Goal: Transaction & Acquisition: Book appointment/travel/reservation

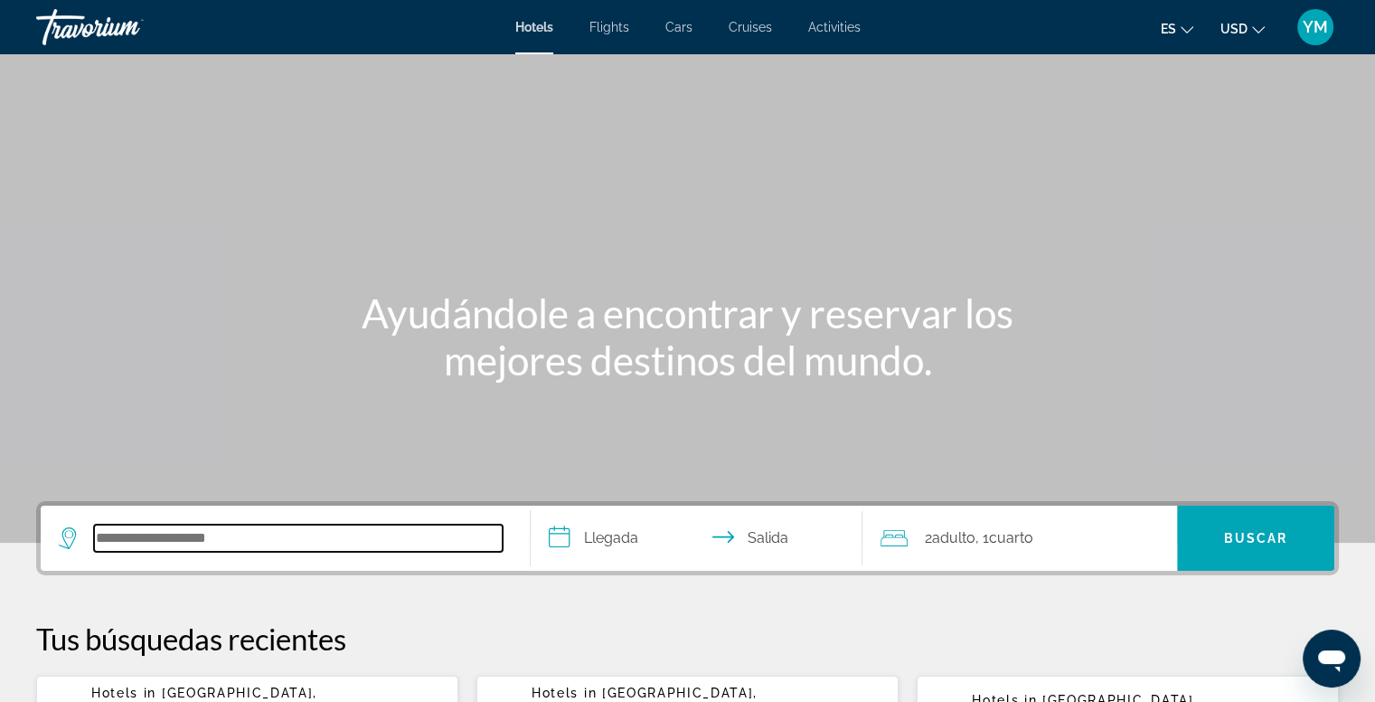
click at [118, 535] on input "Search hotel destination" at bounding box center [298, 537] width 409 height 27
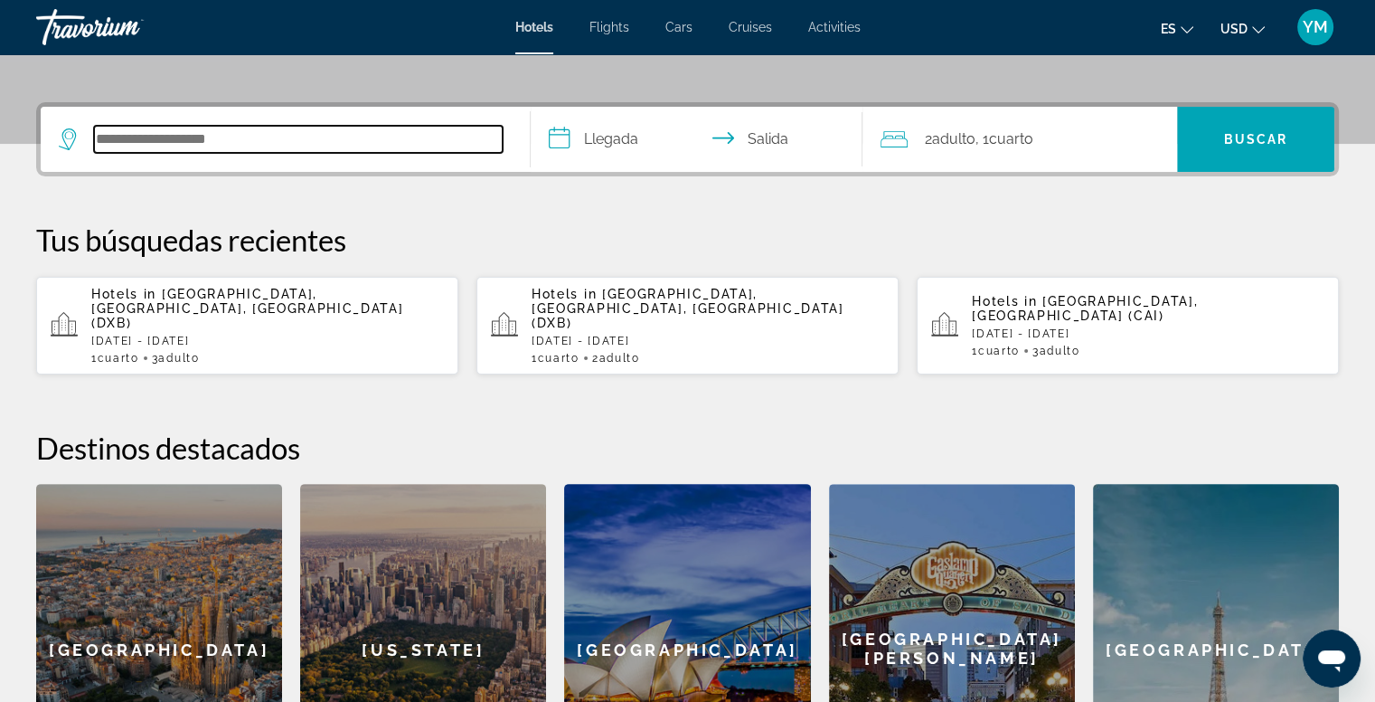
scroll to position [441, 0]
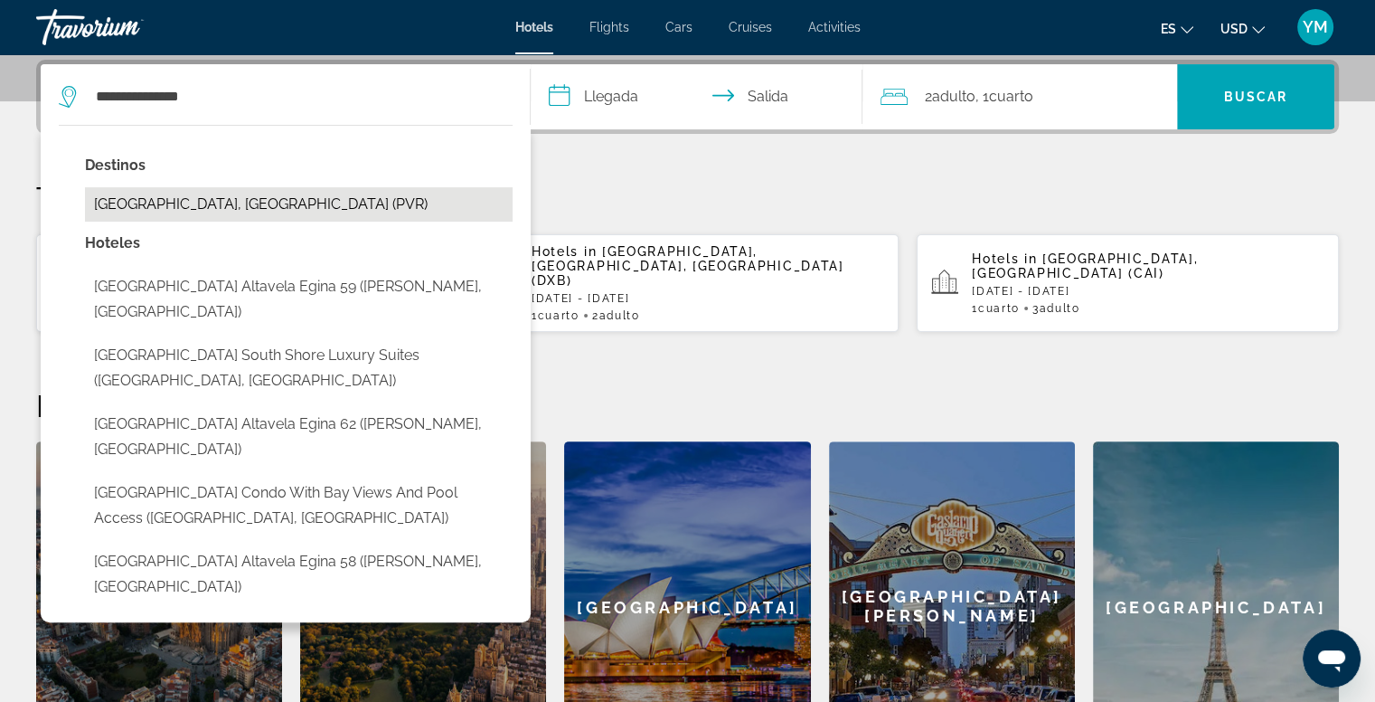
click at [239, 200] on button "Puerto Vallarta, Mexico (PVR)" at bounding box center [299, 204] width 428 height 34
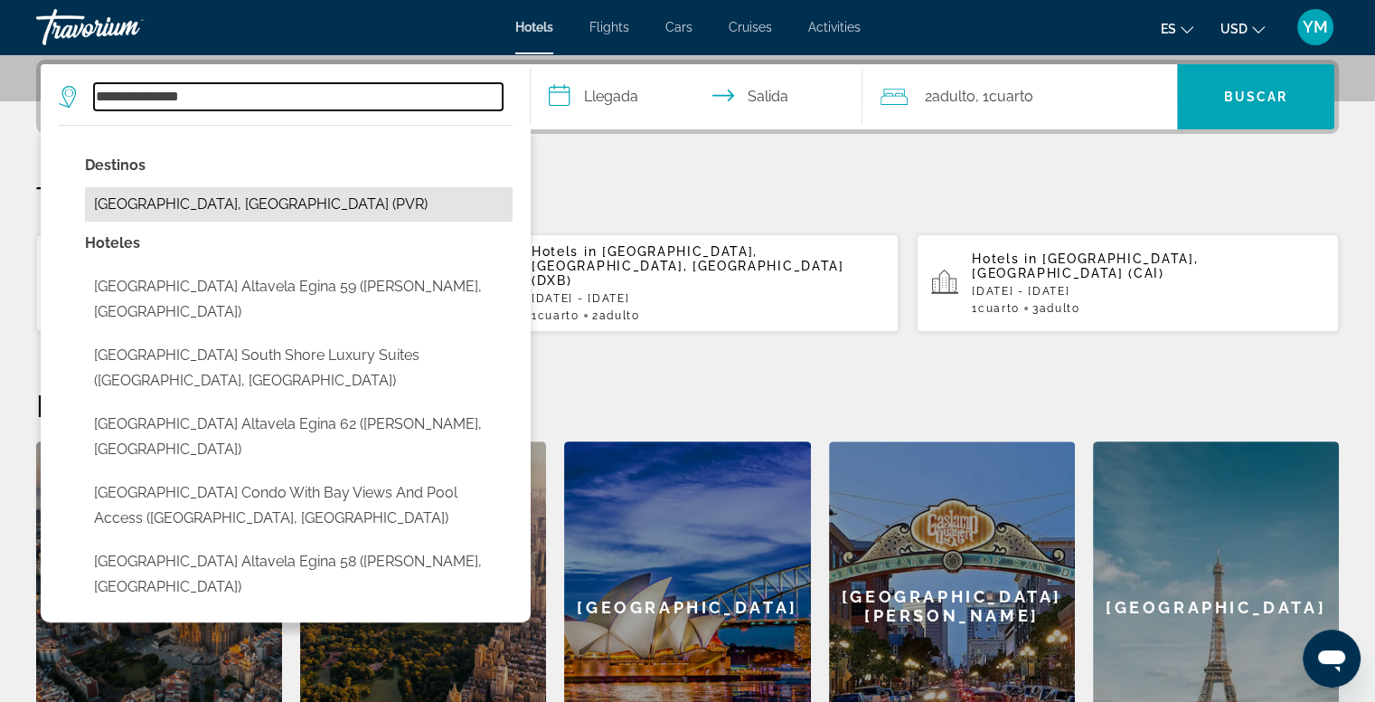
type input "**********"
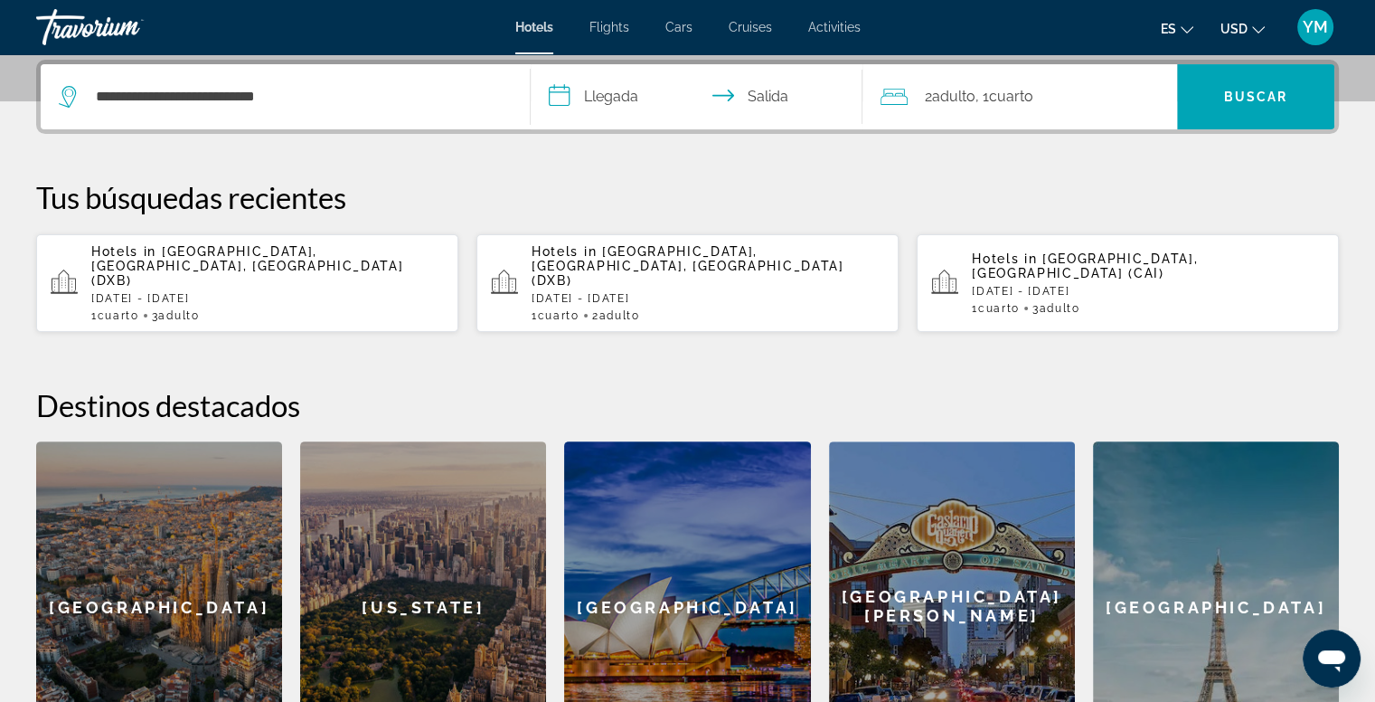
click at [564, 85] on input "**********" at bounding box center [701, 99] width 340 height 71
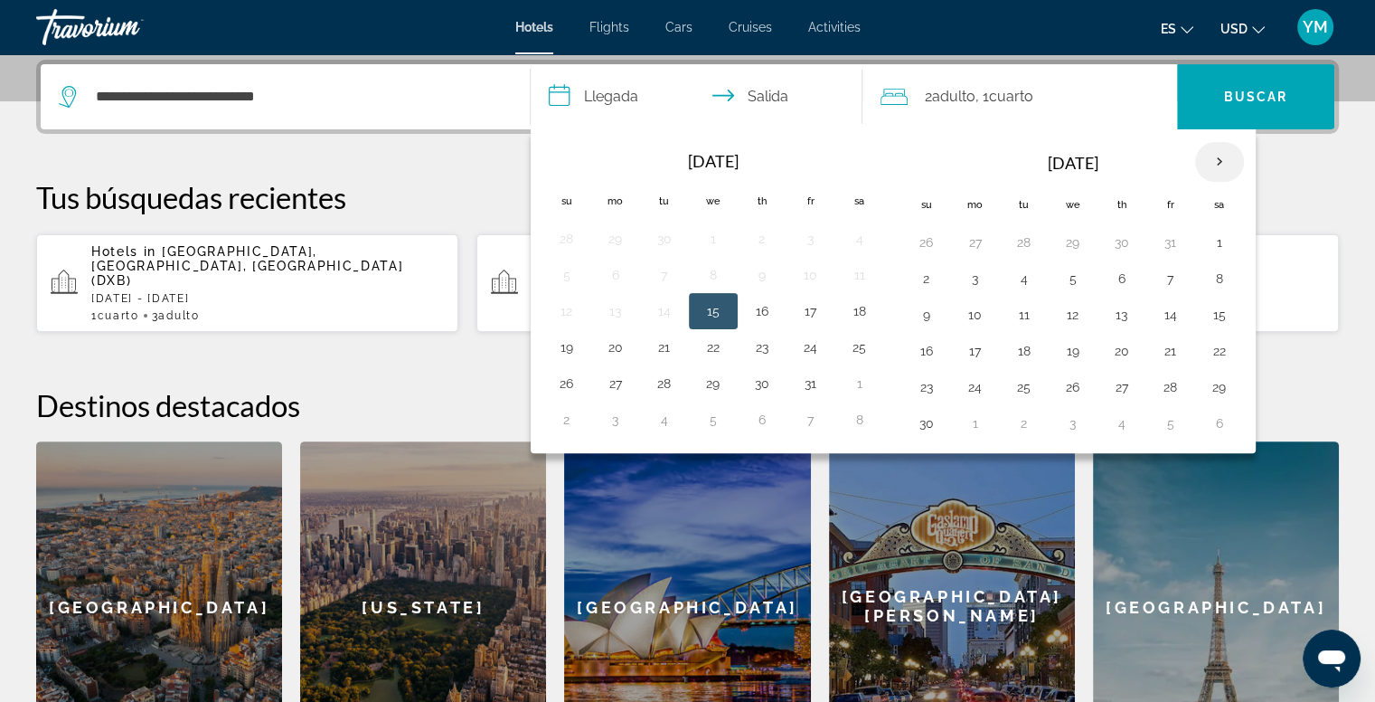
click at [1215, 166] on th "Next month" at bounding box center [1219, 162] width 49 height 40
click at [1129, 348] on button "19" at bounding box center [1122, 350] width 29 height 25
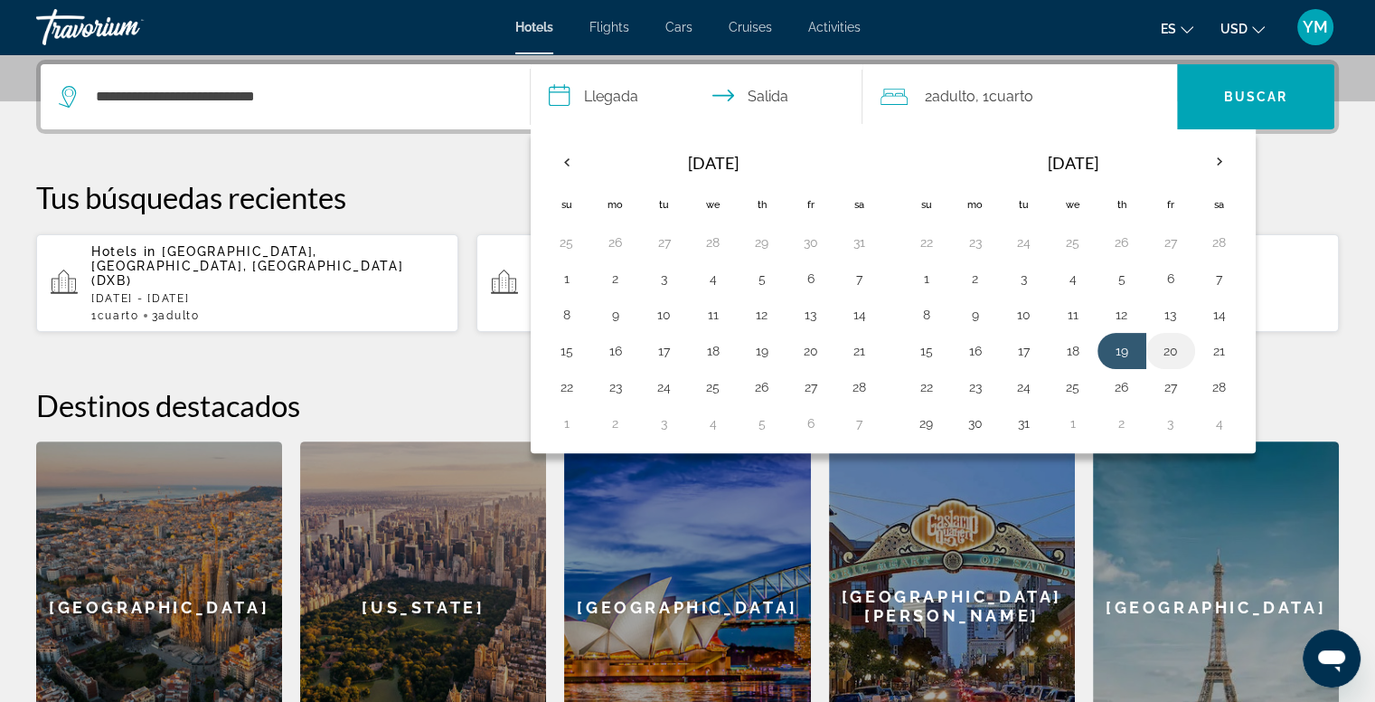
click at [1177, 352] on button "20" at bounding box center [1171, 350] width 29 height 25
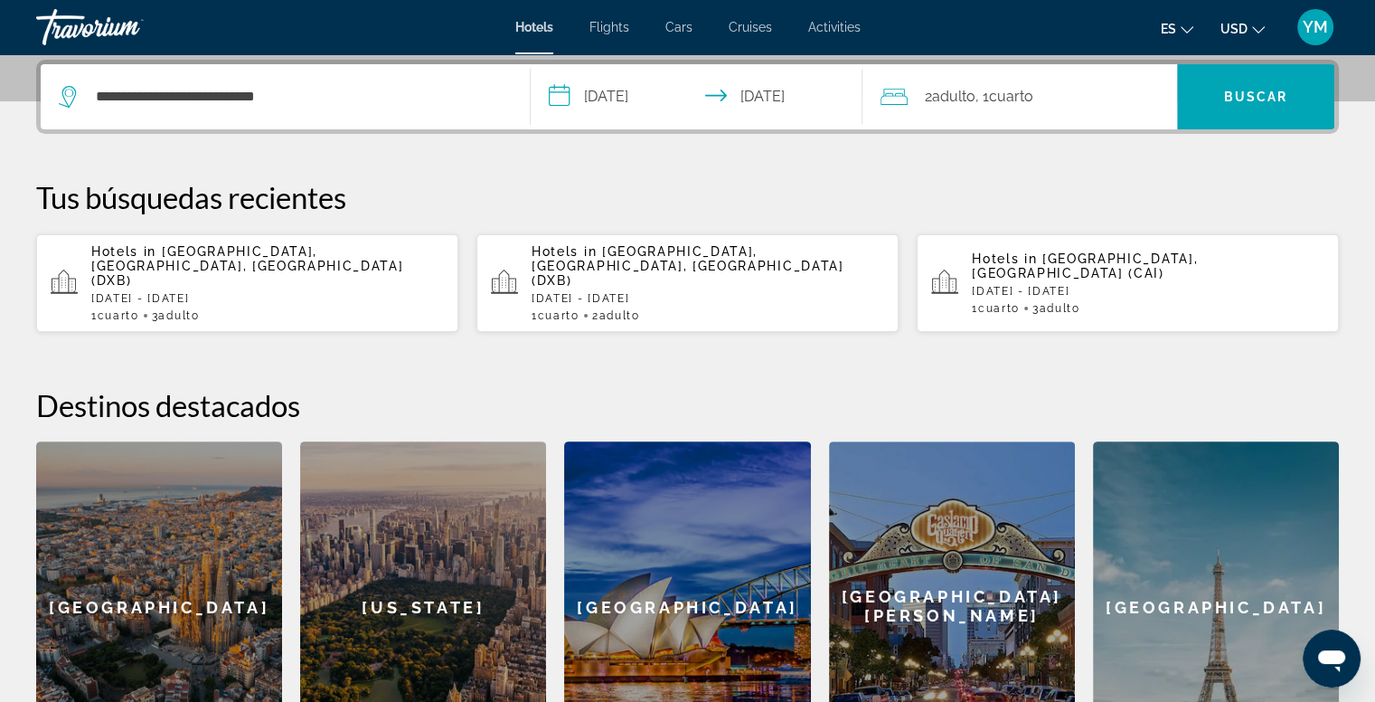
click at [554, 80] on input "**********" at bounding box center [701, 99] width 340 height 71
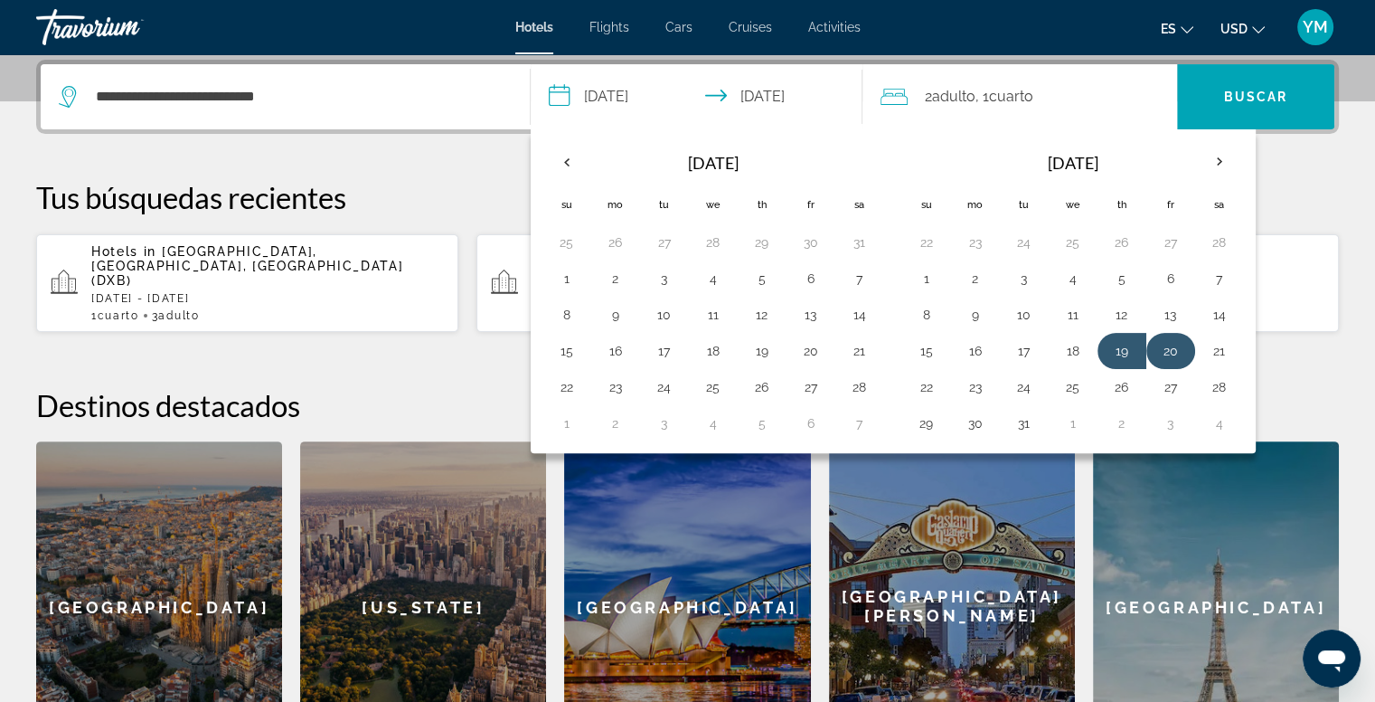
click at [1168, 360] on button "20" at bounding box center [1171, 350] width 29 height 25
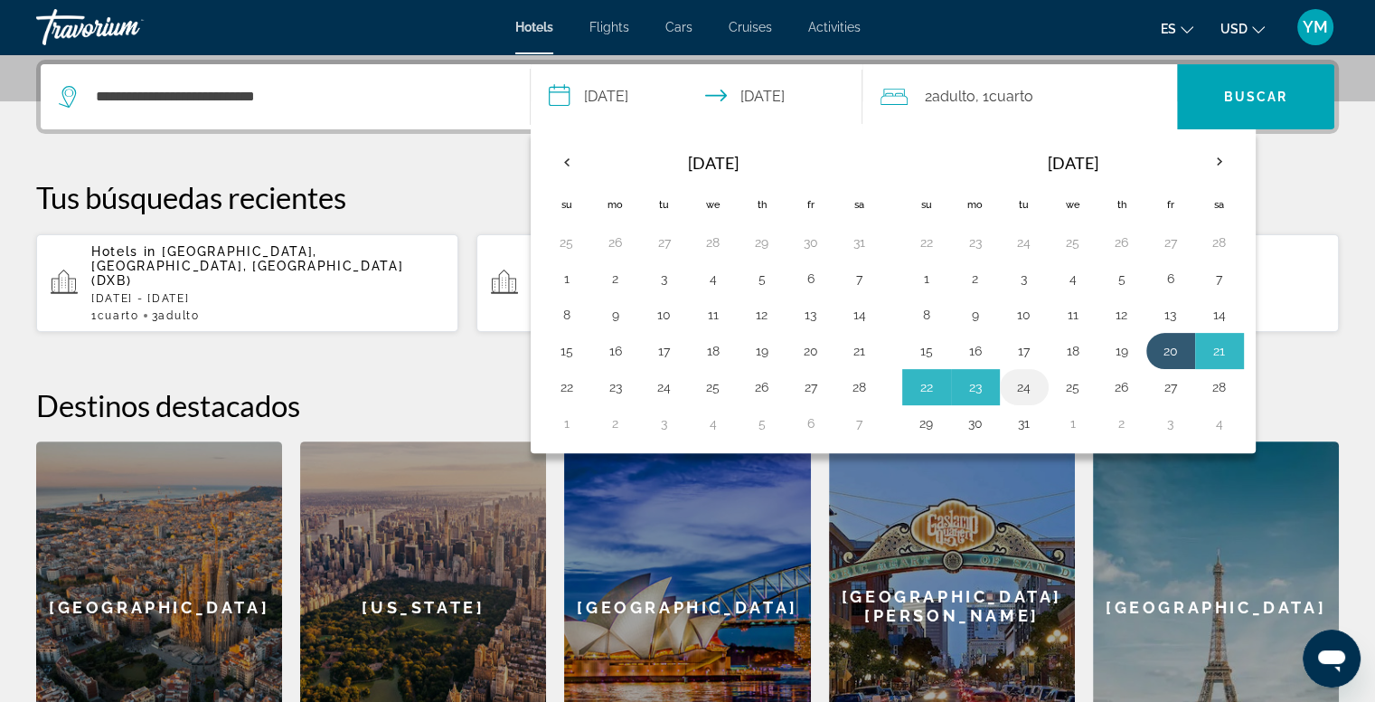
click at [1025, 385] on button "24" at bounding box center [1024, 386] width 29 height 25
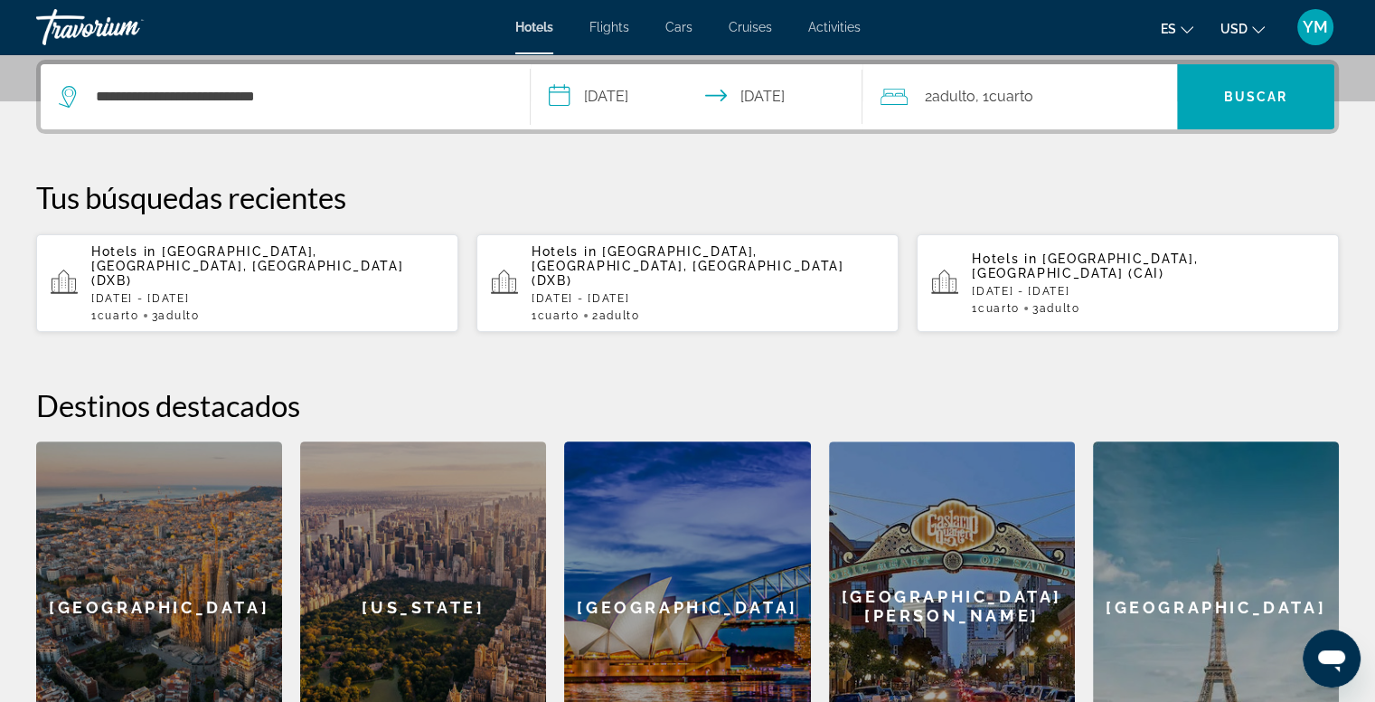
click at [769, 90] on input "**********" at bounding box center [701, 99] width 340 height 71
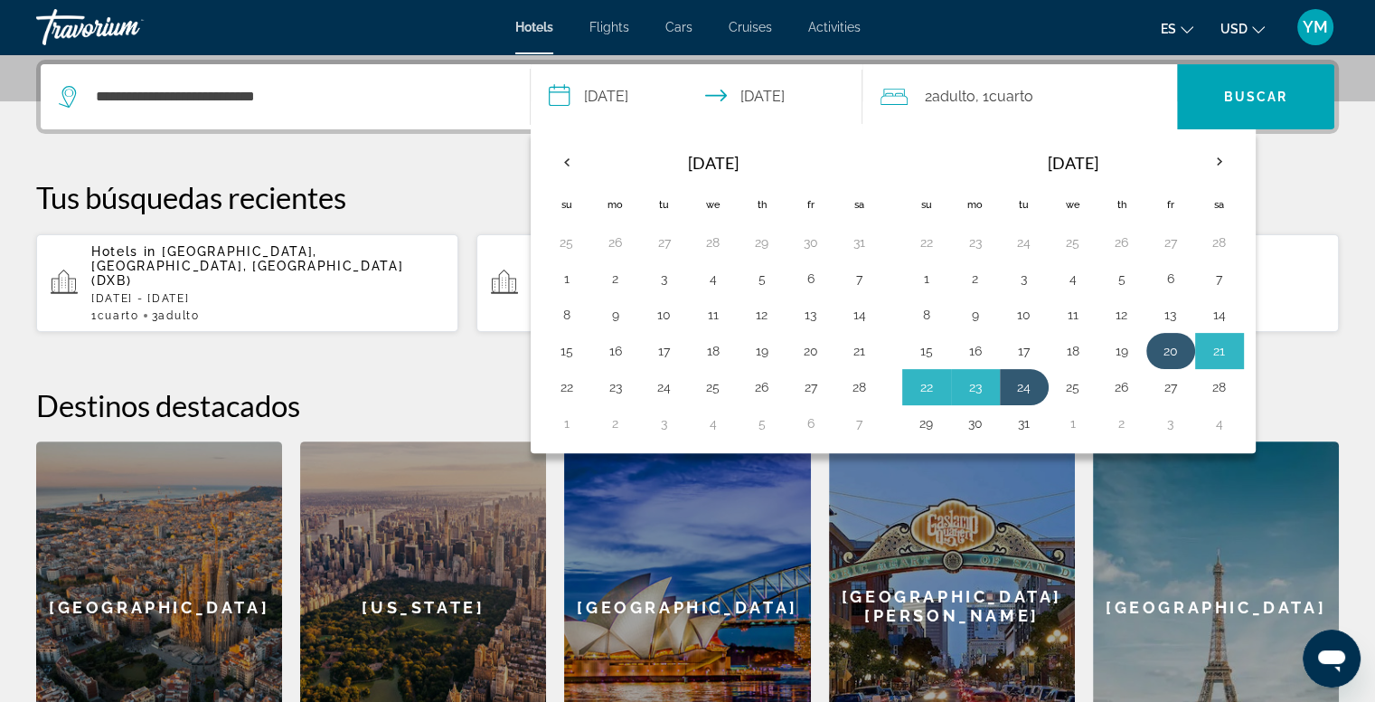
click at [1149, 351] on td "20" at bounding box center [1171, 351] width 49 height 36
click at [1070, 388] on button "25" at bounding box center [1073, 386] width 29 height 25
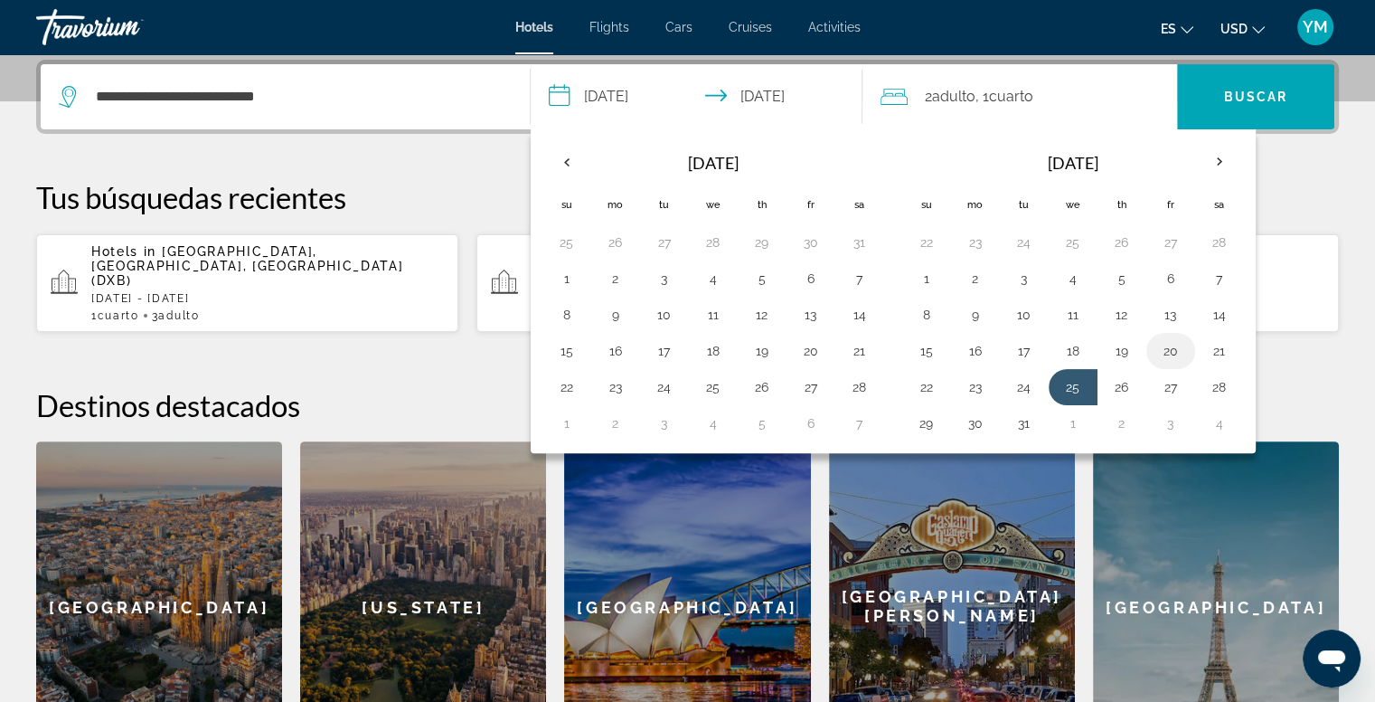
click at [1165, 347] on button "20" at bounding box center [1171, 350] width 29 height 25
type input "**********"
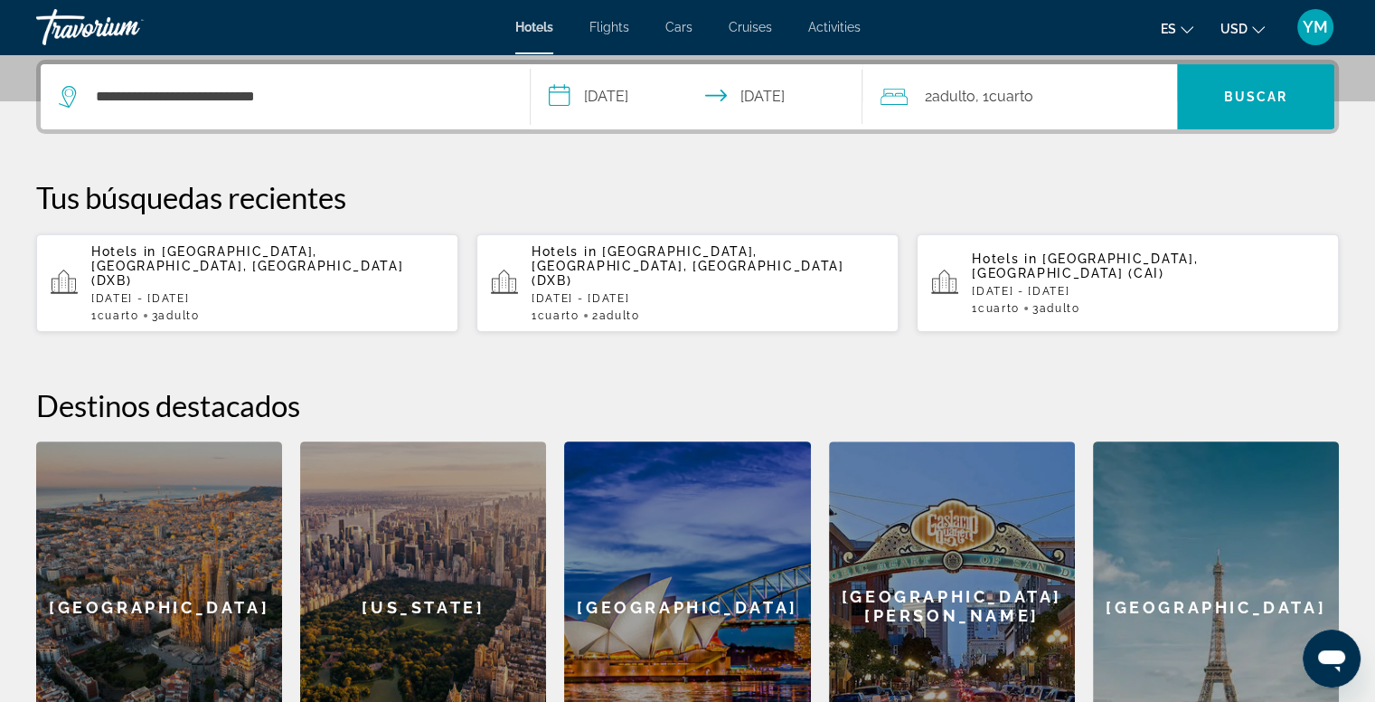
click at [904, 102] on icon "Travelers: 2 adults, 0 children" at bounding box center [894, 97] width 27 height 22
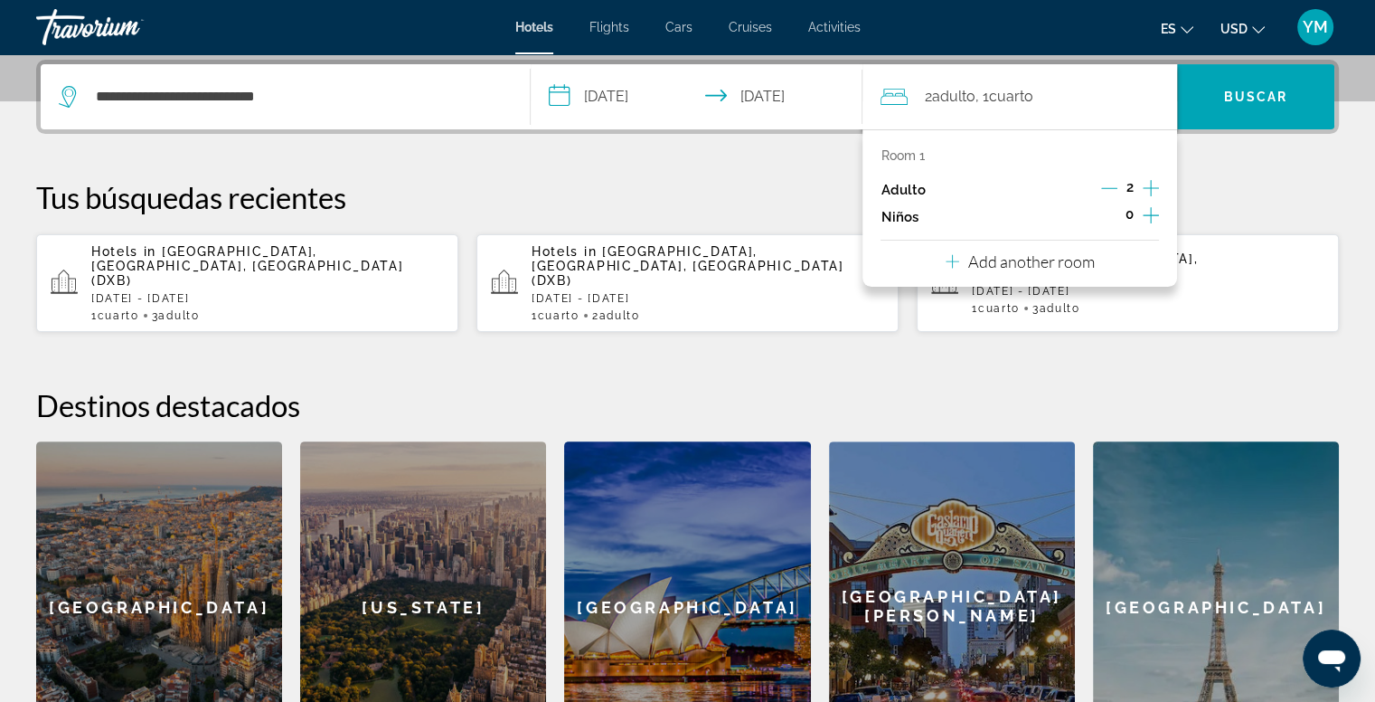
click at [1150, 196] on icon "Increment adults" at bounding box center [1151, 188] width 16 height 22
click at [1255, 102] on span "Buscar" at bounding box center [1256, 97] width 64 height 14
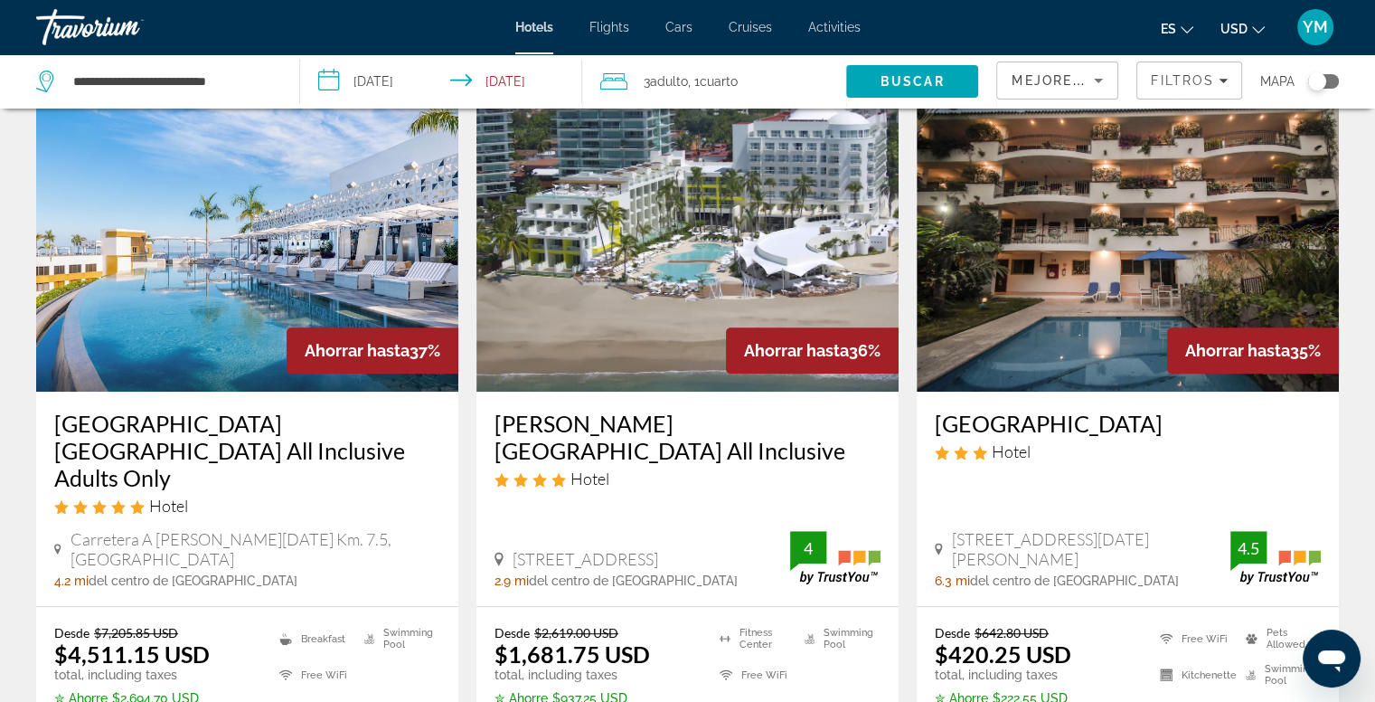
scroll to position [780, 0]
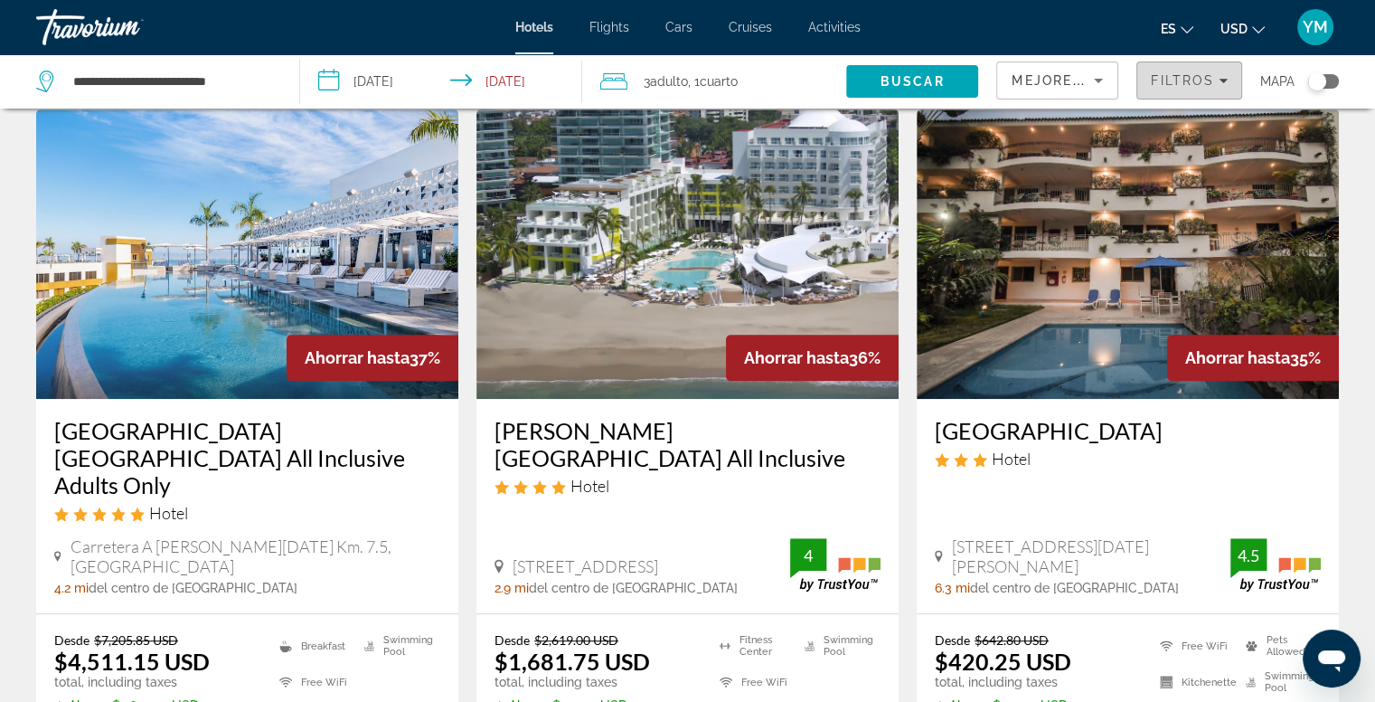
click at [1219, 82] on icon "Filters" at bounding box center [1223, 80] width 9 height 9
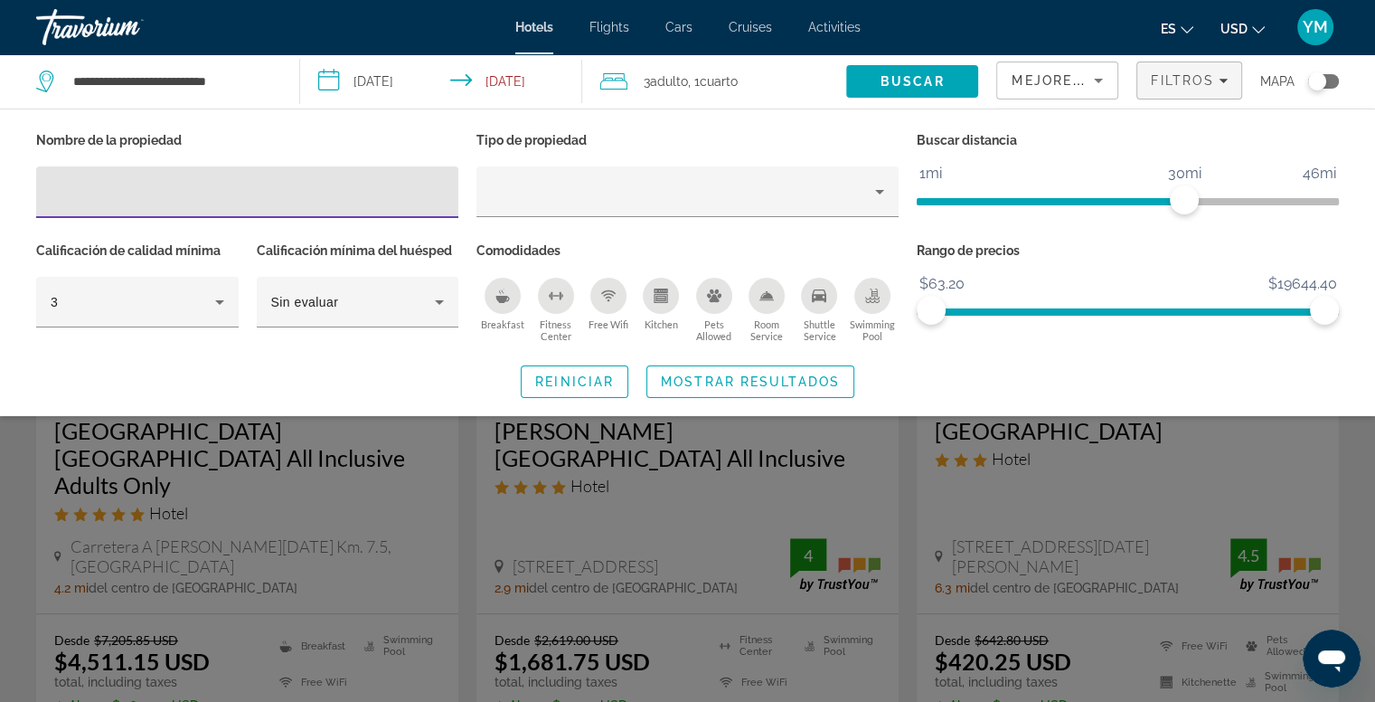
click at [67, 189] on input "Hotel Filters" at bounding box center [247, 193] width 393 height 22
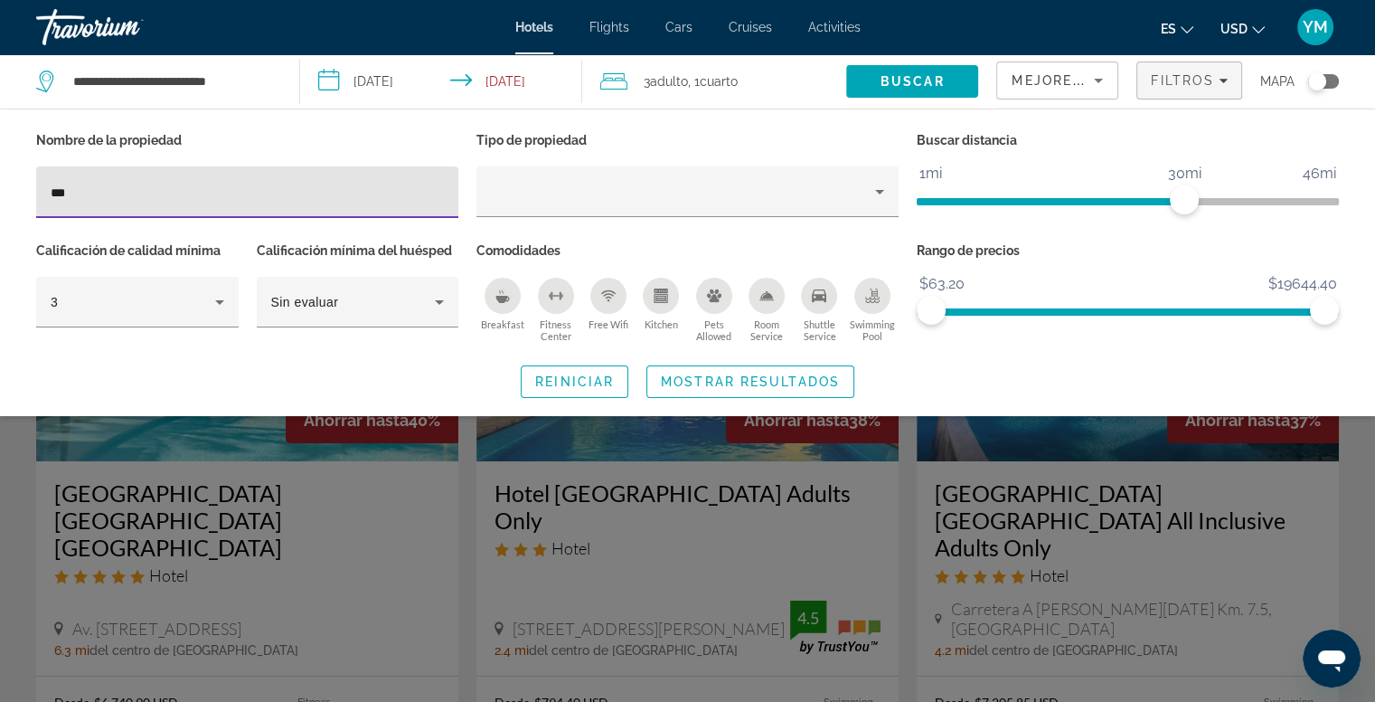
type input "***"
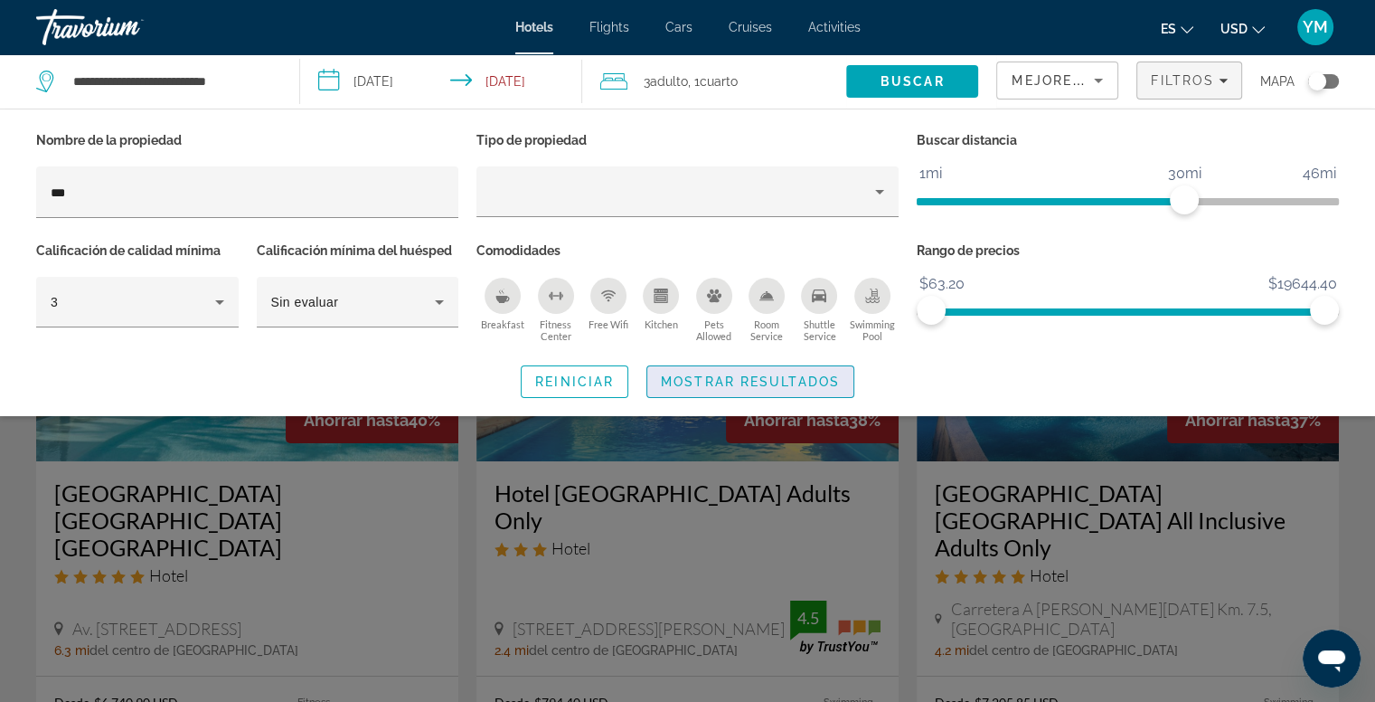
click at [729, 386] on span "Mostrar resultados" at bounding box center [750, 381] width 179 height 14
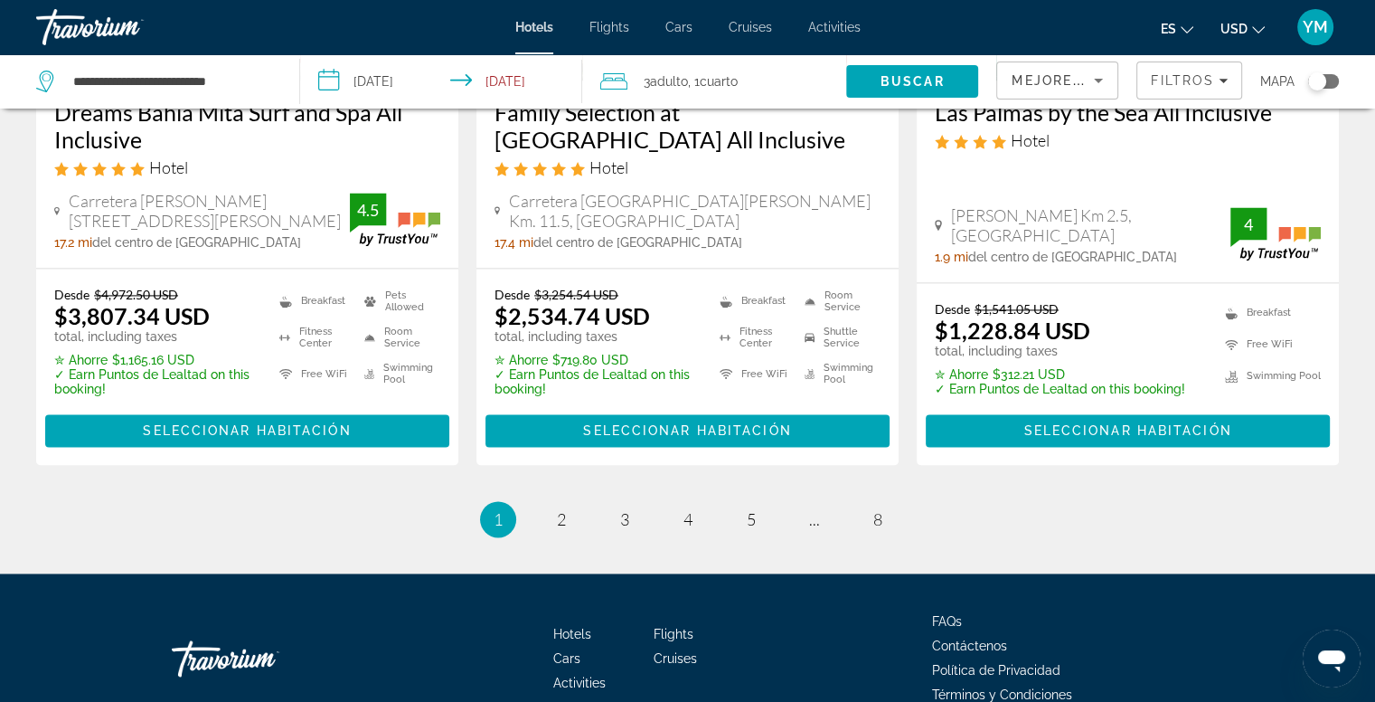
scroll to position [2600, 0]
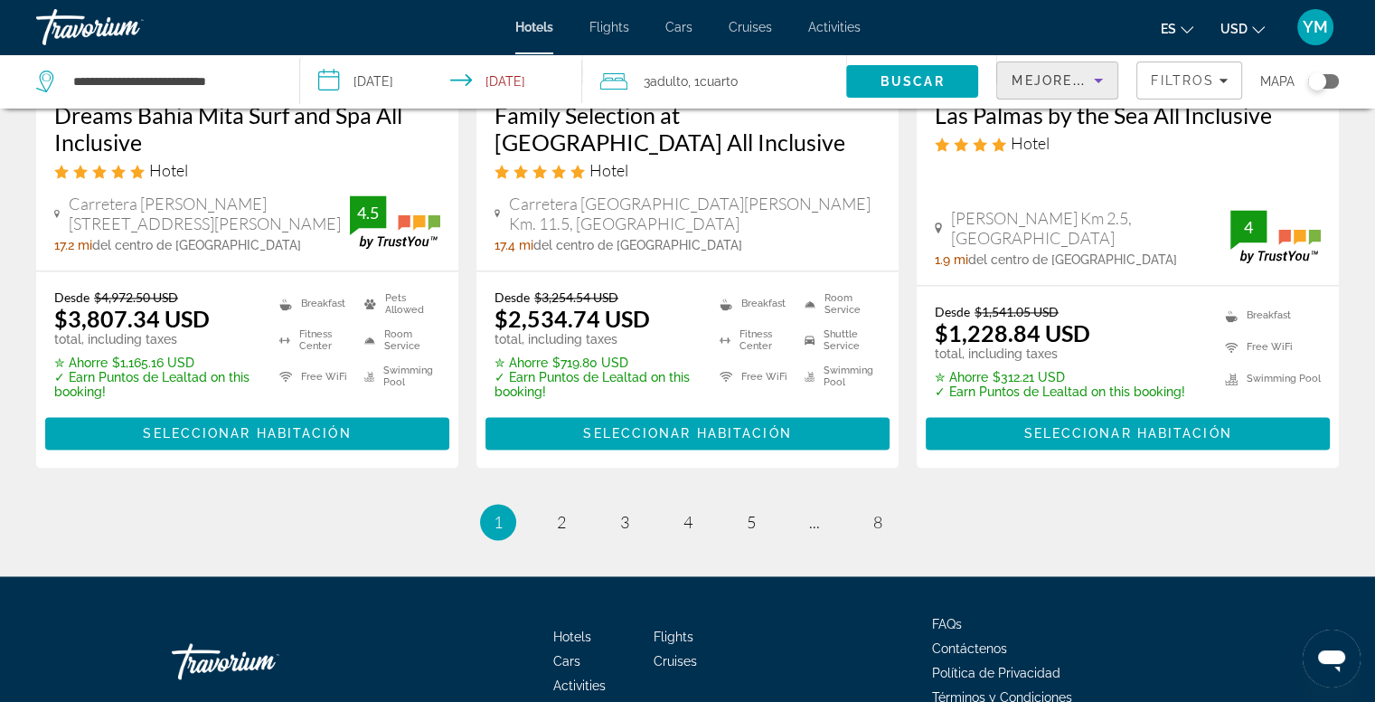
click at [1100, 80] on icon "Sort by" at bounding box center [1098, 81] width 9 height 5
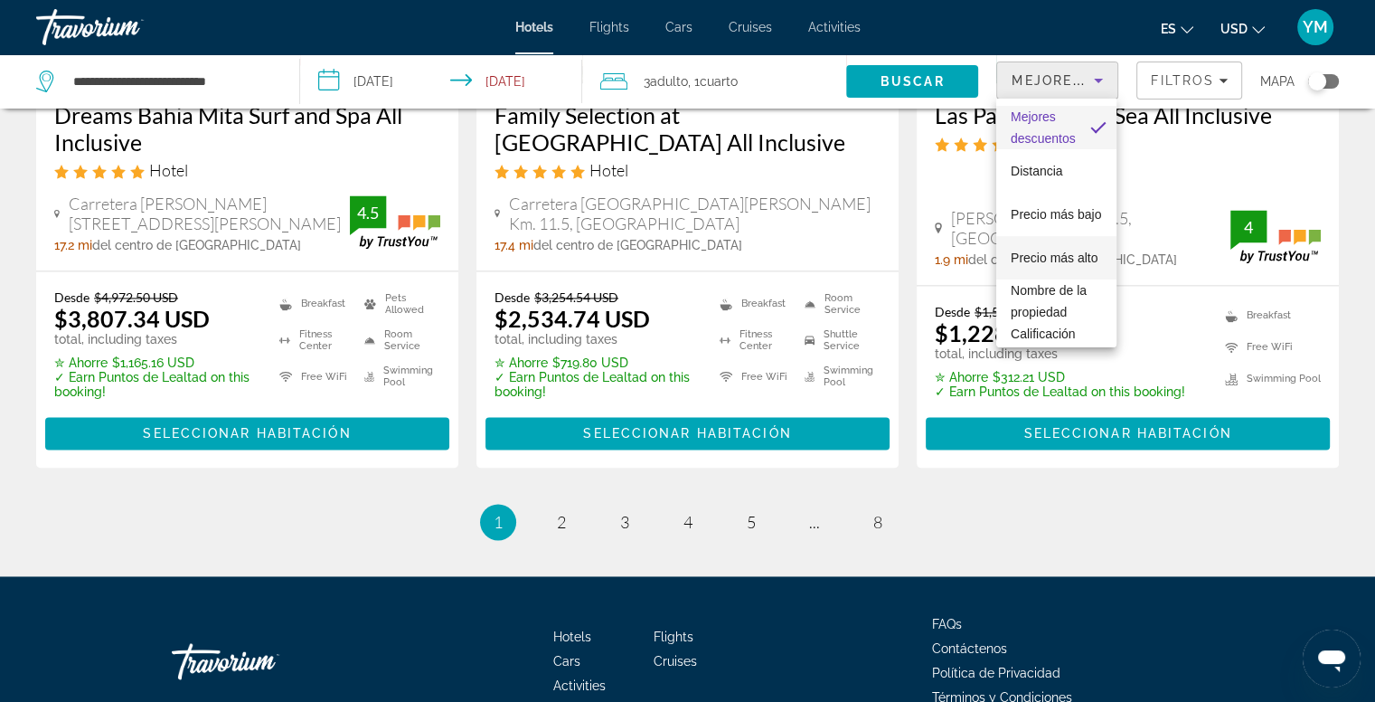
click at [1077, 255] on span "Precio más alto" at bounding box center [1054, 258] width 87 height 22
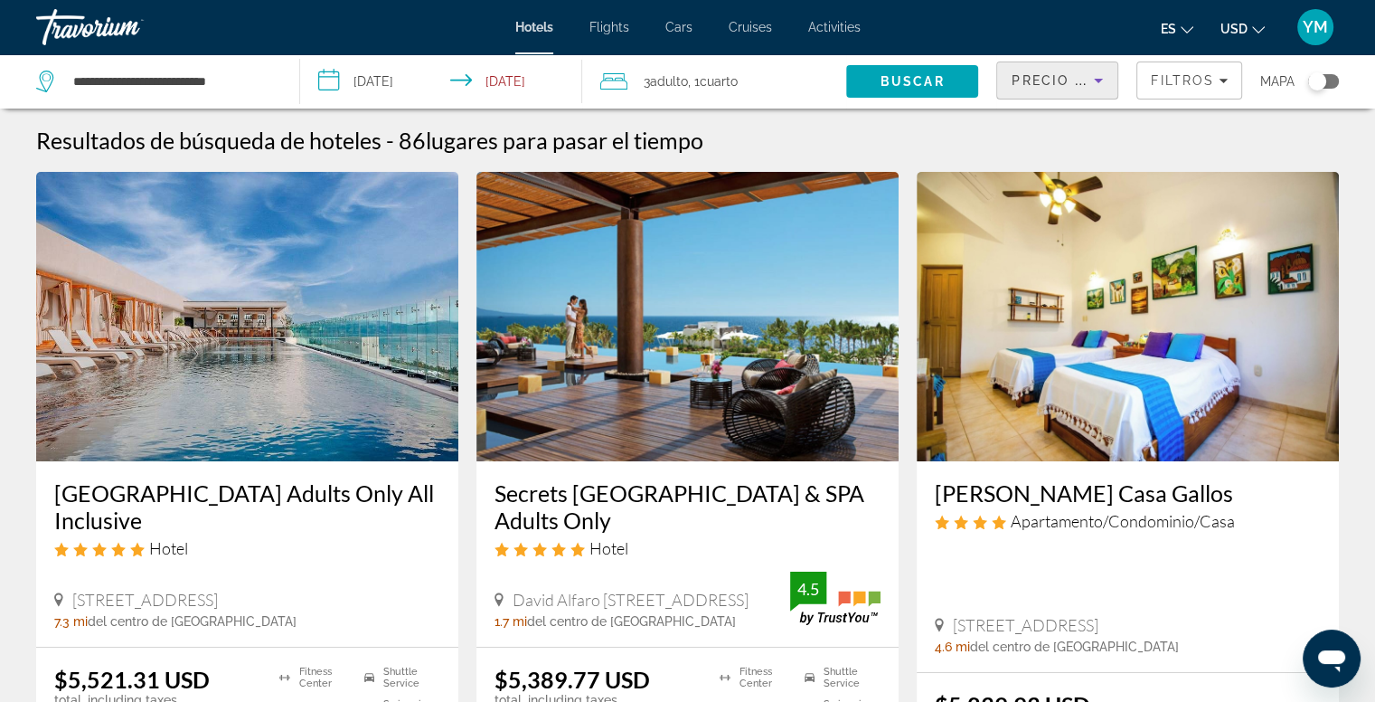
click at [1100, 77] on icon "Sort by" at bounding box center [1099, 81] width 22 height 22
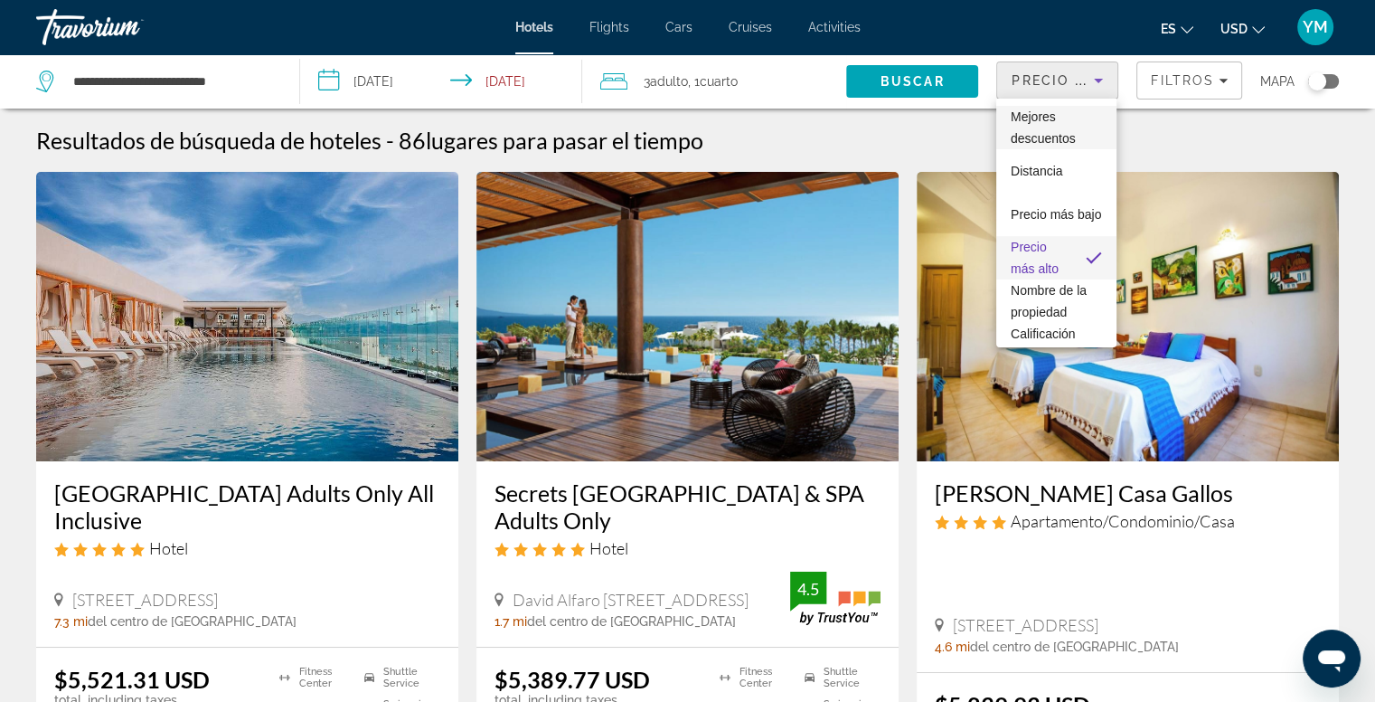
click at [1067, 128] on span "Mejores descuentos" at bounding box center [1056, 127] width 91 height 43
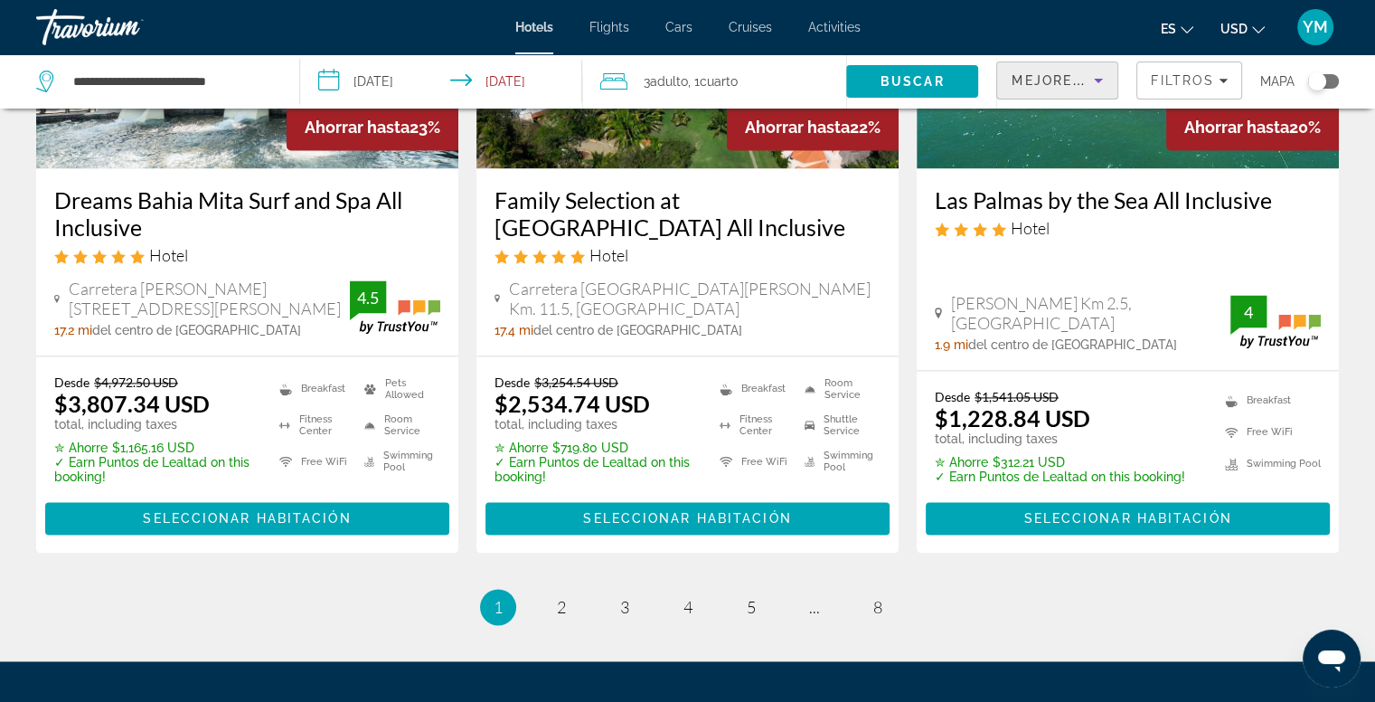
scroll to position [2490, 0]
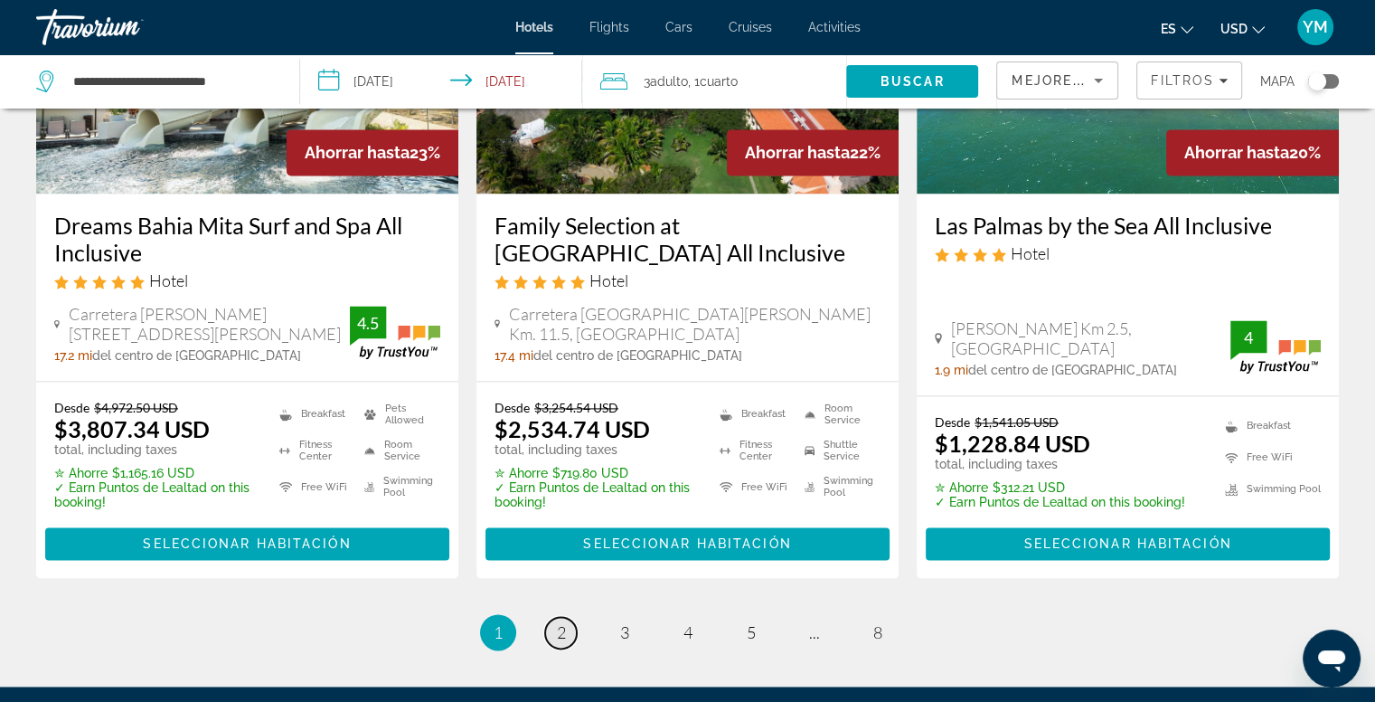
click at [560, 622] on span "2" at bounding box center [561, 632] width 9 height 20
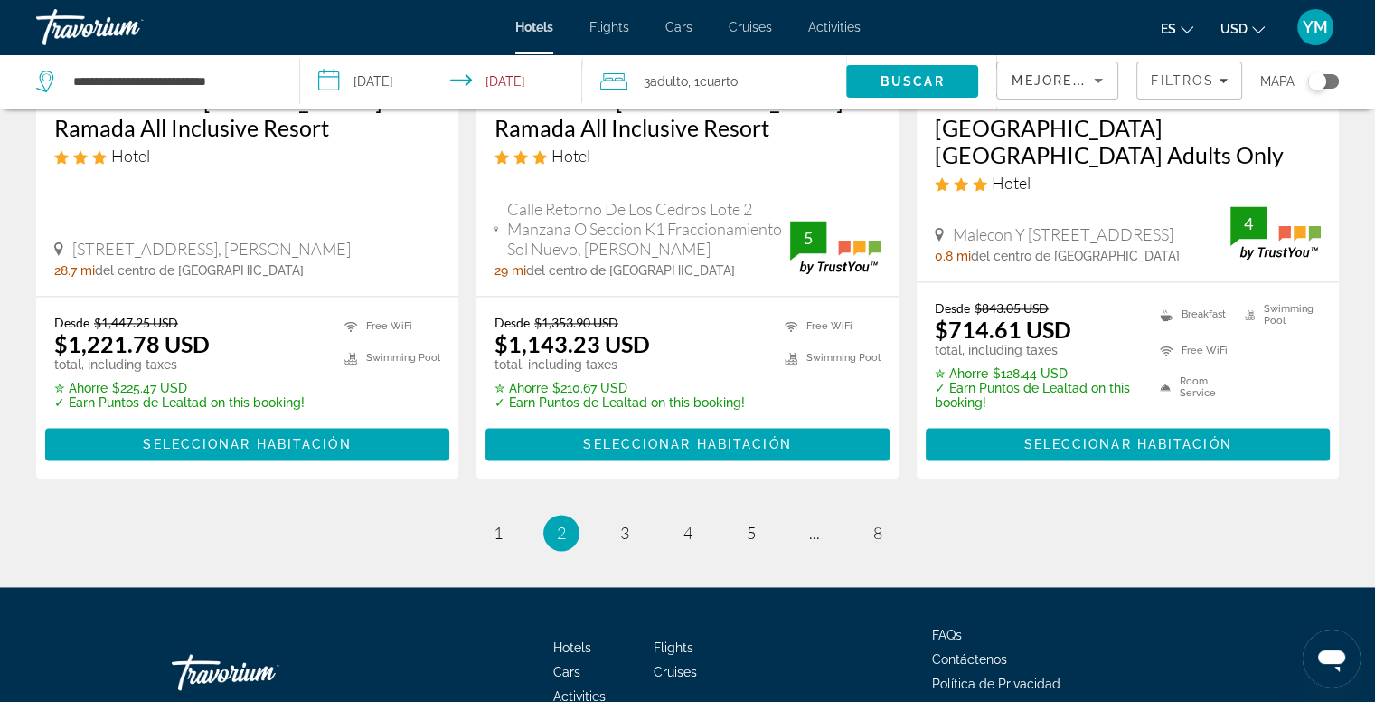
scroll to position [2608, 0]
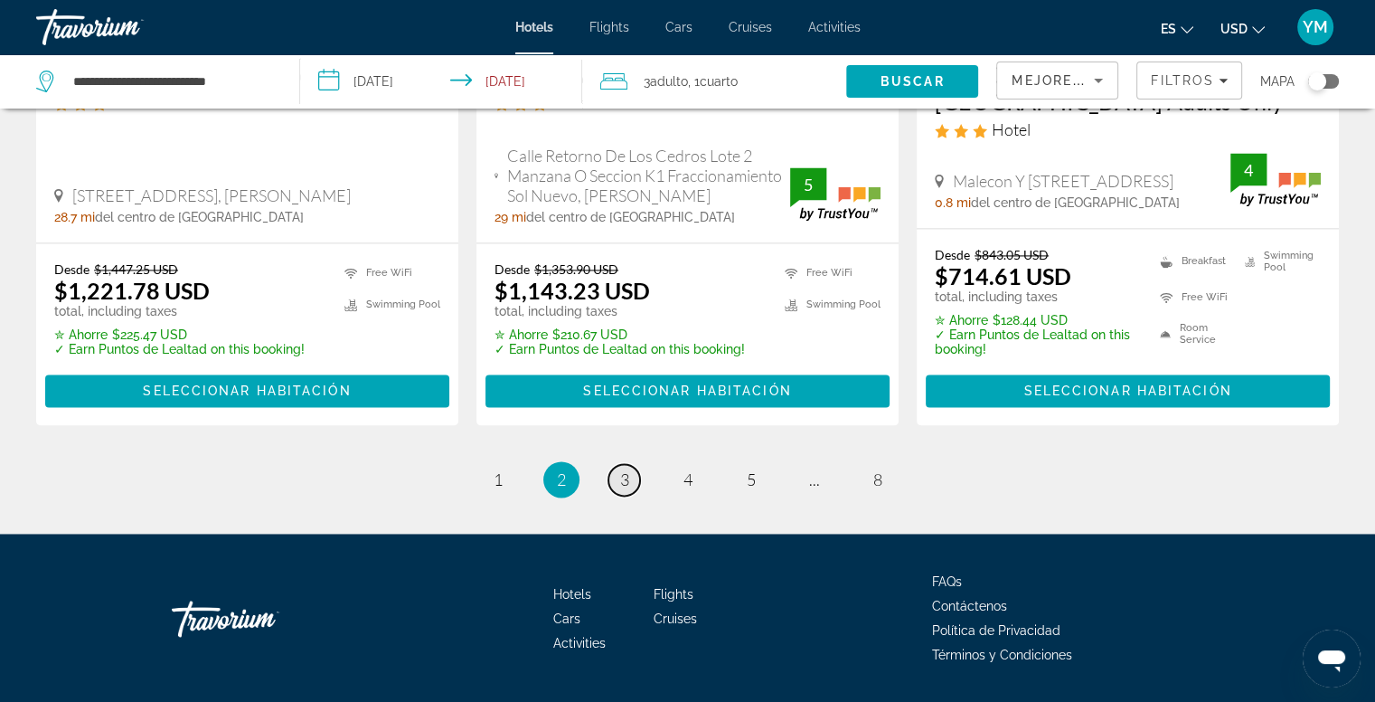
click at [622, 469] on span "3" at bounding box center [624, 479] width 9 height 20
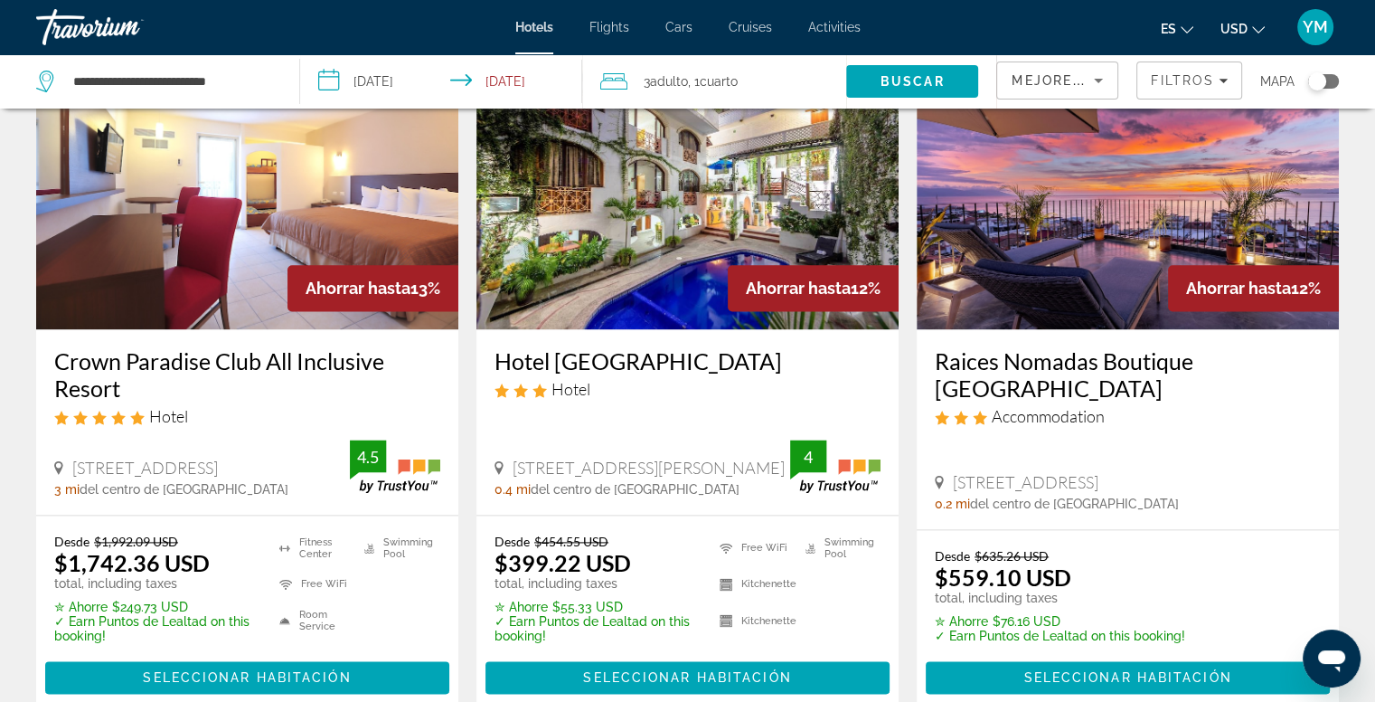
scroll to position [2273, 0]
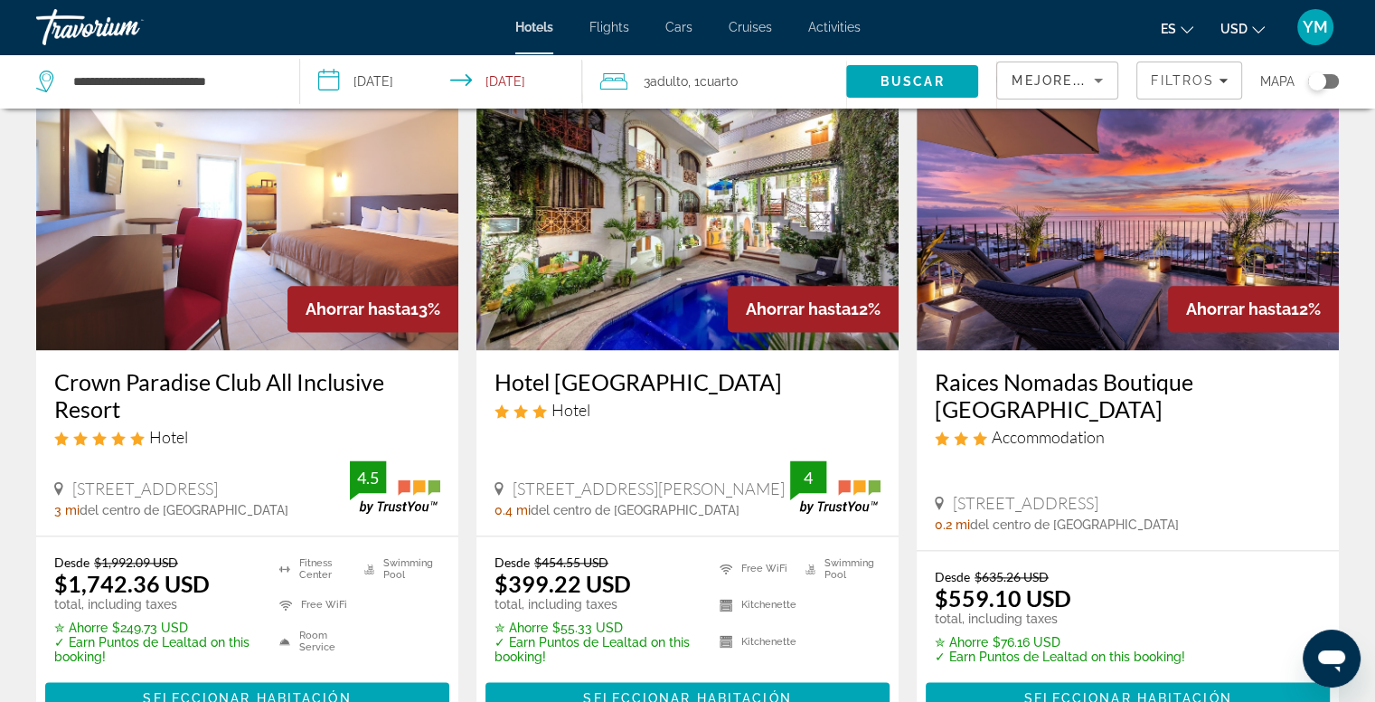
click at [307, 250] on img "Main content" at bounding box center [247, 205] width 422 height 289
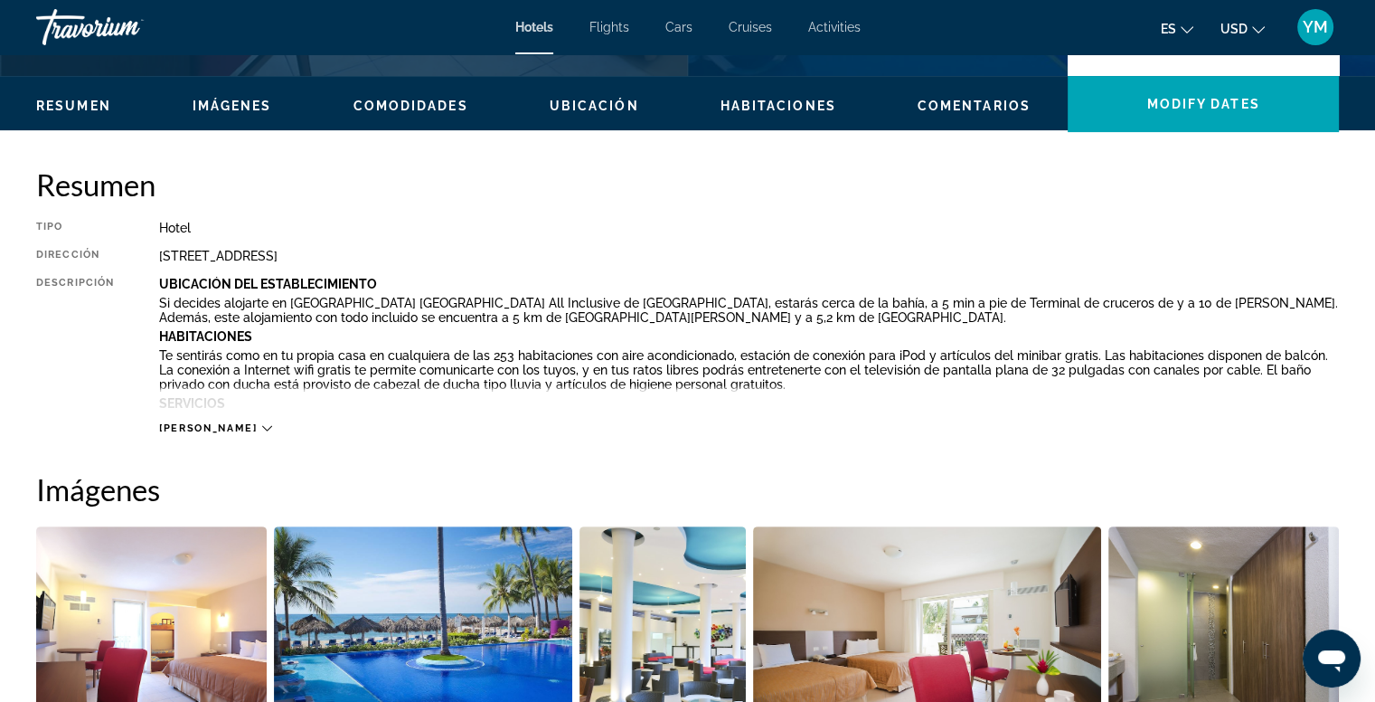
scroll to position [550, 0]
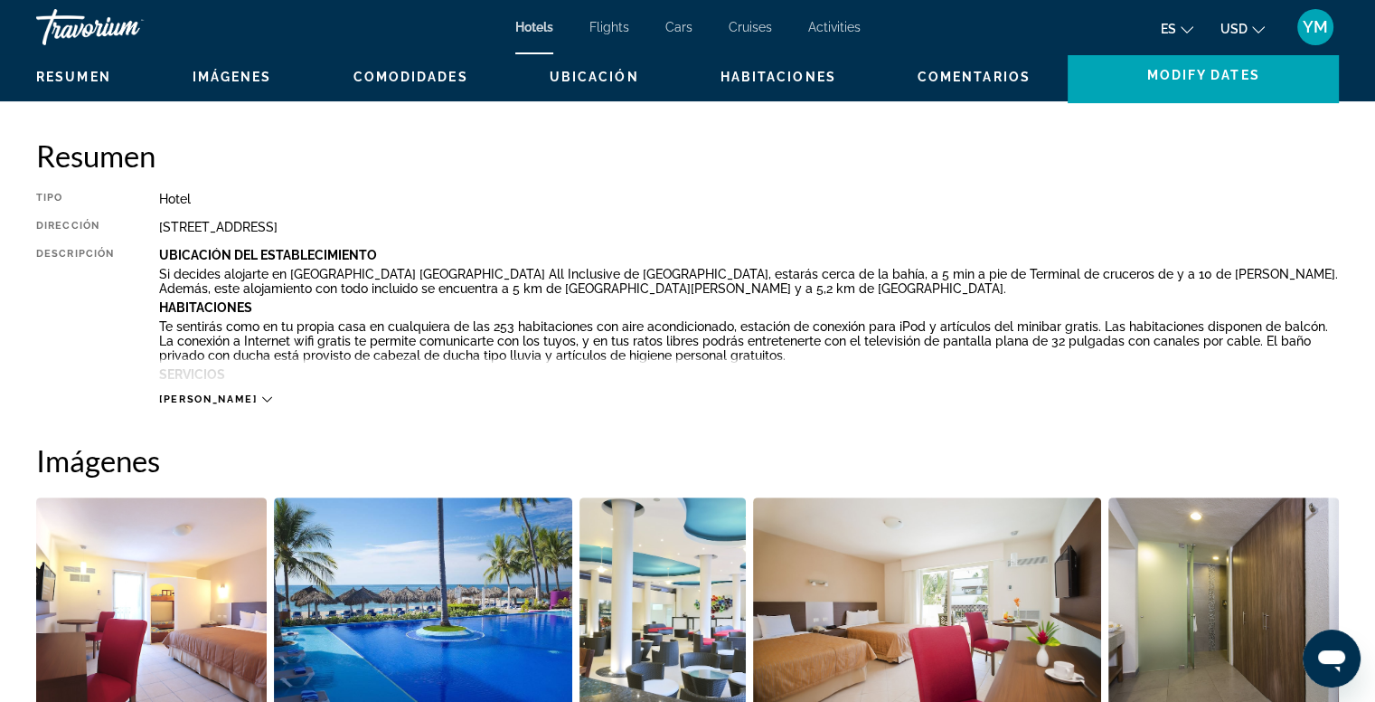
click at [262, 399] on icon "Main content" at bounding box center [267, 399] width 10 height 10
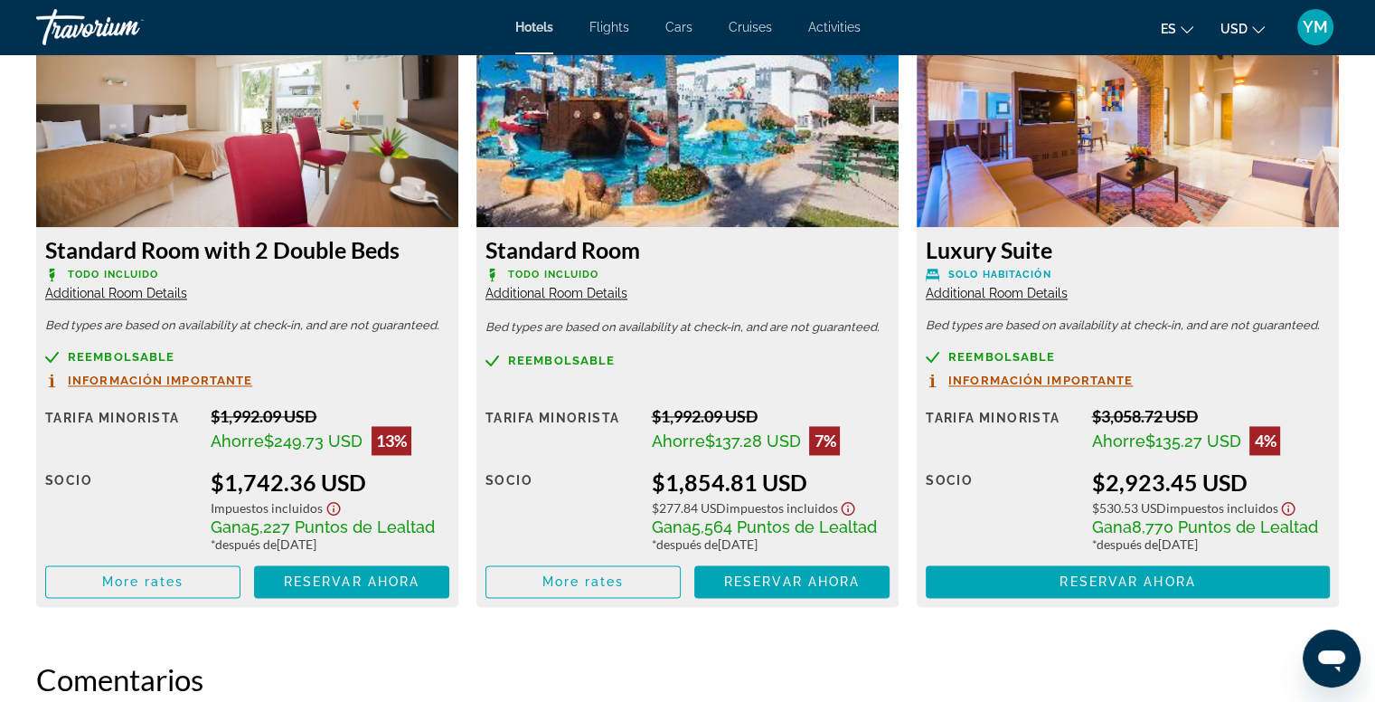
scroll to position [2763, 0]
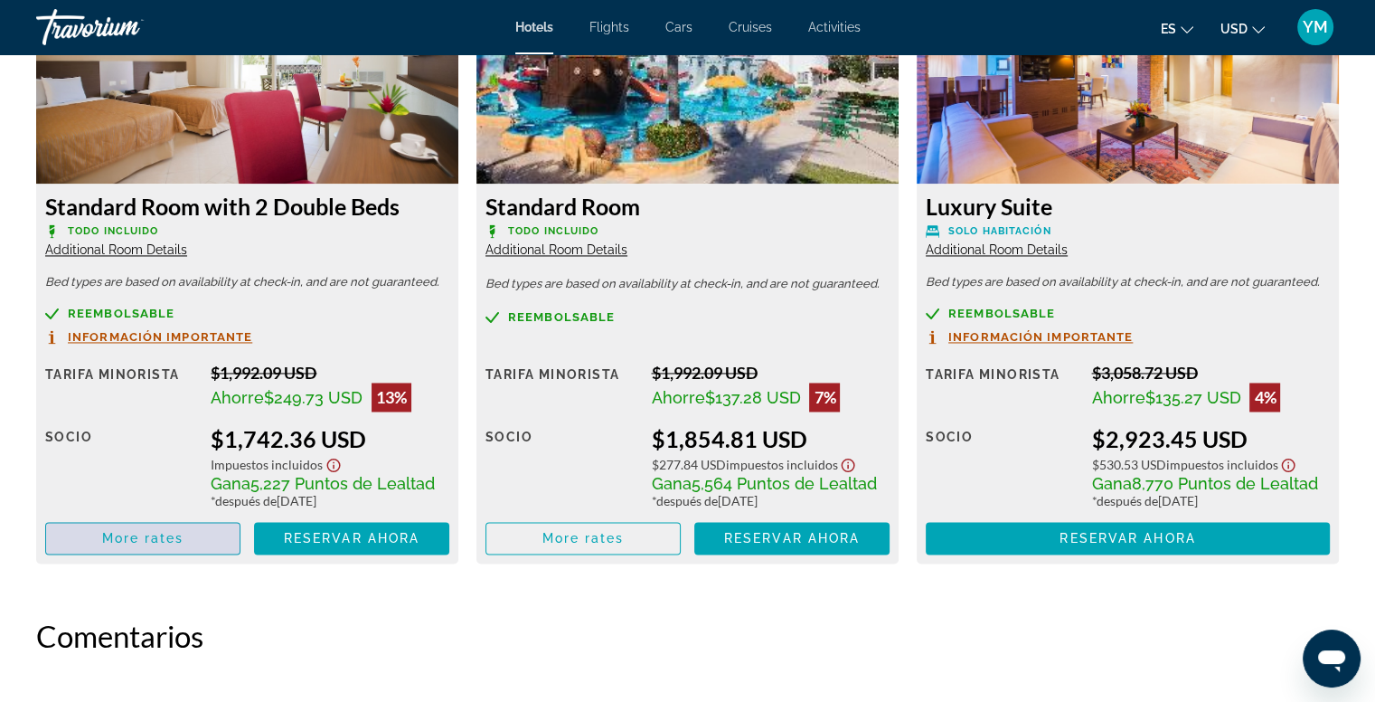
click at [184, 543] on span "Main content" at bounding box center [143, 537] width 194 height 43
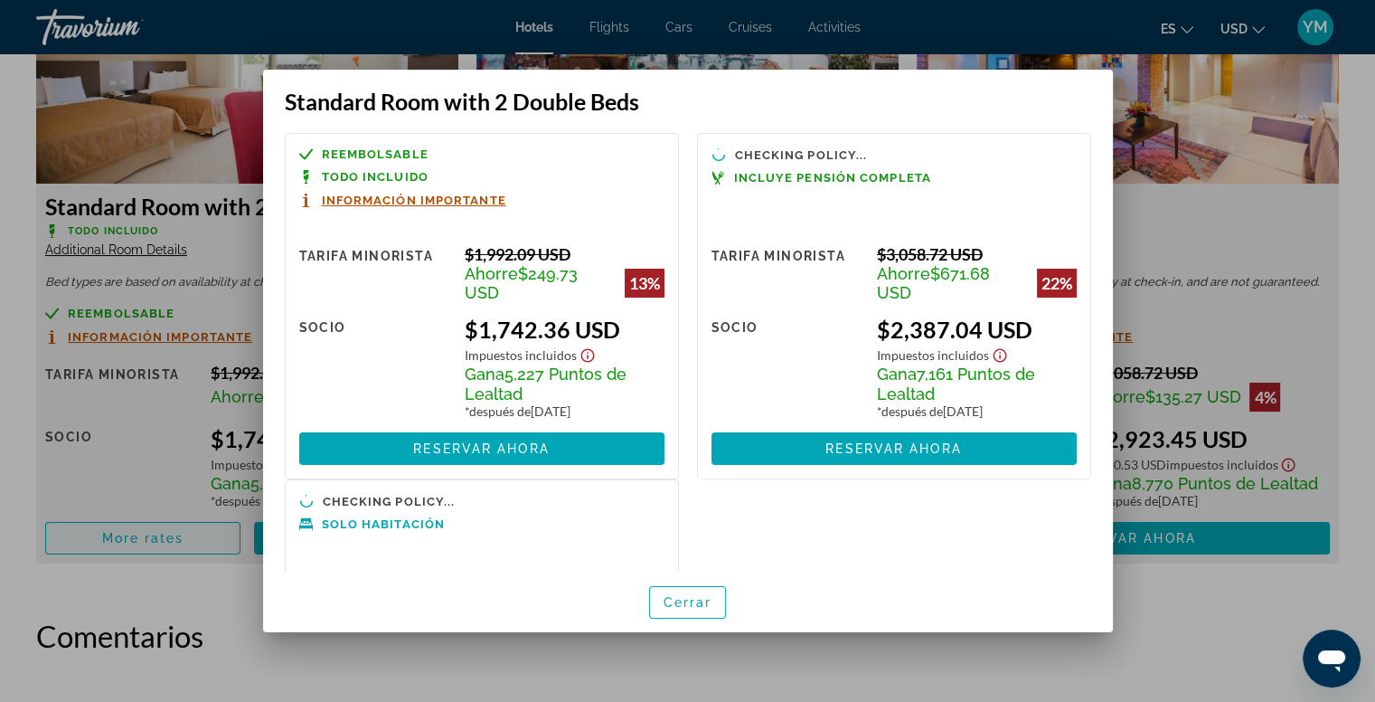
scroll to position [0, 0]
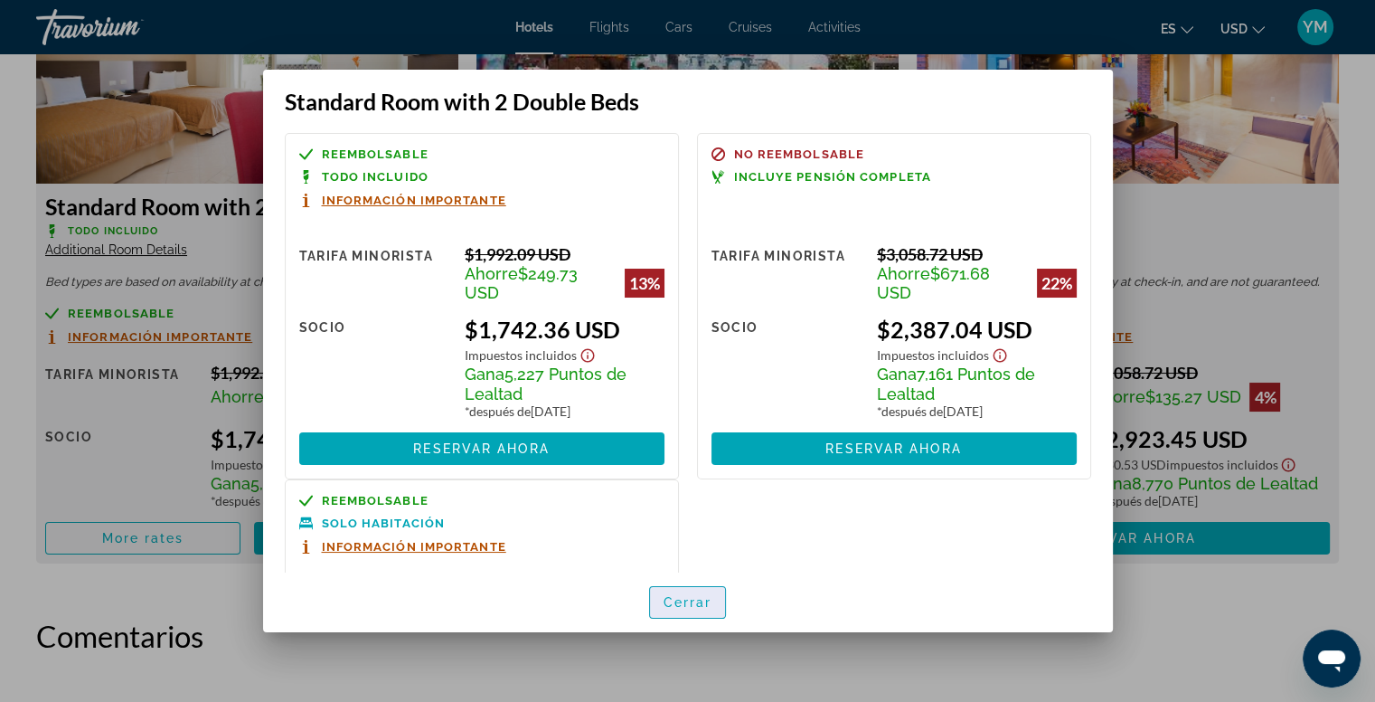
click at [664, 601] on span "Cerrar" at bounding box center [688, 602] width 49 height 14
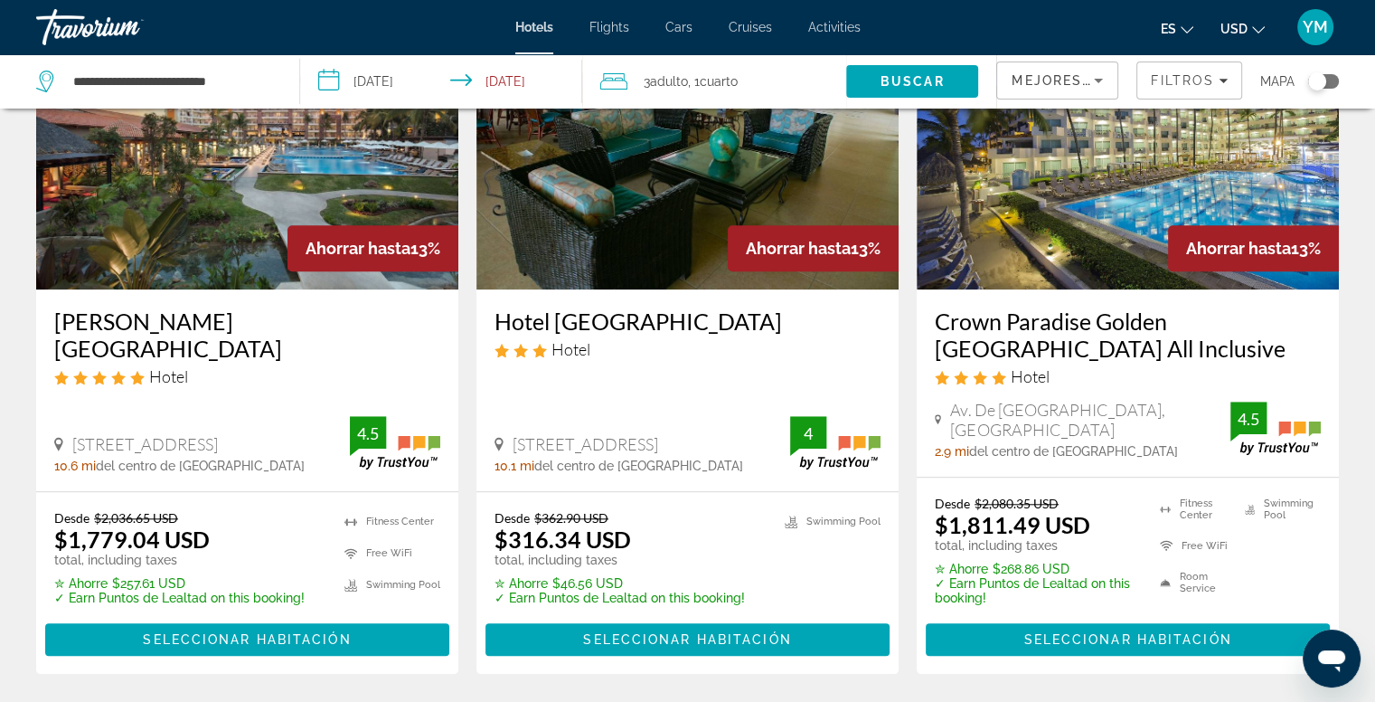
scroll to position [1613, 0]
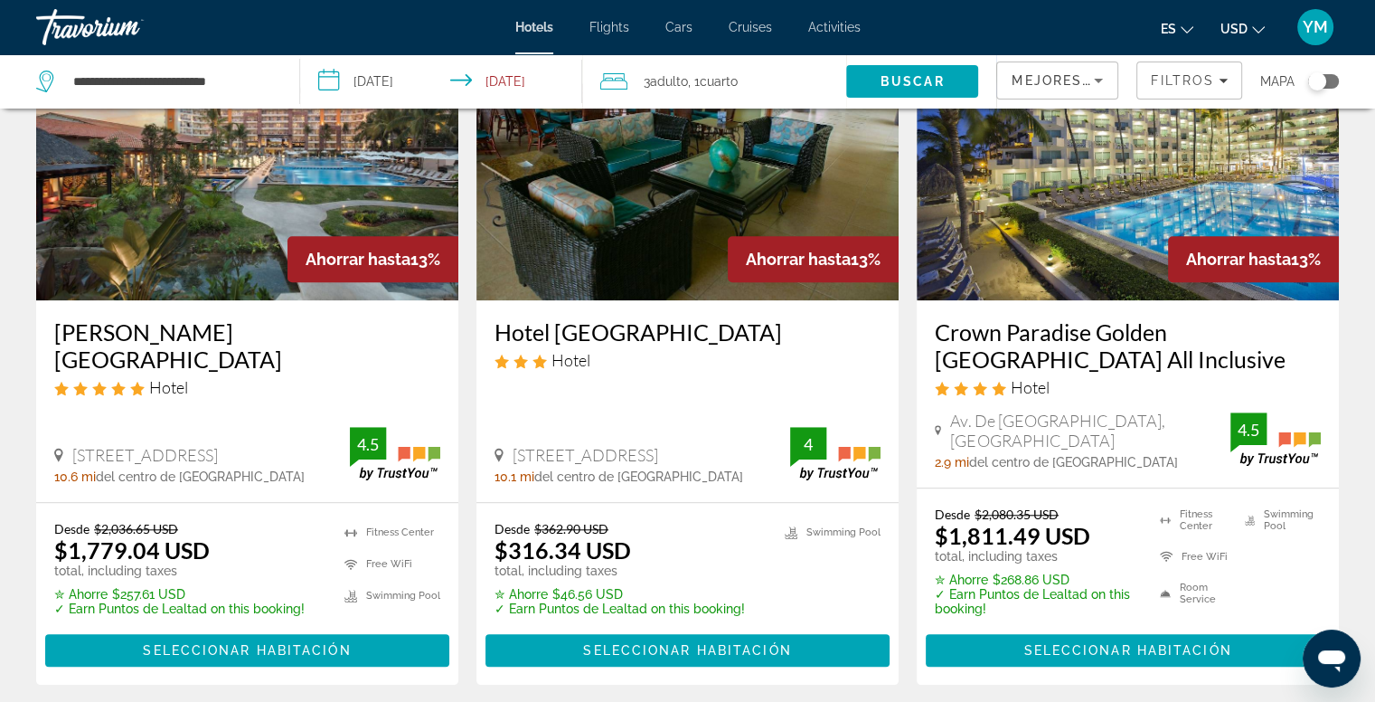
click at [185, 203] on img "Main content" at bounding box center [247, 155] width 422 height 289
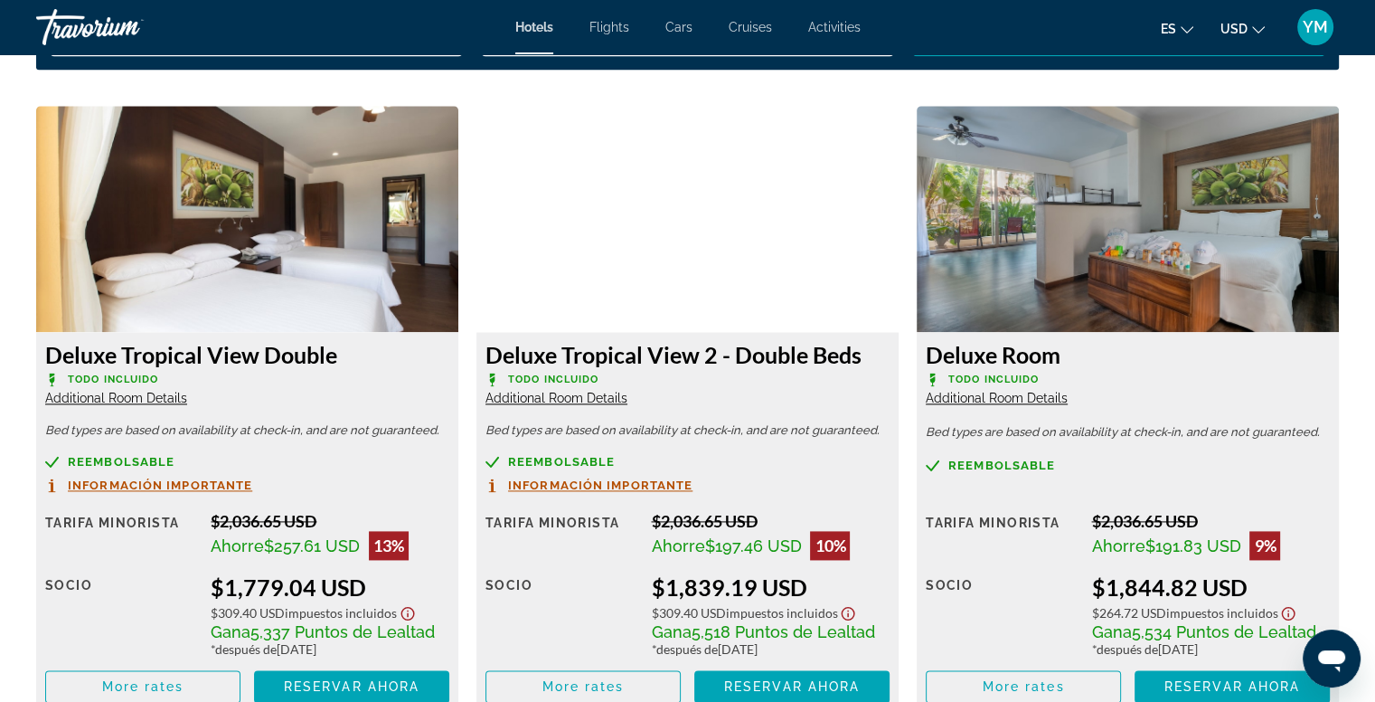
scroll to position [2367, 0]
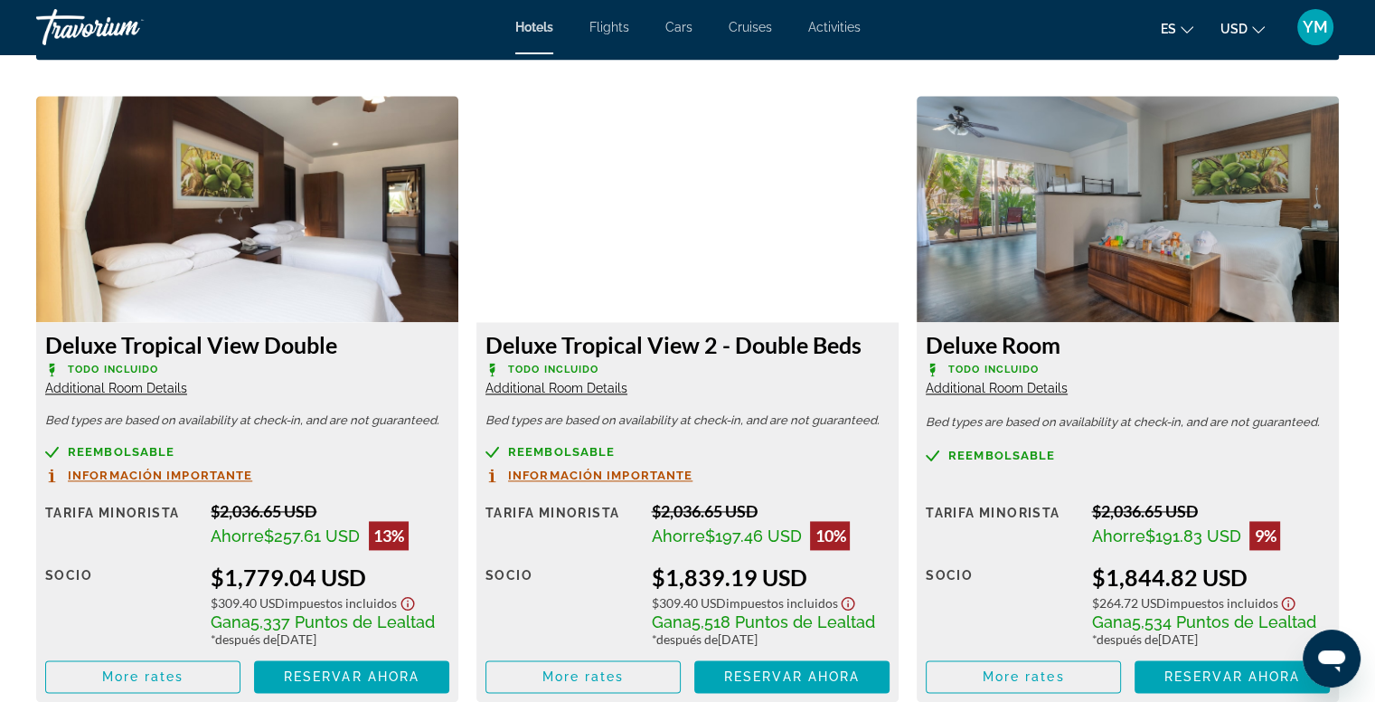
click at [157, 384] on span "Additional Room Details" at bounding box center [116, 388] width 142 height 14
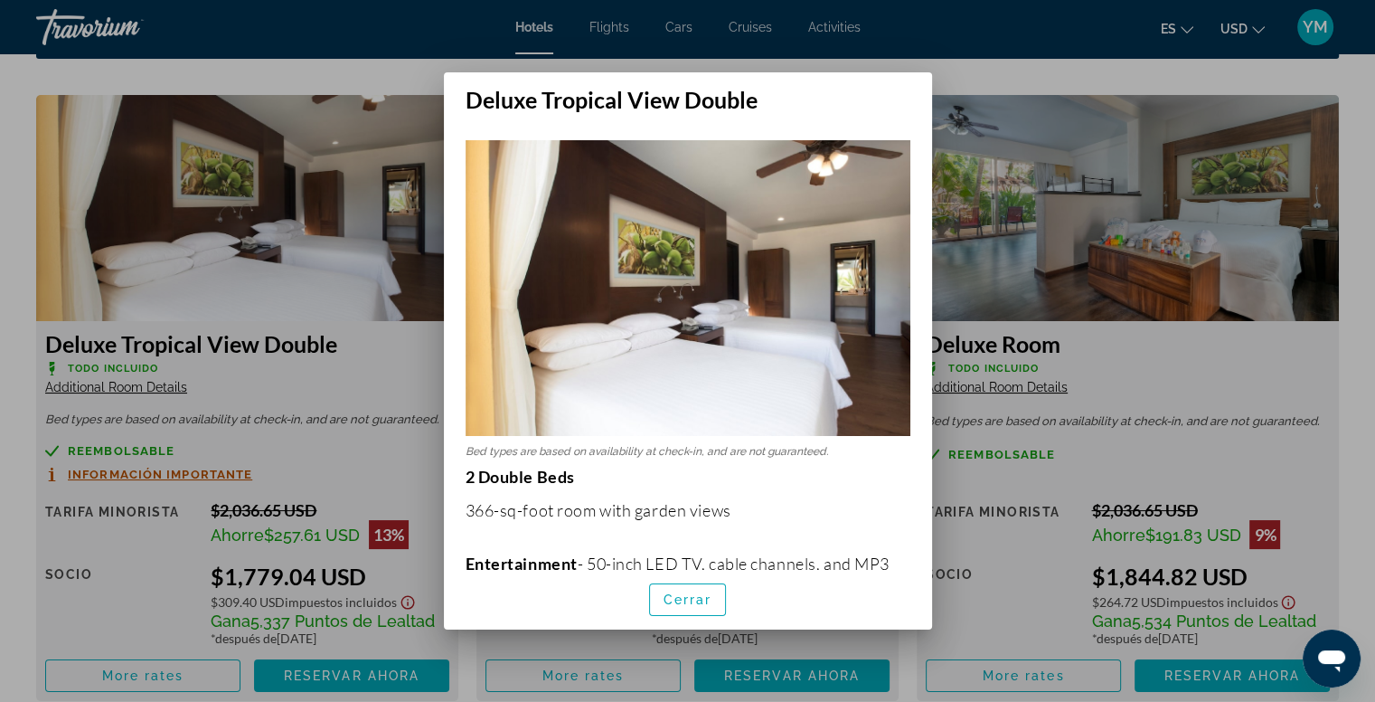
scroll to position [0, 0]
click at [704, 597] on span "Cerrar" at bounding box center [688, 599] width 49 height 14
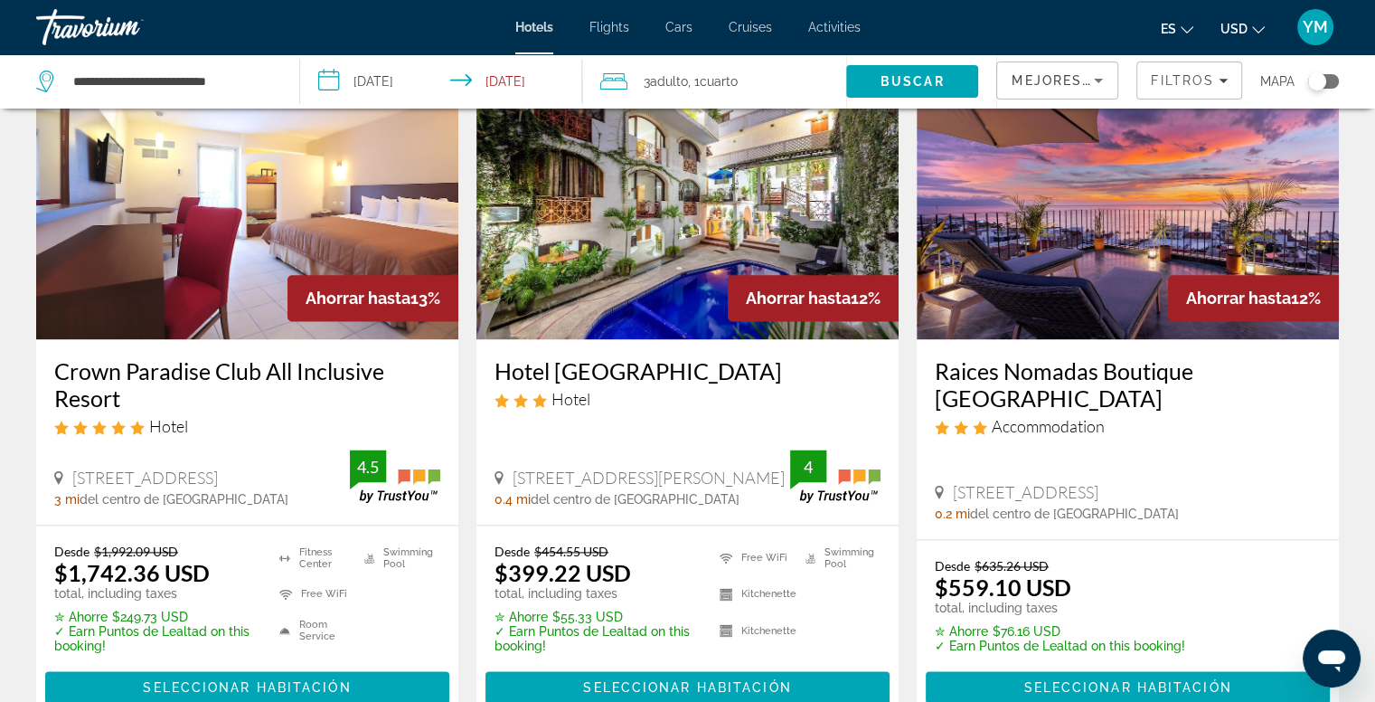
scroll to position [2281, 0]
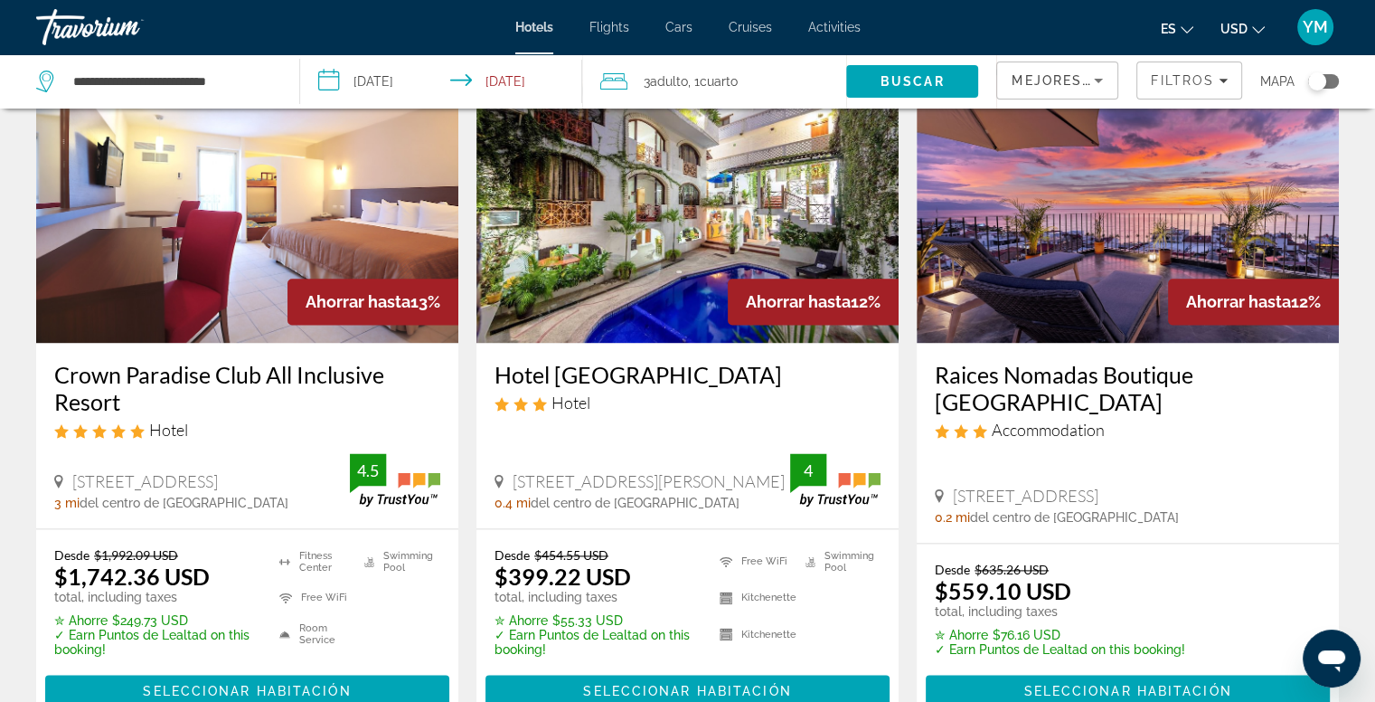
click at [228, 361] on h3 "Crown Paradise Club All Inclusive Resort" at bounding box center [247, 388] width 386 height 54
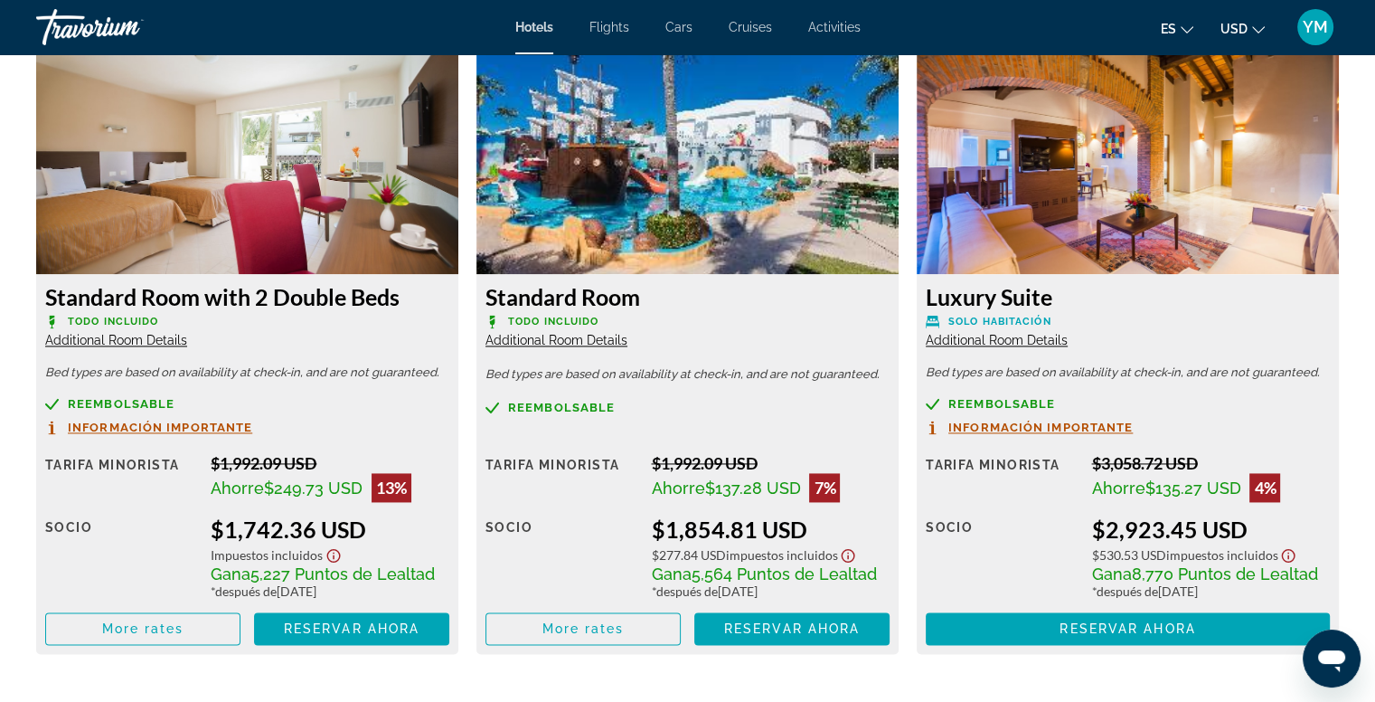
scroll to position [2484, 0]
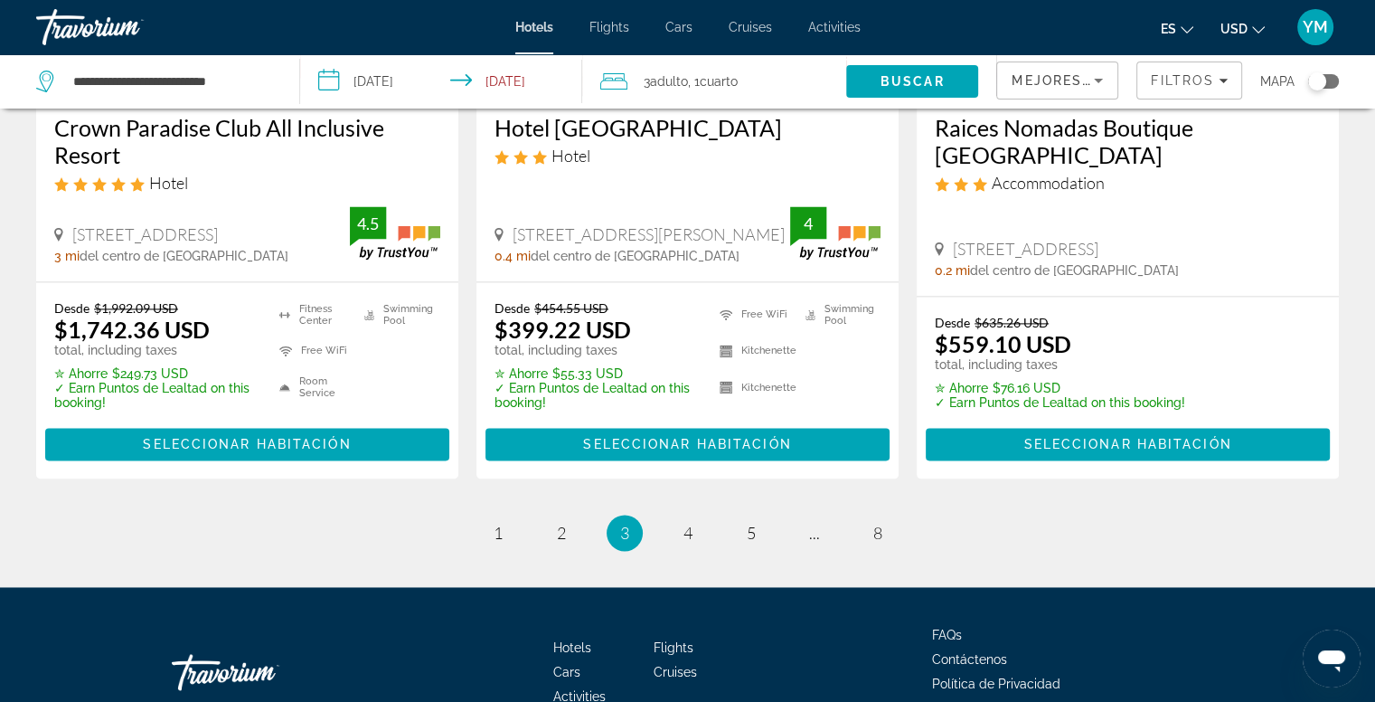
scroll to position [2601, 0]
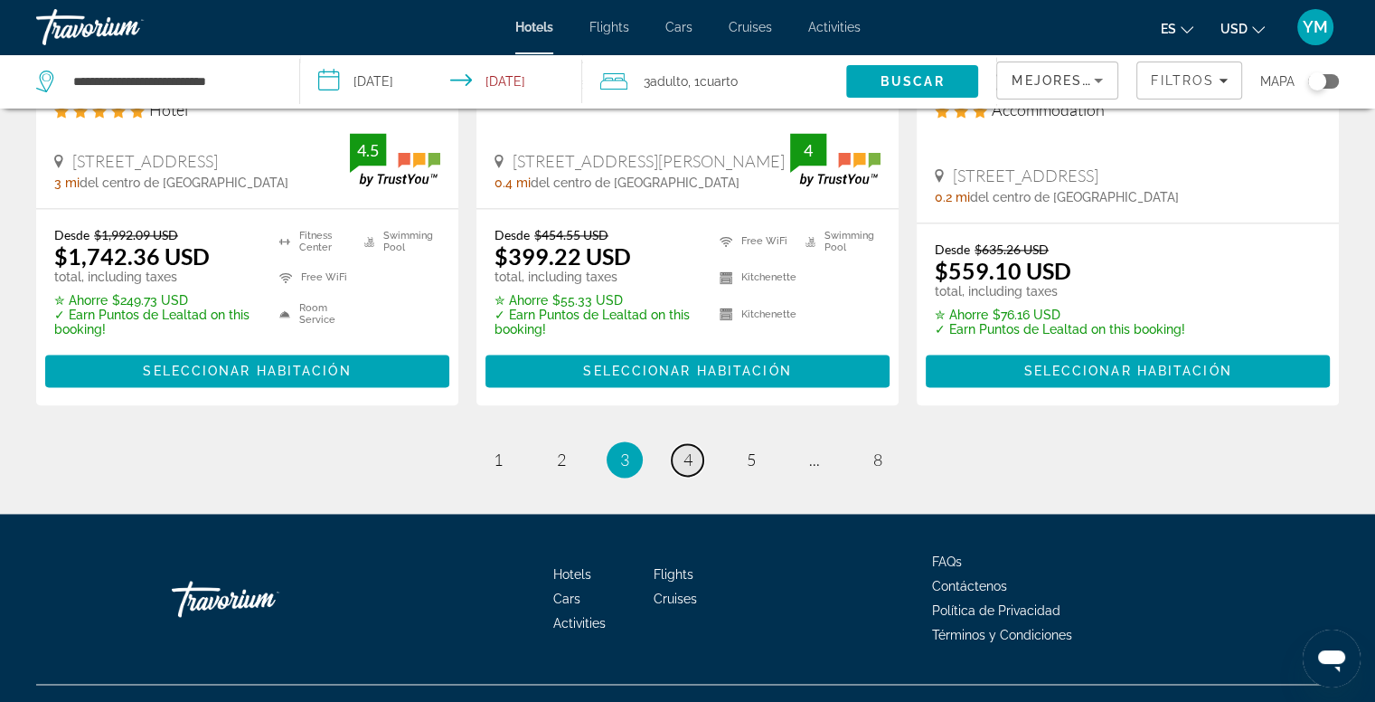
click at [686, 449] on span "4" at bounding box center [688, 459] width 9 height 20
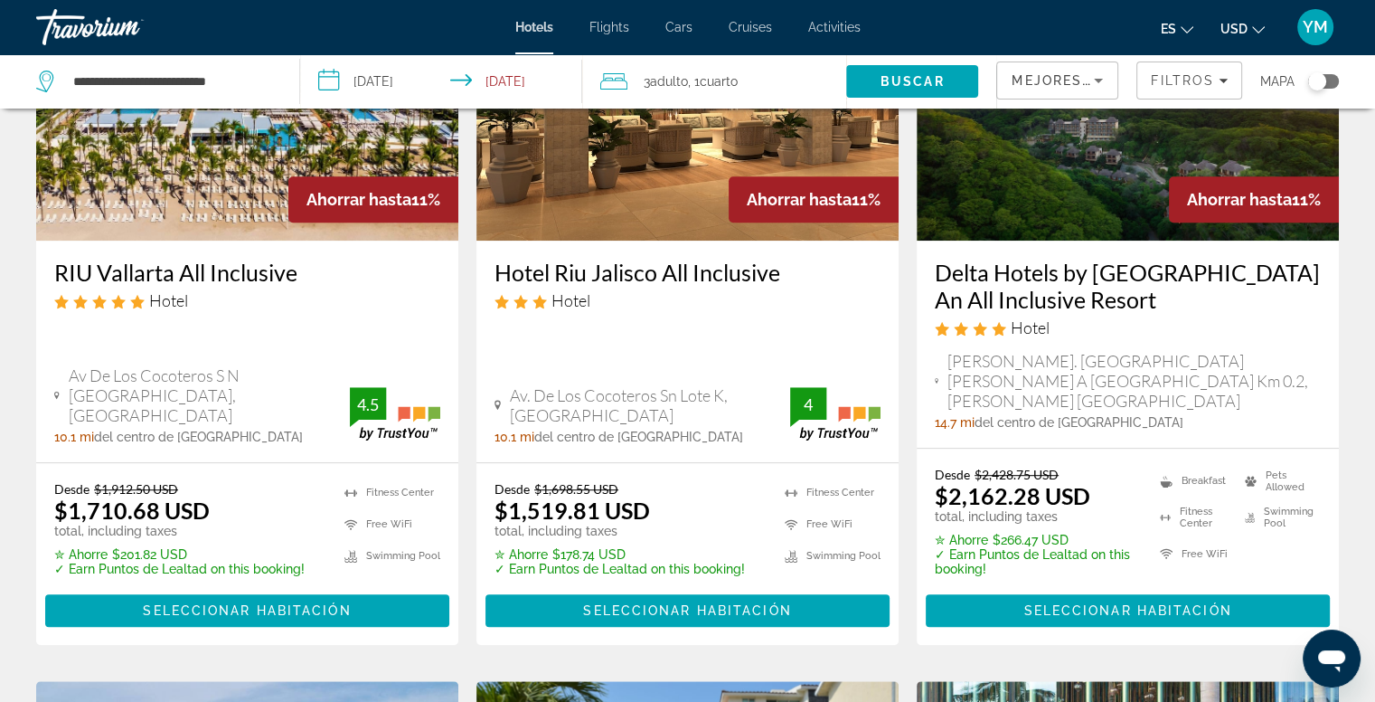
scroll to position [938, 0]
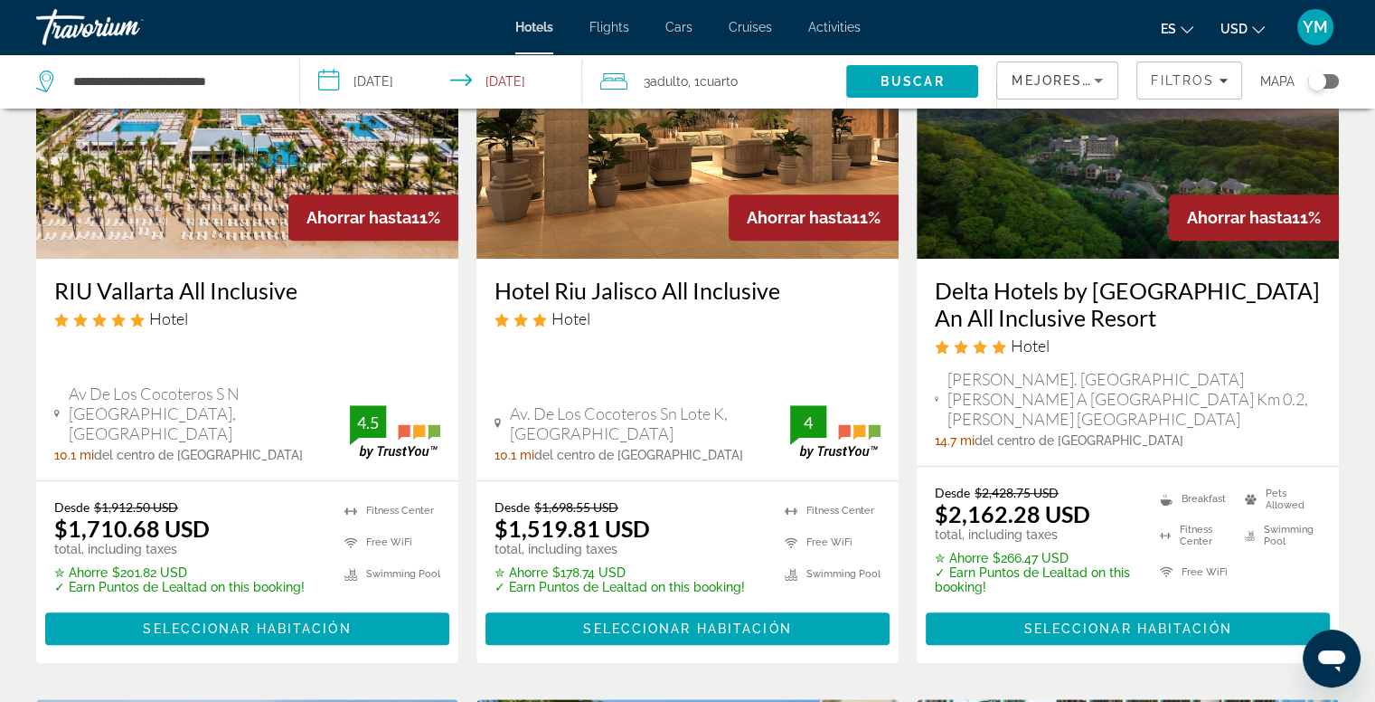
click at [175, 194] on img "Main content" at bounding box center [247, 113] width 422 height 289
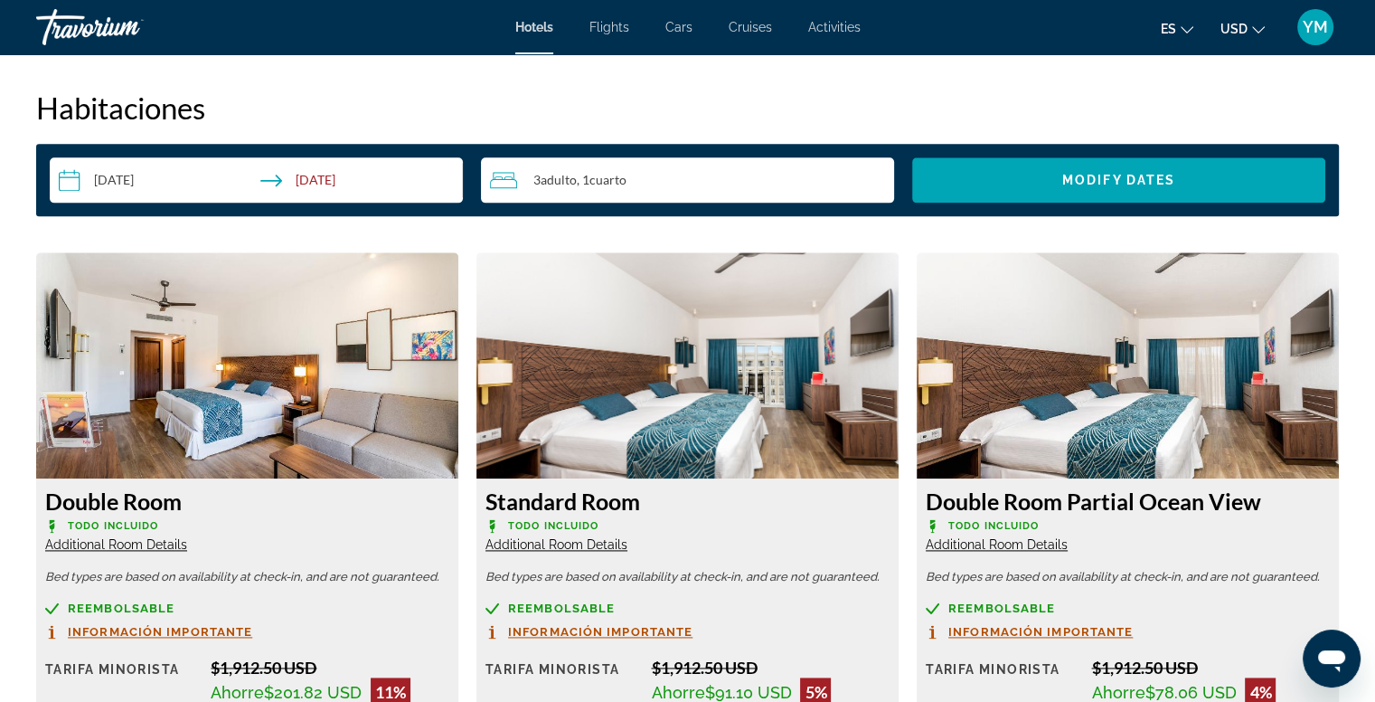
scroll to position [2289, 0]
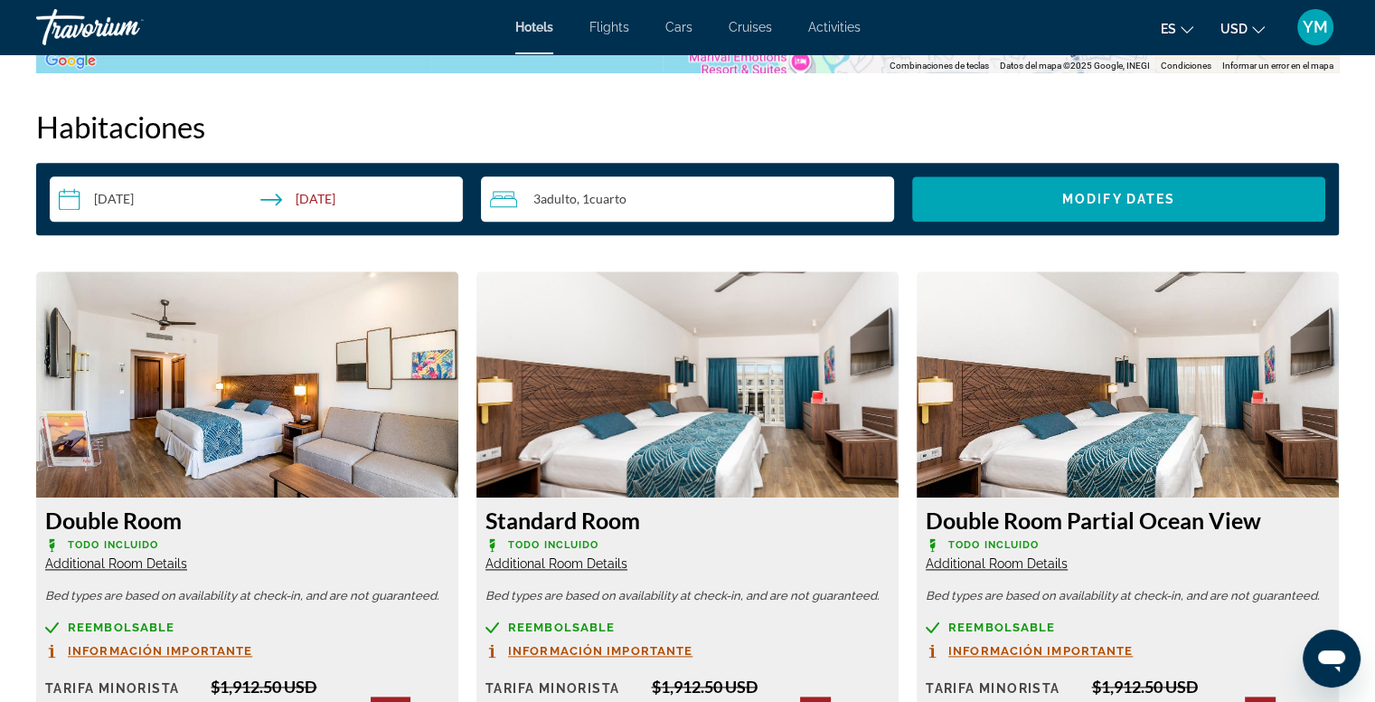
click at [136, 564] on span "Additional Room Details" at bounding box center [116, 563] width 142 height 14
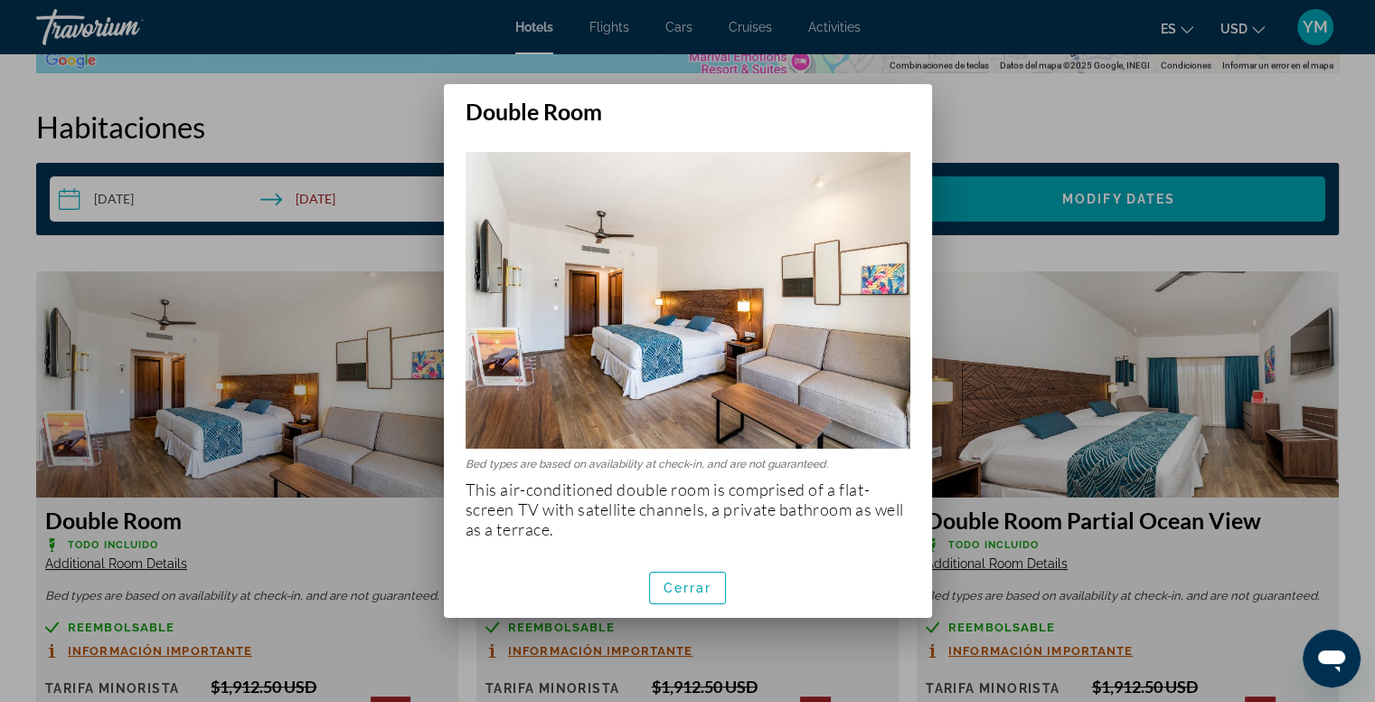
scroll to position [0, 0]
click at [708, 591] on span "Cerrar" at bounding box center [688, 588] width 49 height 14
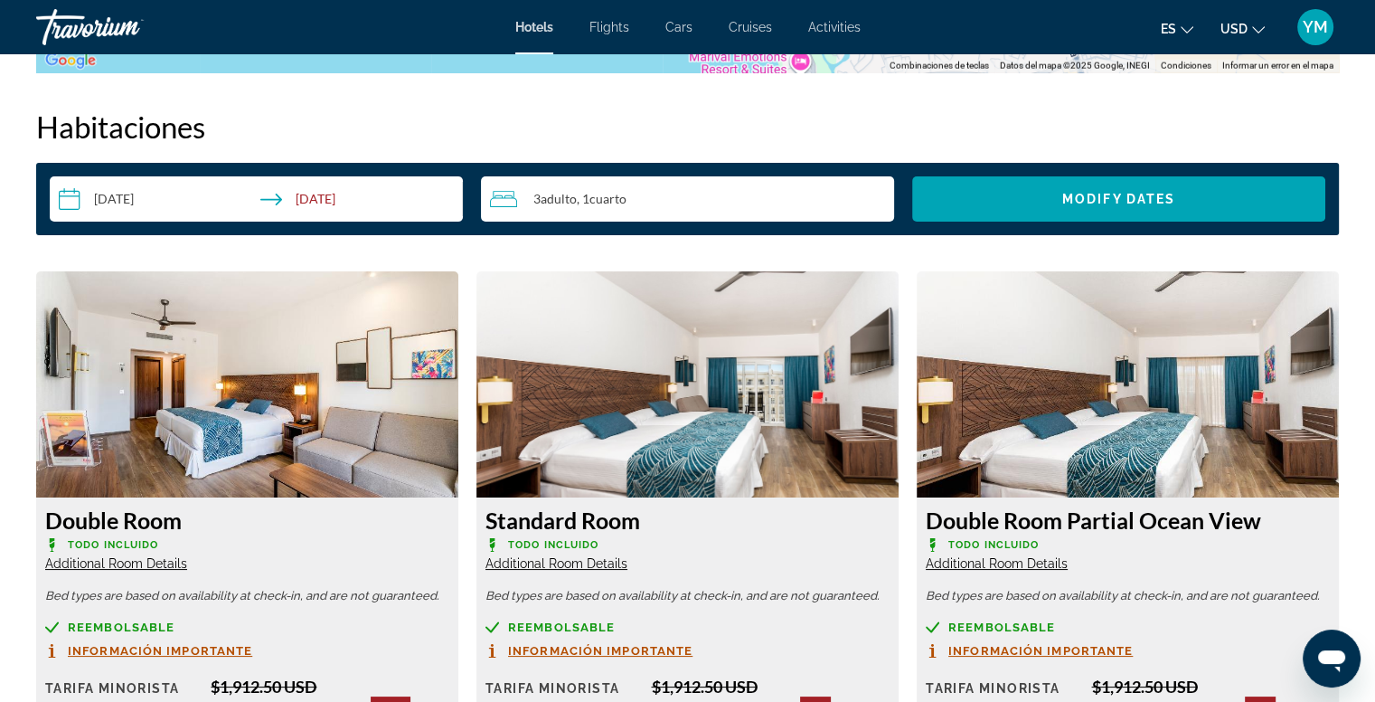
scroll to position [2289, 0]
click at [578, 562] on span "Additional Room Details" at bounding box center [557, 563] width 142 height 14
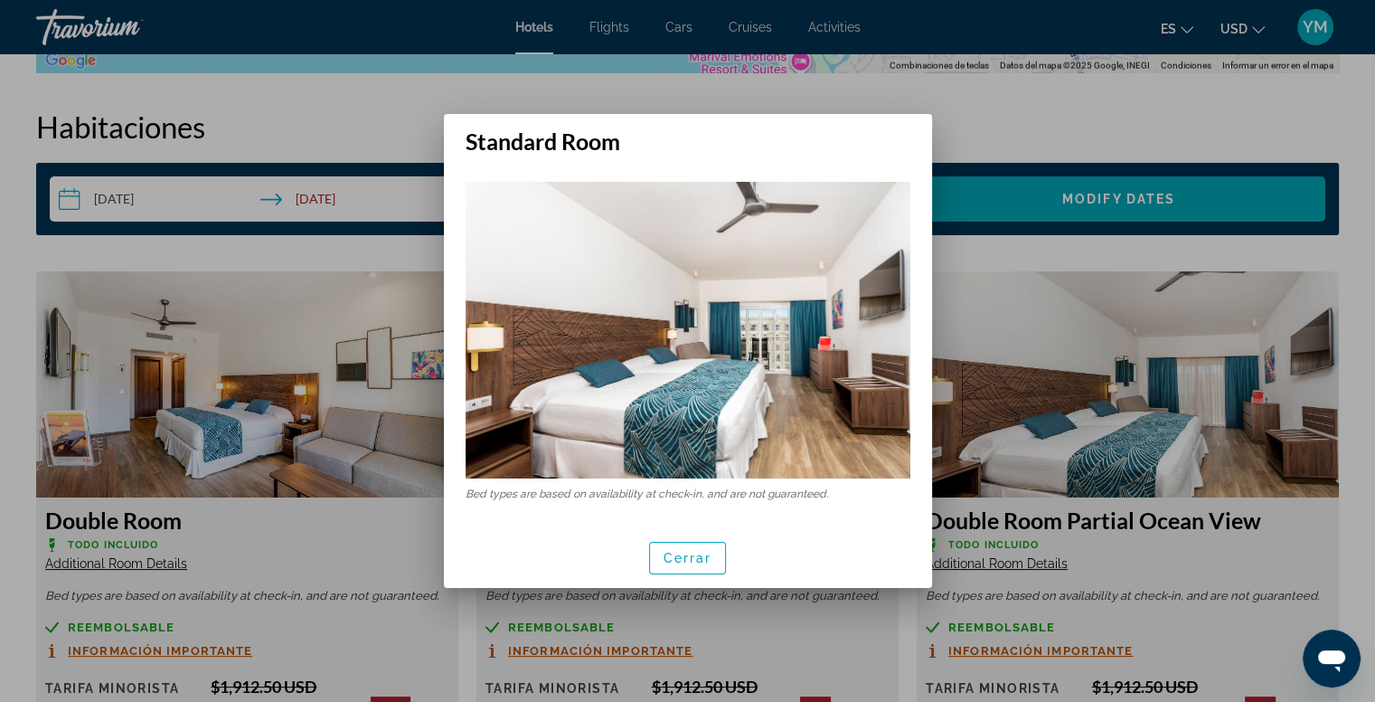
scroll to position [0, 0]
click at [671, 563] on span "Cerrar" at bounding box center [688, 558] width 49 height 14
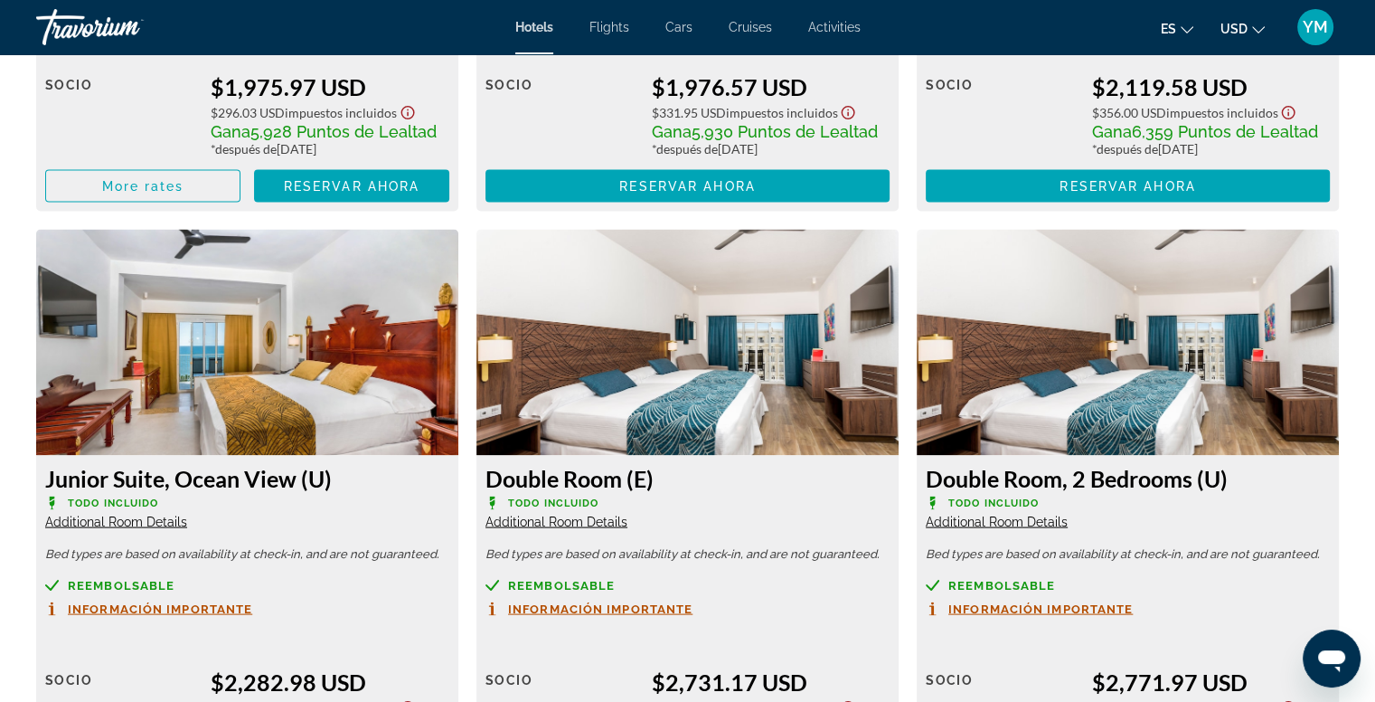
scroll to position [3556, 0]
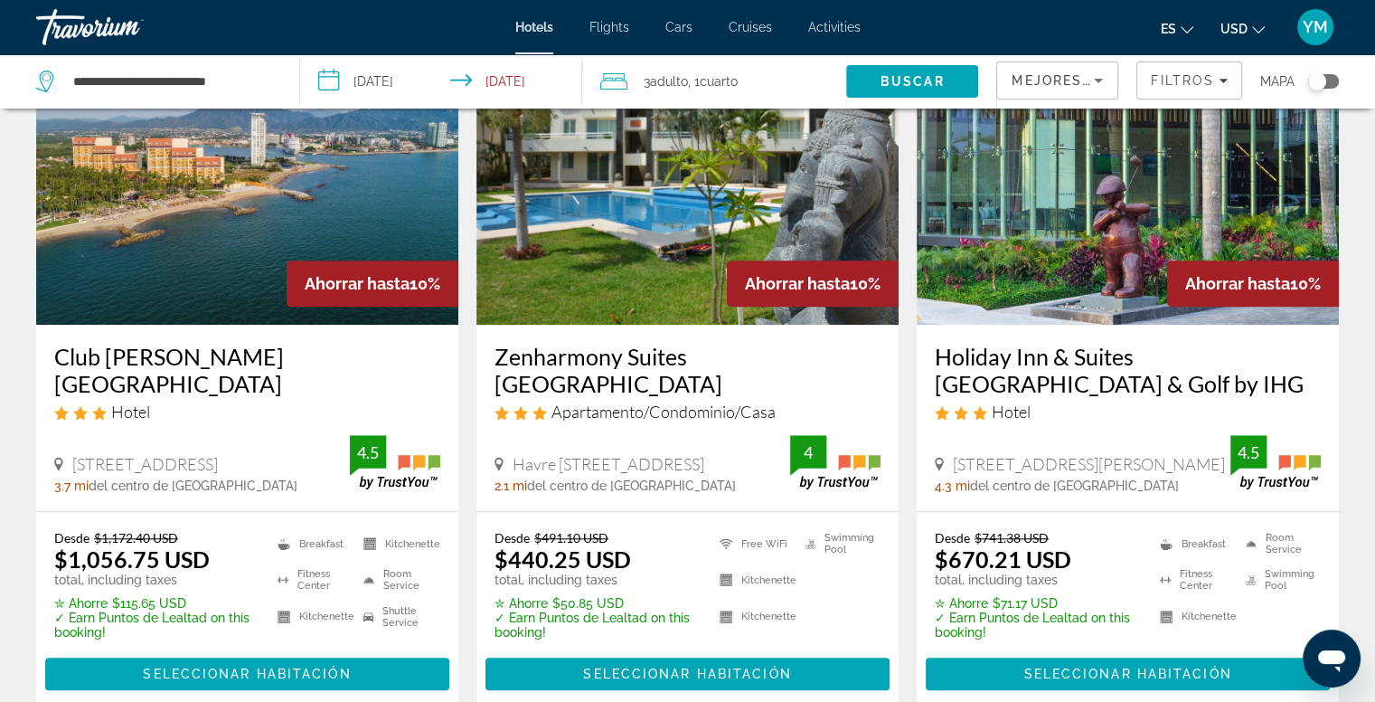
scroll to position [1612, 0]
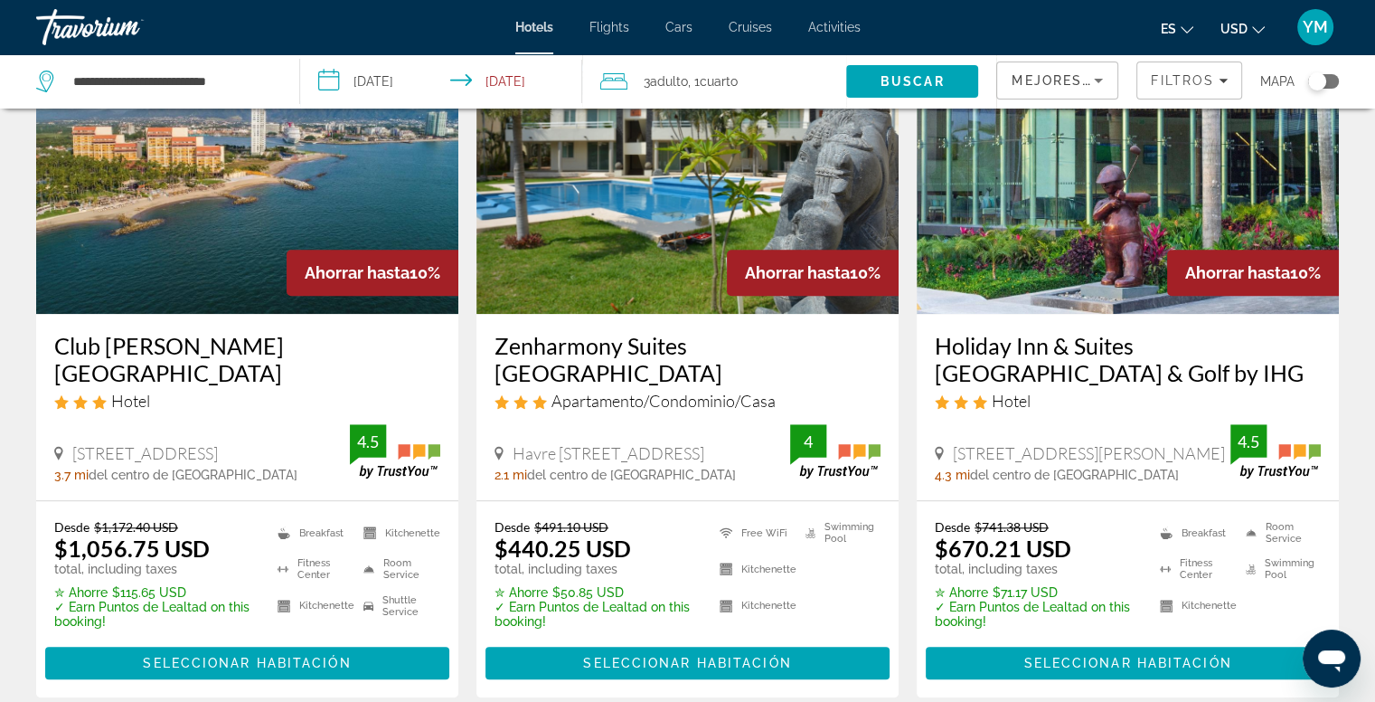
click at [1070, 332] on h3 "Holiday Inn & Suites Puerto Vallarta Marina & Golf by IHG" at bounding box center [1128, 359] width 386 height 54
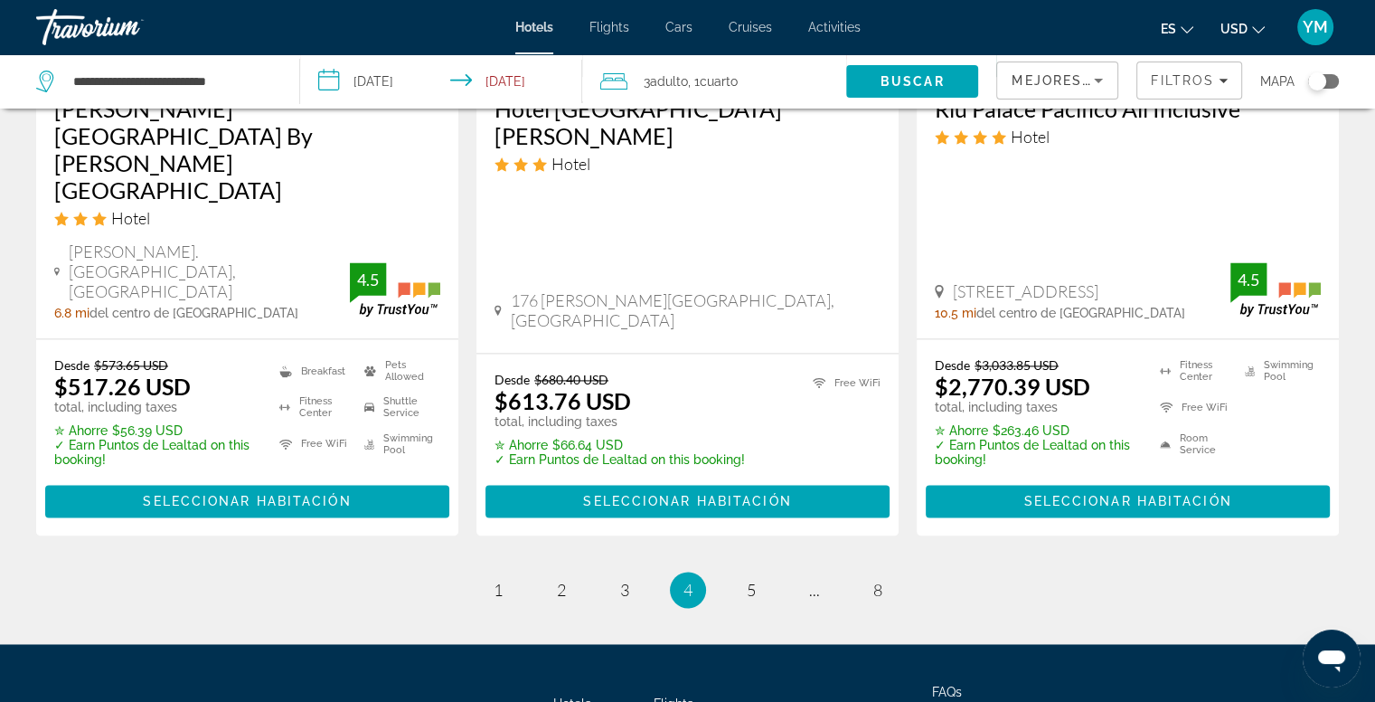
scroll to position [2575, 0]
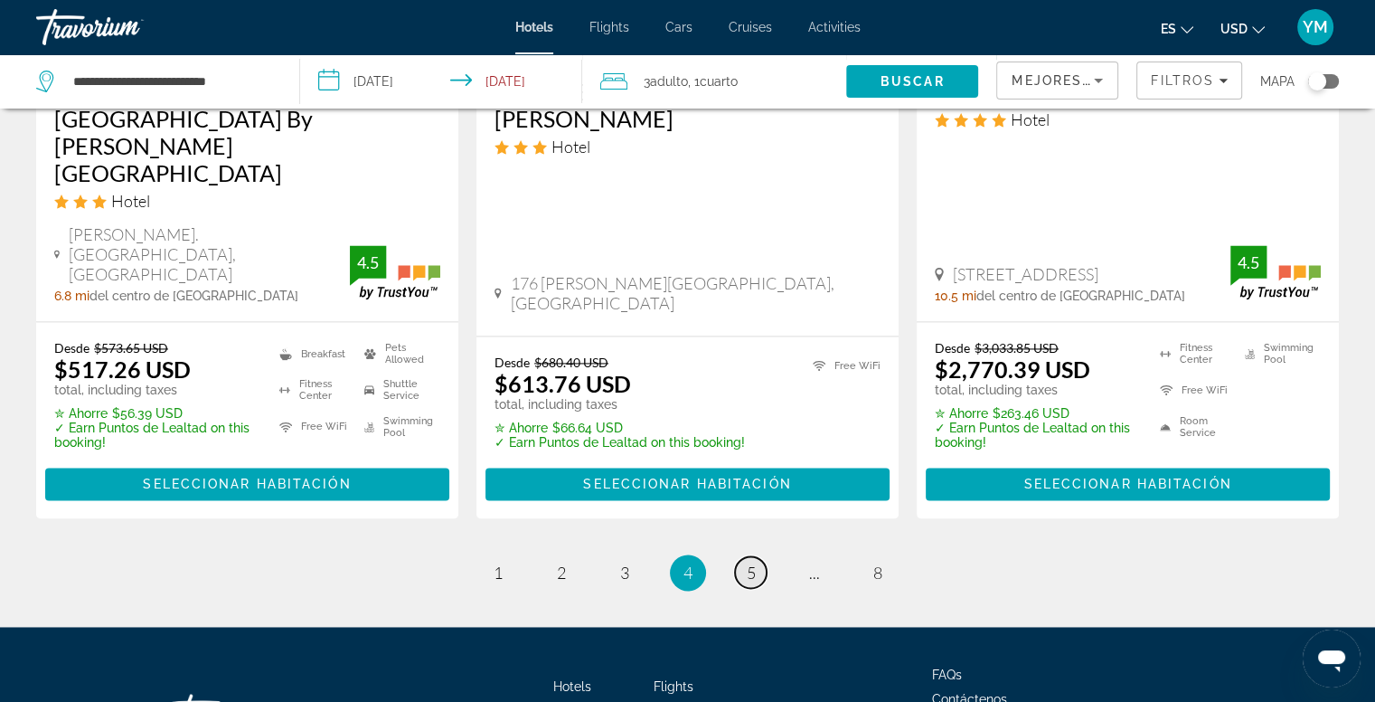
click at [753, 562] on span "5" at bounding box center [751, 572] width 9 height 20
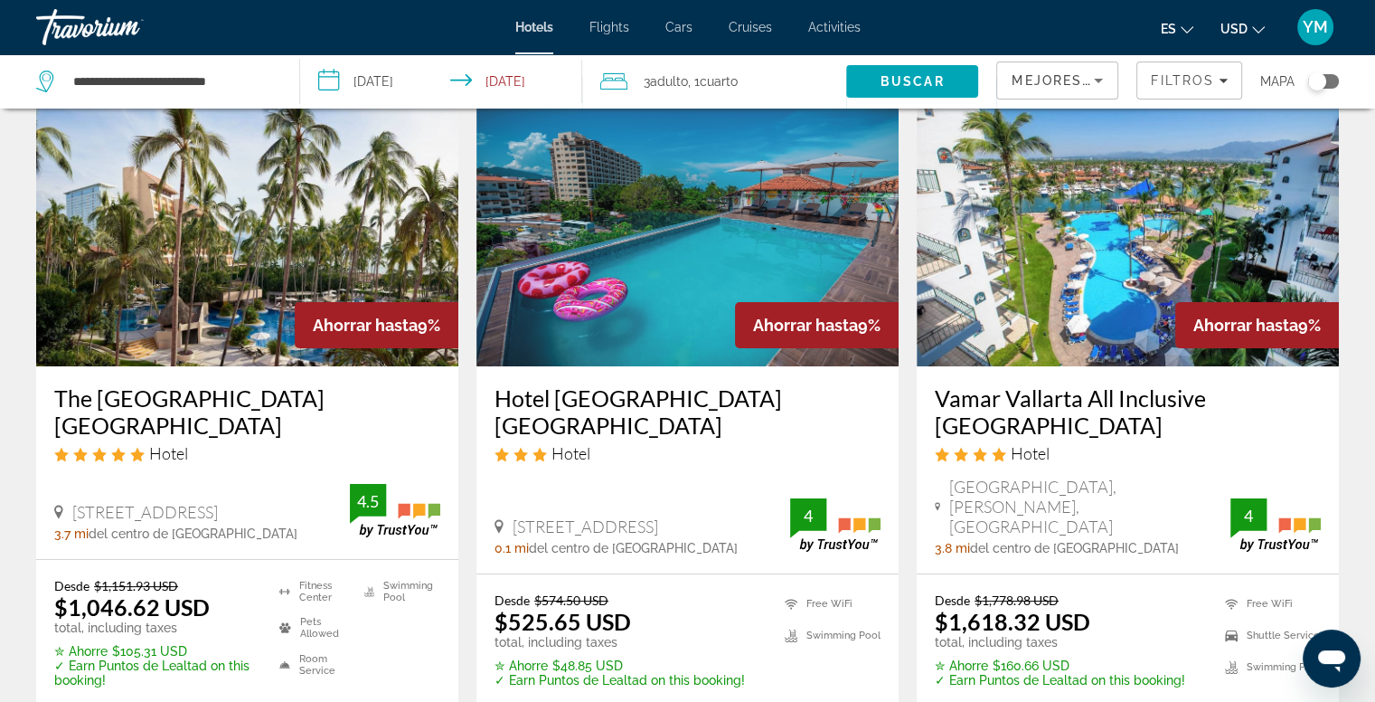
scroll to position [148, 0]
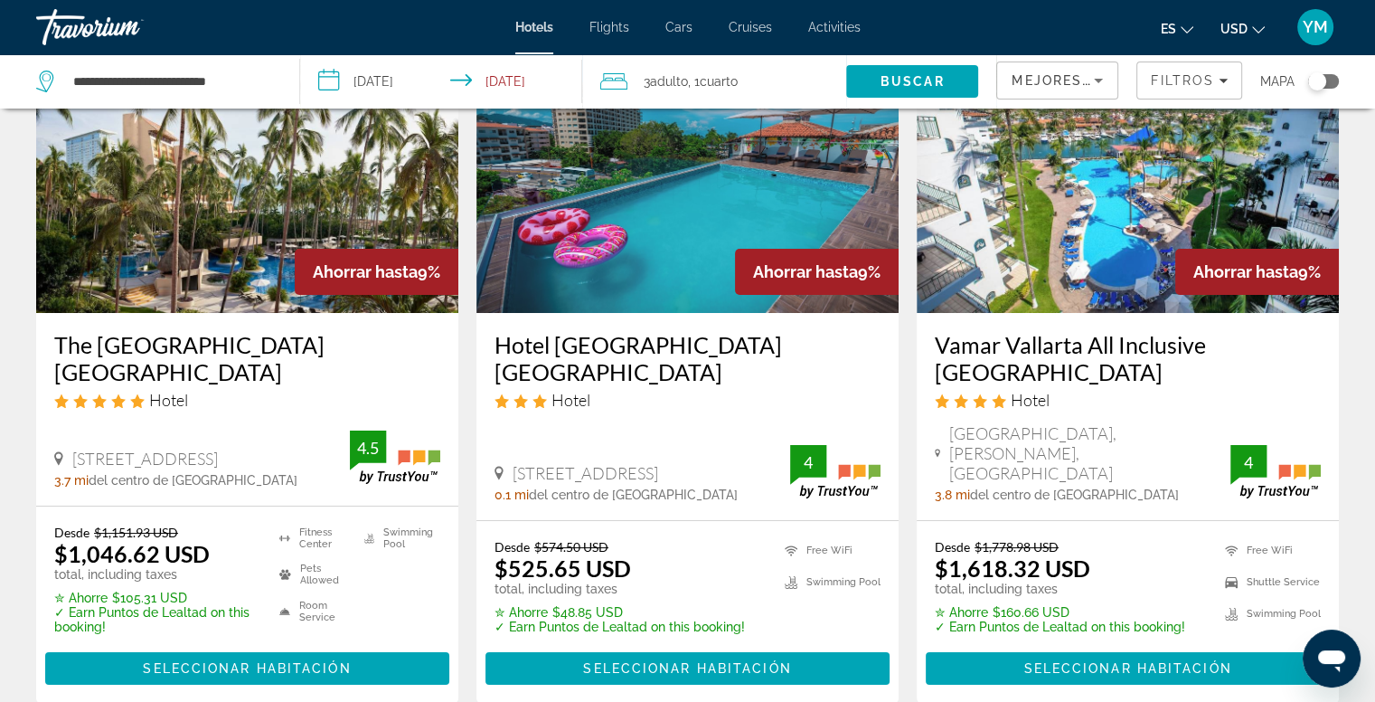
click at [336, 243] on img "Main content" at bounding box center [247, 168] width 422 height 289
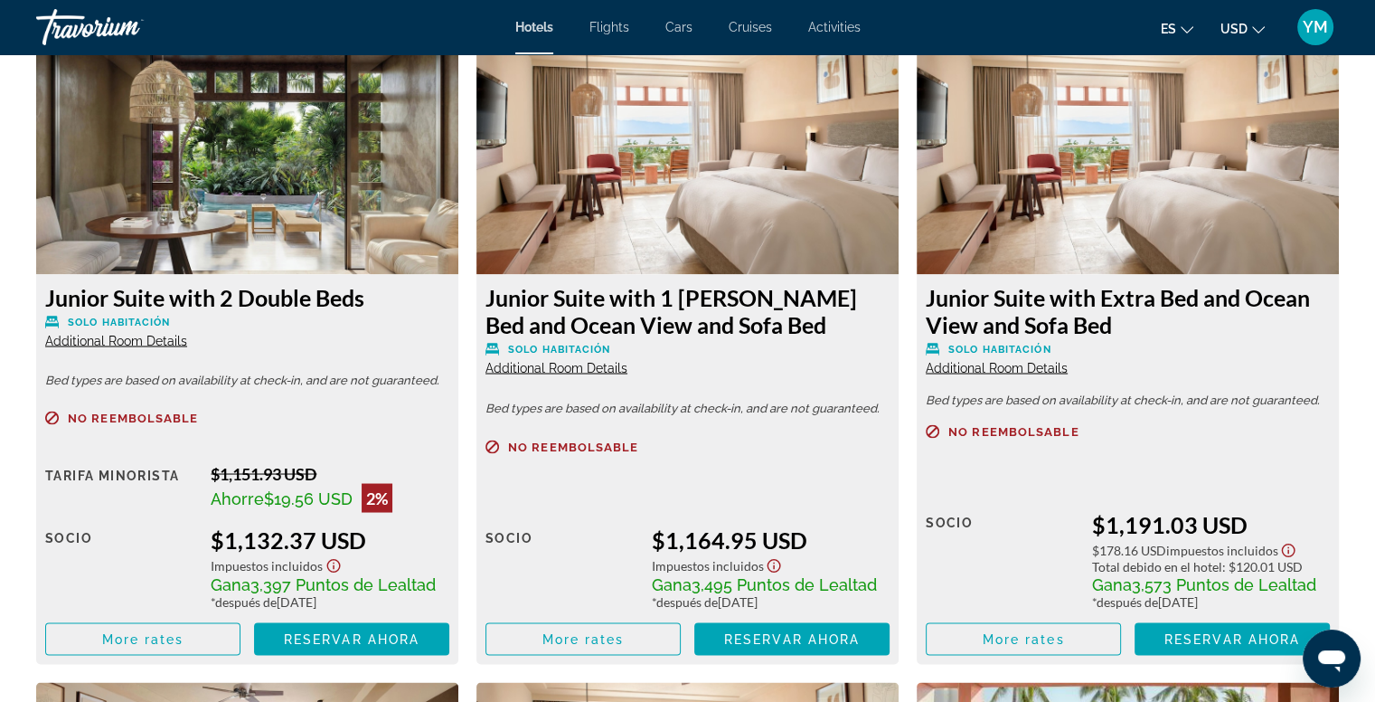
scroll to position [3169, 0]
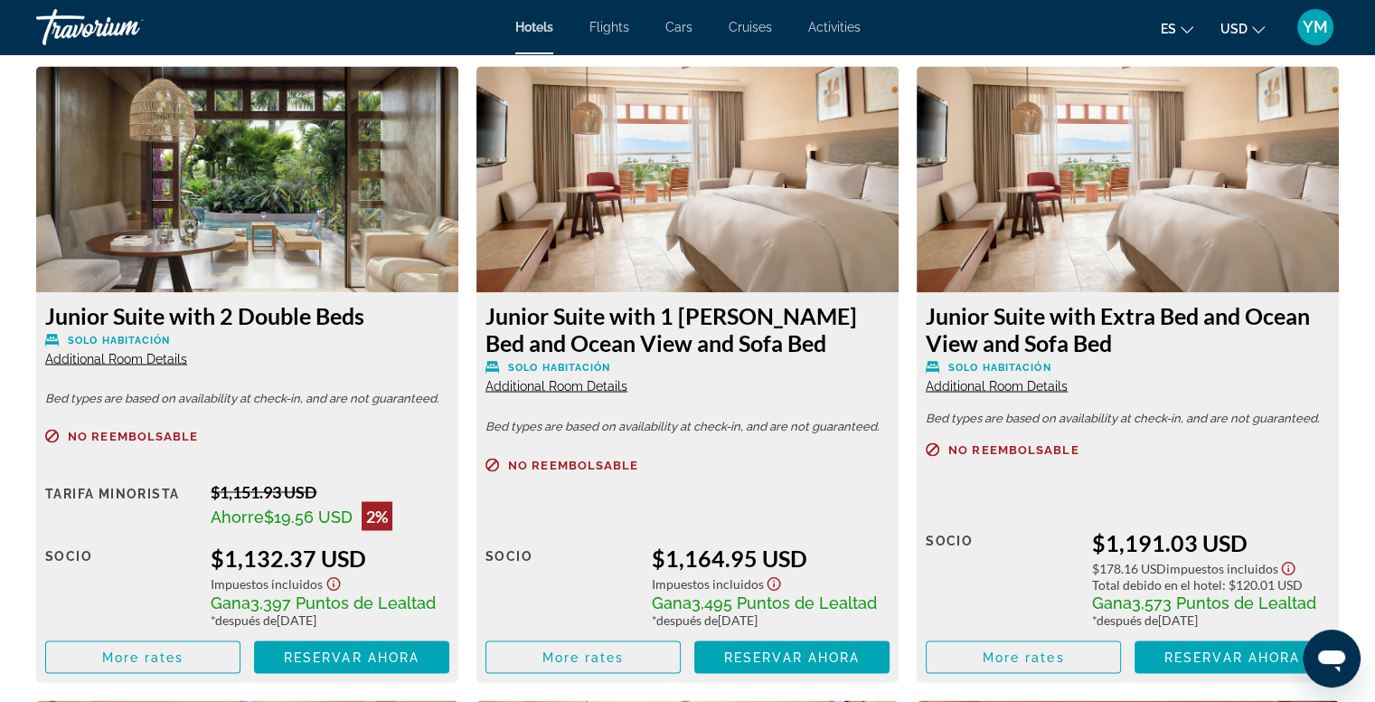
click at [160, 351] on span "Additional Room Details" at bounding box center [116, 358] width 142 height 14
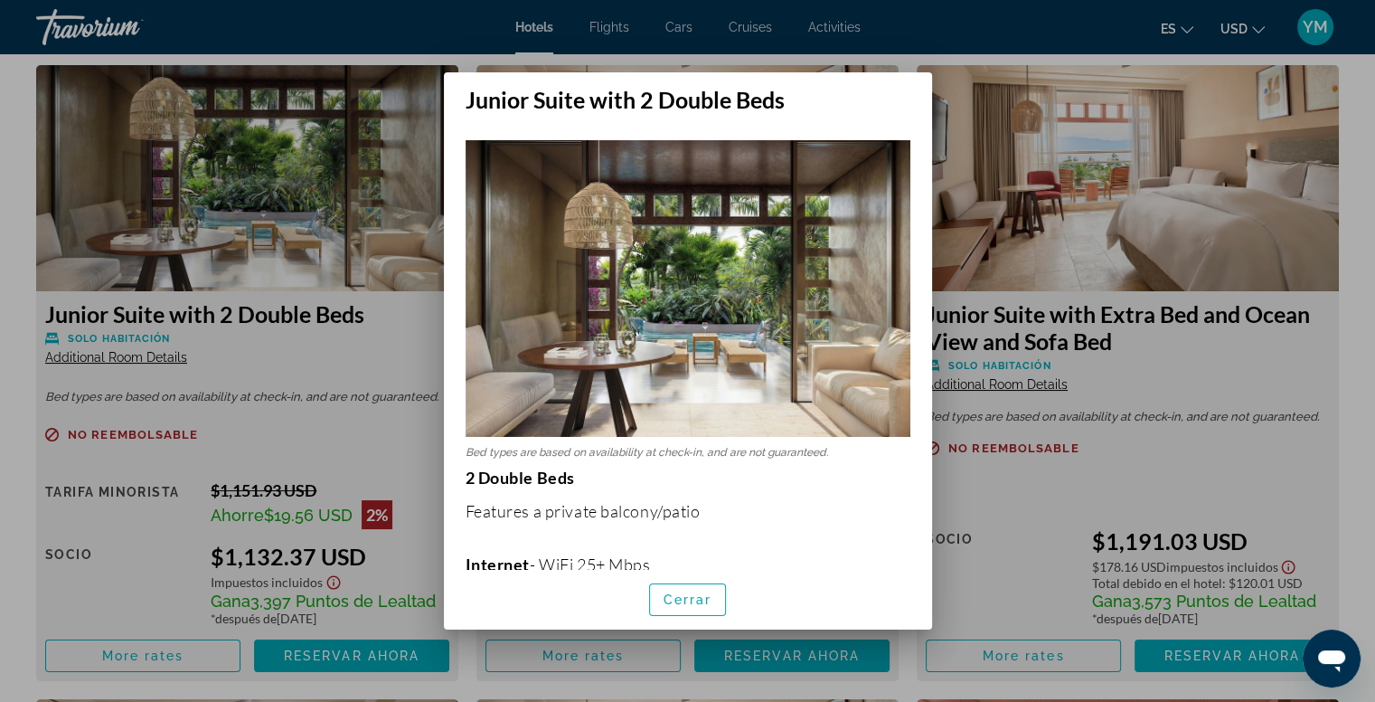
click at [1043, 186] on div at bounding box center [687, 351] width 1375 height 702
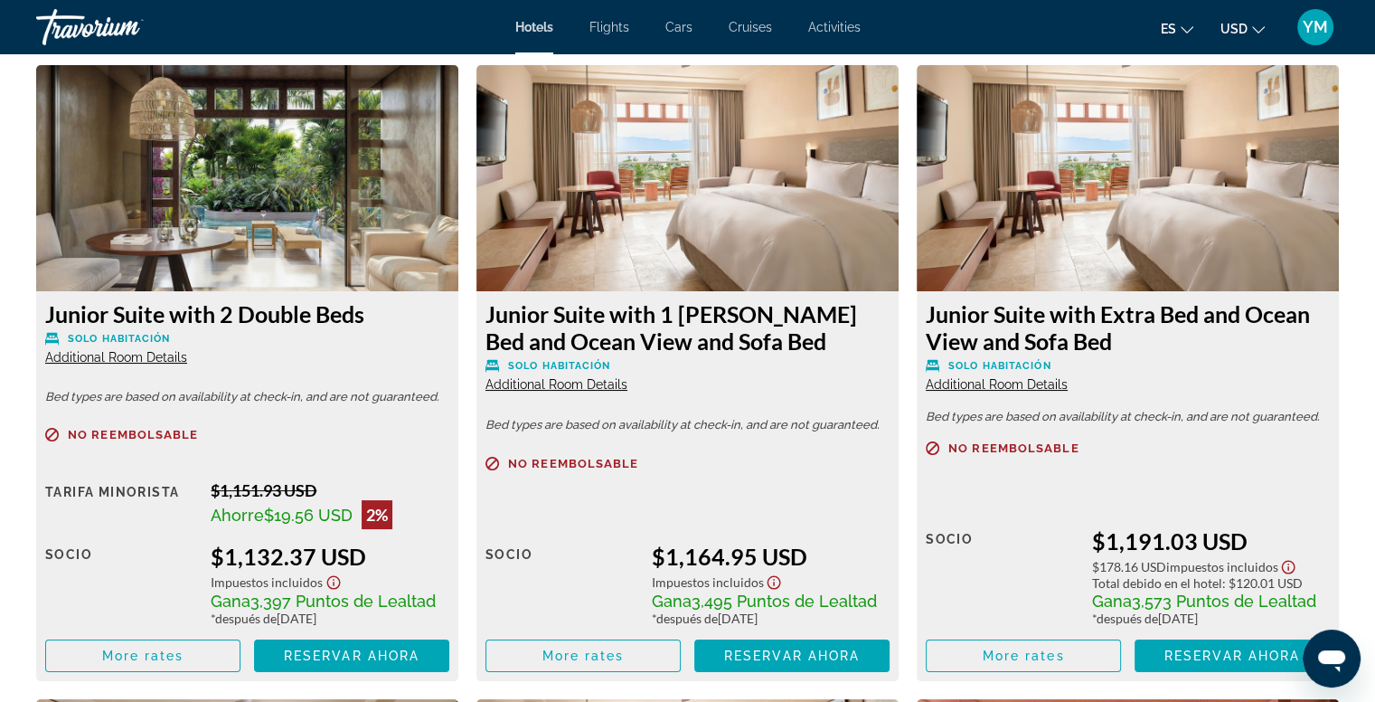
scroll to position [3169, 0]
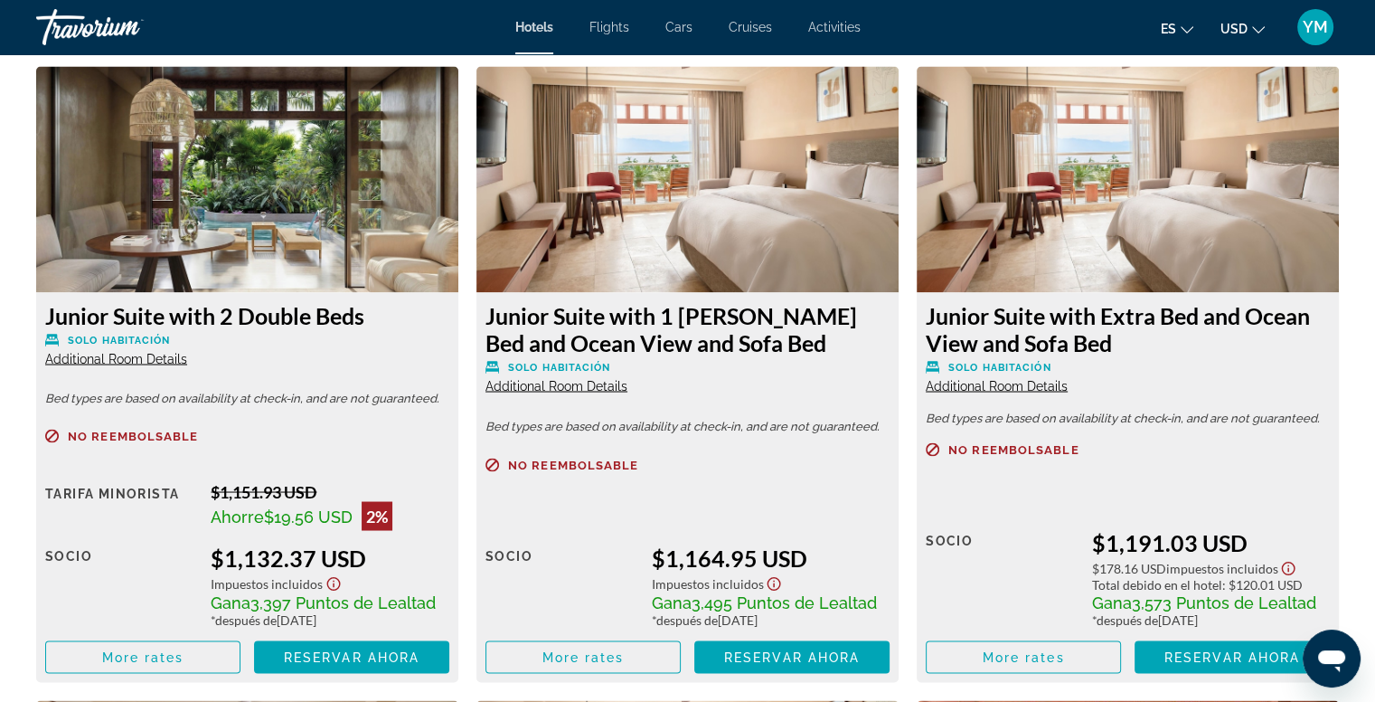
click at [695, 165] on img "Main content" at bounding box center [688, 179] width 422 height 226
click at [600, 378] on span "Additional Room Details" at bounding box center [557, 385] width 142 height 14
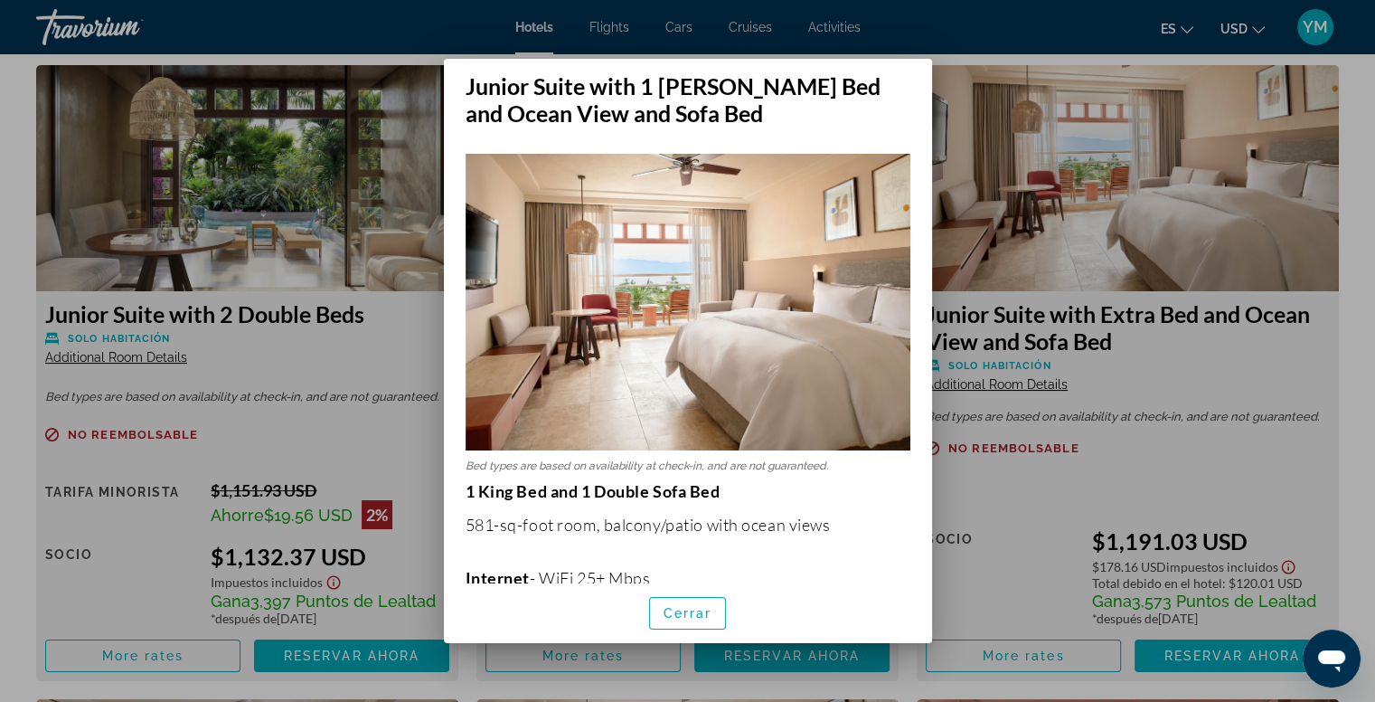
scroll to position [0, 0]
click at [711, 618] on span "Cerrar" at bounding box center [688, 613] width 49 height 14
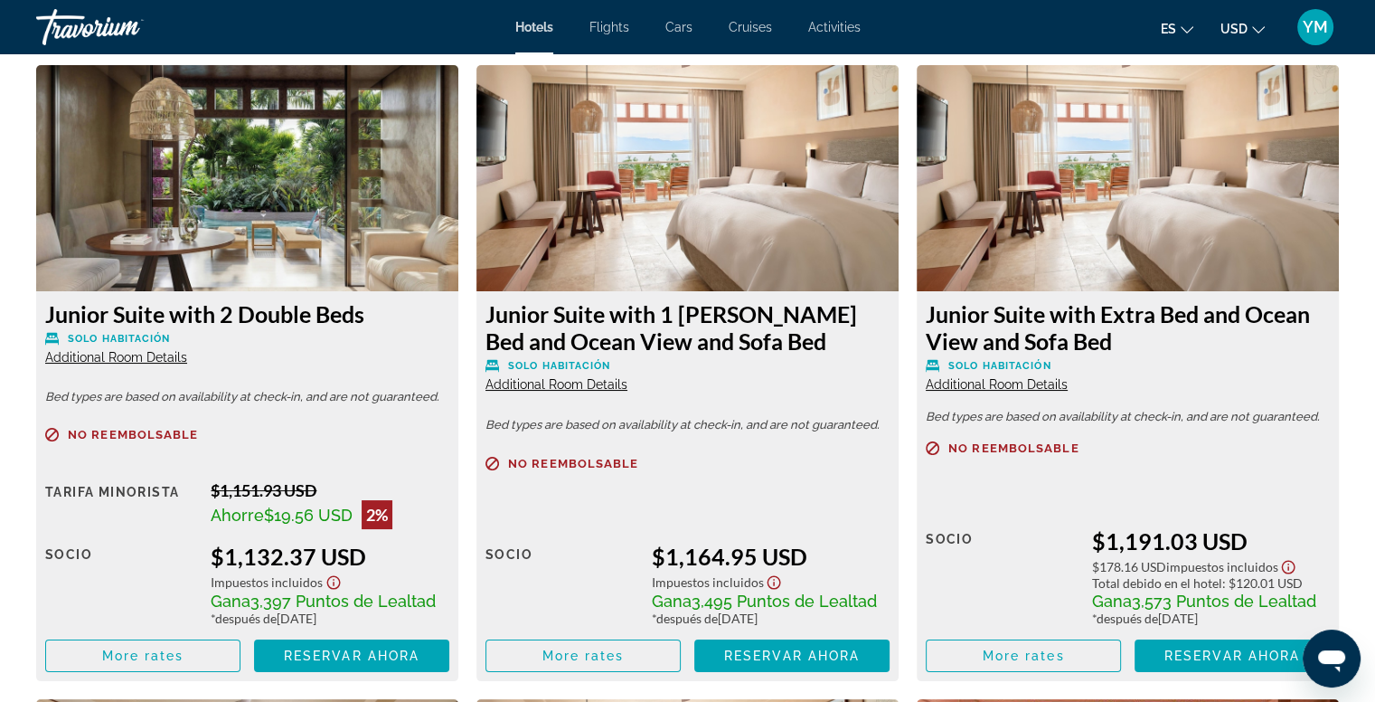
scroll to position [3169, 0]
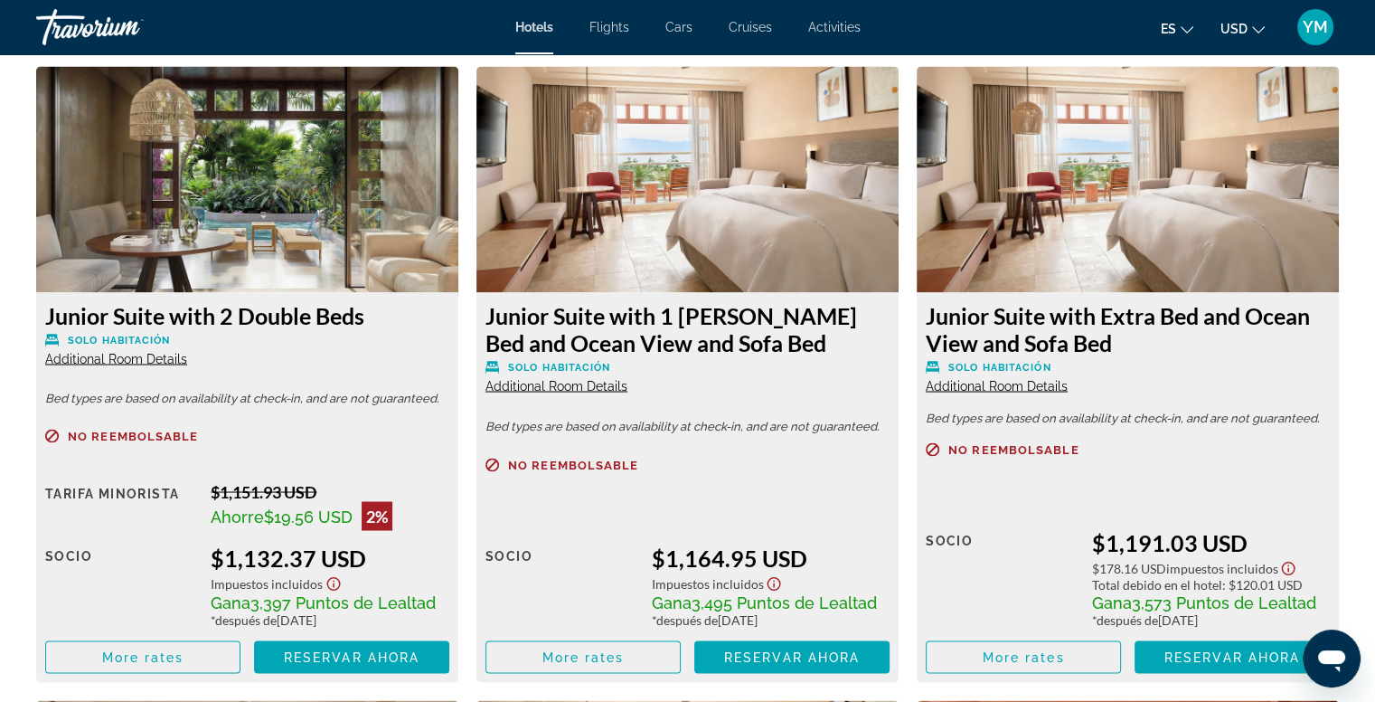
click at [1001, 378] on span "Additional Room Details" at bounding box center [997, 385] width 142 height 14
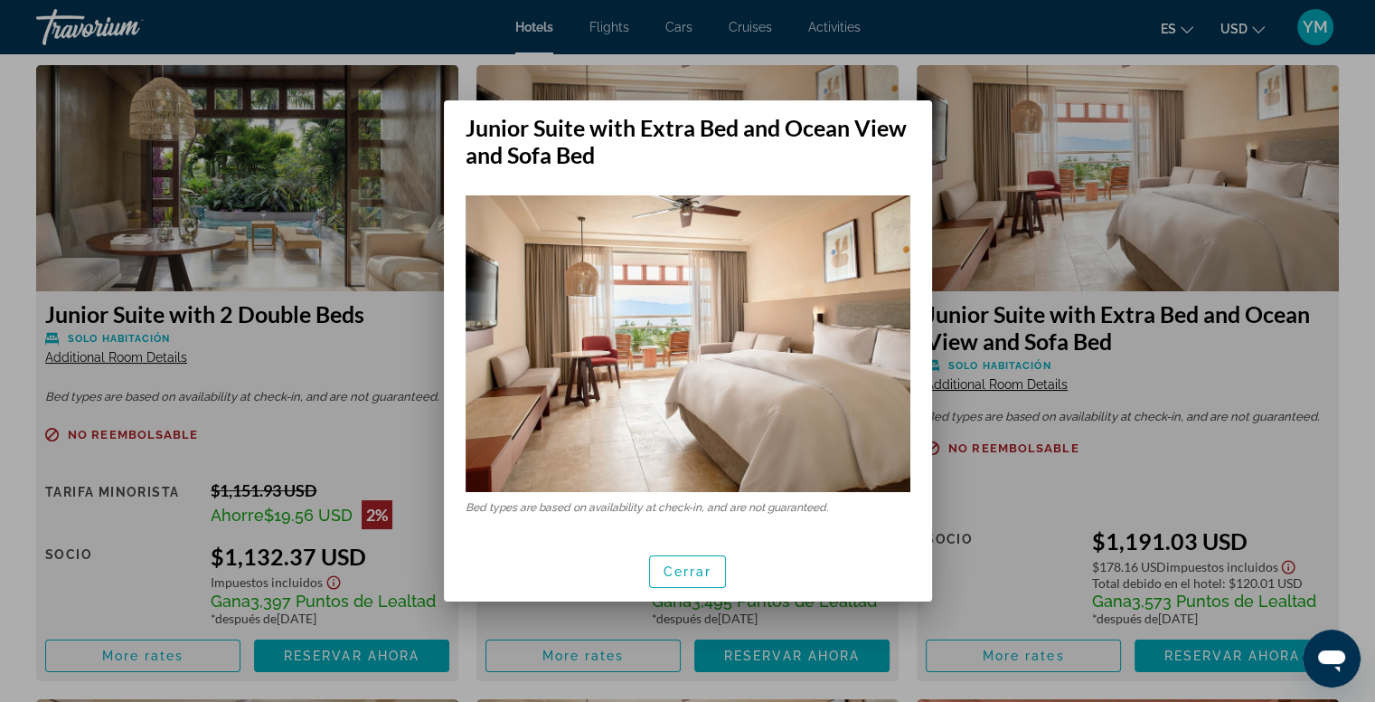
scroll to position [0, 0]
click at [1132, 188] on div at bounding box center [687, 351] width 1375 height 702
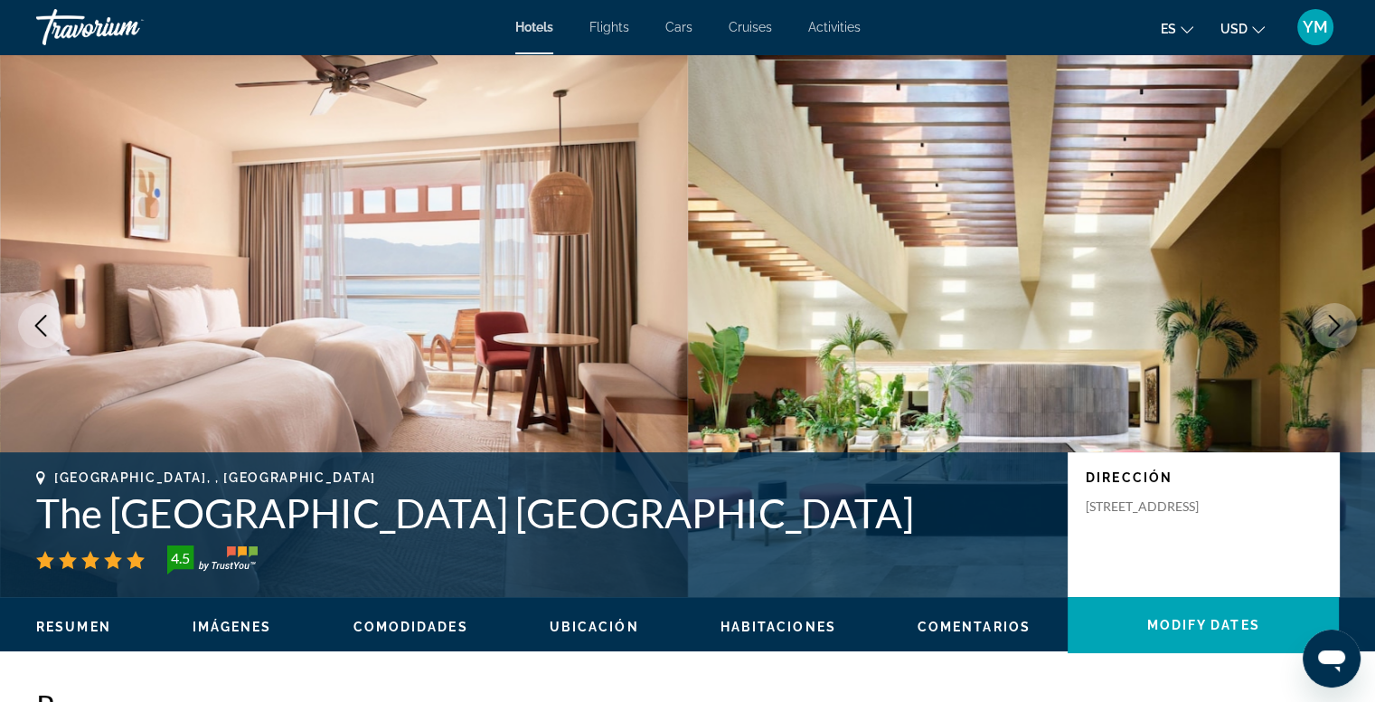
scroll to position [3169, 0]
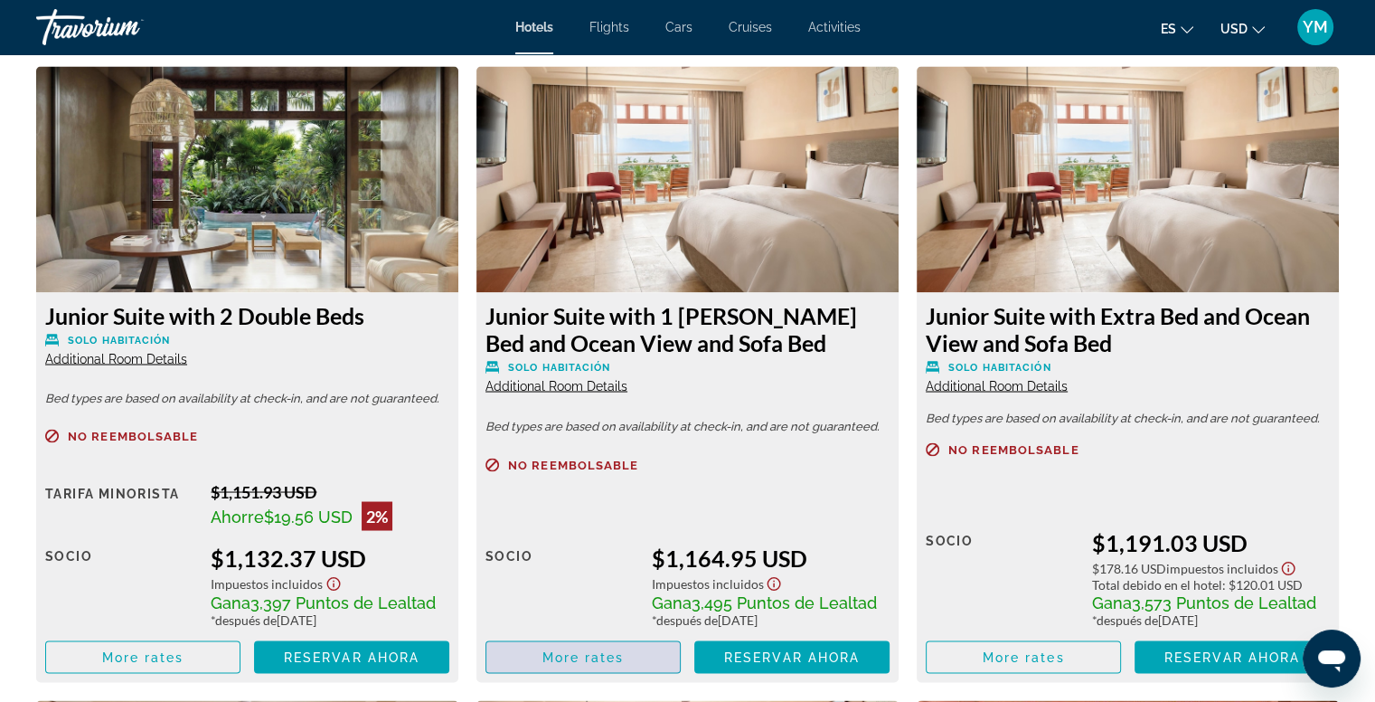
click at [604, 653] on span "Main content" at bounding box center [584, 656] width 194 height 43
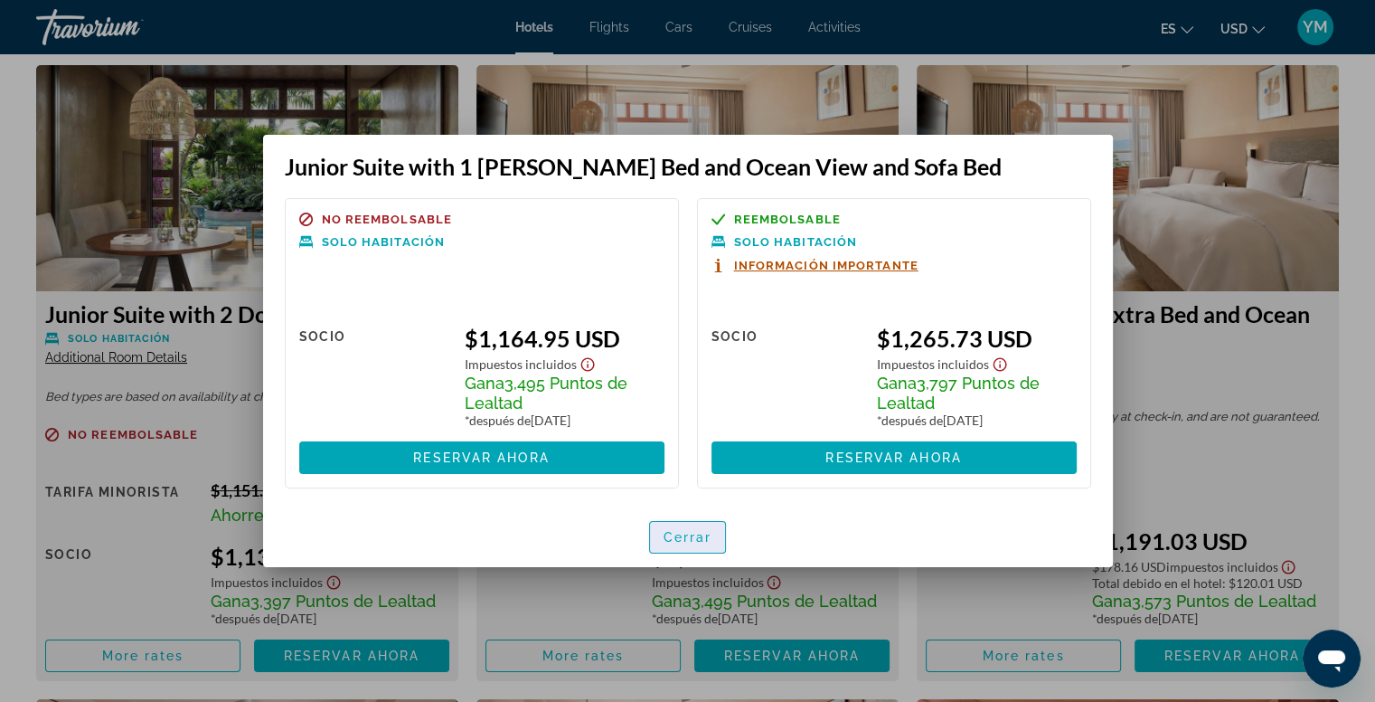
click at [698, 531] on span "Cerrar" at bounding box center [688, 537] width 49 height 14
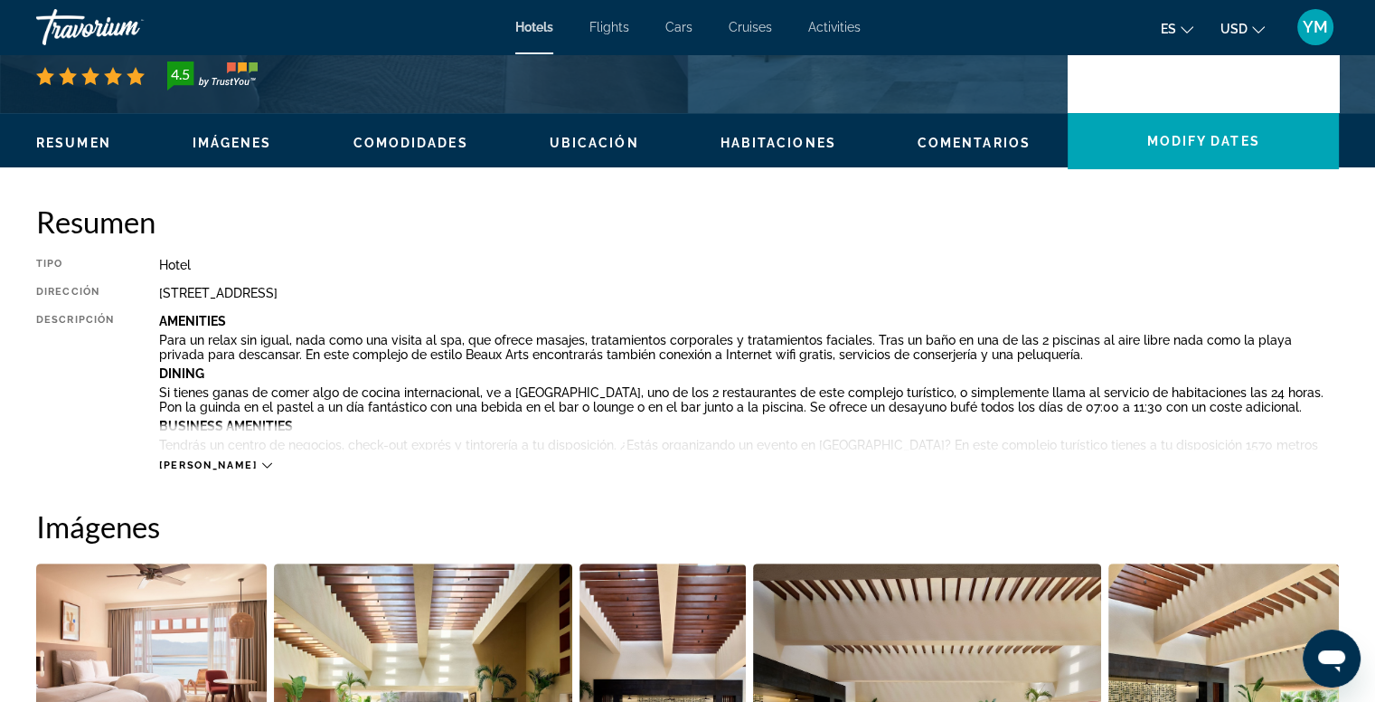
scroll to position [439, 0]
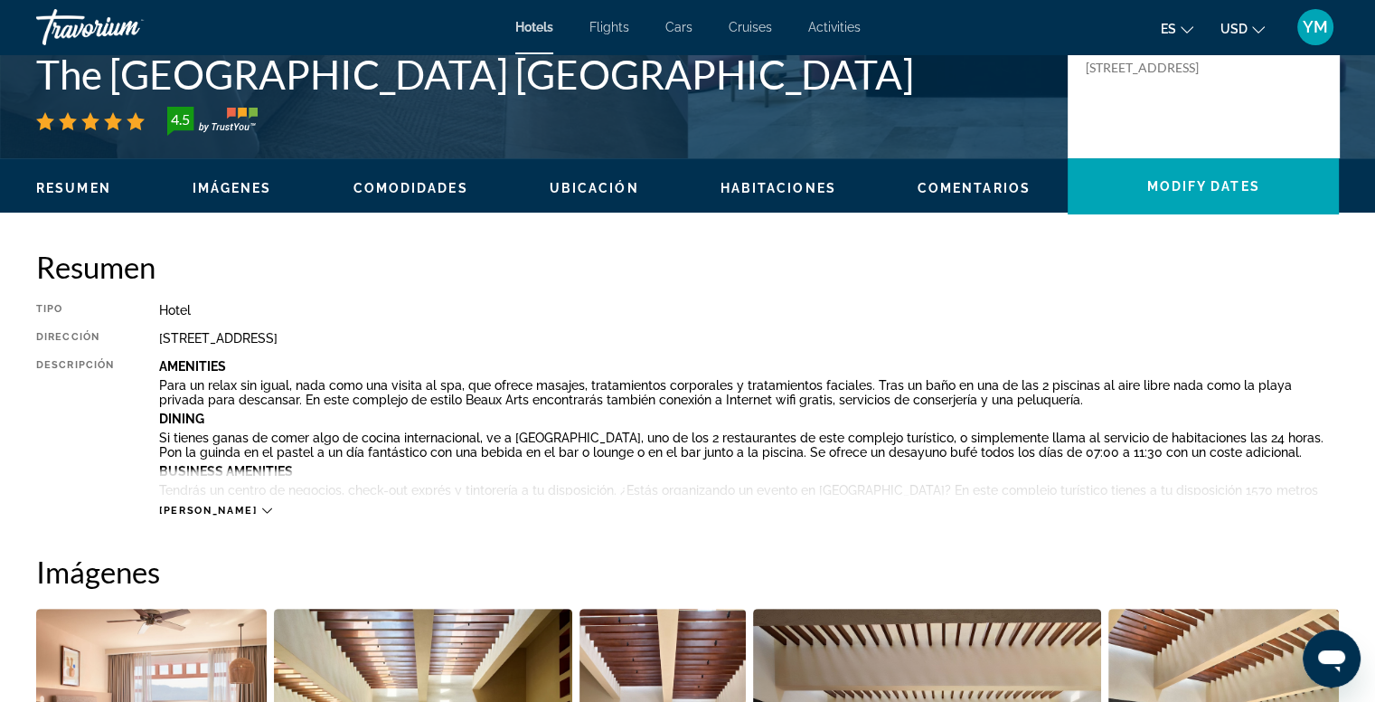
click at [262, 507] on icon "Main content" at bounding box center [267, 511] width 10 height 10
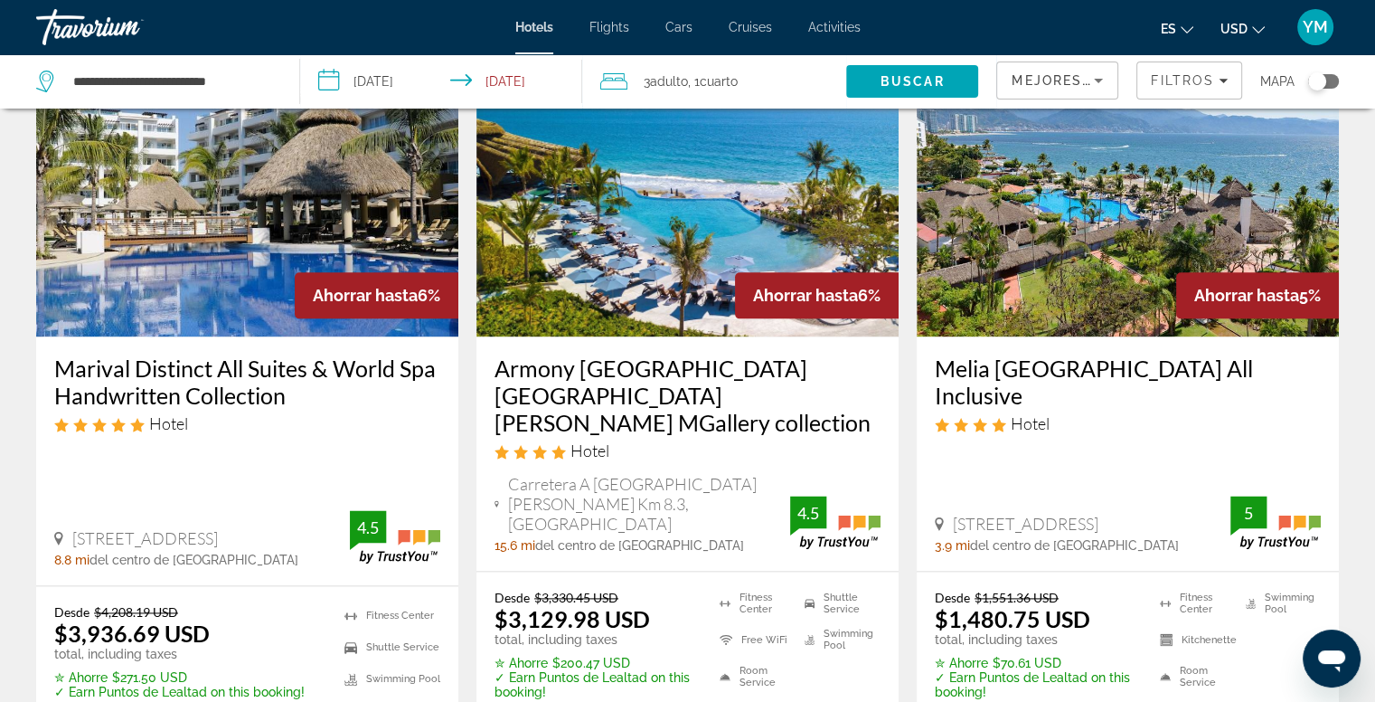
scroll to position [2235, 0]
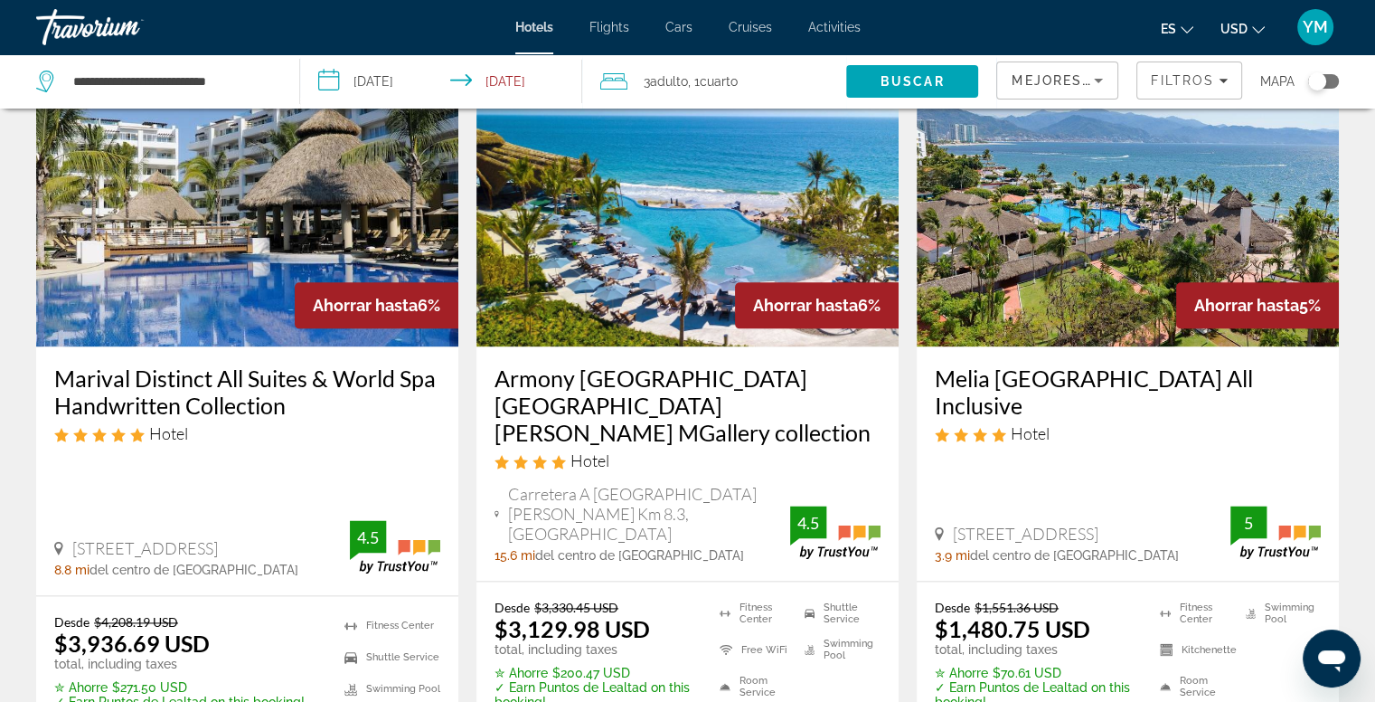
click at [998, 175] on img "Main content" at bounding box center [1128, 201] width 422 height 289
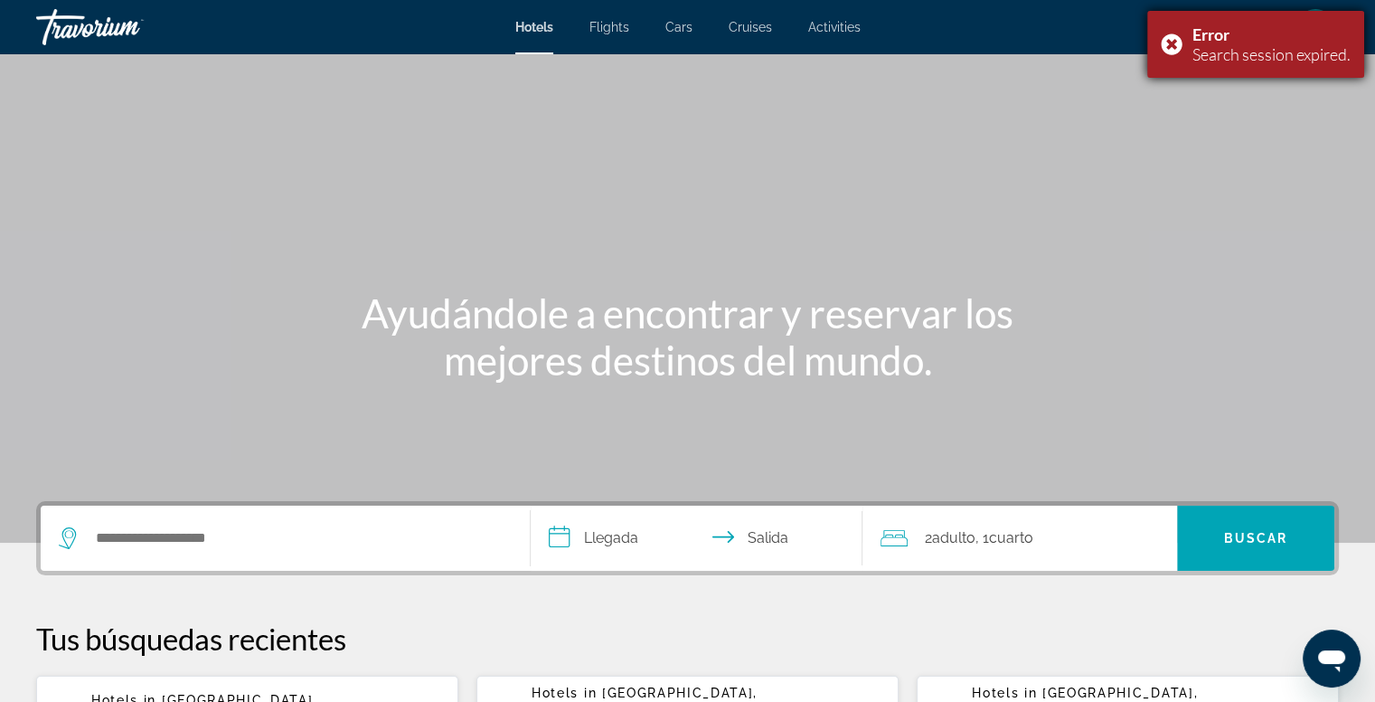
click at [1169, 44] on div "Error Search session expired." at bounding box center [1256, 44] width 217 height 67
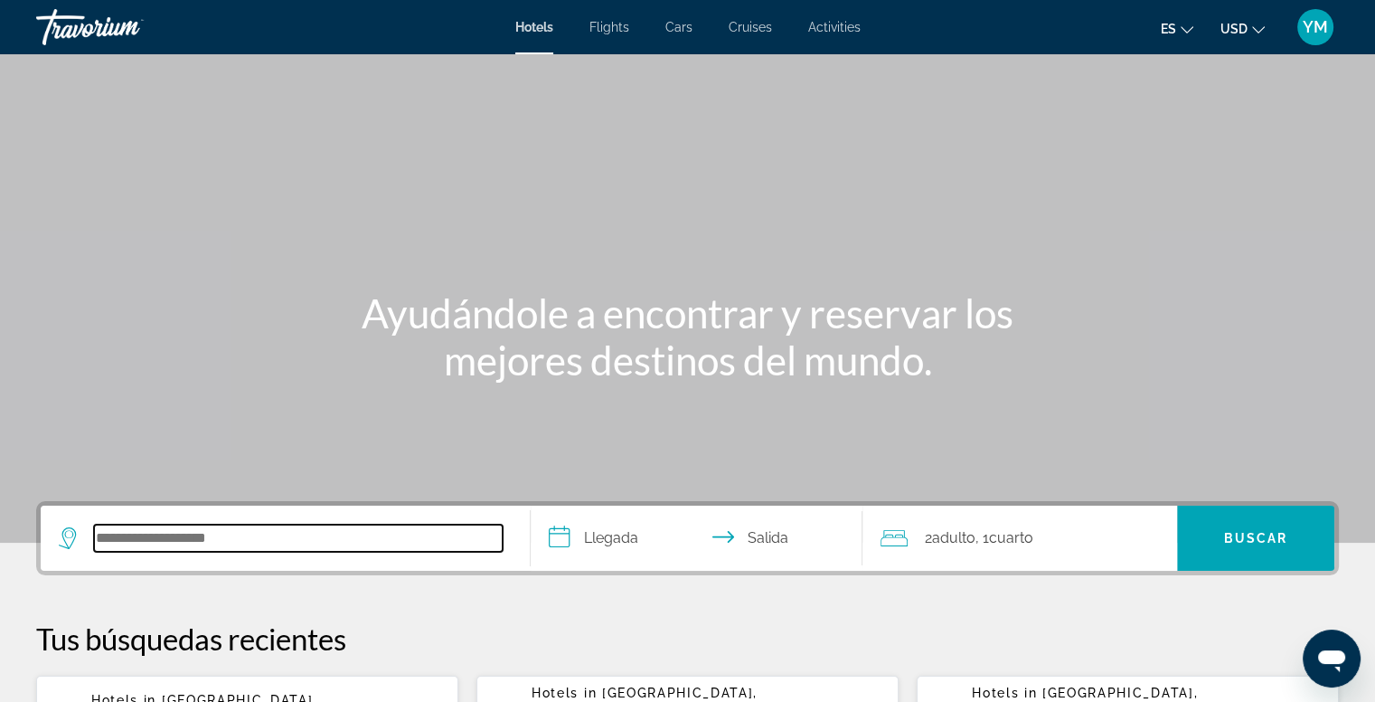
click at [259, 543] on input "Search hotel destination" at bounding box center [298, 537] width 409 height 27
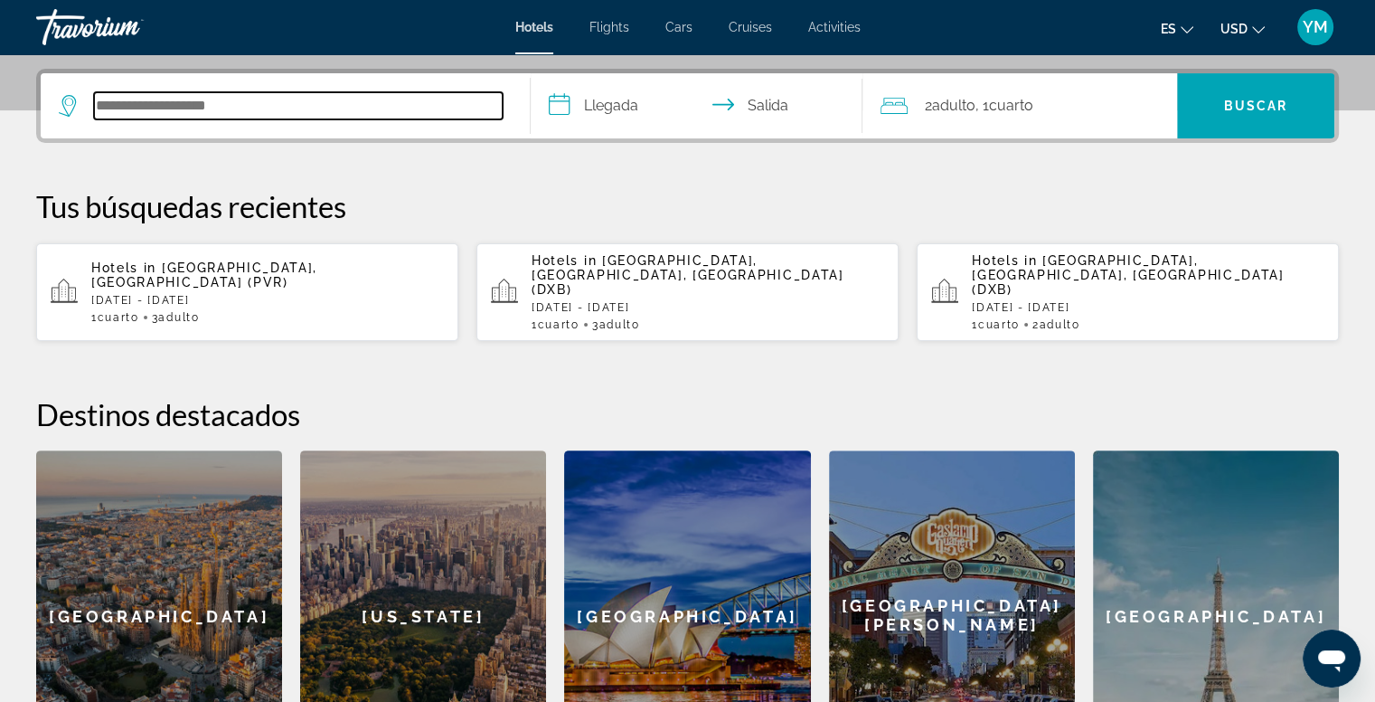
scroll to position [441, 0]
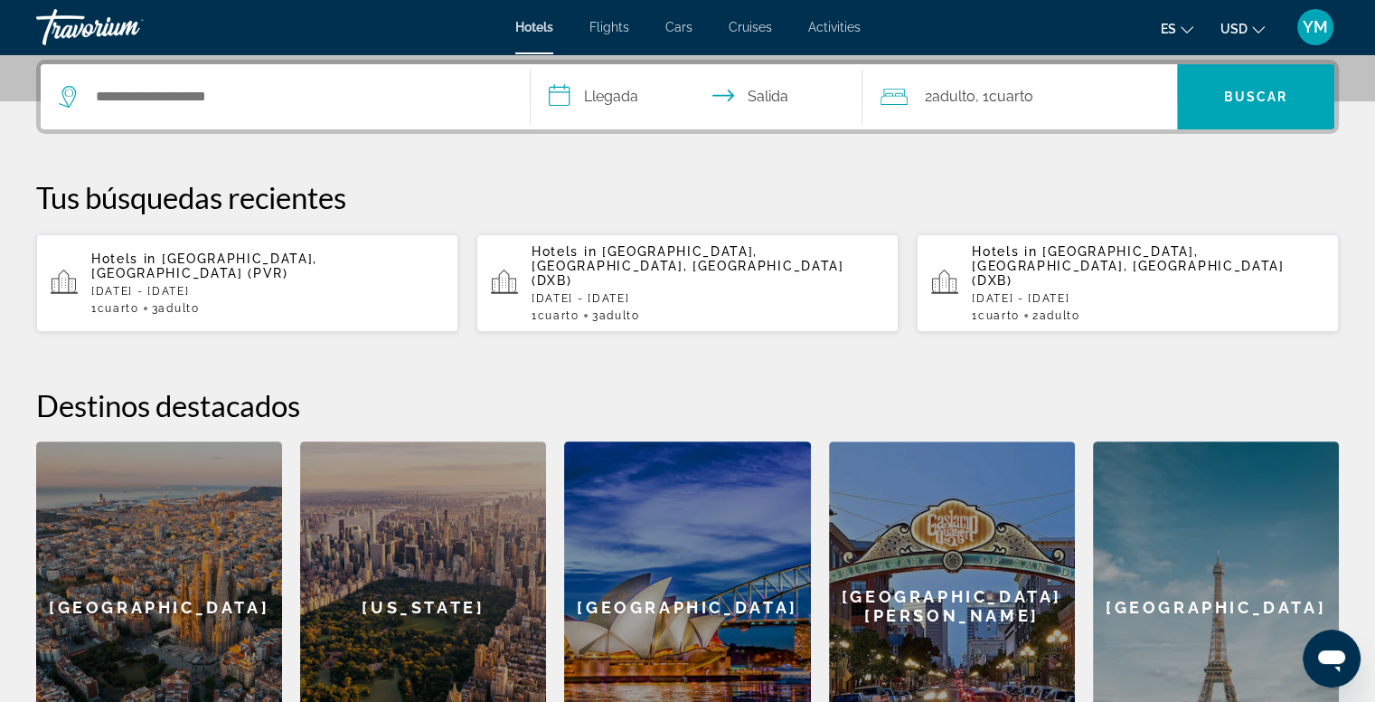
click at [348, 302] on div "1 Cuarto habitaciones 3 Adulto Adulto" at bounding box center [267, 308] width 353 height 13
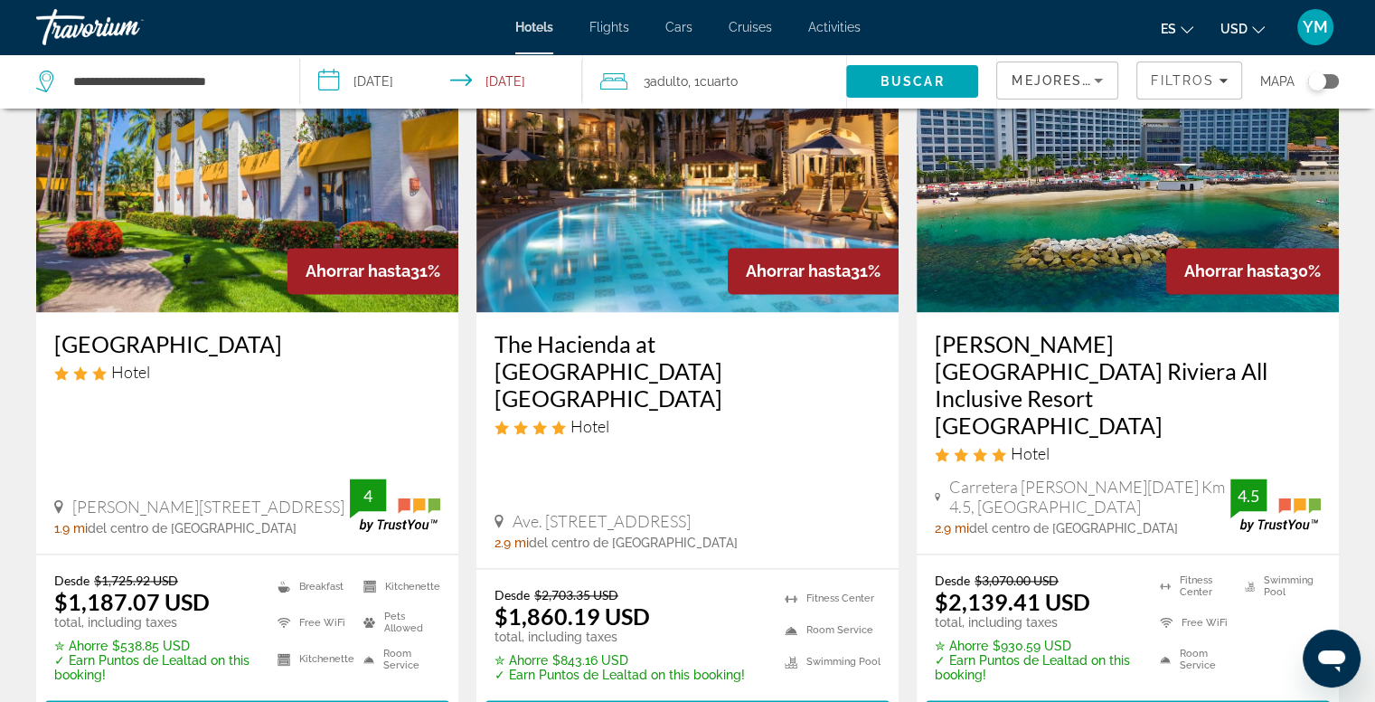
scroll to position [2390, 0]
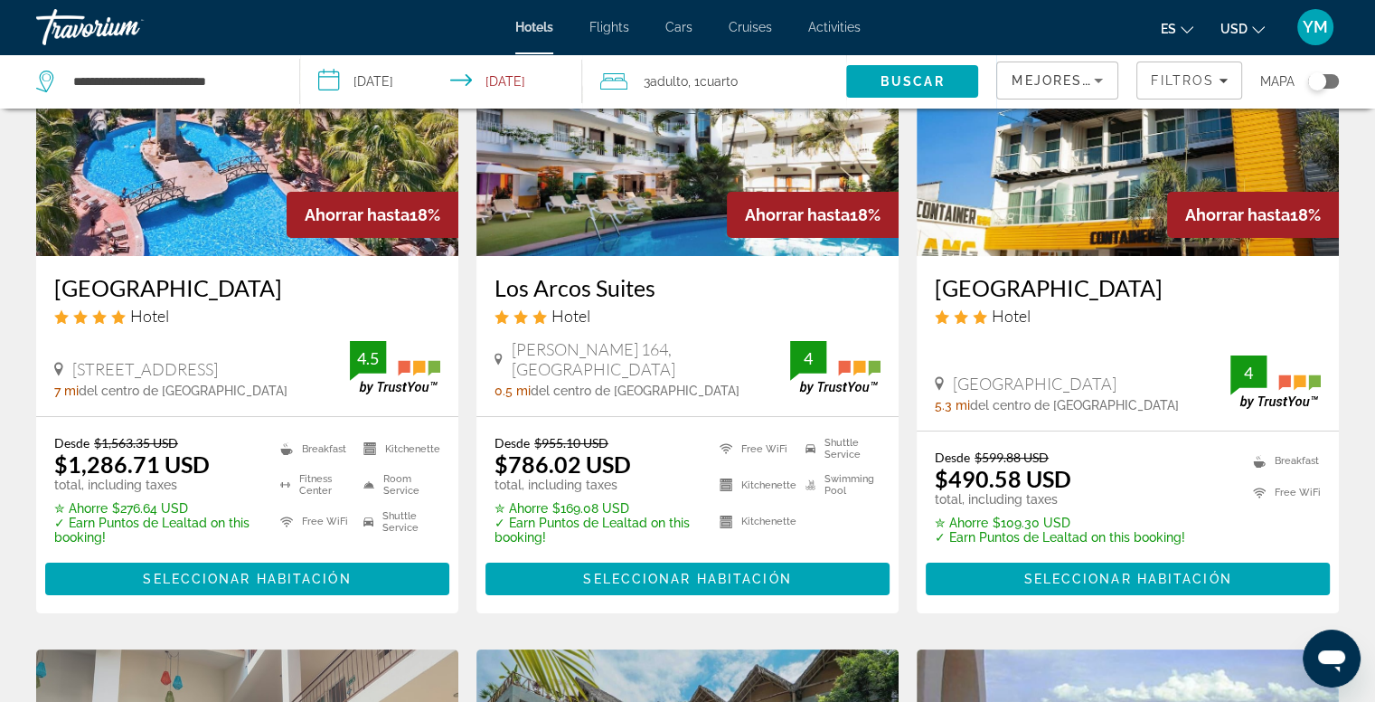
scroll to position [230, 0]
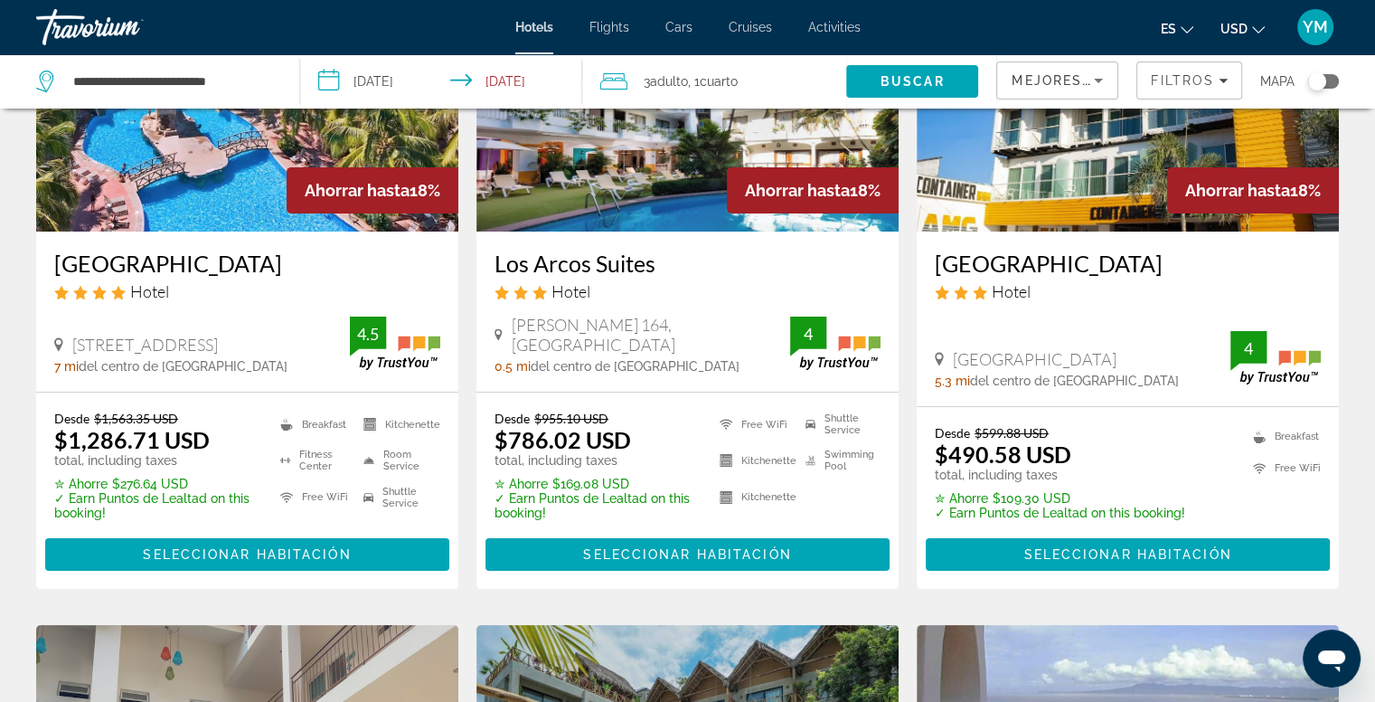
click at [182, 194] on img "Main content" at bounding box center [247, 86] width 422 height 289
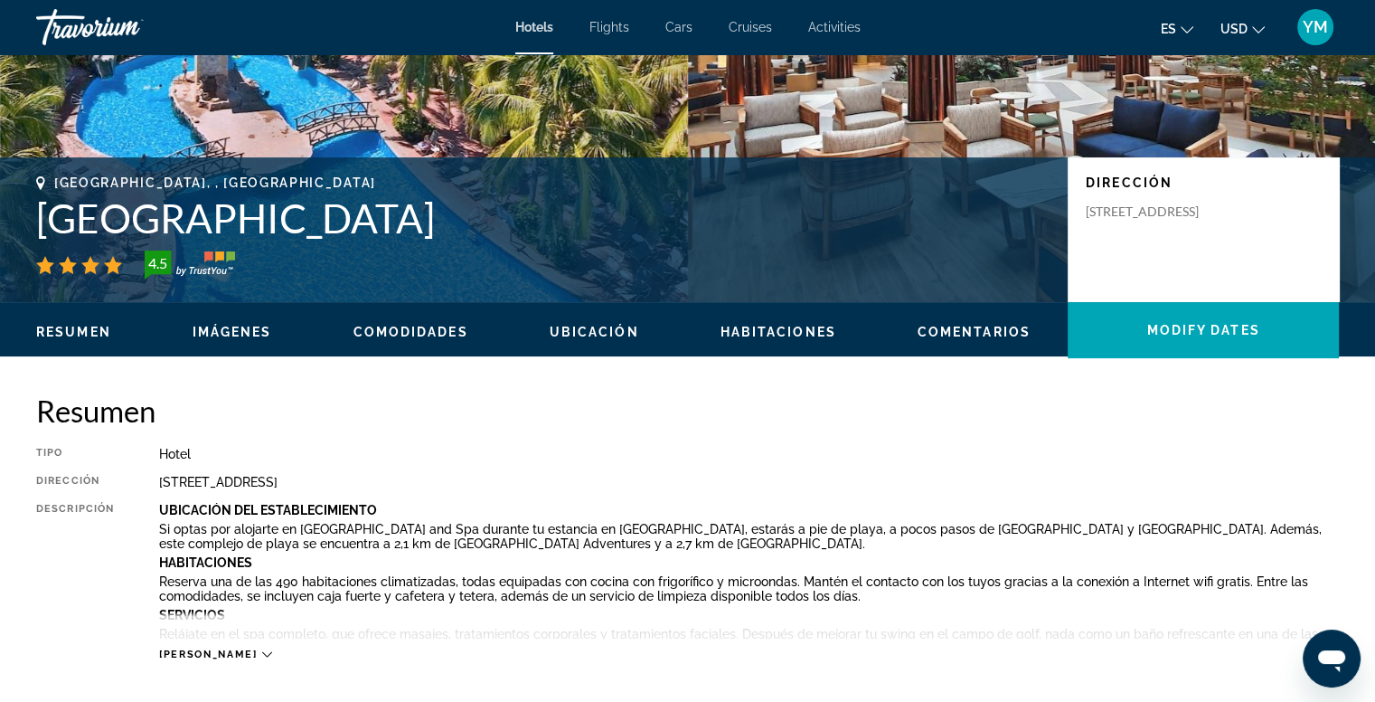
scroll to position [362, 0]
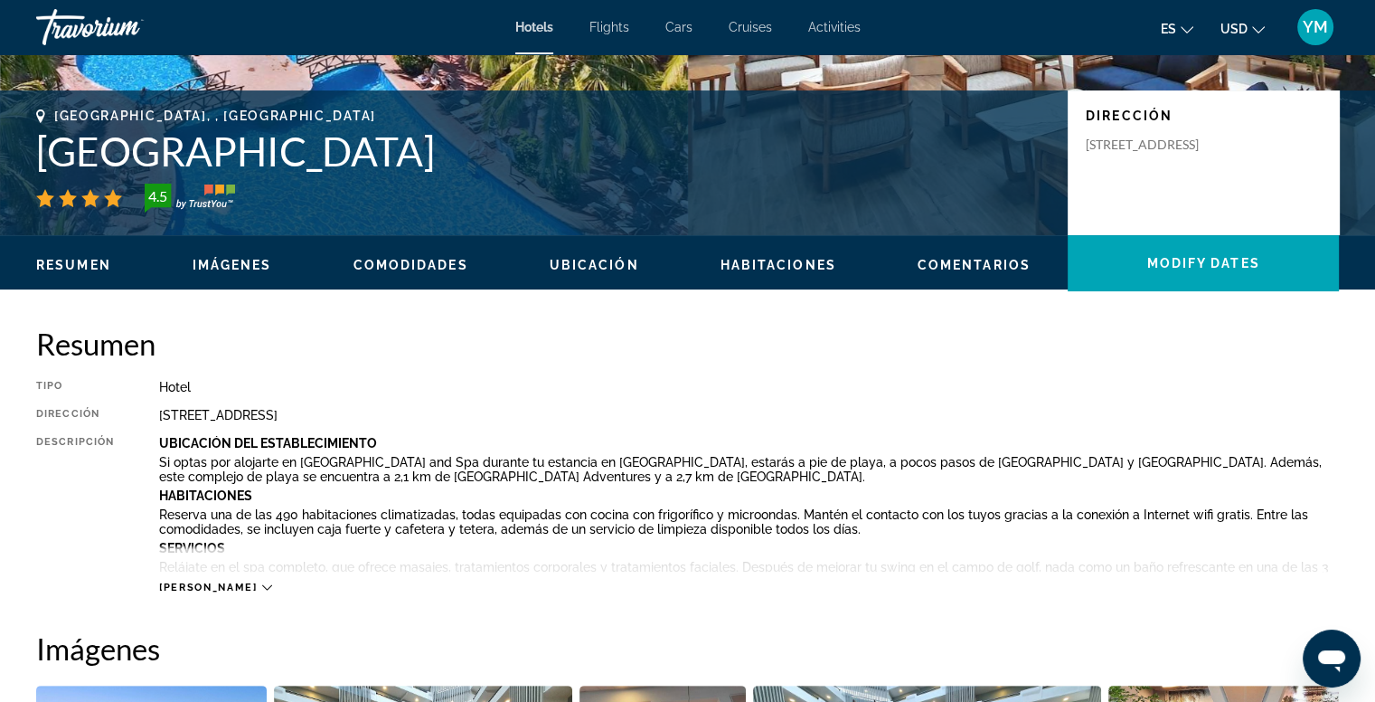
click at [262, 587] on icon "Main content" at bounding box center [267, 587] width 10 height 10
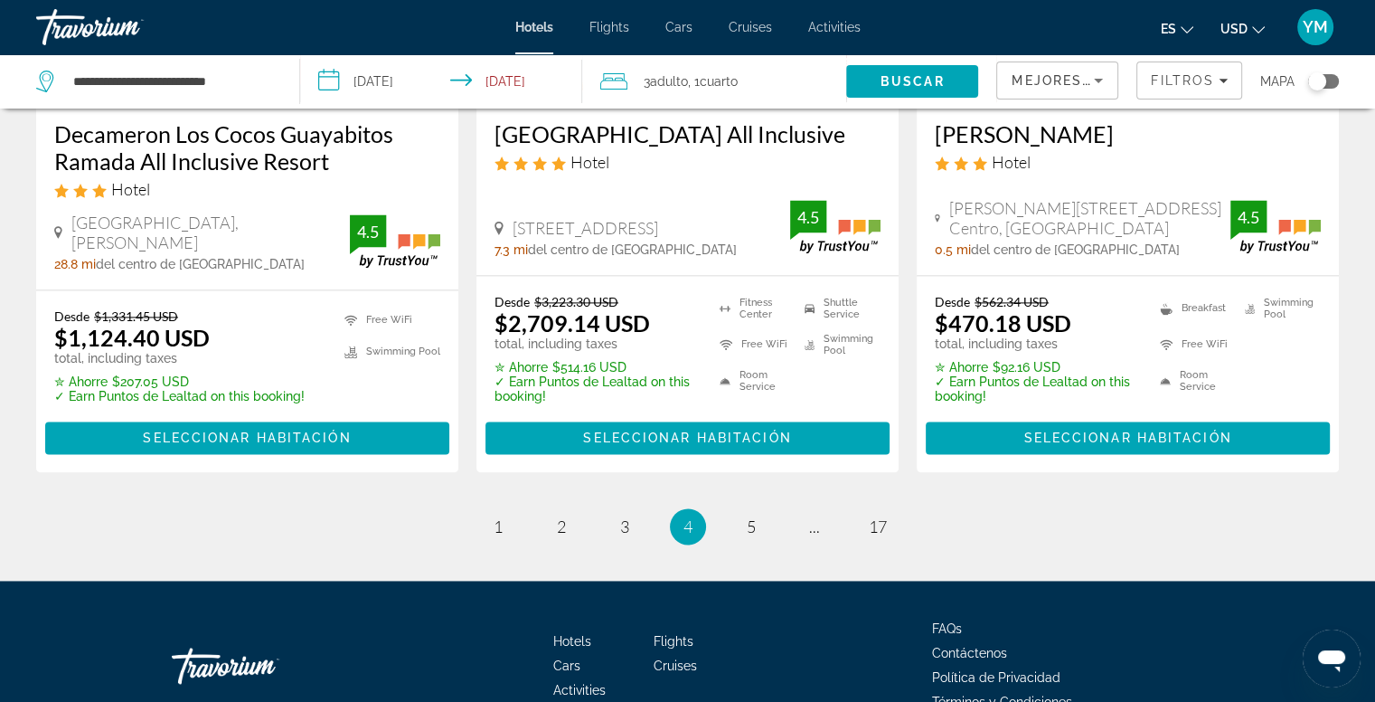
scroll to position [2467, 0]
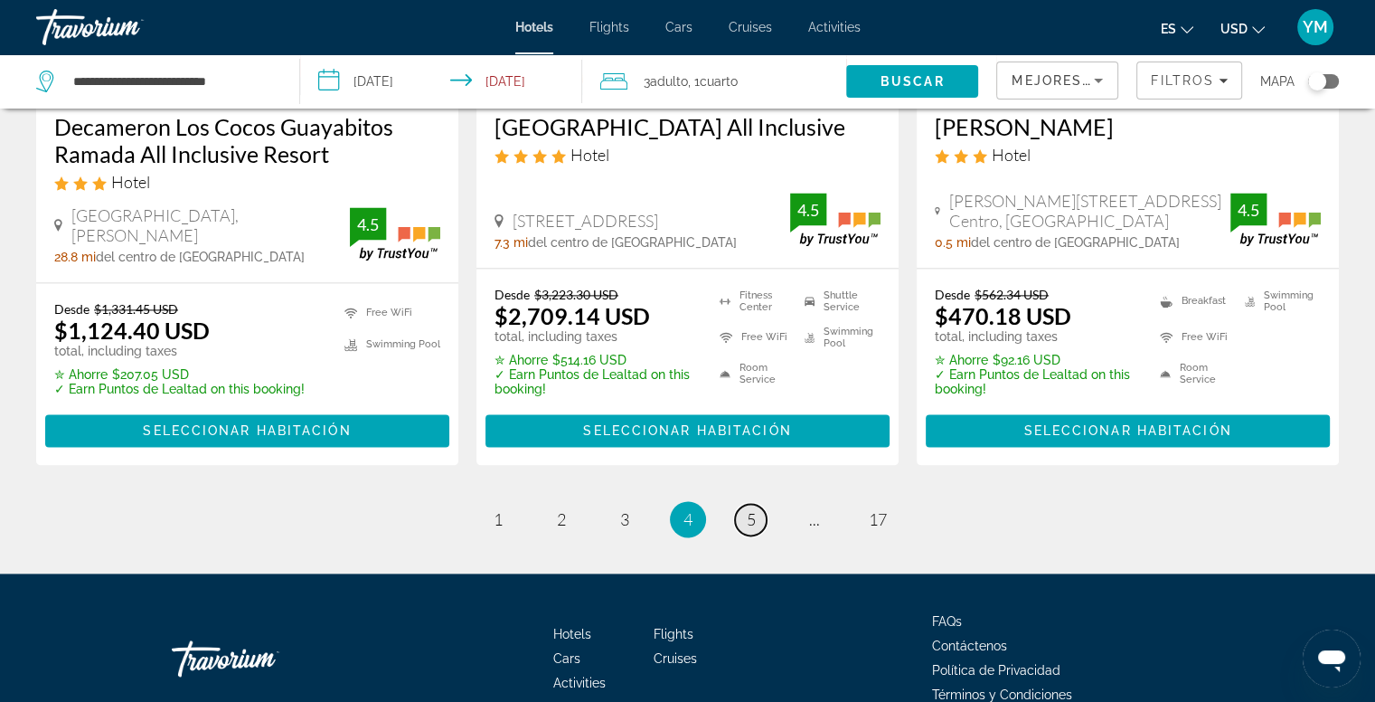
click at [740, 504] on link "page 5" at bounding box center [751, 520] width 32 height 32
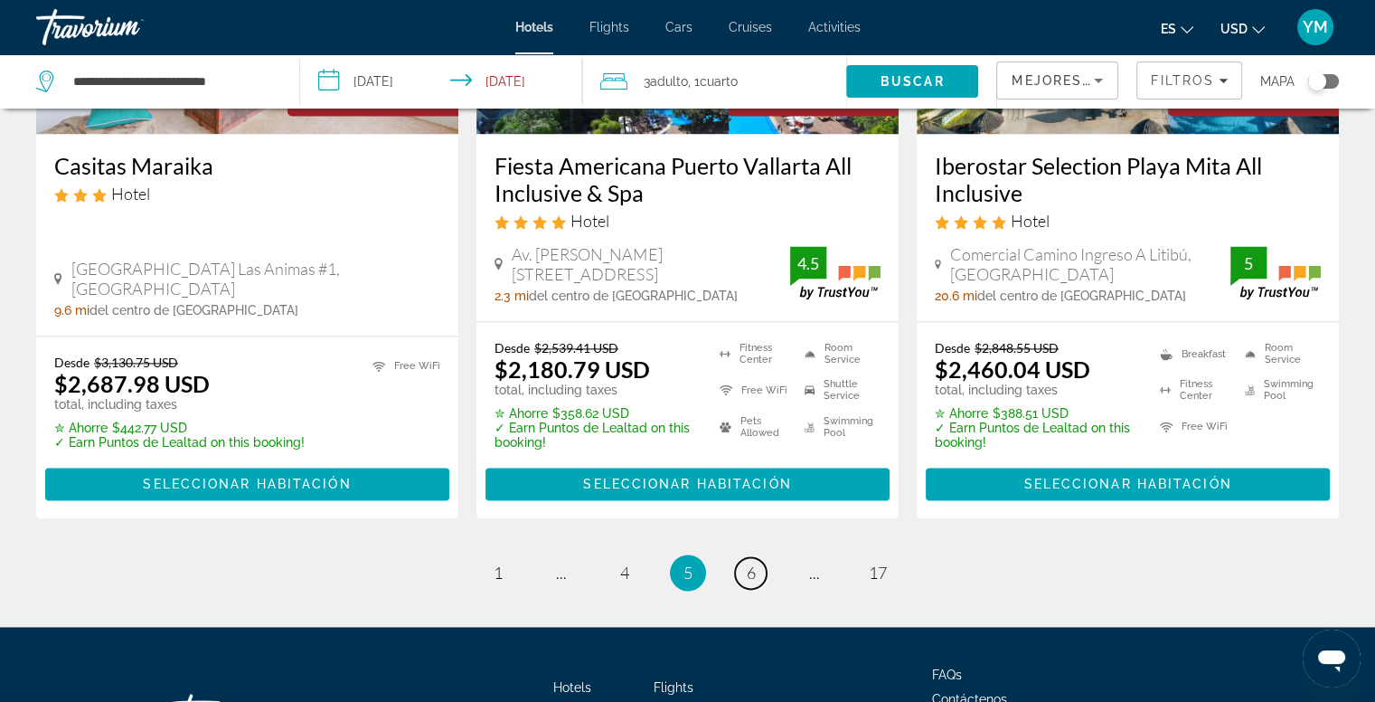
scroll to position [2608, 0]
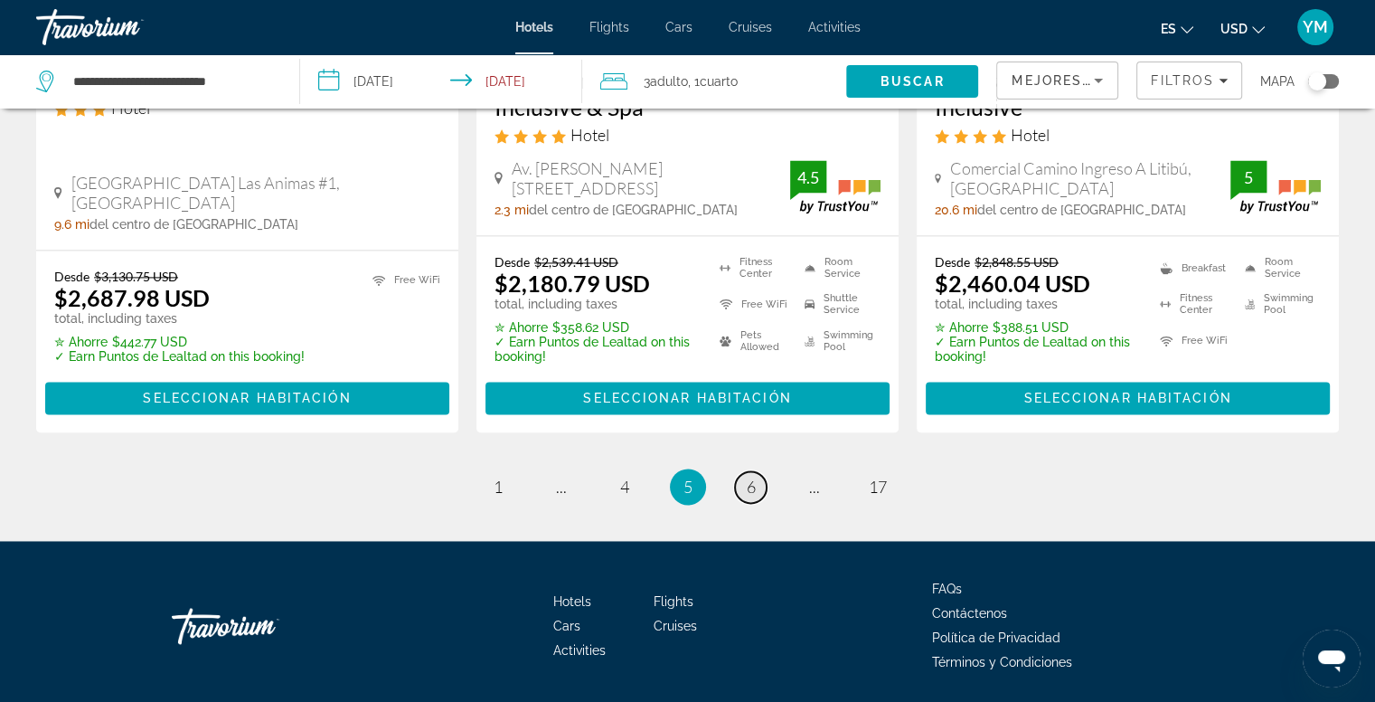
click at [747, 477] on span "6" at bounding box center [751, 487] width 9 height 20
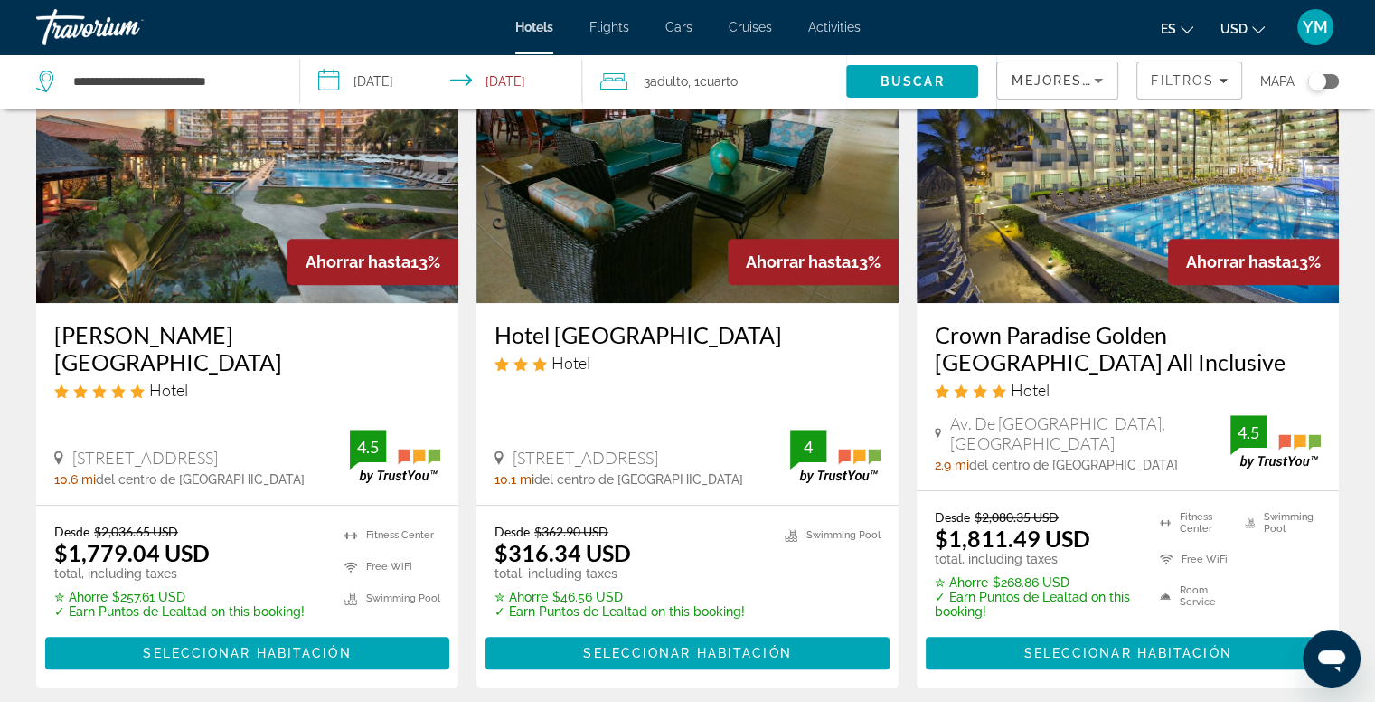
scroll to position [847, 0]
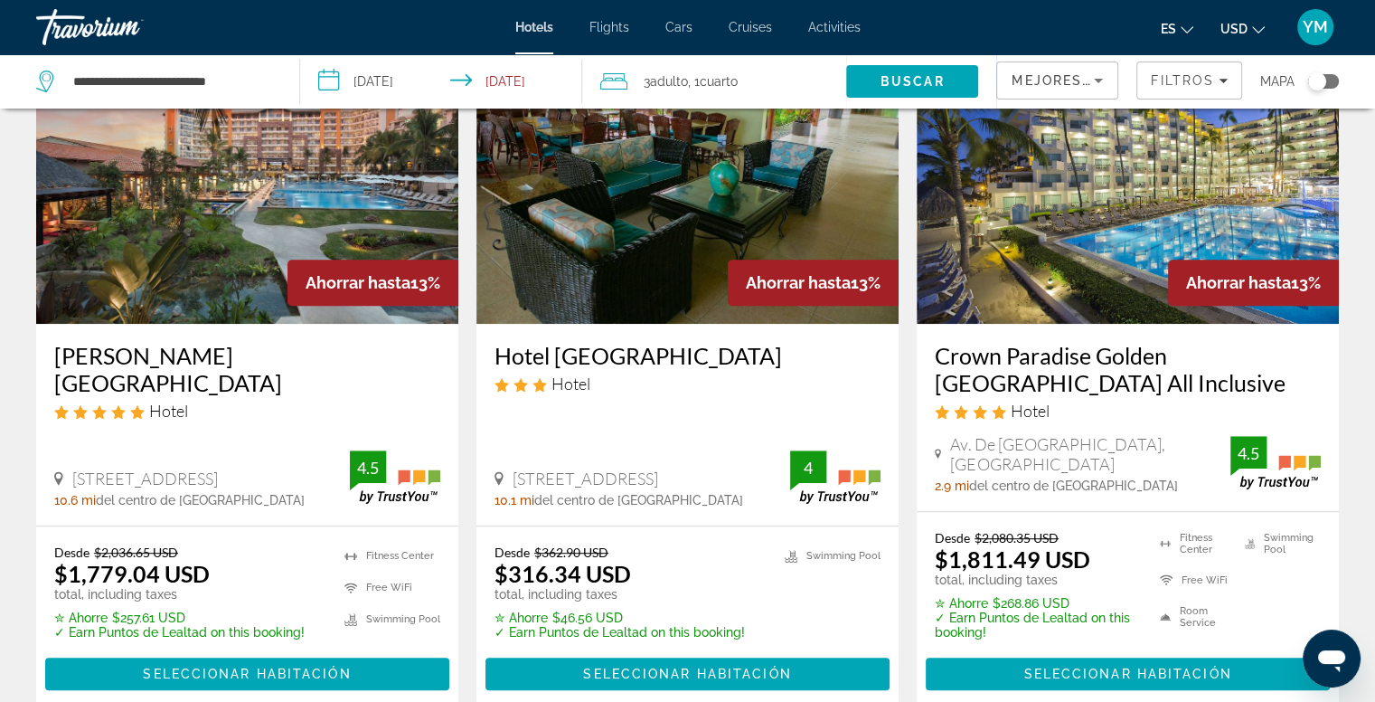
click at [1024, 229] on img "Main content" at bounding box center [1128, 178] width 422 height 289
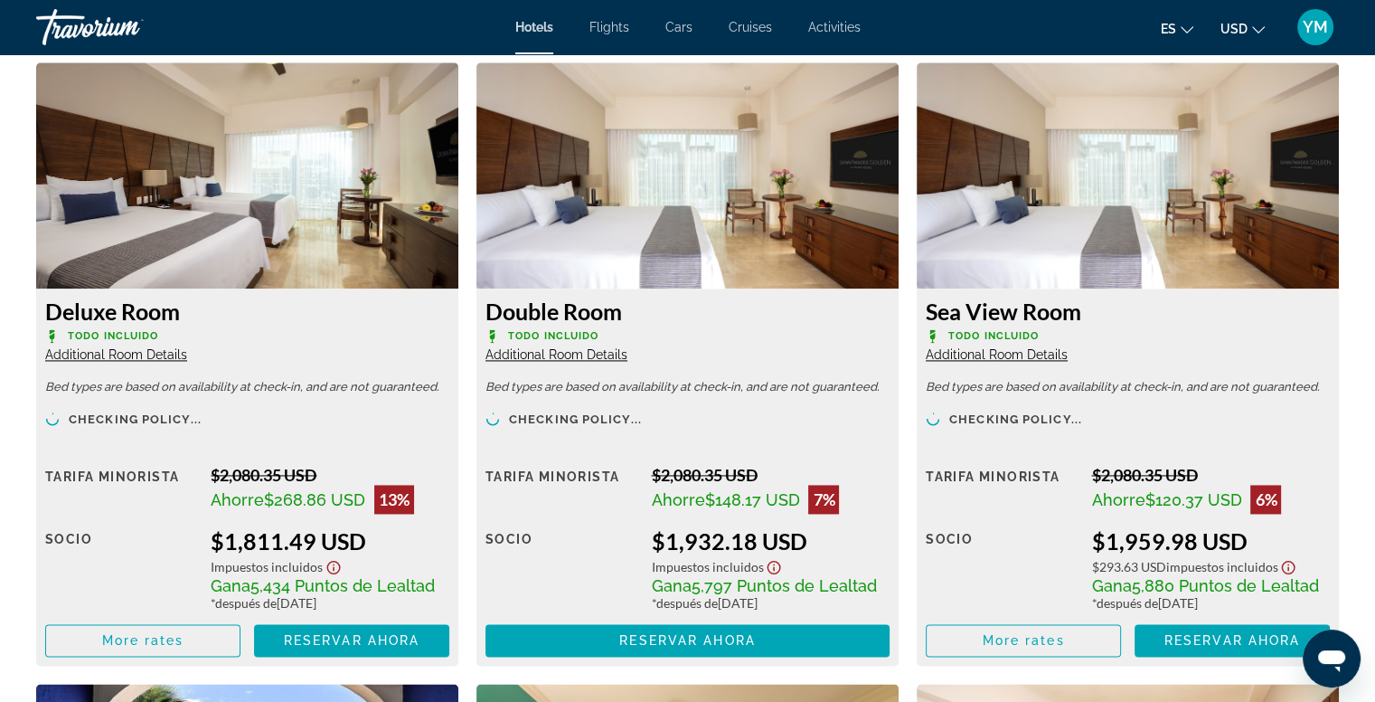
scroll to position [2480, 0]
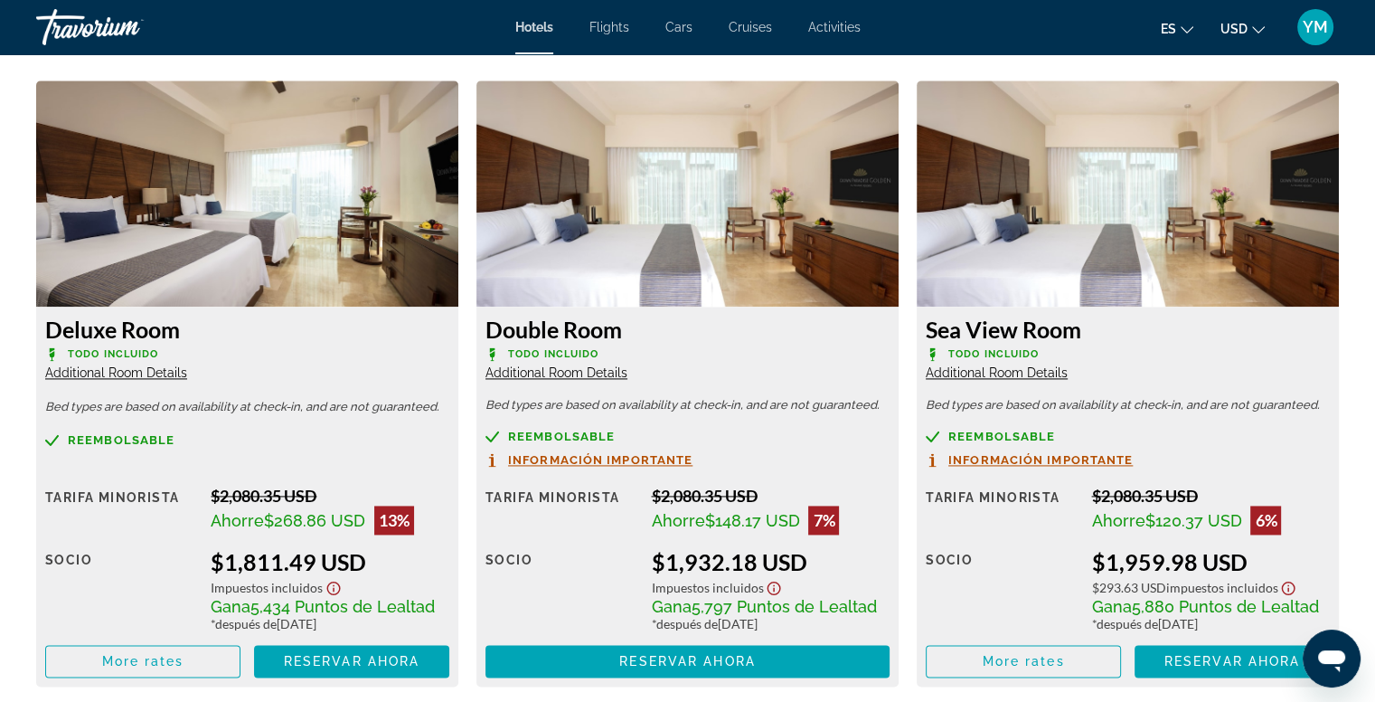
click at [543, 372] on span "Additional Room Details" at bounding box center [557, 372] width 142 height 14
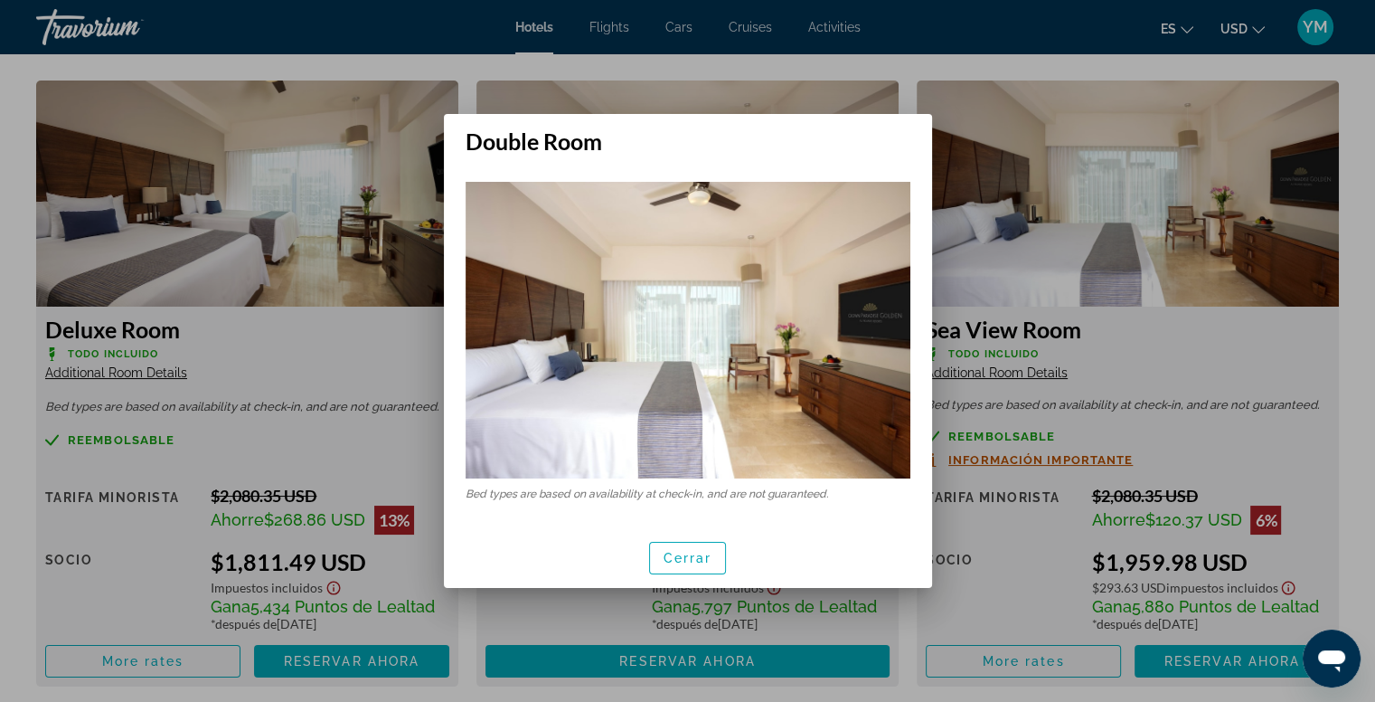
scroll to position [0, 0]
click at [649, 80] on div at bounding box center [687, 351] width 1375 height 702
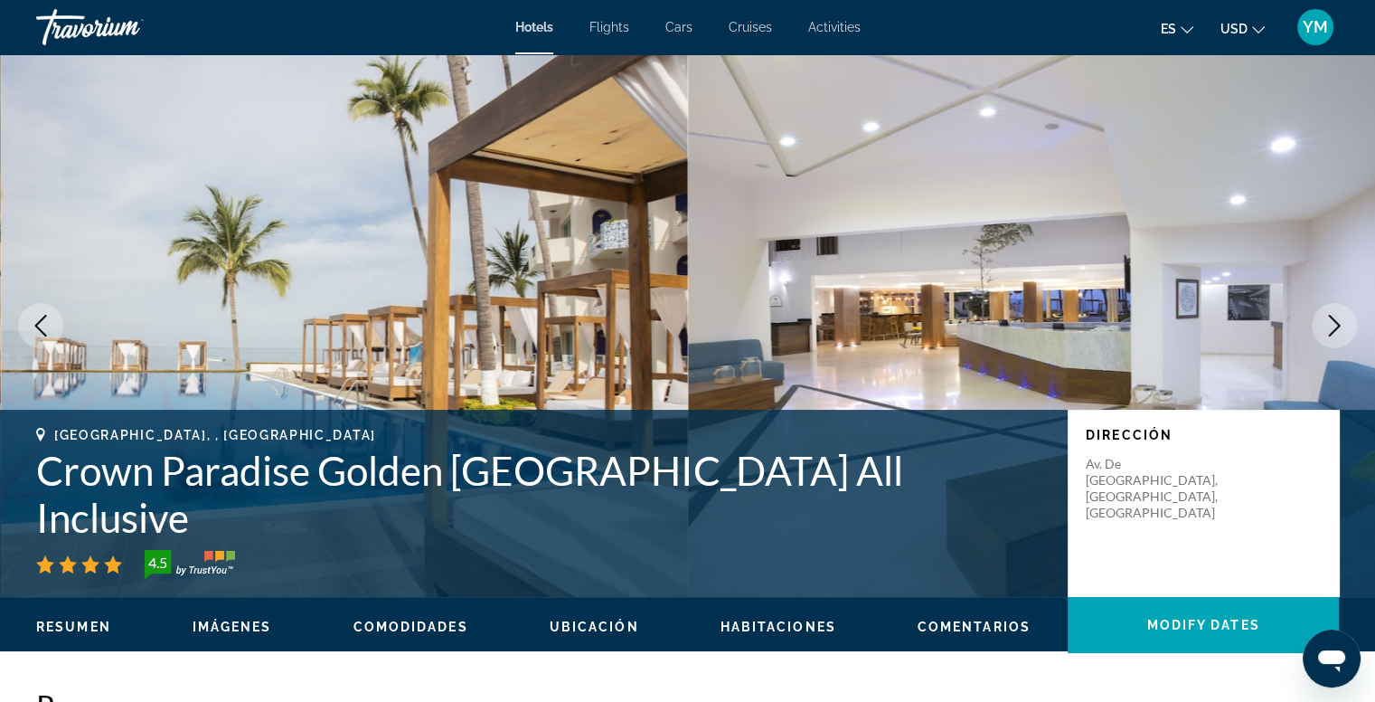
scroll to position [2480, 0]
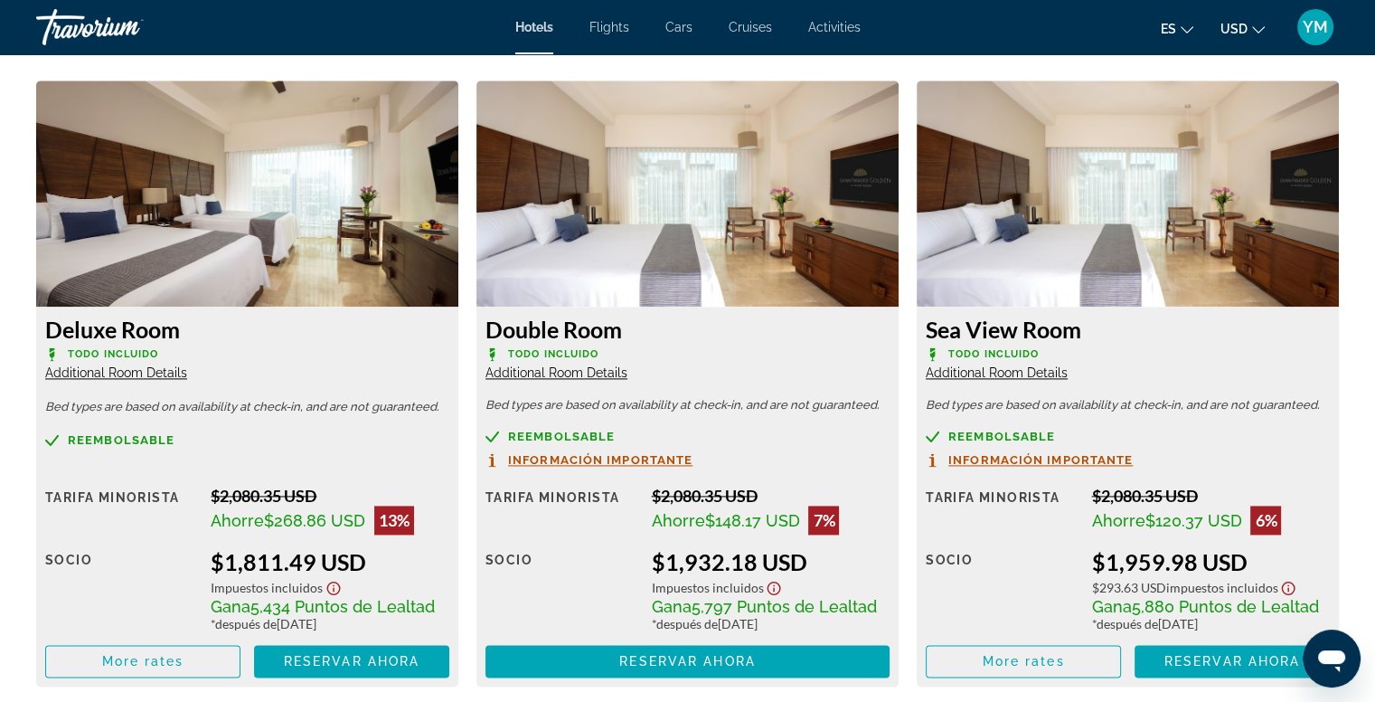
click at [1207, 170] on img "Main content" at bounding box center [1128, 193] width 422 height 226
click at [165, 370] on span "Additional Room Details" at bounding box center [116, 372] width 142 height 14
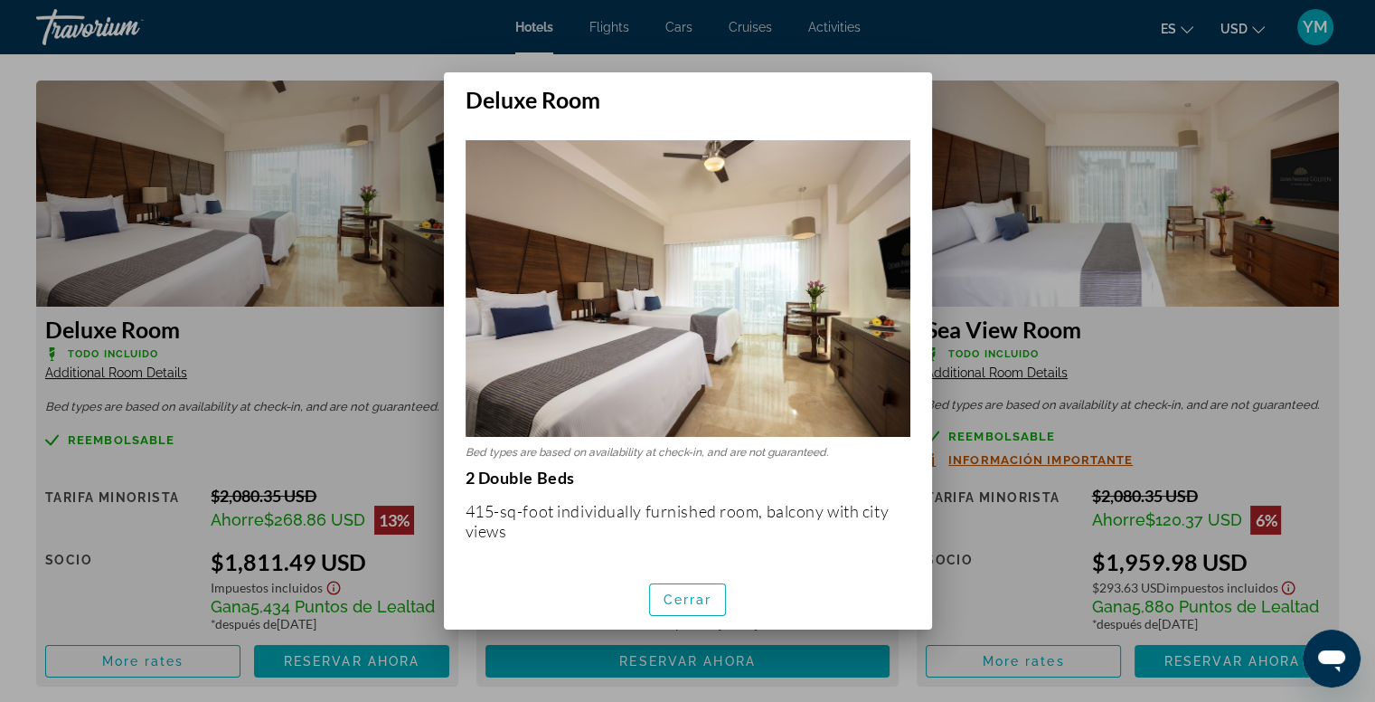
scroll to position [0, 0]
click at [1056, 97] on div at bounding box center [687, 351] width 1375 height 702
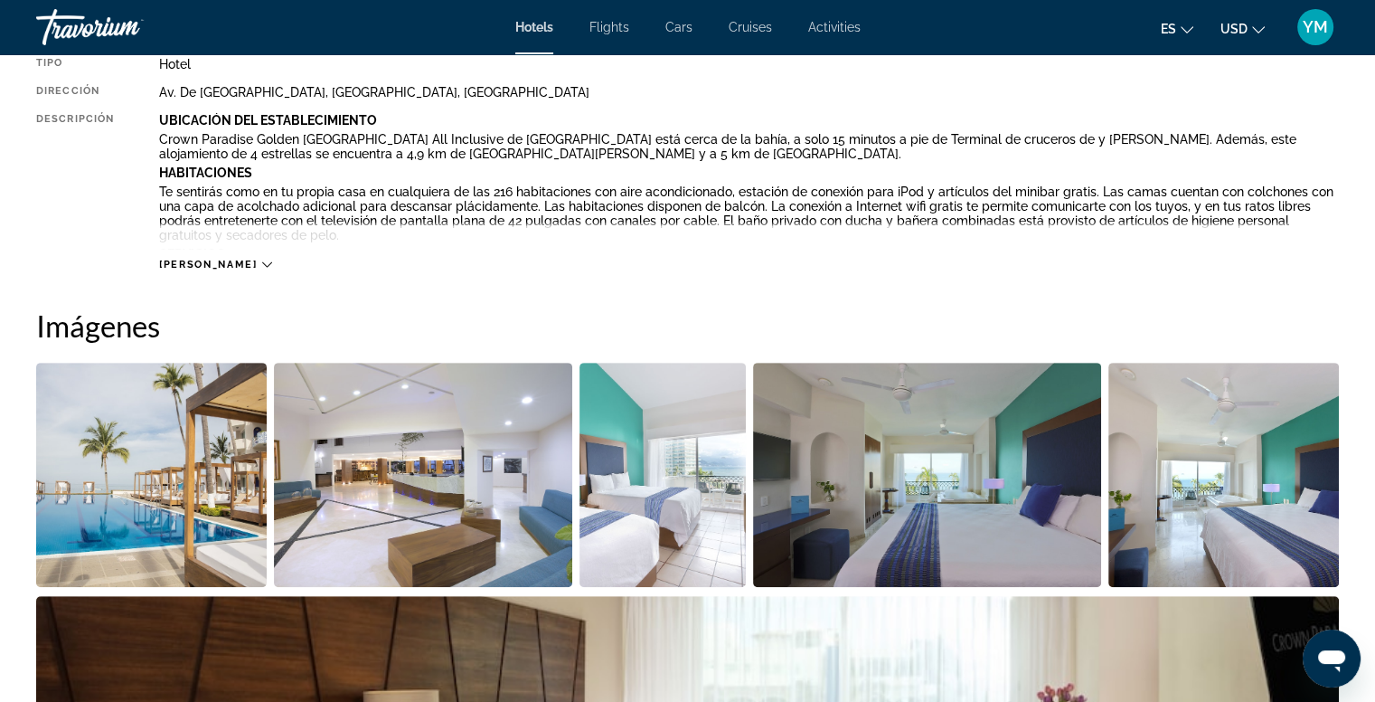
scroll to position [661, 0]
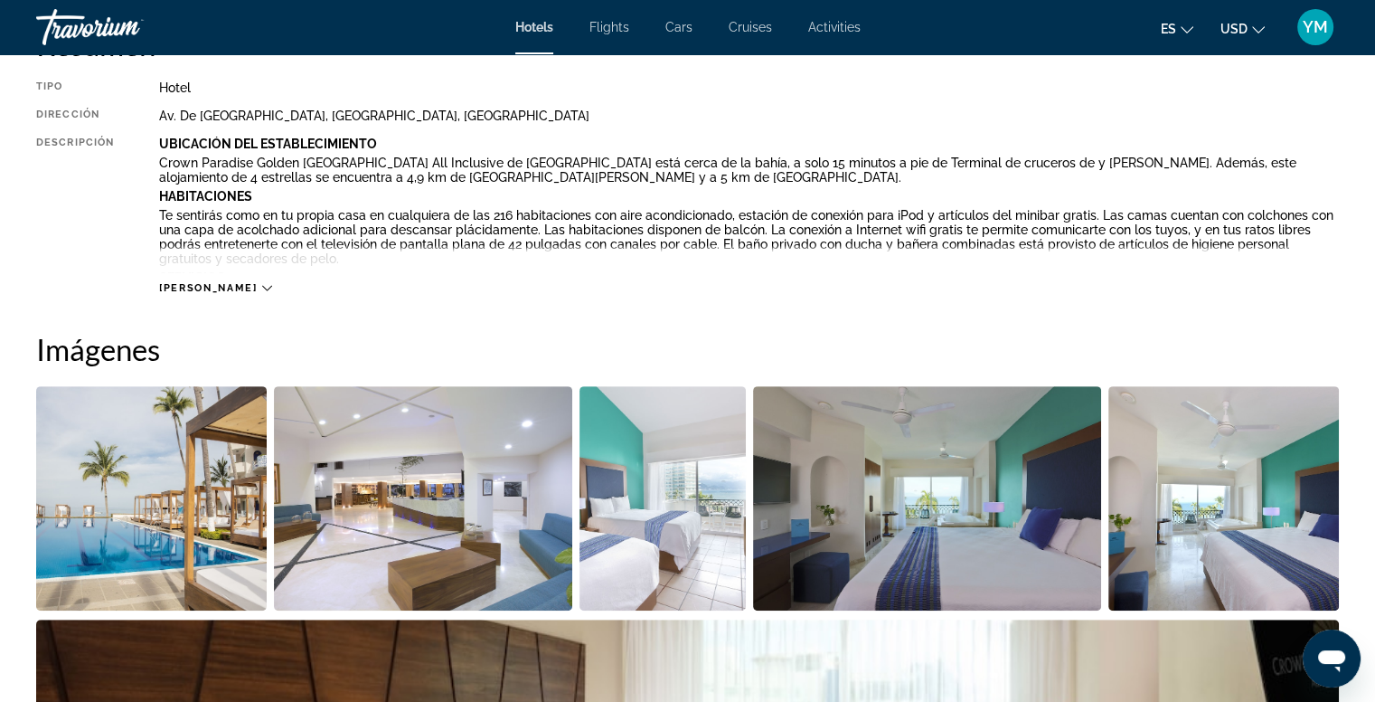
click at [262, 287] on icon "Main content" at bounding box center [267, 288] width 10 height 10
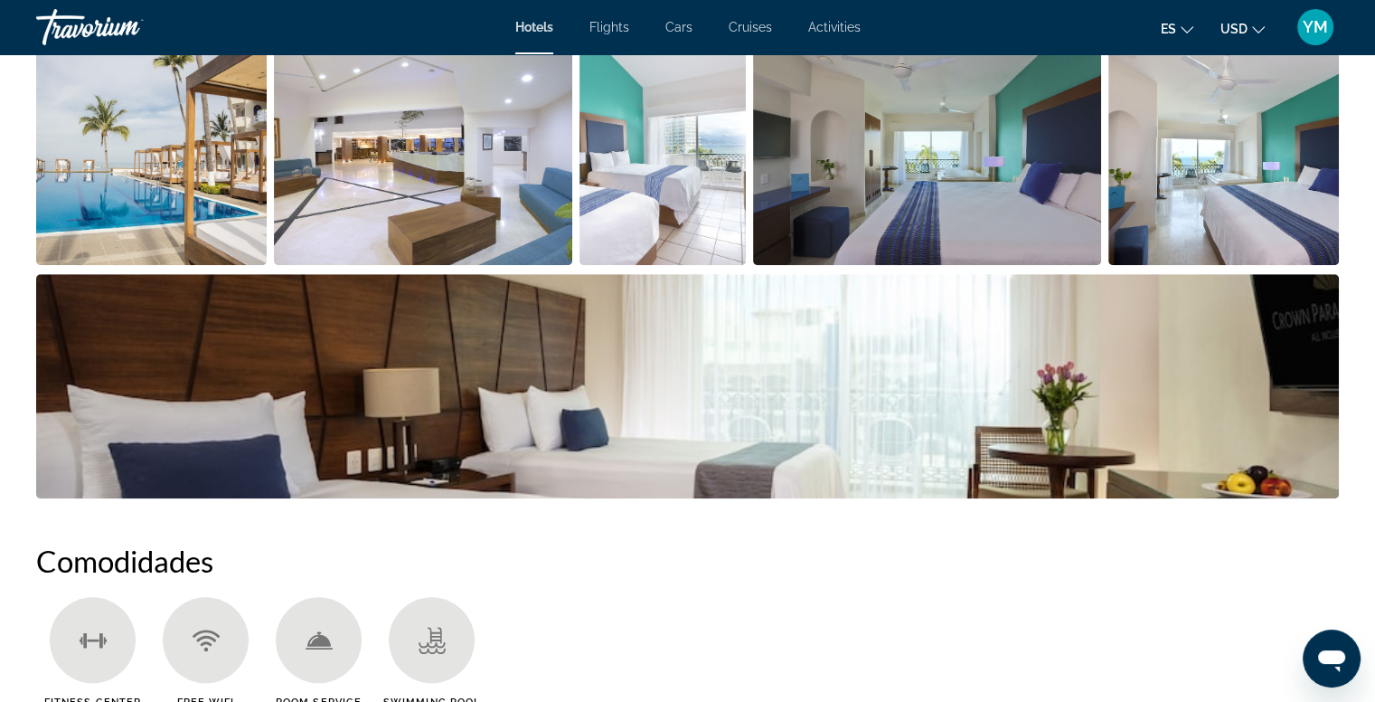
scroll to position [1189, 0]
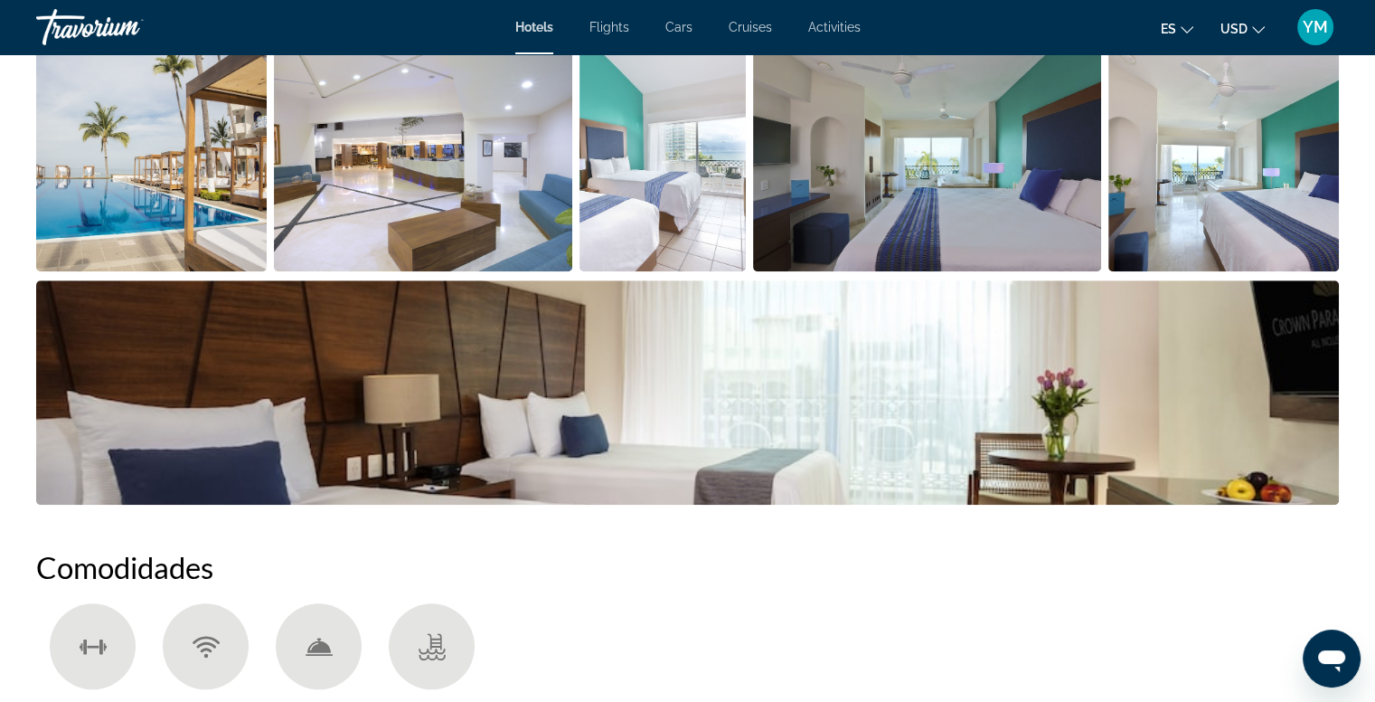
click at [183, 209] on img "Open full-screen image slider" at bounding box center [151, 159] width 231 height 224
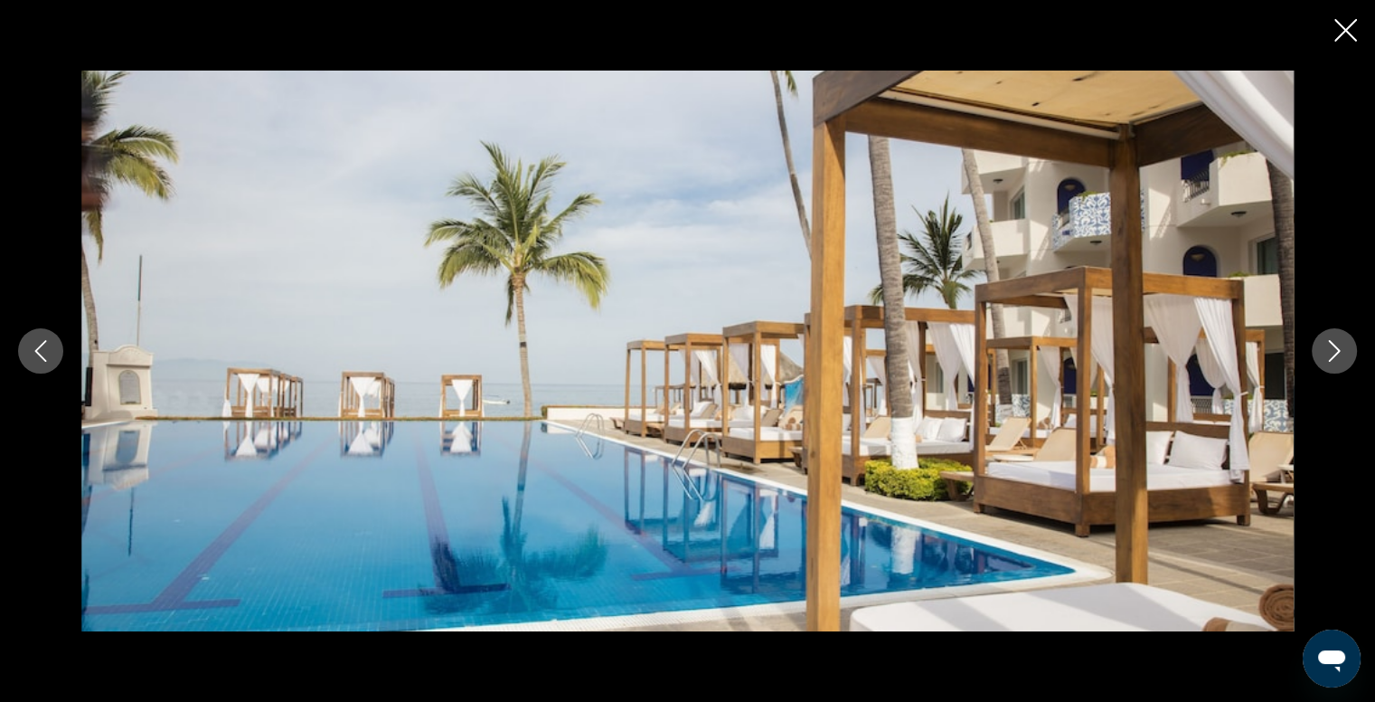
click at [1338, 352] on icon "Next image" at bounding box center [1335, 351] width 12 height 22
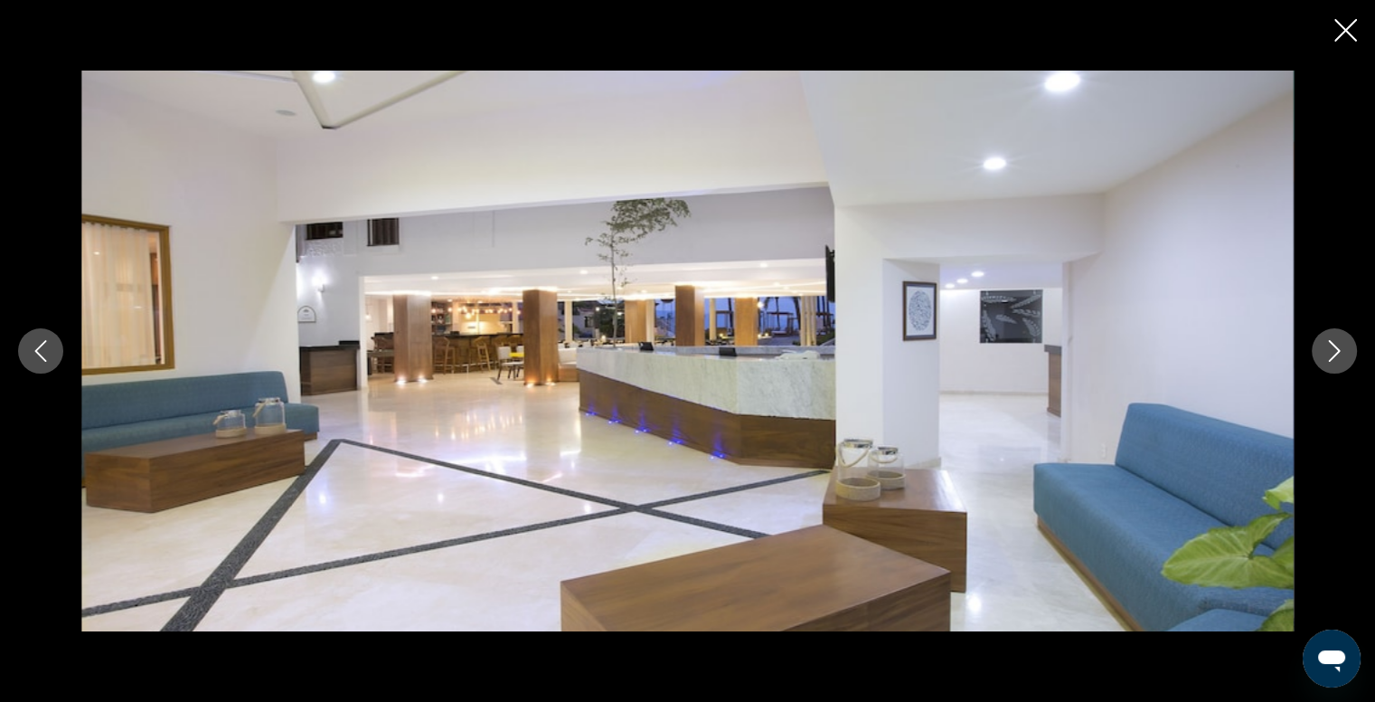
click at [1338, 352] on icon "Next image" at bounding box center [1335, 351] width 12 height 22
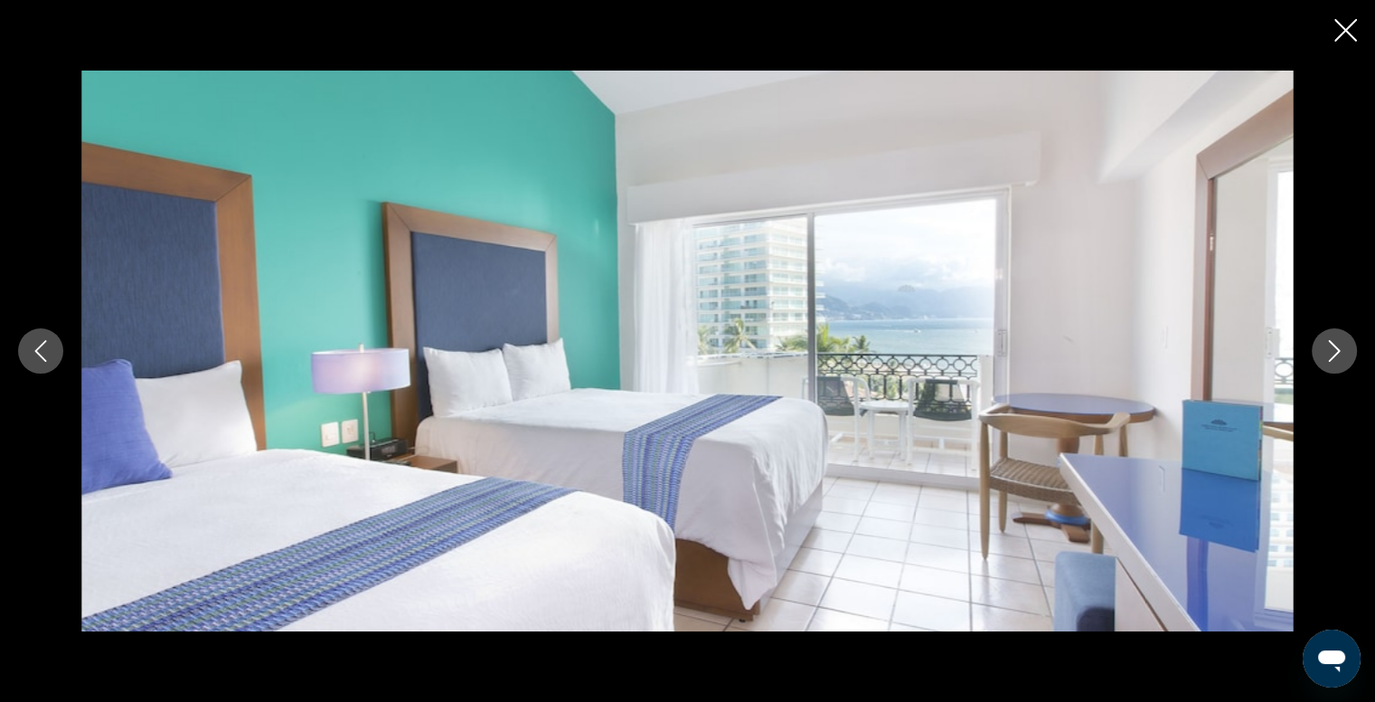
click at [1338, 352] on icon "Next image" at bounding box center [1335, 351] width 12 height 22
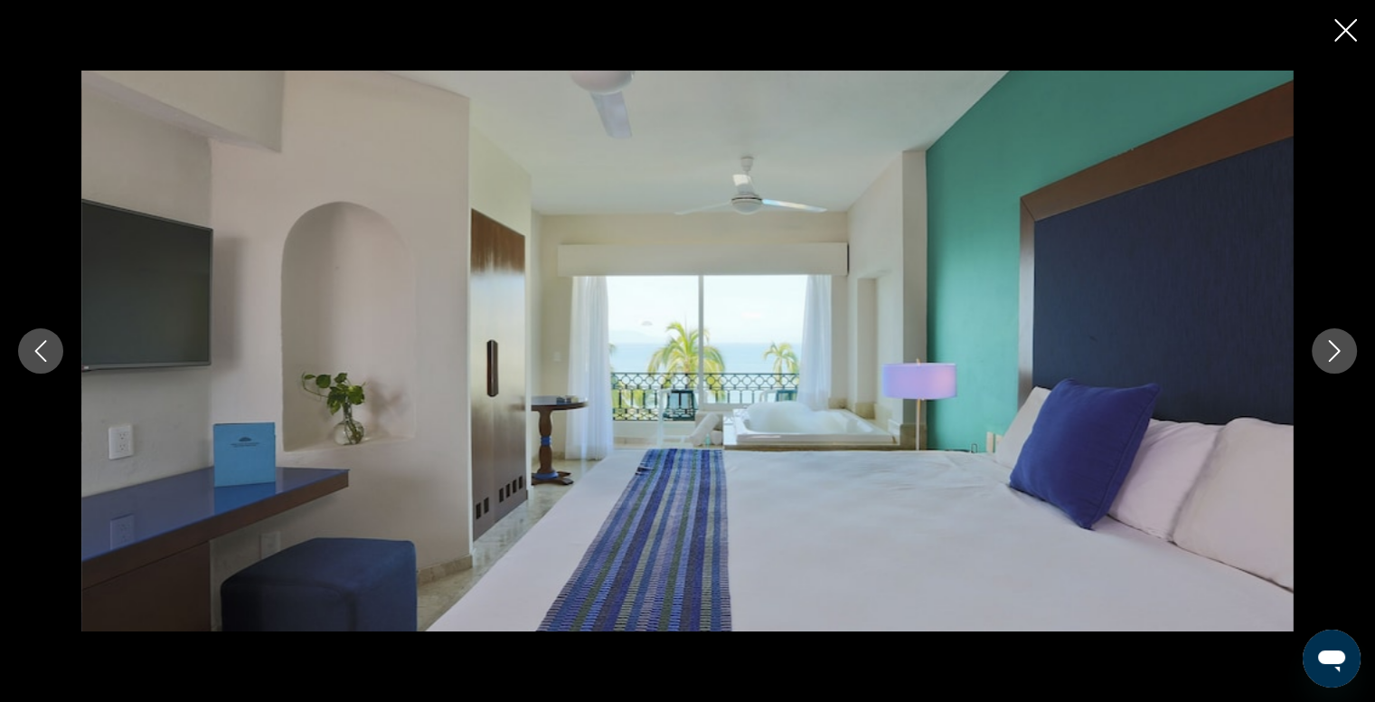
click at [1338, 352] on icon "Next image" at bounding box center [1335, 351] width 12 height 22
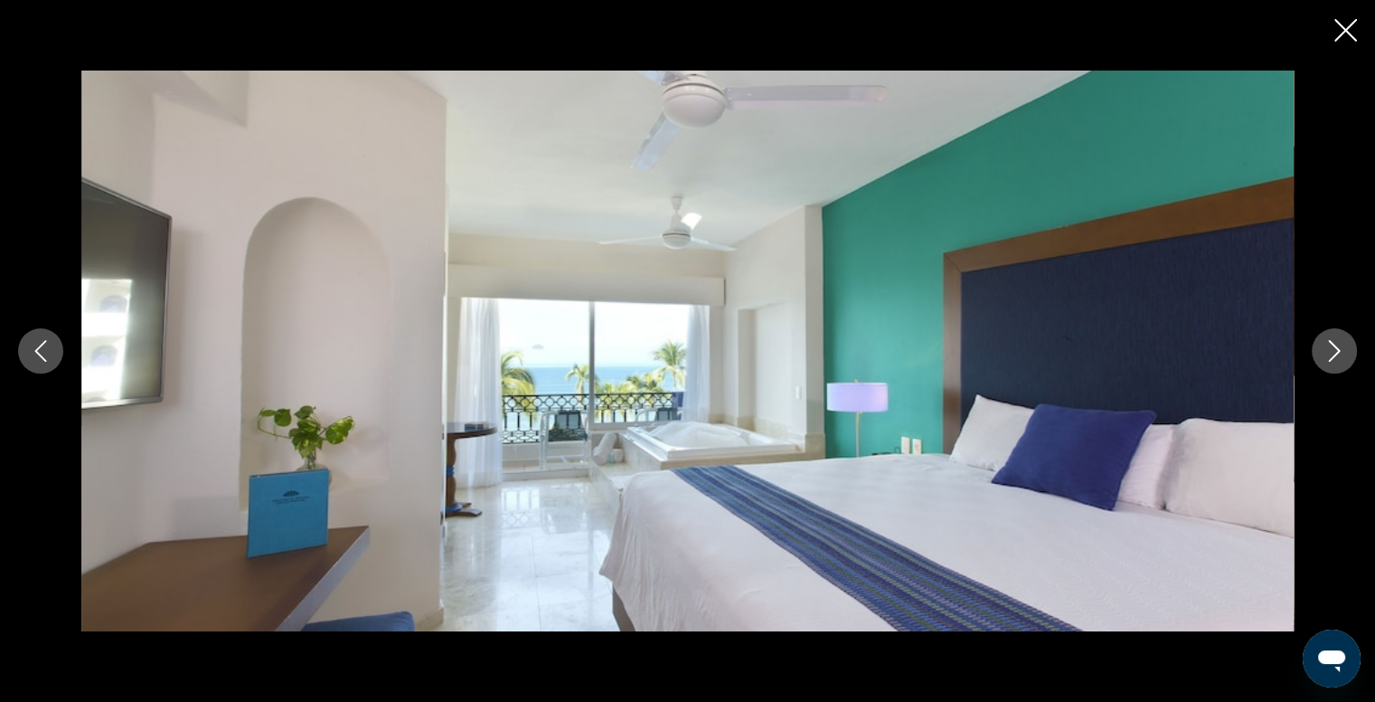
click at [1338, 352] on icon "Next image" at bounding box center [1335, 351] width 12 height 22
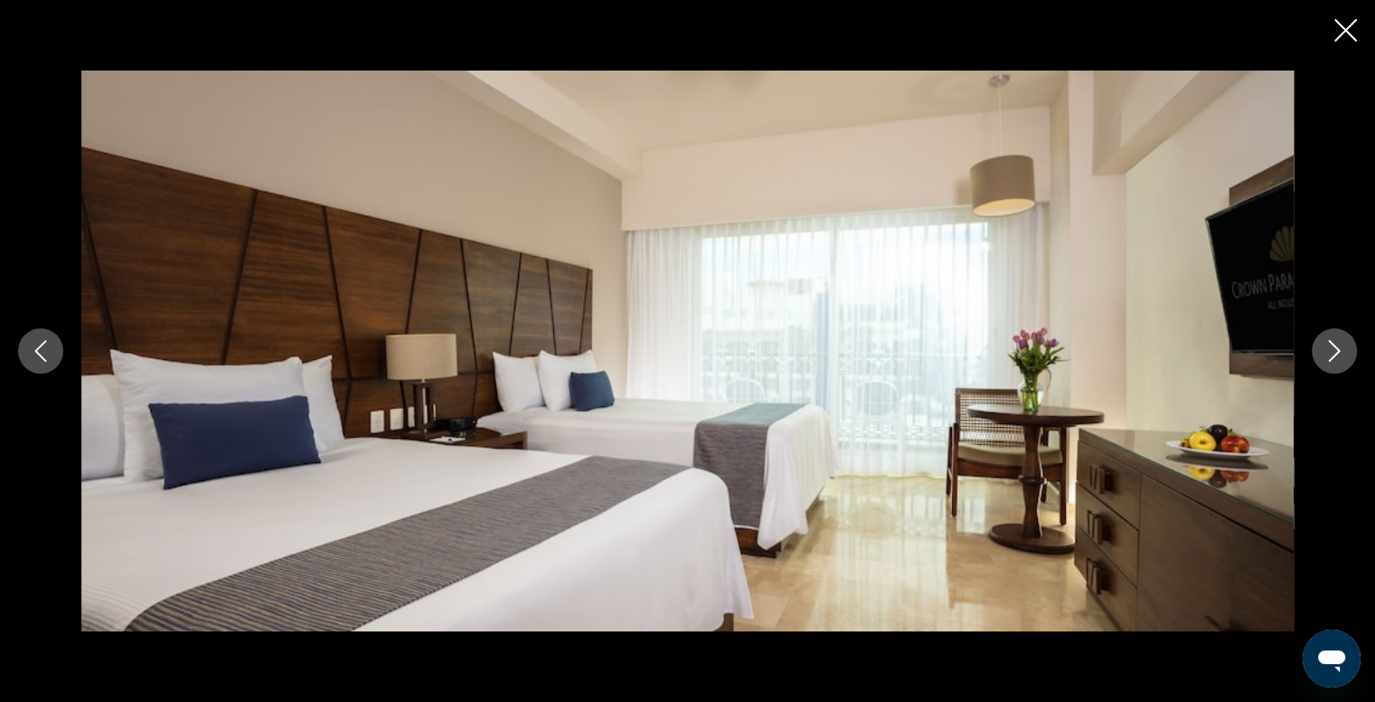
click at [1338, 352] on icon "Next image" at bounding box center [1335, 351] width 12 height 22
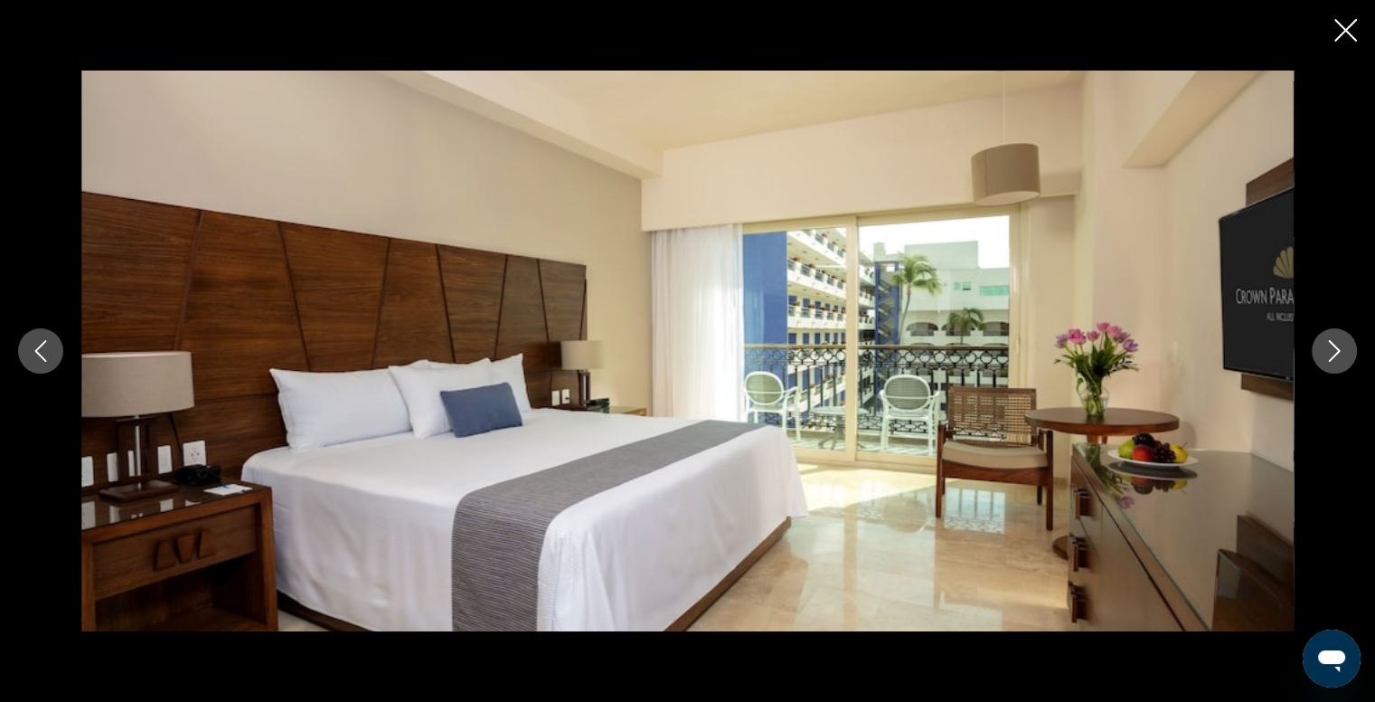
click at [1338, 352] on icon "Next image" at bounding box center [1335, 351] width 12 height 22
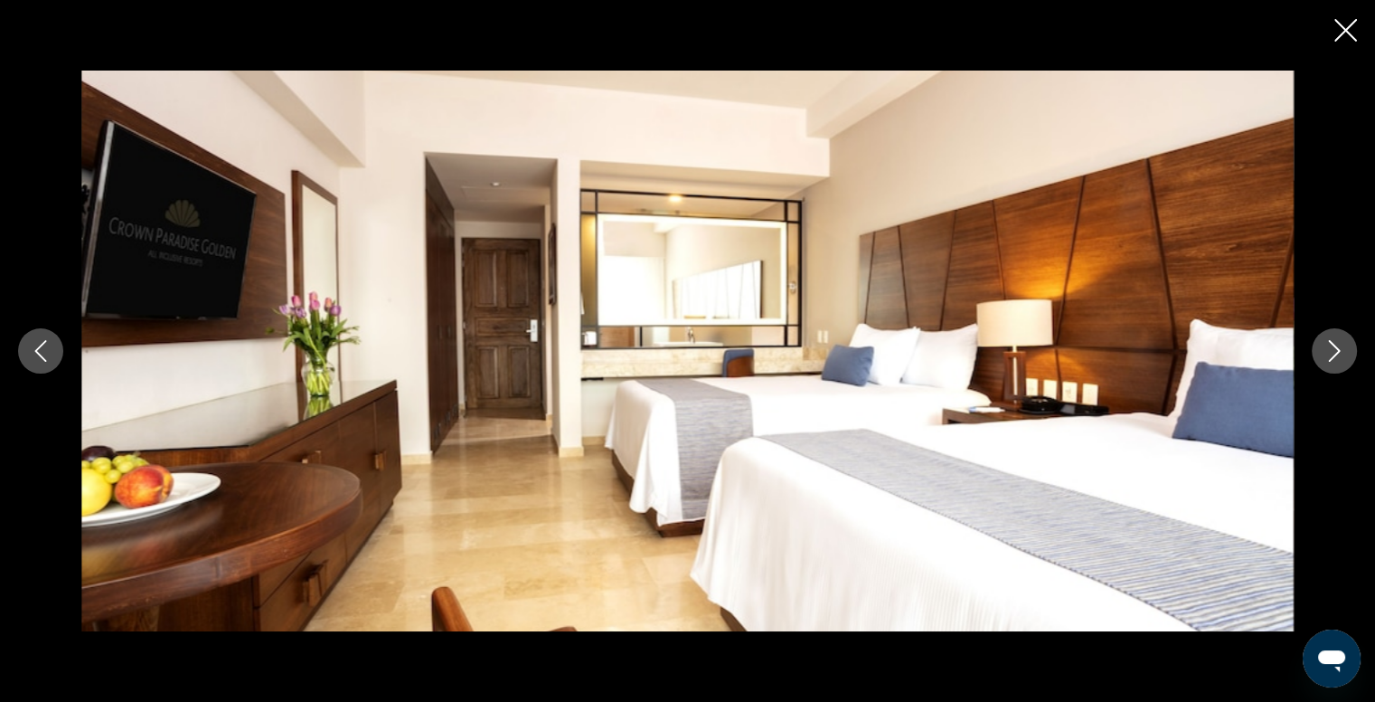
click at [1338, 352] on icon "Next image" at bounding box center [1335, 351] width 12 height 22
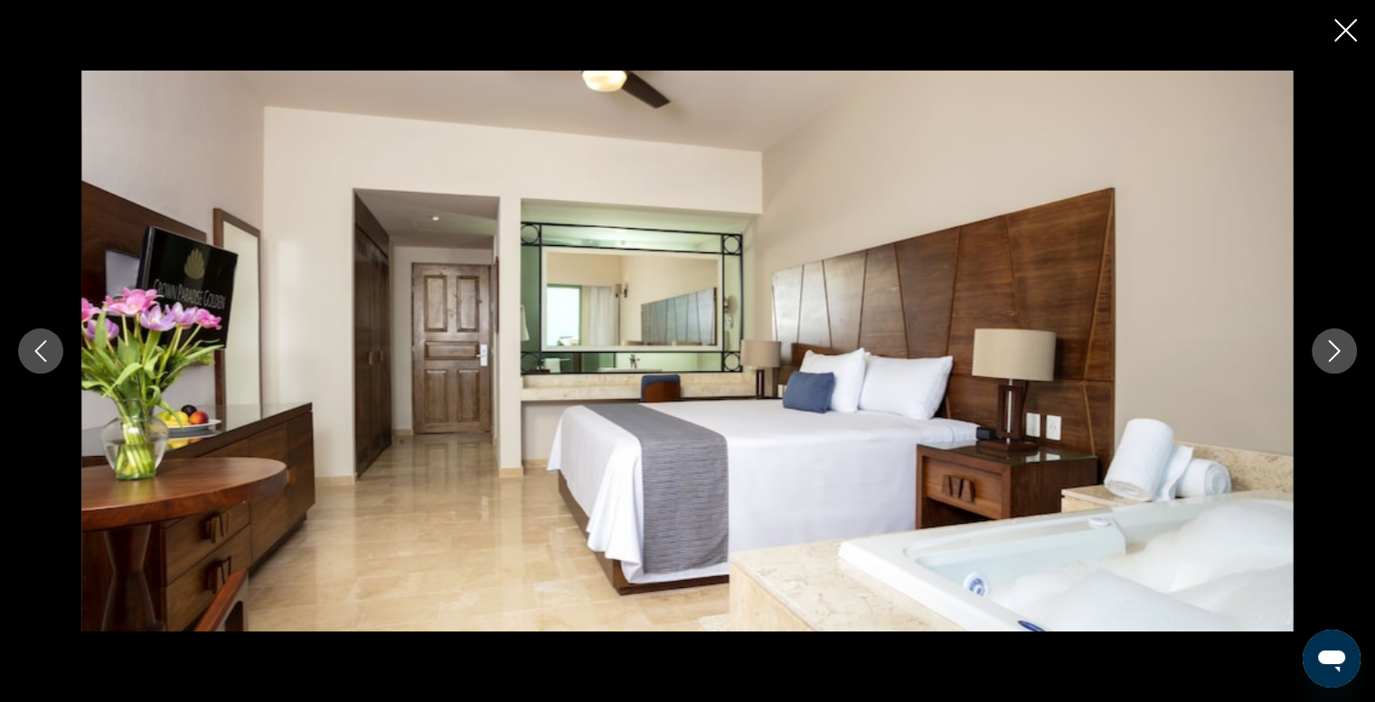
click at [1338, 352] on icon "Next image" at bounding box center [1335, 351] width 12 height 22
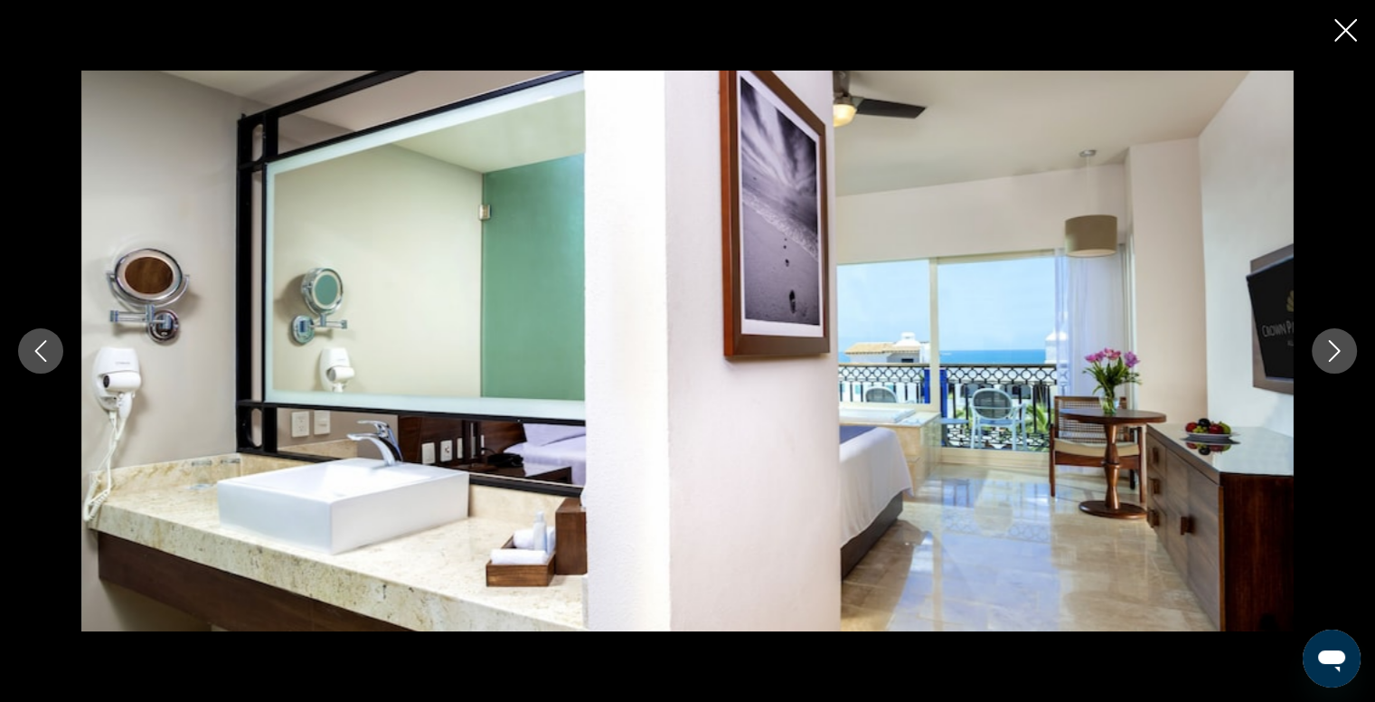
click at [1338, 352] on icon "Next image" at bounding box center [1335, 351] width 12 height 22
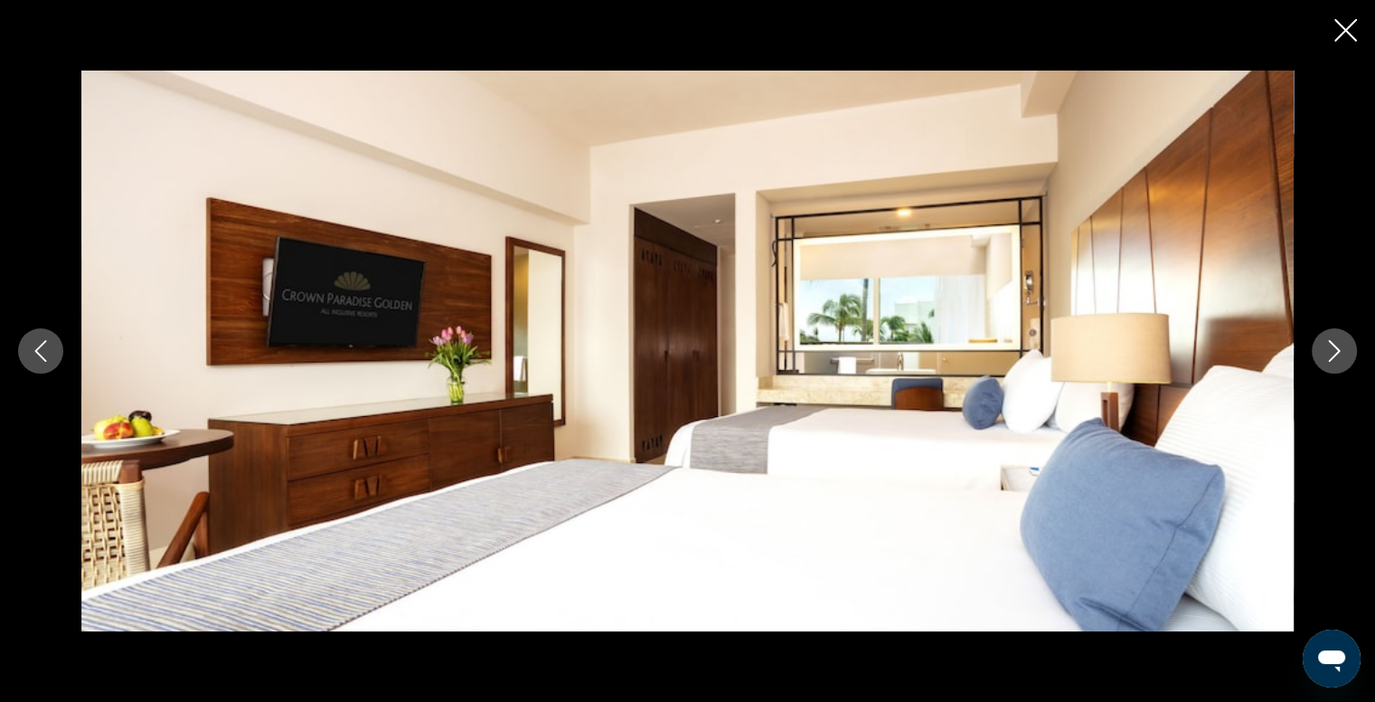
click at [1338, 352] on icon "Next image" at bounding box center [1335, 351] width 12 height 22
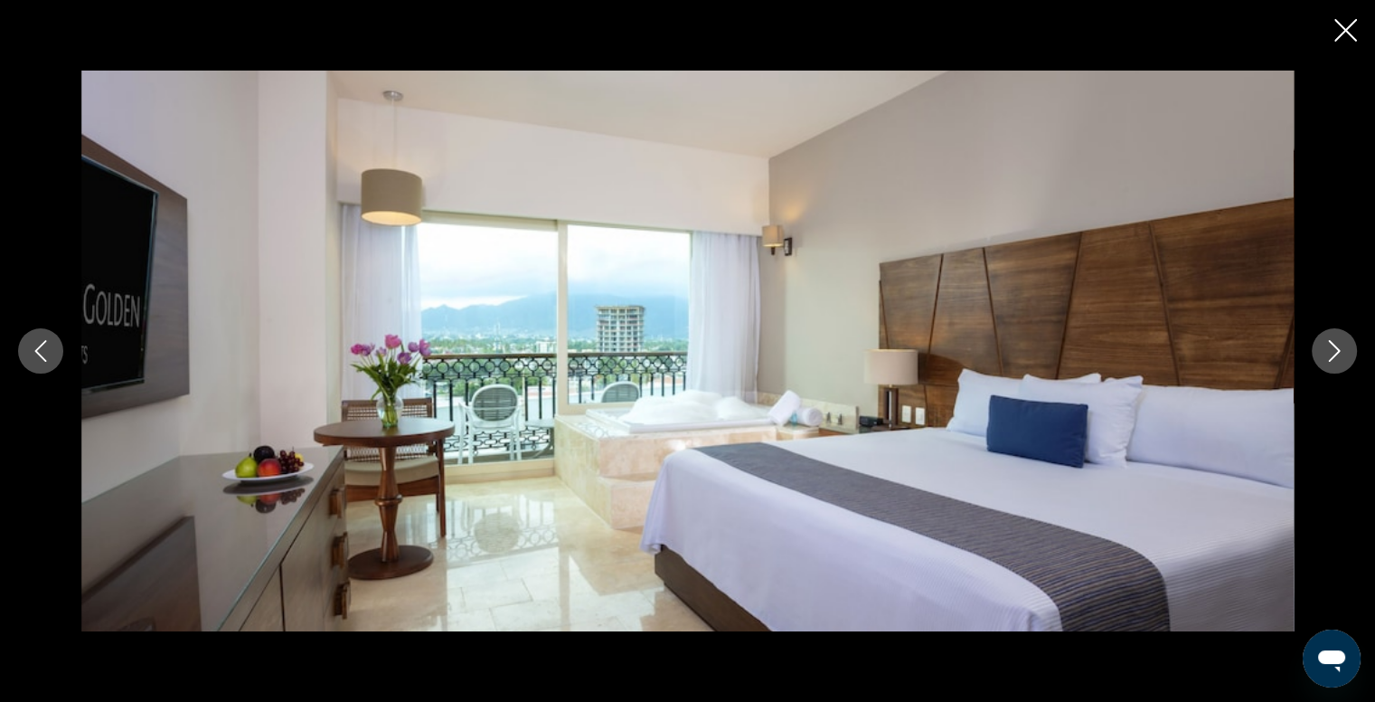
click at [1338, 352] on icon "Next image" at bounding box center [1335, 351] width 12 height 22
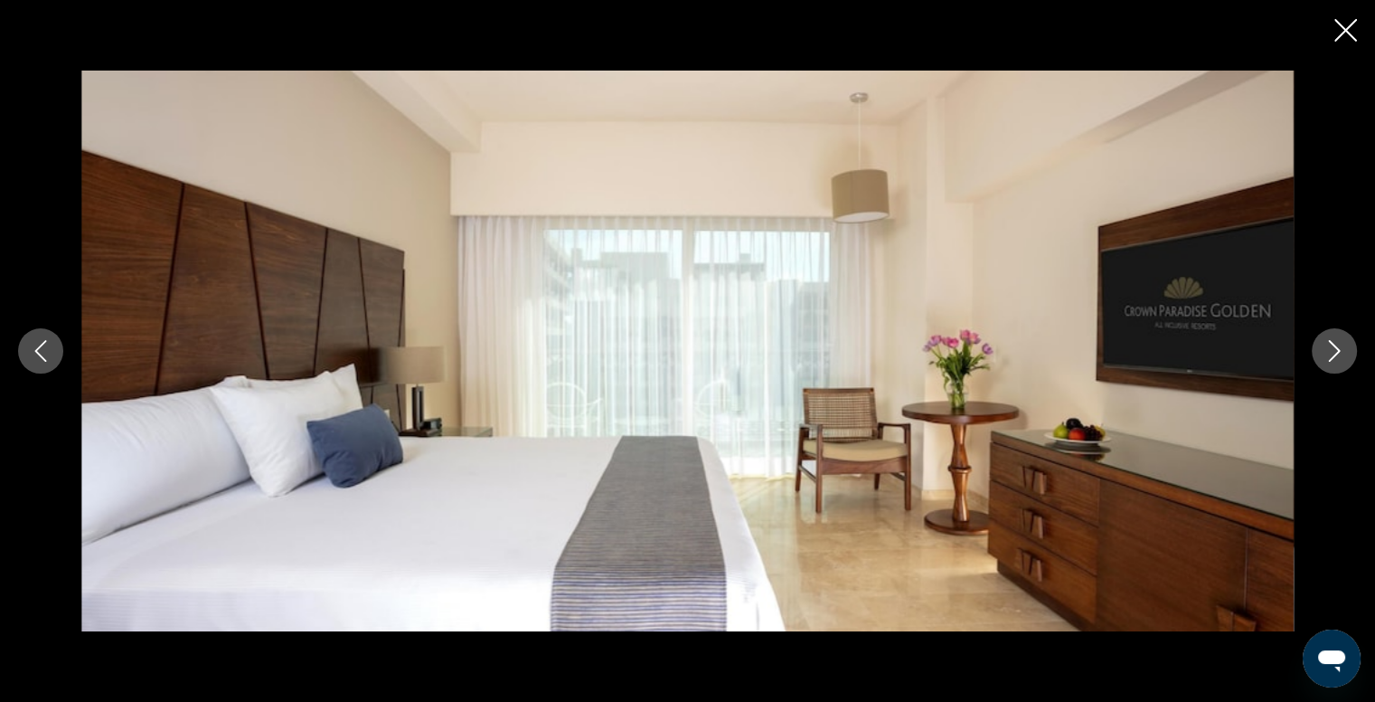
click at [1338, 352] on icon "Next image" at bounding box center [1335, 351] width 12 height 22
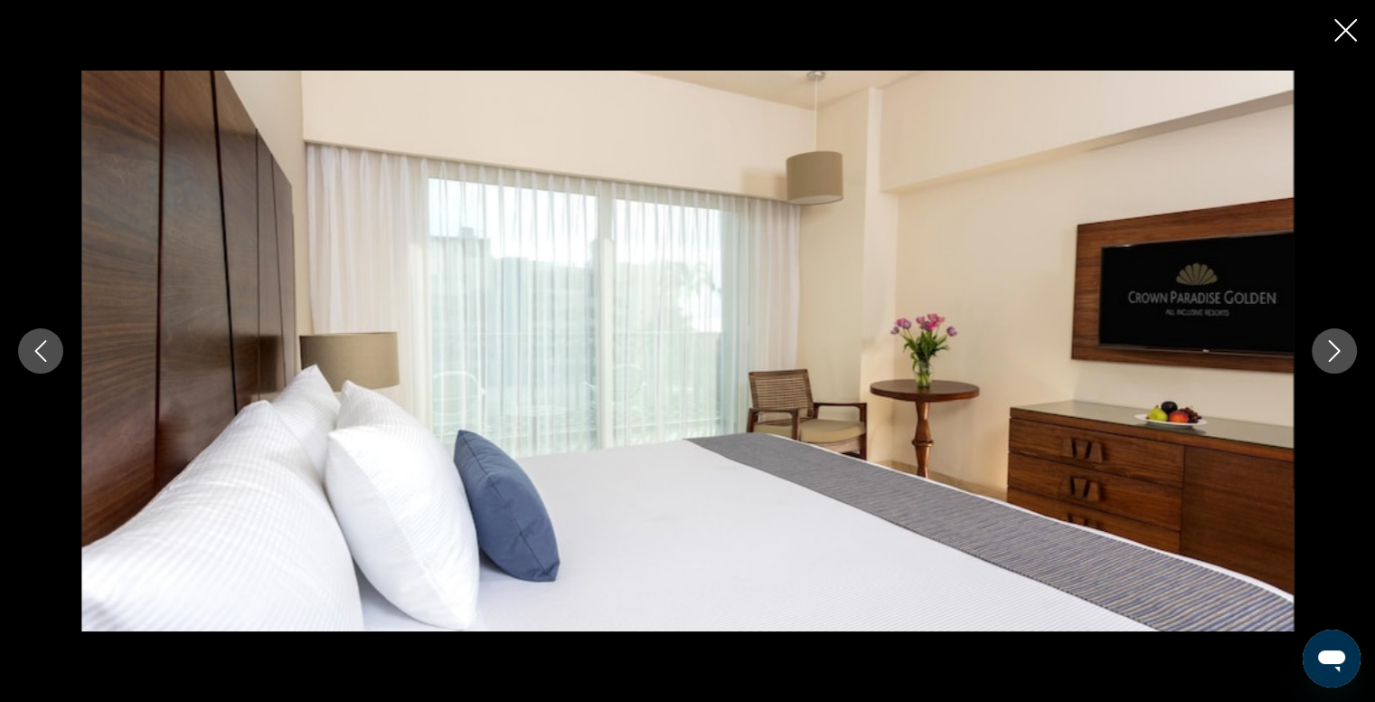
click at [1338, 352] on icon "Next image" at bounding box center [1335, 351] width 12 height 22
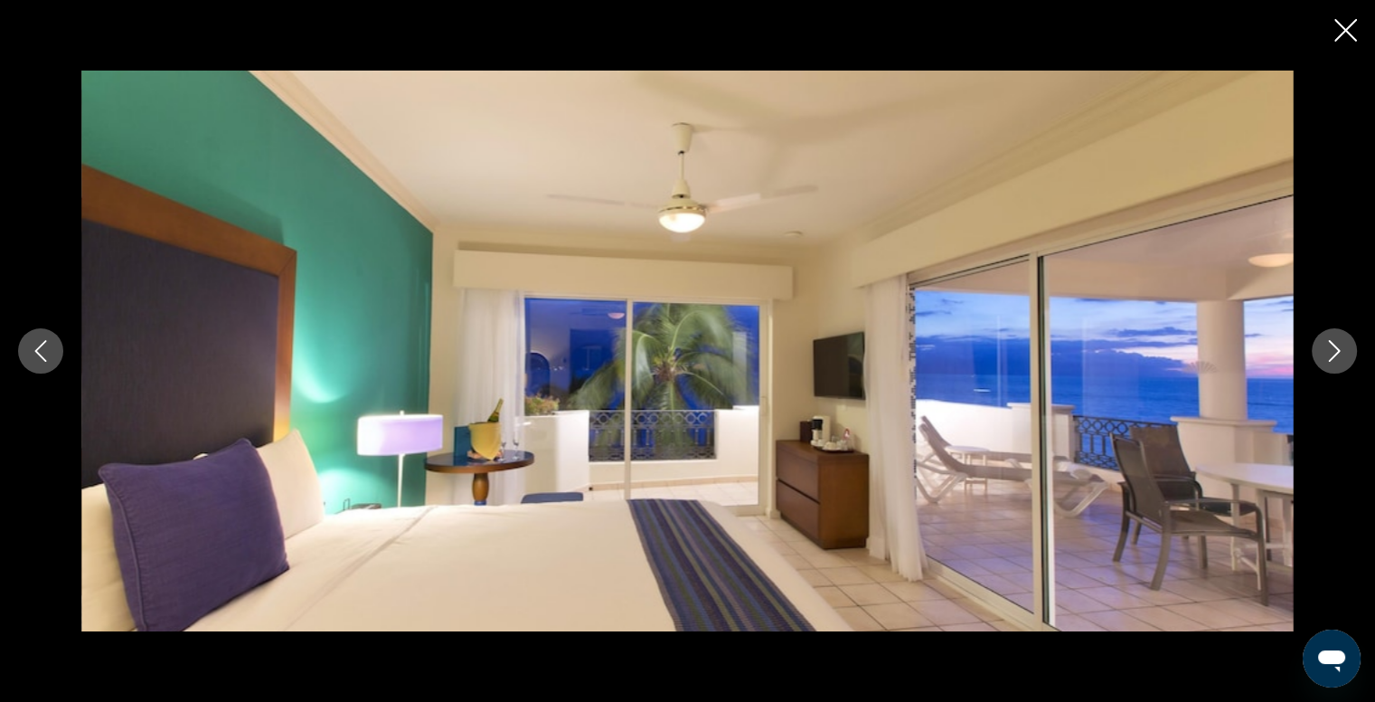
click at [1338, 352] on icon "Next image" at bounding box center [1335, 351] width 12 height 22
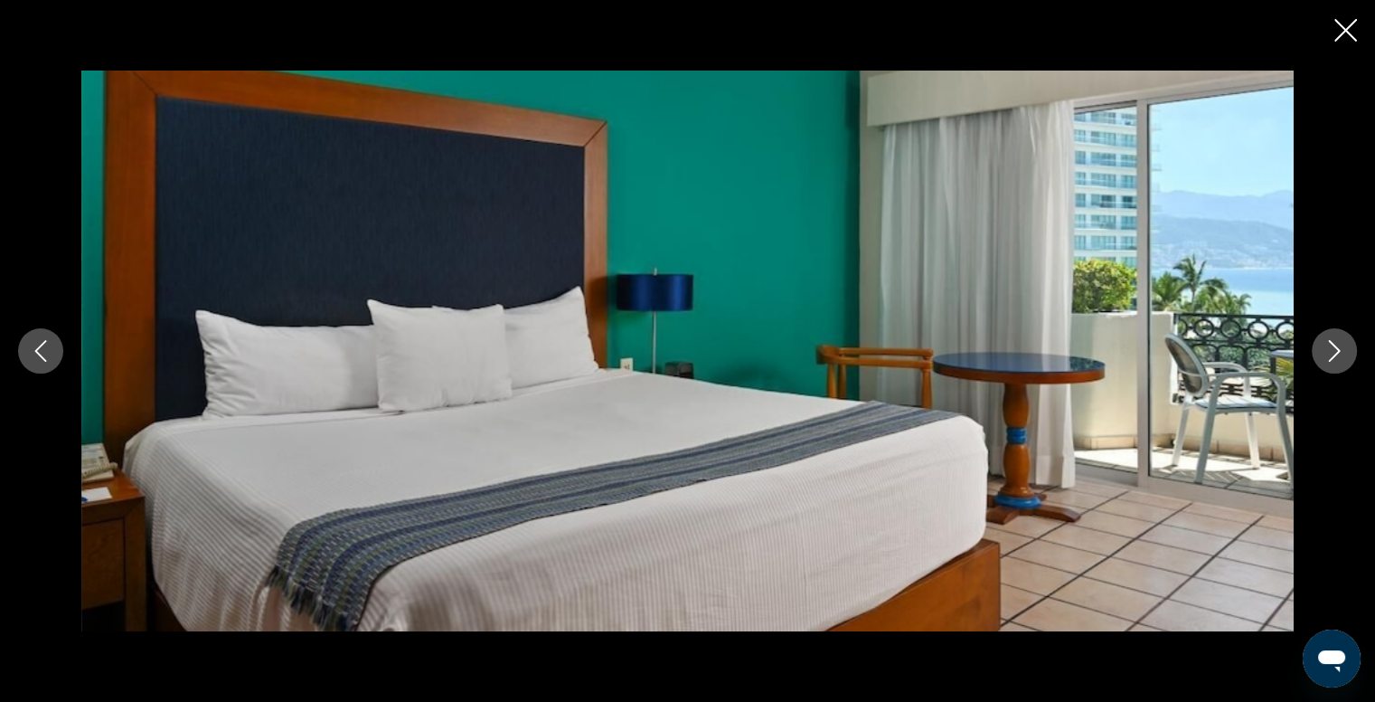
click at [1338, 352] on icon "Next image" at bounding box center [1335, 351] width 12 height 22
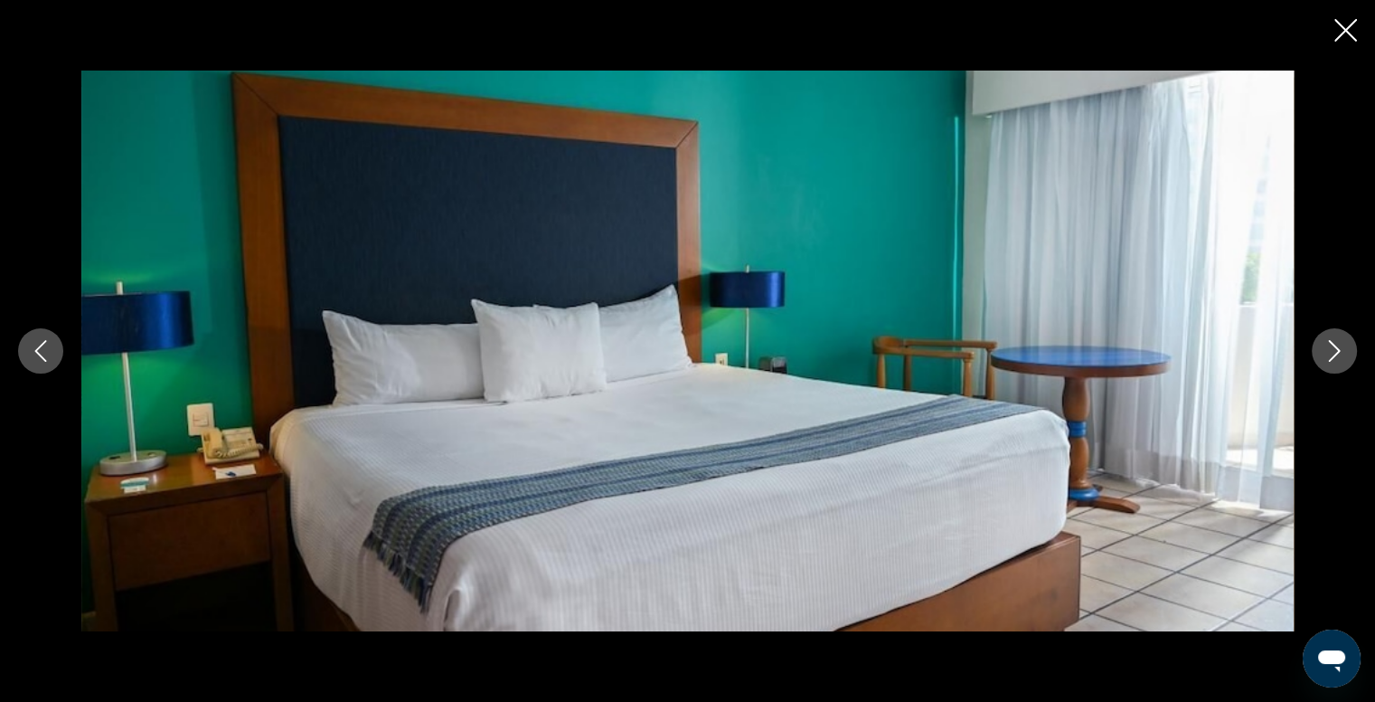
click at [1338, 352] on icon "Next image" at bounding box center [1335, 351] width 12 height 22
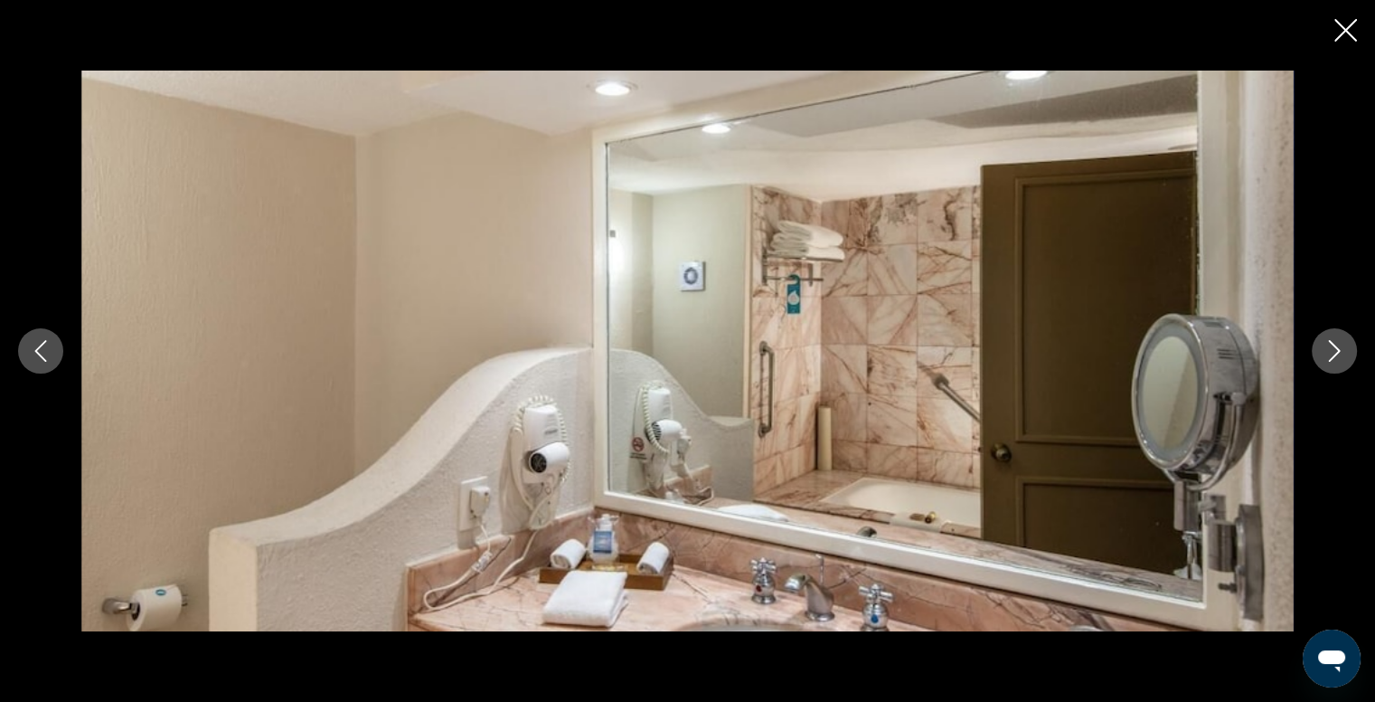
click at [1338, 352] on icon "Next image" at bounding box center [1335, 351] width 12 height 22
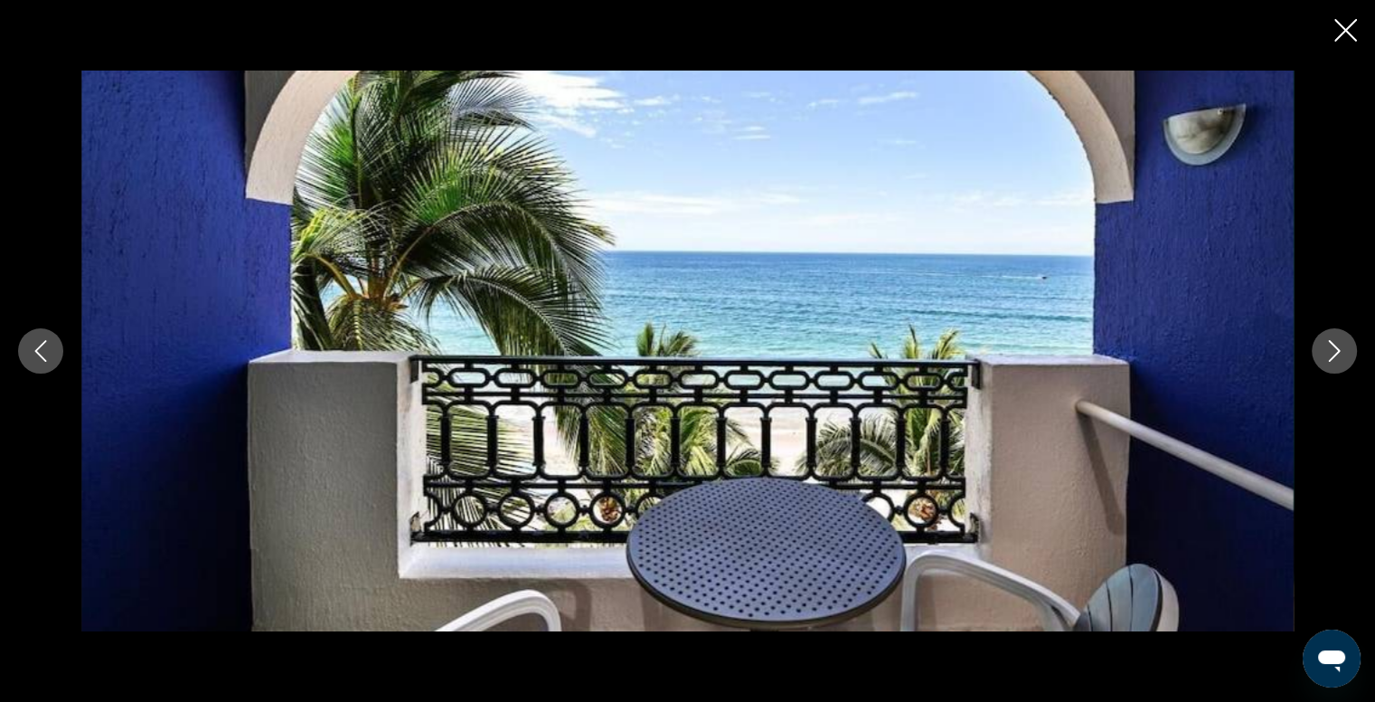
click at [1338, 352] on icon "Next image" at bounding box center [1335, 351] width 12 height 22
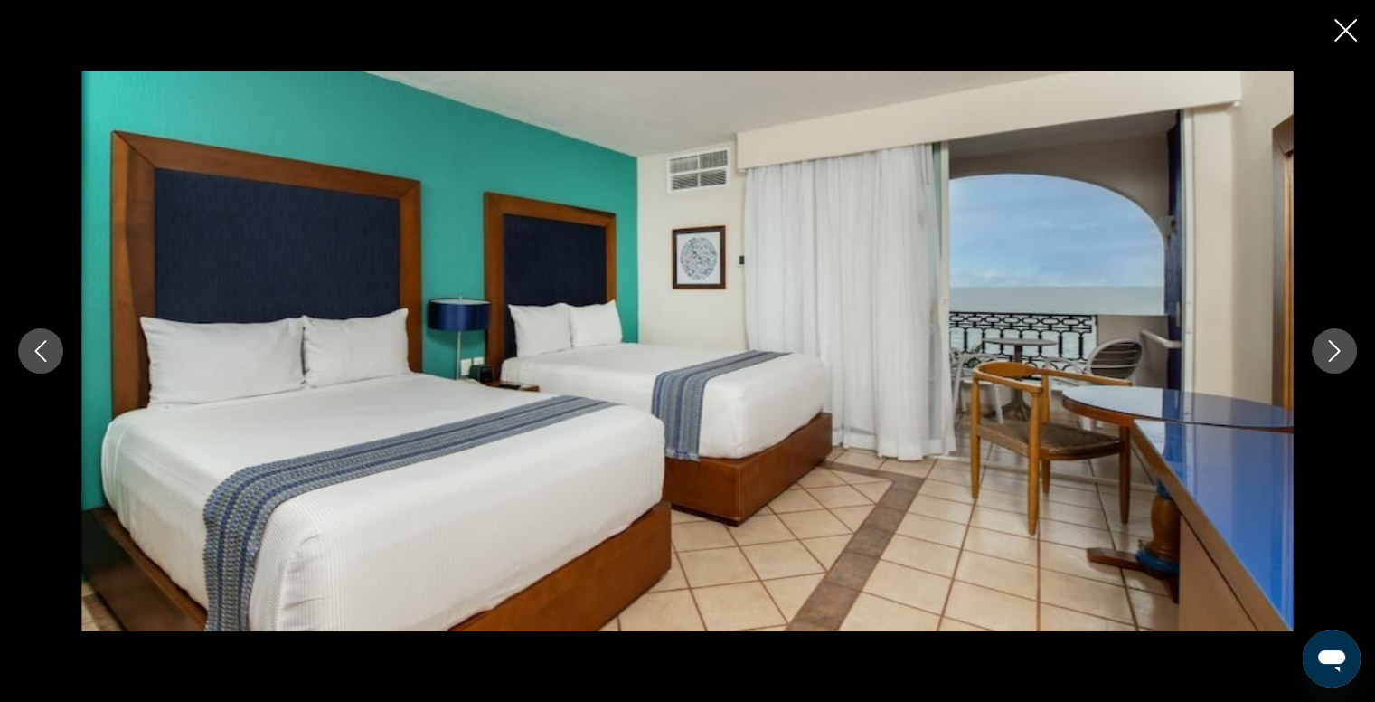
click at [1338, 352] on icon "Next image" at bounding box center [1335, 351] width 12 height 22
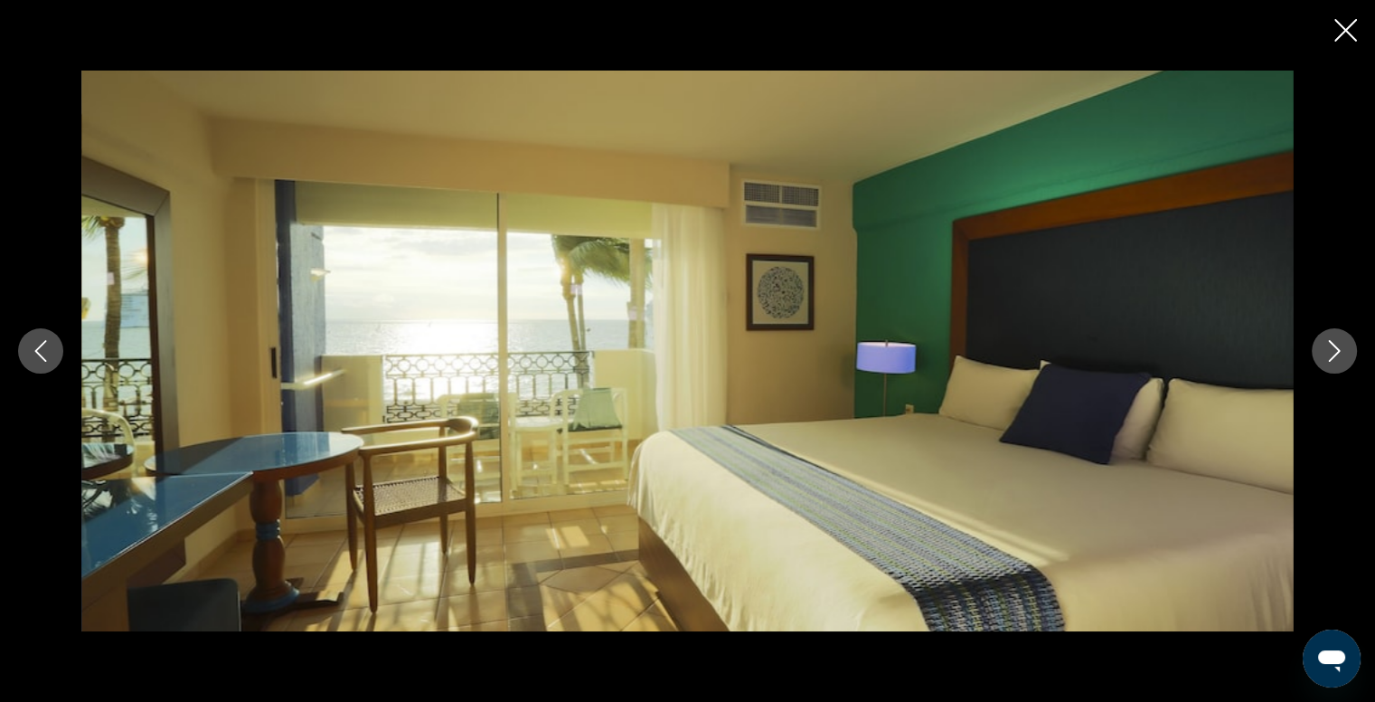
click at [43, 355] on icon "Previous image" at bounding box center [41, 351] width 22 height 22
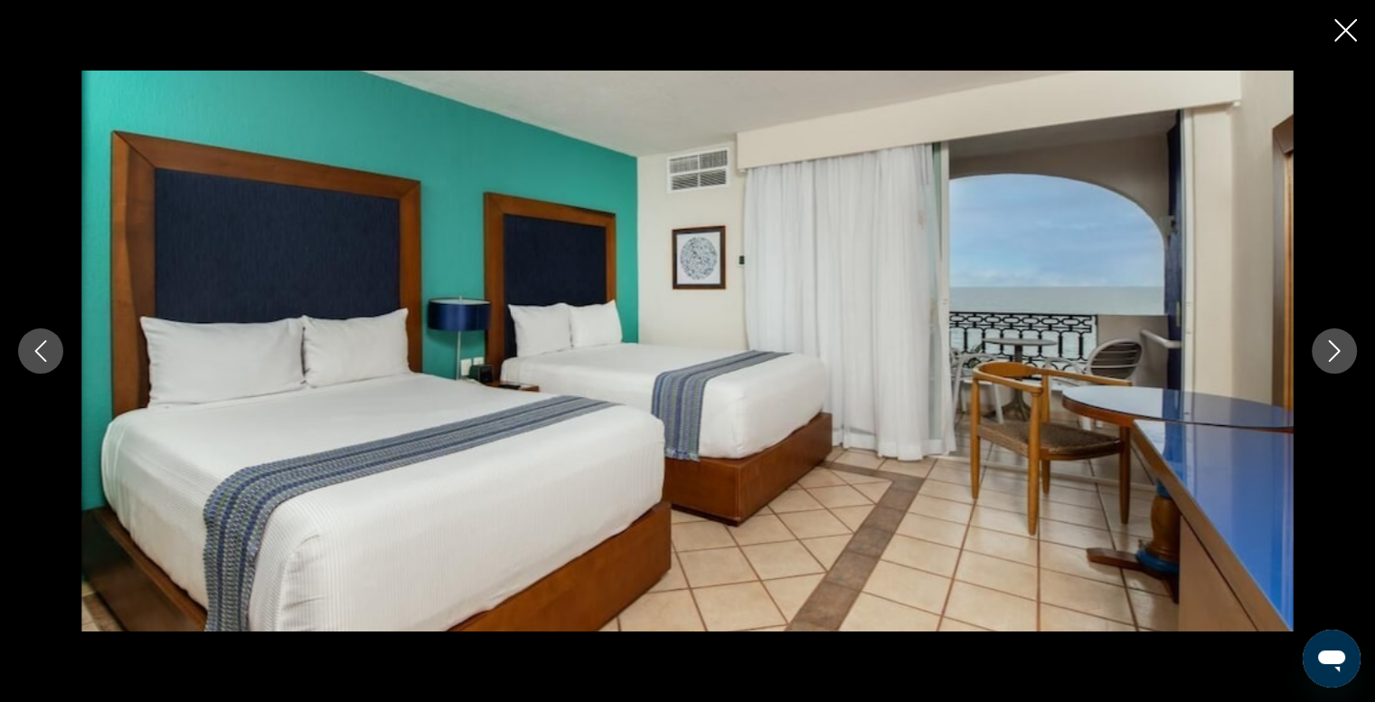
click at [872, 496] on img "Main content" at bounding box center [687, 352] width 1213 height 562
click at [1324, 358] on icon "Next image" at bounding box center [1335, 351] width 22 height 22
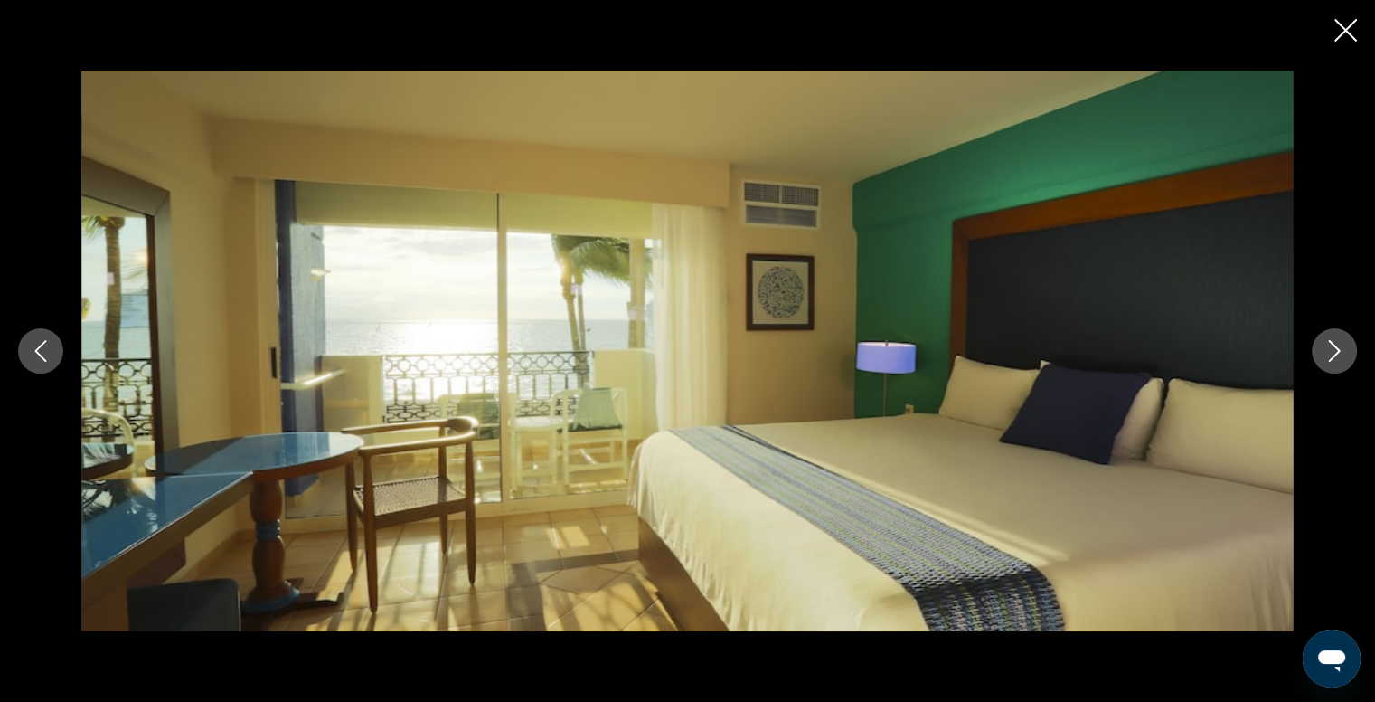
click at [1324, 358] on icon "Next image" at bounding box center [1335, 351] width 22 height 22
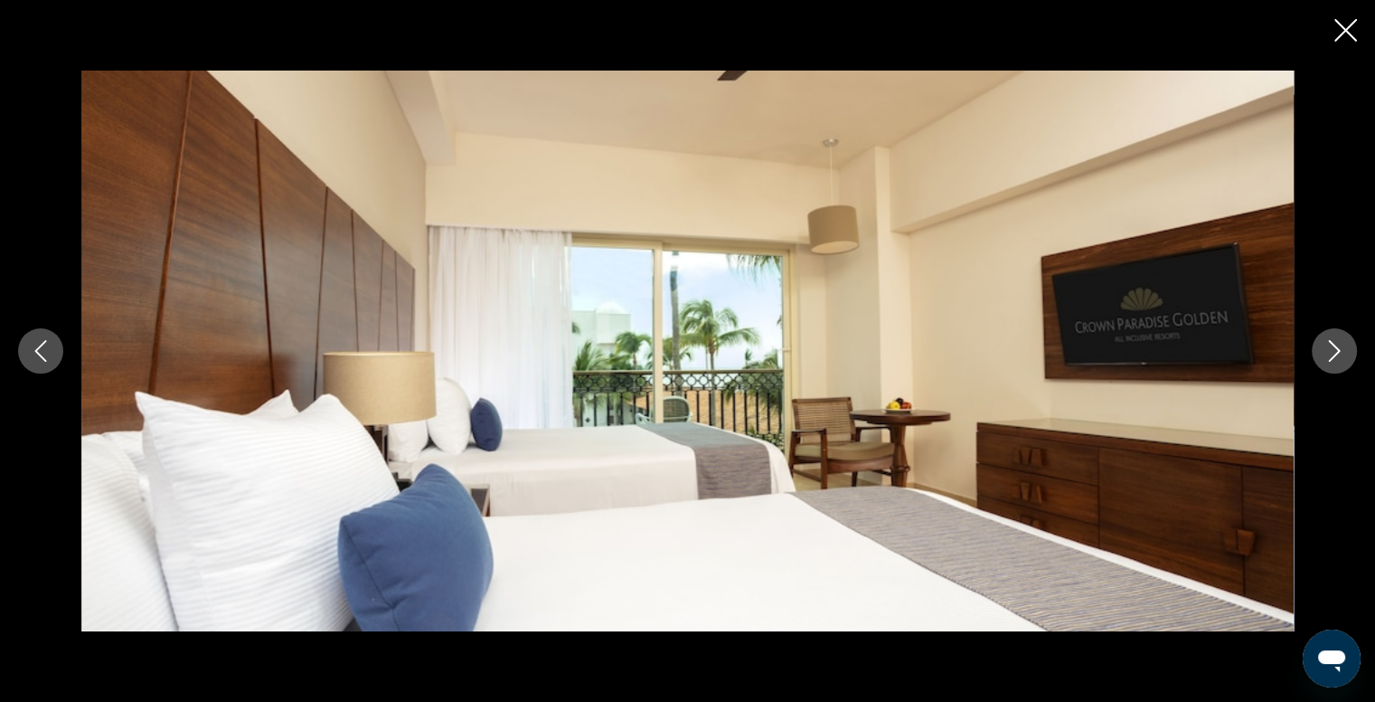
click at [1324, 358] on icon "Next image" at bounding box center [1335, 351] width 22 height 22
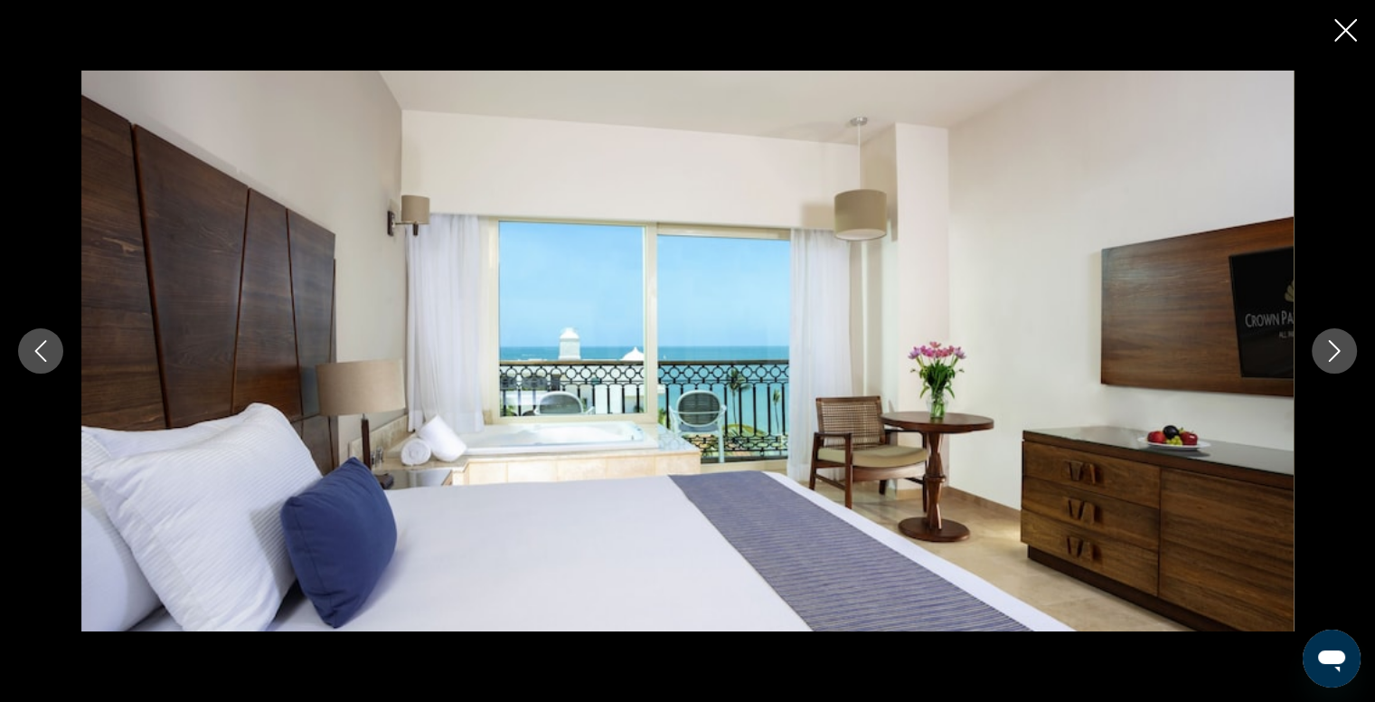
click at [1324, 358] on icon "Next image" at bounding box center [1335, 351] width 22 height 22
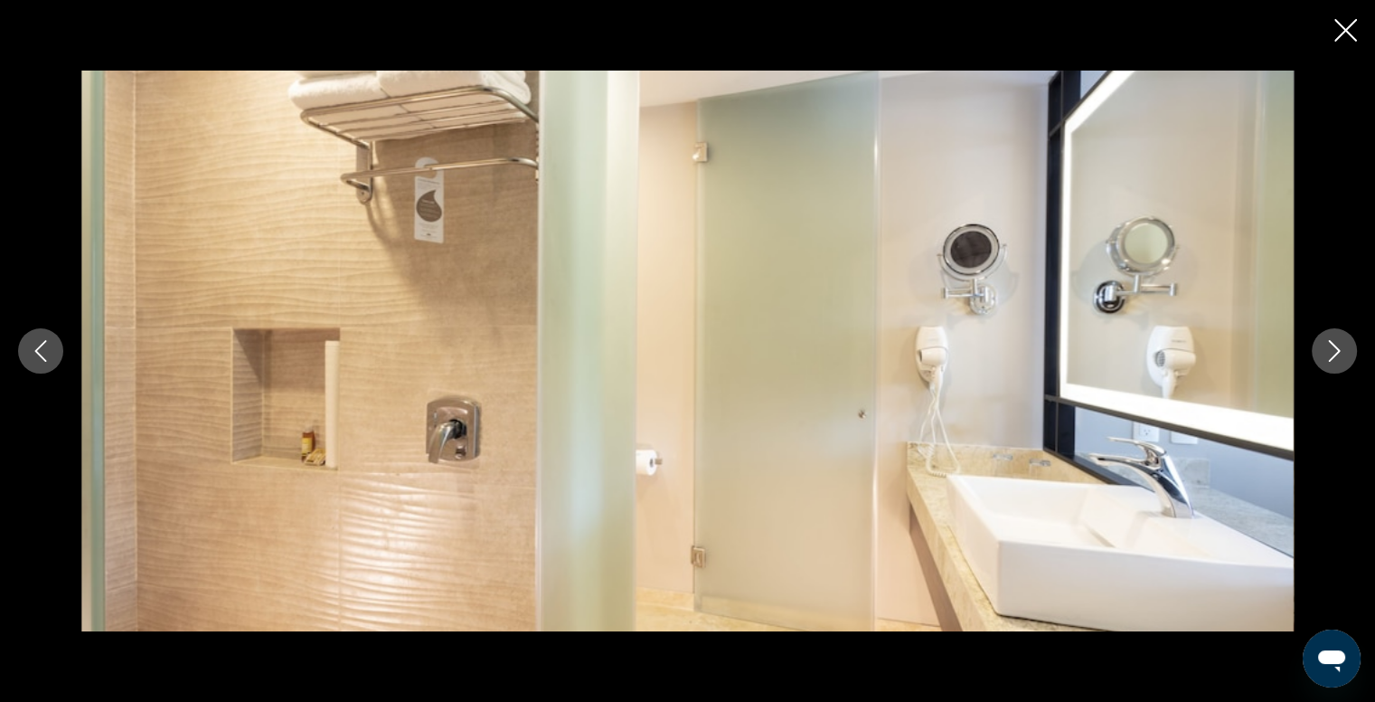
click at [1335, 345] on icon "Next image" at bounding box center [1335, 351] width 12 height 22
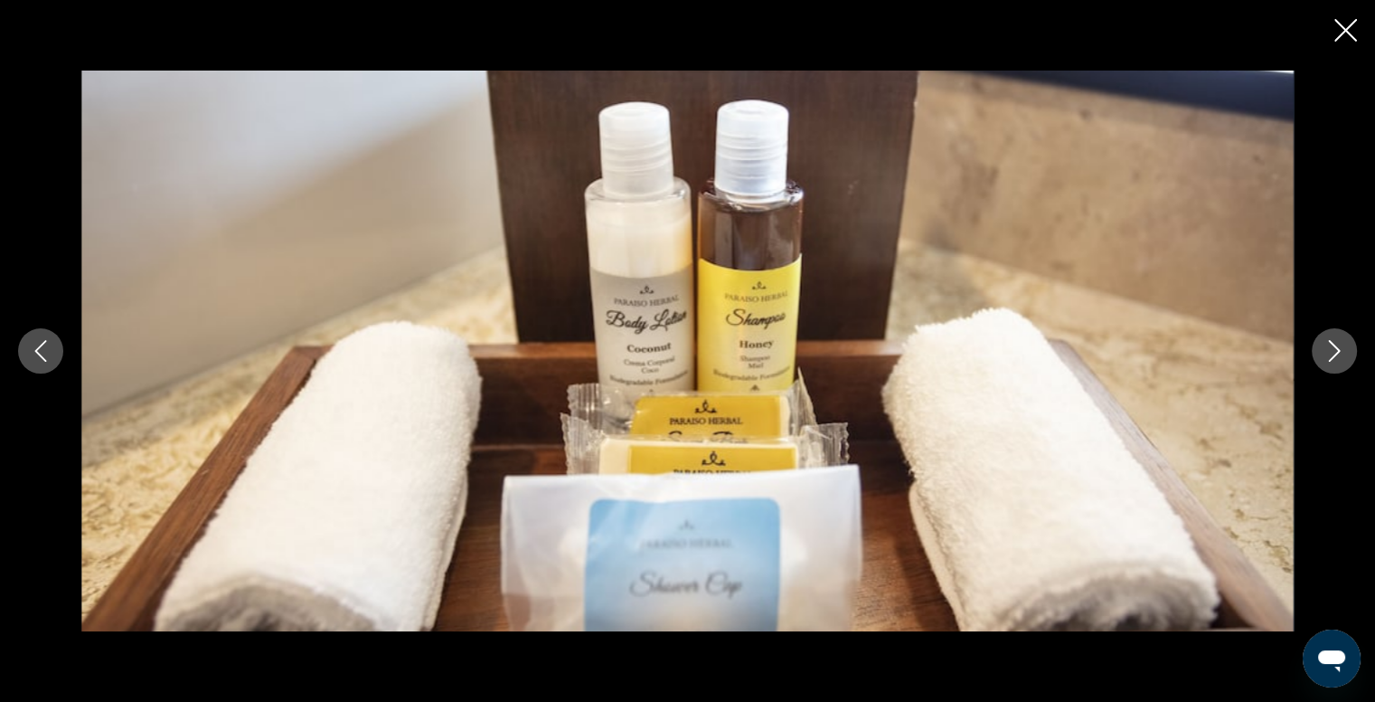
click at [1335, 345] on icon "Next image" at bounding box center [1335, 351] width 12 height 22
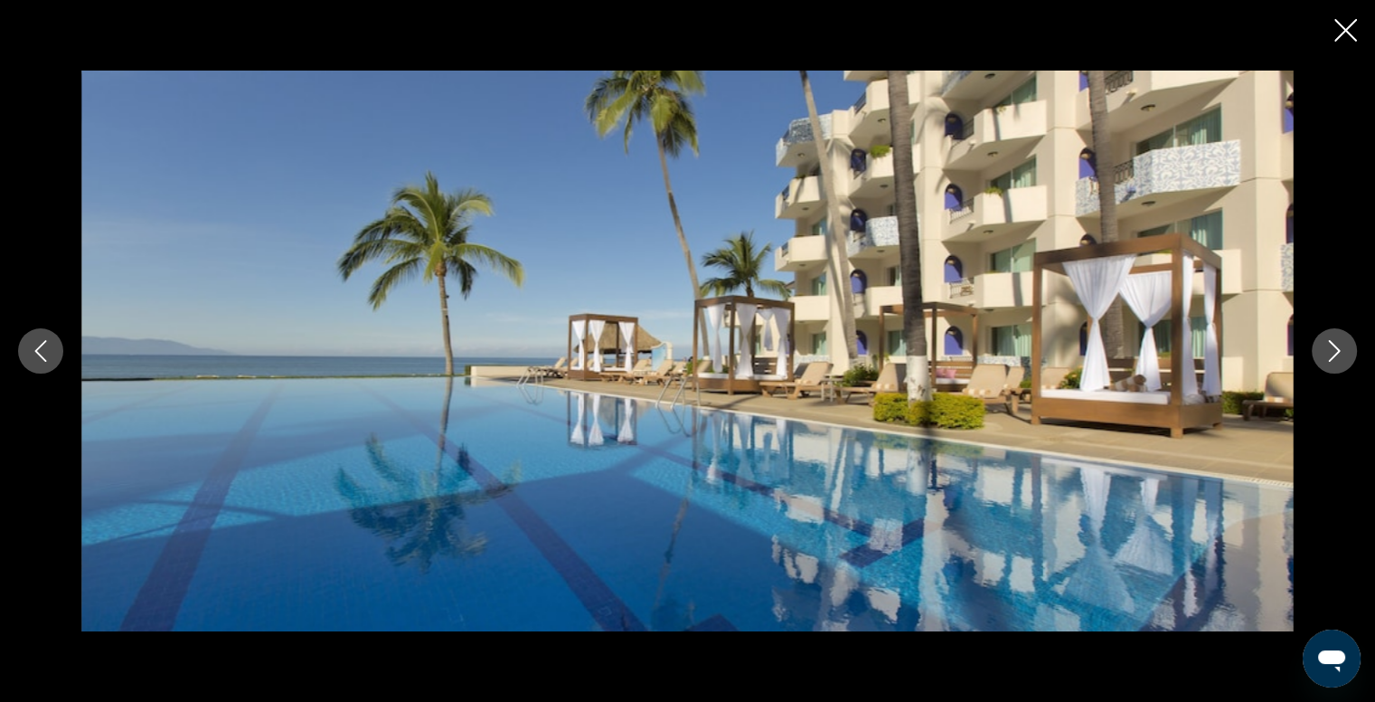
click at [1335, 345] on icon "Next image" at bounding box center [1335, 351] width 12 height 22
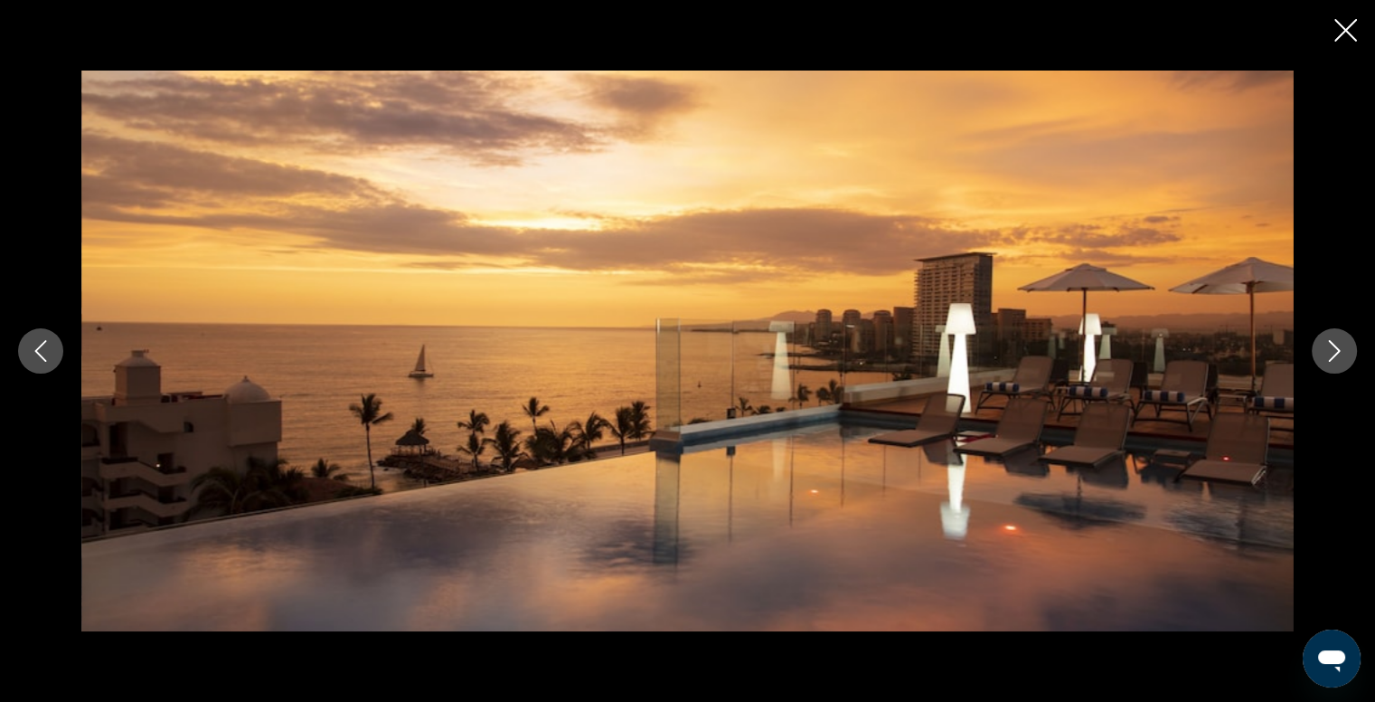
click at [1335, 345] on icon "Next image" at bounding box center [1335, 351] width 12 height 22
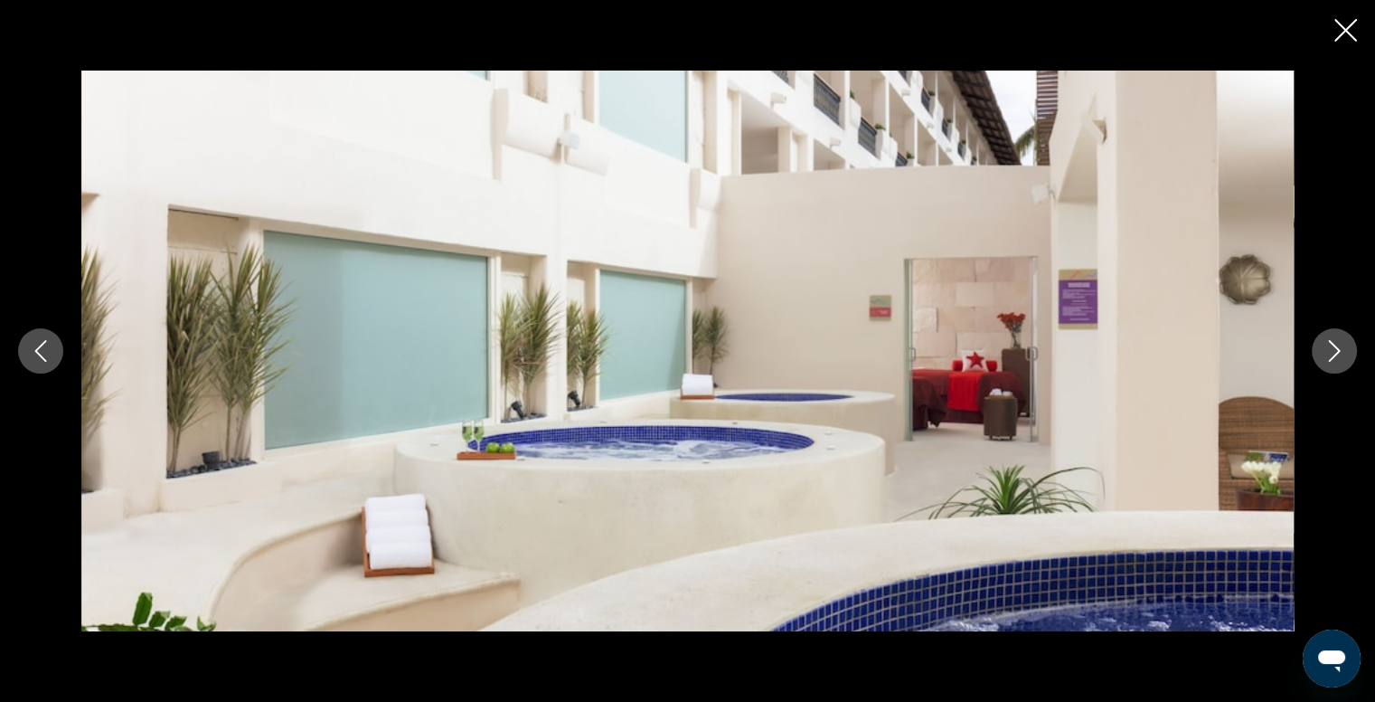
click at [1335, 345] on icon "Next image" at bounding box center [1335, 351] width 12 height 22
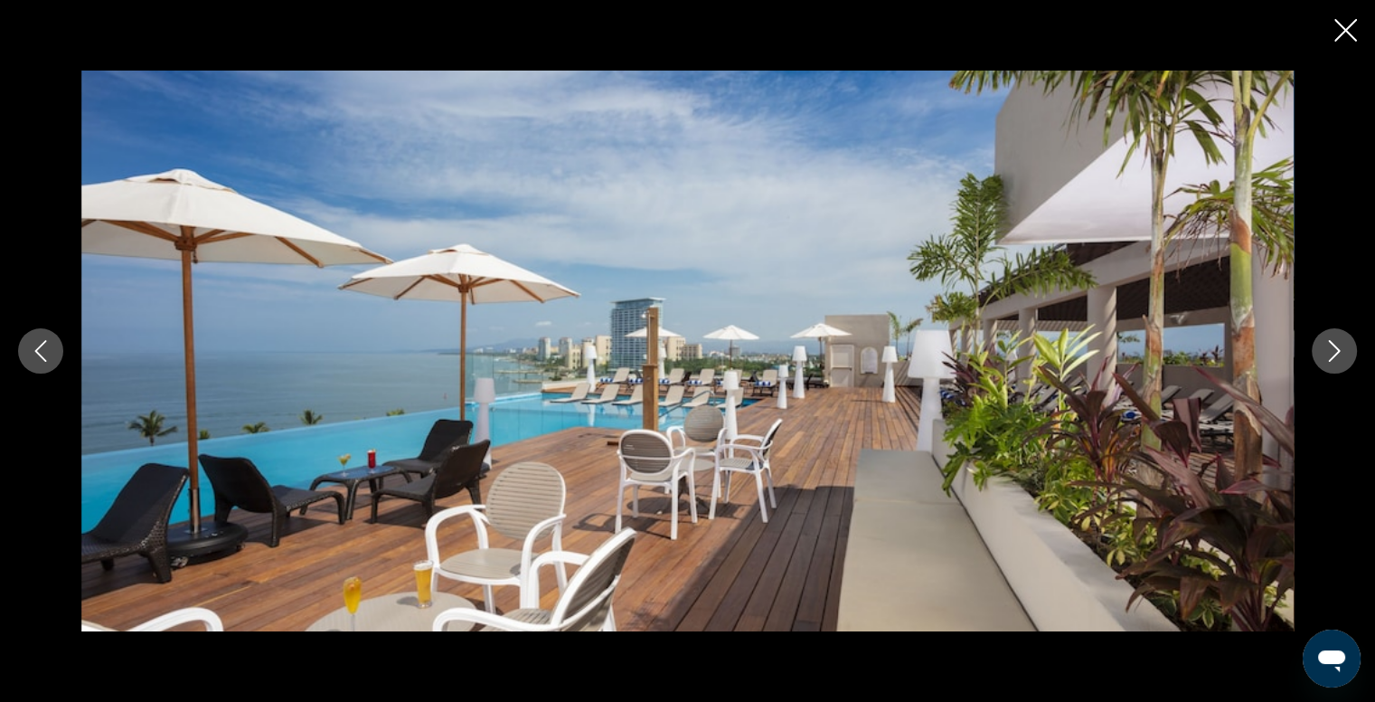
click at [1335, 345] on icon "Next image" at bounding box center [1335, 351] width 12 height 22
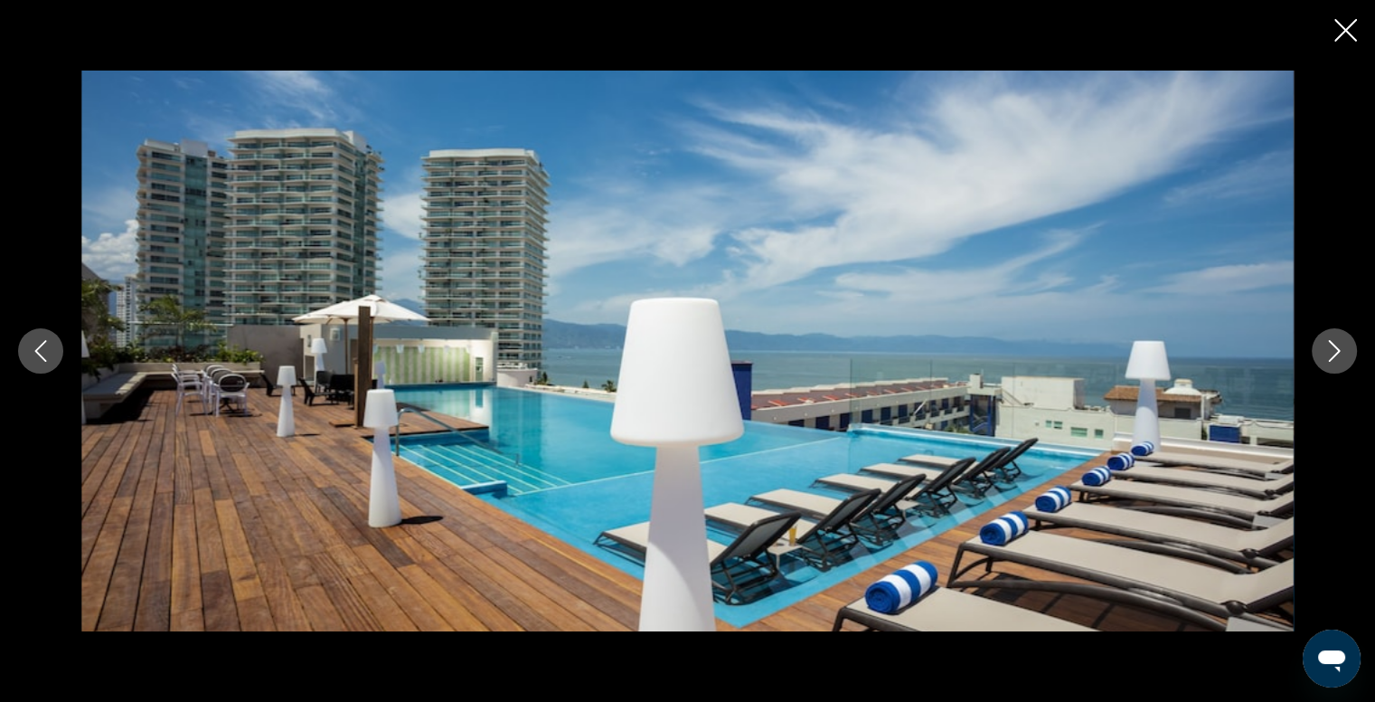
click at [597, 302] on img "Main content" at bounding box center [687, 352] width 1213 height 562
click at [43, 338] on button "Previous image" at bounding box center [40, 350] width 45 height 45
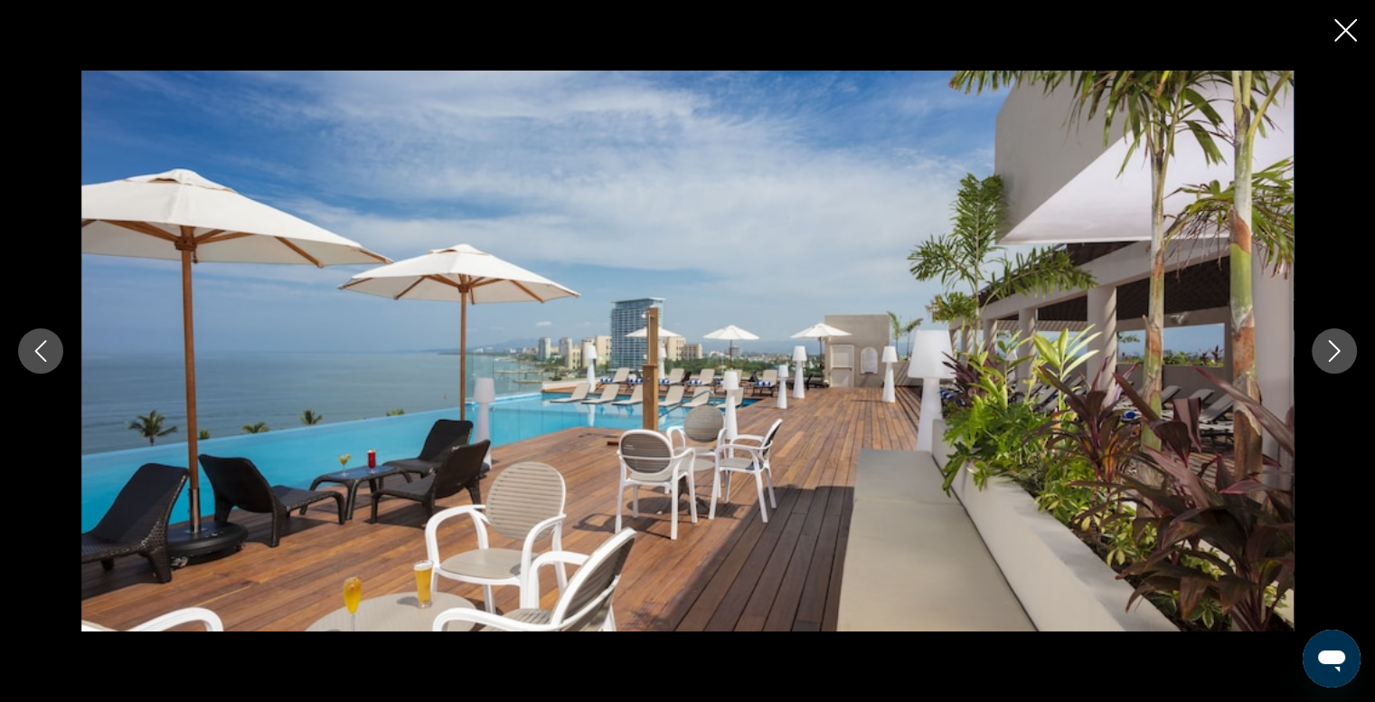
click at [1343, 350] on icon "Next image" at bounding box center [1335, 351] width 22 height 22
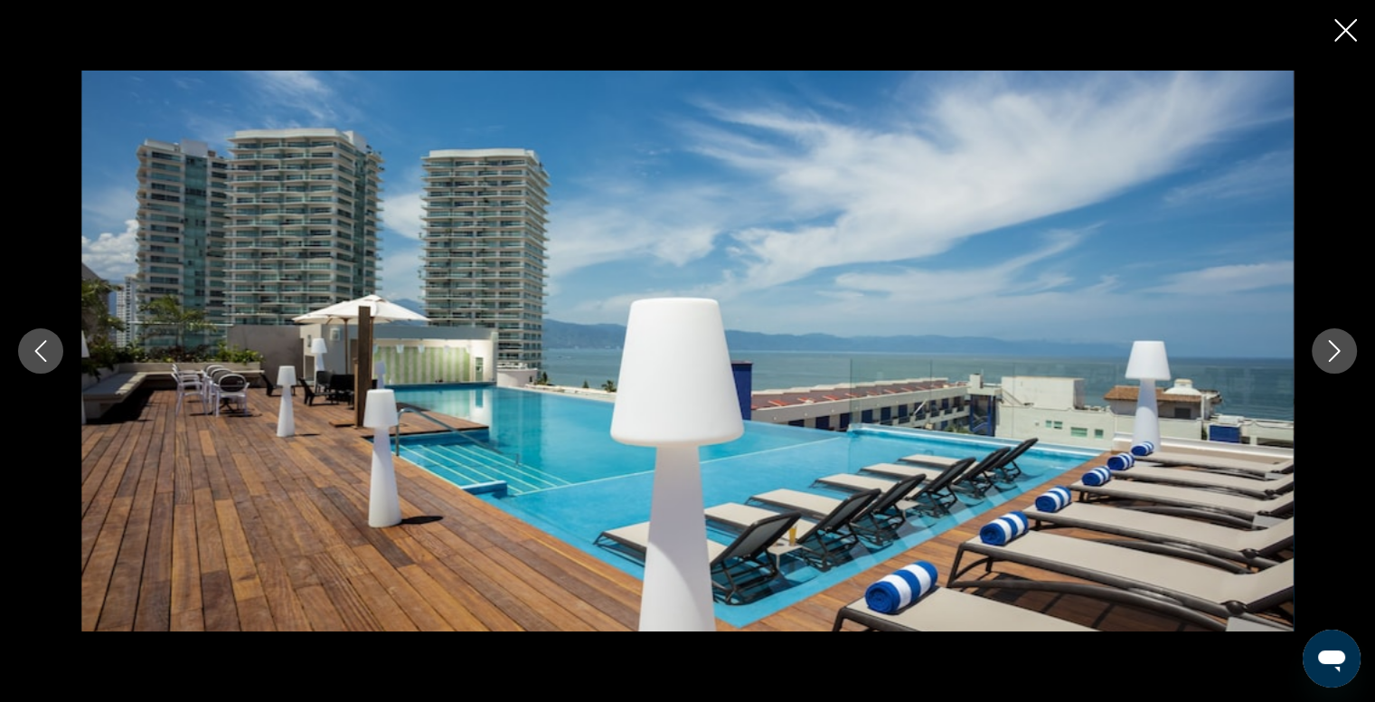
click at [1343, 350] on icon "Next image" at bounding box center [1335, 351] width 22 height 22
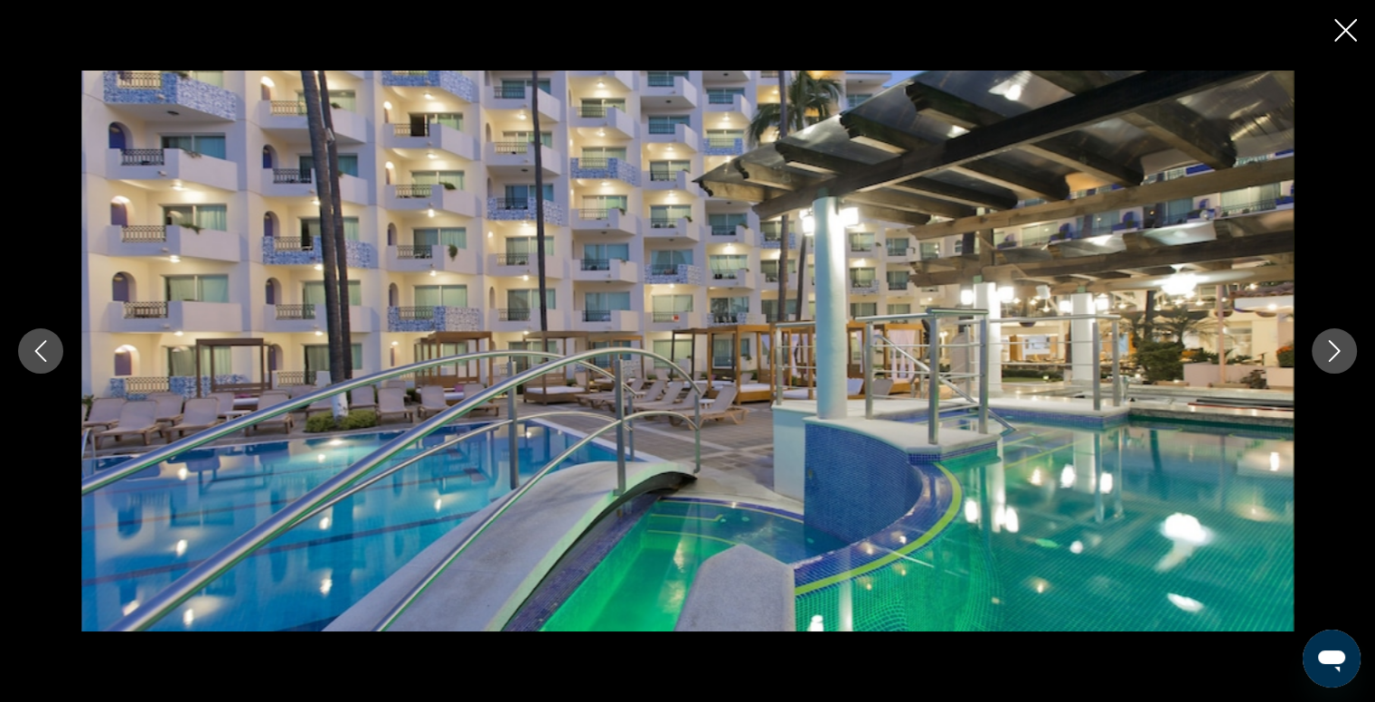
click at [1343, 350] on icon "Next image" at bounding box center [1335, 351] width 22 height 22
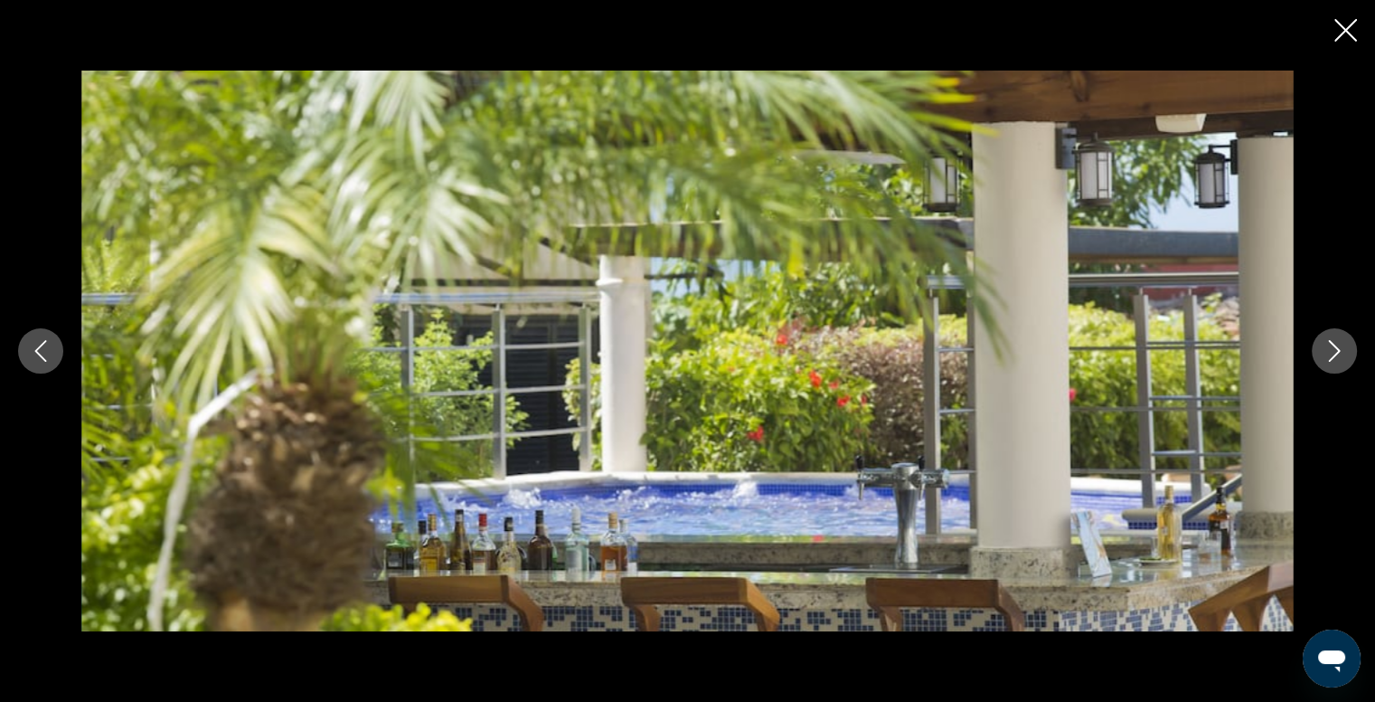
click at [1343, 350] on icon "Next image" at bounding box center [1335, 351] width 22 height 22
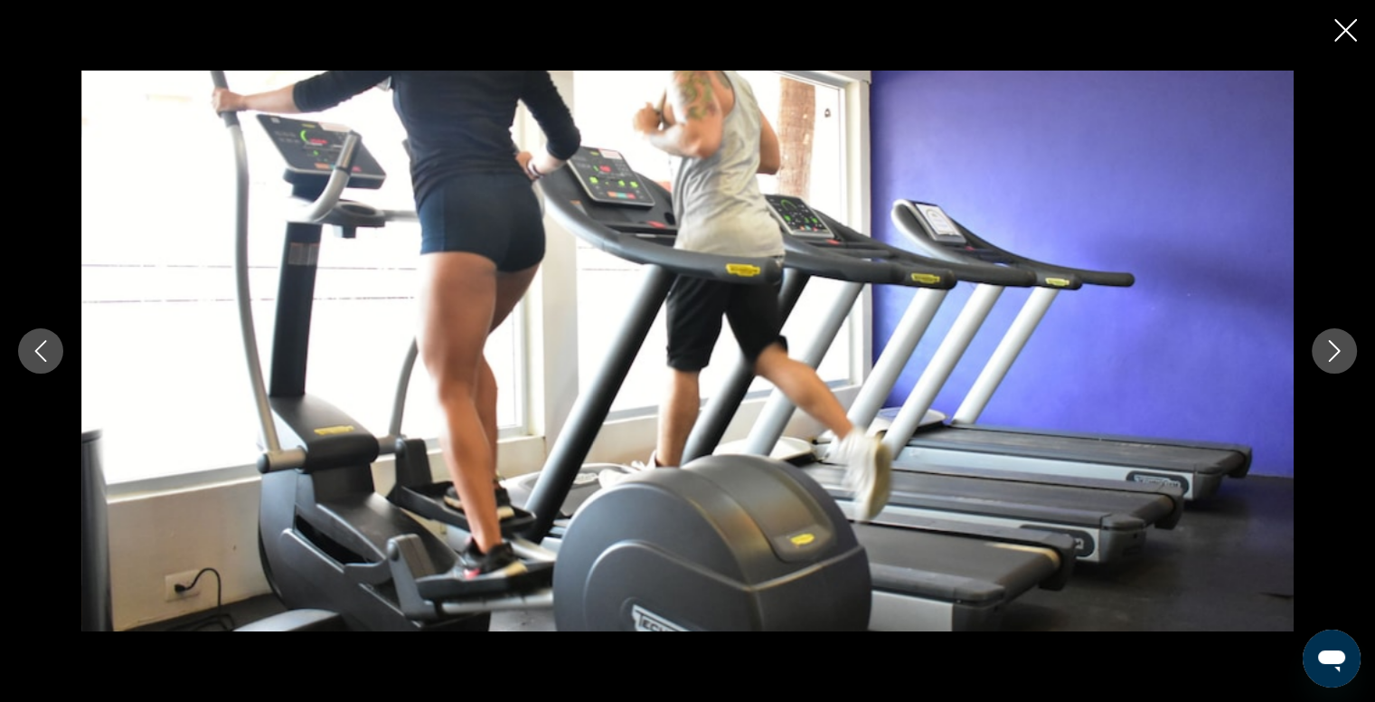
click at [1343, 350] on icon "Next image" at bounding box center [1335, 351] width 22 height 22
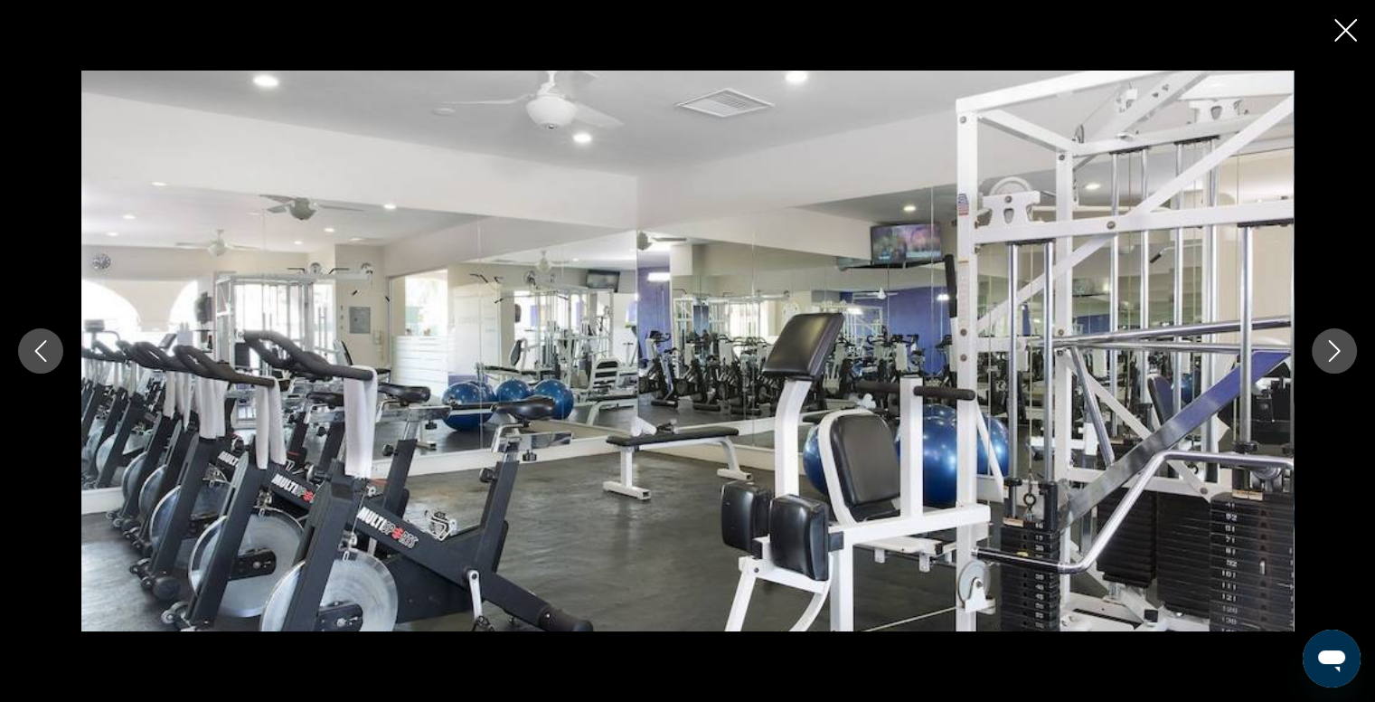
click at [1343, 350] on icon "Next image" at bounding box center [1335, 351] width 22 height 22
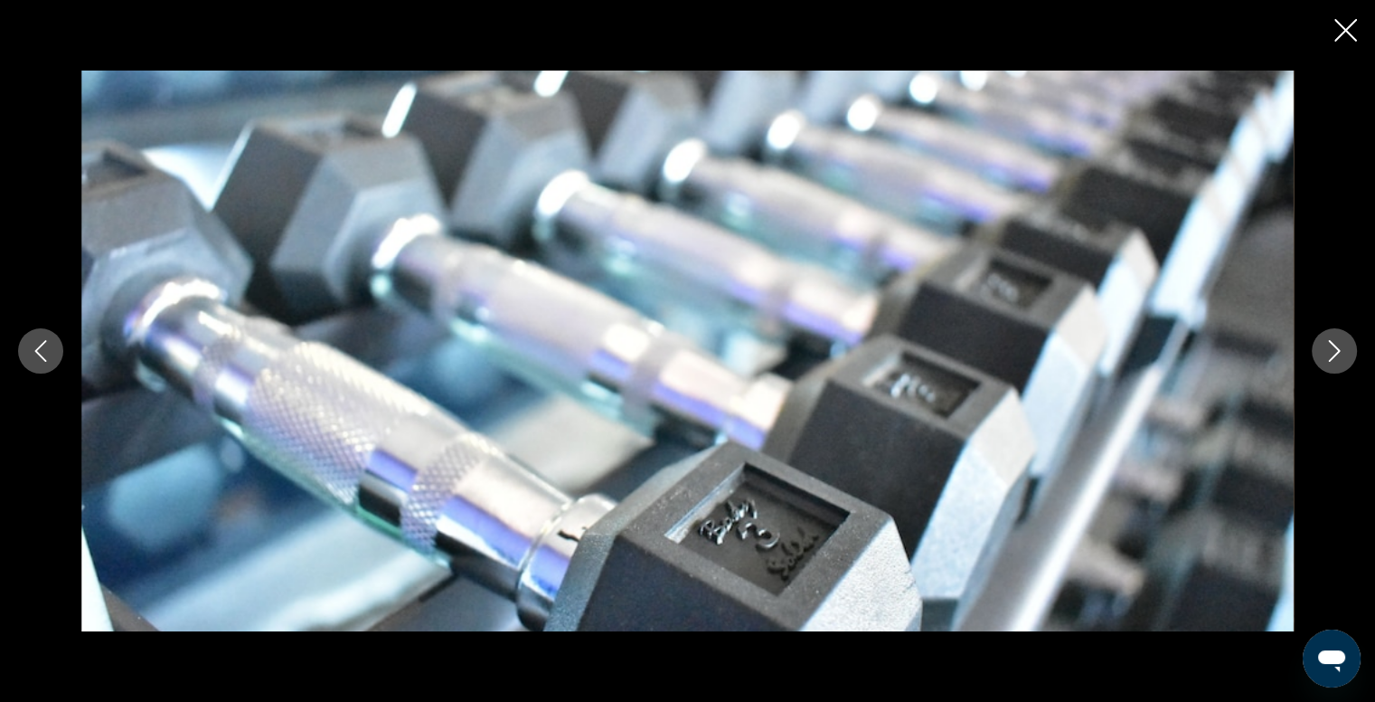
click at [1343, 350] on icon "Next image" at bounding box center [1335, 351] width 22 height 22
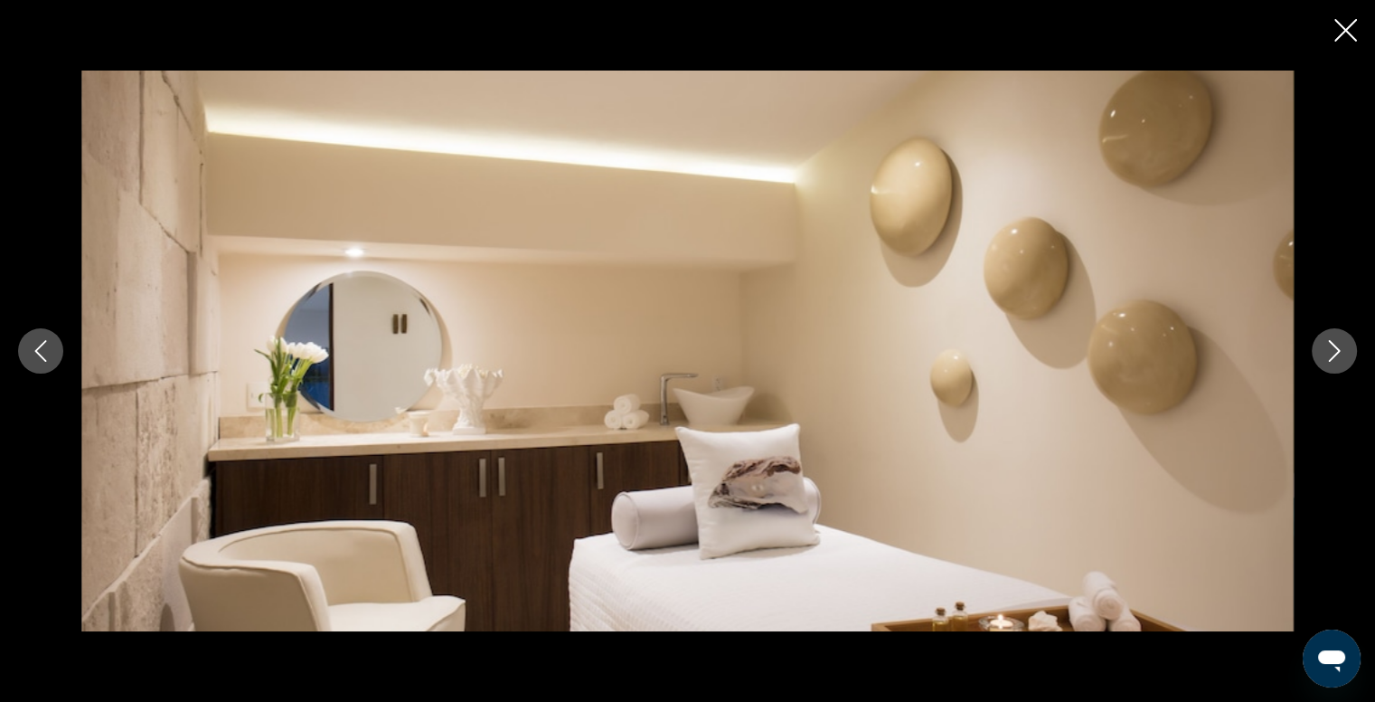
click at [1343, 350] on icon "Next image" at bounding box center [1335, 351] width 22 height 22
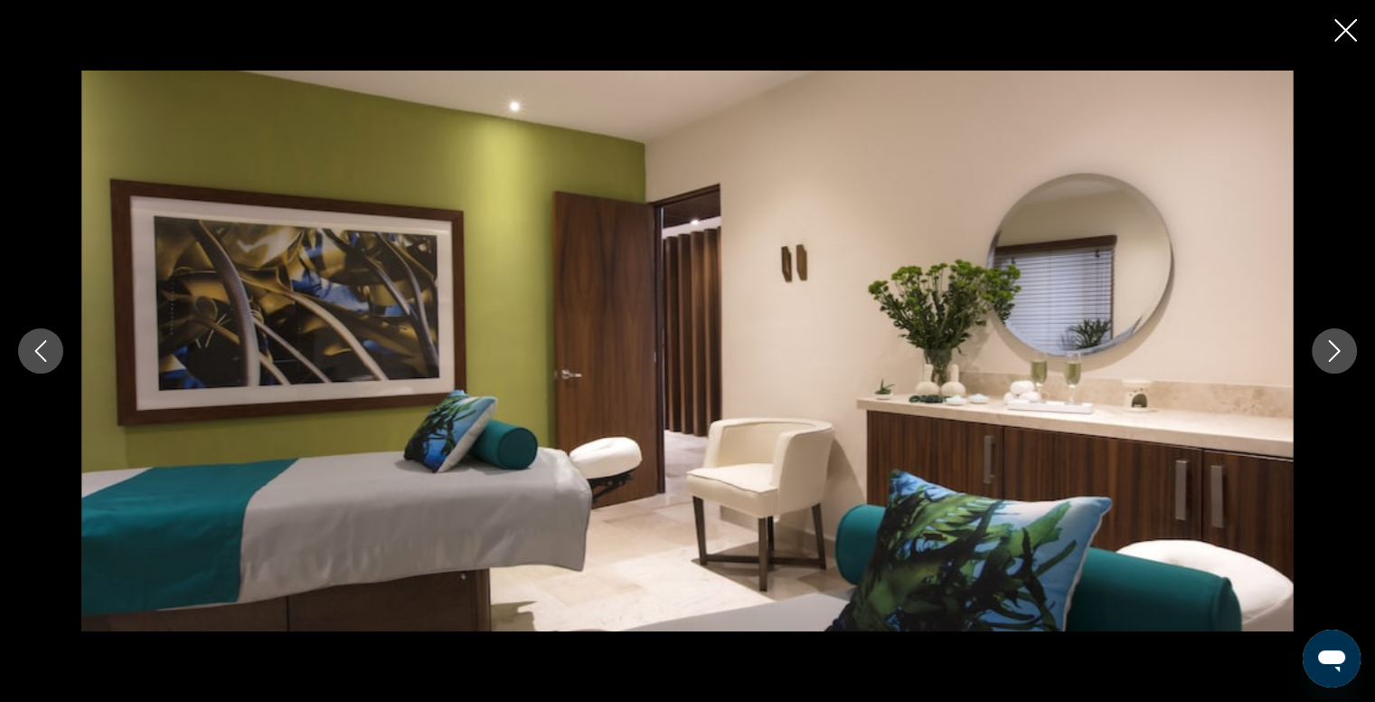
click at [1343, 350] on icon "Next image" at bounding box center [1335, 351] width 22 height 22
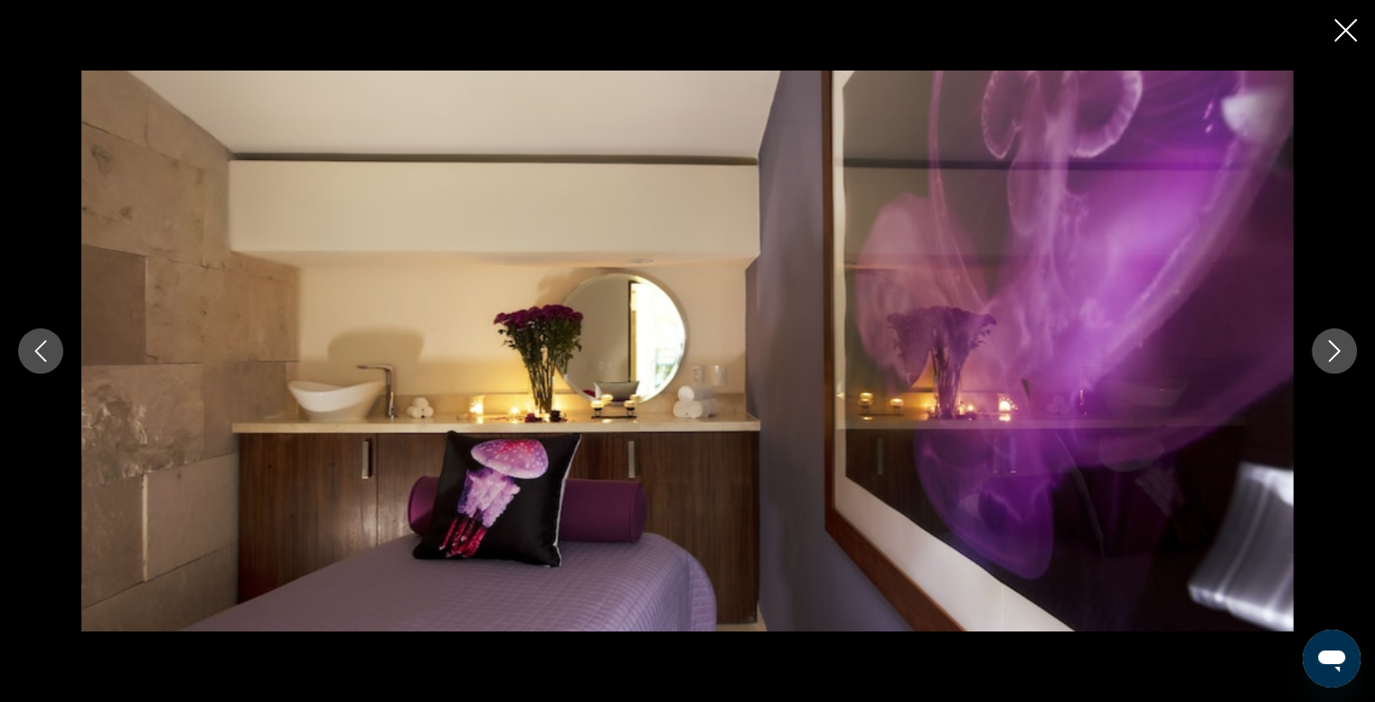
click at [1343, 350] on icon "Next image" at bounding box center [1335, 351] width 22 height 22
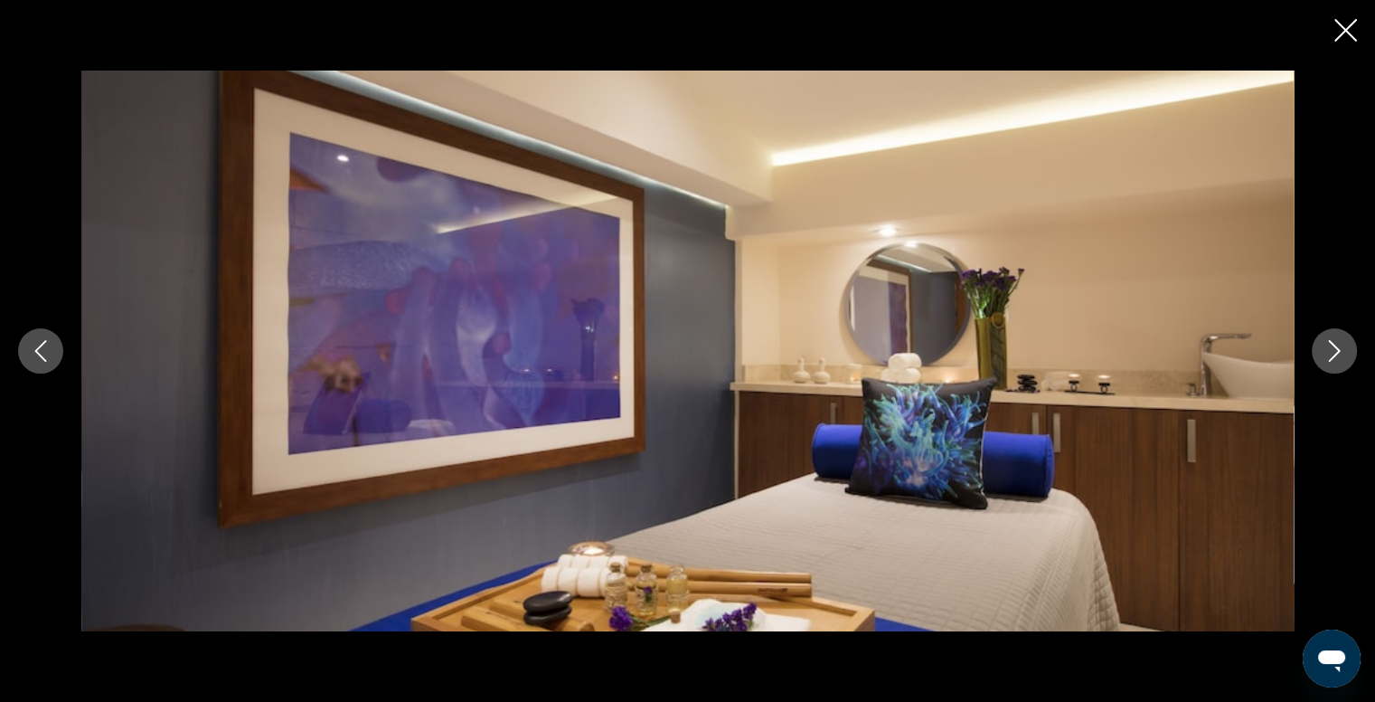
click at [1343, 350] on icon "Next image" at bounding box center [1335, 351] width 22 height 22
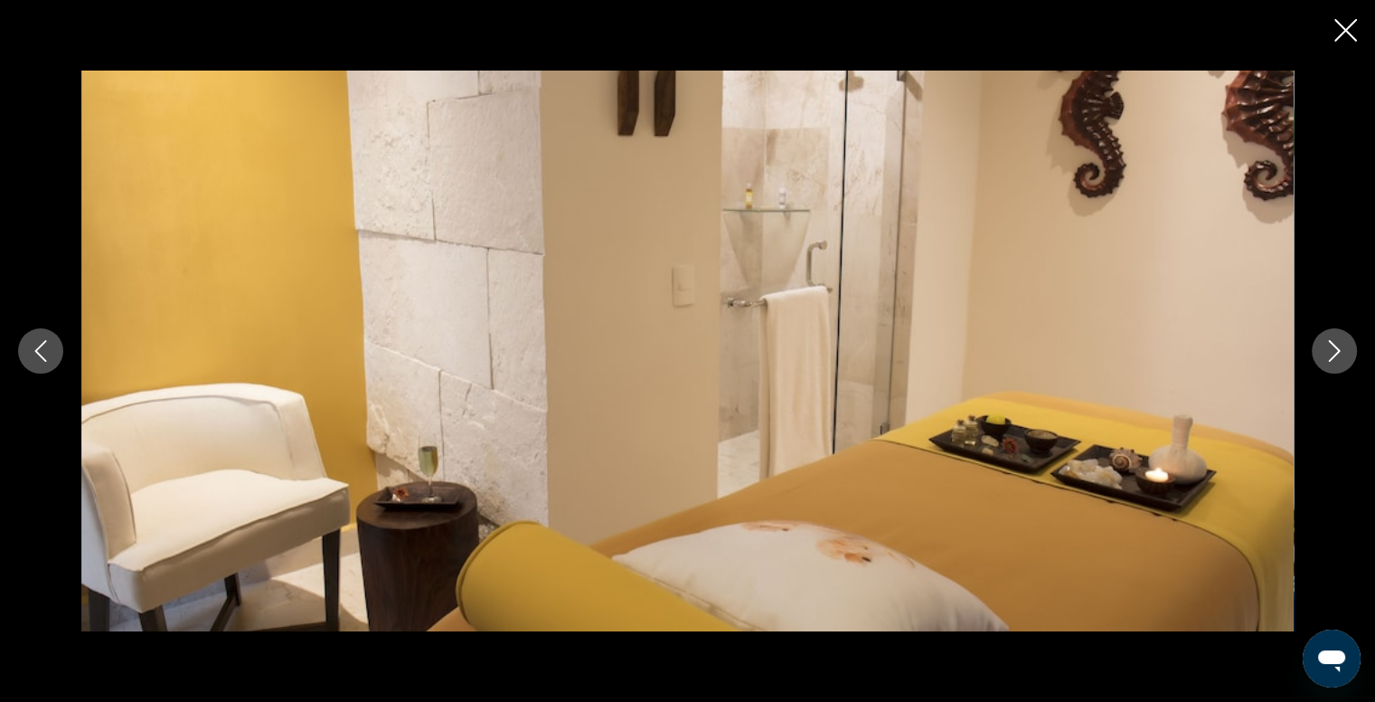
click at [1343, 350] on icon "Next image" at bounding box center [1335, 351] width 22 height 22
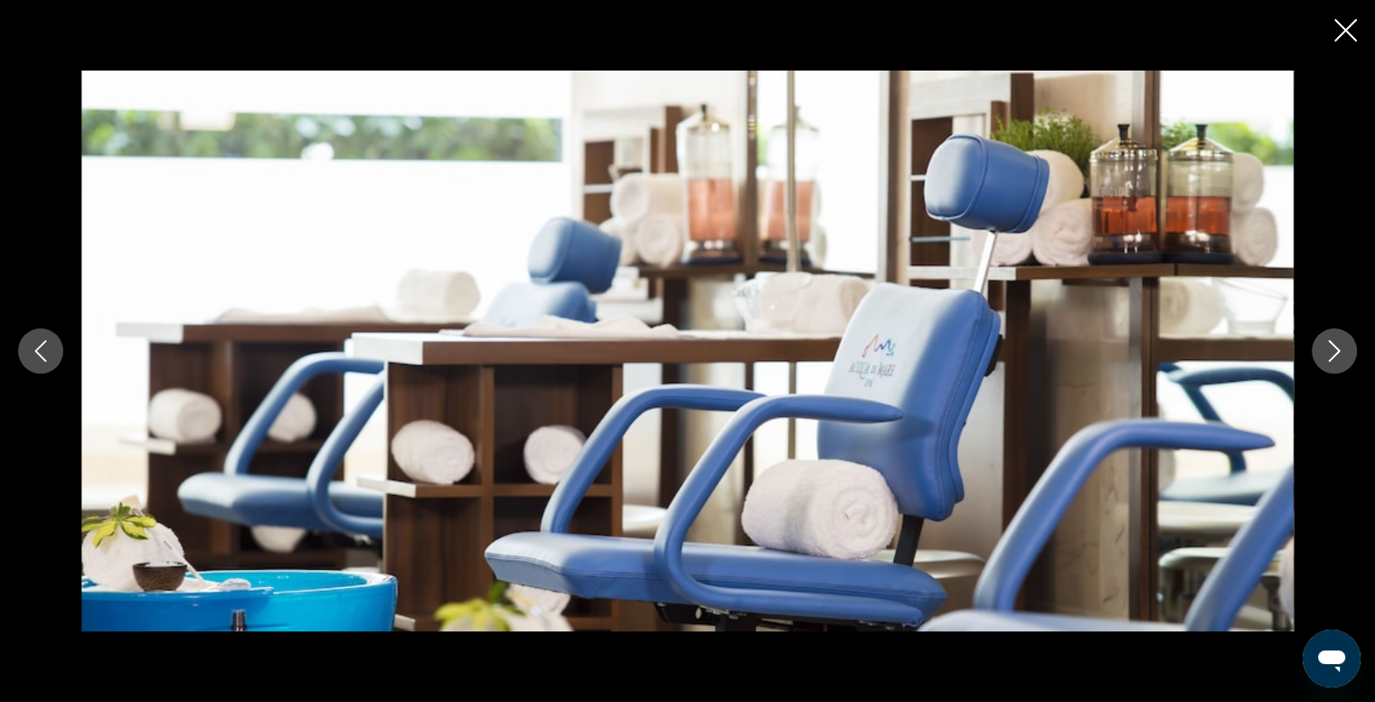
click at [1343, 350] on icon "Next image" at bounding box center [1335, 351] width 22 height 22
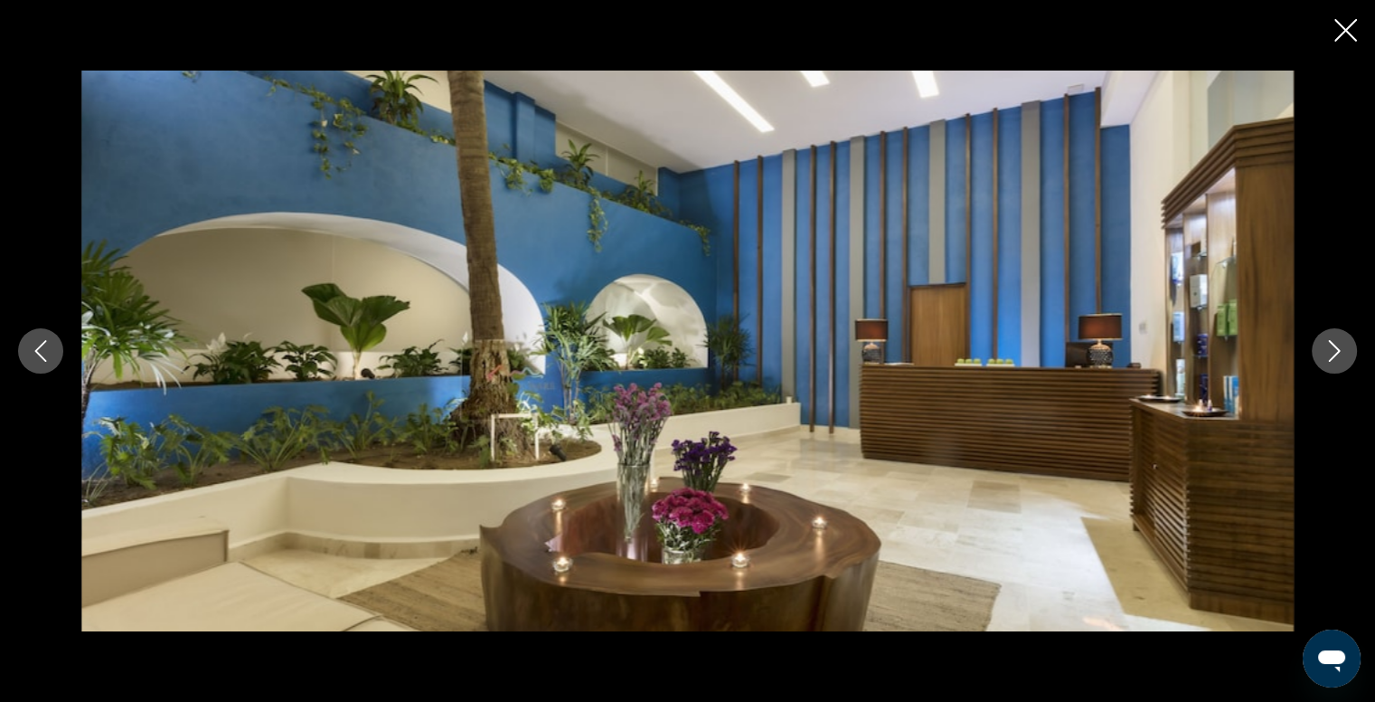
click at [1343, 350] on icon "Next image" at bounding box center [1335, 351] width 22 height 22
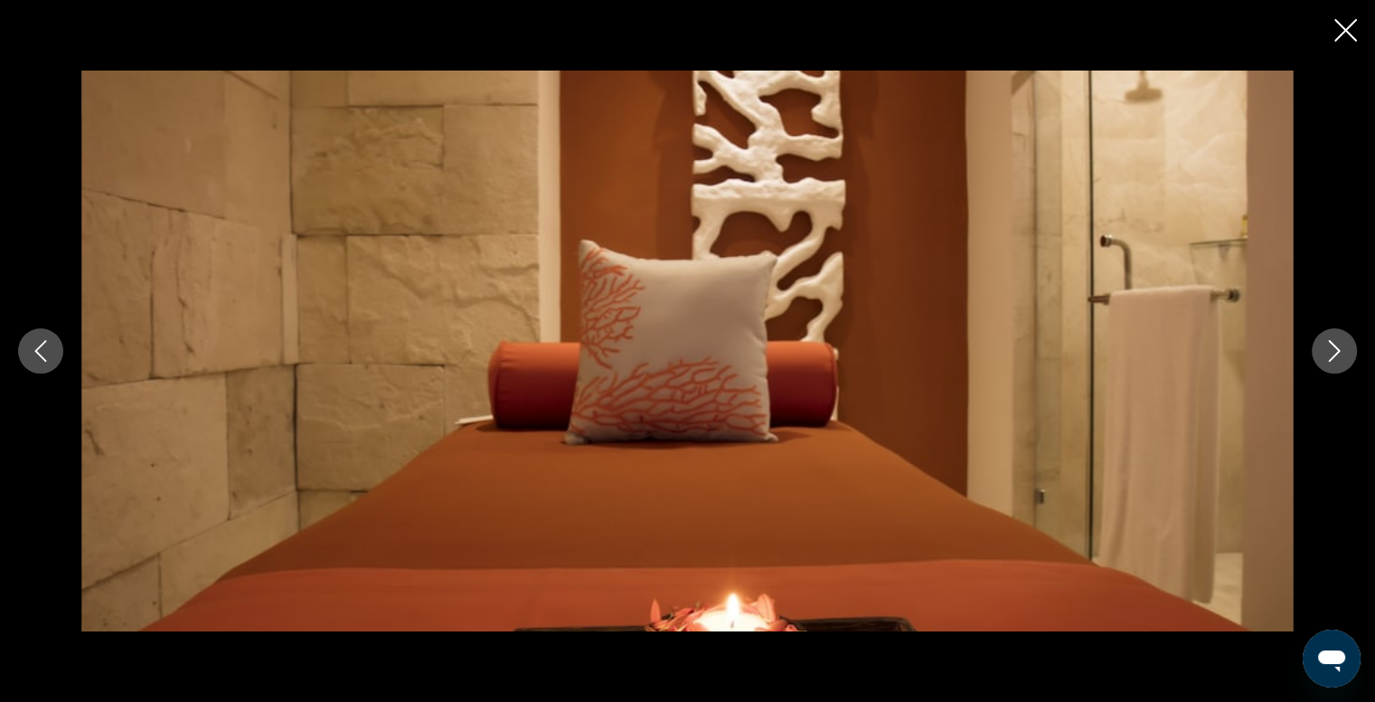
click at [1343, 350] on icon "Next image" at bounding box center [1335, 351] width 22 height 22
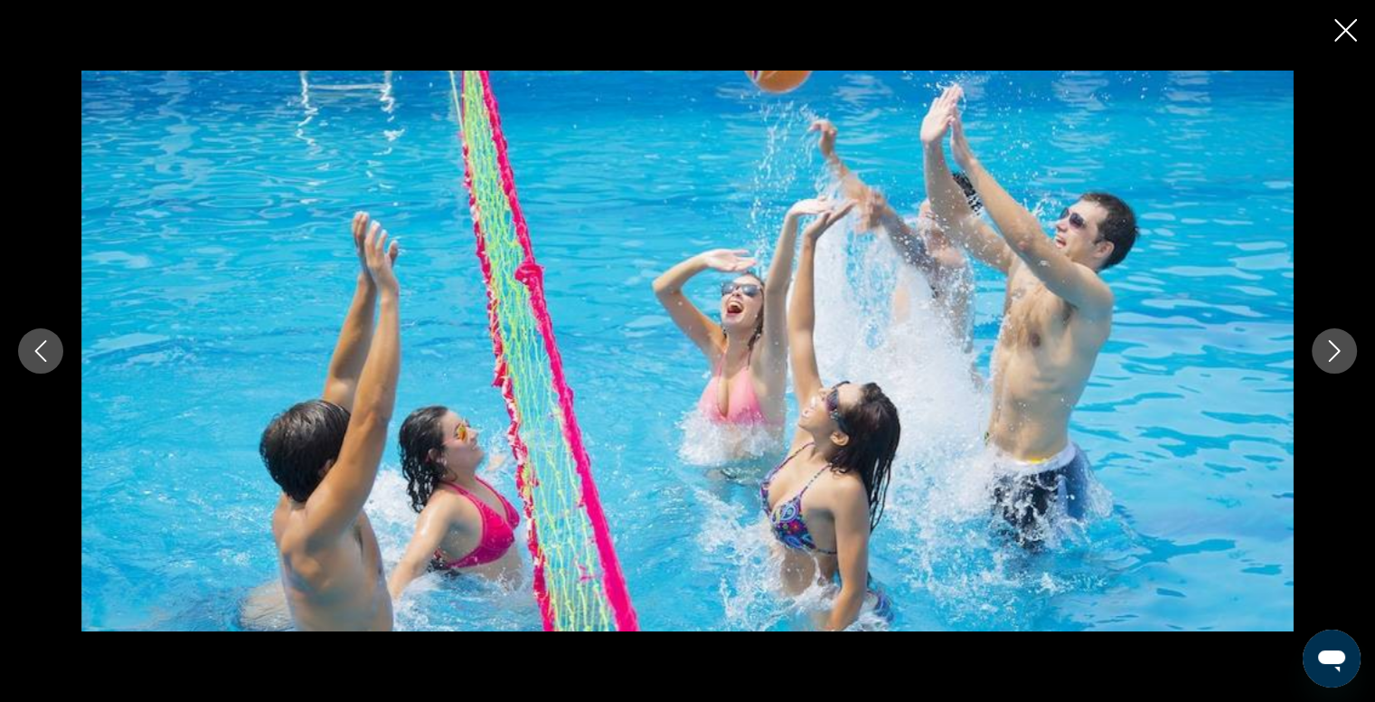
click at [1343, 350] on icon "Next image" at bounding box center [1335, 351] width 22 height 22
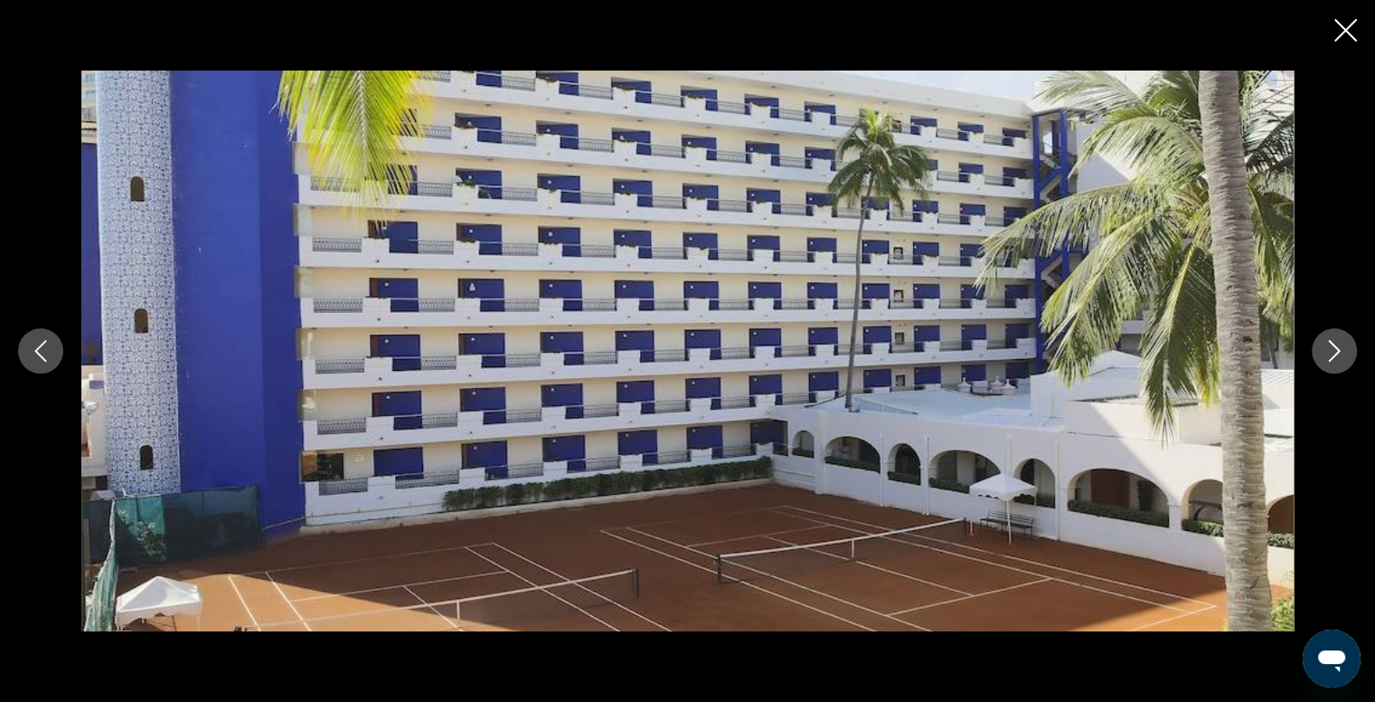
click at [1343, 350] on icon "Next image" at bounding box center [1335, 351] width 22 height 22
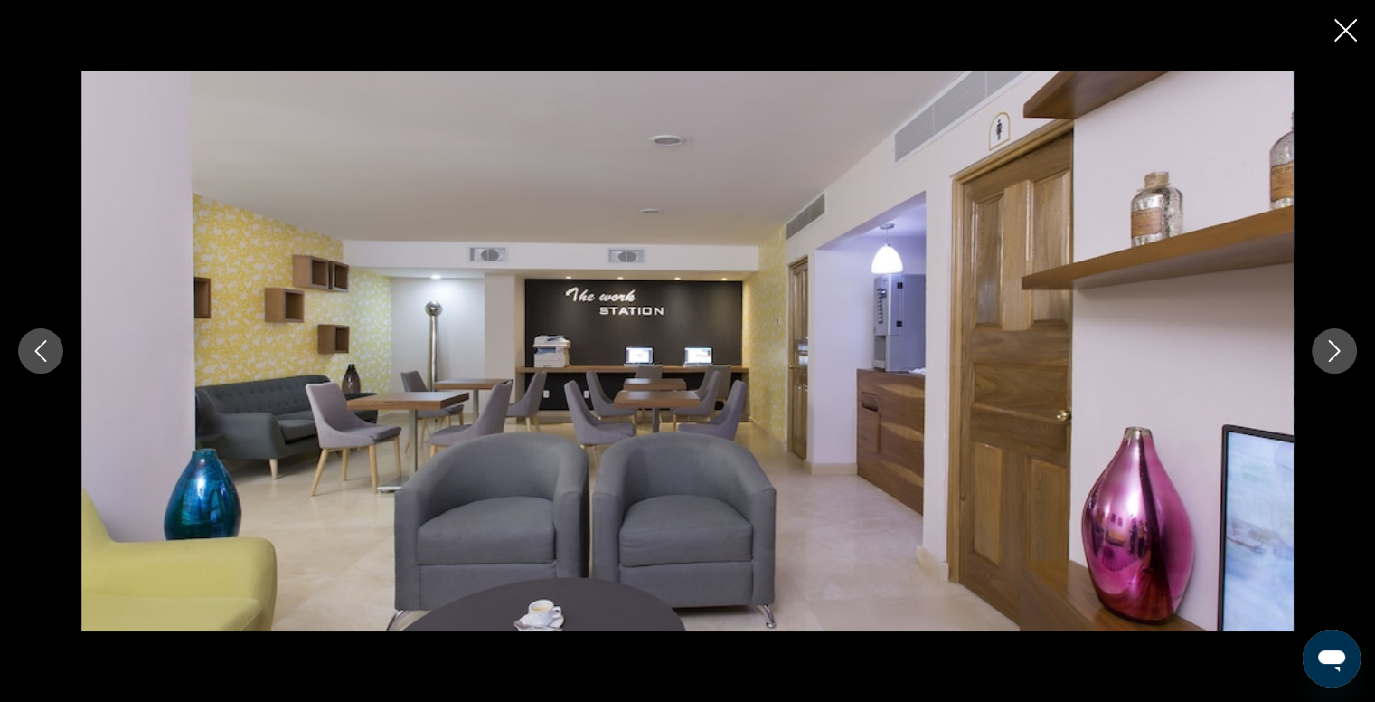
click at [1343, 350] on icon "Next image" at bounding box center [1335, 351] width 22 height 22
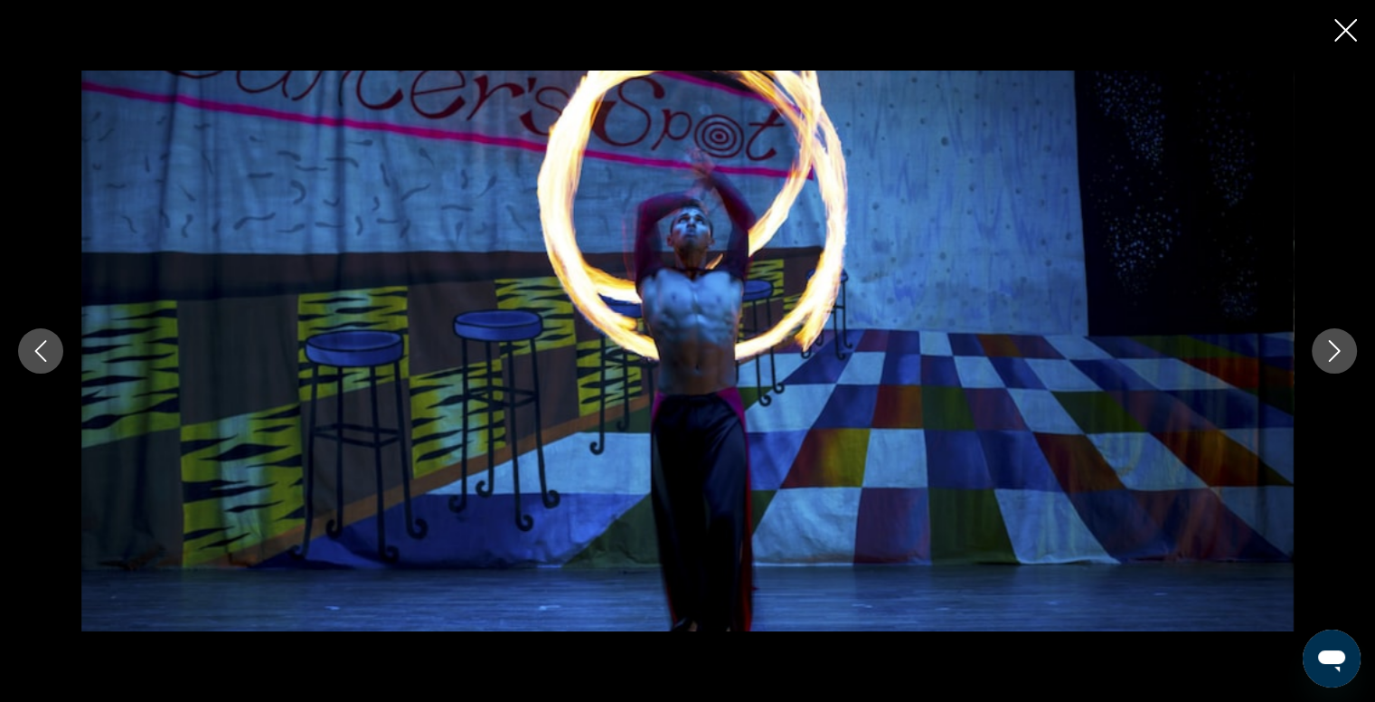
click at [1343, 350] on icon "Next image" at bounding box center [1335, 351] width 22 height 22
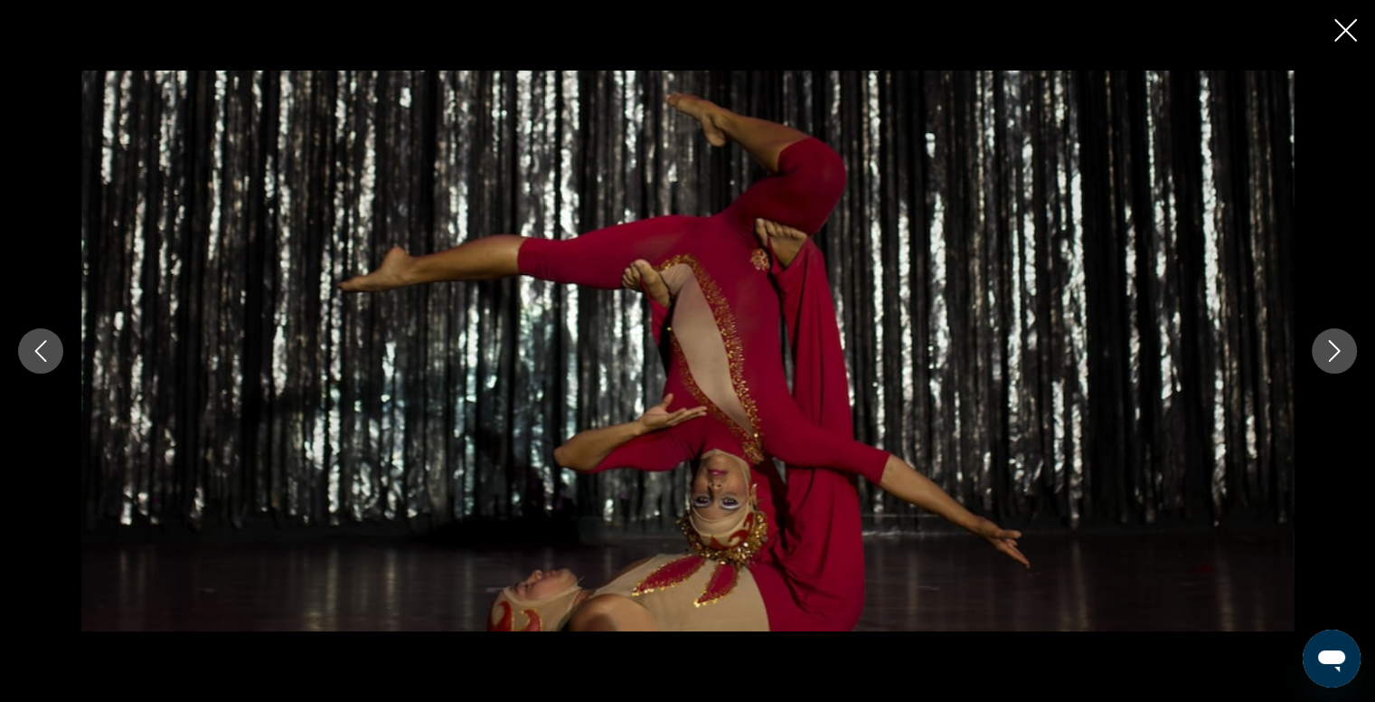
click at [1343, 350] on icon "Next image" at bounding box center [1335, 351] width 22 height 22
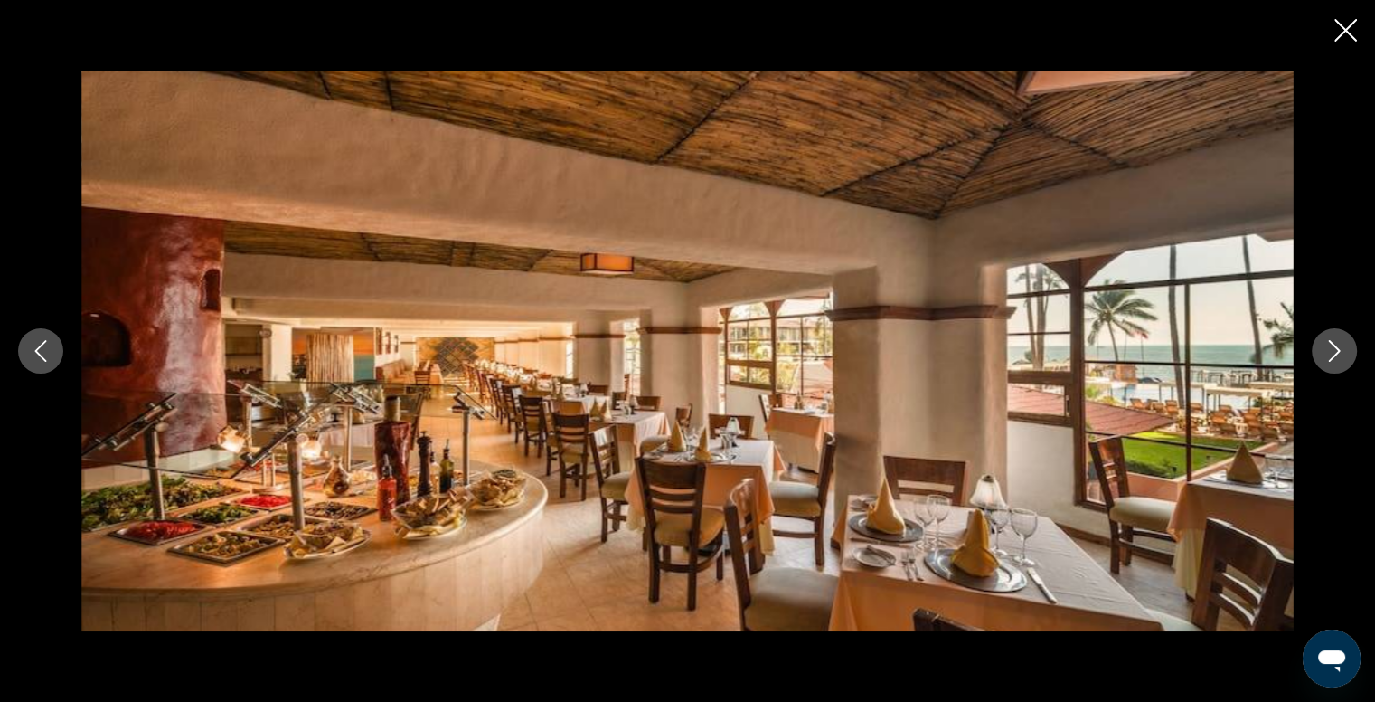
click at [1343, 350] on icon "Next image" at bounding box center [1335, 351] width 22 height 22
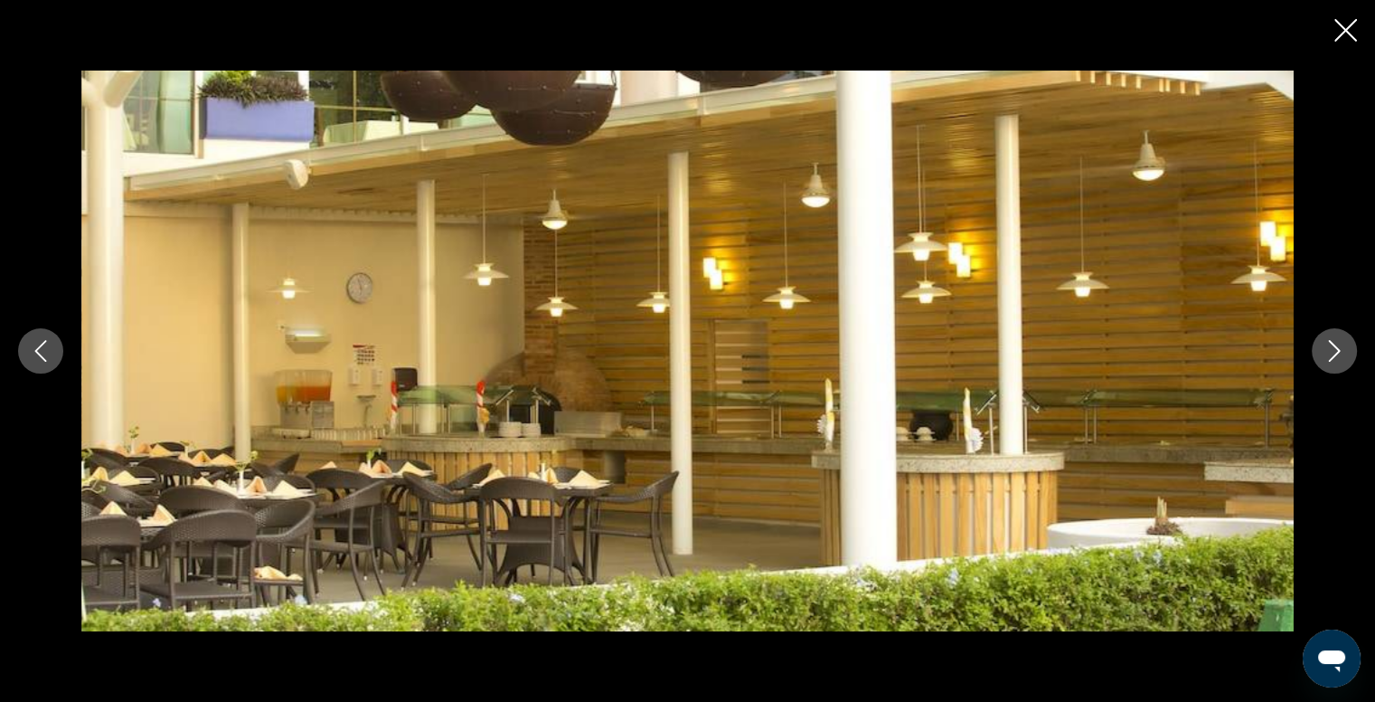
click at [1343, 350] on icon "Next image" at bounding box center [1335, 351] width 22 height 22
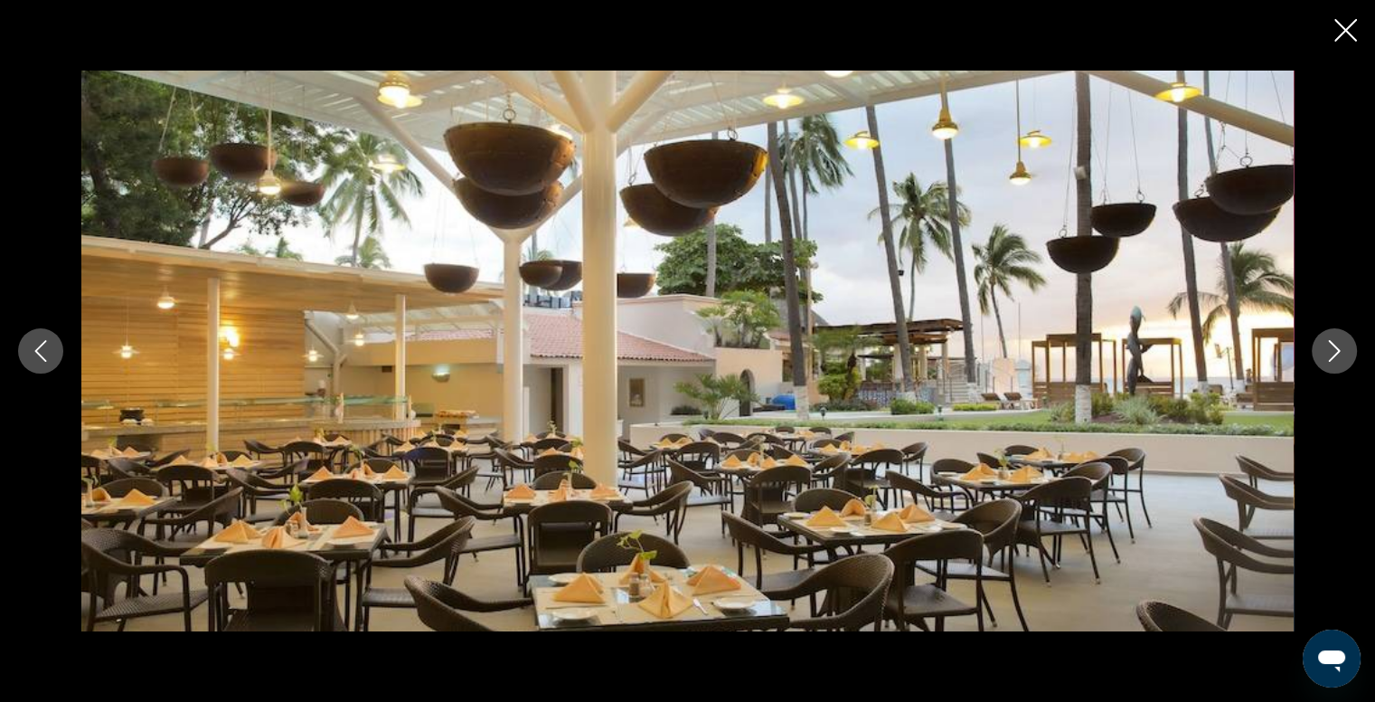
click at [1343, 350] on icon "Next image" at bounding box center [1335, 351] width 22 height 22
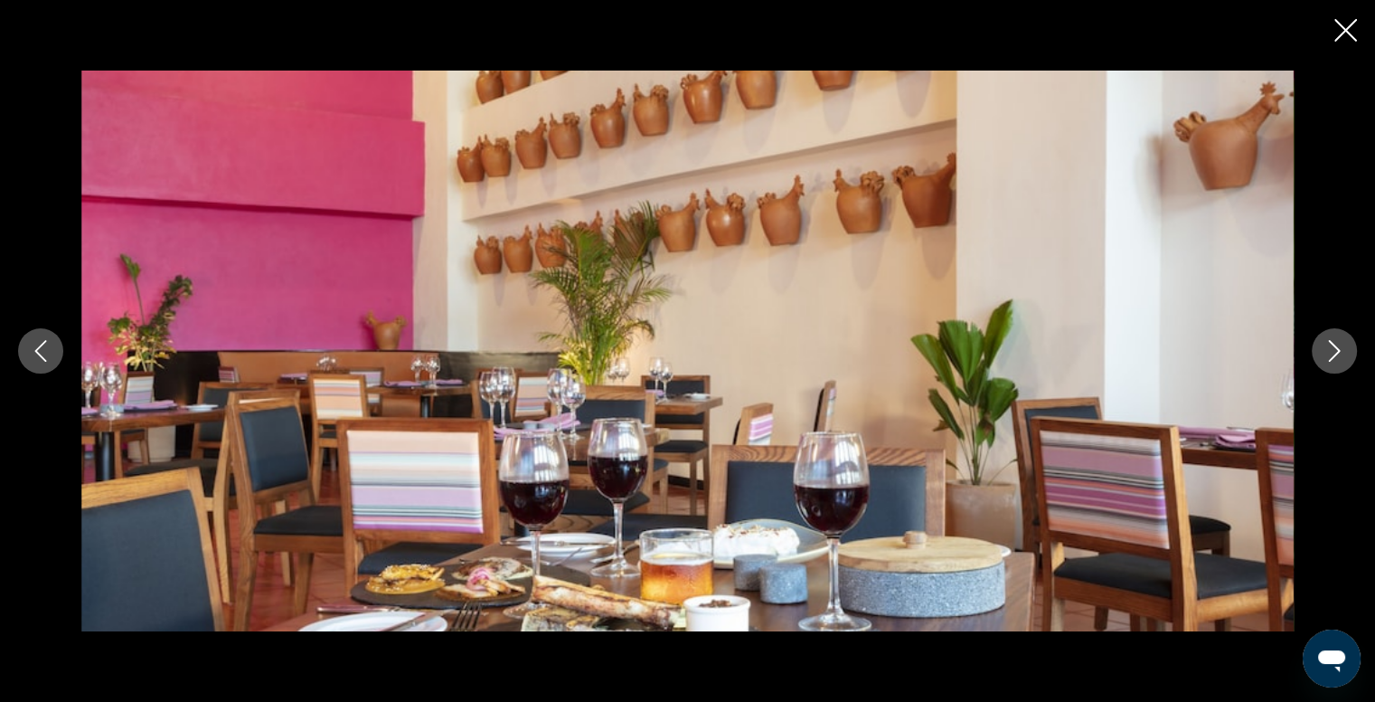
click at [50, 341] on icon "Previous image" at bounding box center [41, 351] width 22 height 22
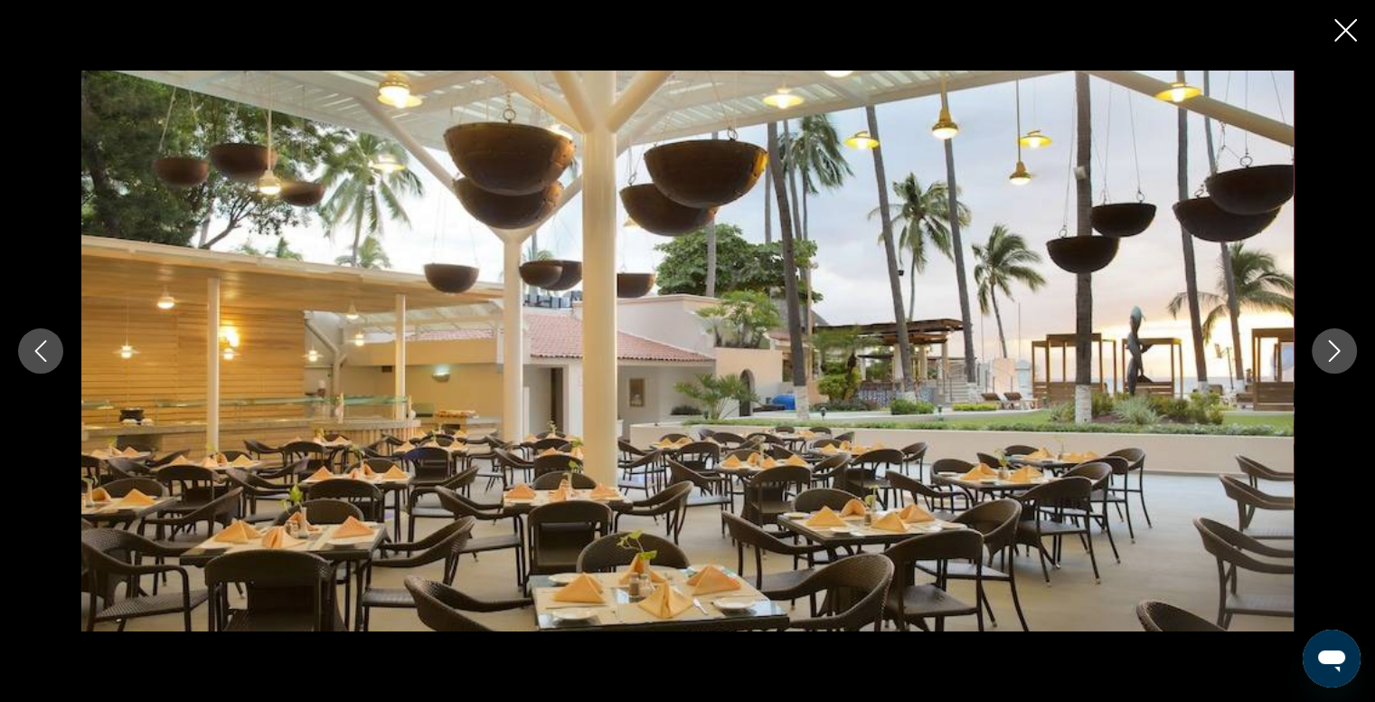
click at [1320, 358] on button "Next image" at bounding box center [1334, 350] width 45 height 45
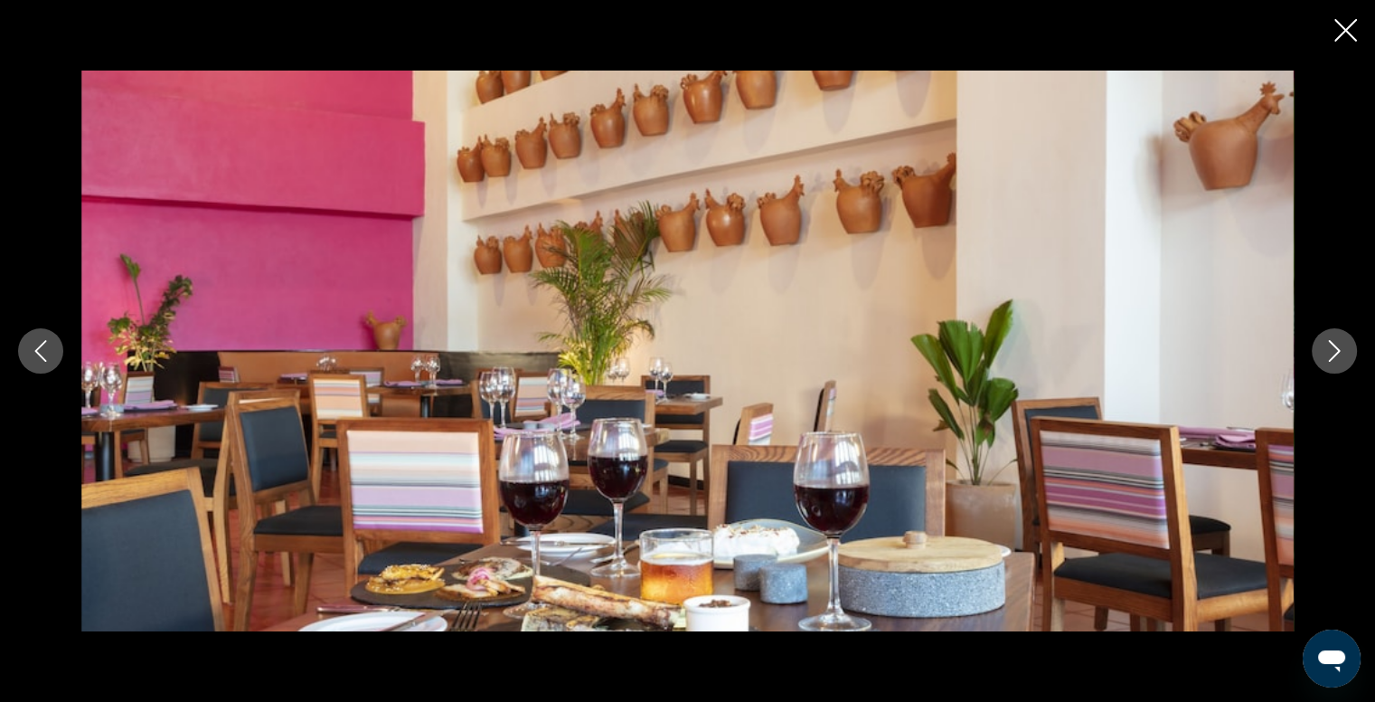
click at [1320, 358] on button "Next image" at bounding box center [1334, 350] width 45 height 45
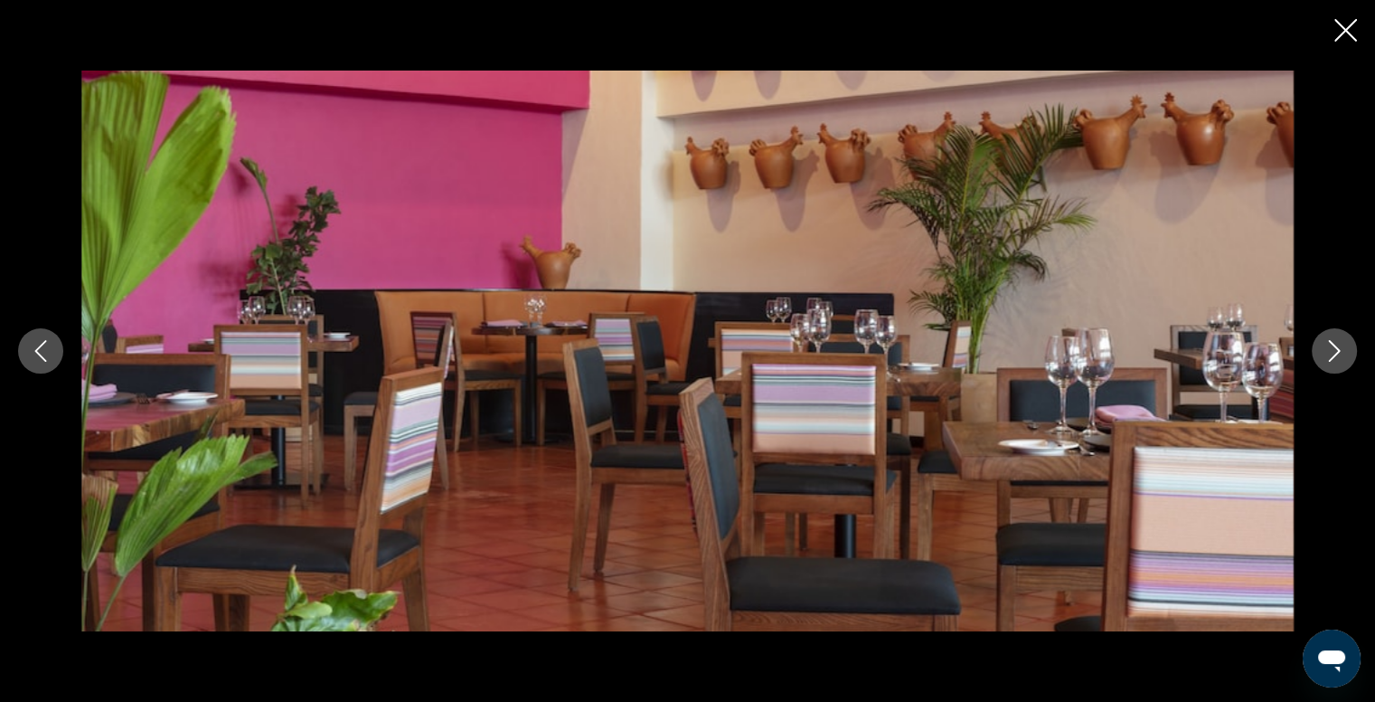
click at [1320, 358] on button "Next image" at bounding box center [1334, 350] width 45 height 45
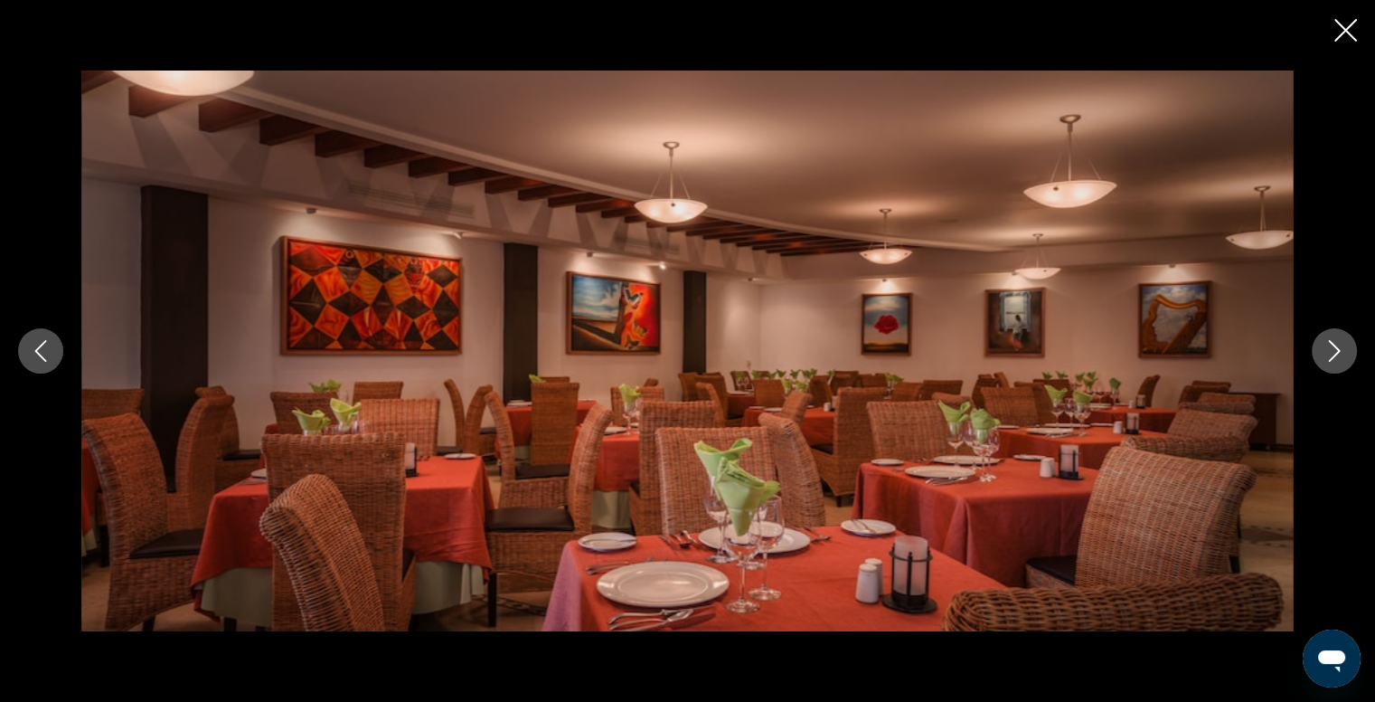
click at [1320, 358] on button "Next image" at bounding box center [1334, 350] width 45 height 45
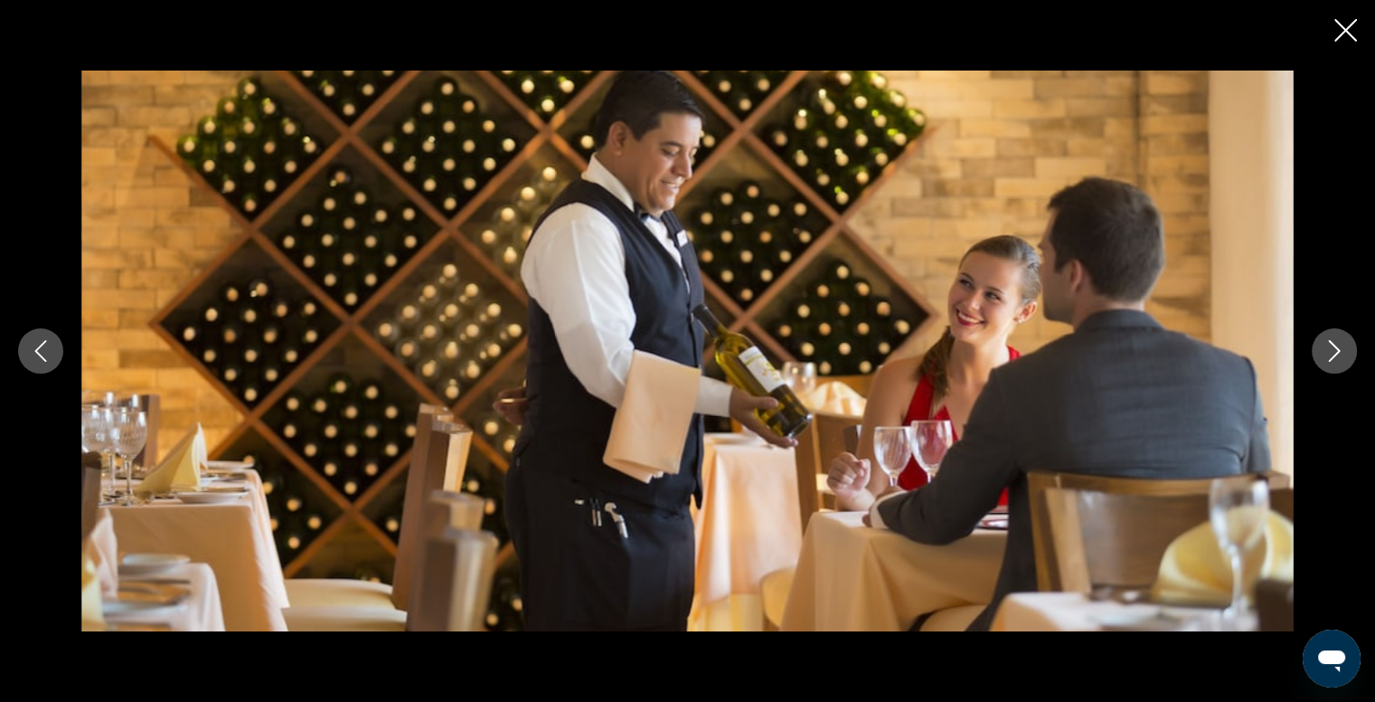
click at [1320, 358] on button "Next image" at bounding box center [1334, 350] width 45 height 45
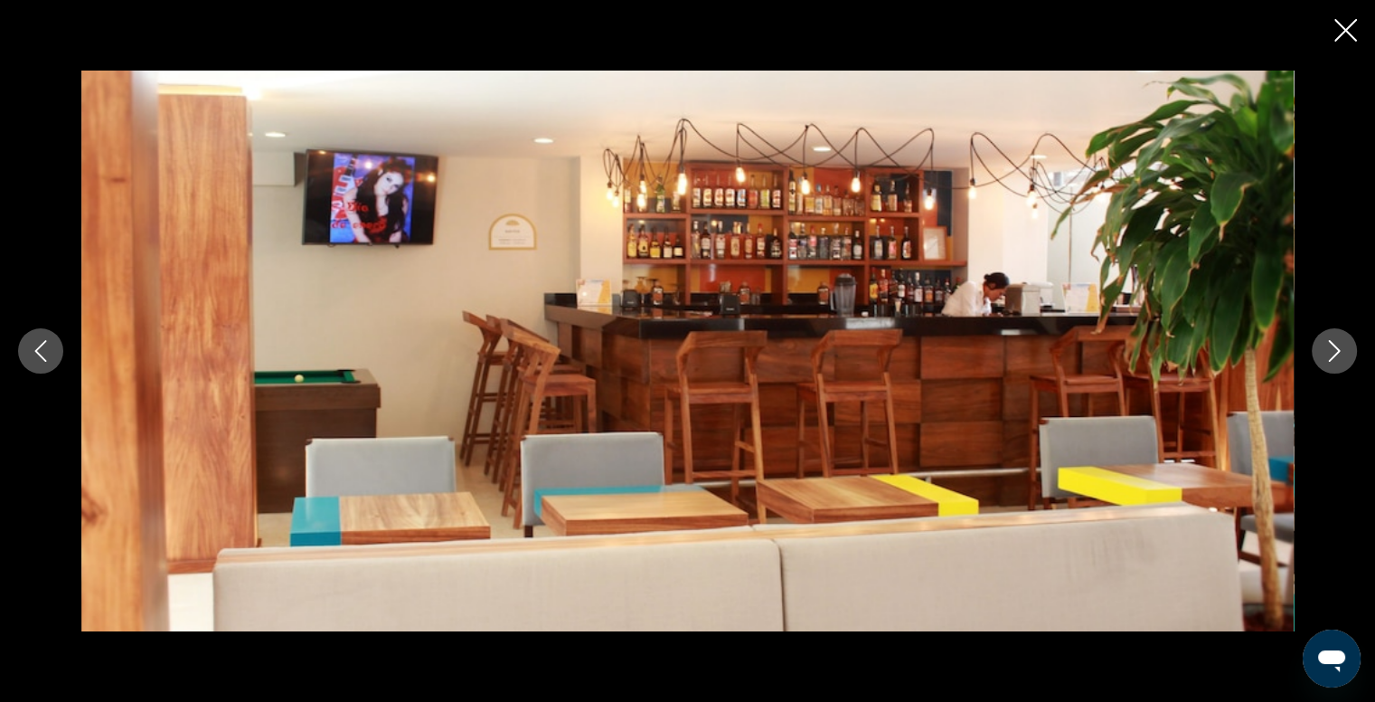
click at [1320, 358] on button "Next image" at bounding box center [1334, 350] width 45 height 45
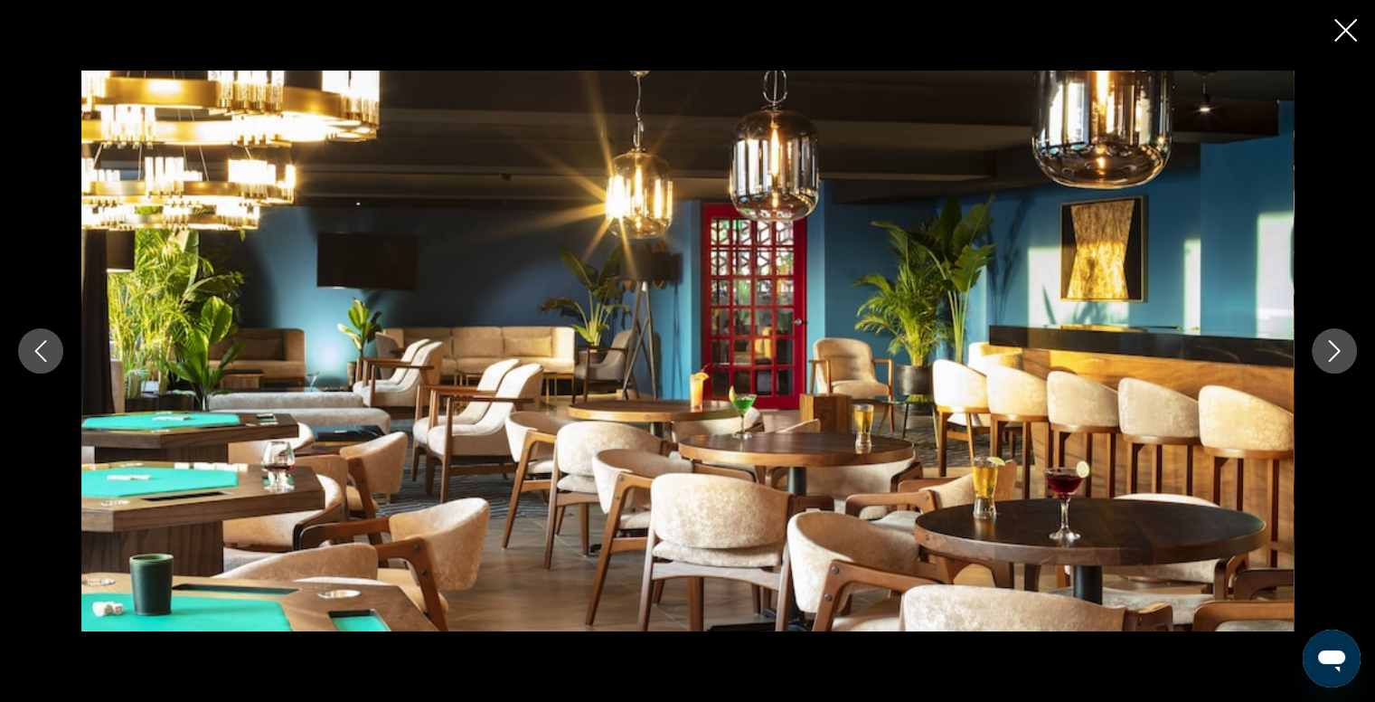
click at [1320, 358] on button "Next image" at bounding box center [1334, 350] width 45 height 45
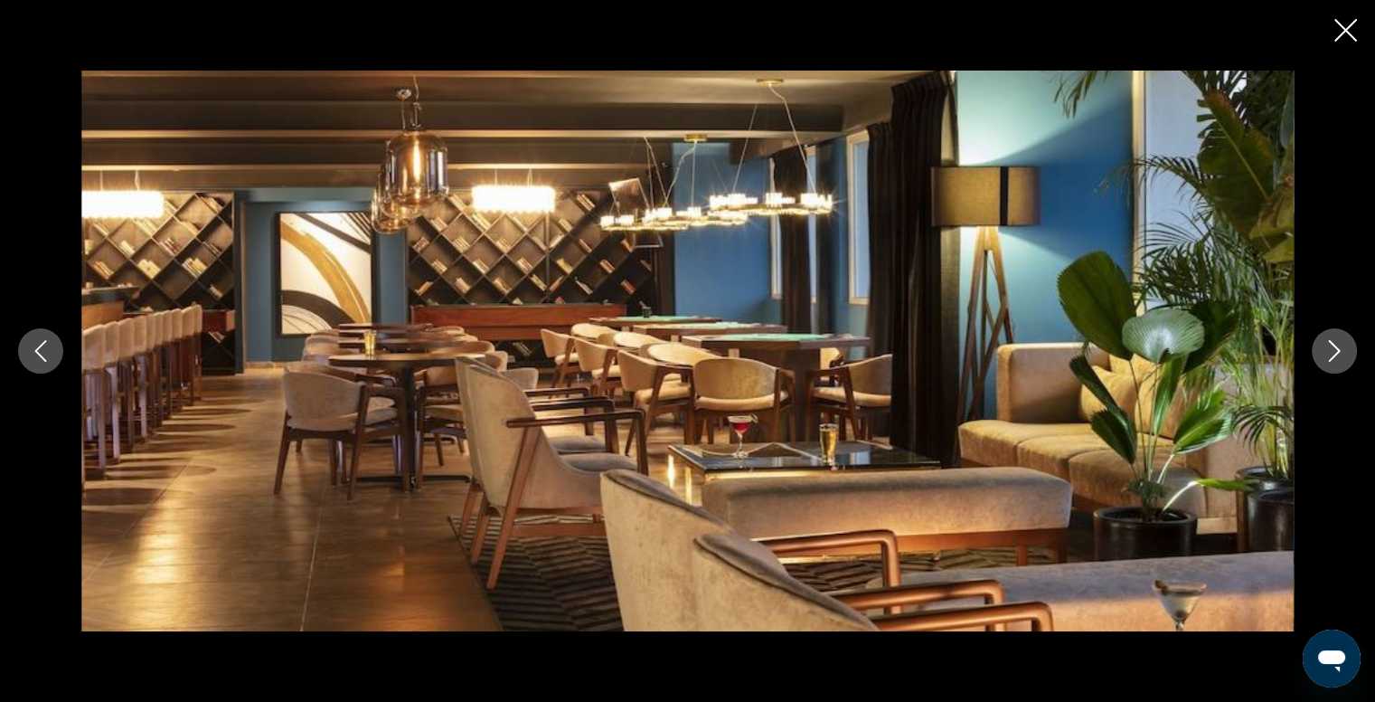
click at [1320, 358] on button "Next image" at bounding box center [1334, 350] width 45 height 45
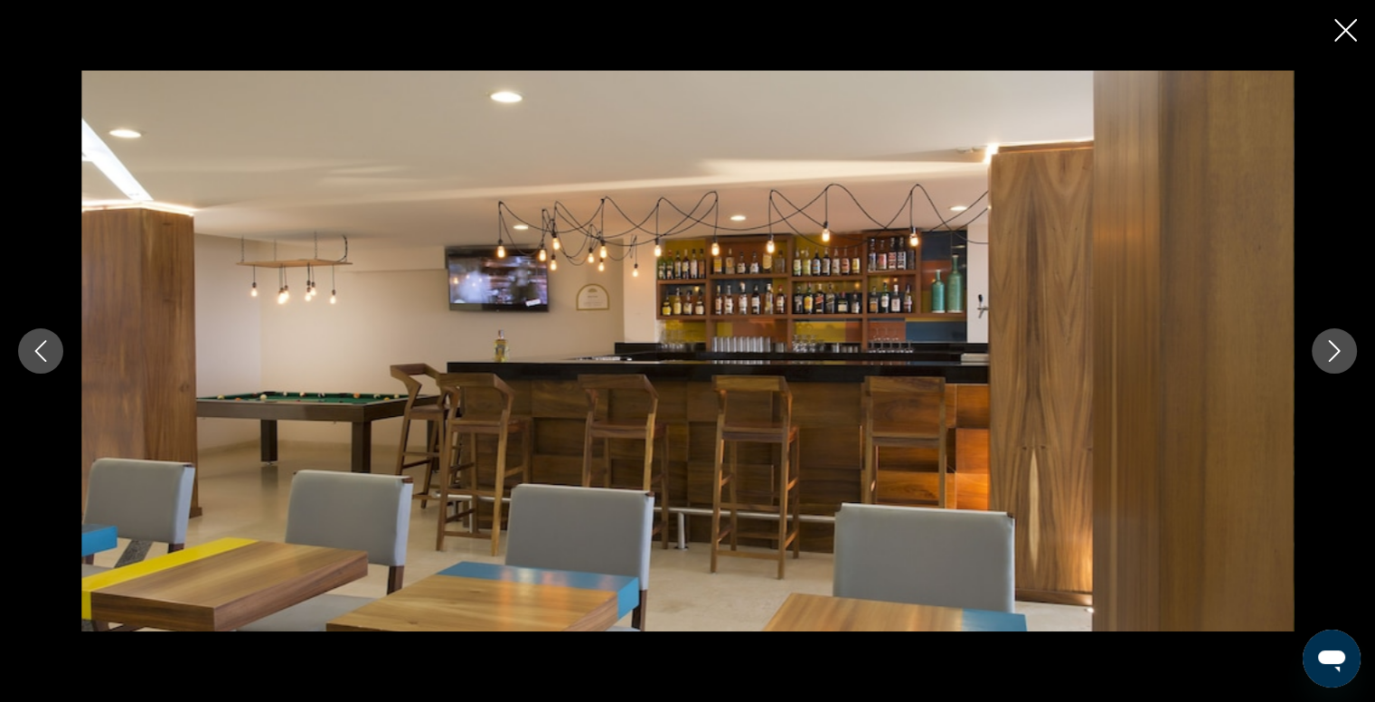
click at [1320, 358] on button "Next image" at bounding box center [1334, 350] width 45 height 45
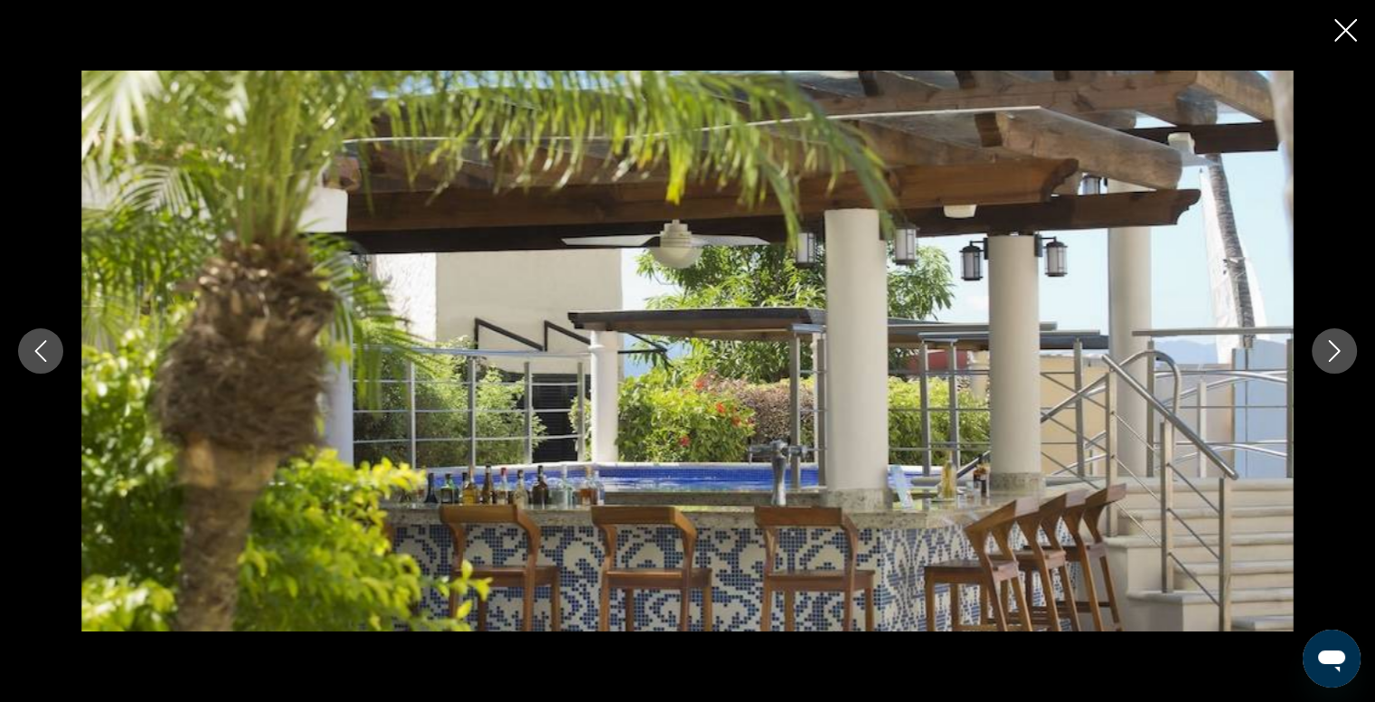
click at [1320, 358] on button "Next image" at bounding box center [1334, 350] width 45 height 45
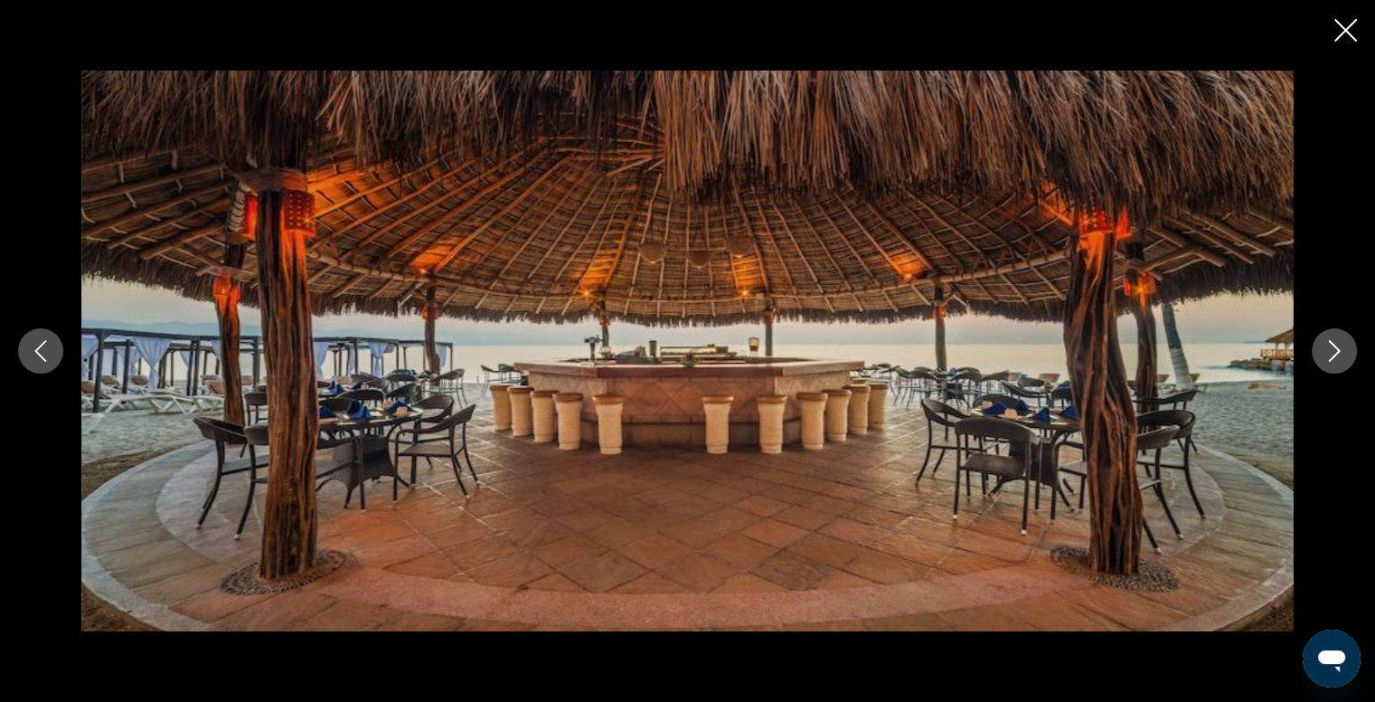
click at [1320, 358] on button "Next image" at bounding box center [1334, 350] width 45 height 45
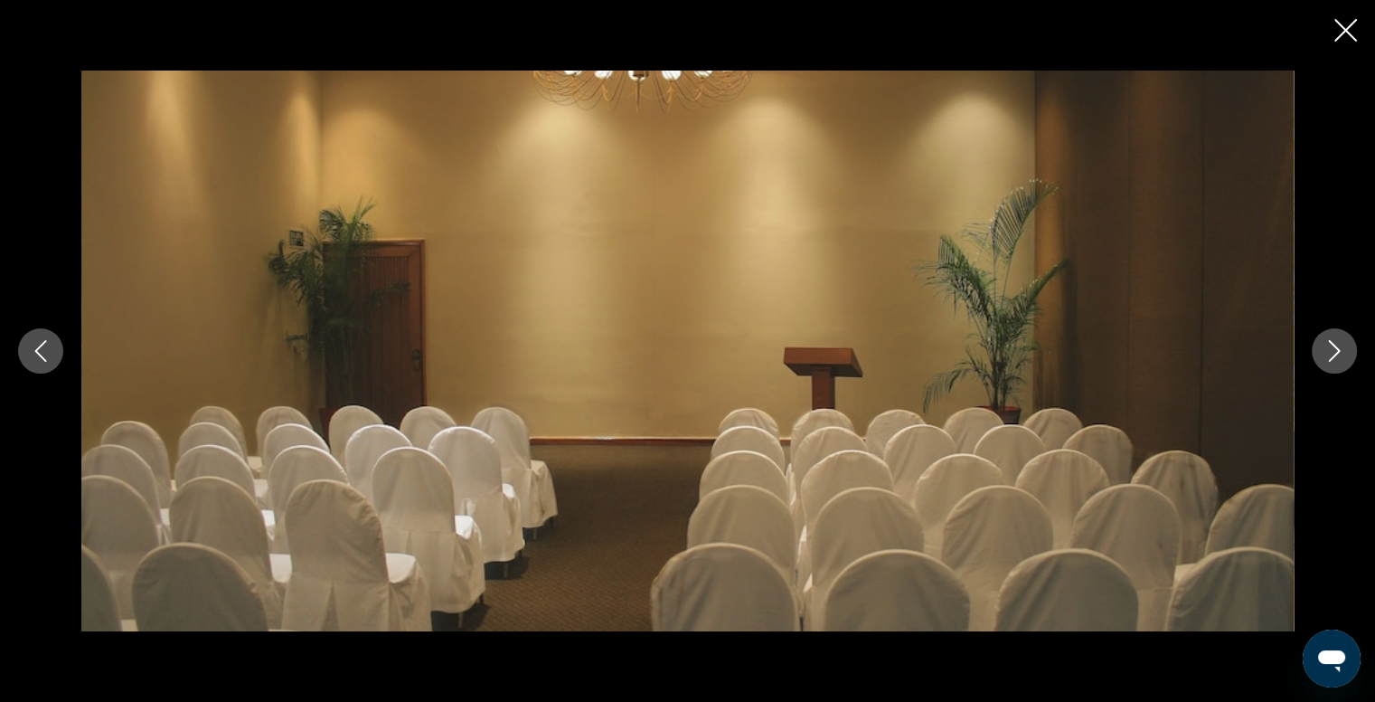
click at [1320, 358] on button "Next image" at bounding box center [1334, 350] width 45 height 45
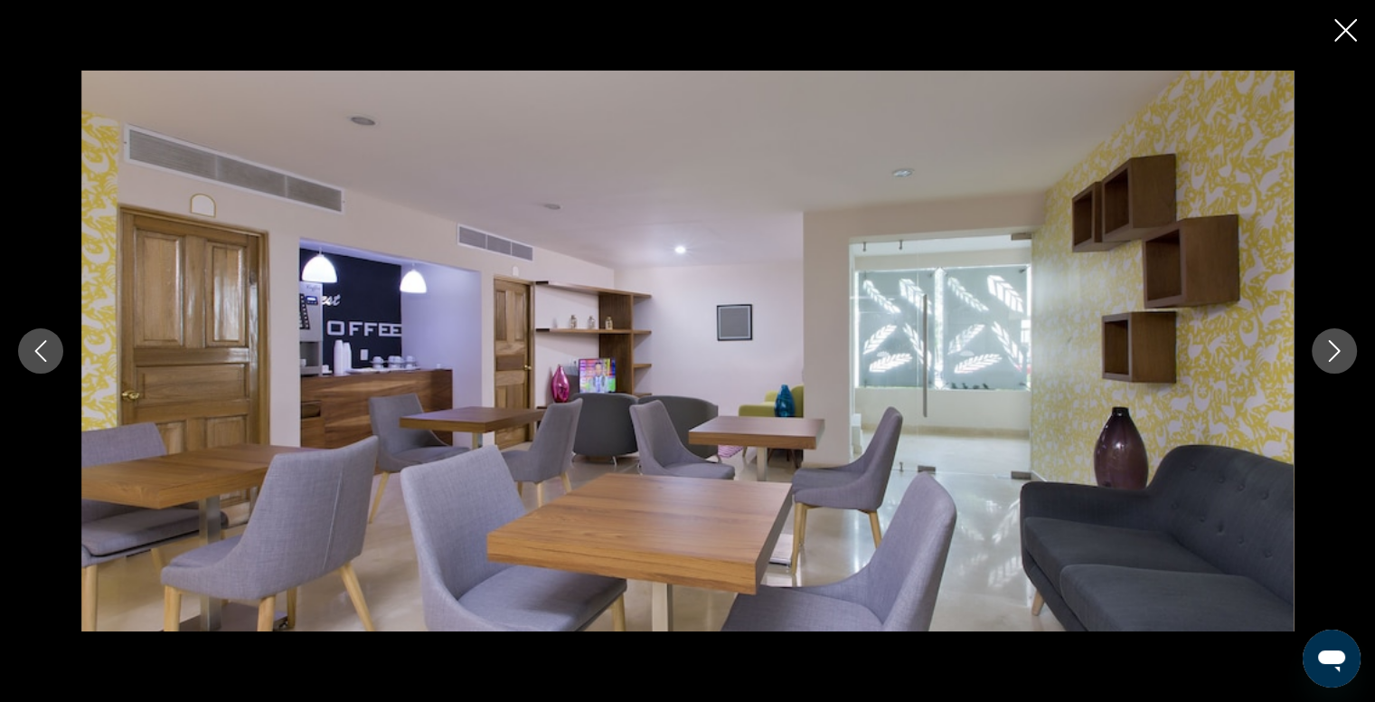
click at [1320, 358] on button "Next image" at bounding box center [1334, 350] width 45 height 45
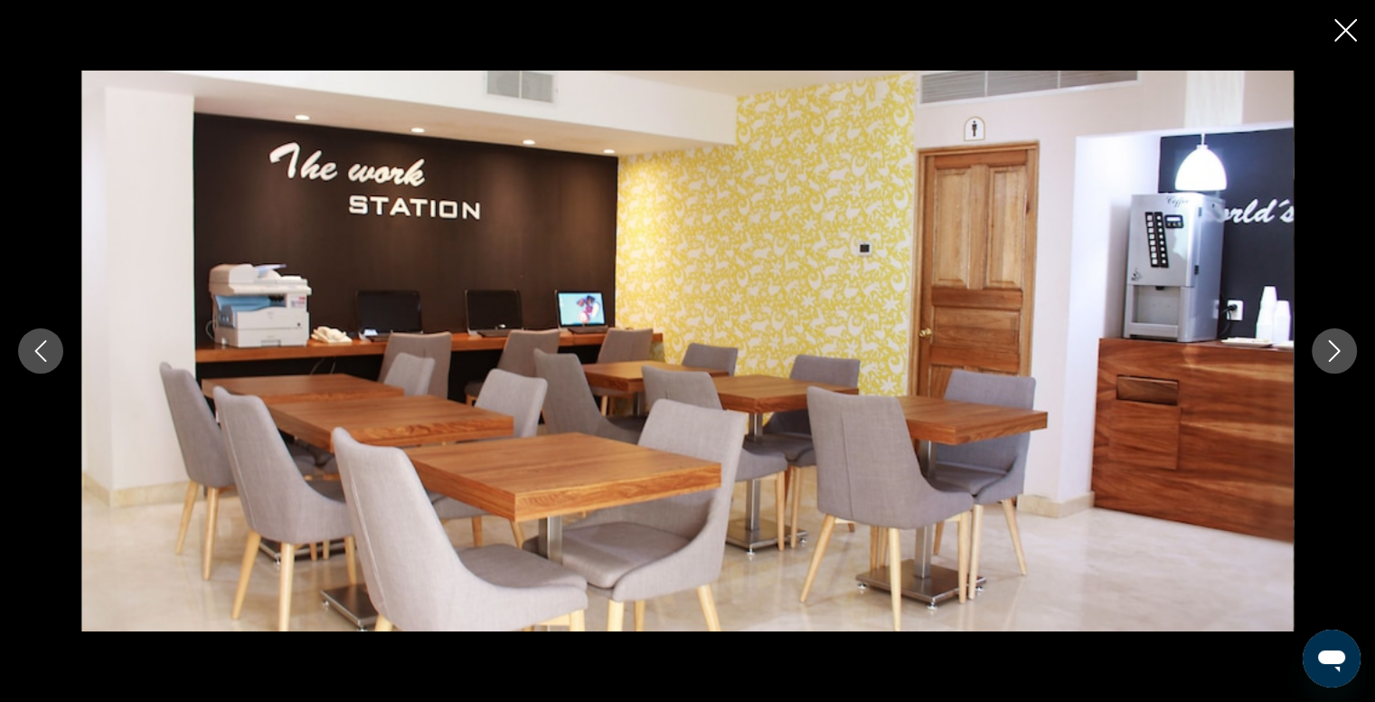
click at [1320, 358] on button "Next image" at bounding box center [1334, 350] width 45 height 45
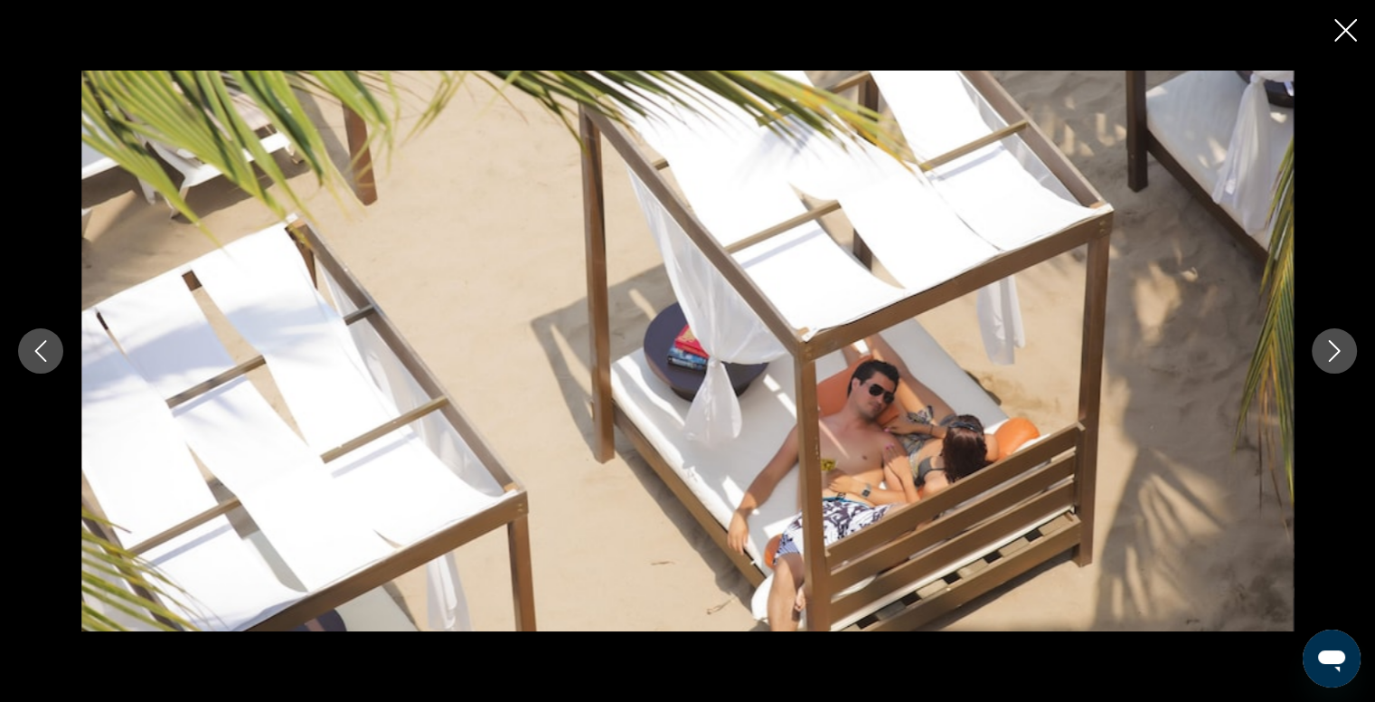
click at [1320, 358] on button "Next image" at bounding box center [1334, 350] width 45 height 45
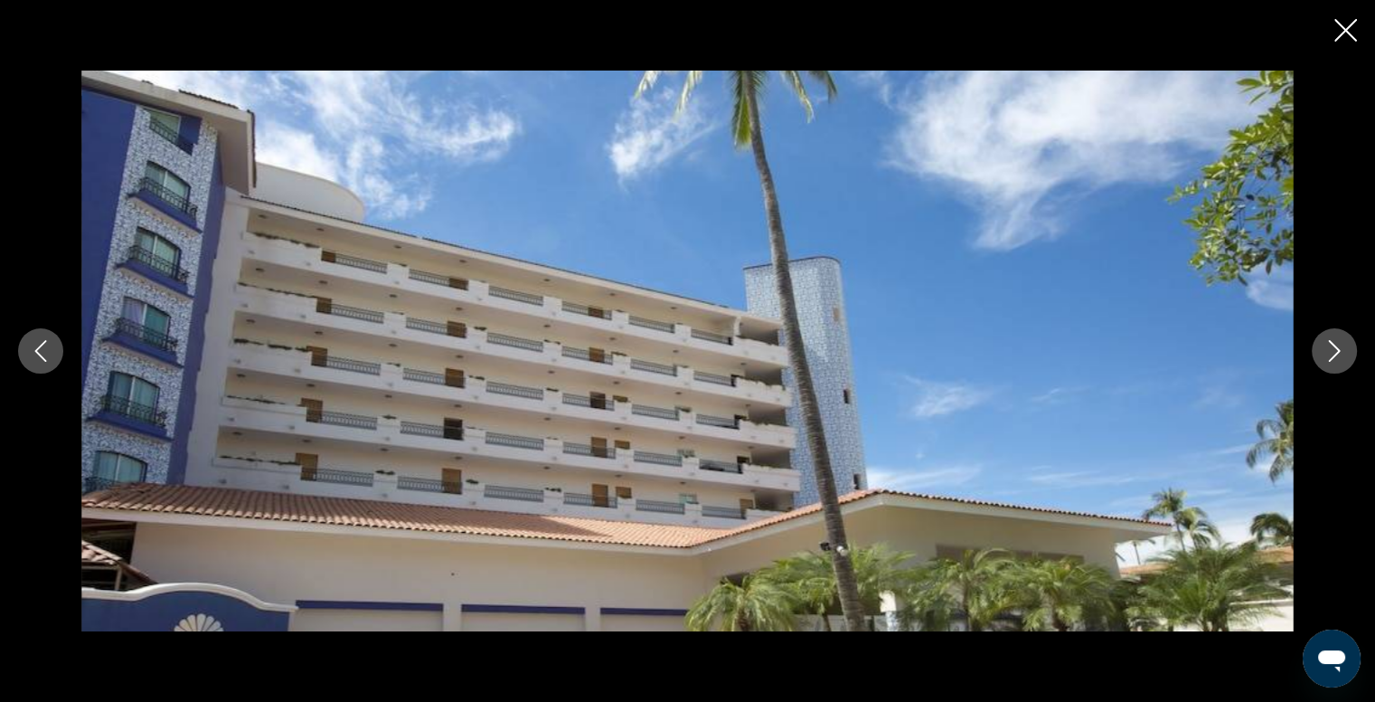
click at [1320, 358] on button "Next image" at bounding box center [1334, 350] width 45 height 45
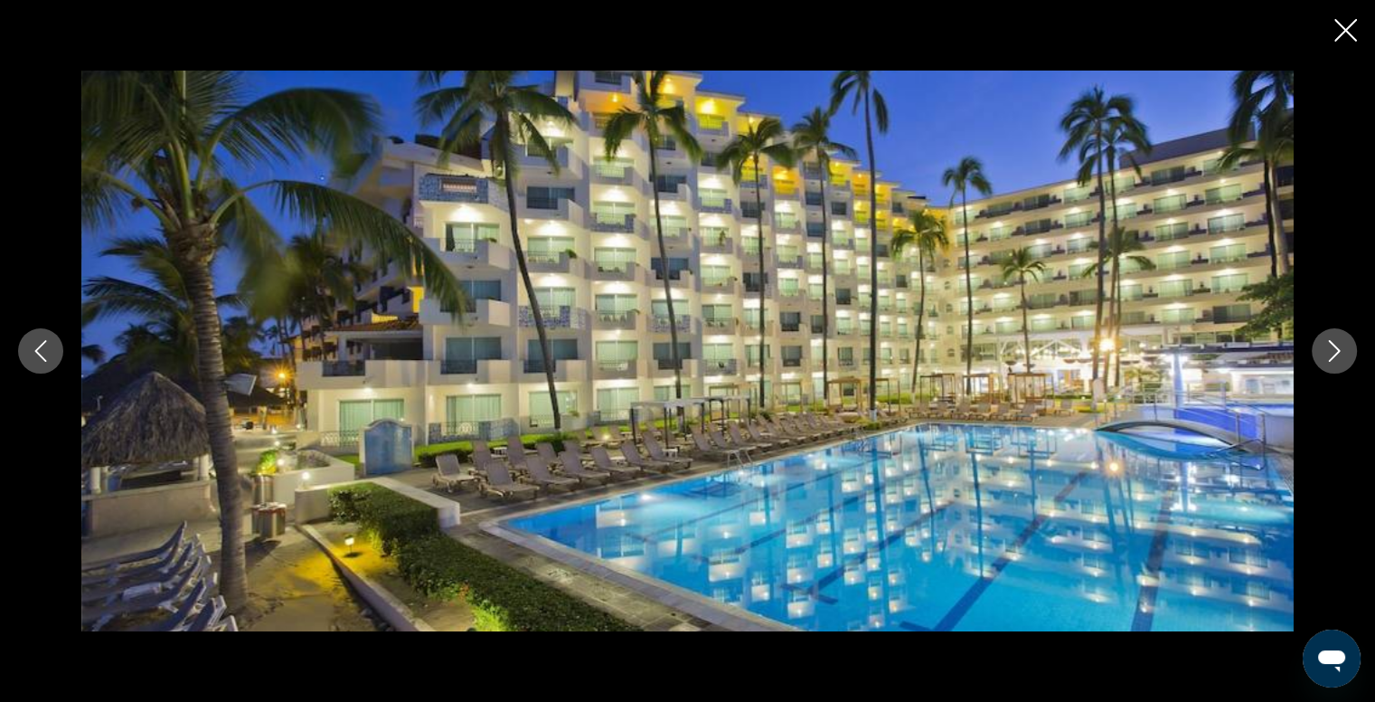
click at [1320, 358] on button "Next image" at bounding box center [1334, 350] width 45 height 45
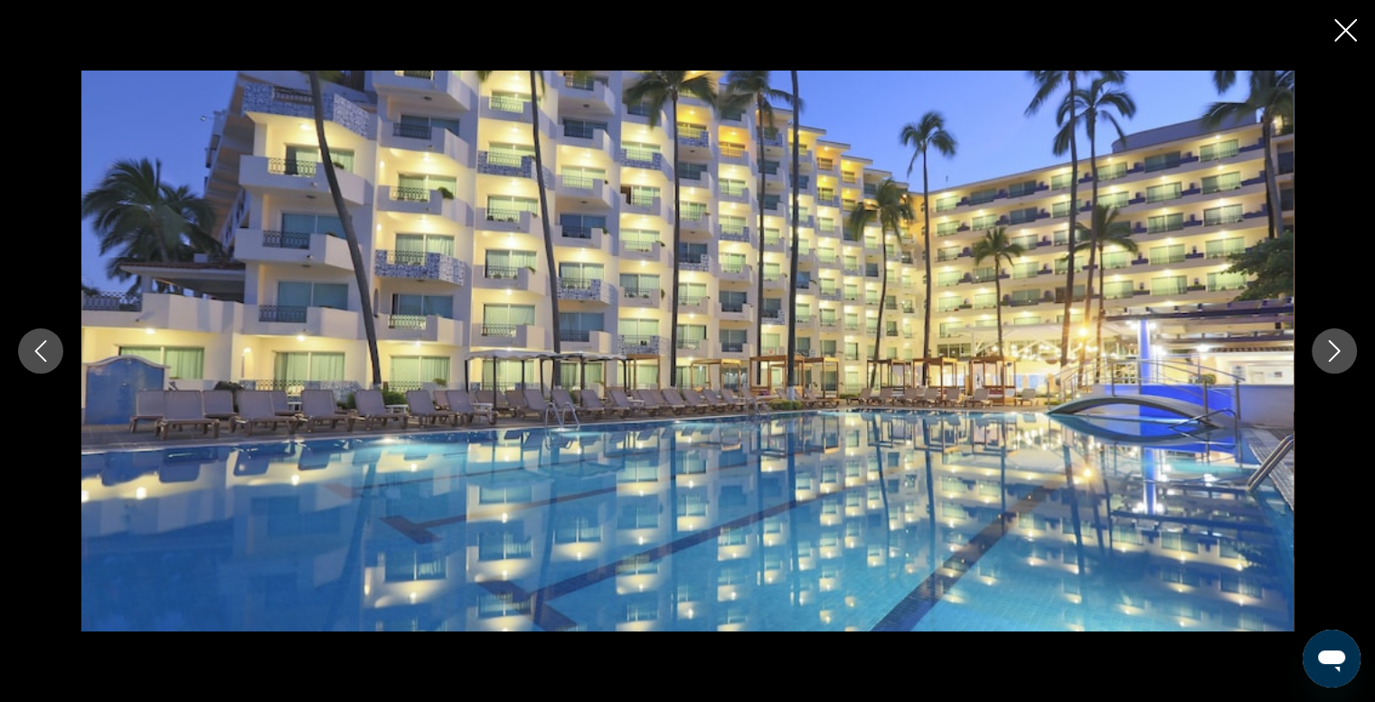
click at [1320, 358] on button "Next image" at bounding box center [1334, 350] width 45 height 45
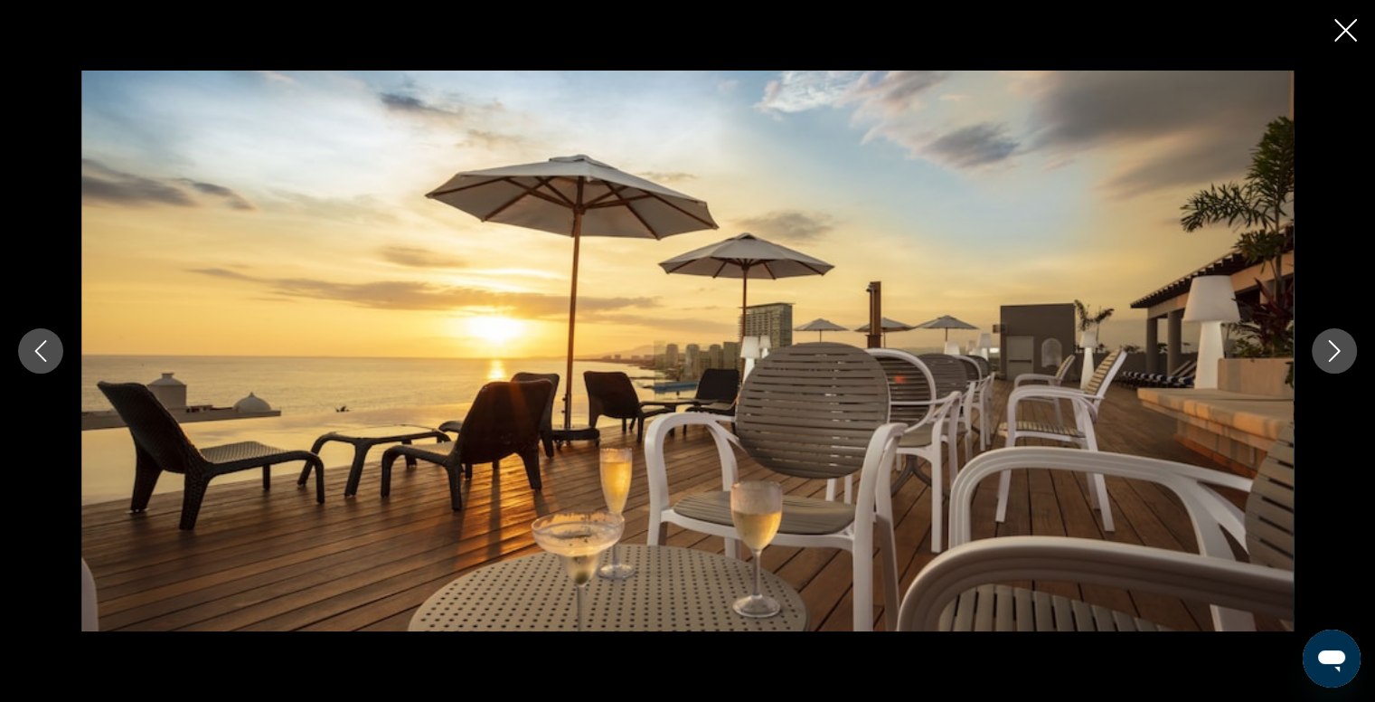
click at [1320, 358] on button "Next image" at bounding box center [1334, 350] width 45 height 45
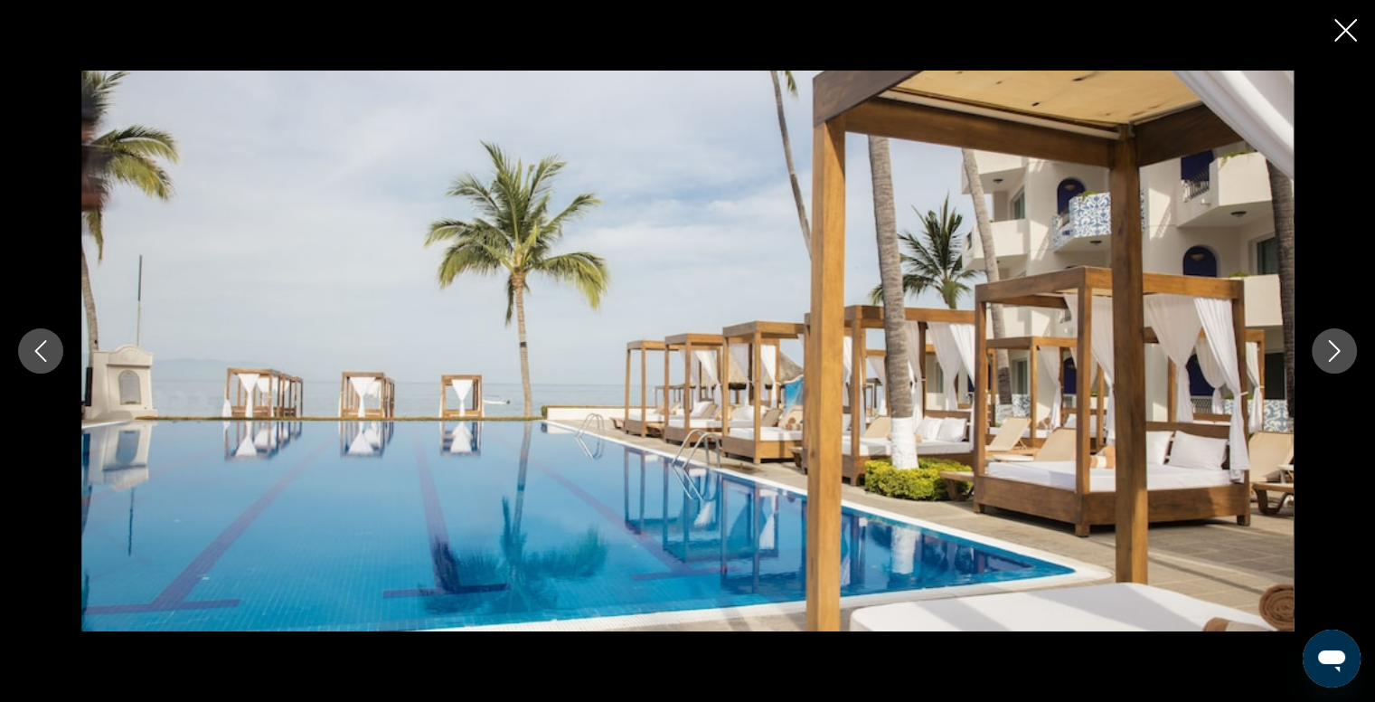
click at [1320, 358] on button "Next image" at bounding box center [1334, 350] width 45 height 45
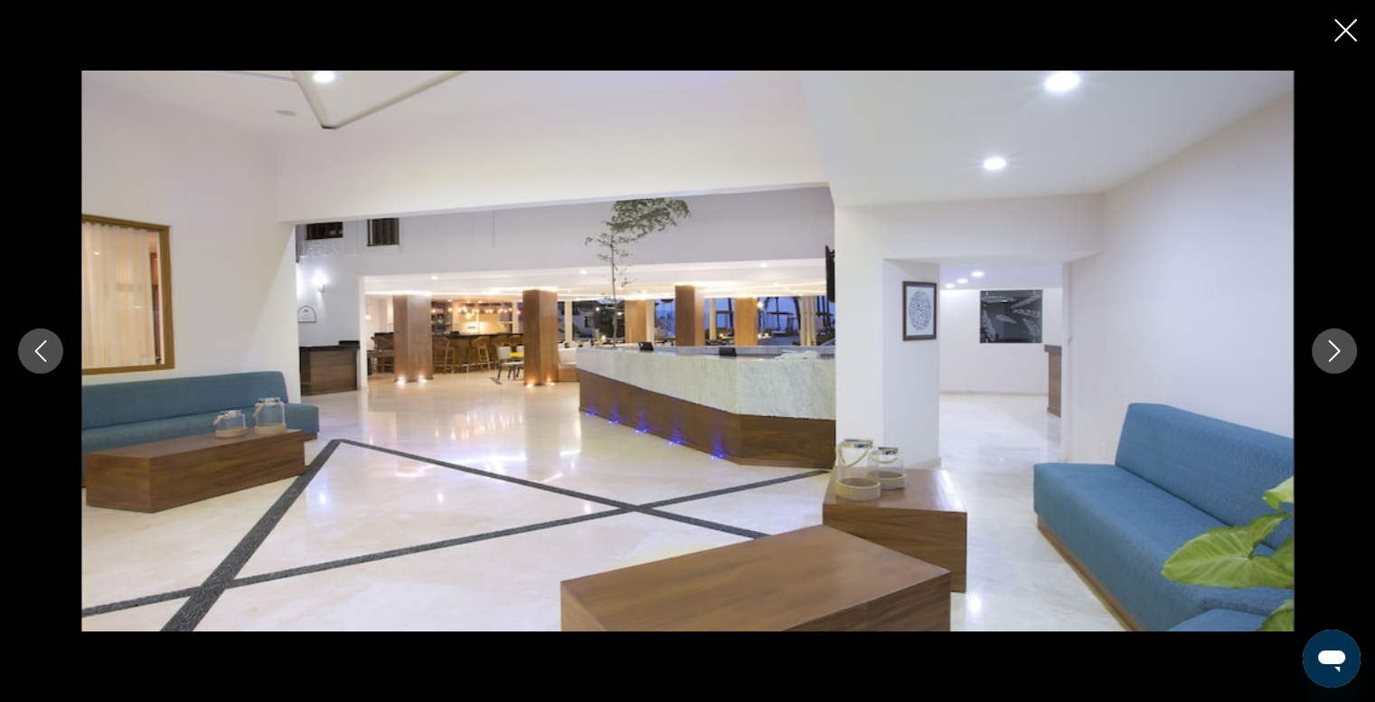
click at [1320, 358] on button "Next image" at bounding box center [1334, 350] width 45 height 45
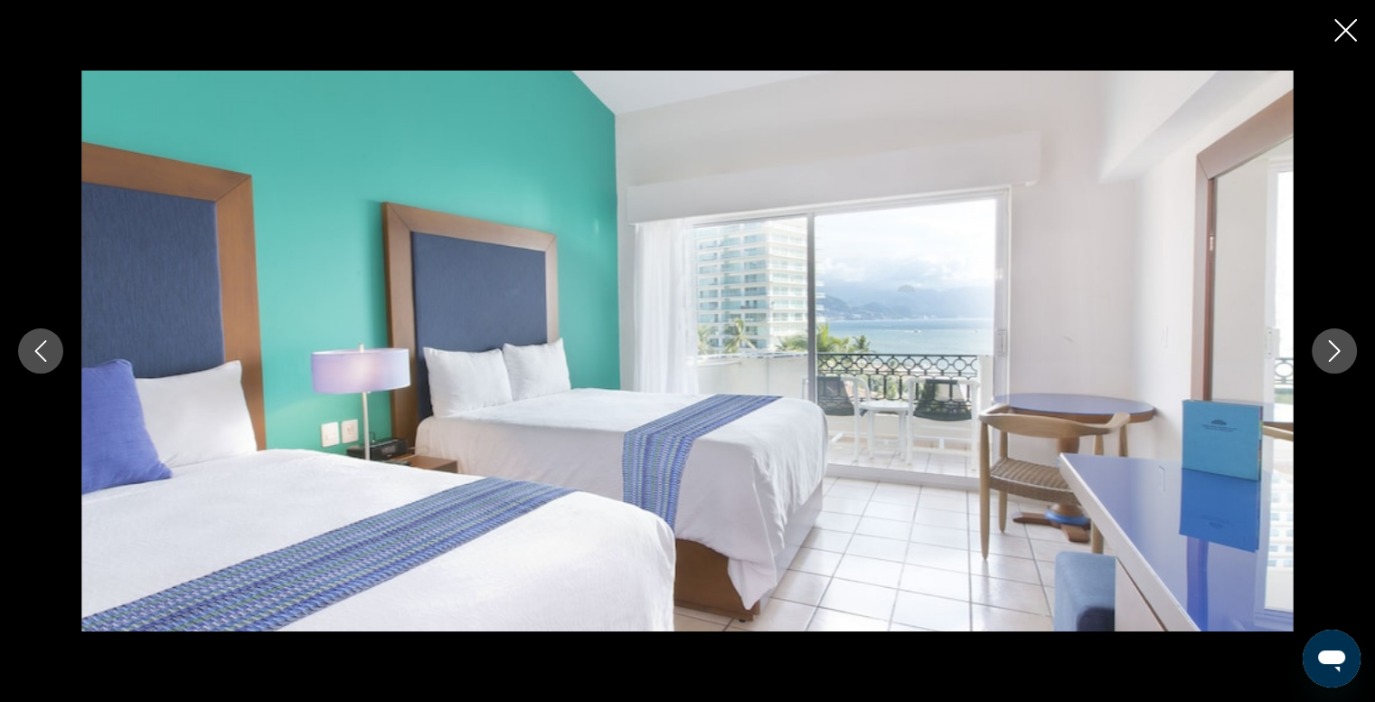
click at [1320, 358] on button "Next image" at bounding box center [1334, 350] width 45 height 45
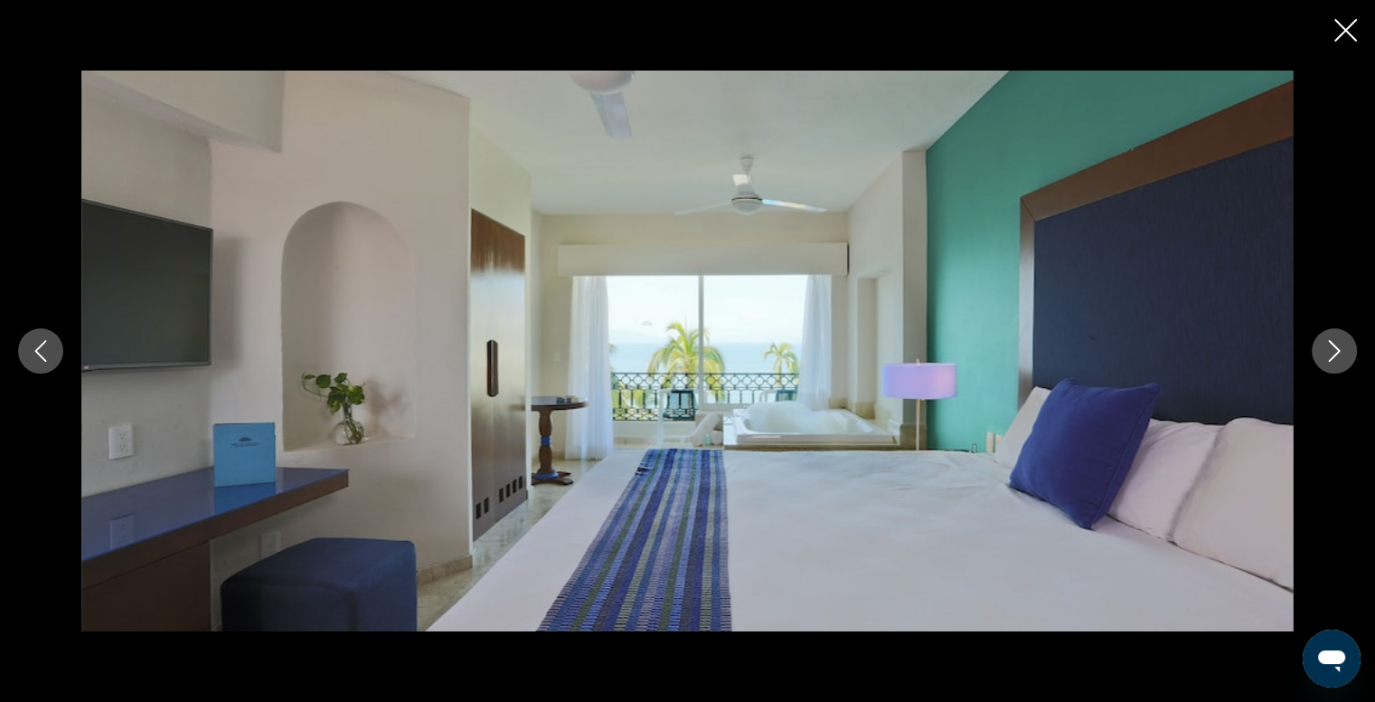
click at [1320, 358] on button "Next image" at bounding box center [1334, 350] width 45 height 45
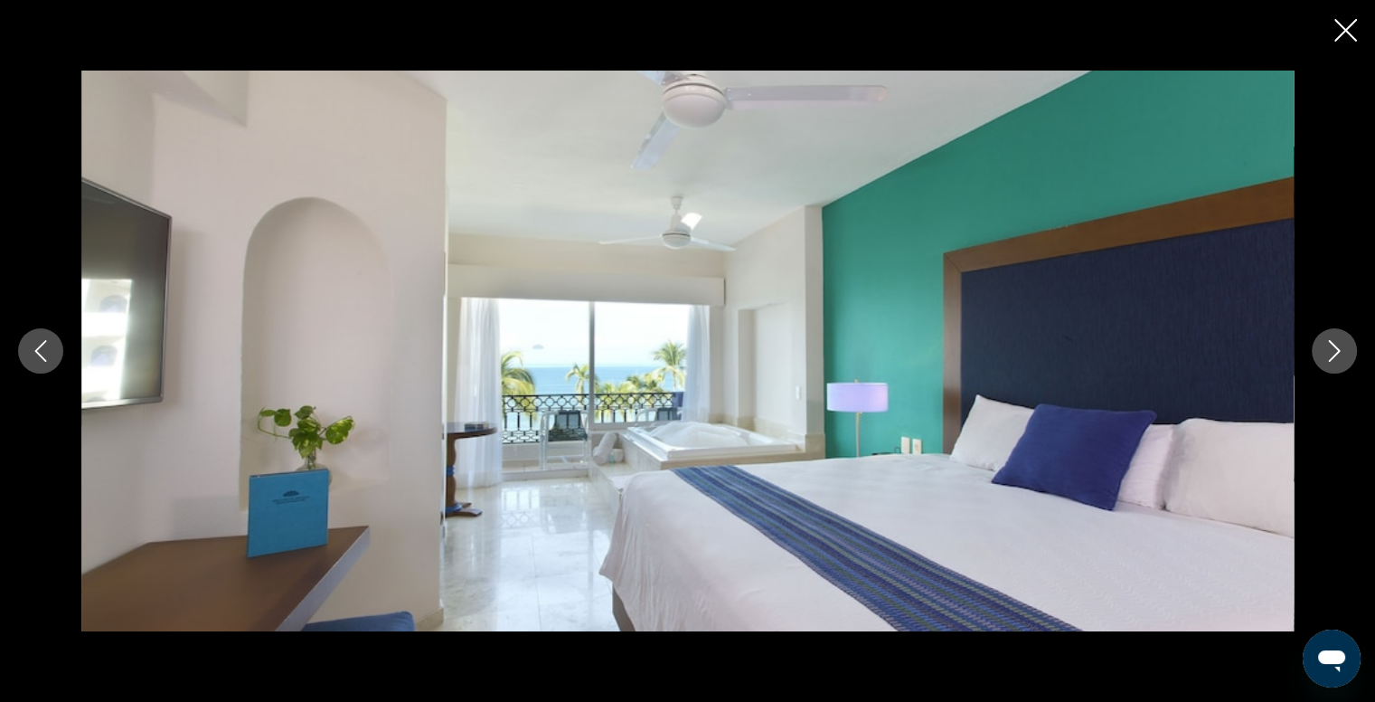
click at [1354, 38] on icon "Close slideshow" at bounding box center [1346, 30] width 23 height 23
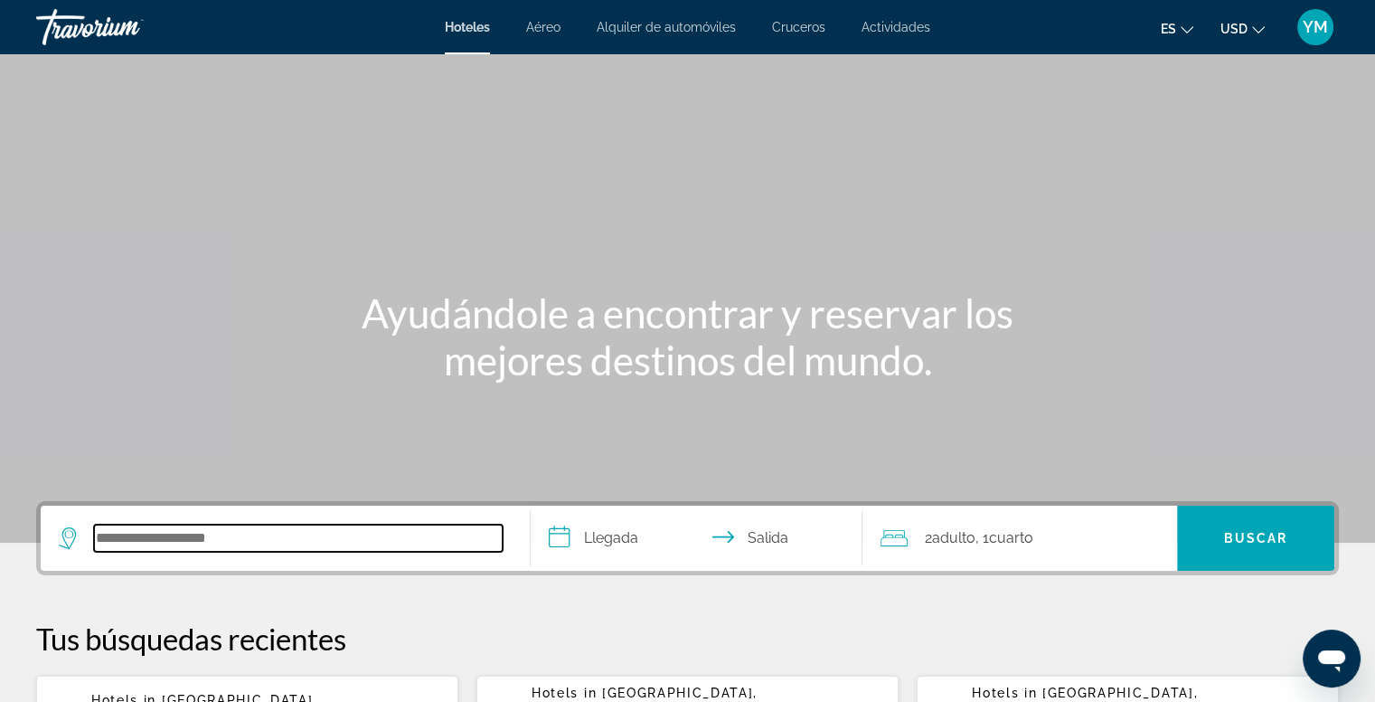
click at [139, 529] on input "Search hotel destination" at bounding box center [298, 537] width 409 height 27
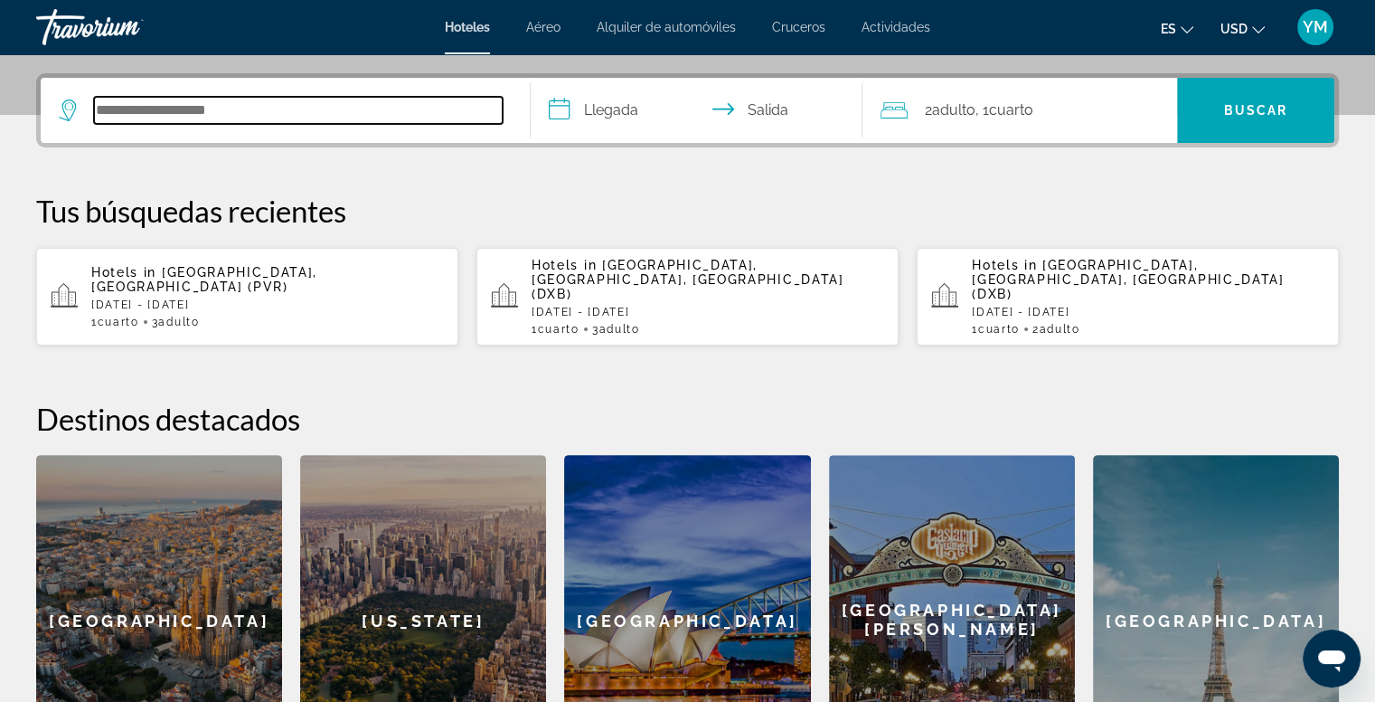
scroll to position [441, 0]
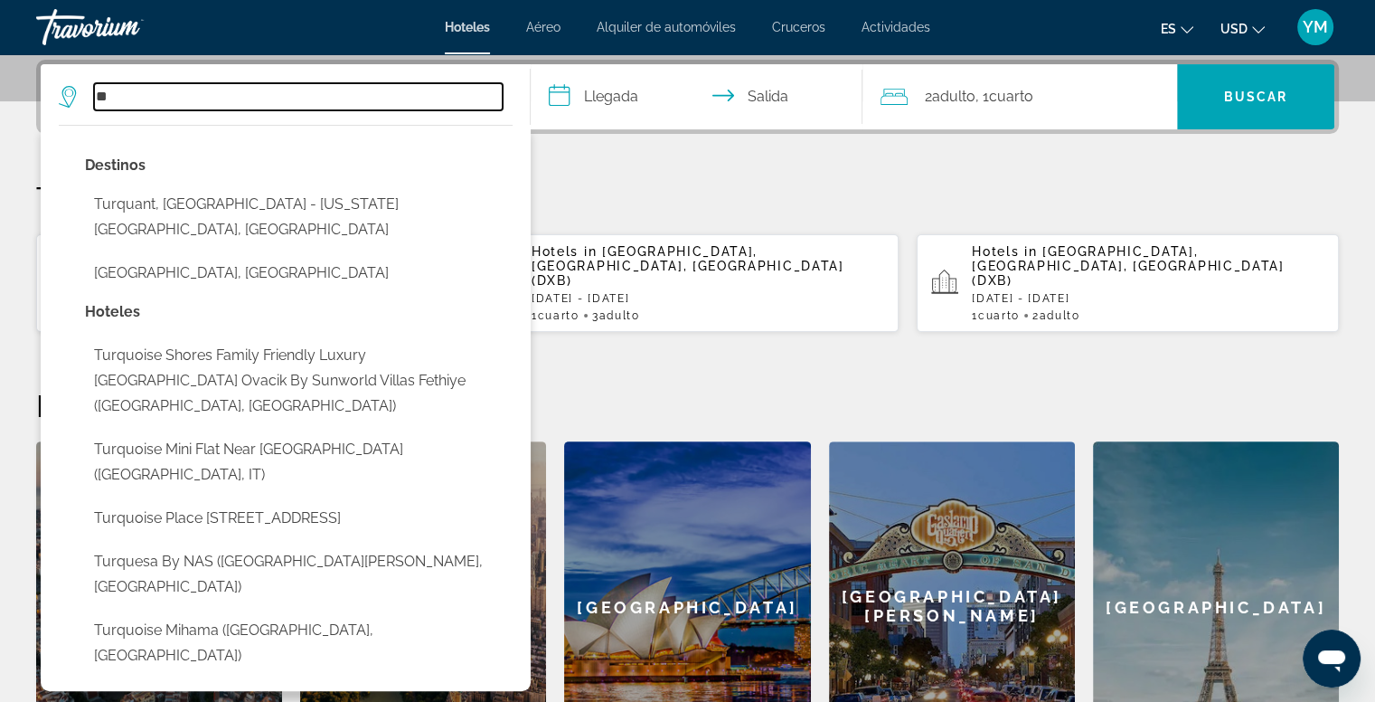
type input "*"
click at [119, 100] on input "Search hotel destination" at bounding box center [298, 96] width 409 height 27
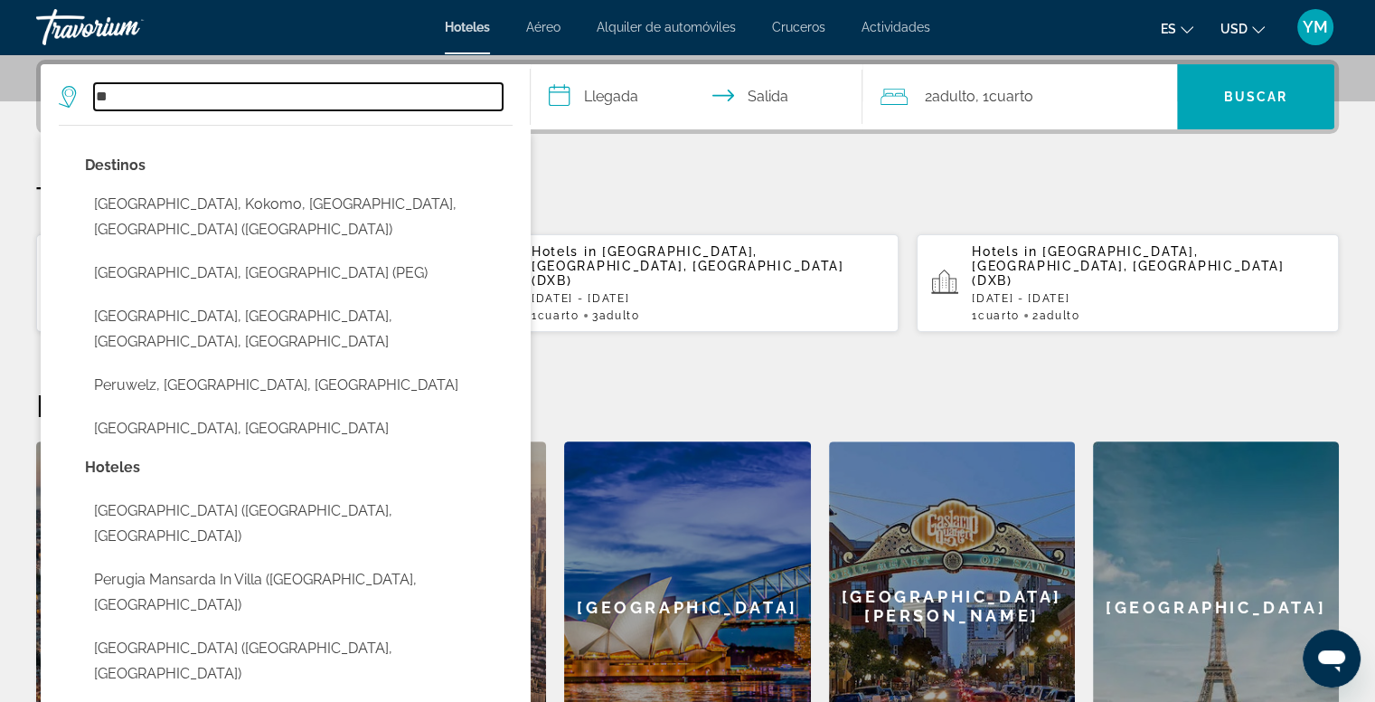
type input "*"
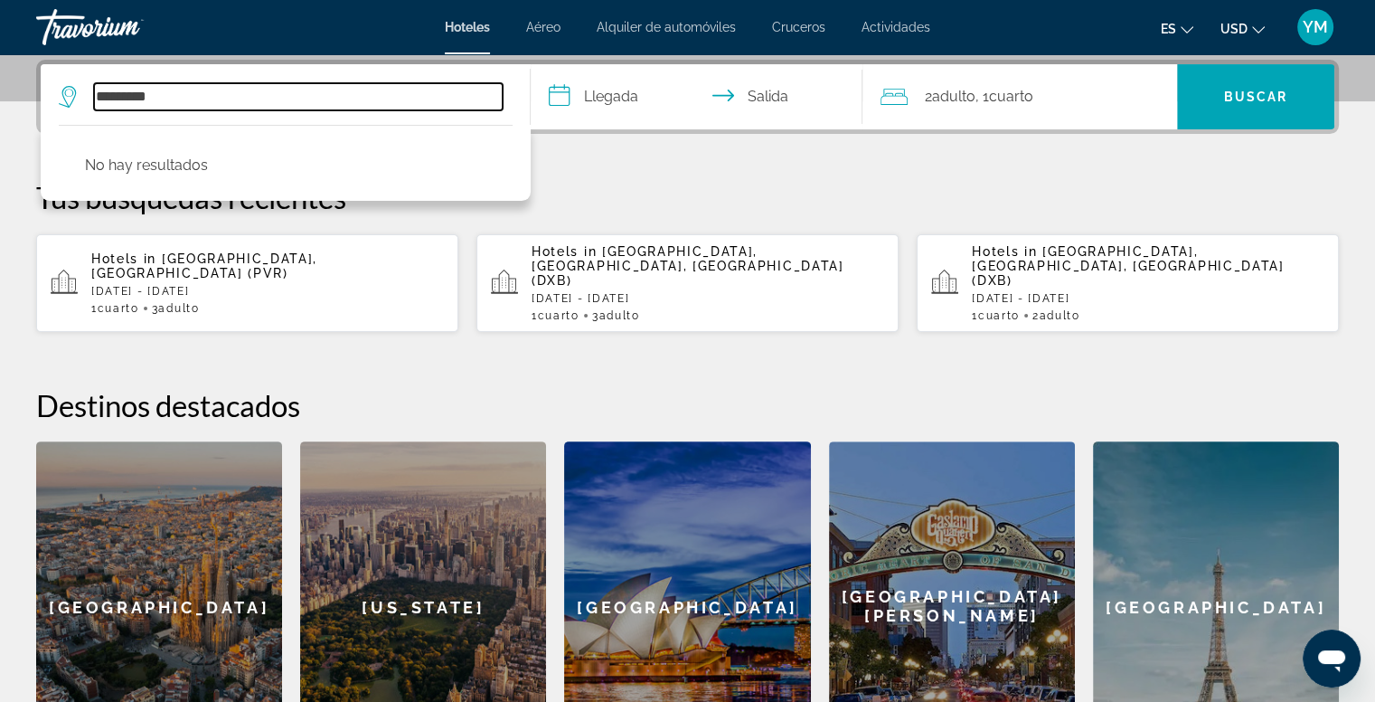
click at [137, 96] on input "*********" at bounding box center [298, 96] width 409 height 27
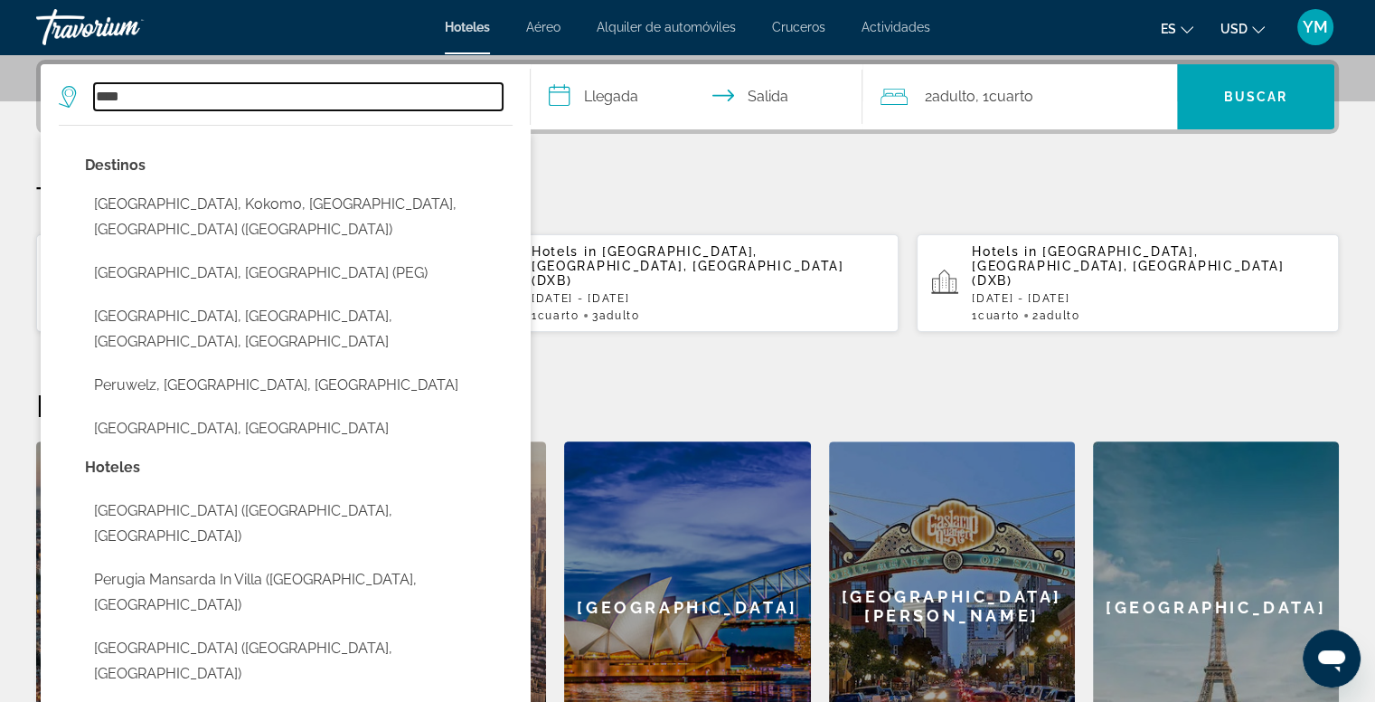
click at [141, 85] on input "****" at bounding box center [298, 96] width 409 height 27
type input "*"
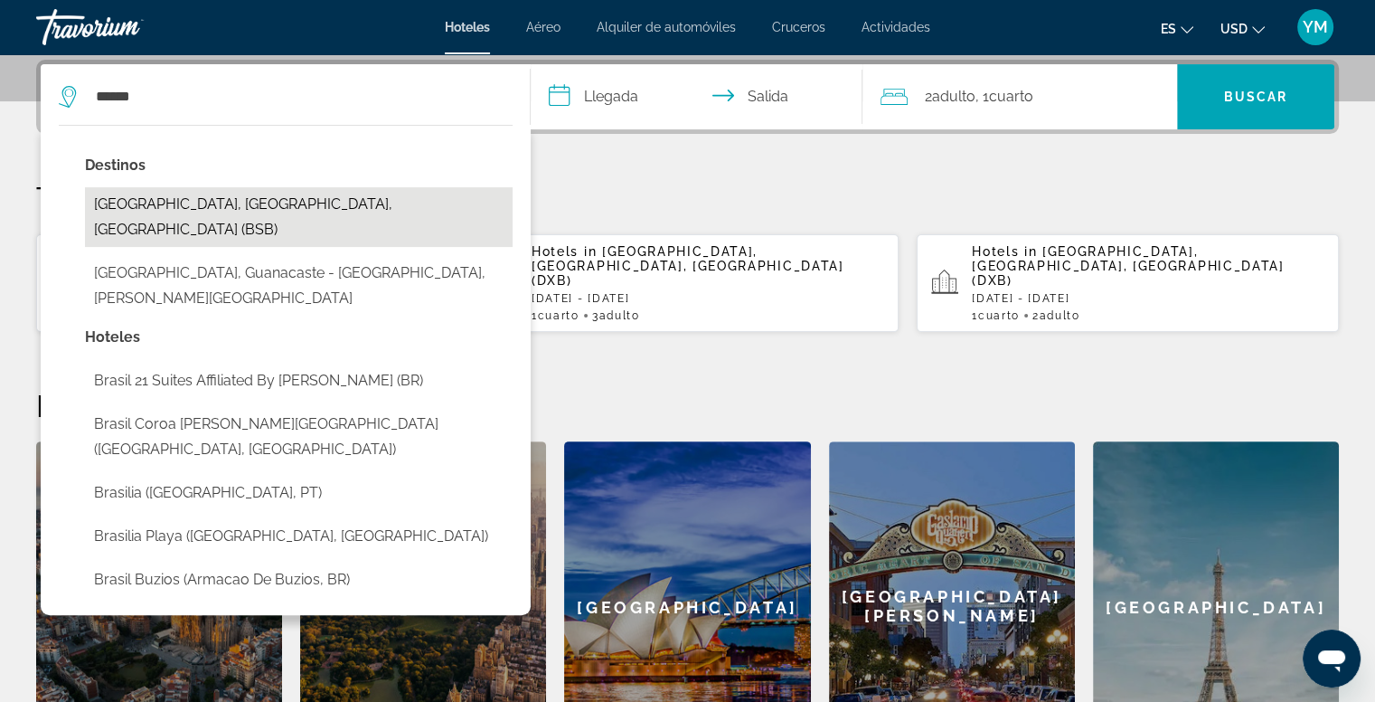
click at [239, 207] on button "[GEOGRAPHIC_DATA], [GEOGRAPHIC_DATA], [GEOGRAPHIC_DATA] (BSB)" at bounding box center [299, 217] width 428 height 60
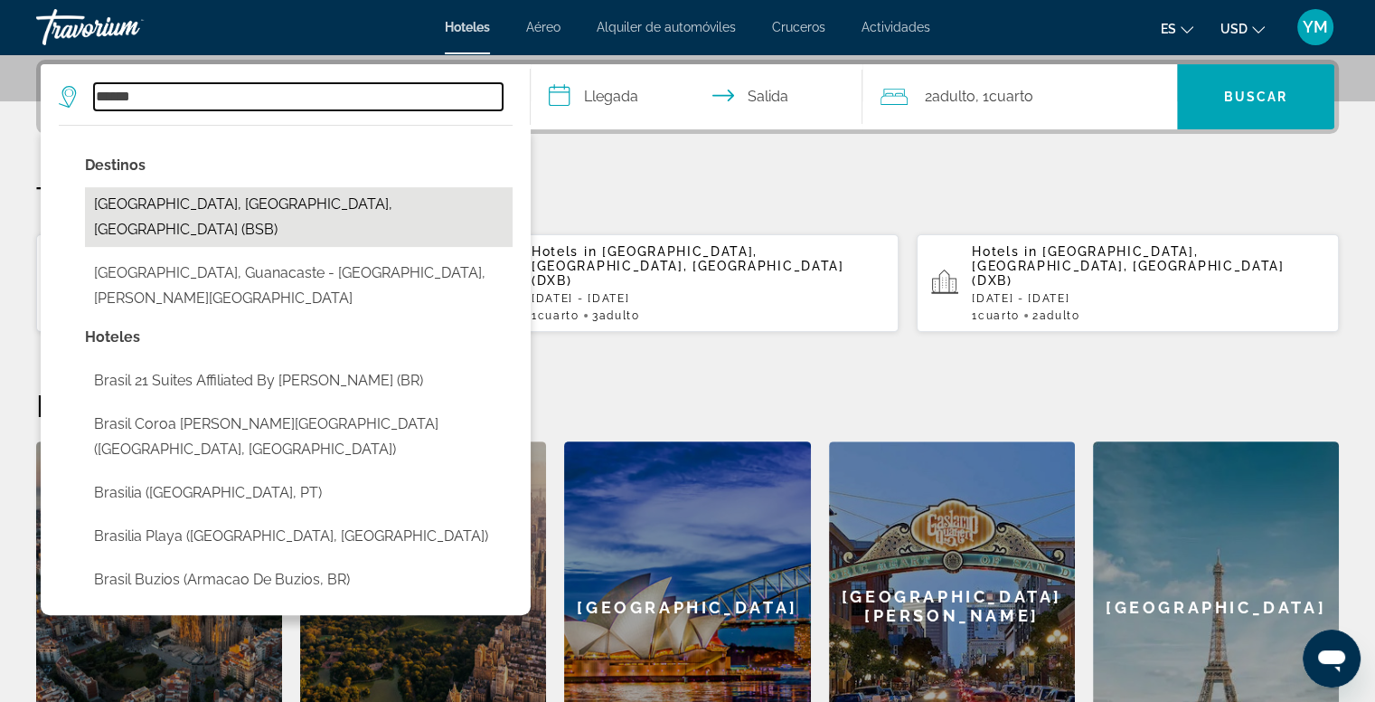
type input "**********"
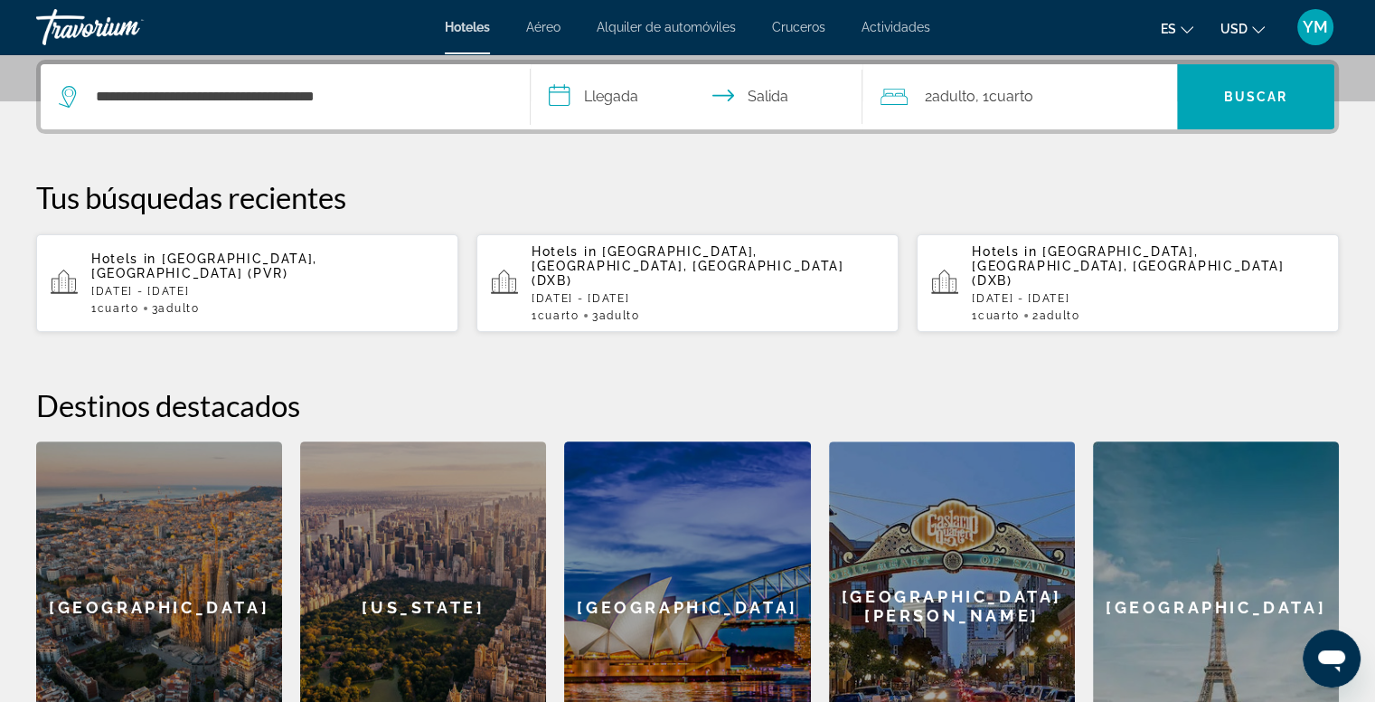
click at [563, 91] on input "**********" at bounding box center [701, 99] width 340 height 71
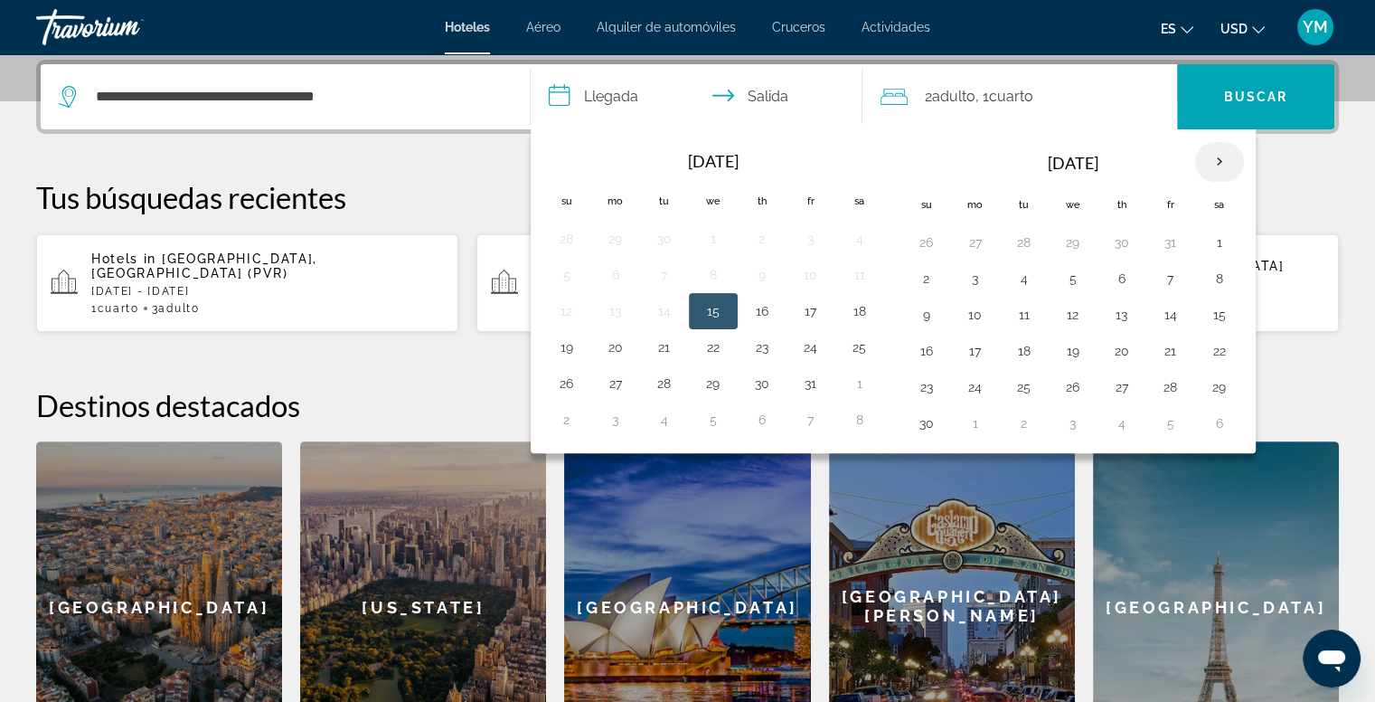
click at [1221, 161] on th "Next month" at bounding box center [1219, 162] width 49 height 40
click at [1170, 350] on button "20" at bounding box center [1171, 350] width 29 height 25
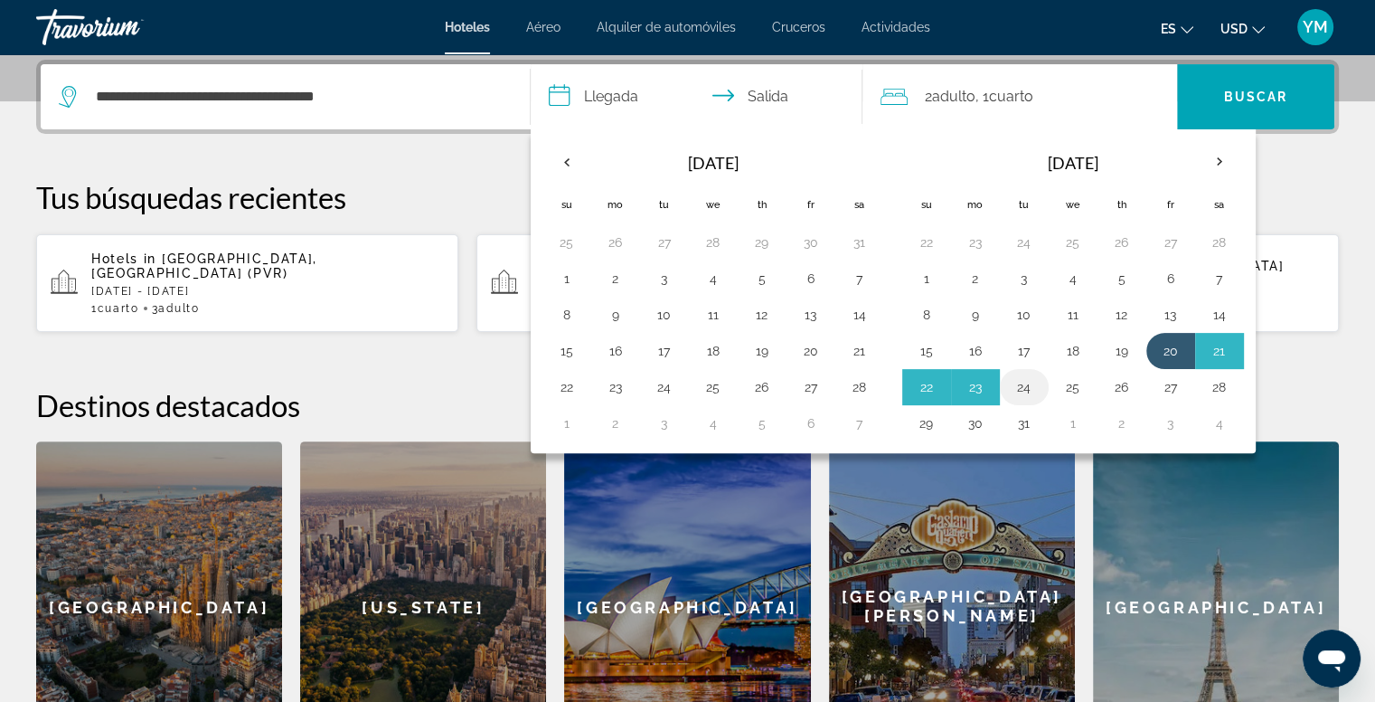
click at [1022, 388] on button "24" at bounding box center [1024, 386] width 29 height 25
type input "**********"
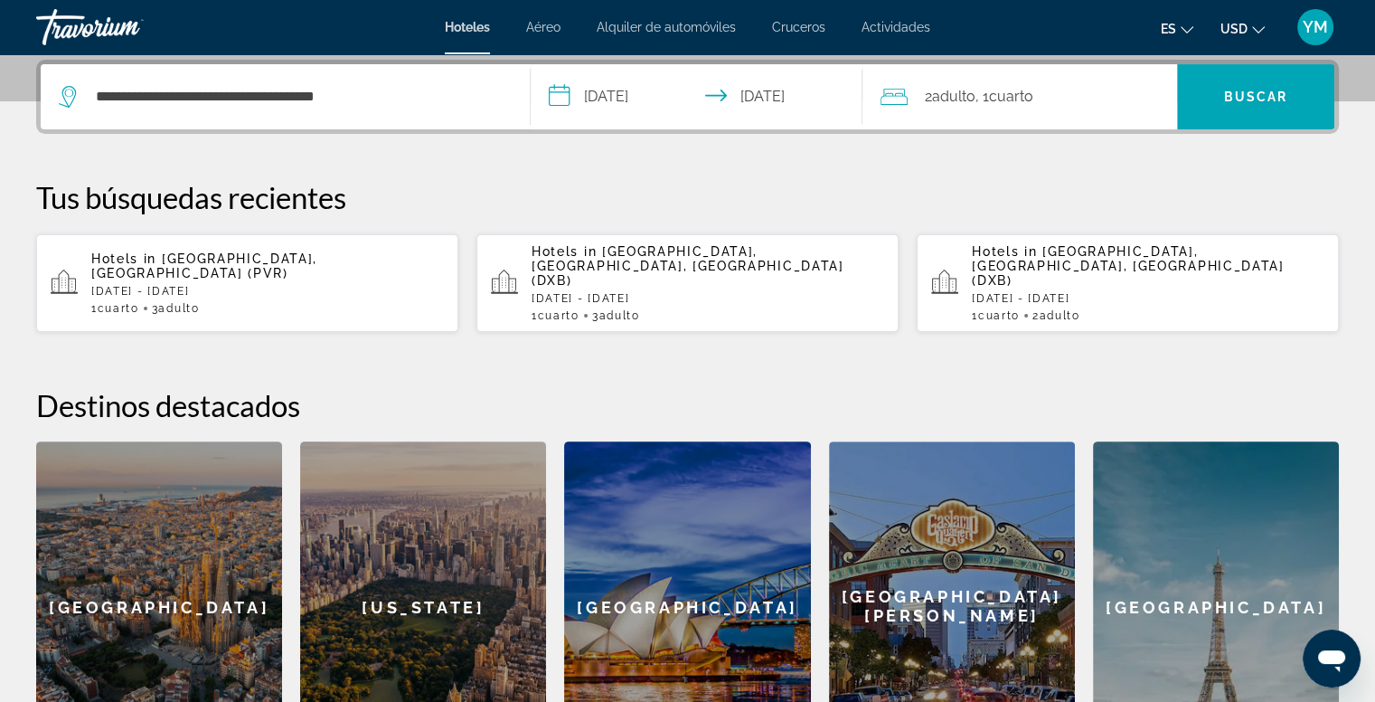
click at [940, 104] on span "2 Adulto Adulto" at bounding box center [949, 96] width 51 height 25
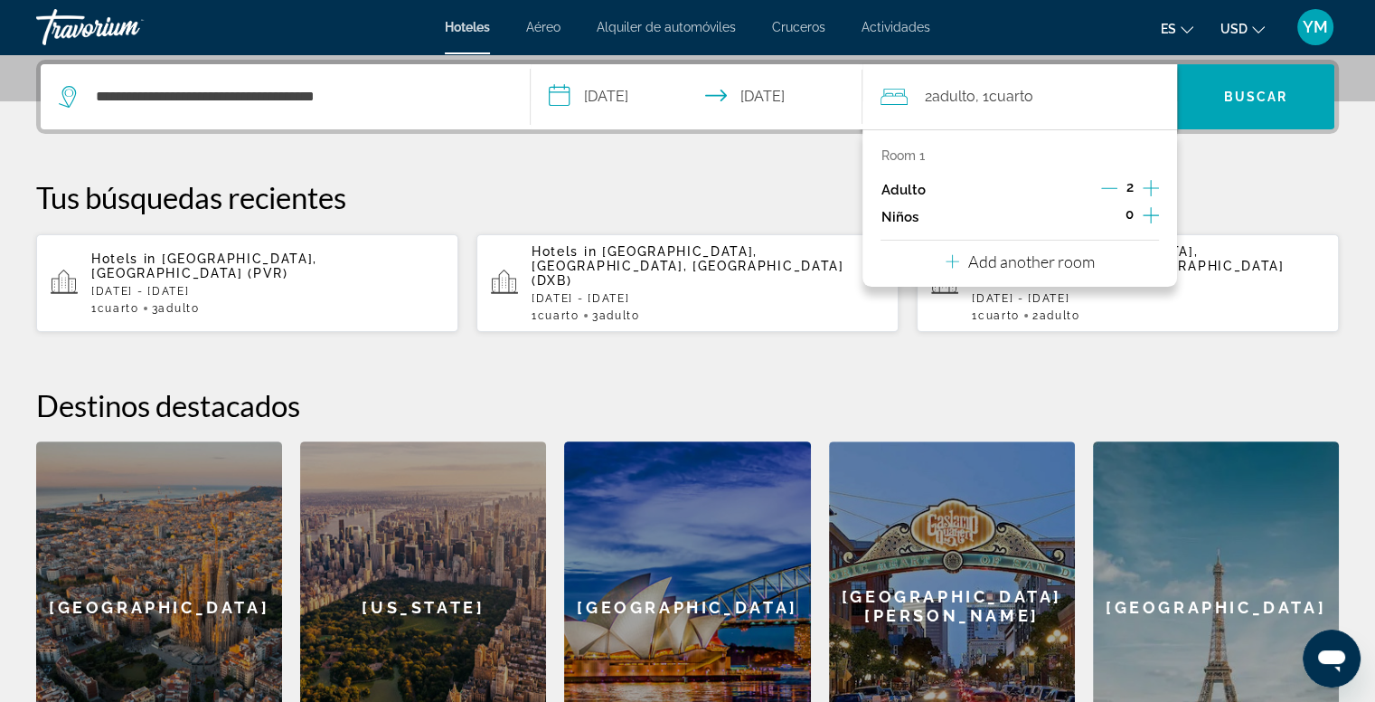
click at [1148, 187] on icon "Increment adults" at bounding box center [1151, 188] width 16 height 22
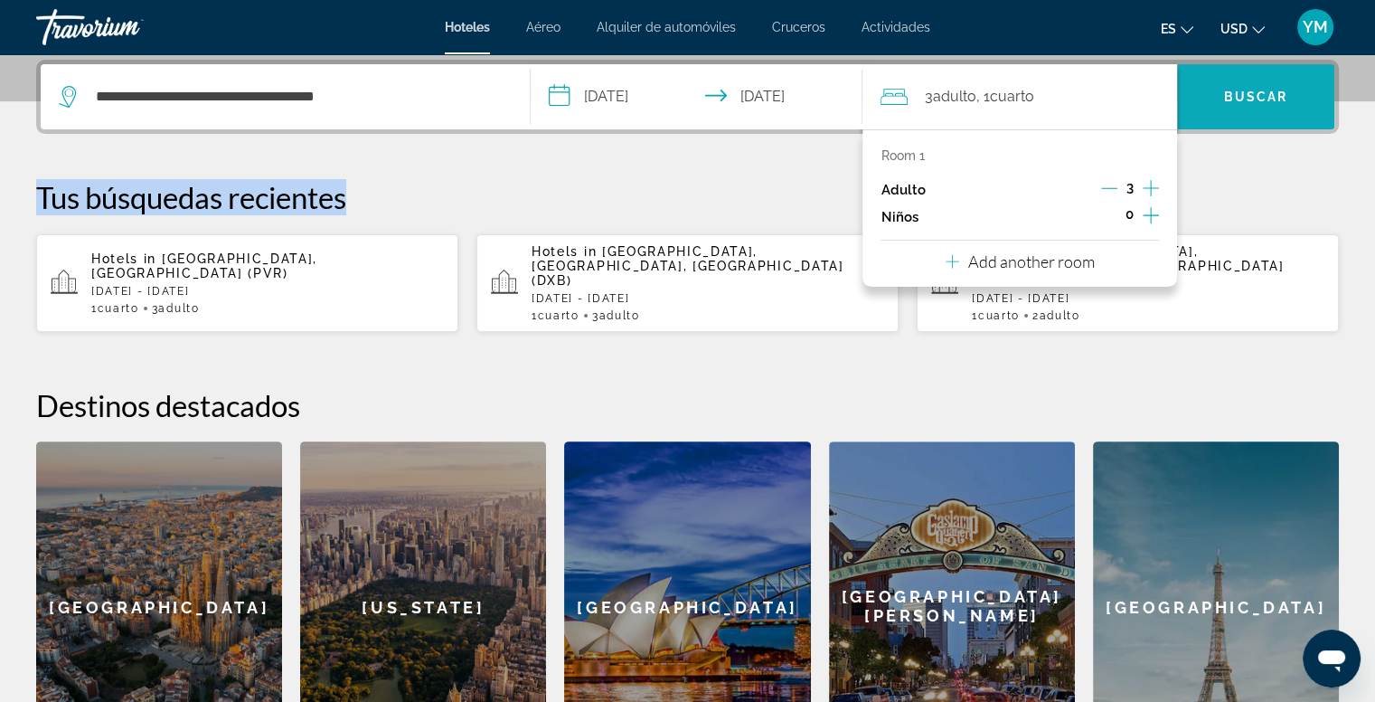
drag, startPoint x: 1186, startPoint y: 188, endPoint x: 1232, endPoint y: 91, distance: 106.8
click at [1232, 91] on div "**********" at bounding box center [687, 416] width 1375 height 713
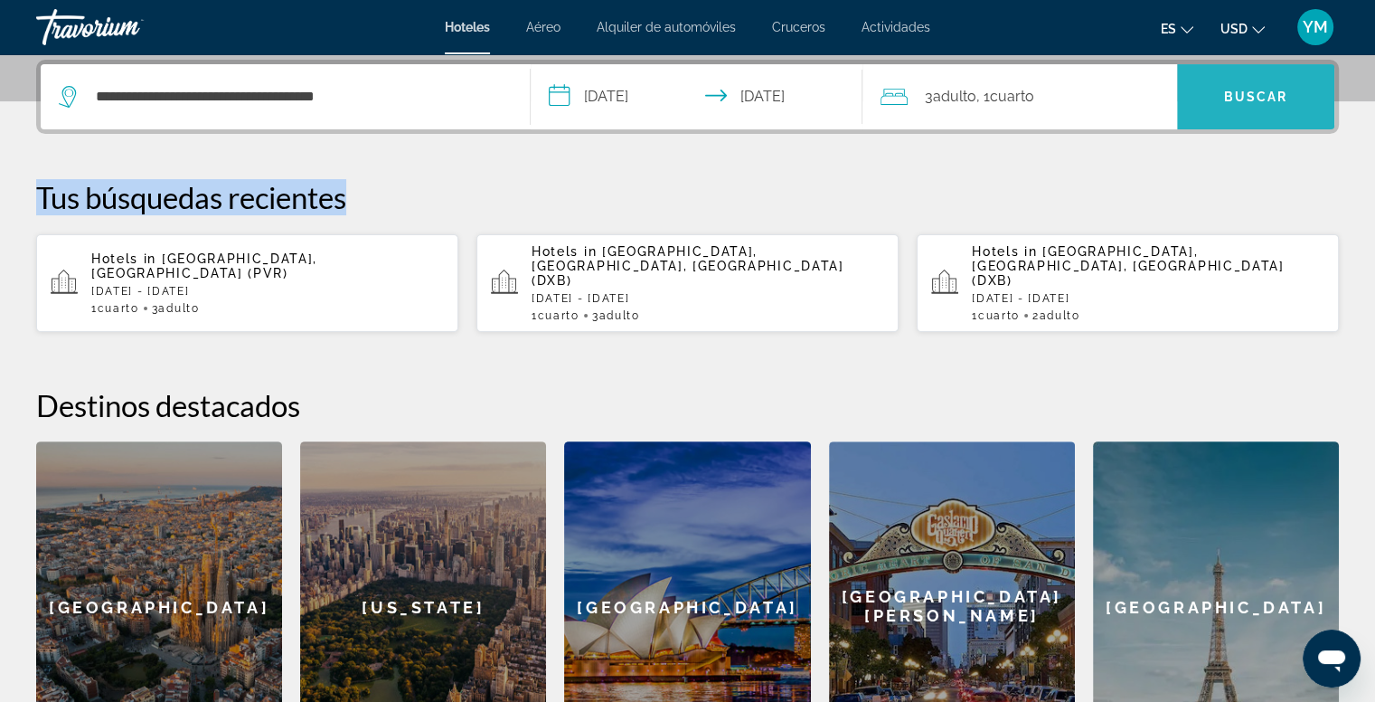
click at [1232, 91] on span "Buscar" at bounding box center [1256, 97] width 64 height 14
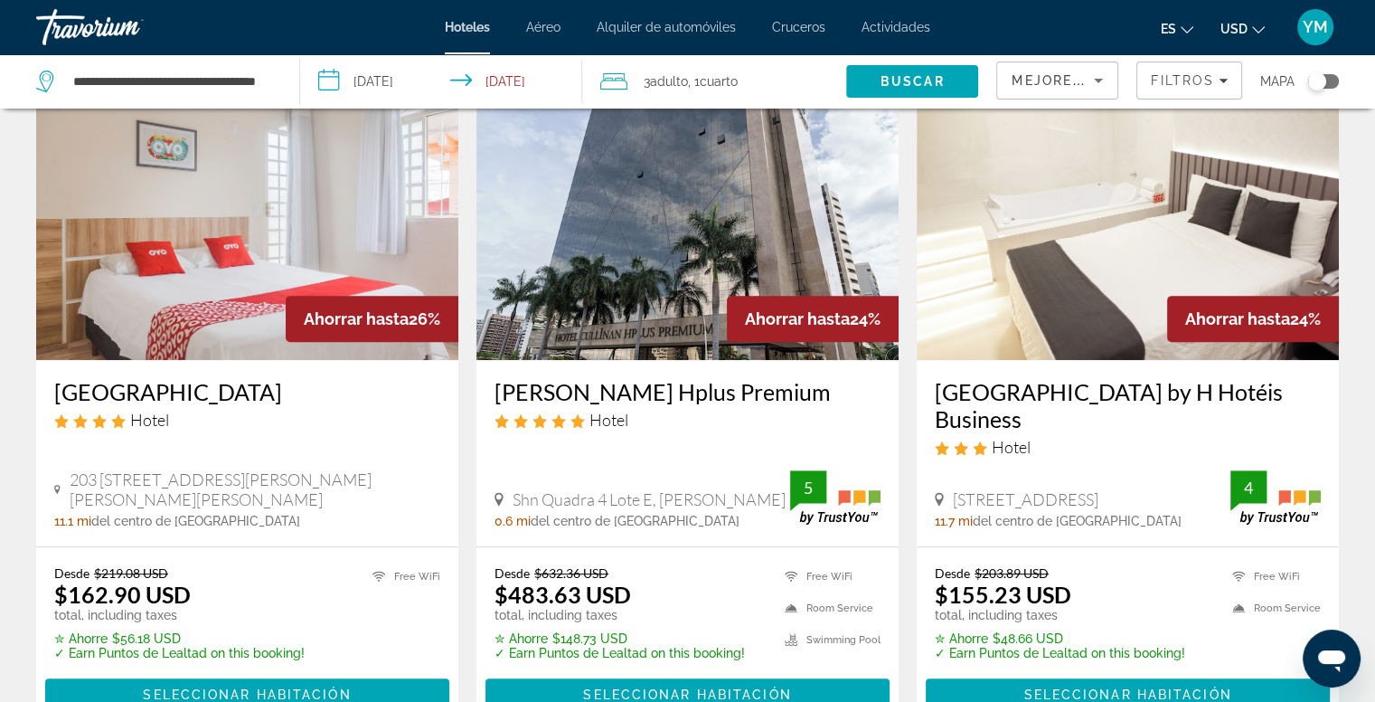
scroll to position [803, 0]
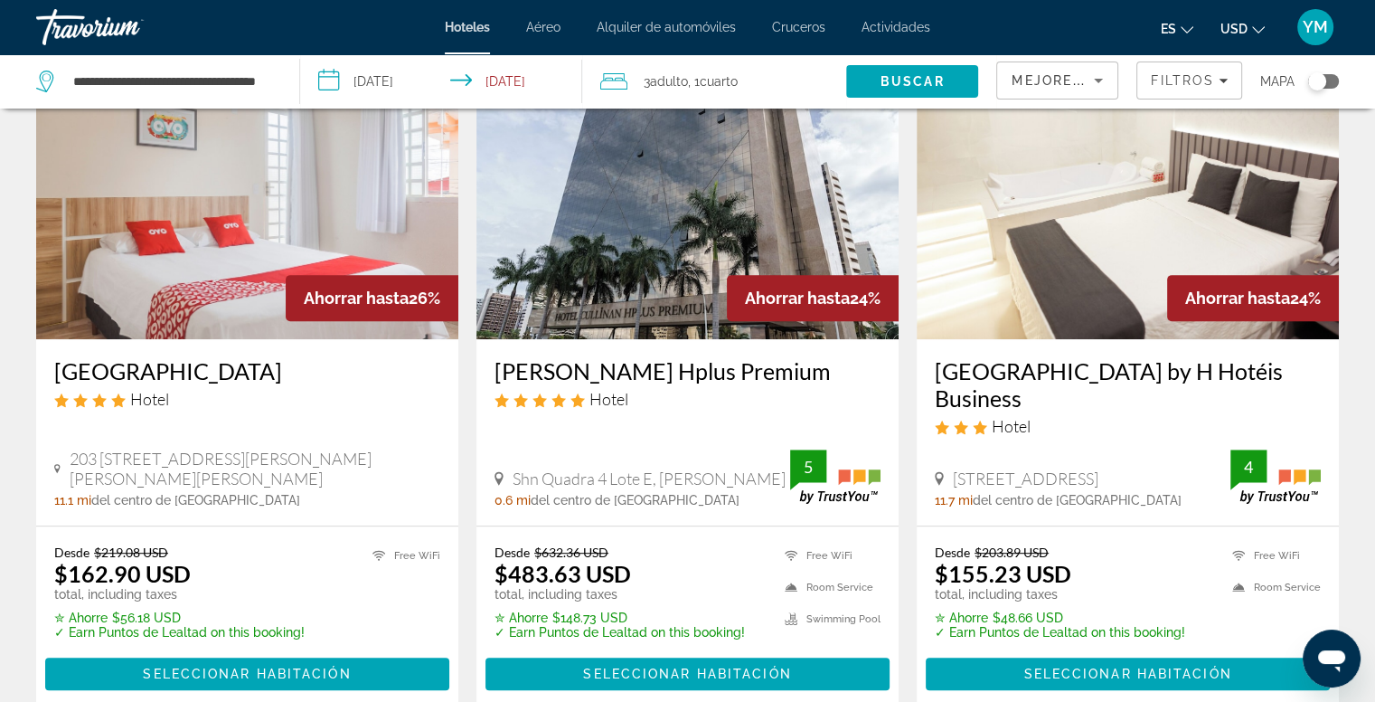
click at [777, 188] on img "Main content" at bounding box center [688, 194] width 422 height 289
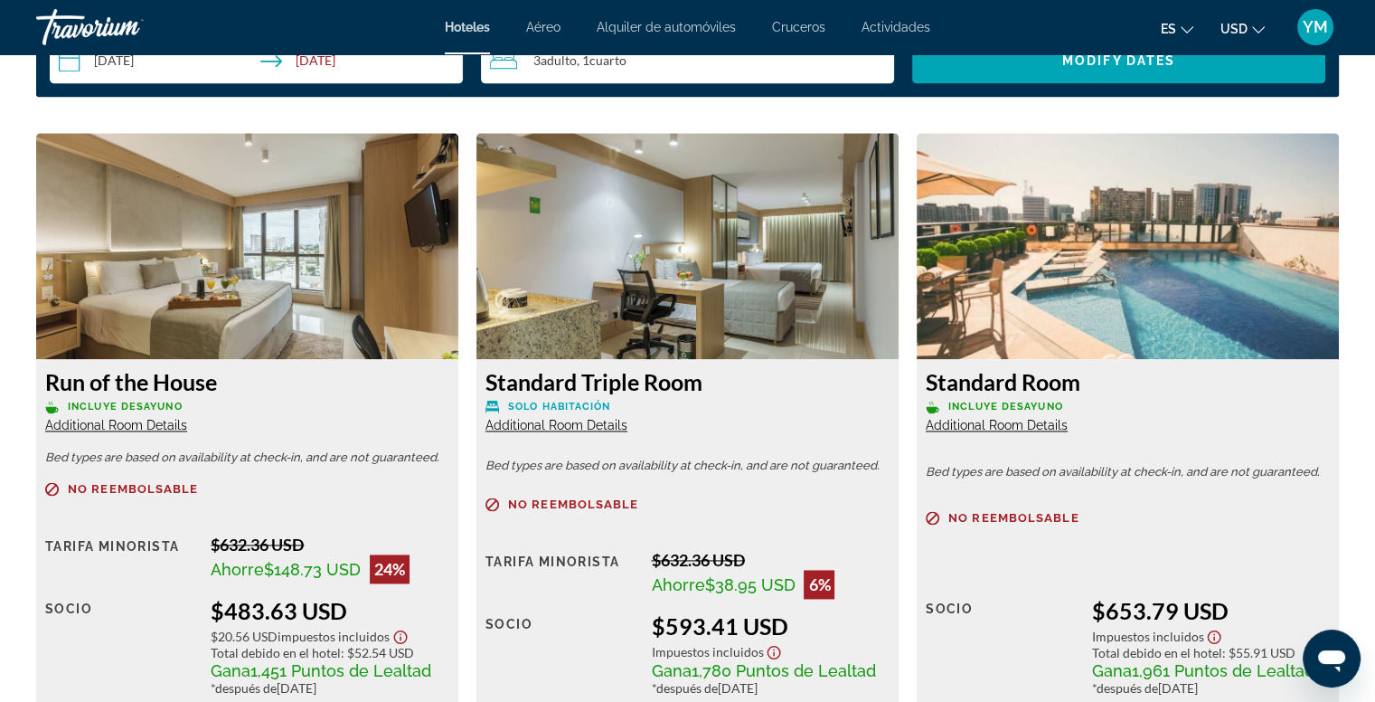
scroll to position [2432, 0]
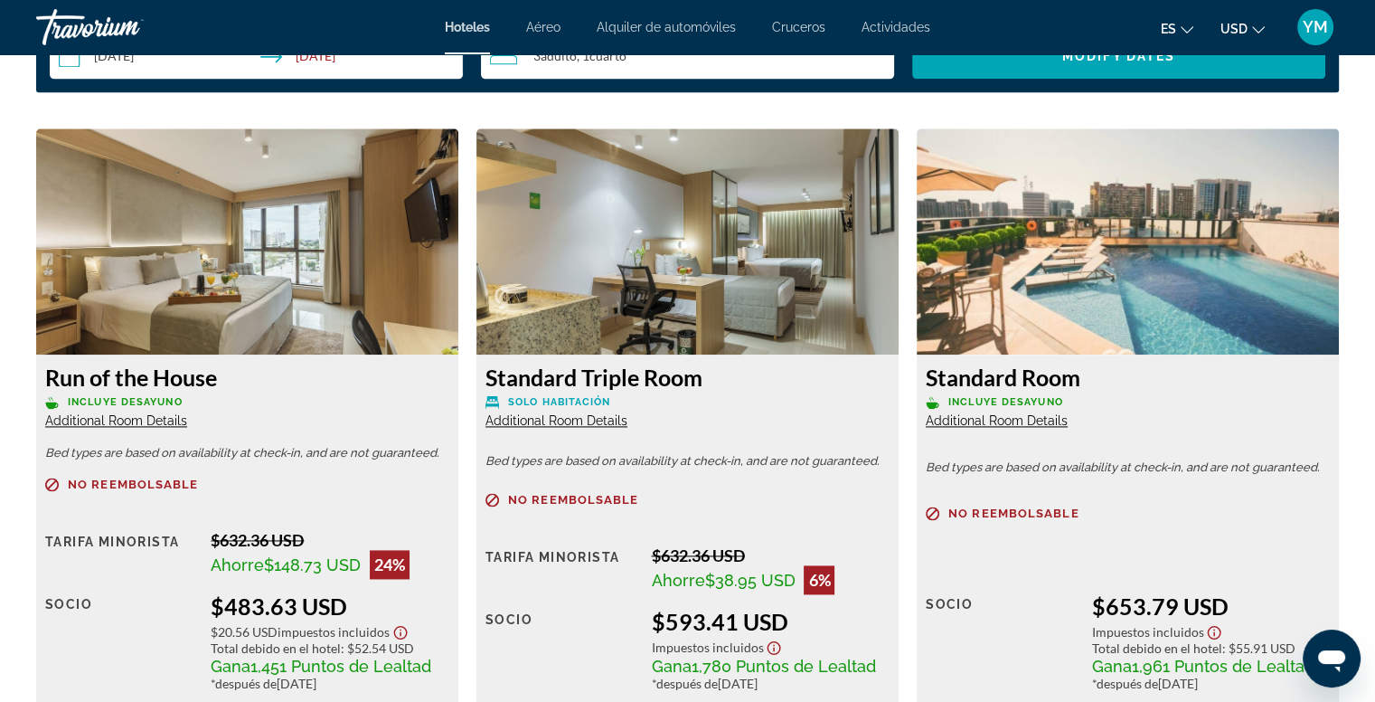
click at [552, 421] on span "Additional Room Details" at bounding box center [557, 420] width 142 height 14
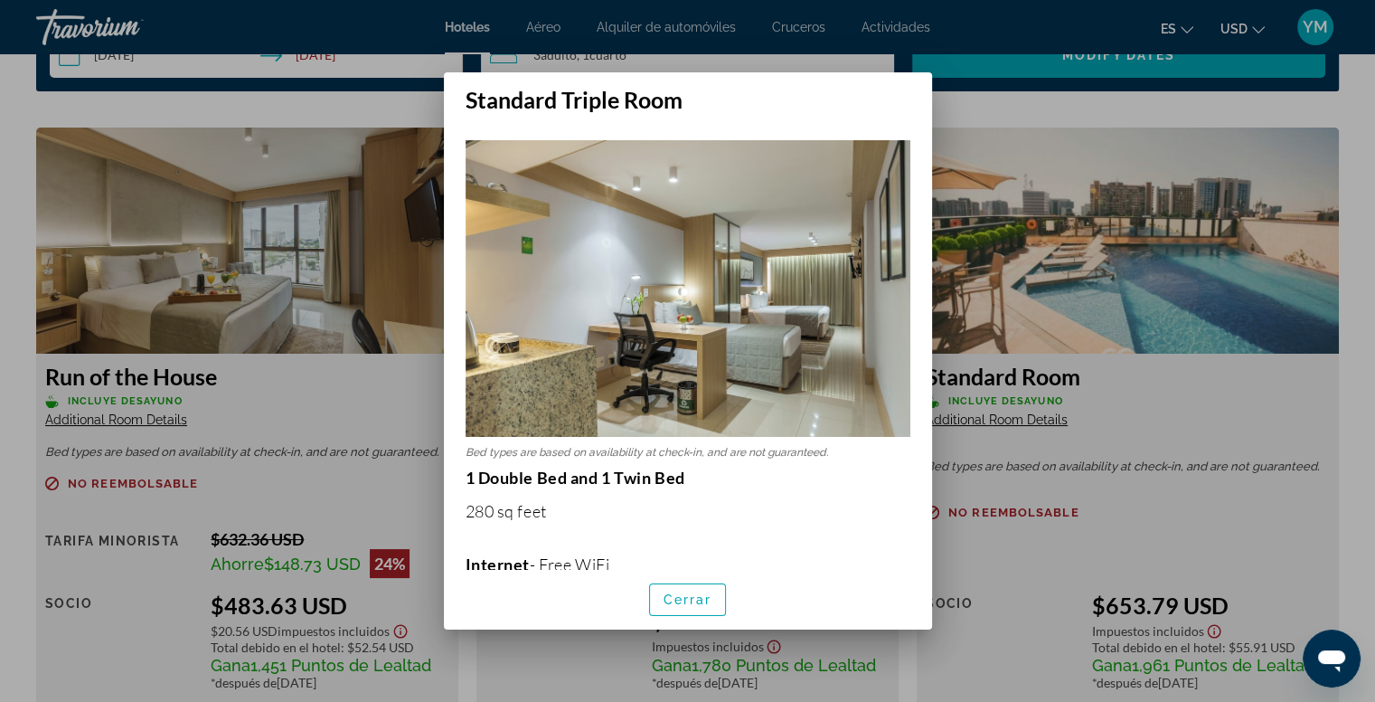
scroll to position [0, 0]
click at [704, 594] on span "Cerrar" at bounding box center [688, 599] width 49 height 14
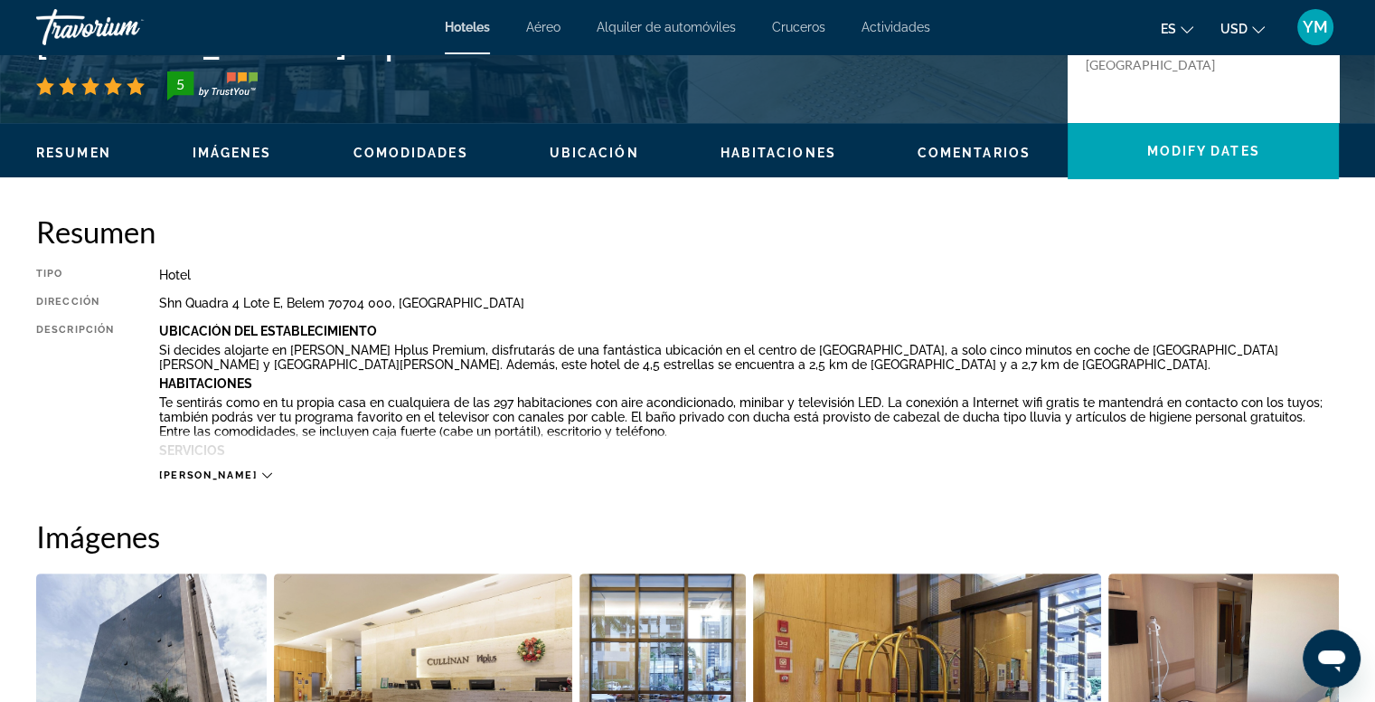
scroll to position [478, 0]
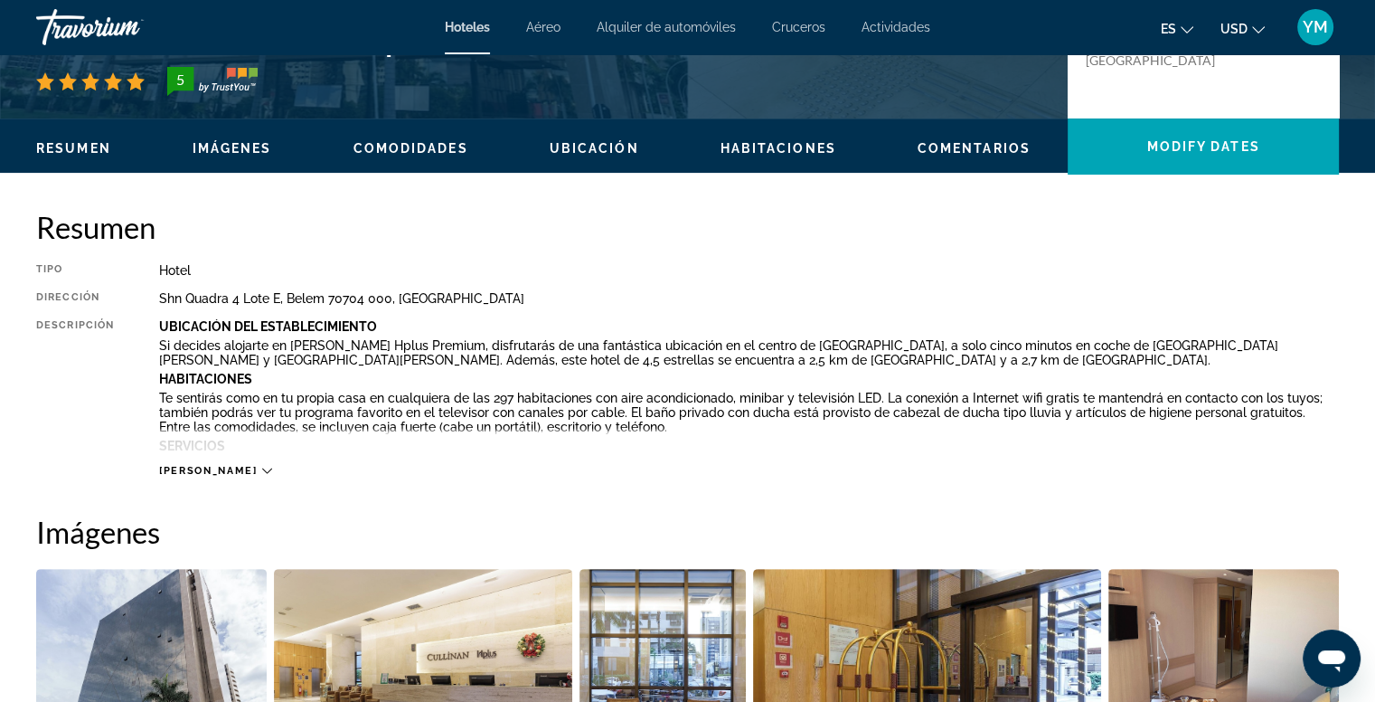
click at [262, 471] on icon "Main content" at bounding box center [267, 471] width 10 height 10
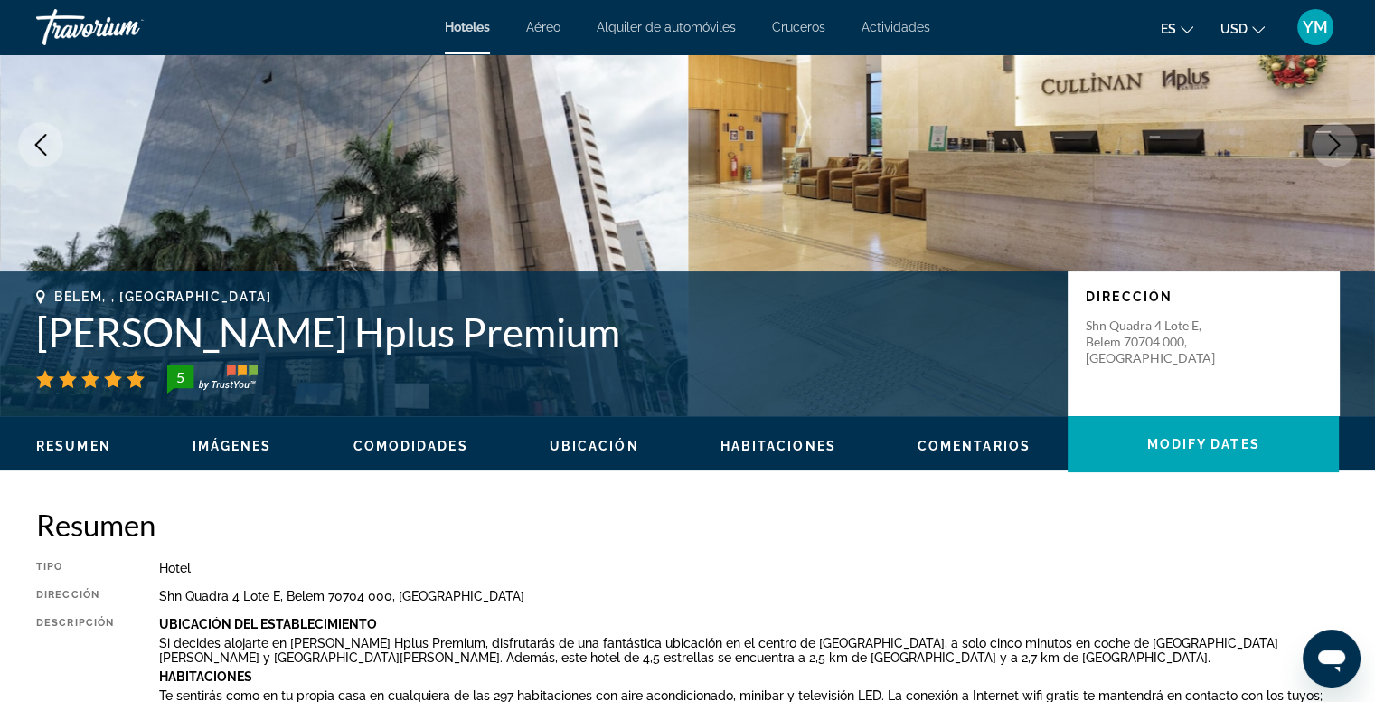
scroll to position [176, 0]
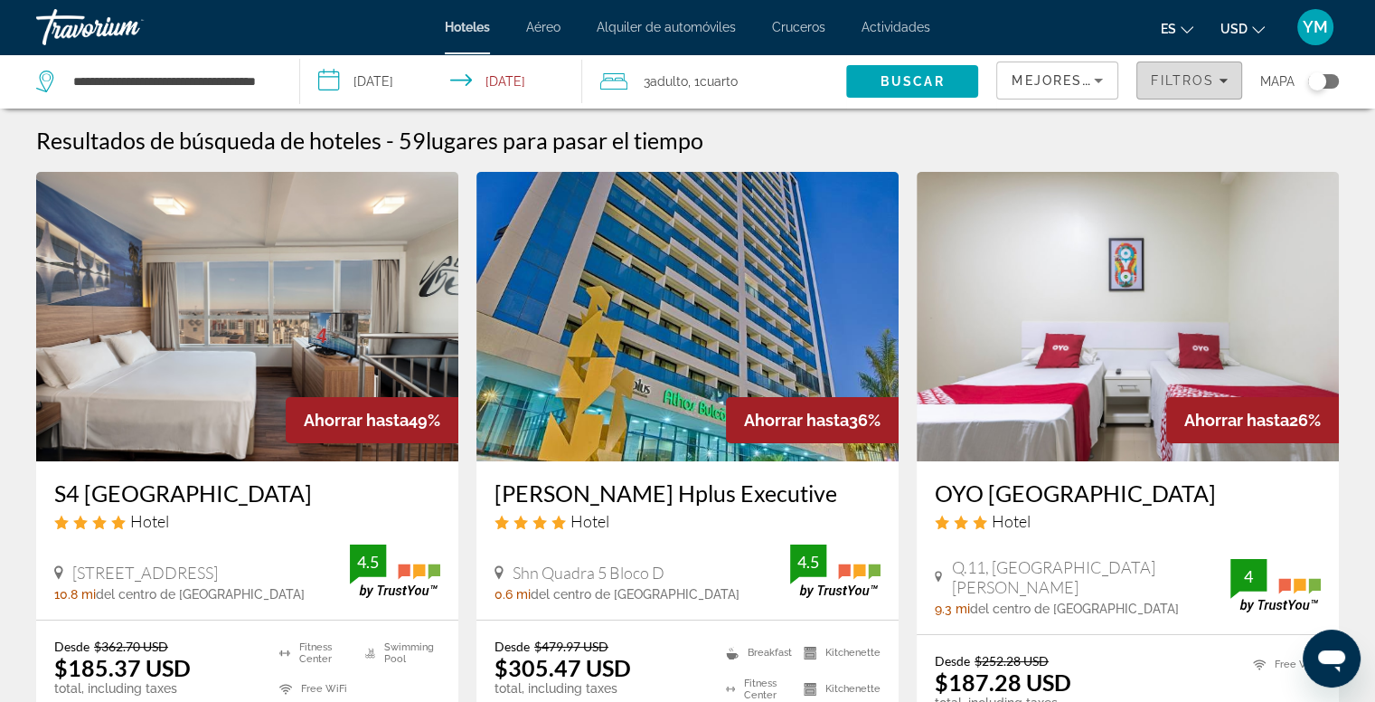
click at [1224, 73] on div "Filtros" at bounding box center [1189, 80] width 77 height 14
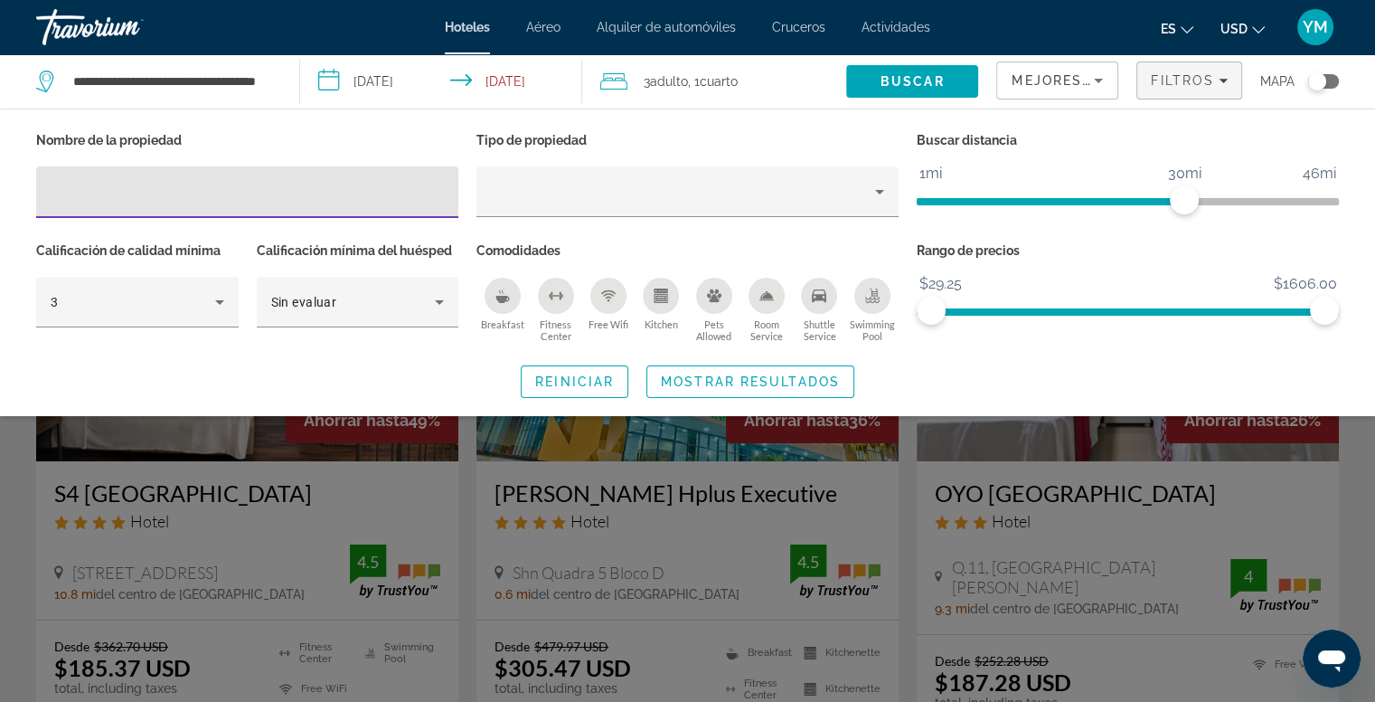
click at [61, 201] on input "Hotel Filters" at bounding box center [247, 193] width 393 height 22
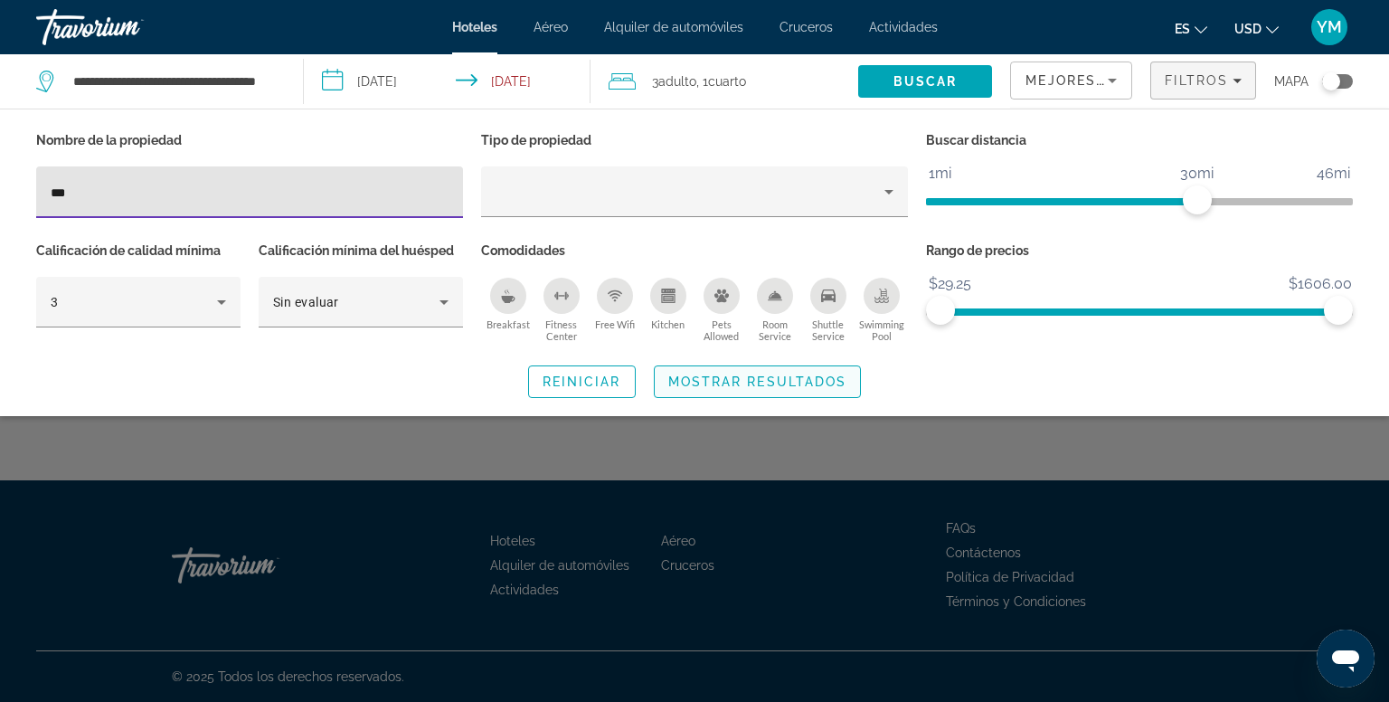
type input "***"
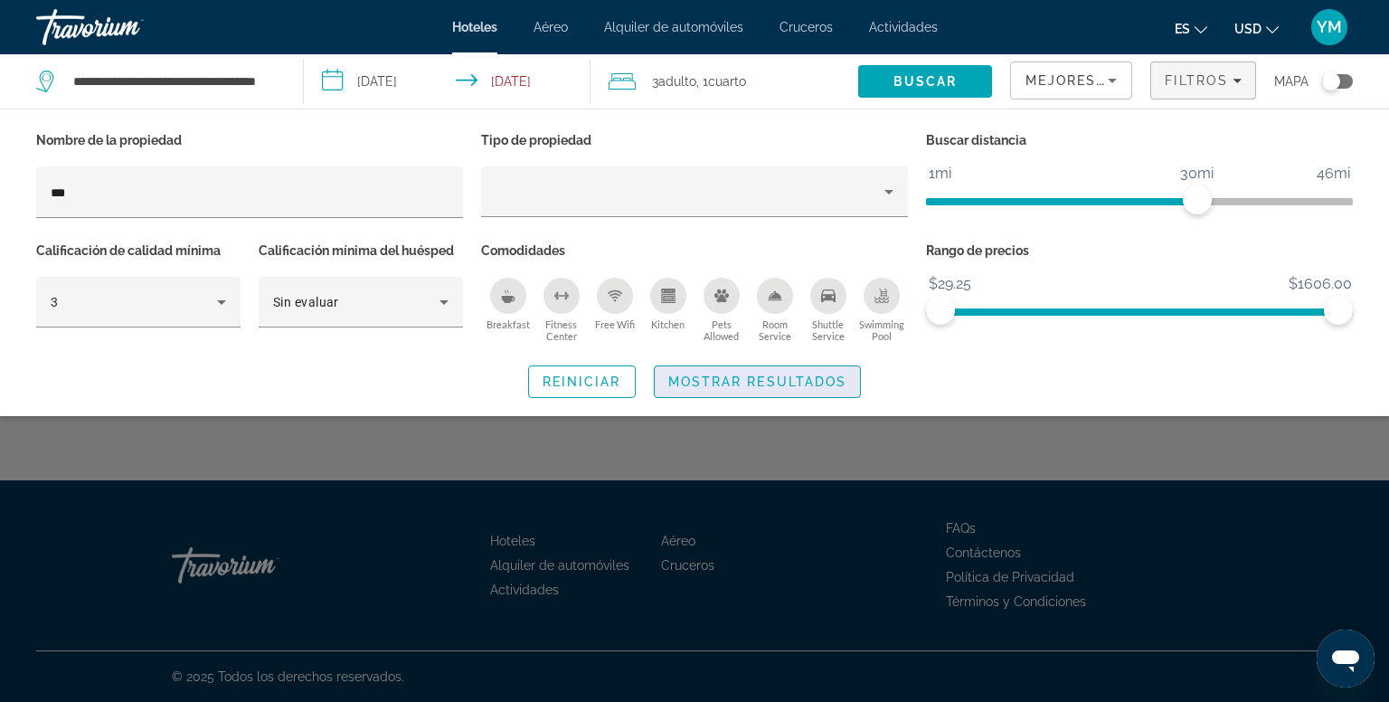
click at [689, 383] on span "Mostrar resultados" at bounding box center [757, 381] width 179 height 14
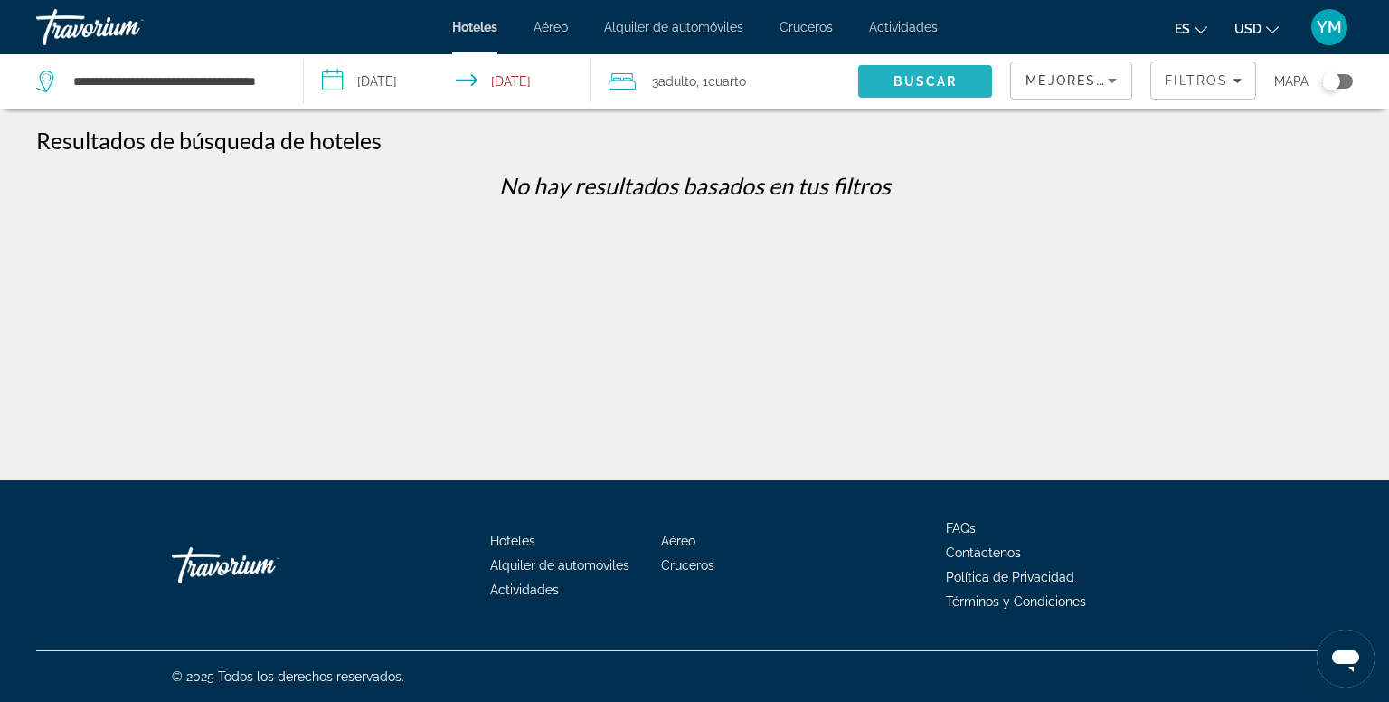
click at [930, 76] on span "Buscar" at bounding box center [925, 81] width 64 height 14
click at [1236, 84] on icon "Filters" at bounding box center [1237, 80] width 9 height 9
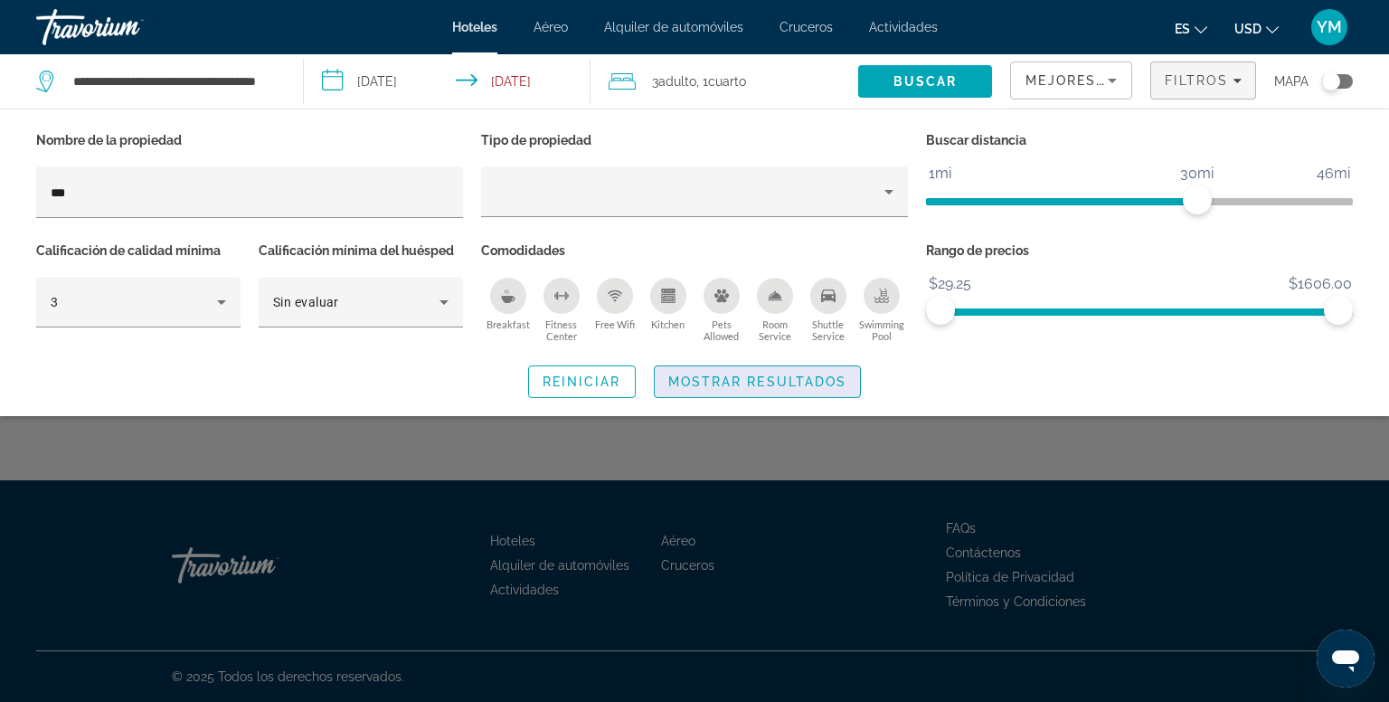
click at [773, 377] on span "Mostrar resultados" at bounding box center [757, 381] width 179 height 14
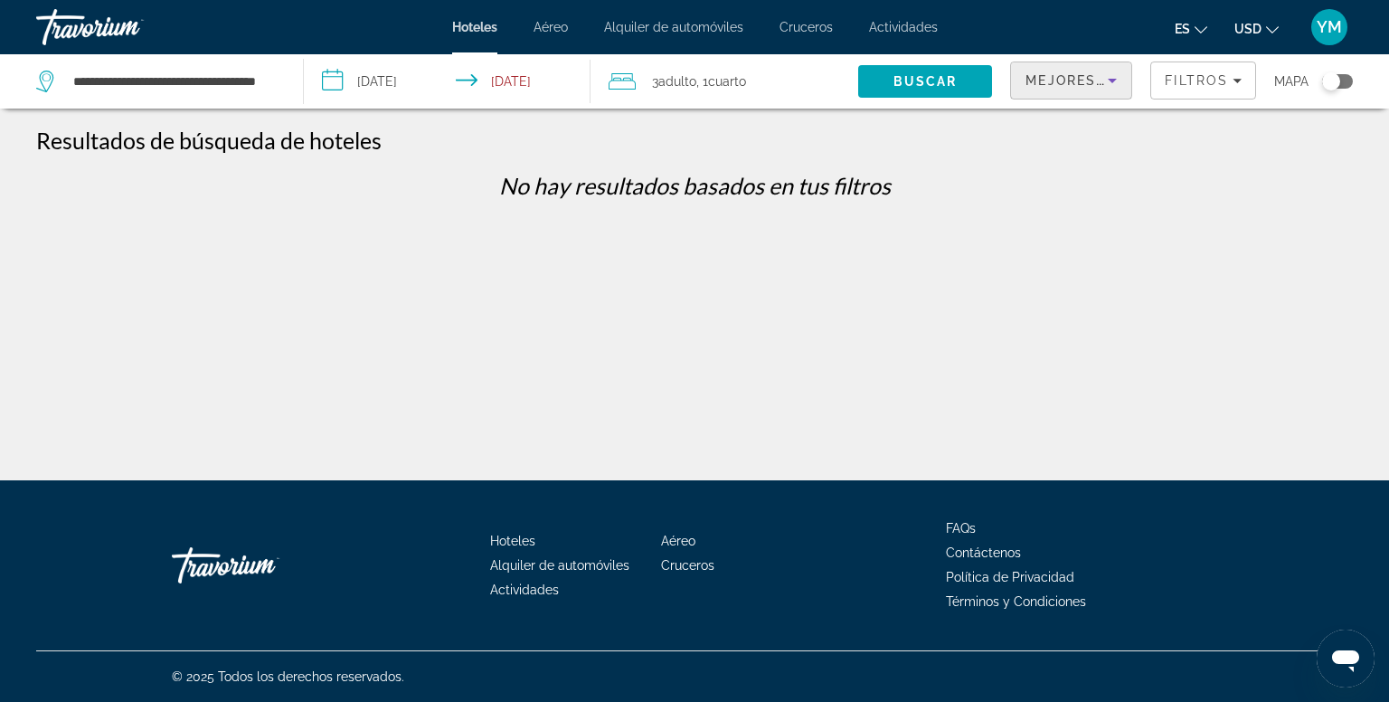
click at [1113, 80] on icon "Sort by" at bounding box center [1112, 81] width 9 height 5
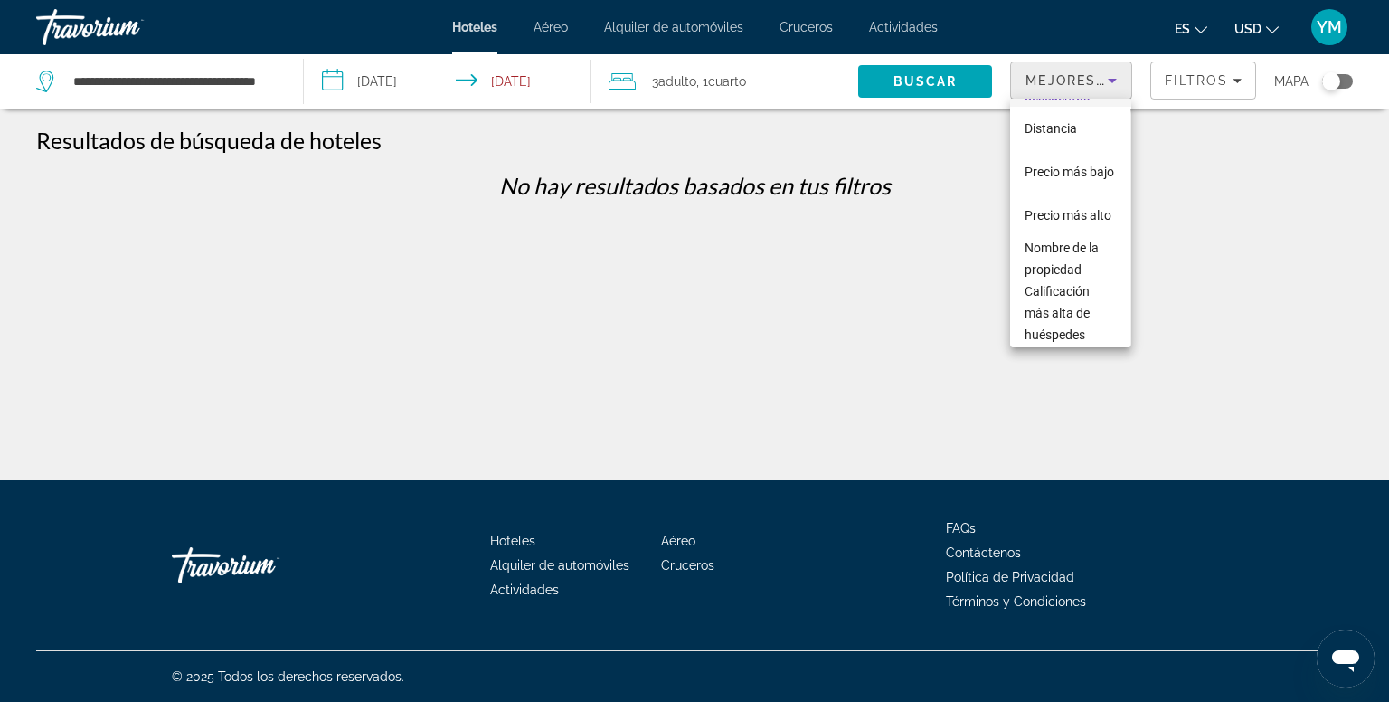
scroll to position [47, 0]
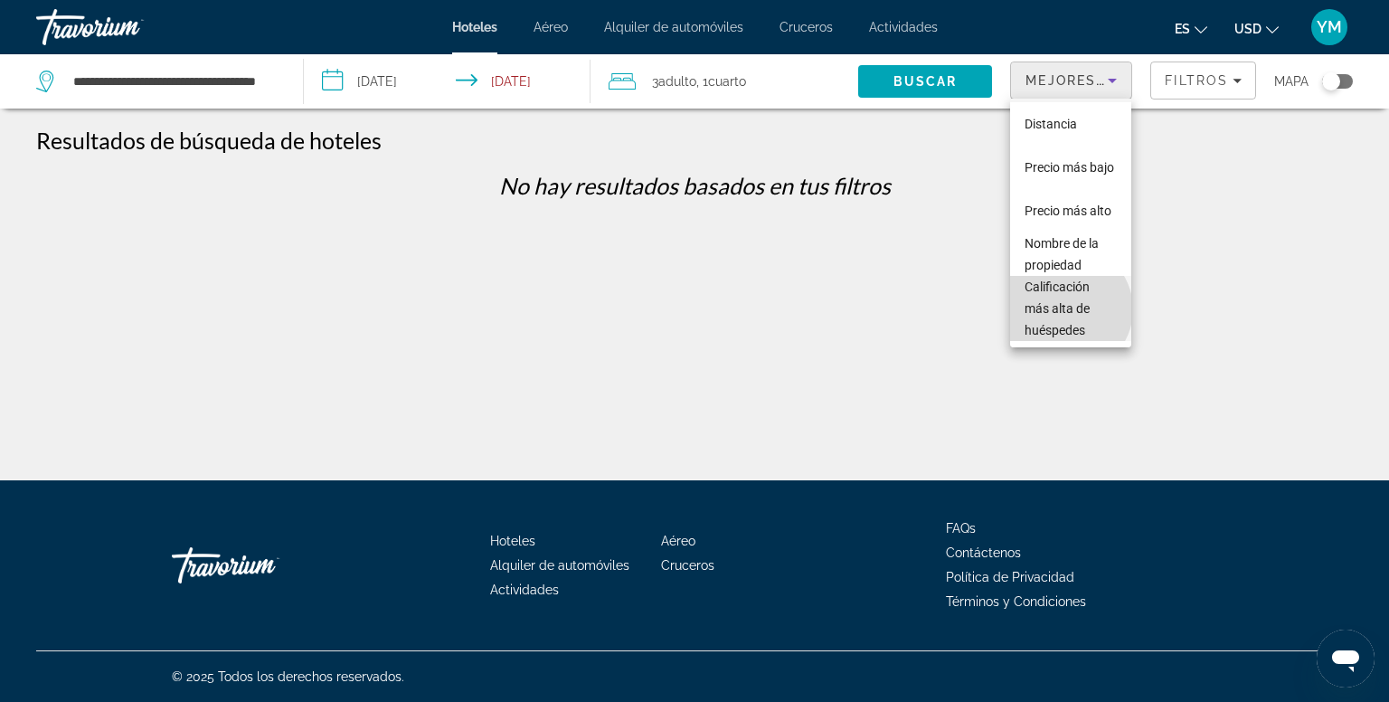
click at [1067, 308] on span "Calificación más alta de huéspedes" at bounding box center [1057, 308] width 65 height 58
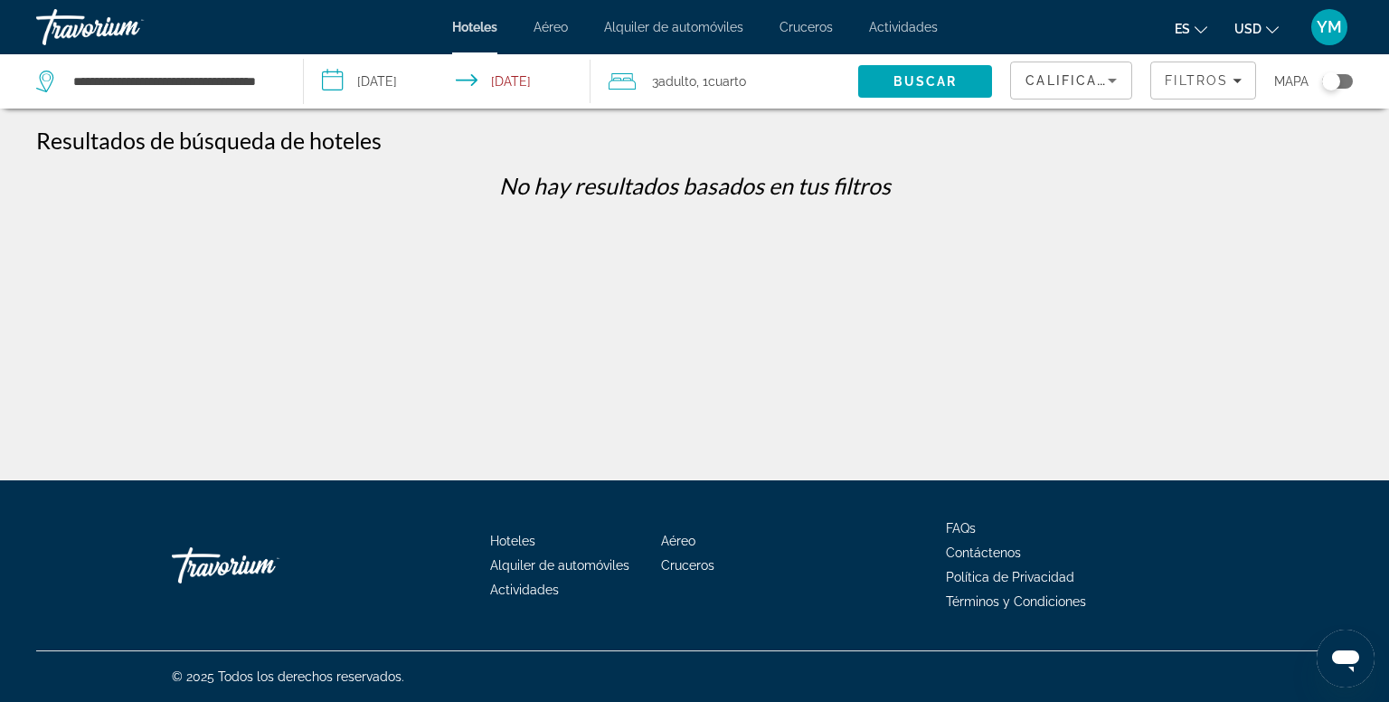
click at [1195, 405] on div "**********" at bounding box center [694, 367] width 1389 height 480
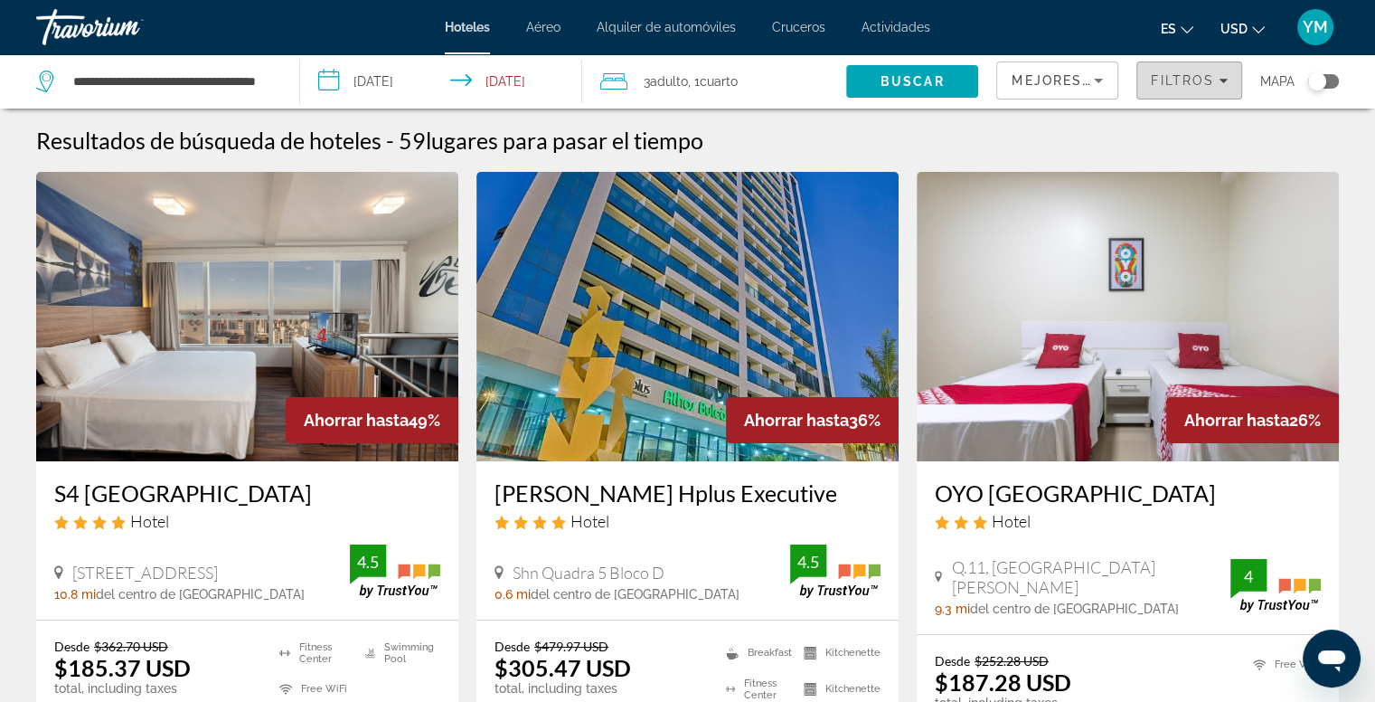
click at [1222, 80] on icon "Filters" at bounding box center [1223, 81] width 9 height 5
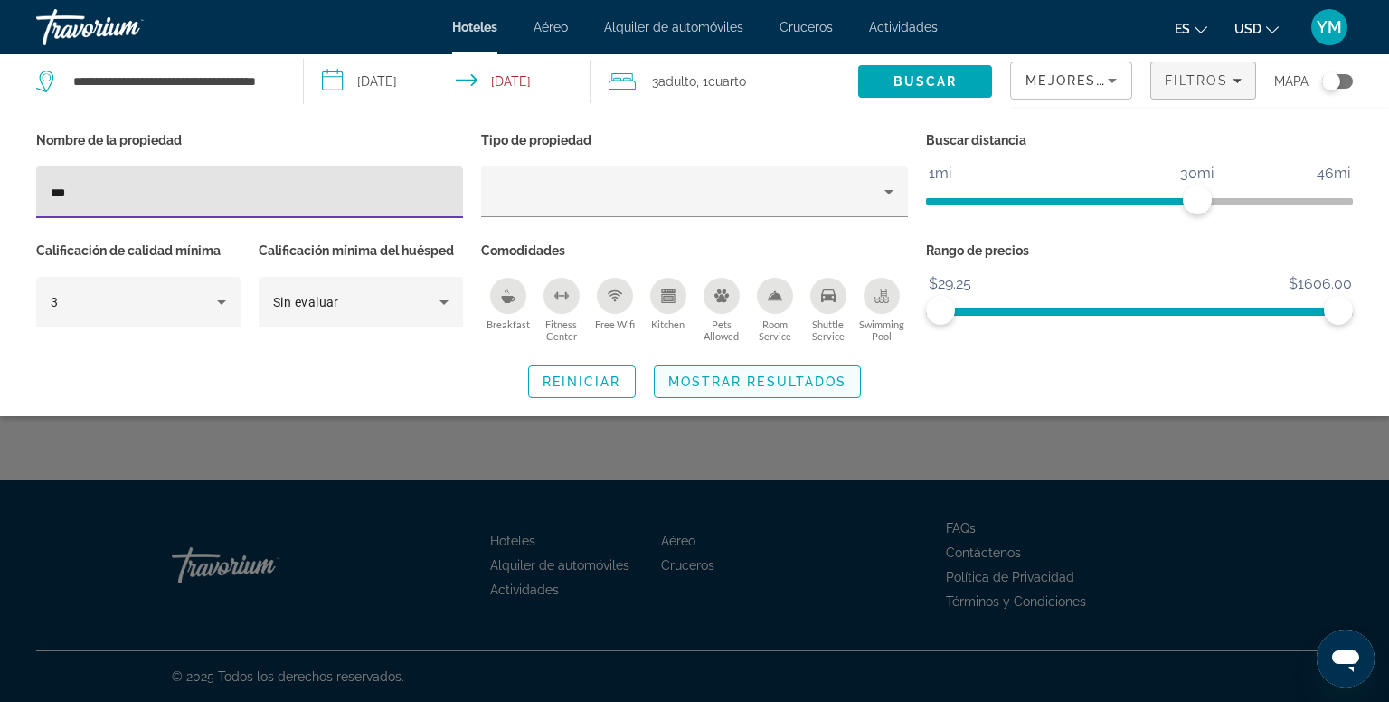
type input "***"
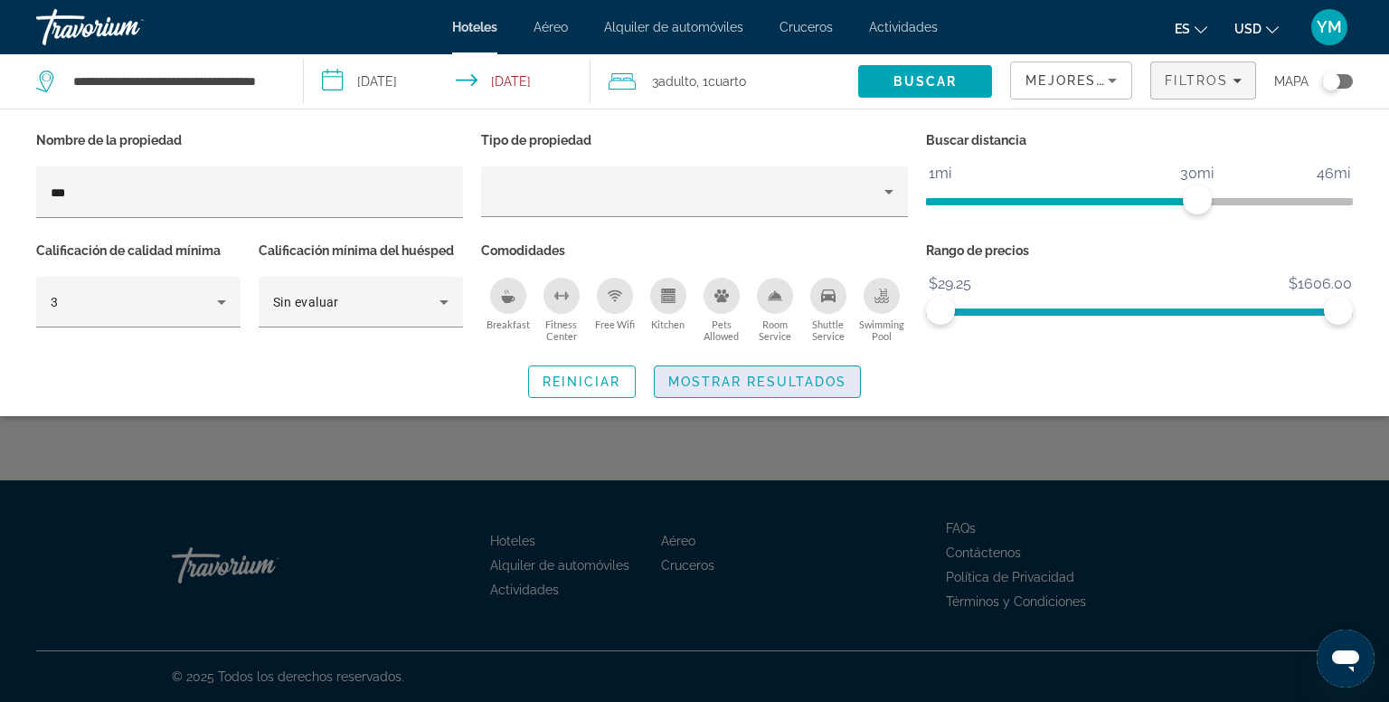
click at [789, 383] on span "Mostrar resultados" at bounding box center [757, 381] width 179 height 14
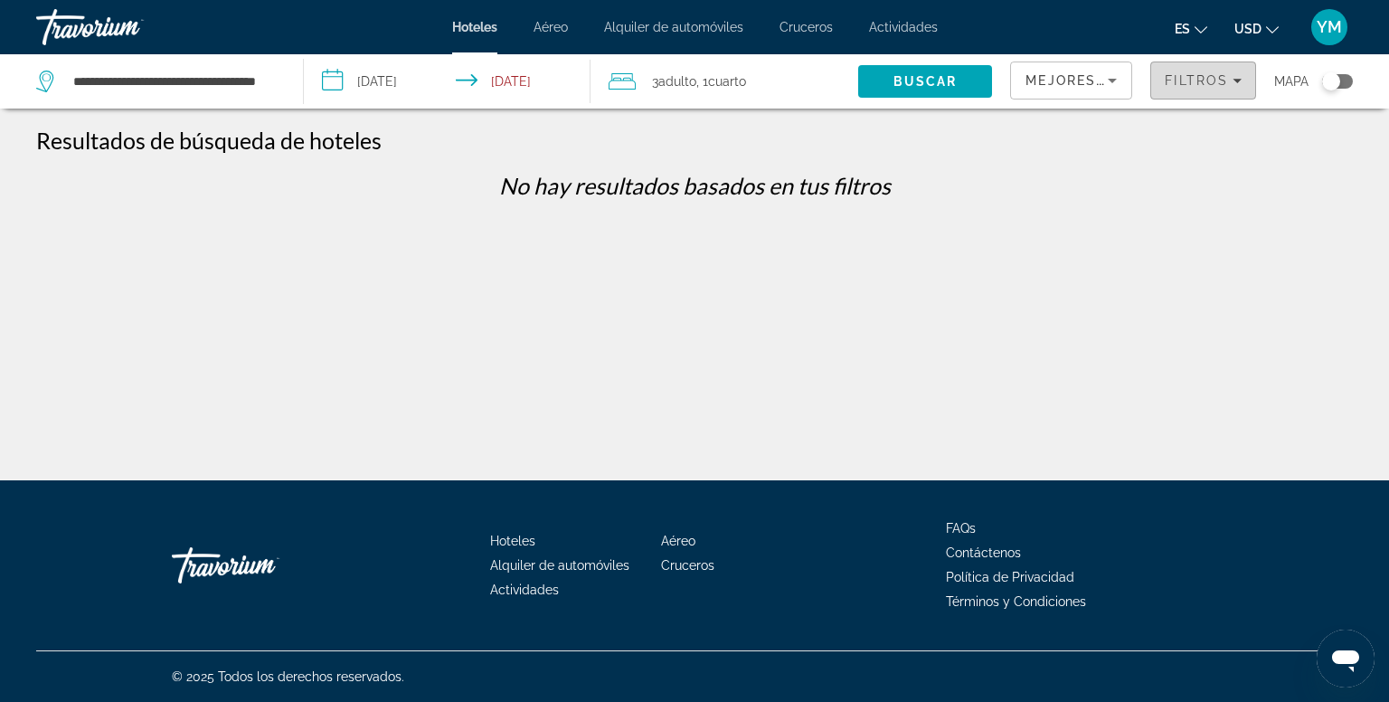
click at [1233, 80] on icon "Filters" at bounding box center [1237, 80] width 9 height 9
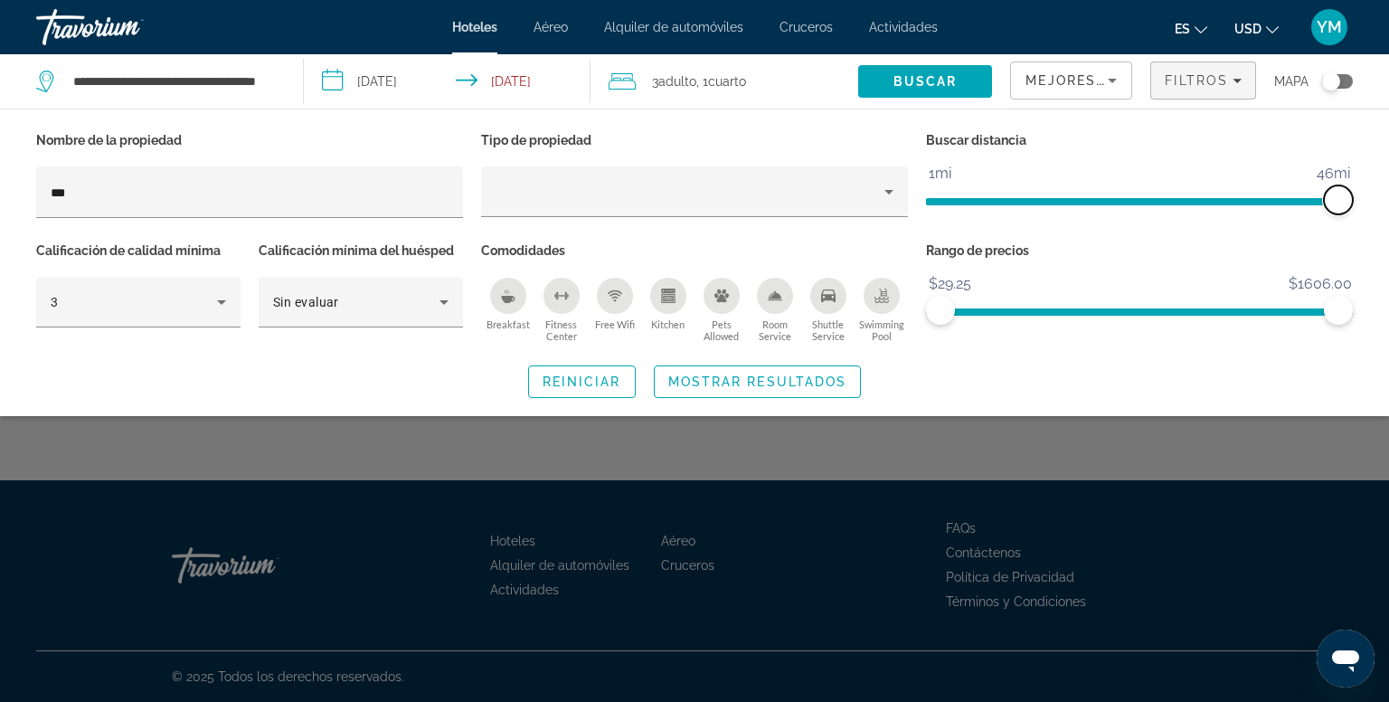
drag, startPoint x: 1195, startPoint y: 193, endPoint x: 1366, endPoint y: 203, distance: 171.3
click at [1366, 203] on div "Nombre de la propiedad *** Tipo de propiedad Buscar distancia 1mi 46mi 46mi Cal…" at bounding box center [694, 263] width 1389 height 270
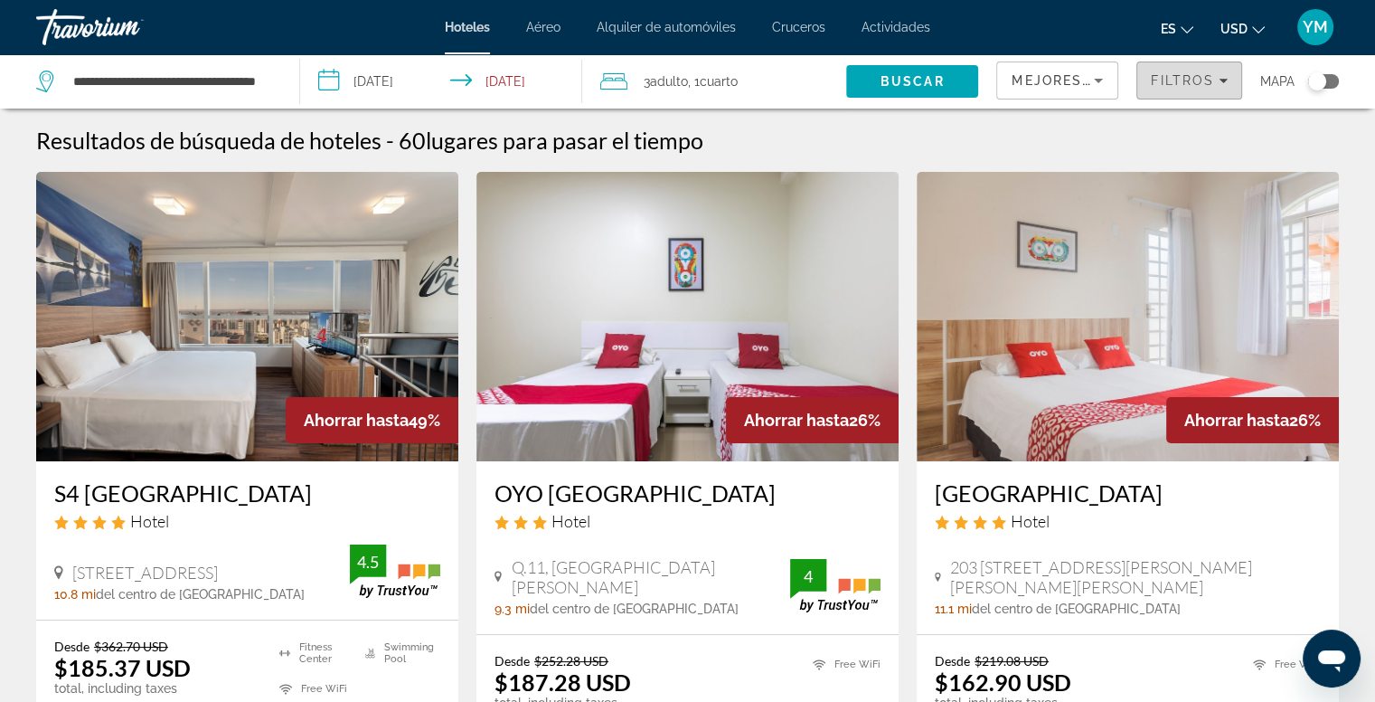
click at [1220, 81] on icon "Filters" at bounding box center [1223, 80] width 9 height 9
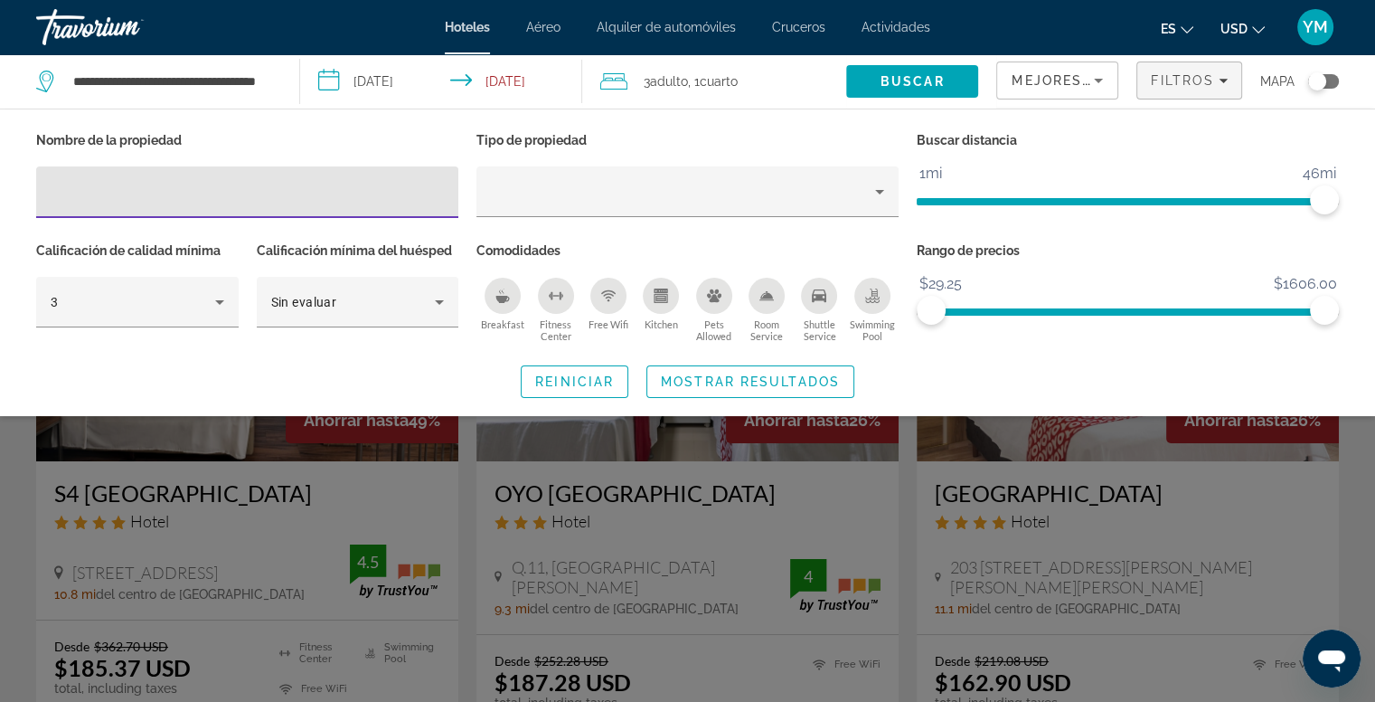
click at [68, 192] on input "Hotel Filters" at bounding box center [247, 193] width 393 height 22
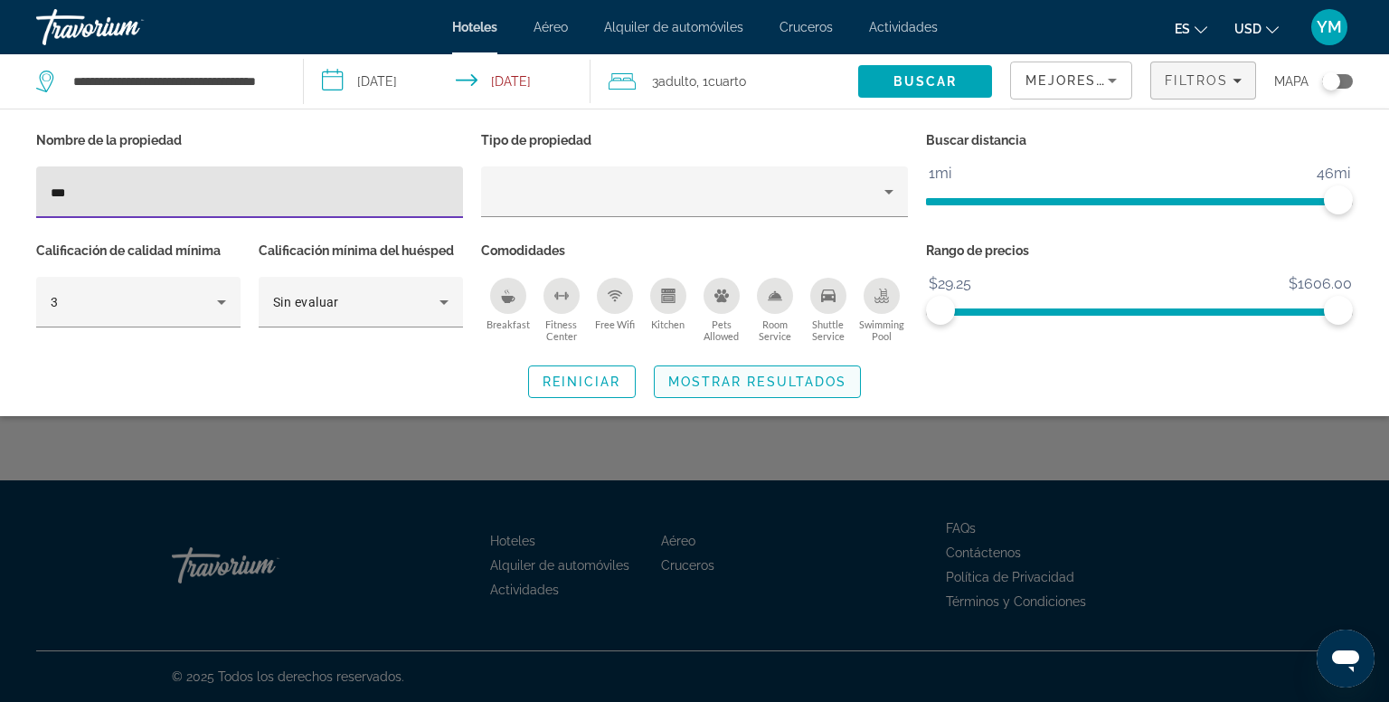
type input "***"
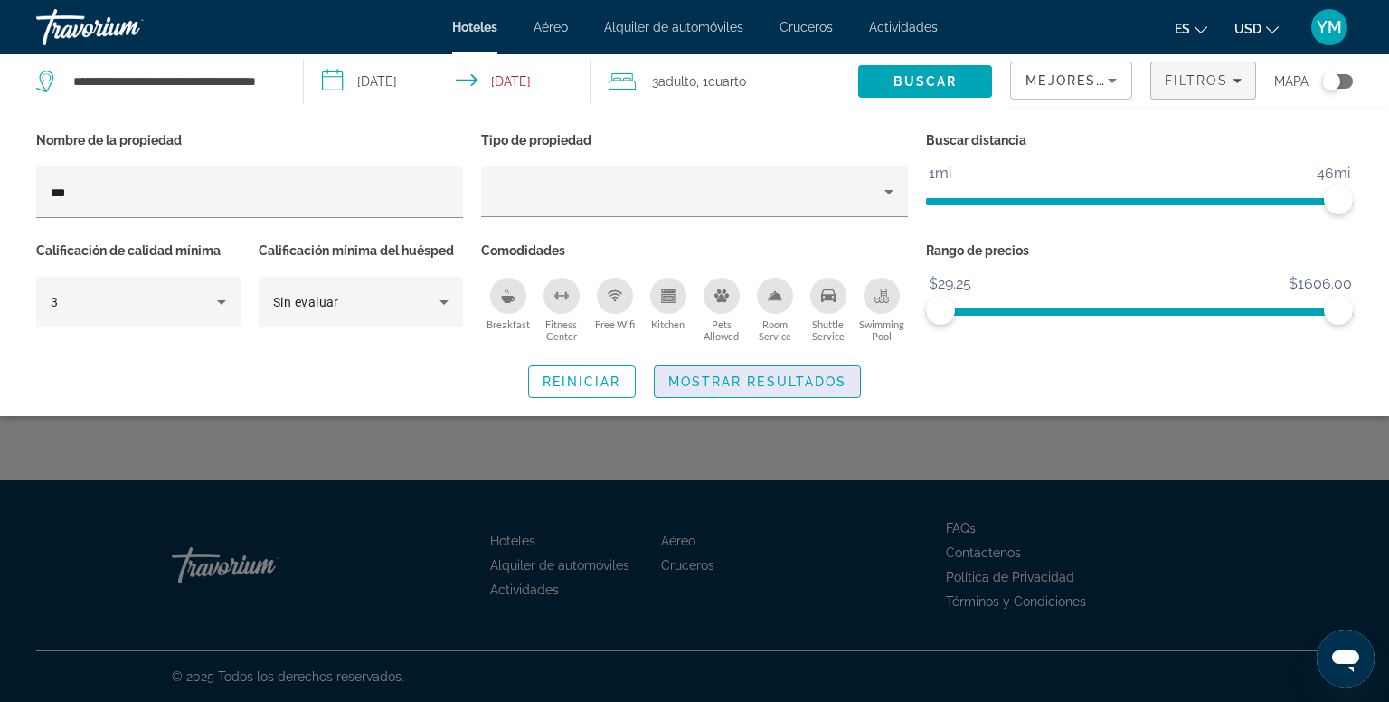
click at [693, 382] on span "Mostrar resultados" at bounding box center [757, 381] width 179 height 14
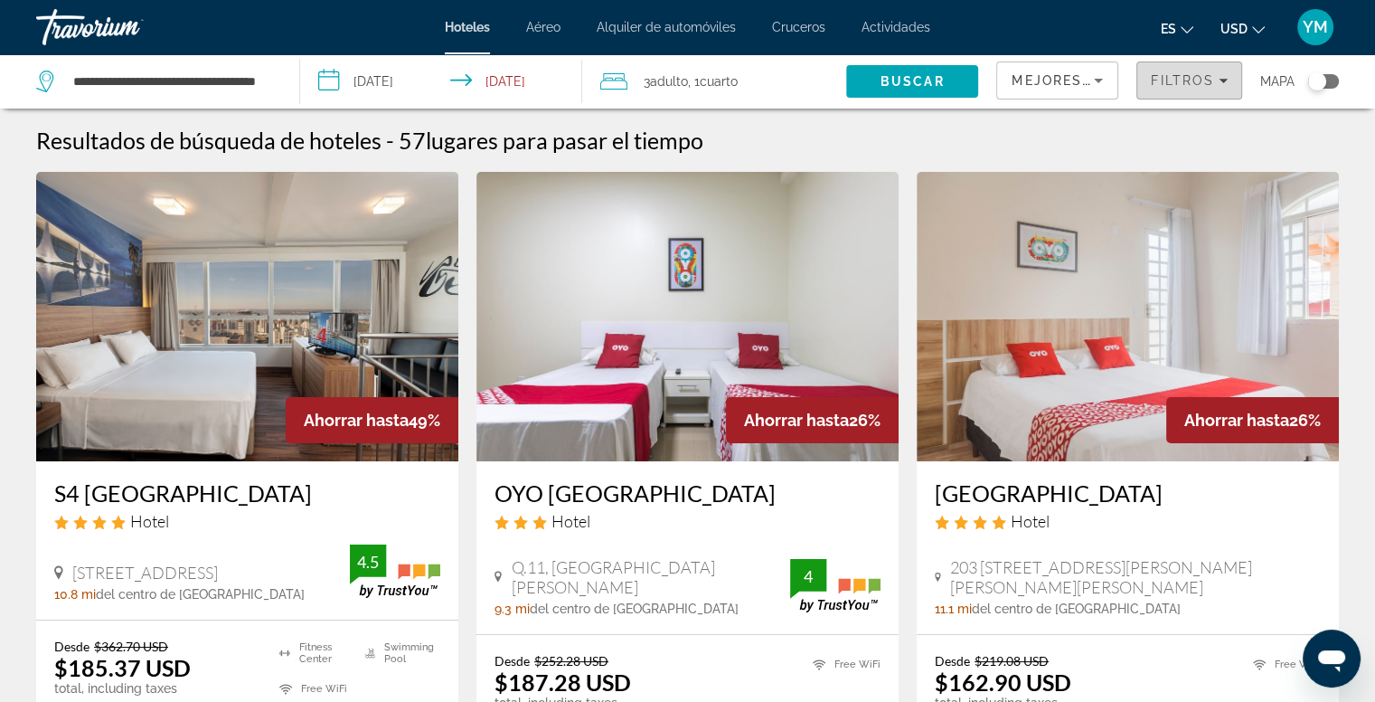
click at [1224, 84] on icon "Filters" at bounding box center [1223, 80] width 9 height 9
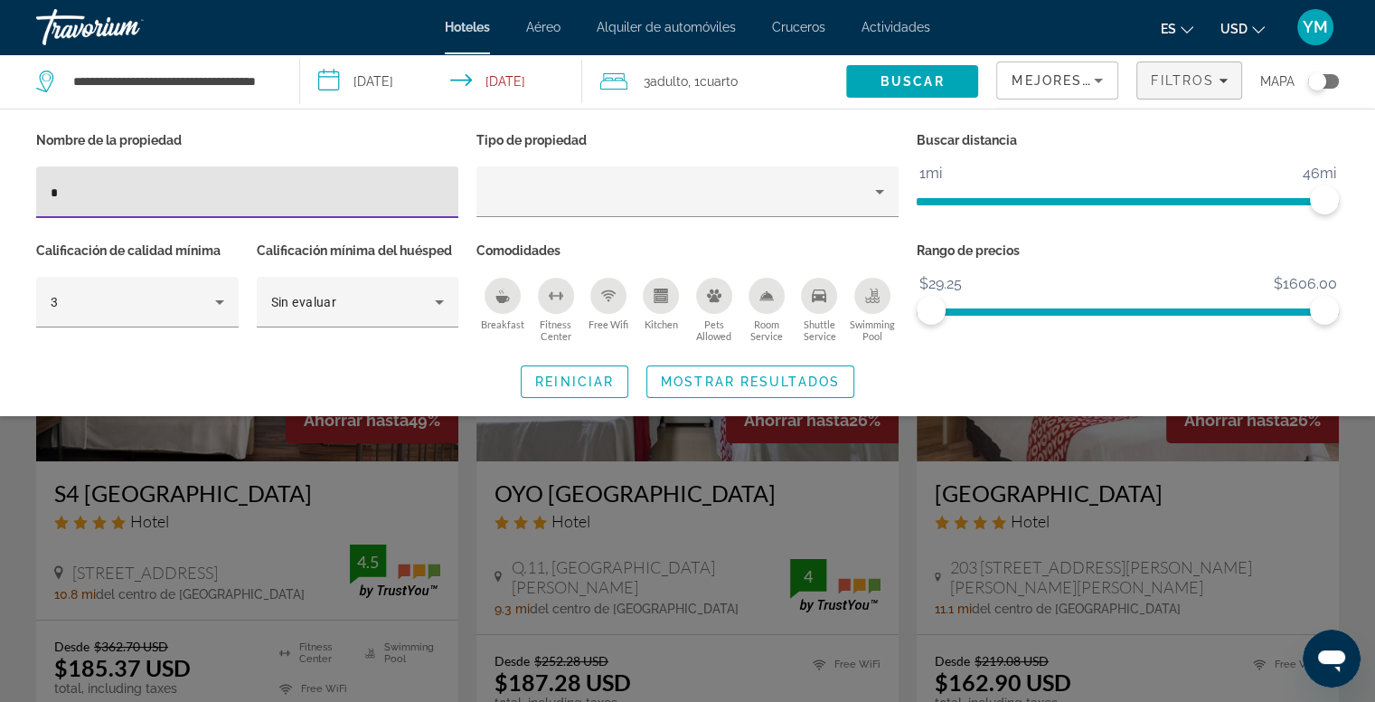
click at [62, 184] on input "*" at bounding box center [247, 193] width 393 height 22
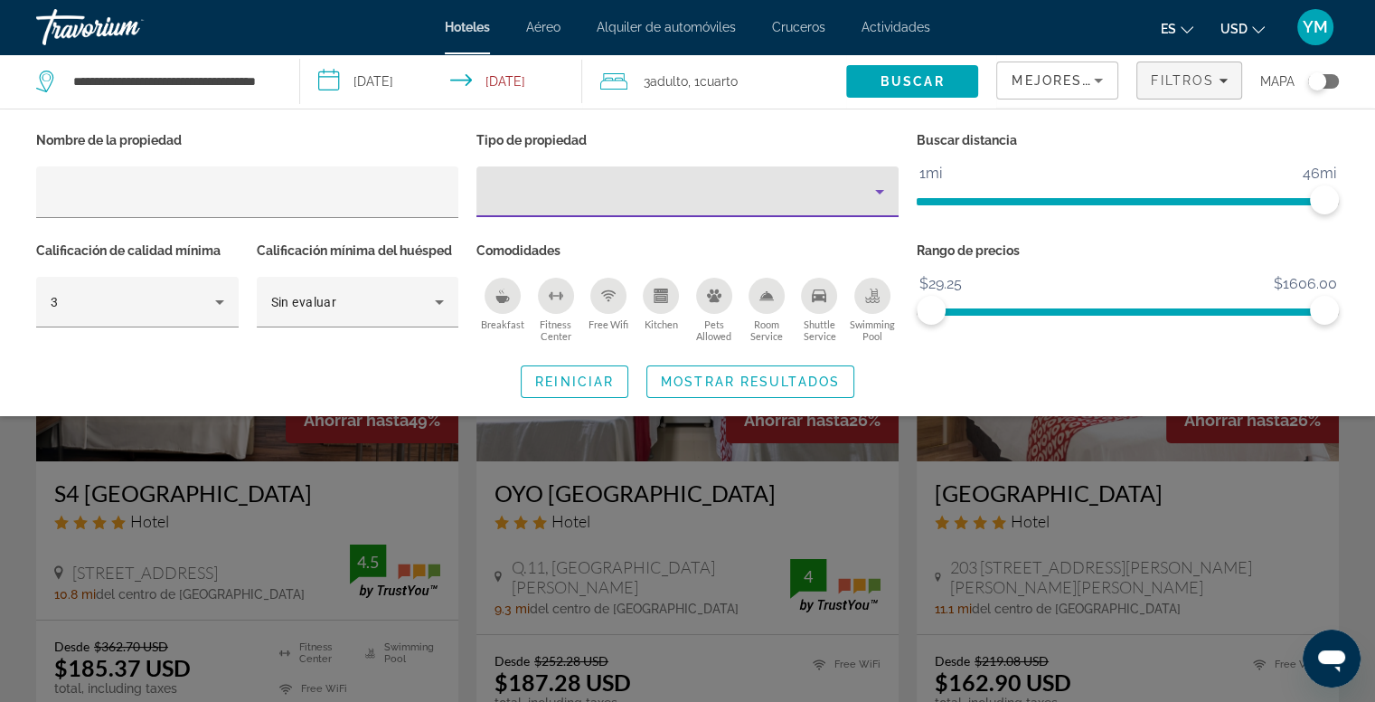
click at [880, 193] on icon "Property type" at bounding box center [879, 192] width 9 height 5
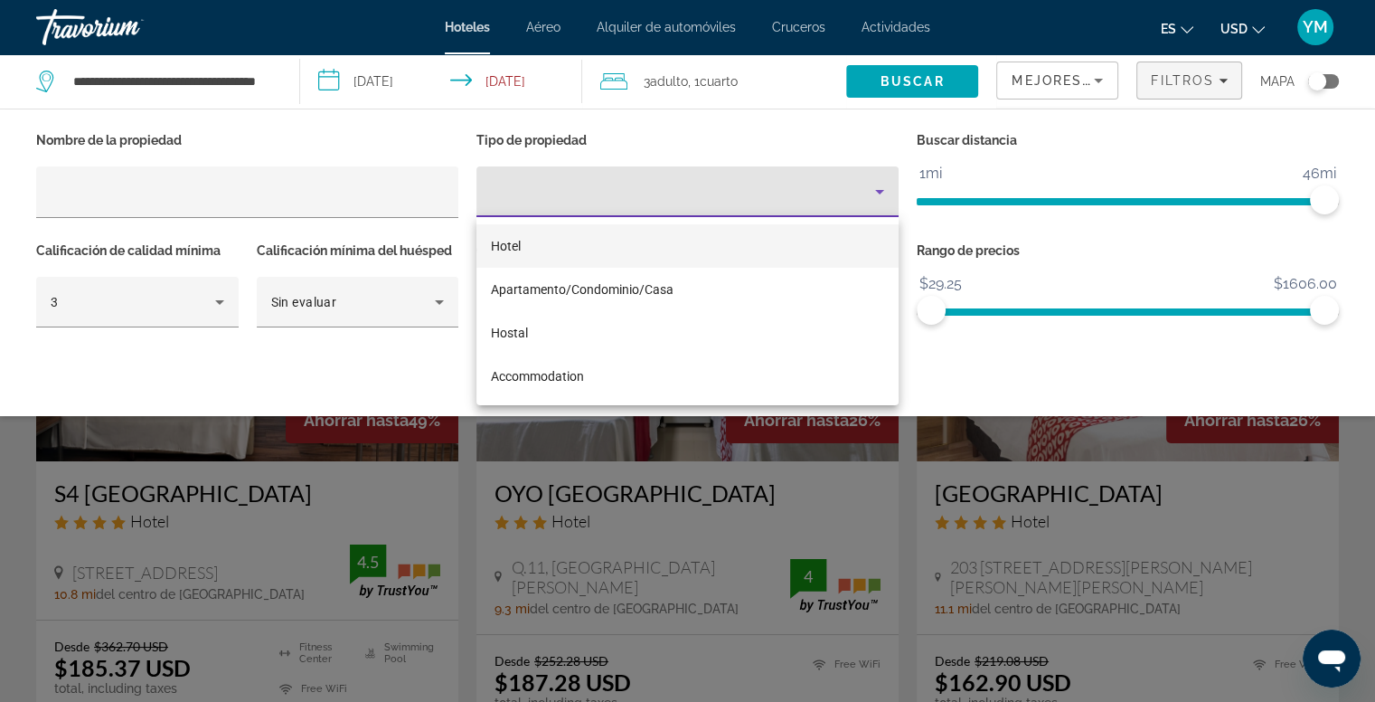
click at [506, 248] on span "Hotel" at bounding box center [506, 246] width 30 height 14
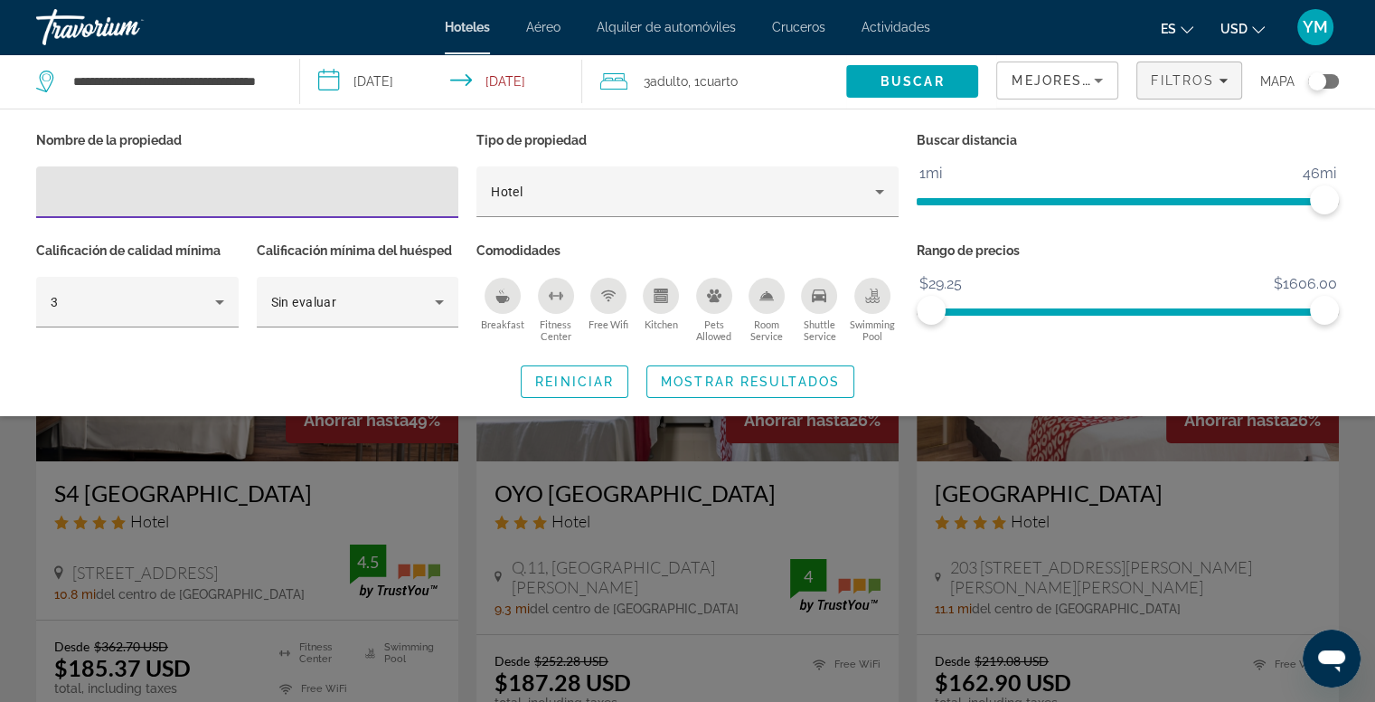
click at [92, 192] on input "Hotel Filters" at bounding box center [247, 193] width 393 height 22
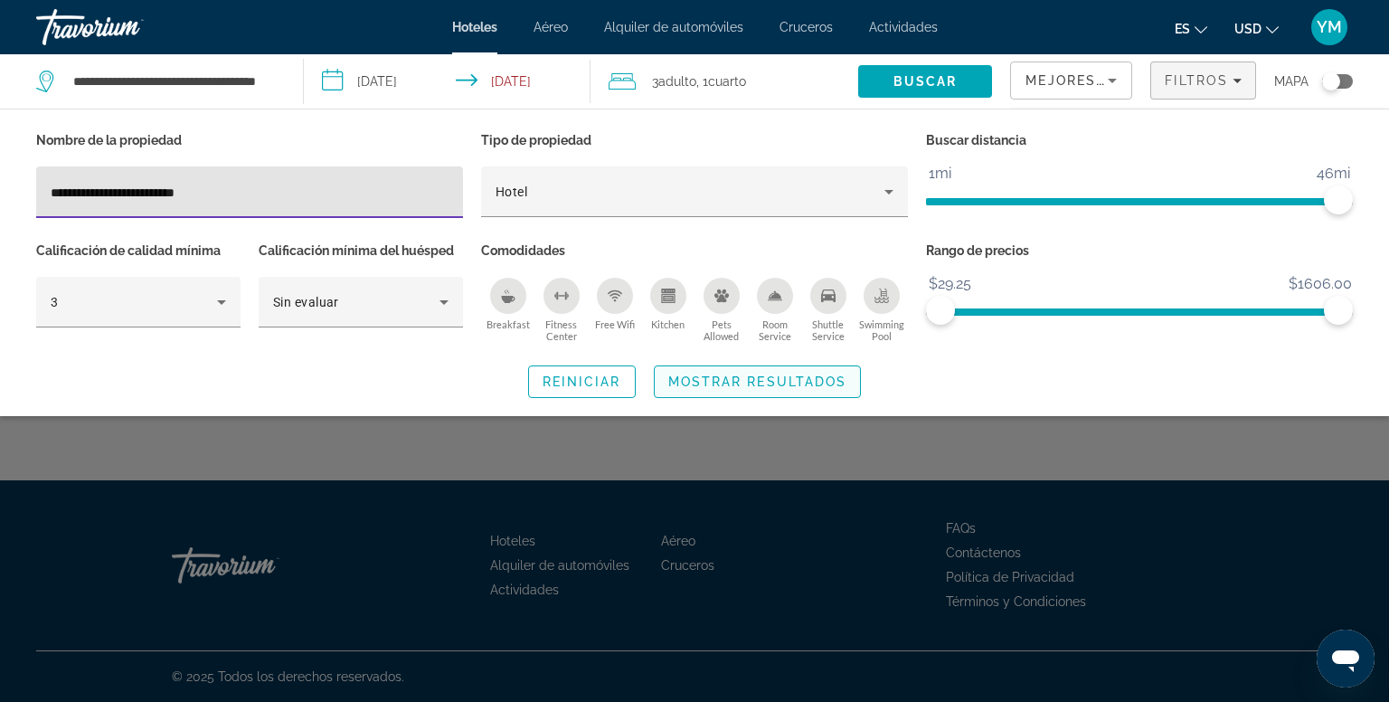
type input "**********"
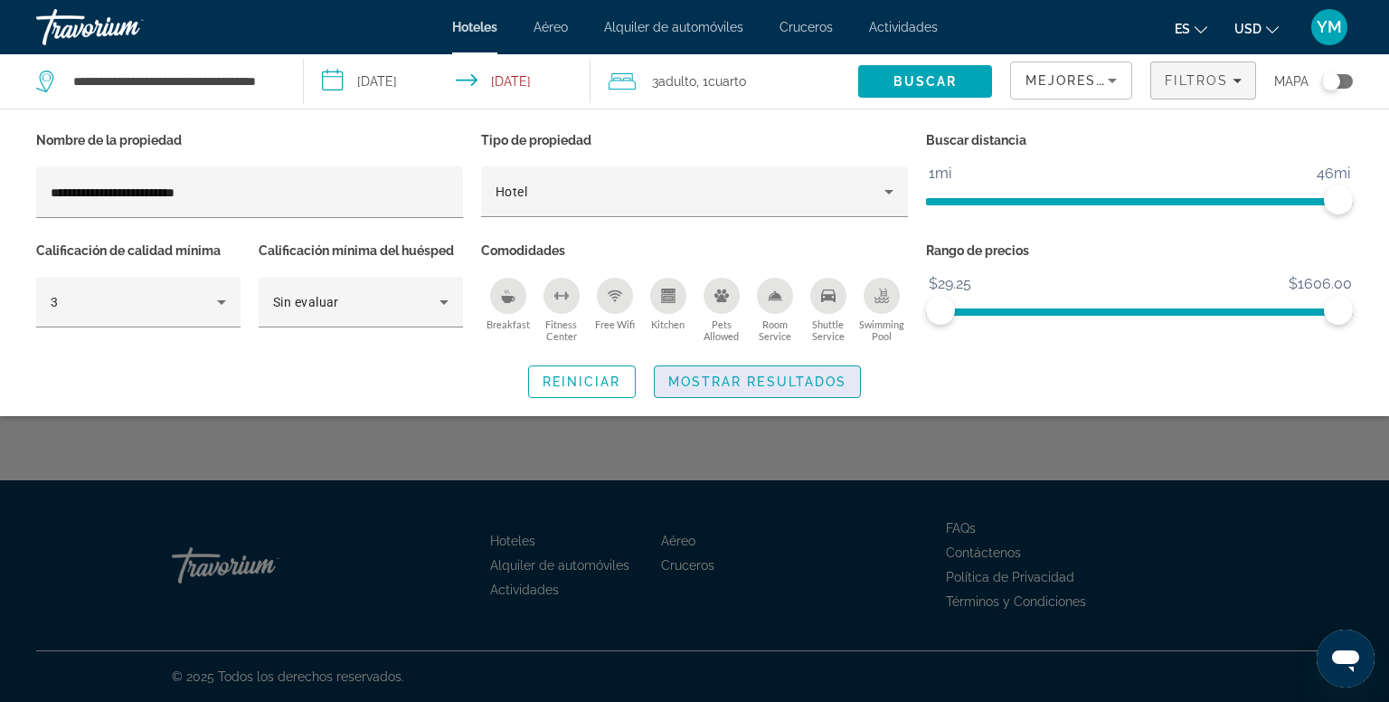
click at [678, 392] on span "Search widget" at bounding box center [758, 381] width 206 height 43
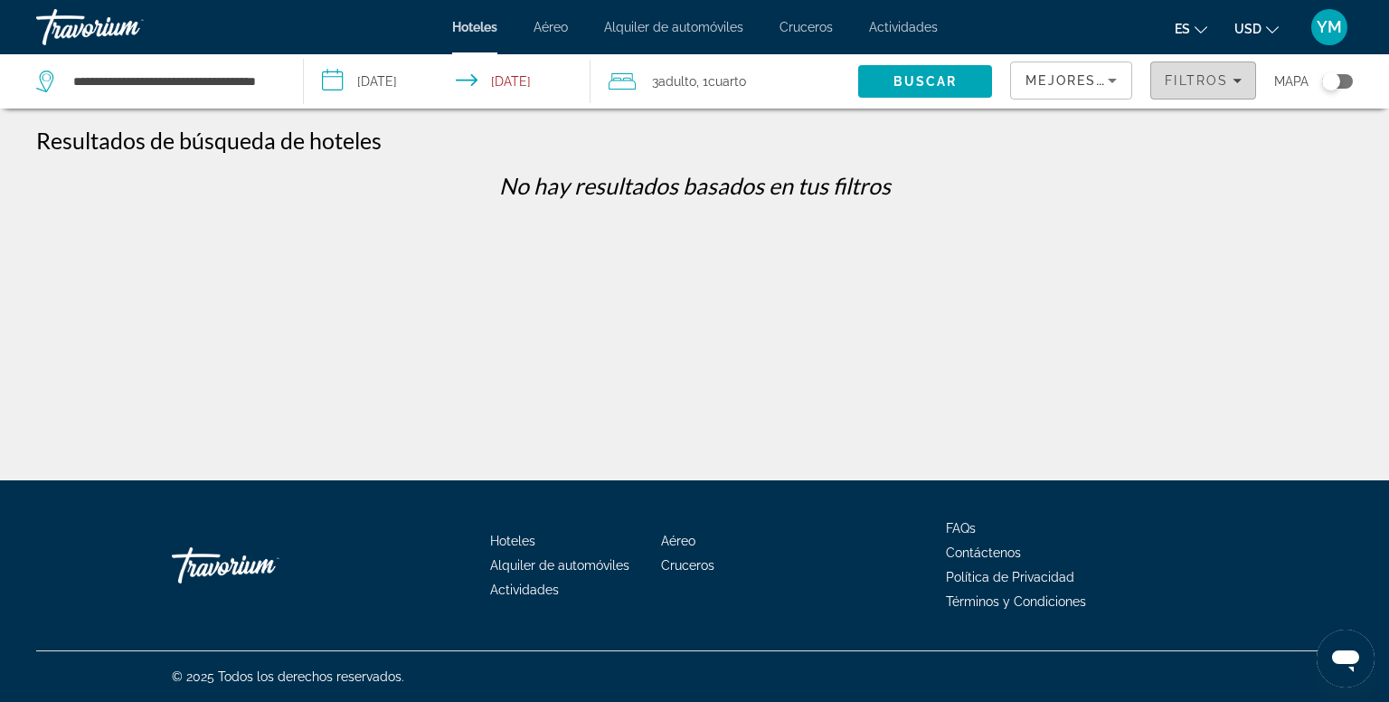
click at [1197, 80] on span "Filtros" at bounding box center [1196, 80] width 63 height 14
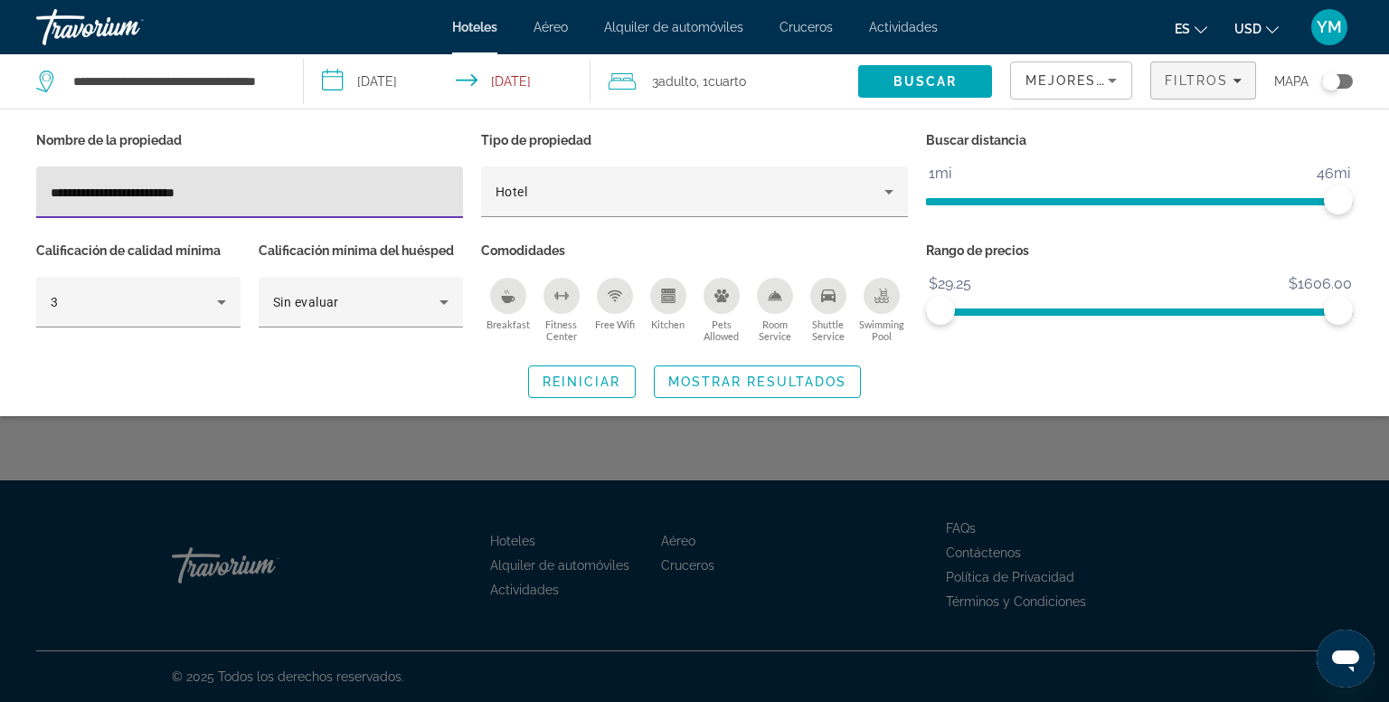
click at [259, 191] on input "**********" at bounding box center [250, 193] width 398 height 22
type input "*"
type input "**********"
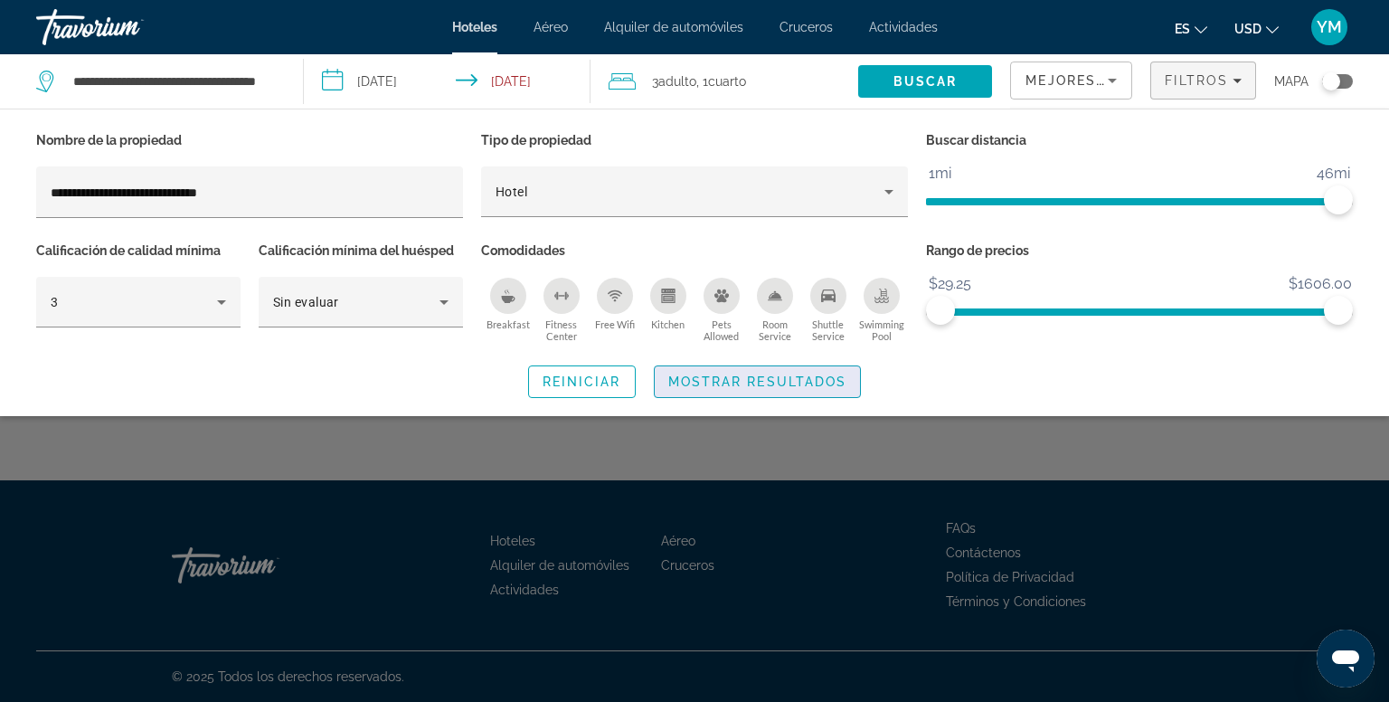
click at [667, 367] on span "Search widget" at bounding box center [758, 381] width 206 height 43
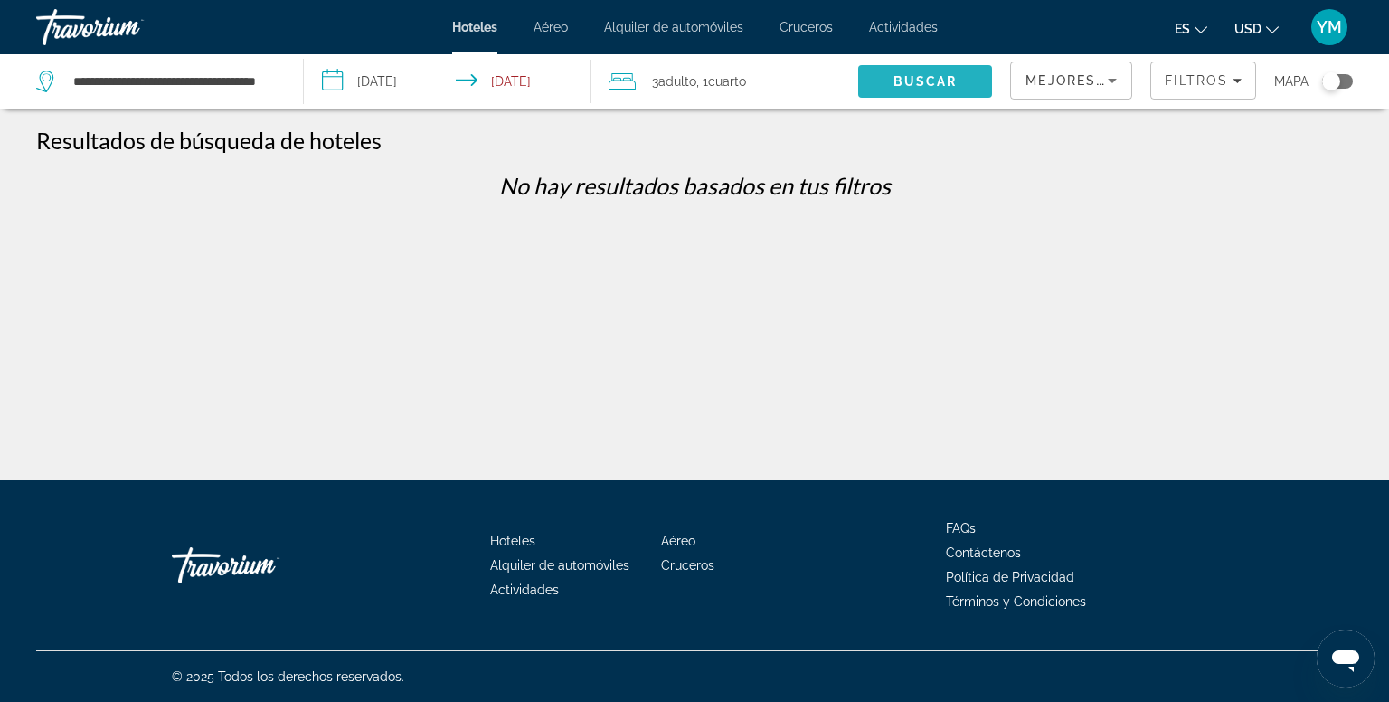
click at [962, 75] on span "Search" at bounding box center [925, 81] width 134 height 43
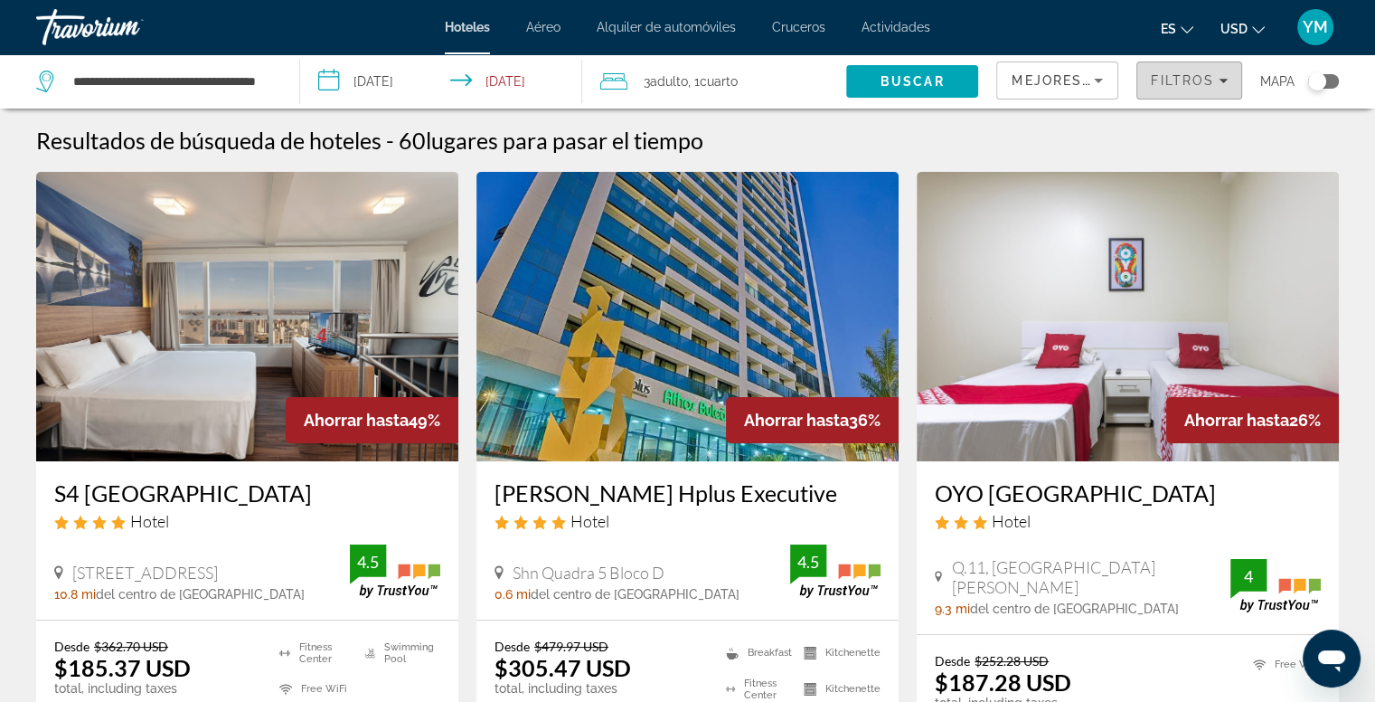
click at [1219, 82] on icon "Filters" at bounding box center [1223, 80] width 9 height 9
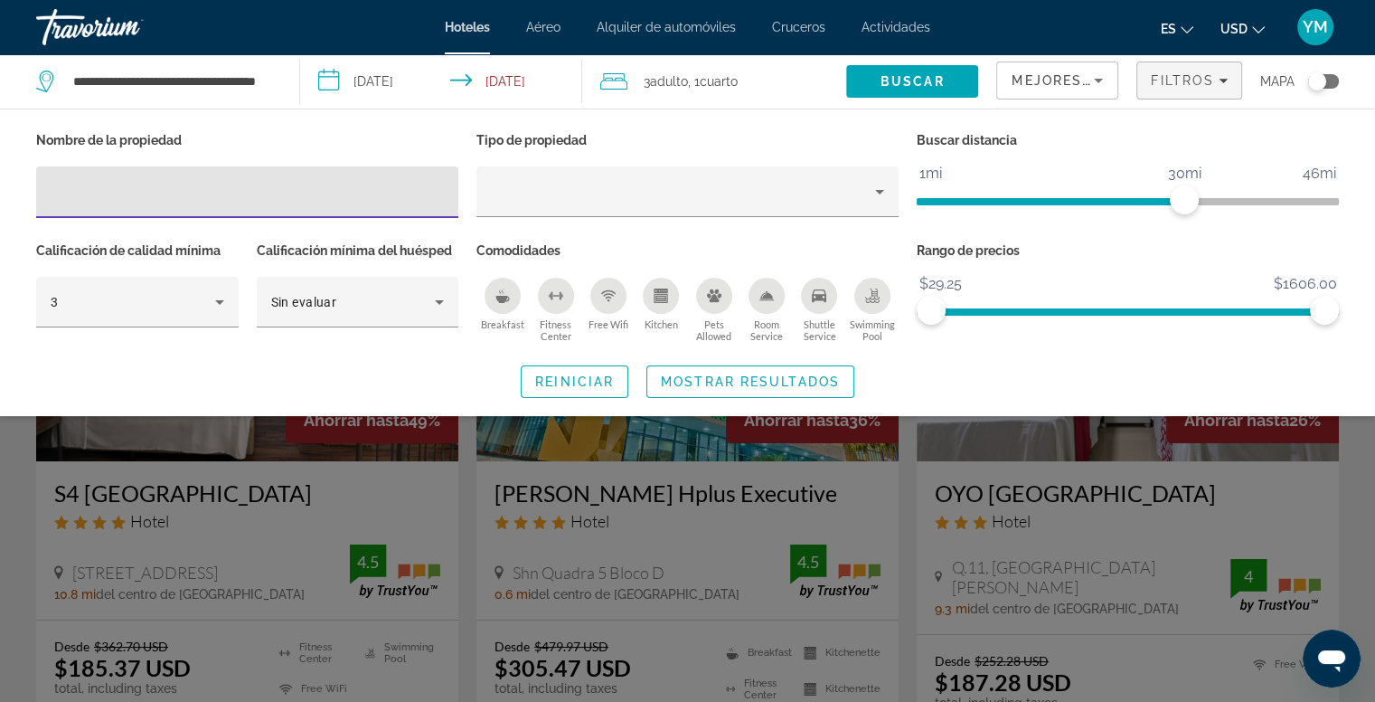
click at [105, 196] on input "Hotel Filters" at bounding box center [247, 193] width 393 height 22
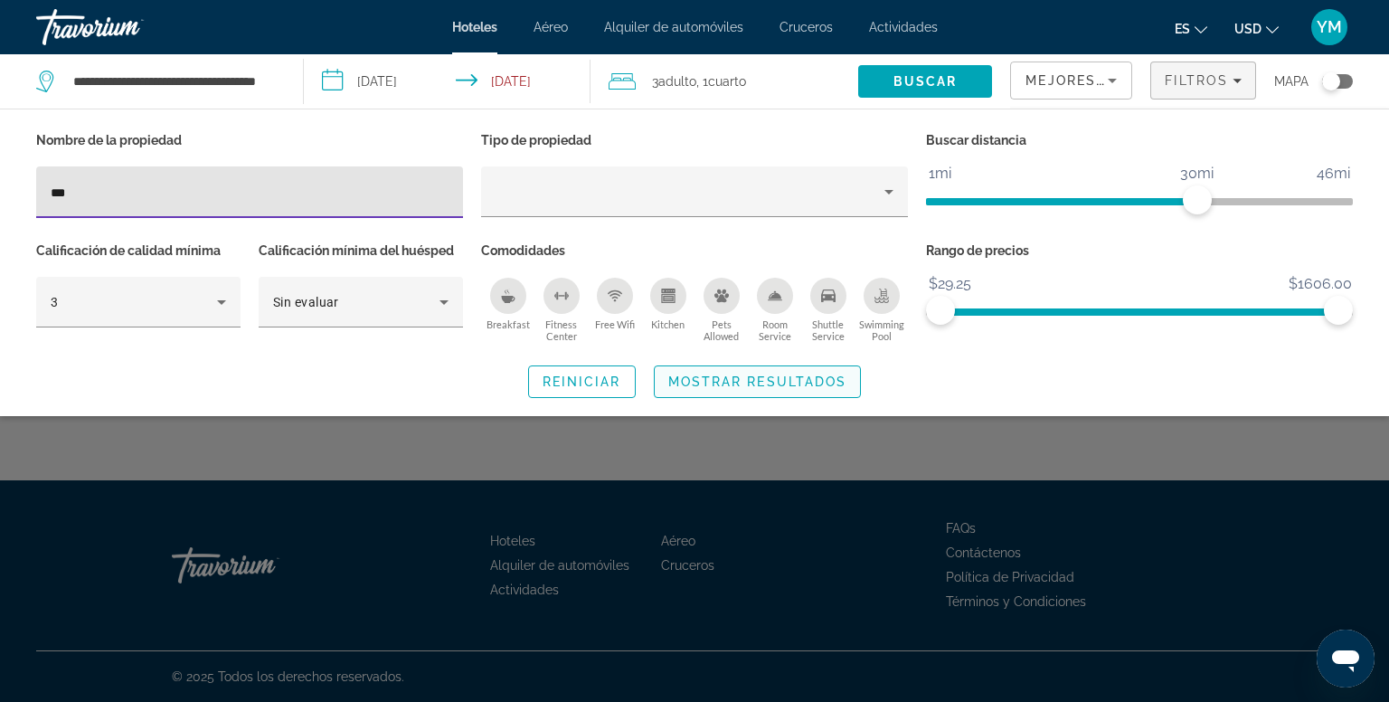
type input "***"
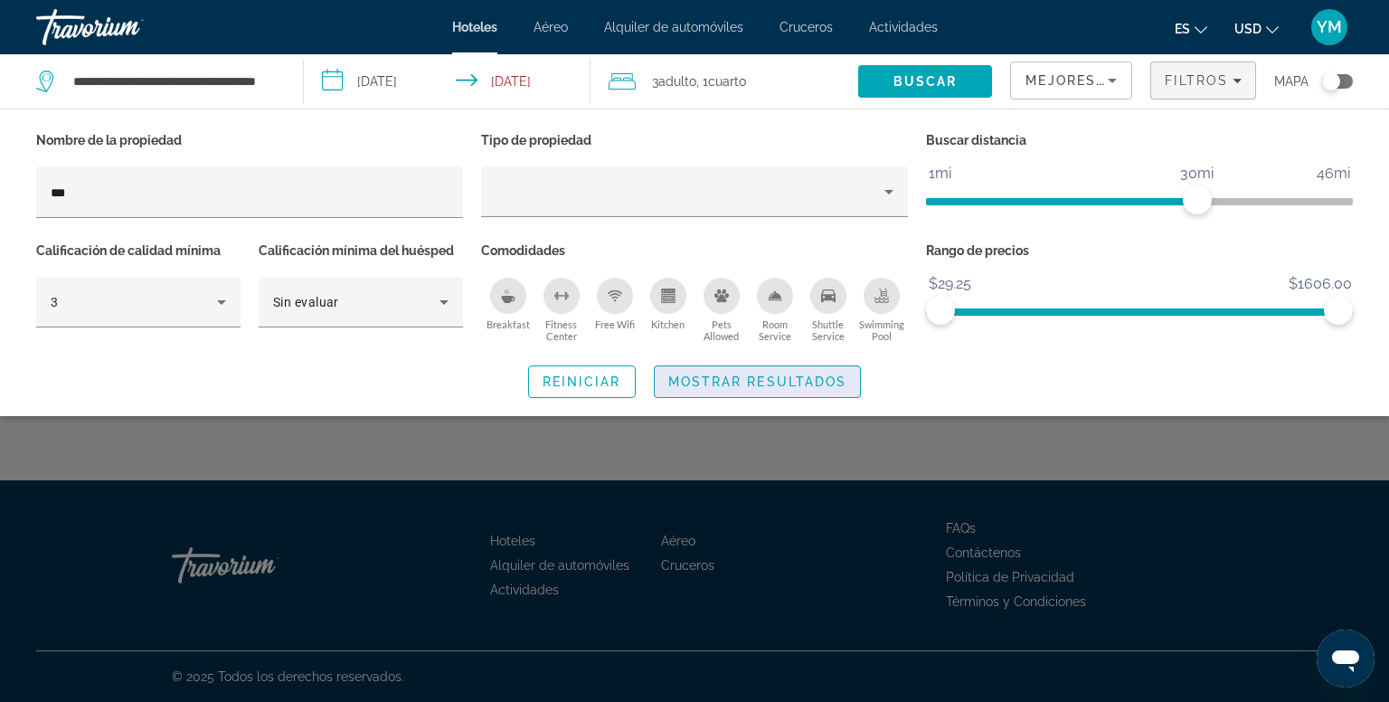
click at [680, 376] on span "Mostrar resultados" at bounding box center [757, 381] width 179 height 14
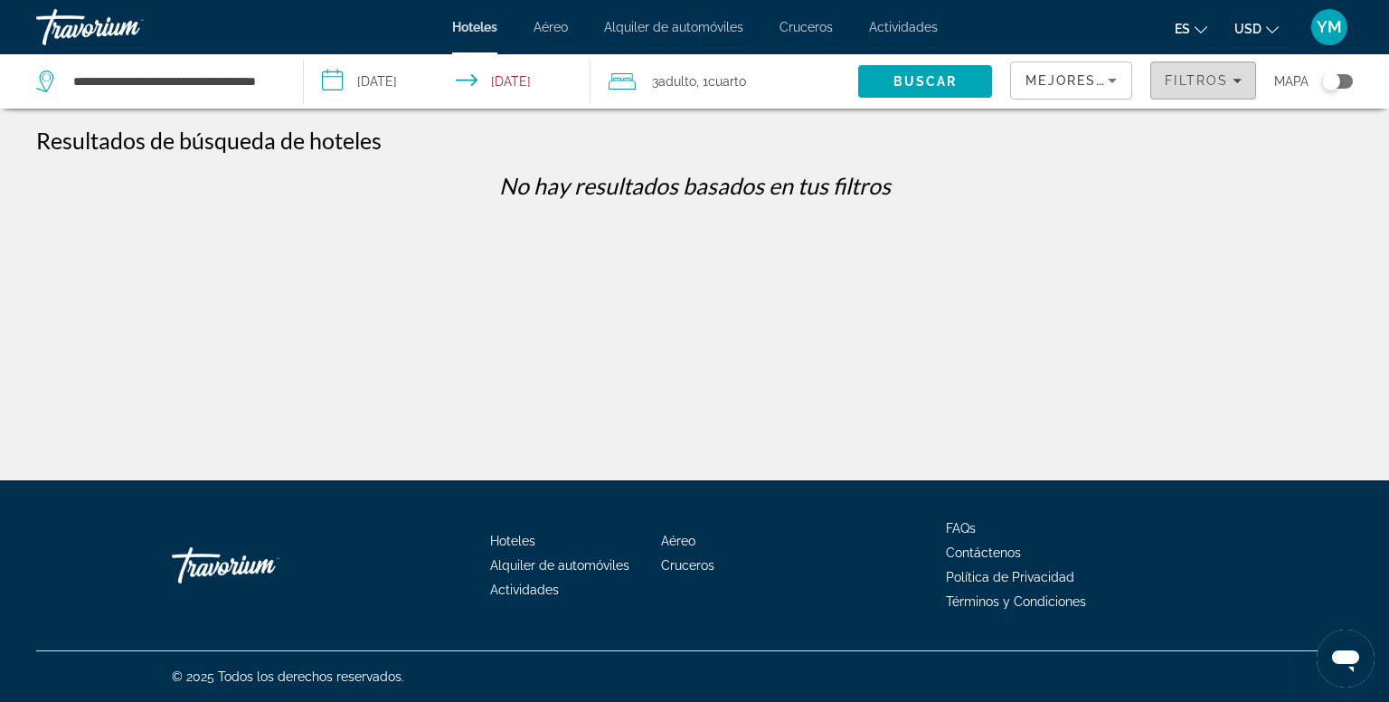
click at [1228, 92] on span "Filters" at bounding box center [1203, 80] width 104 height 43
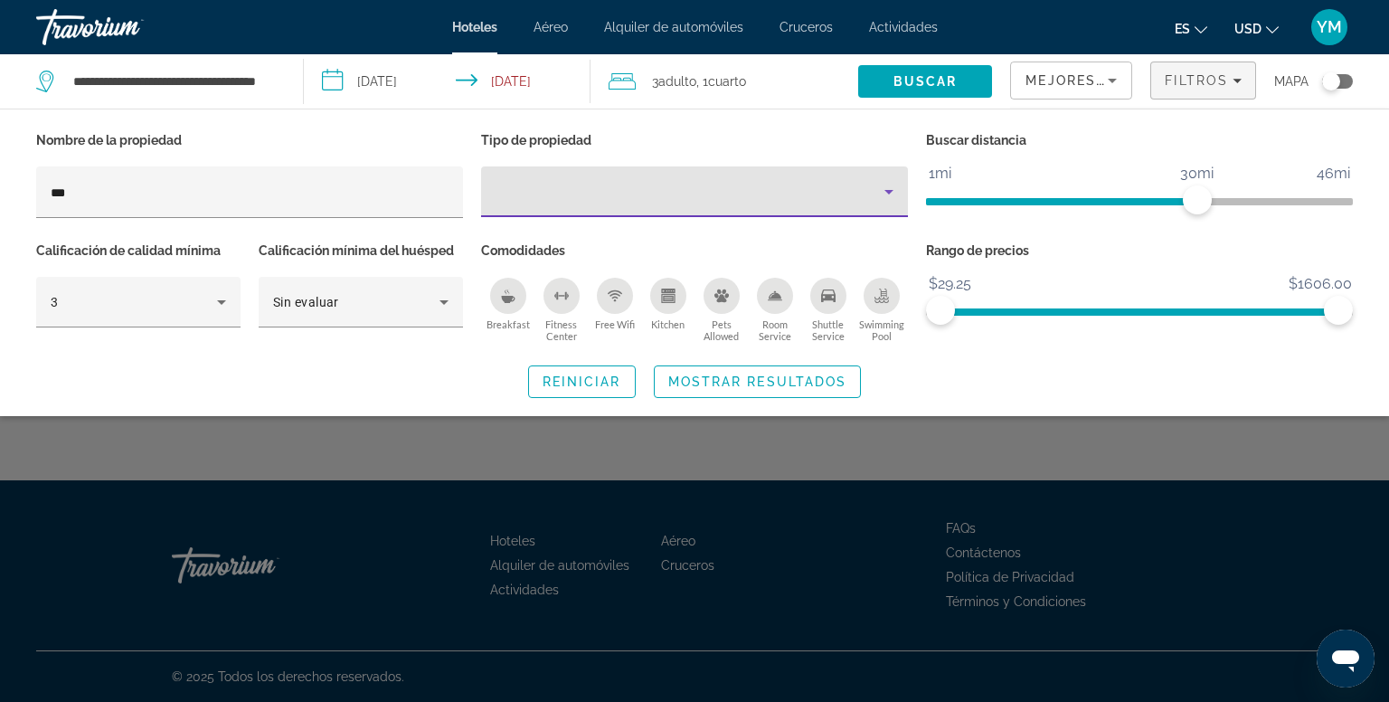
click at [893, 196] on icon "Property type" at bounding box center [889, 192] width 22 height 22
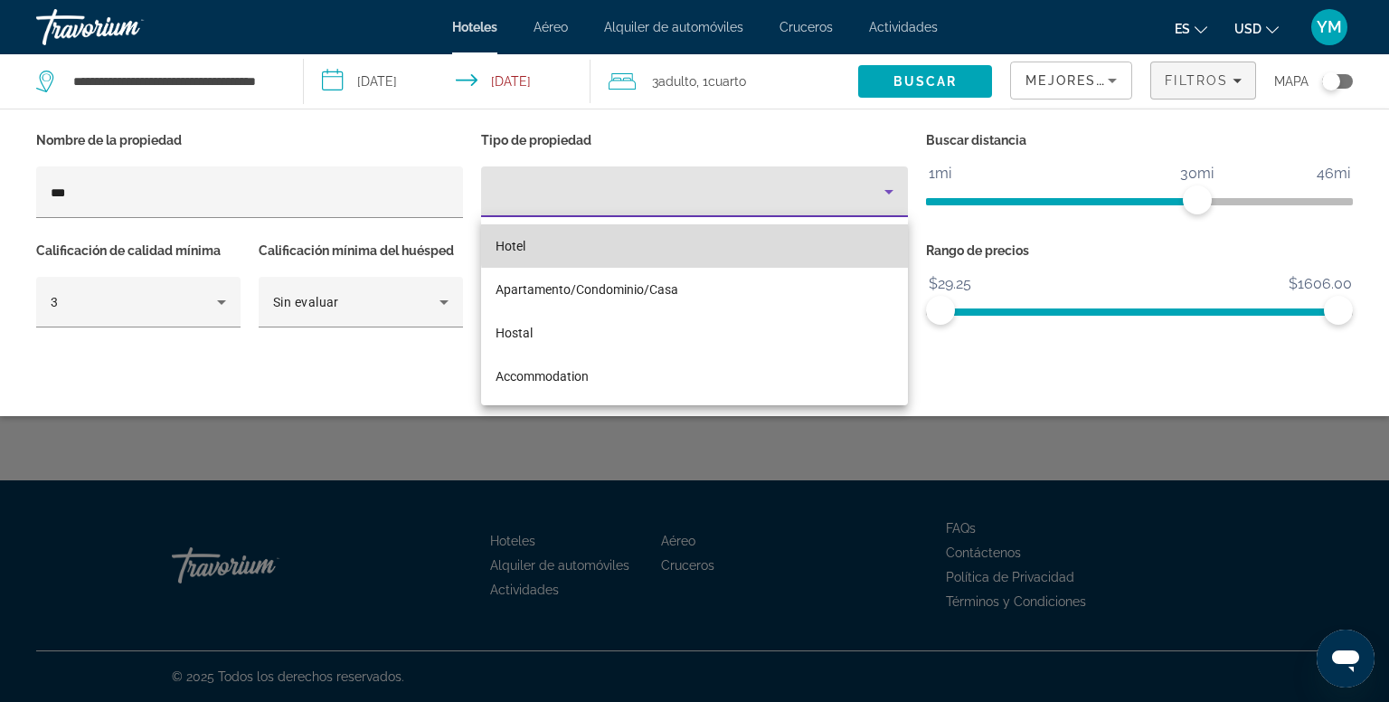
click at [705, 236] on mat-option "Hotel" at bounding box center [694, 245] width 427 height 43
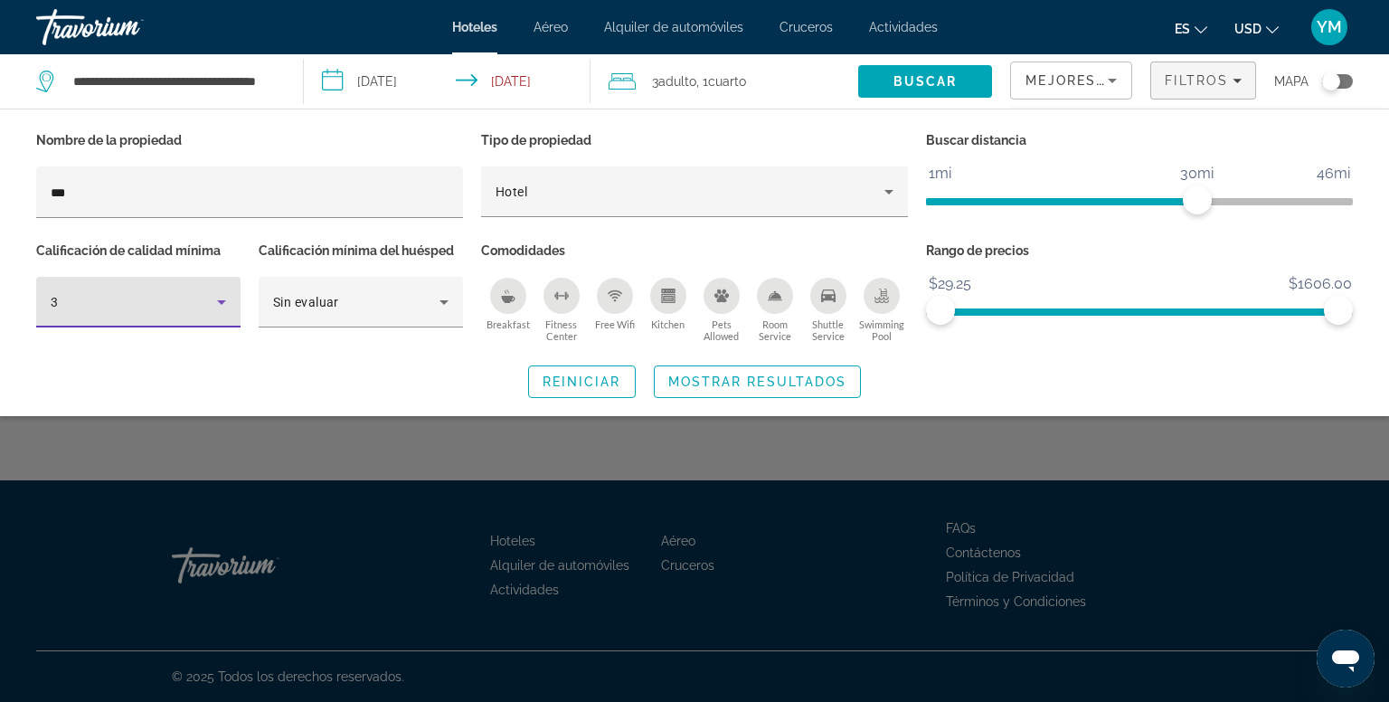
click at [222, 305] on icon "Hotel Filters" at bounding box center [222, 302] width 22 height 22
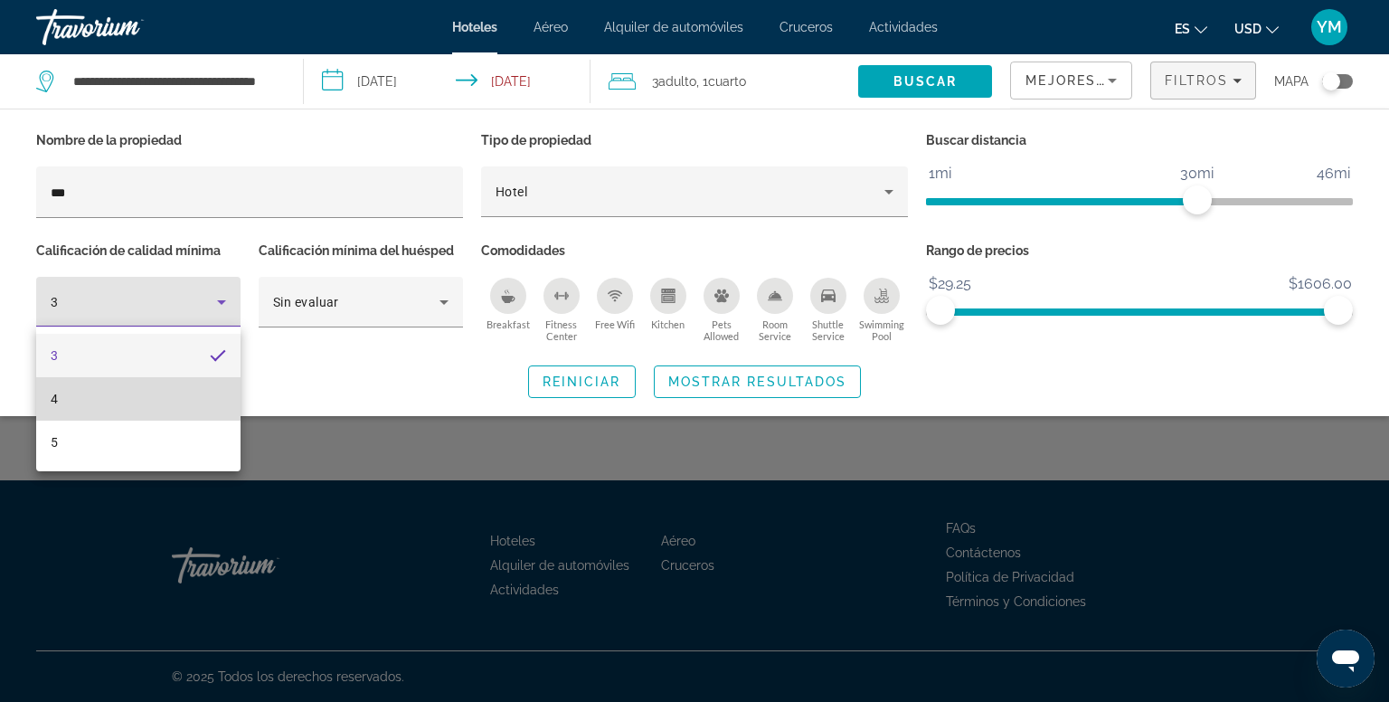
click at [177, 390] on mat-option "4" at bounding box center [138, 398] width 204 height 43
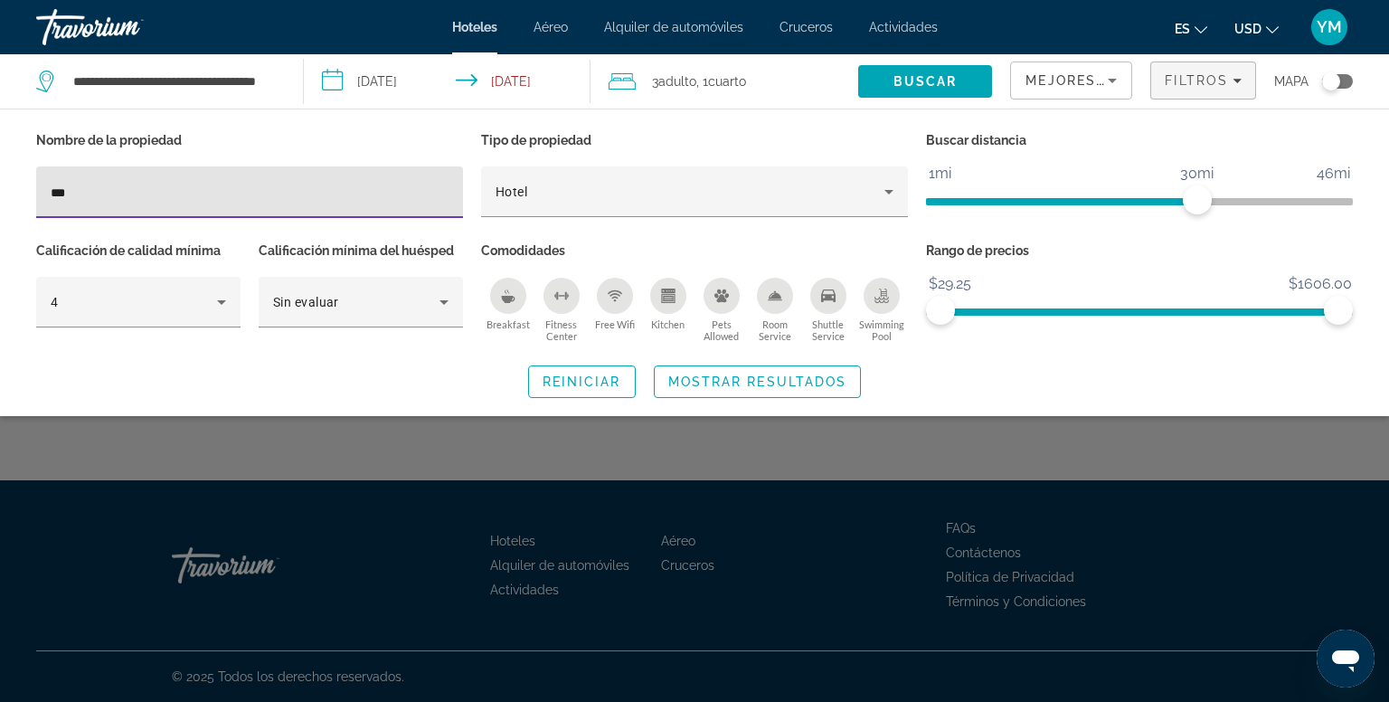
click at [77, 191] on input "***" at bounding box center [250, 193] width 398 height 22
type input "*"
click at [92, 189] on input "**********" at bounding box center [250, 193] width 398 height 22
click at [203, 194] on input "**********" at bounding box center [250, 193] width 398 height 22
type input "**********"
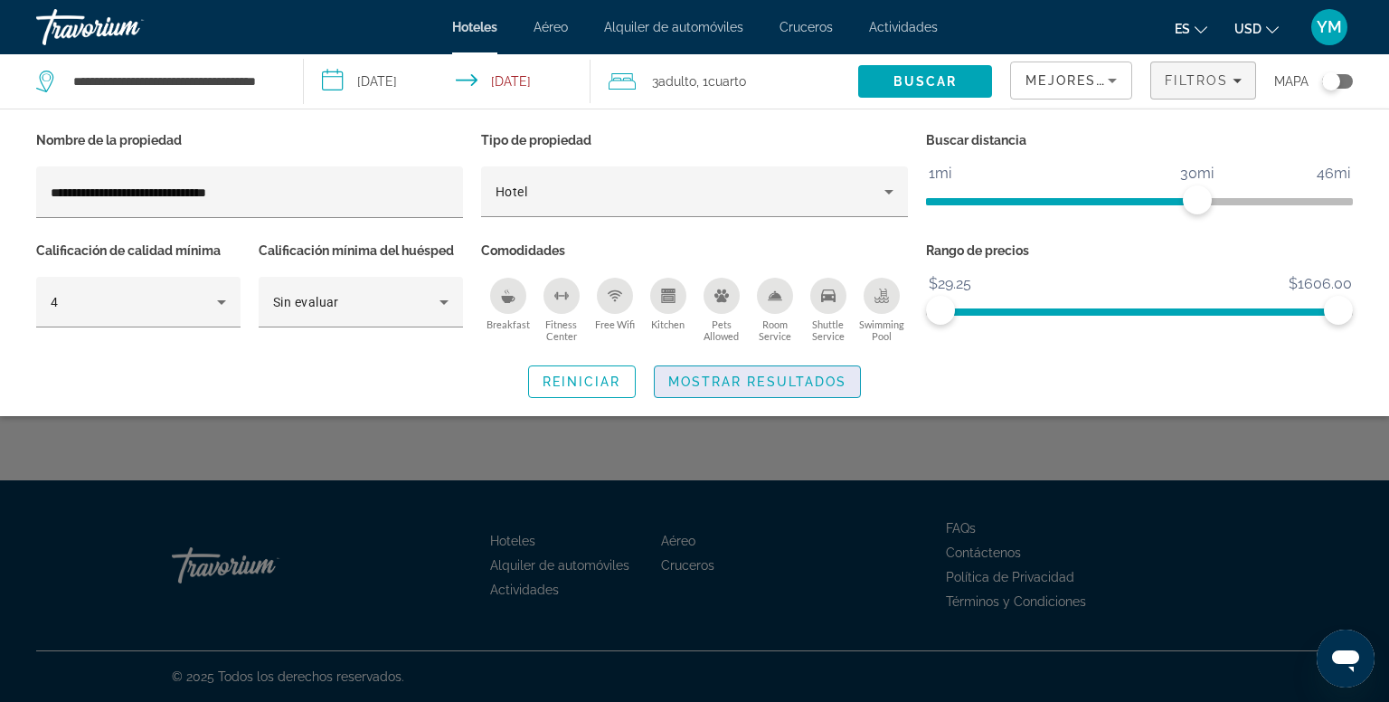
click at [784, 385] on span "Mostrar resultados" at bounding box center [757, 381] width 179 height 14
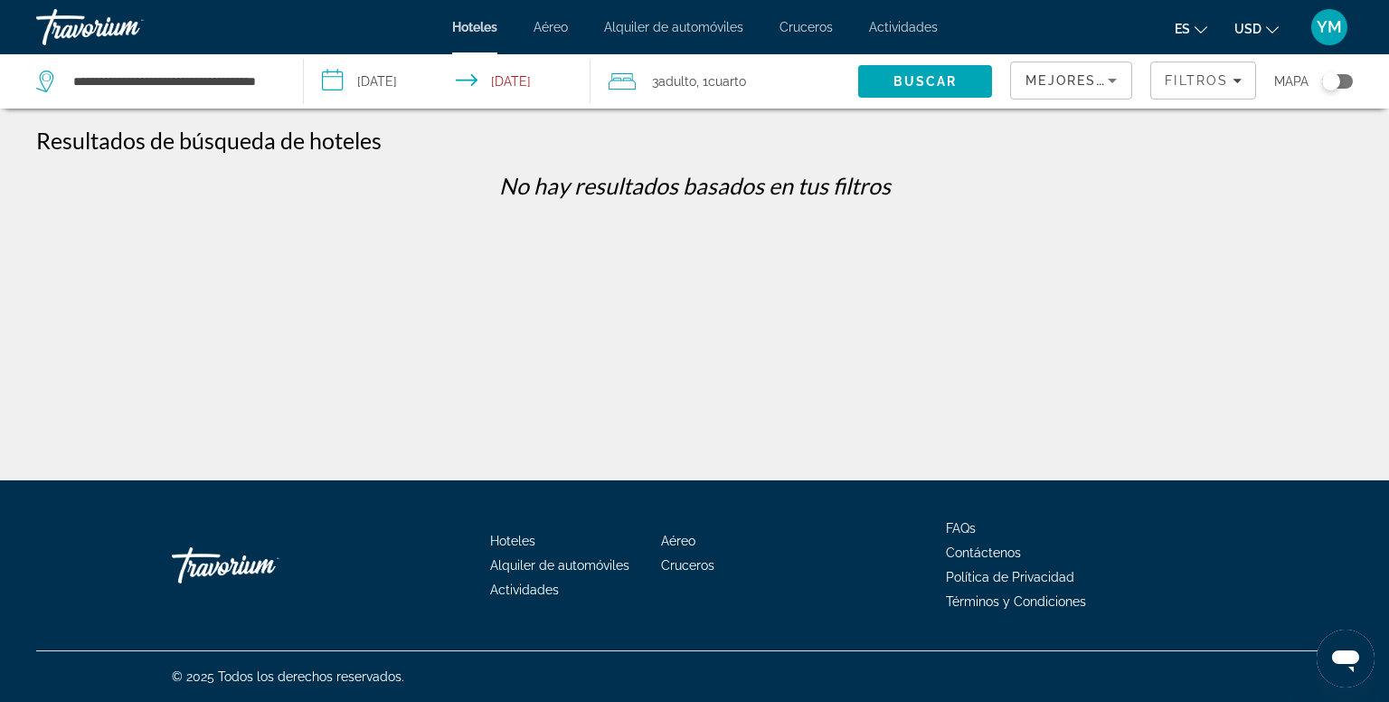
click at [1112, 79] on icon "Sort by" at bounding box center [1112, 81] width 9 height 5
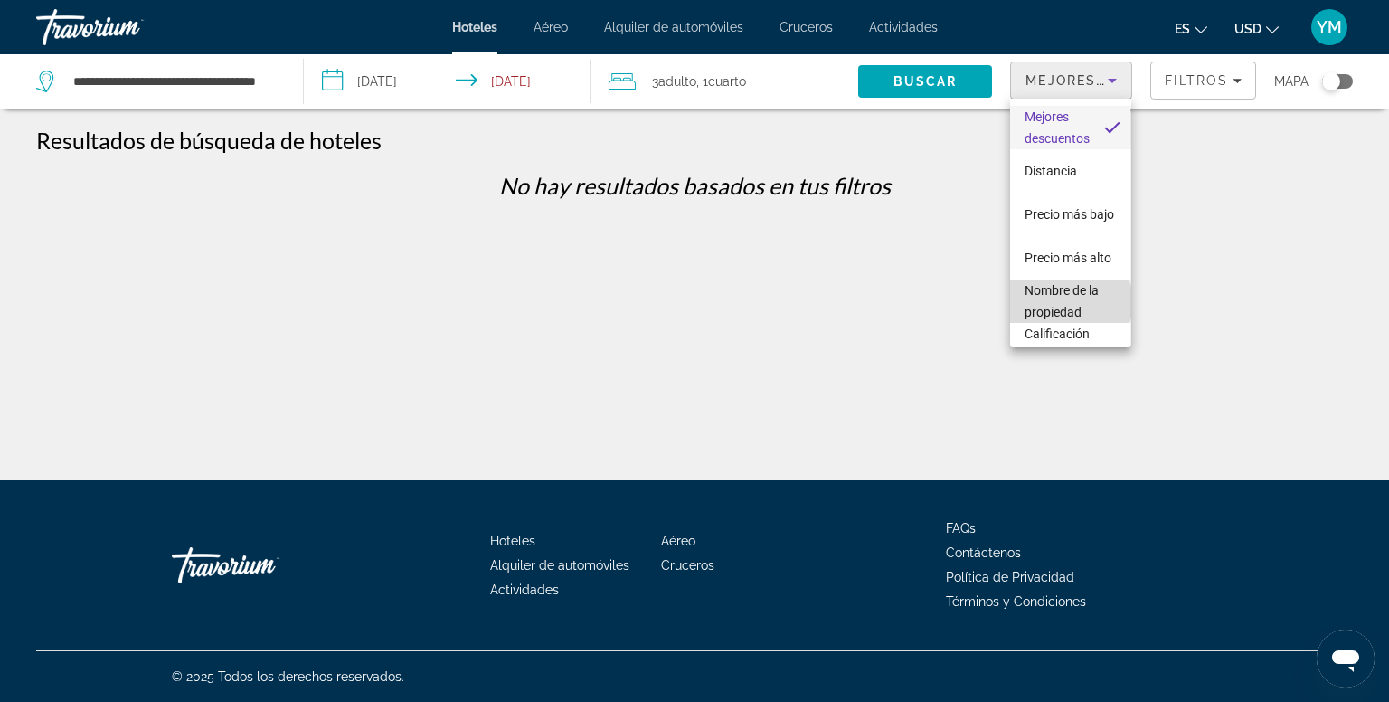
click at [1070, 302] on span "Nombre de la propiedad" at bounding box center [1070, 300] width 91 height 43
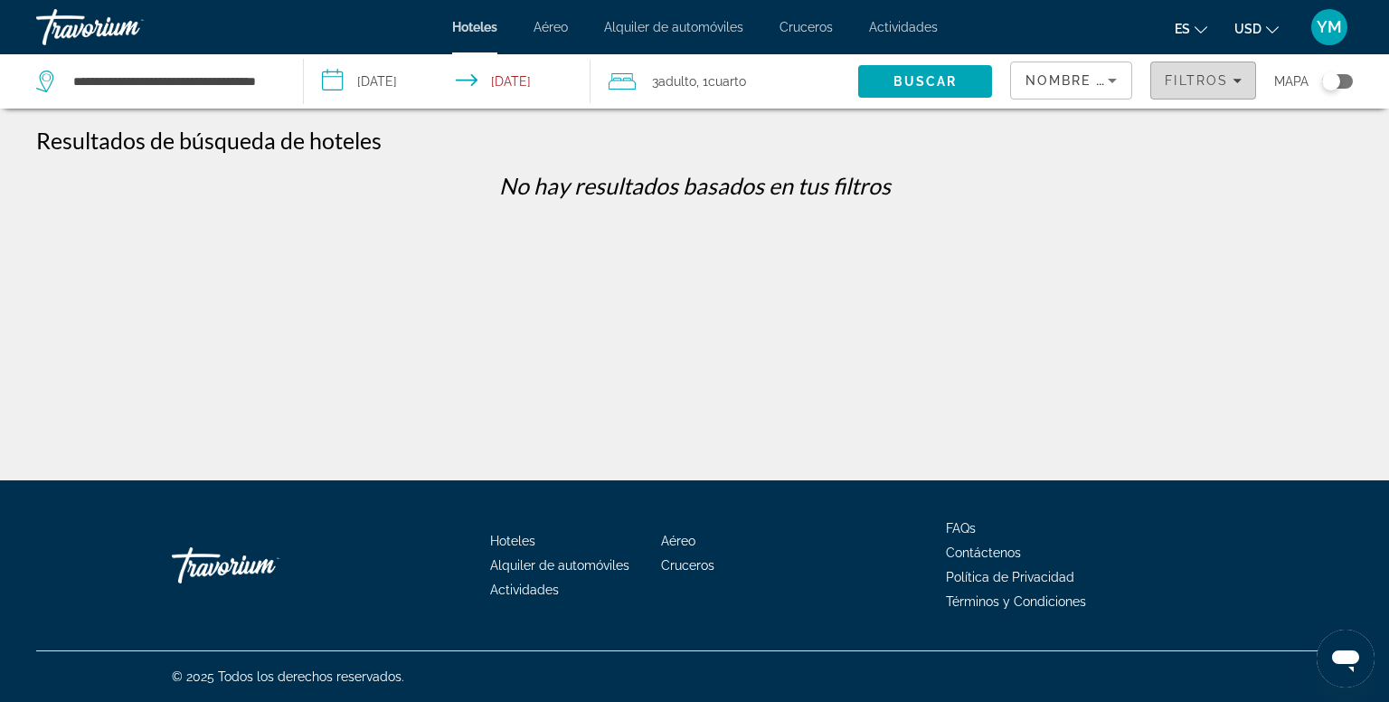
click at [1243, 80] on span "Filters" at bounding box center [1203, 80] width 104 height 43
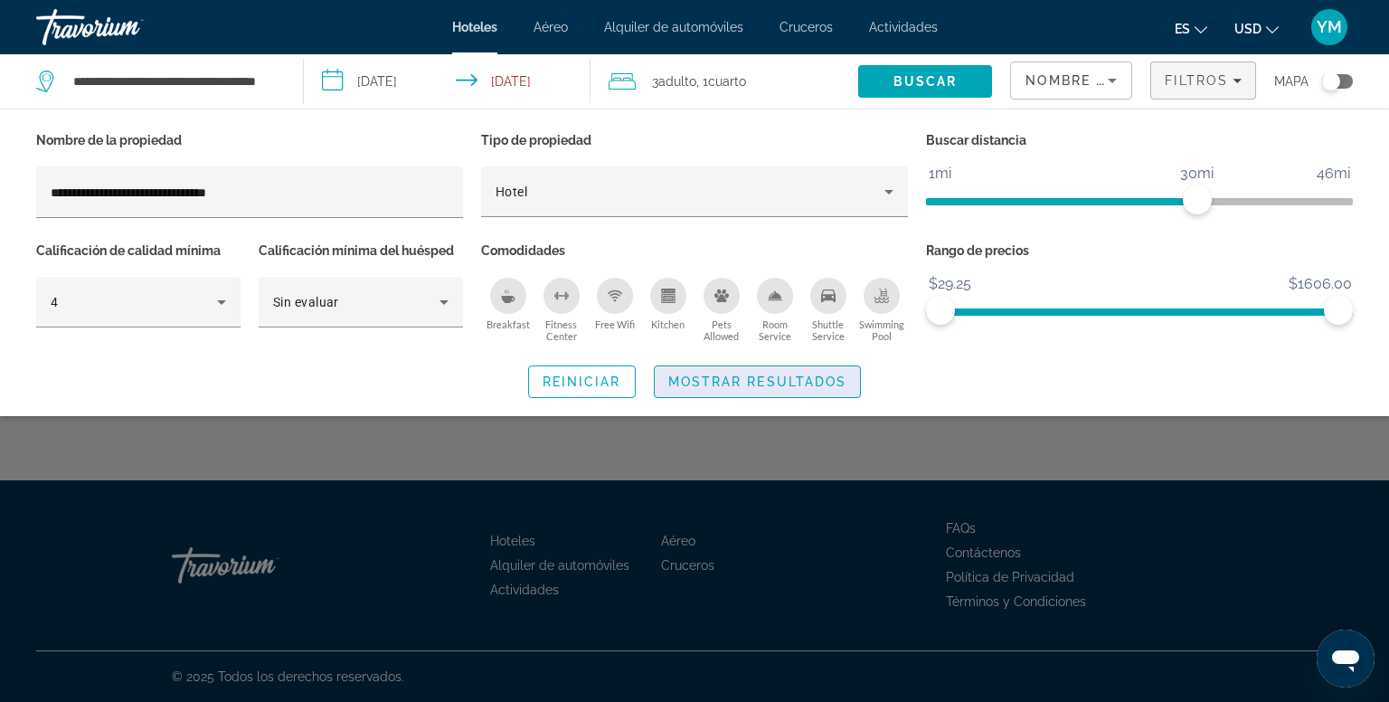
click at [814, 374] on span "Mostrar resultados" at bounding box center [757, 381] width 179 height 14
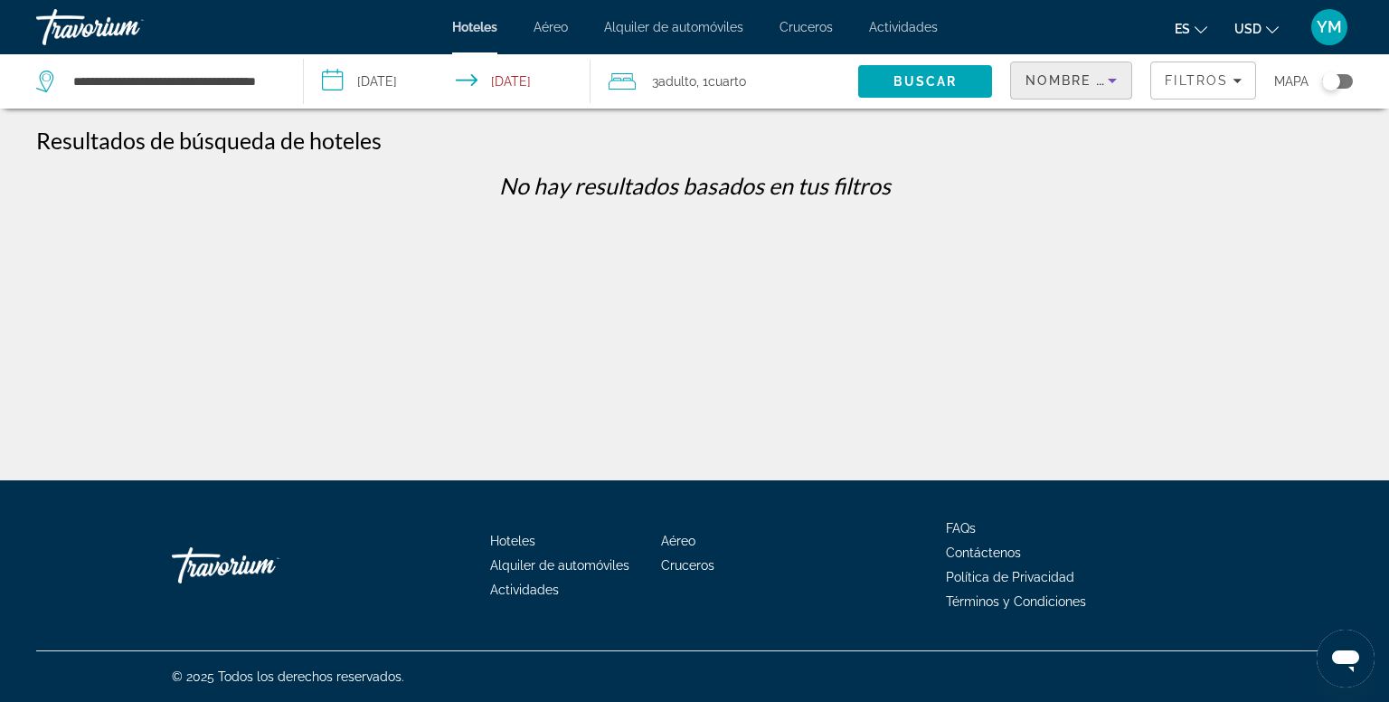
click at [1104, 72] on icon "Sort by" at bounding box center [1112, 81] width 22 height 22
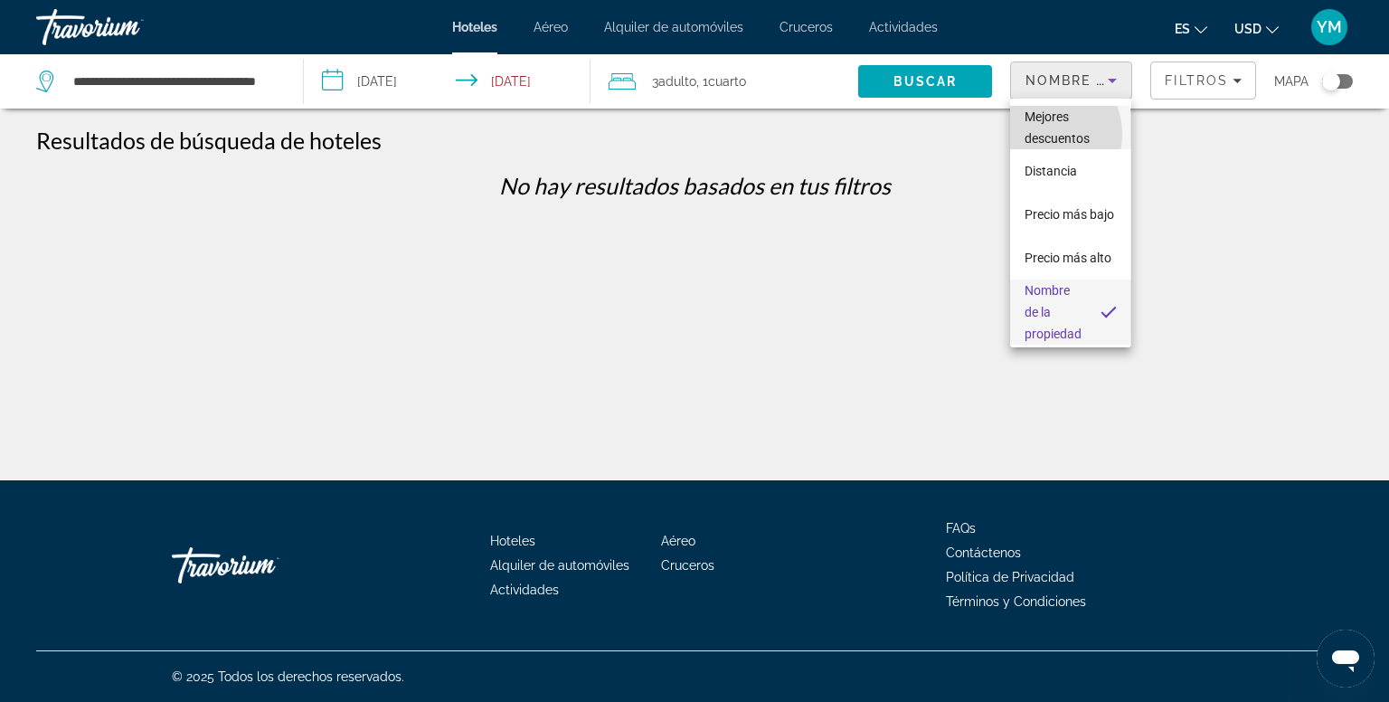
click at [1042, 134] on span "Mejores descuentos" at bounding box center [1057, 127] width 65 height 36
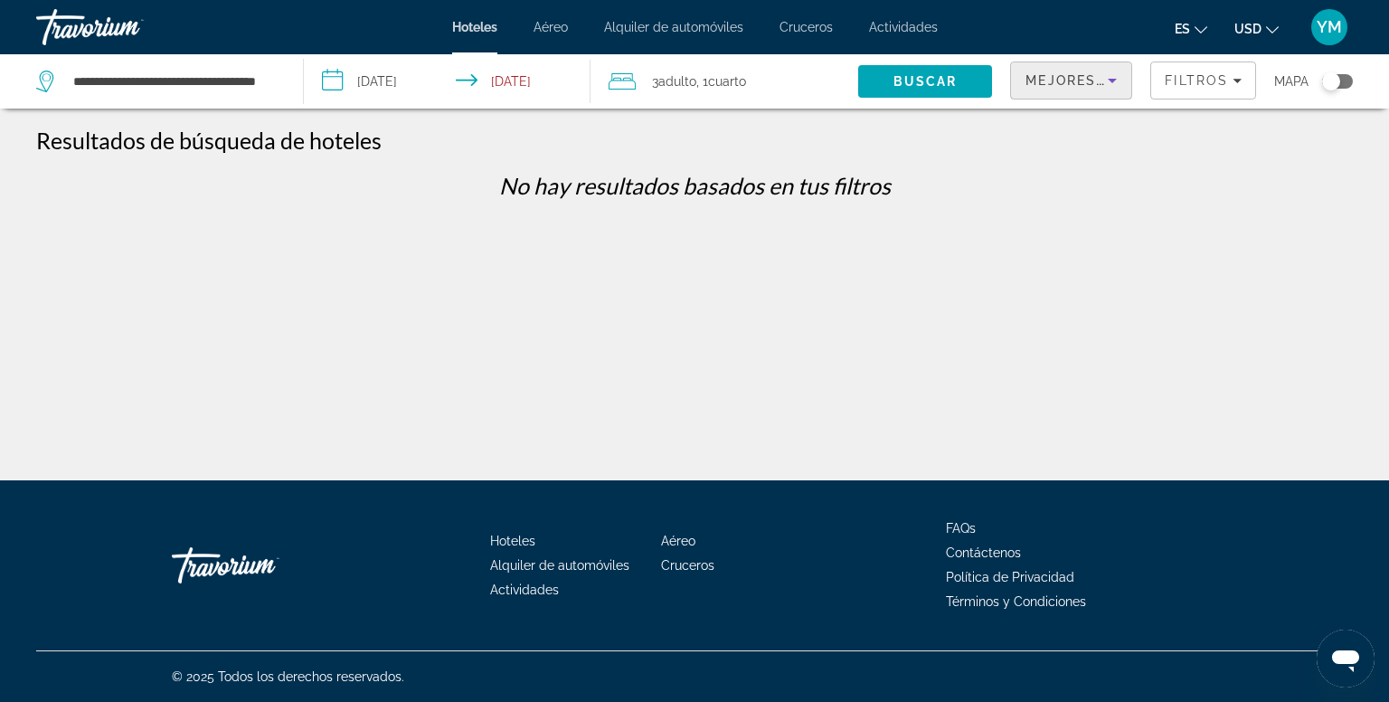
click at [1068, 84] on span "Mejores descuentos" at bounding box center [1115, 80] width 181 height 14
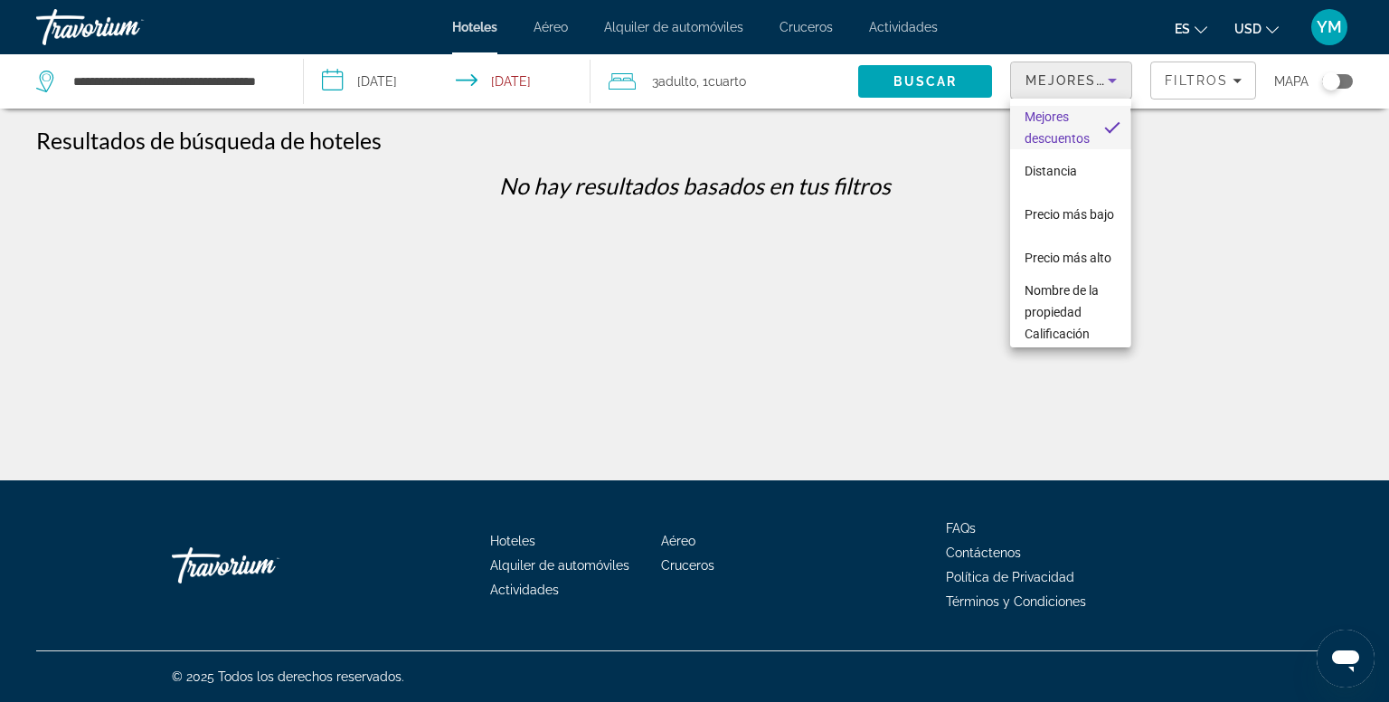
scroll to position [47, 0]
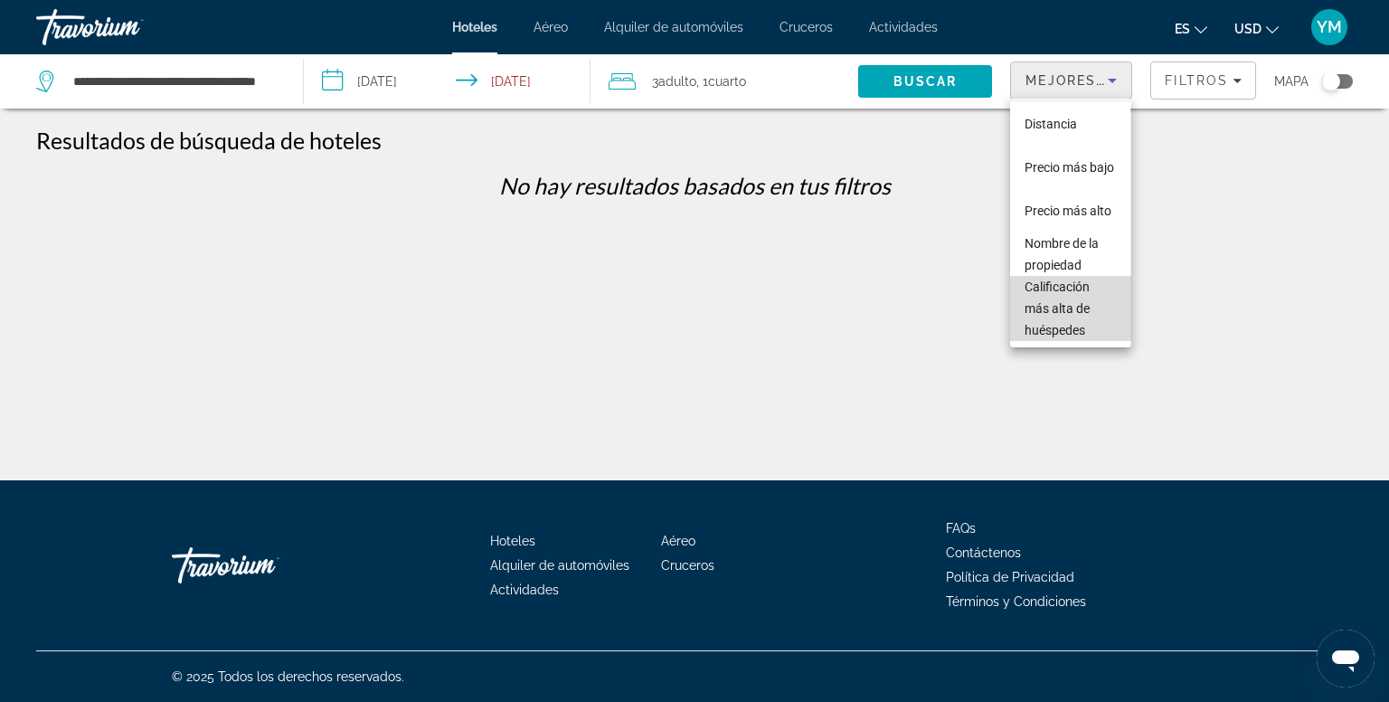
click at [1074, 286] on span "Calificación más alta de huéspedes" at bounding box center [1057, 308] width 65 height 58
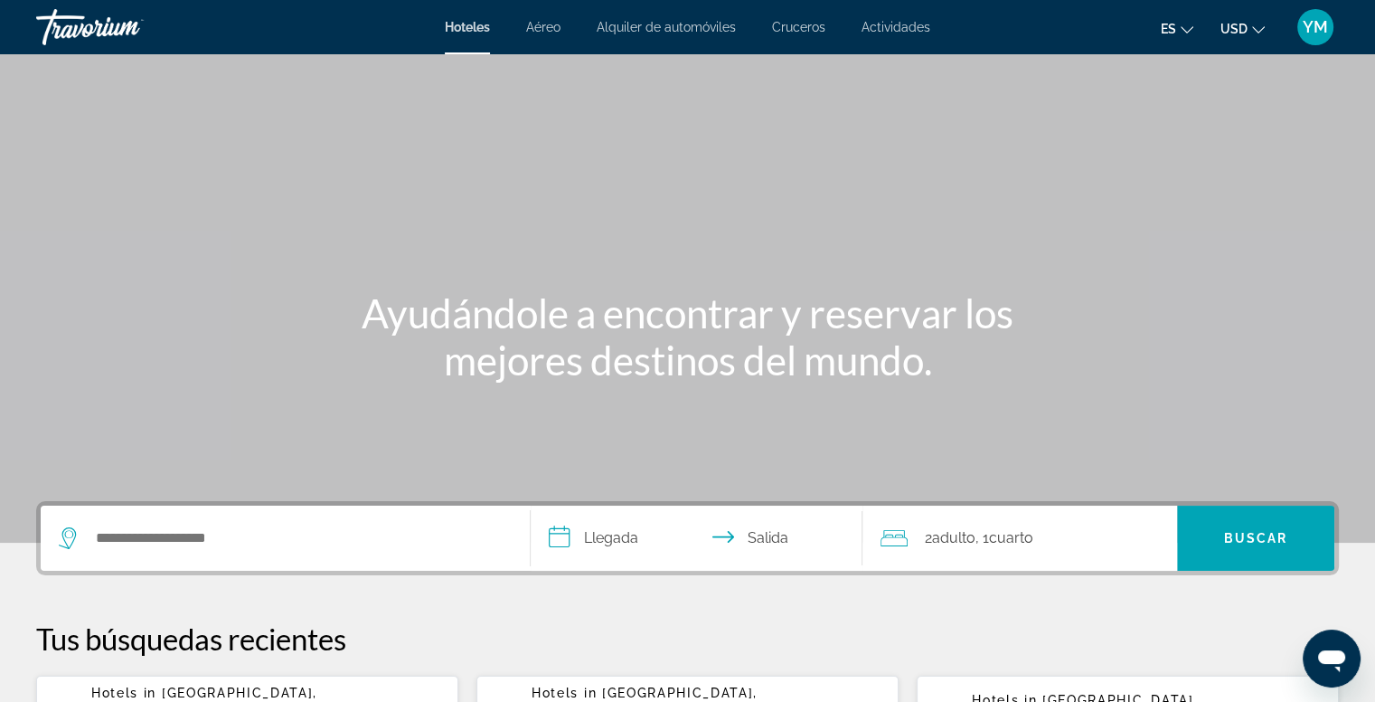
click at [127, 521] on div "Search widget" at bounding box center [285, 538] width 453 height 65
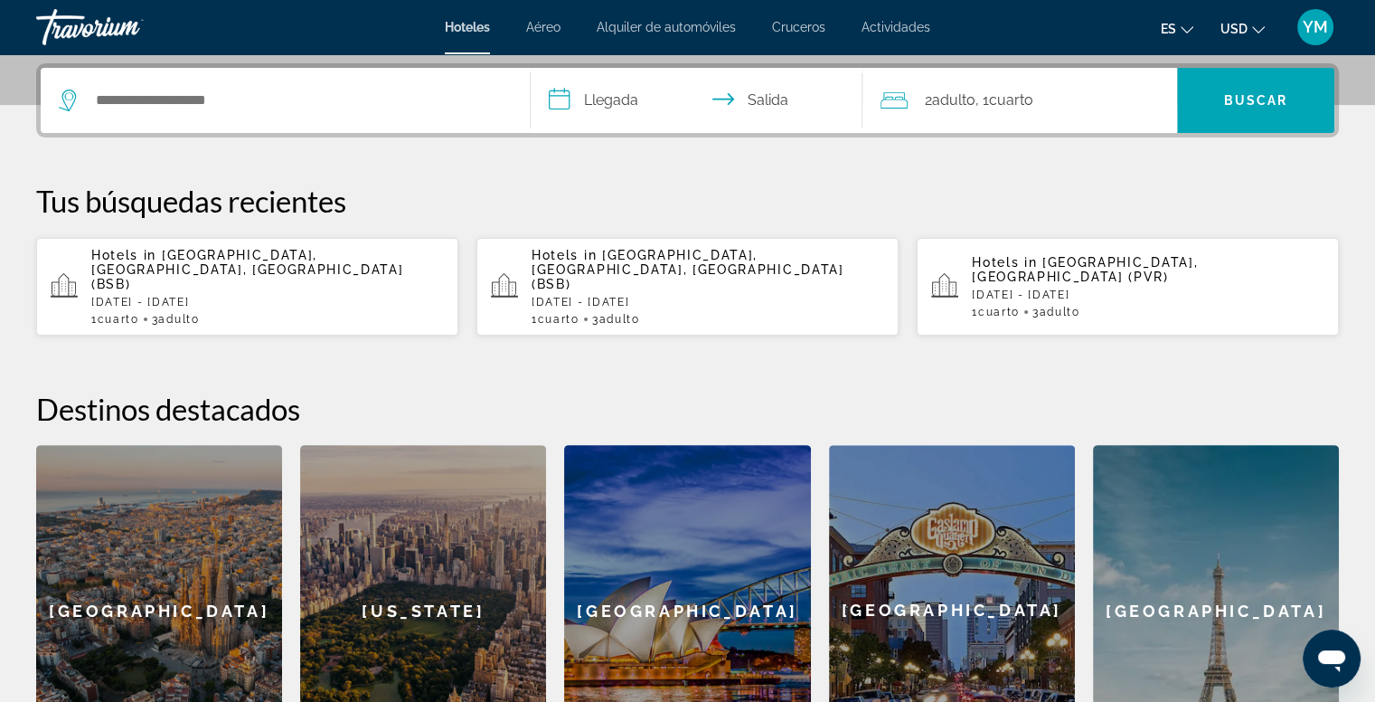
scroll to position [441, 0]
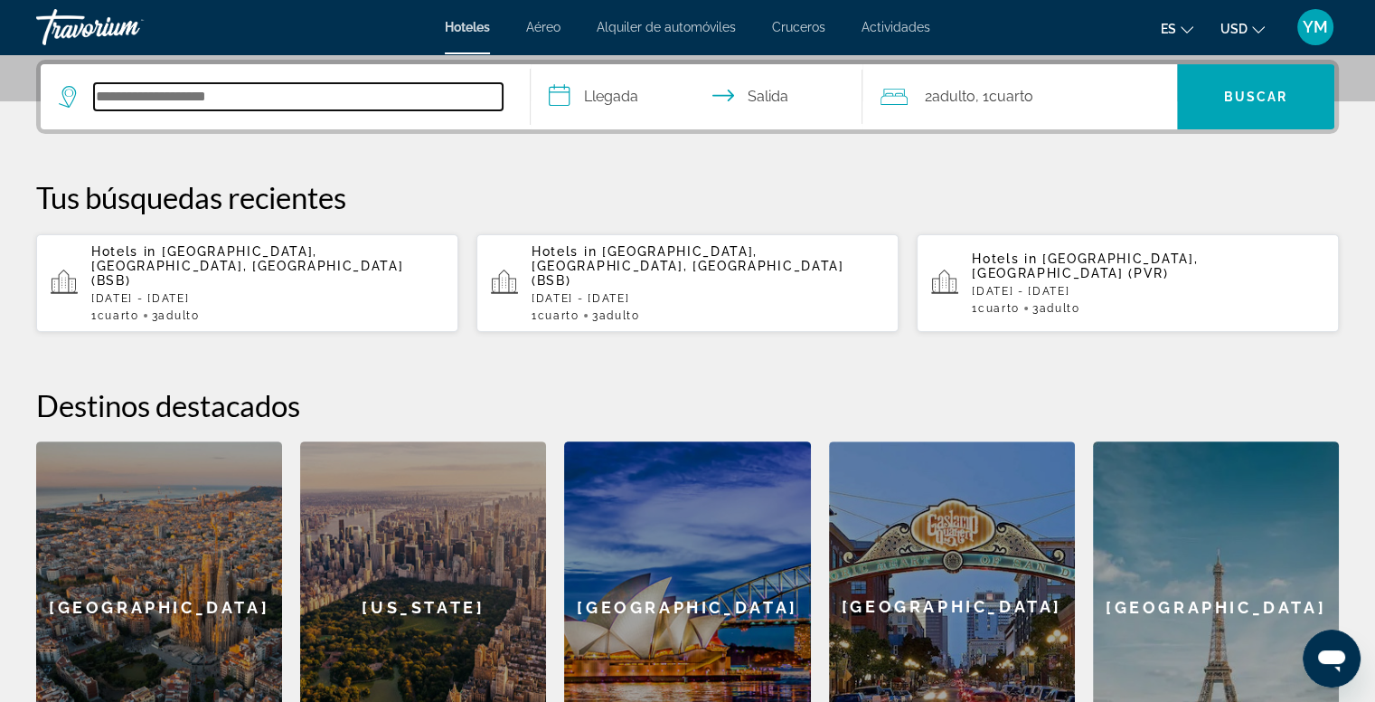
click at [116, 94] on input "Search hotel destination" at bounding box center [298, 96] width 409 height 27
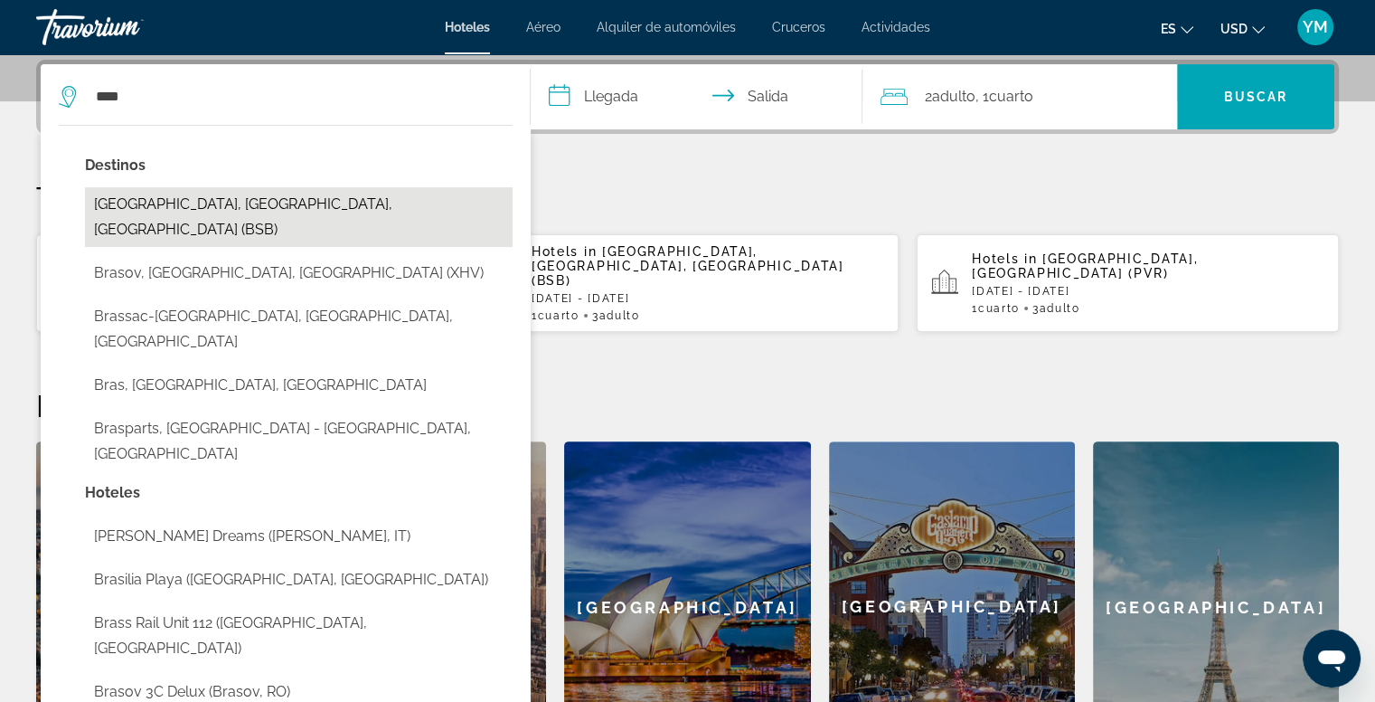
click at [239, 202] on button "[GEOGRAPHIC_DATA], [GEOGRAPHIC_DATA], [GEOGRAPHIC_DATA] (BSB)" at bounding box center [299, 217] width 428 height 60
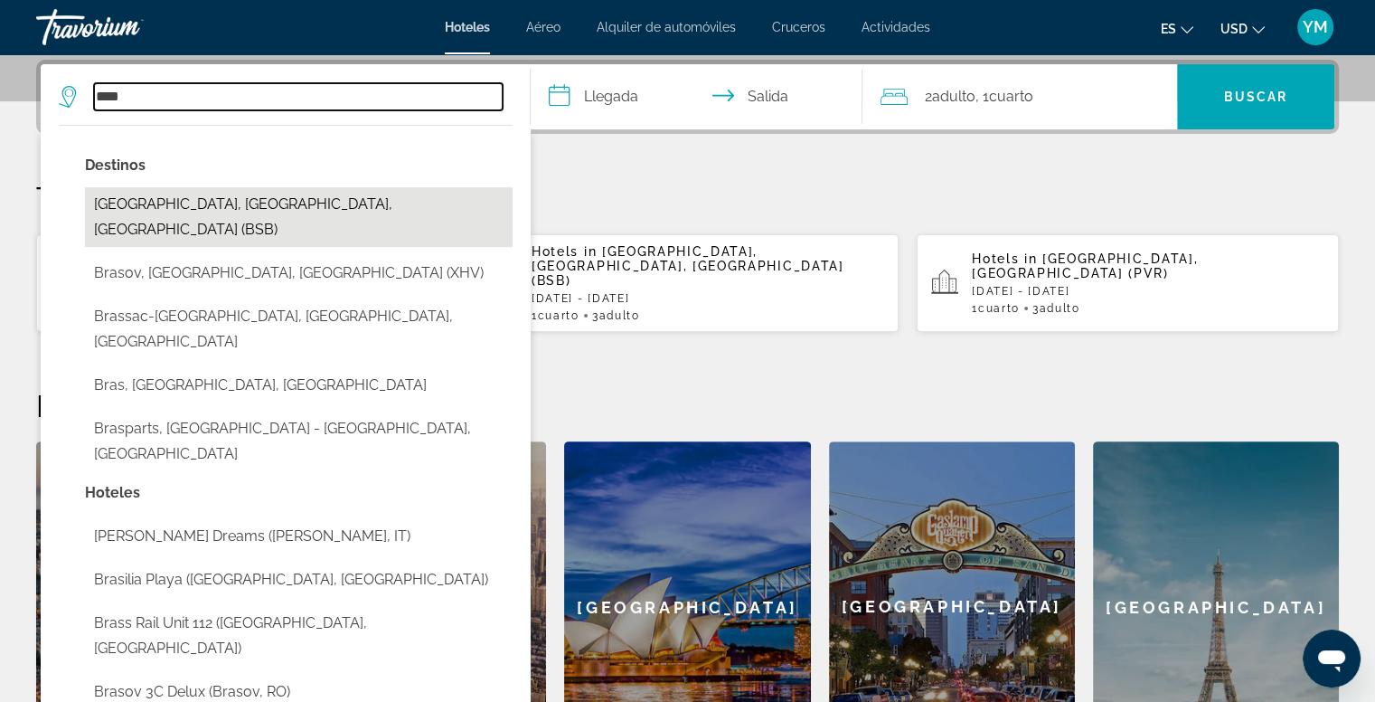
type input "**********"
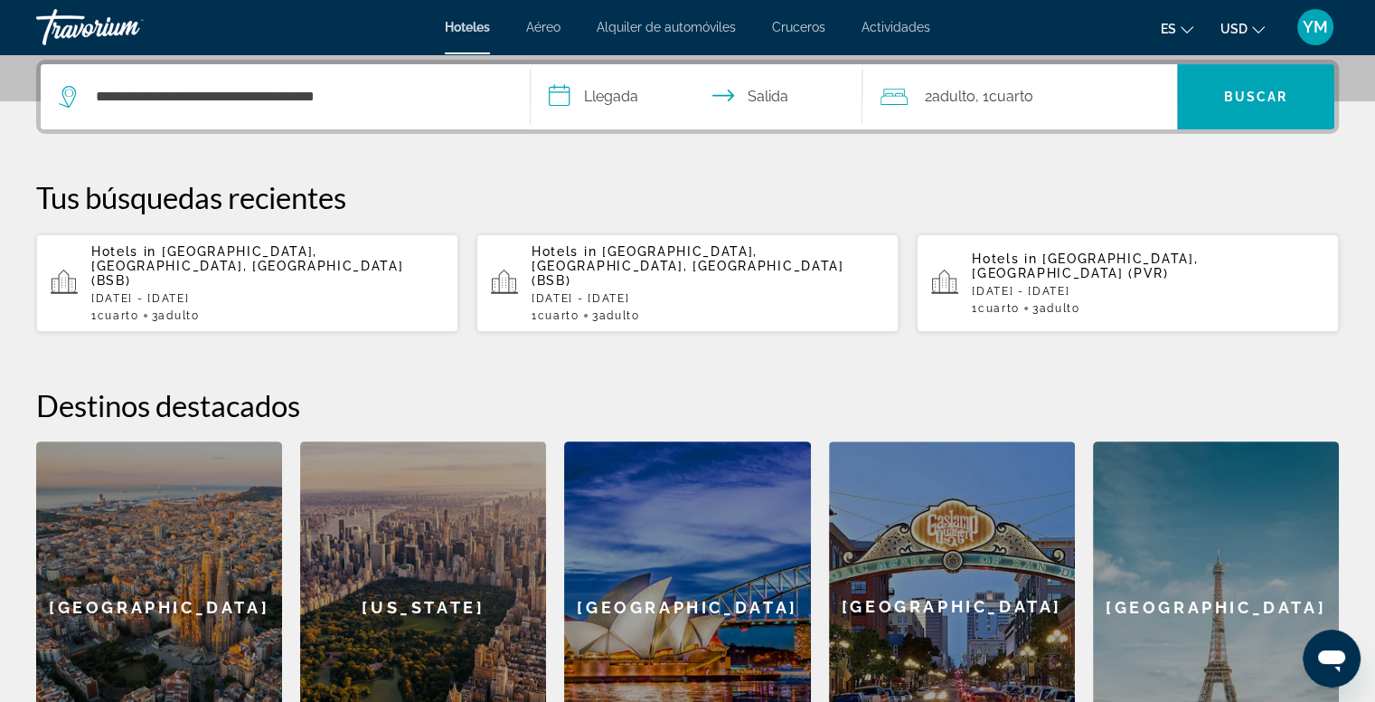
click at [552, 95] on input "**********" at bounding box center [701, 99] width 340 height 71
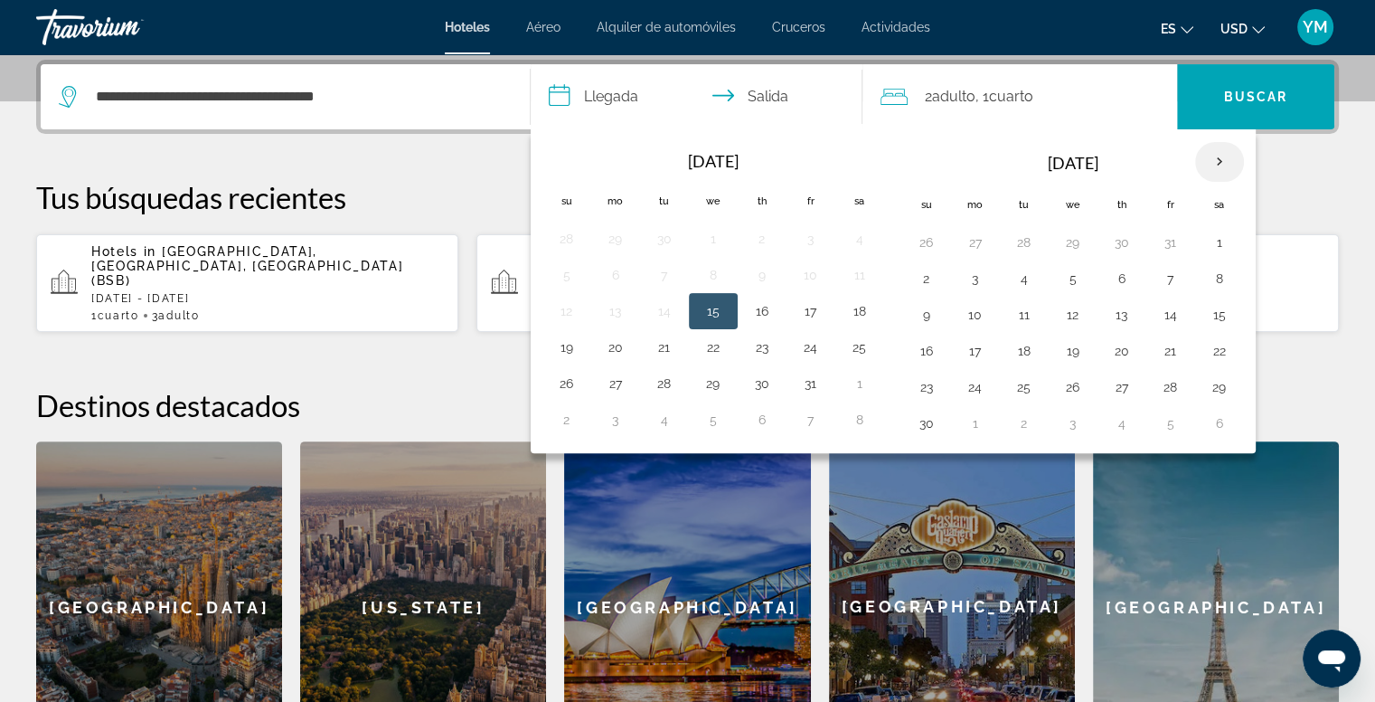
click at [1212, 162] on th "Next month" at bounding box center [1219, 162] width 49 height 40
click at [1161, 350] on button "20" at bounding box center [1171, 350] width 29 height 25
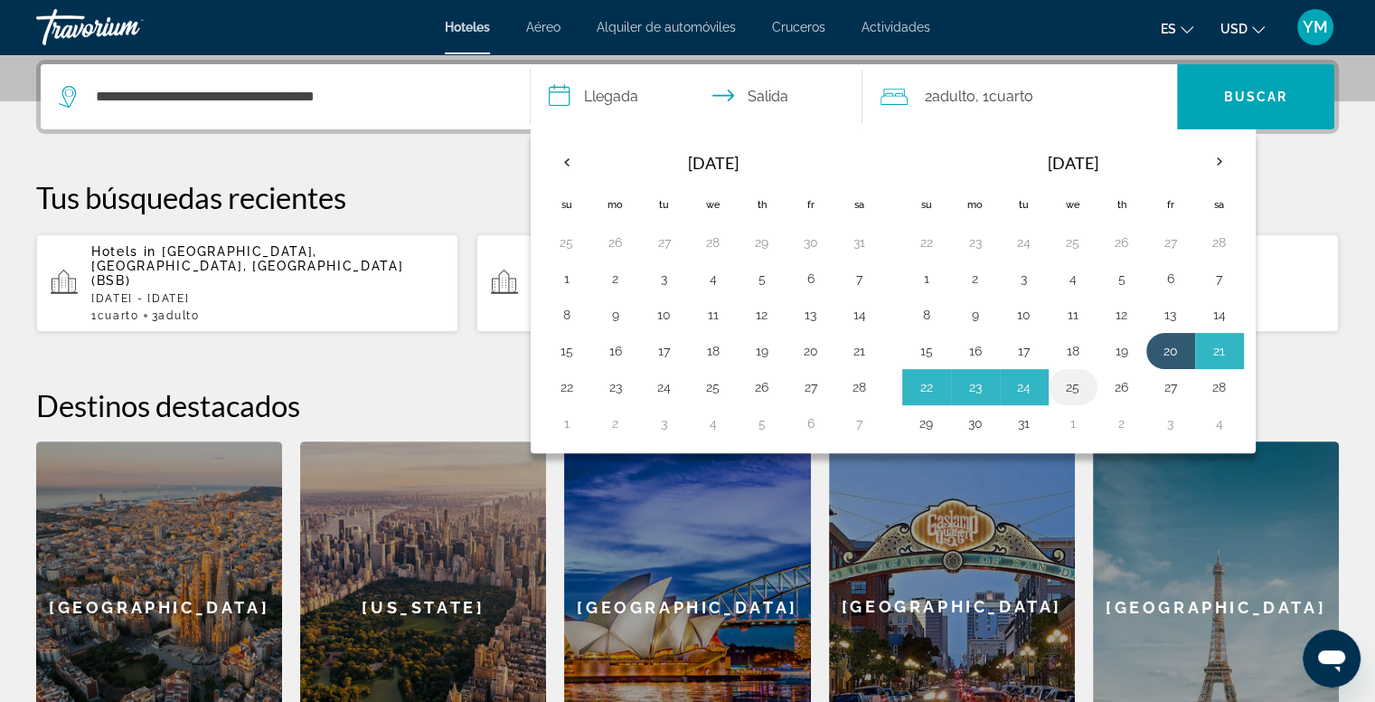
click at [1064, 384] on button "25" at bounding box center [1073, 386] width 29 height 25
type input "**********"
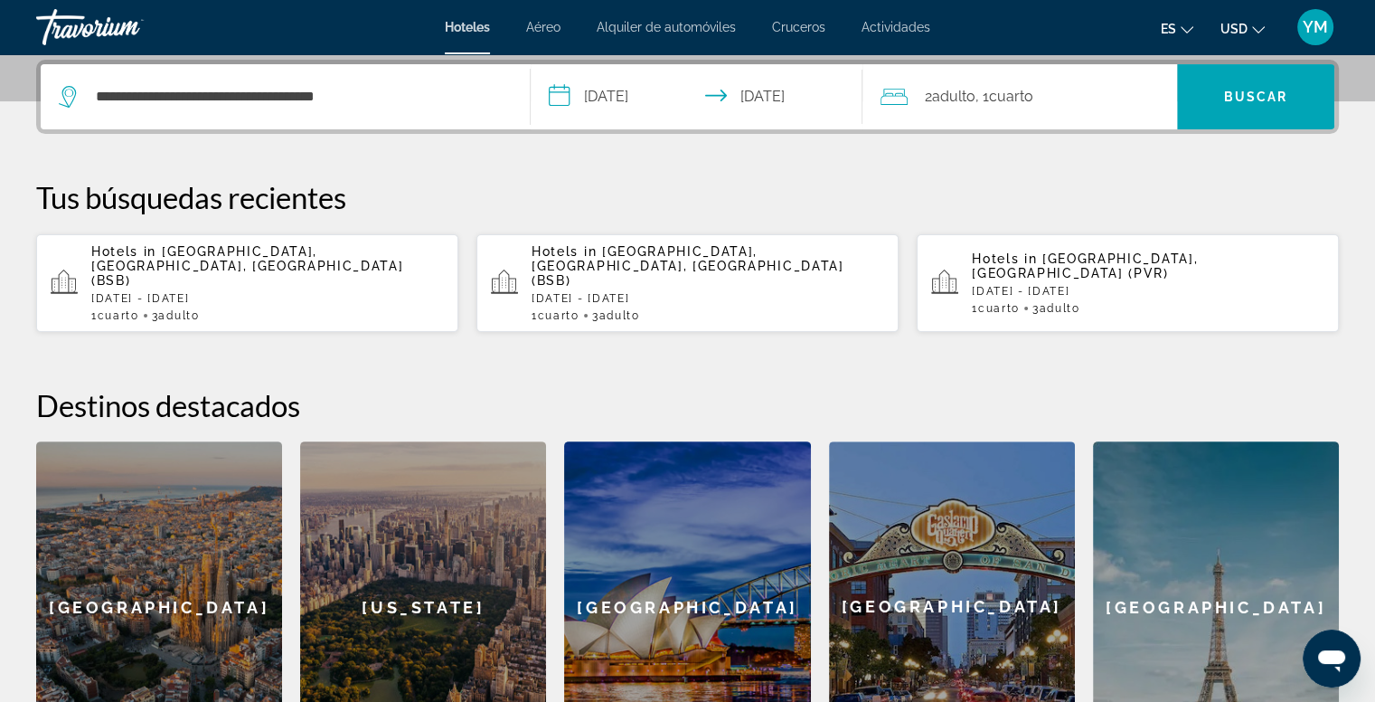
click at [905, 100] on icon "Travelers: 2 adults, 0 children" at bounding box center [894, 97] width 27 height 22
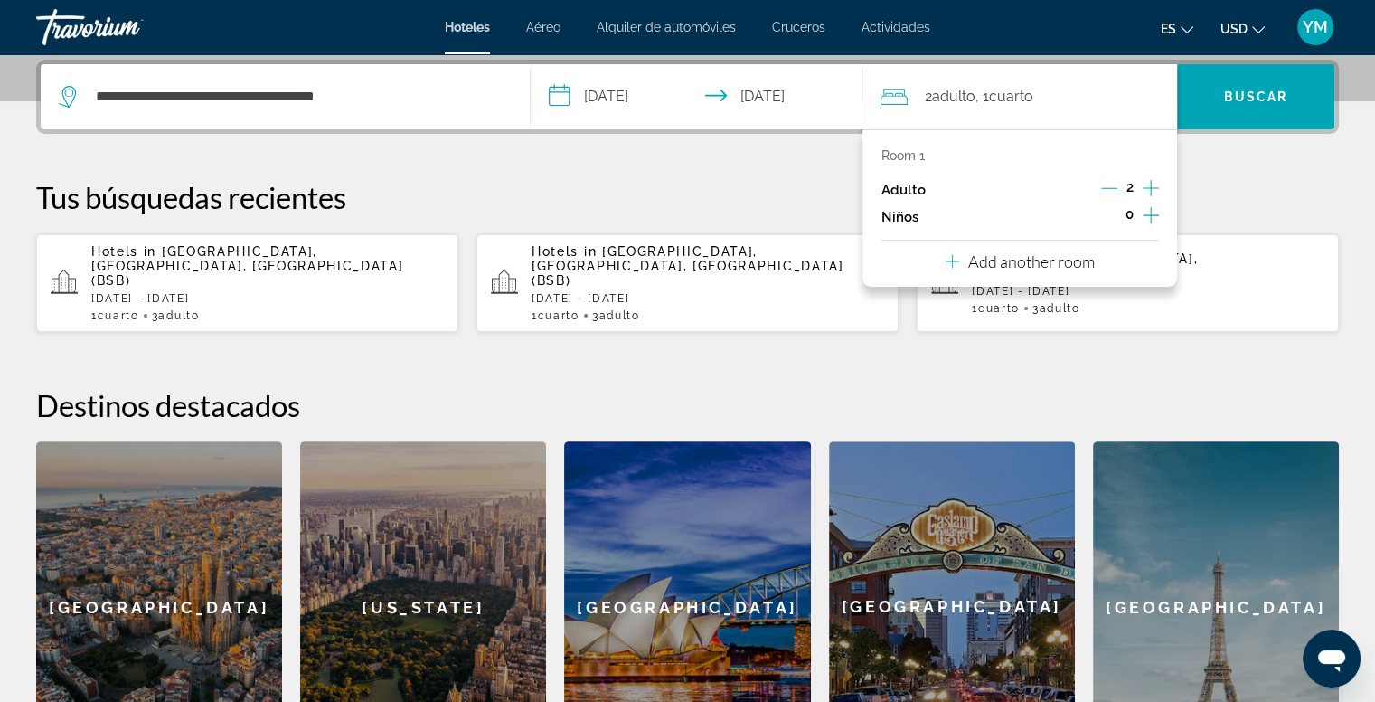
click at [1148, 181] on icon "Increment adults" at bounding box center [1151, 188] width 16 height 22
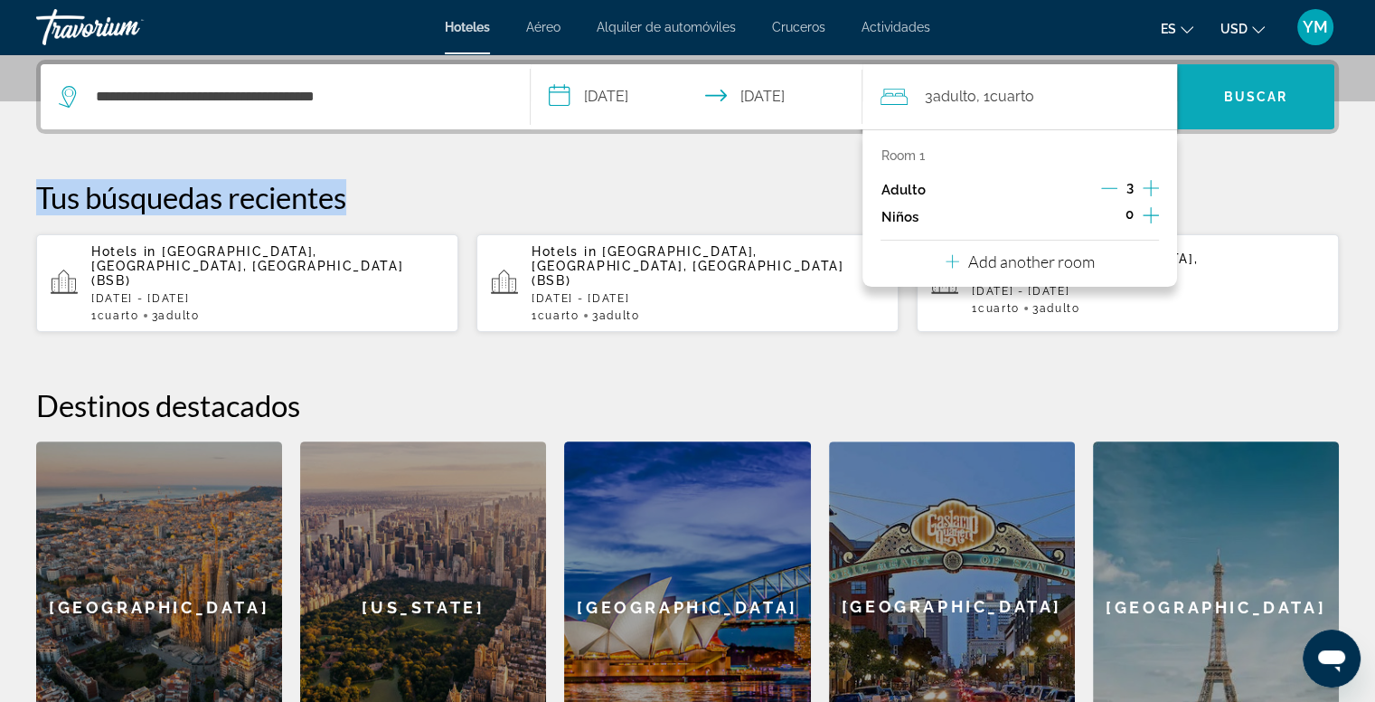
drag, startPoint x: 1255, startPoint y: 175, endPoint x: 1255, endPoint y: 99, distance: 76.0
click at [1255, 99] on div "**********" at bounding box center [687, 416] width 1375 height 713
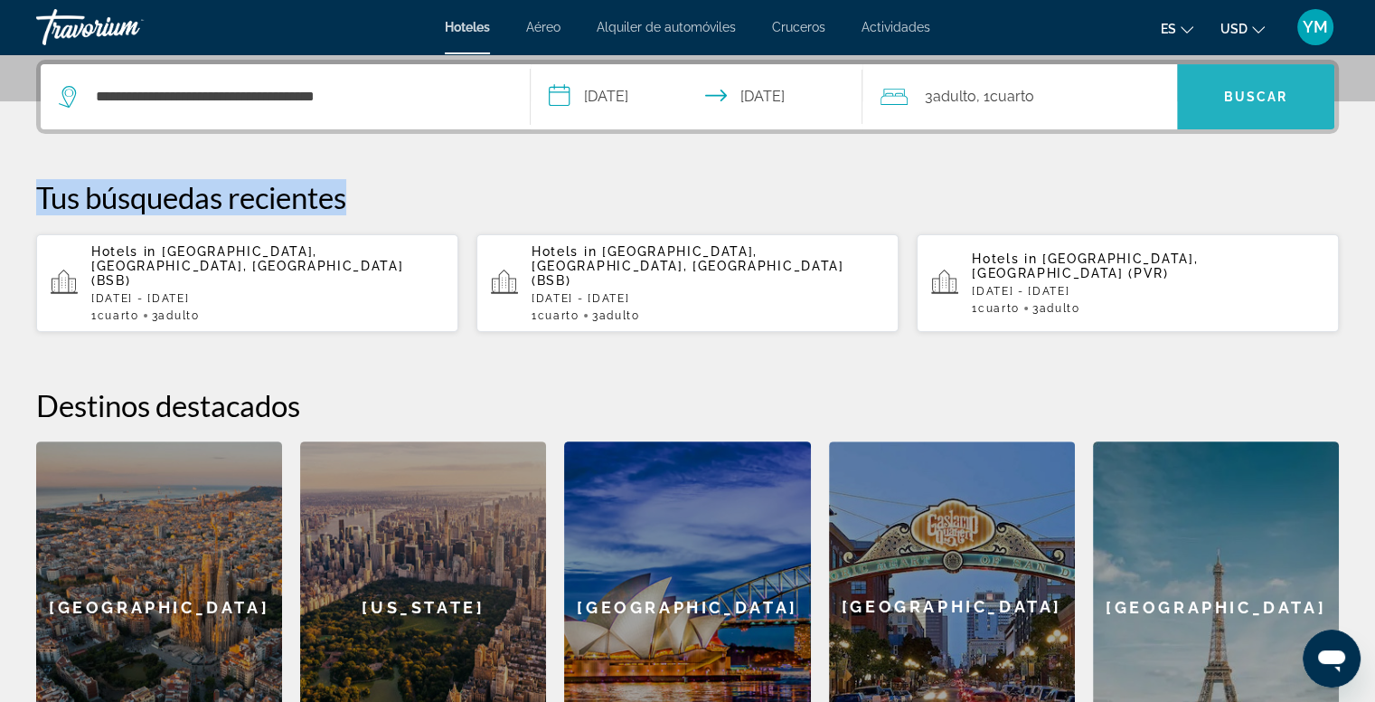
click at [1255, 99] on span "Buscar" at bounding box center [1256, 97] width 64 height 14
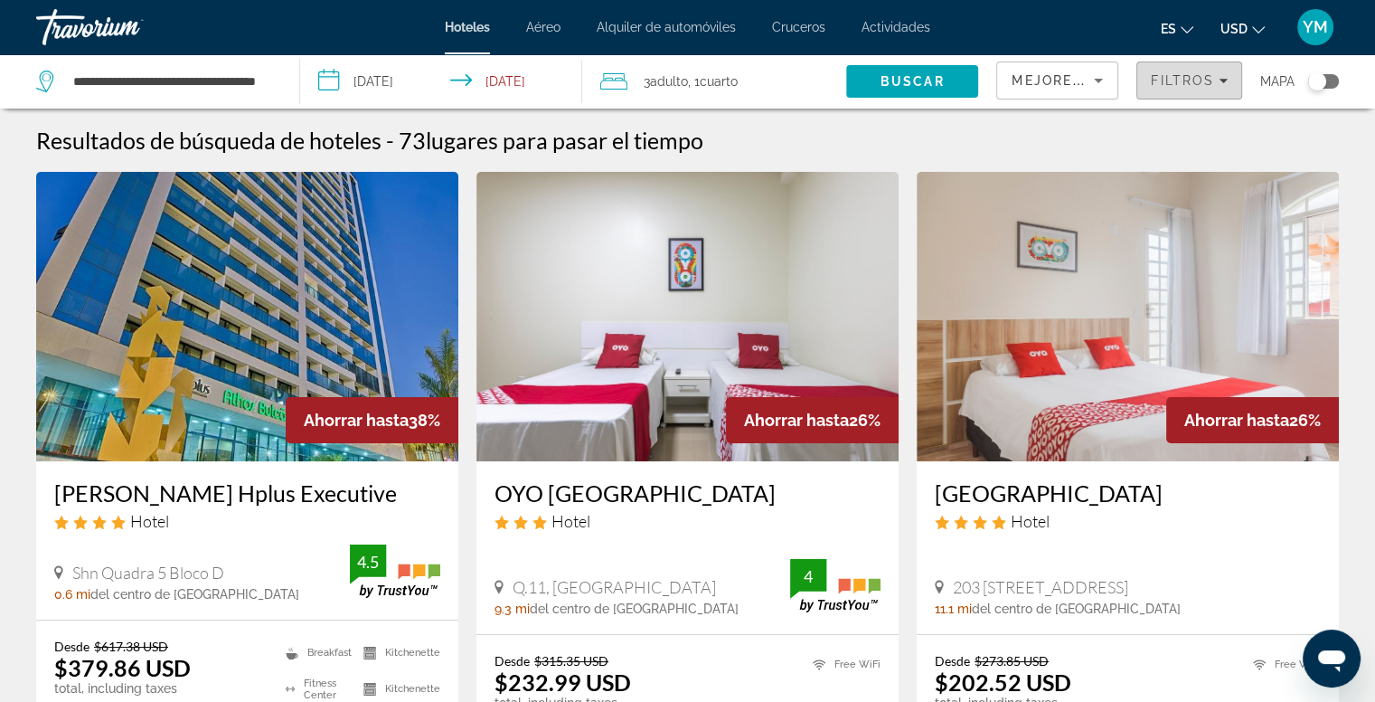
click at [1223, 80] on icon "Filters" at bounding box center [1223, 81] width 9 height 5
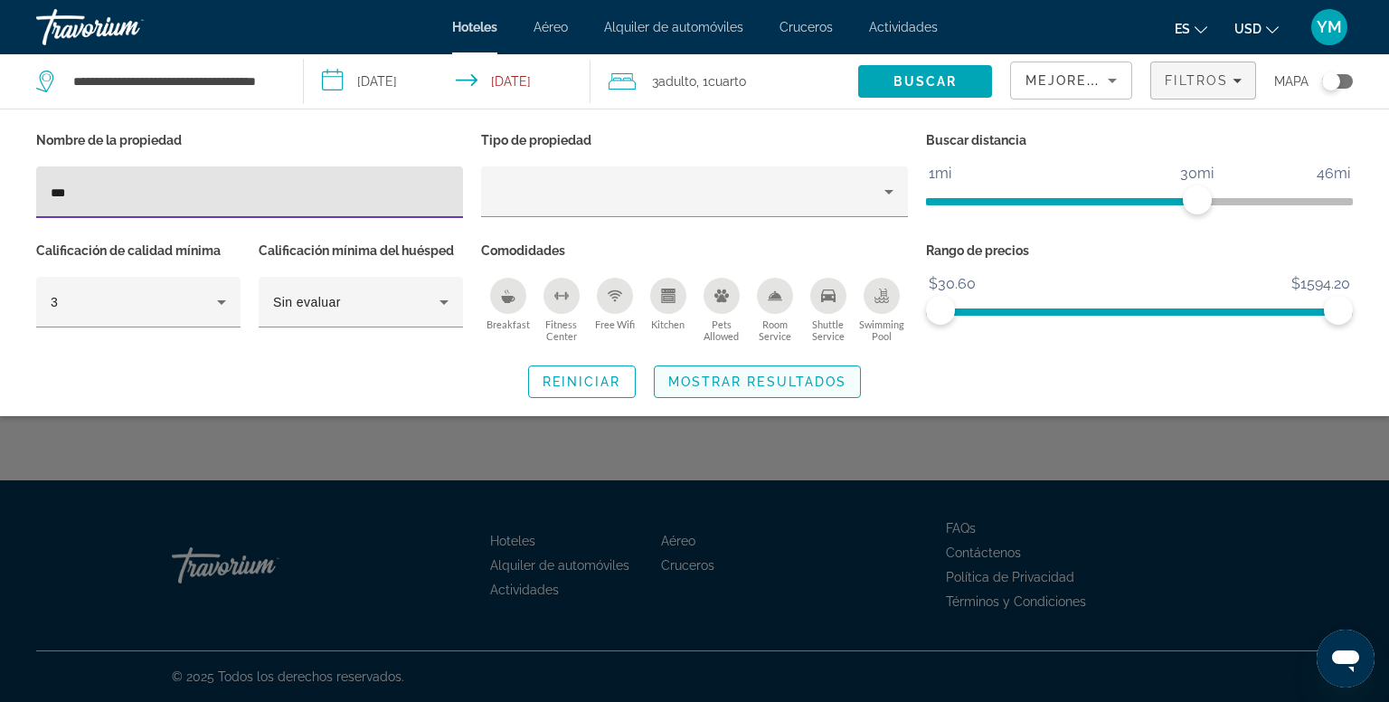
type input "***"
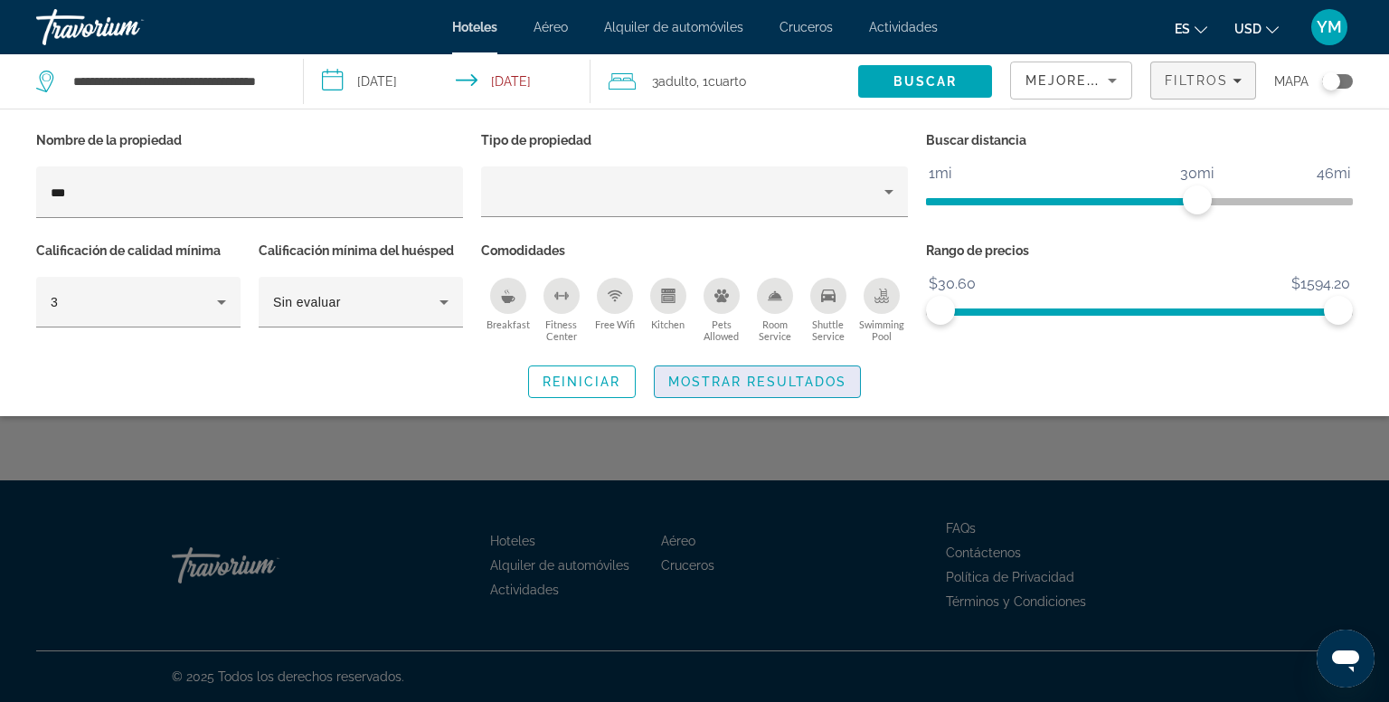
click at [756, 377] on span "Mostrar resultados" at bounding box center [757, 381] width 179 height 14
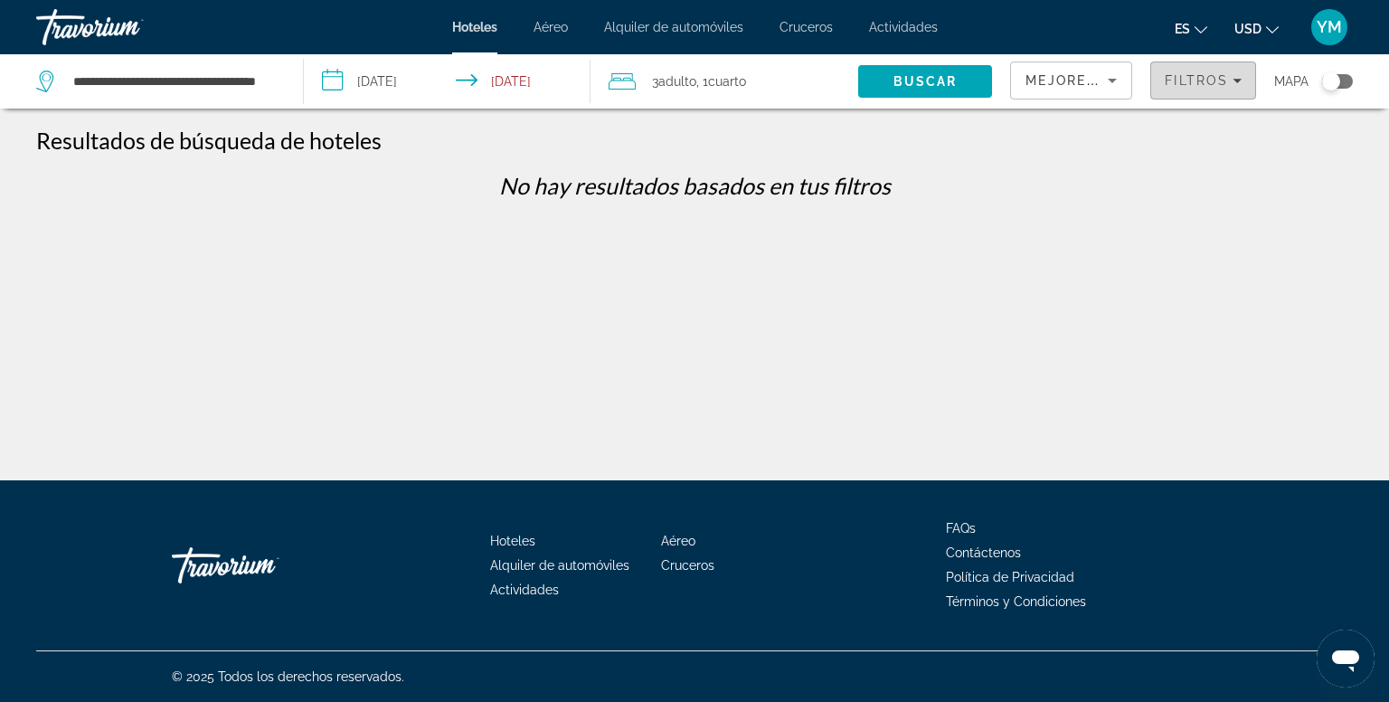
click at [1208, 94] on span "Filters" at bounding box center [1203, 80] width 104 height 43
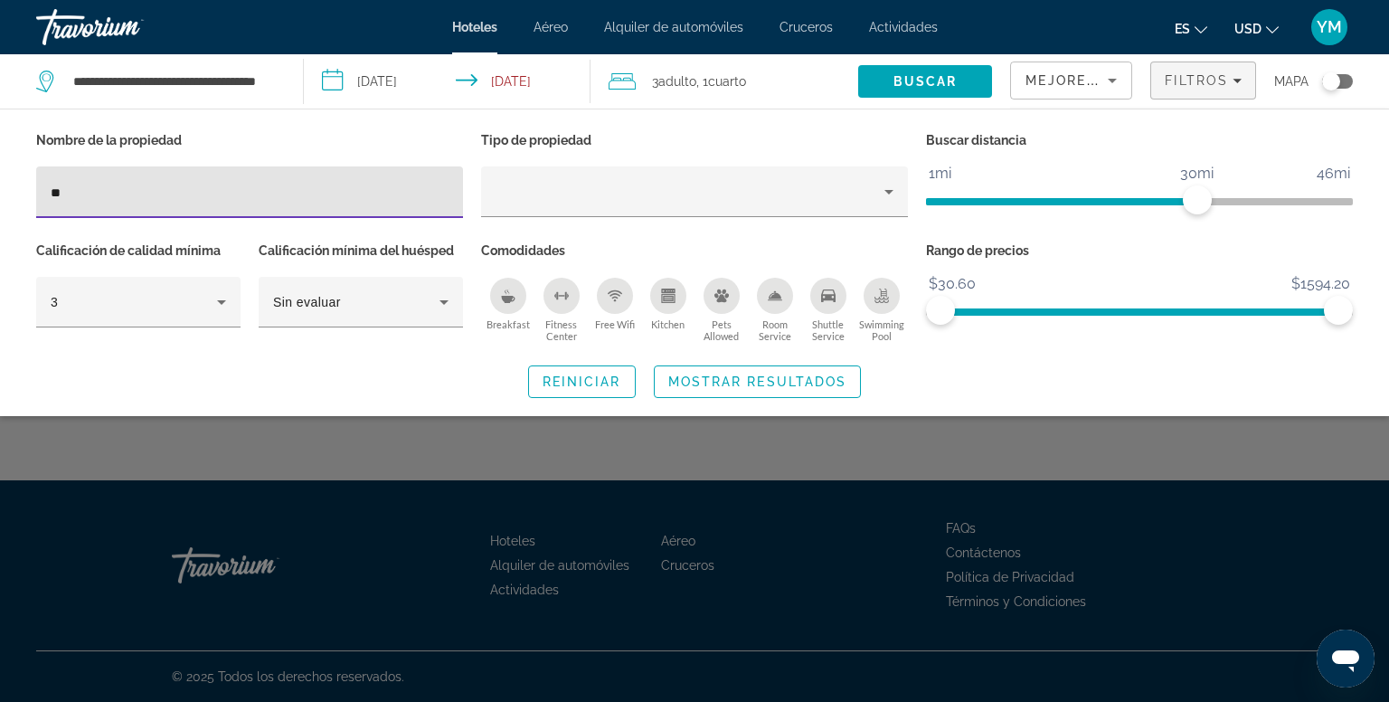
type input "*"
type input "**********"
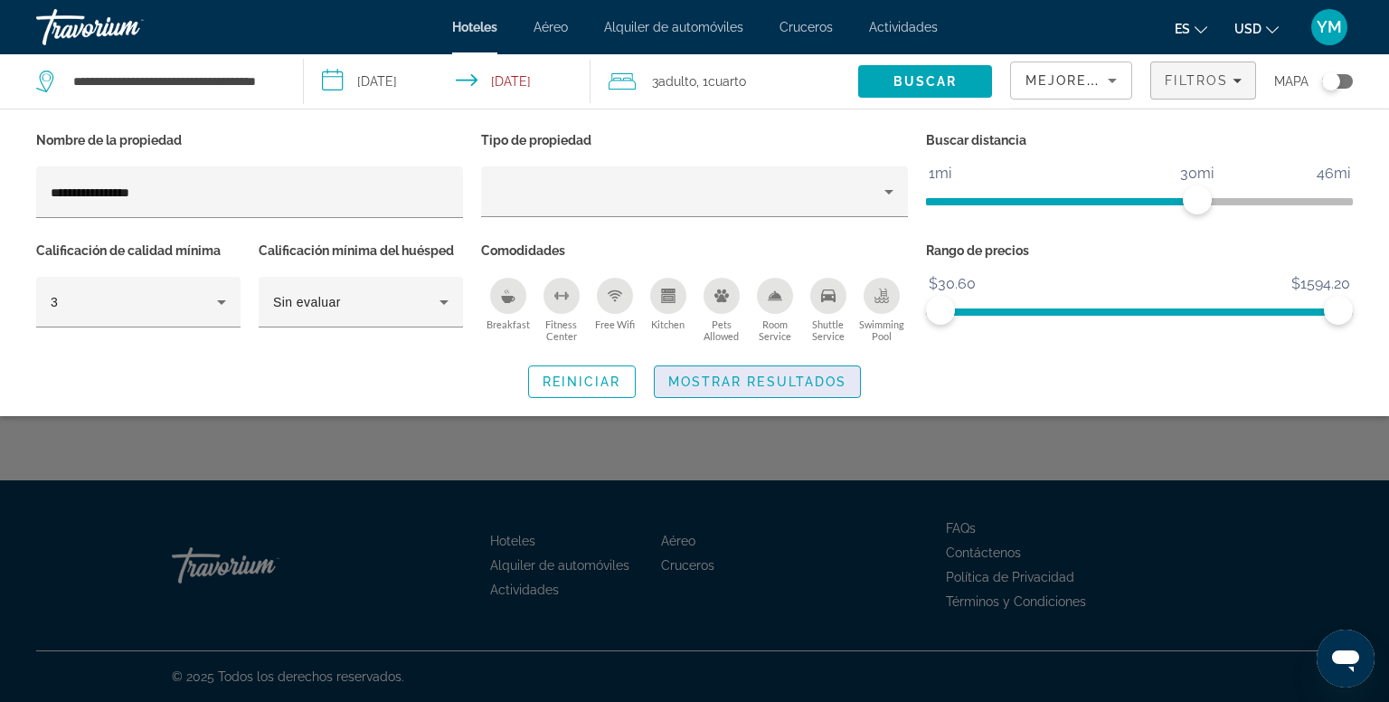
click at [808, 374] on span "Mostrar resultados" at bounding box center [757, 381] width 179 height 14
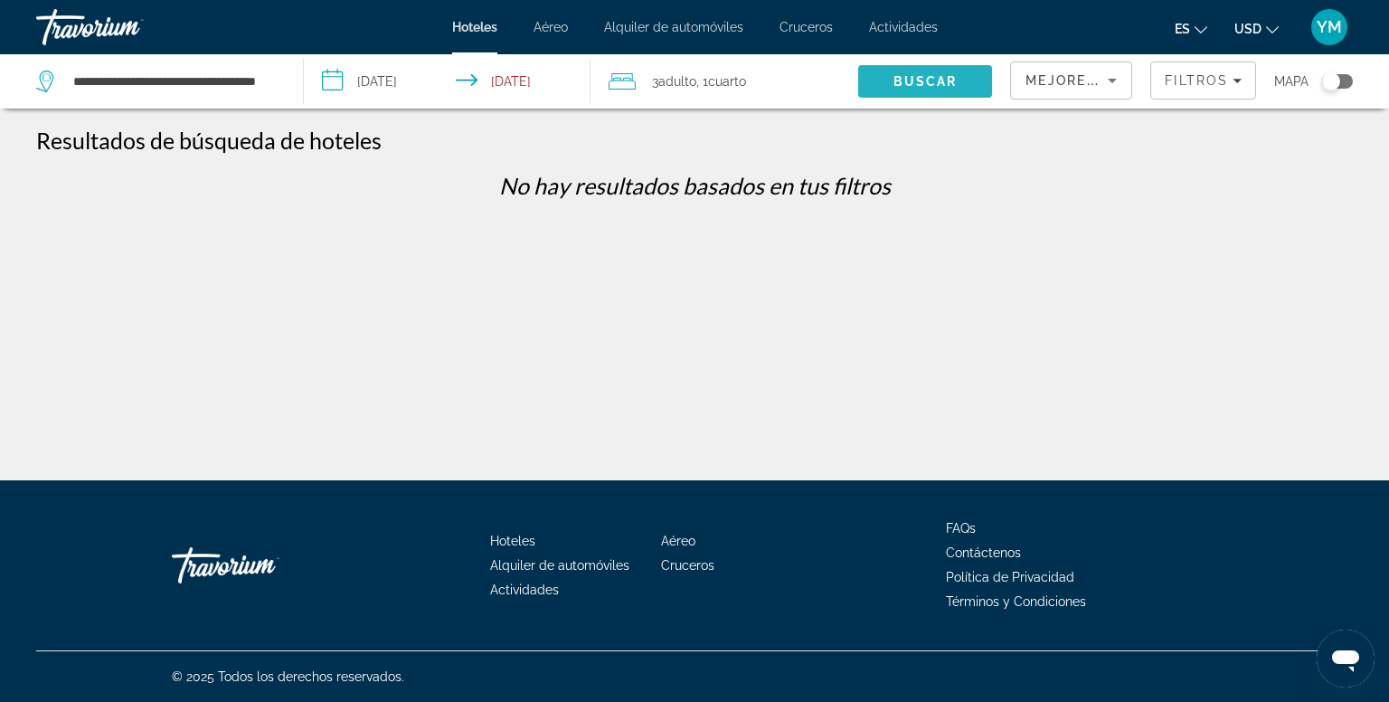
click at [904, 80] on span "Buscar" at bounding box center [925, 81] width 64 height 14
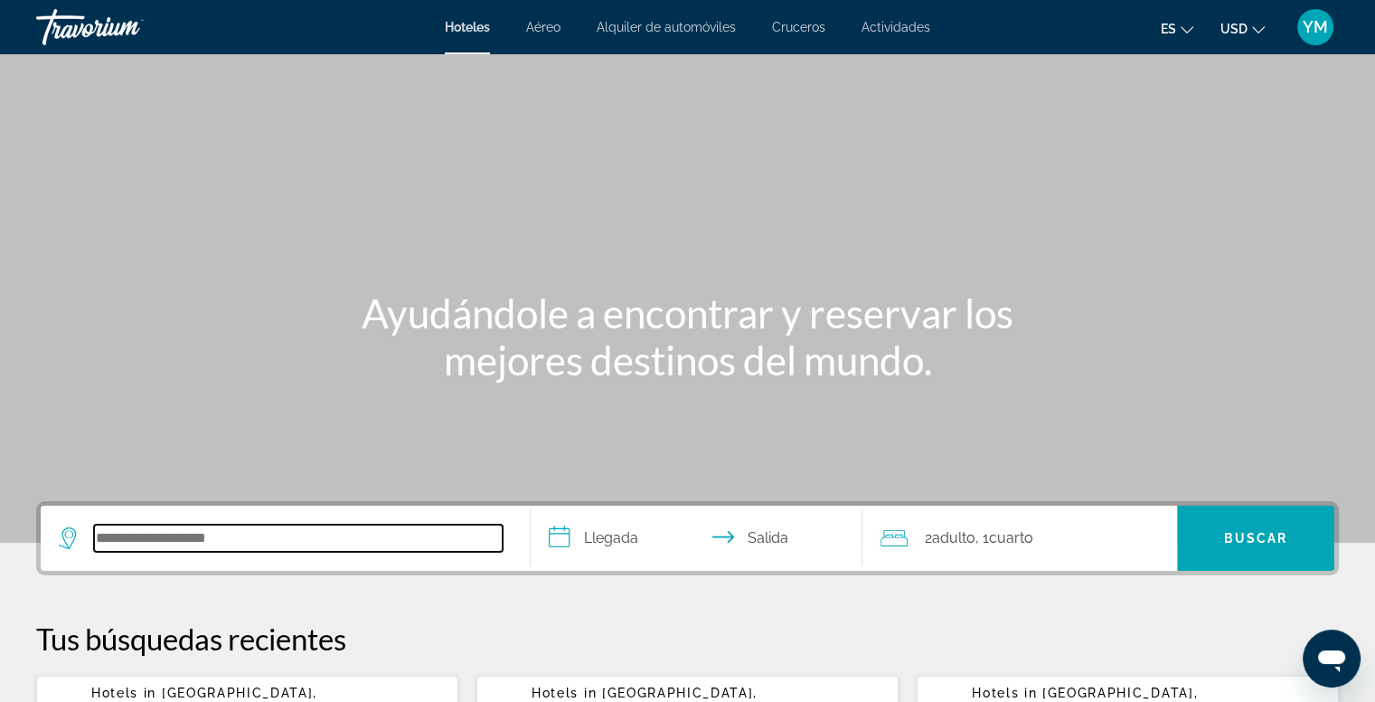
click at [181, 534] on input "Search hotel destination" at bounding box center [298, 537] width 409 height 27
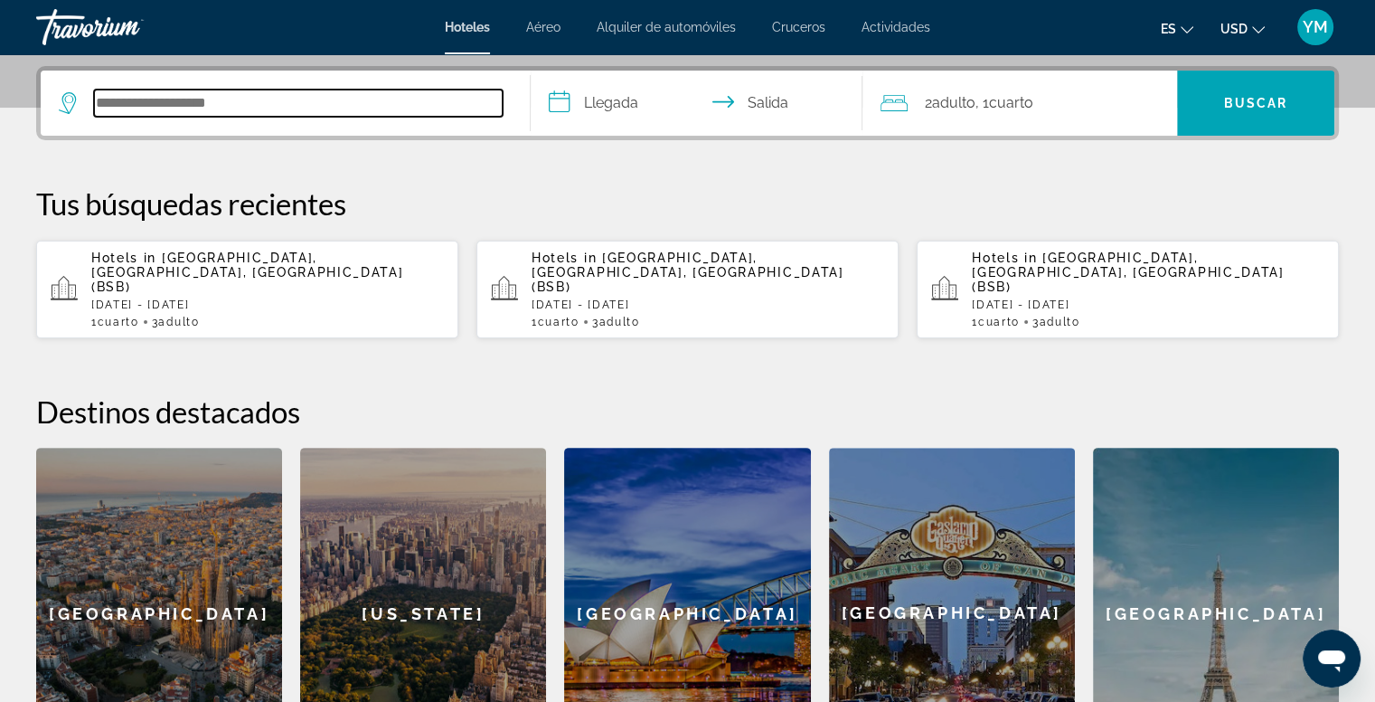
scroll to position [441, 0]
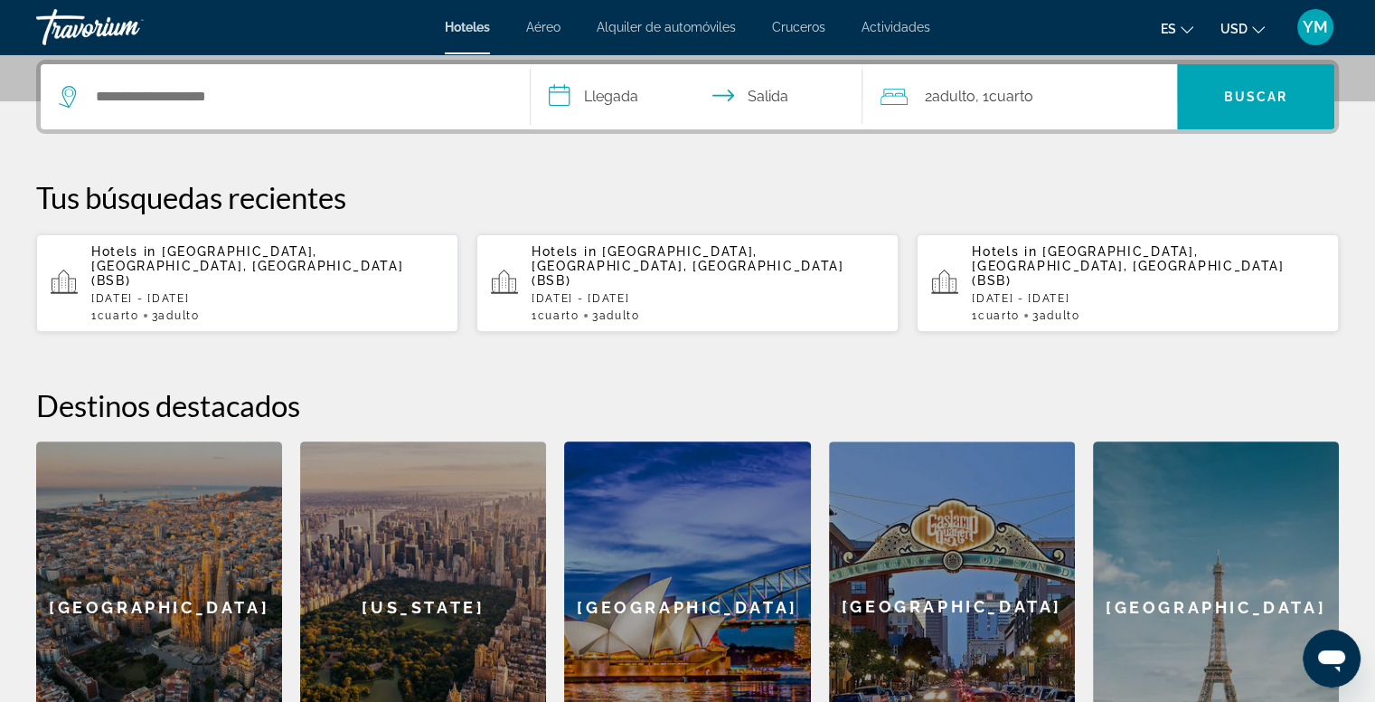
click at [289, 277] on div "Hotels in [GEOGRAPHIC_DATA], [GEOGRAPHIC_DATA], [GEOGRAPHIC_DATA] (BSB) [DATE] …" at bounding box center [267, 283] width 353 height 78
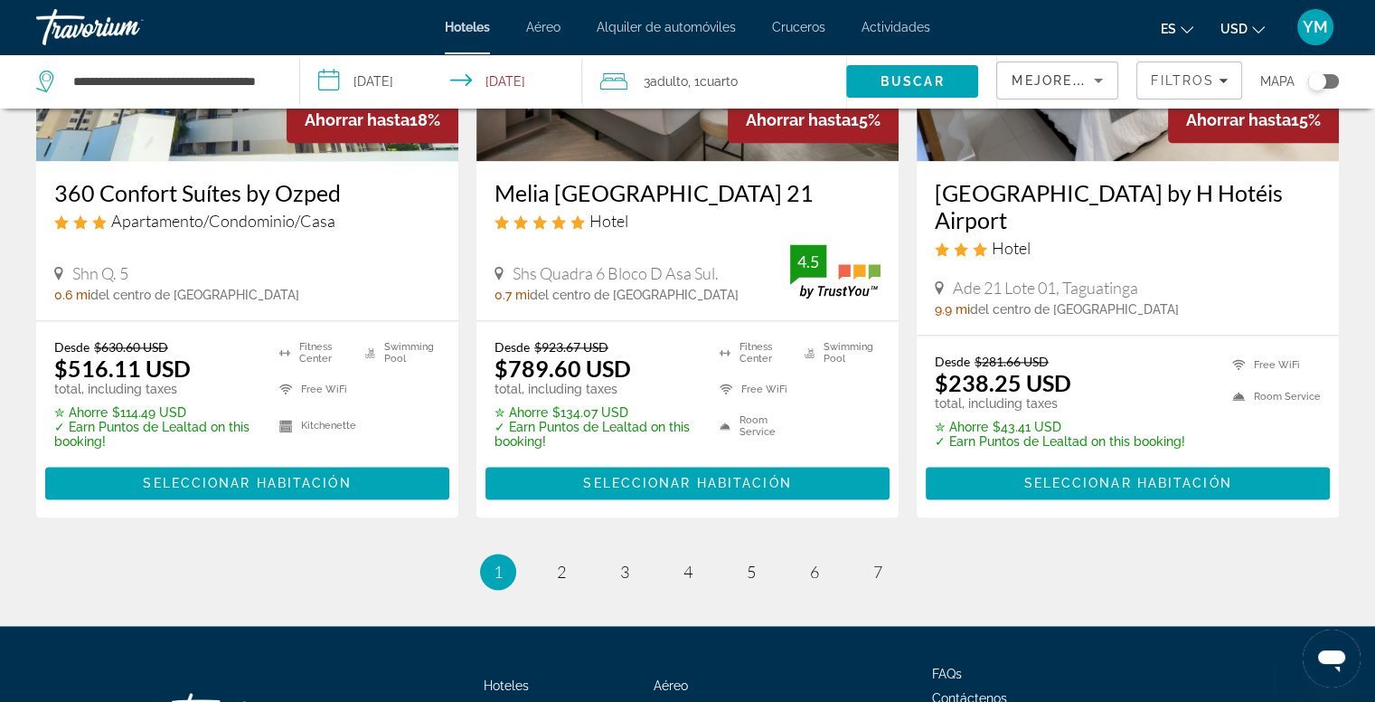
scroll to position [2402, 0]
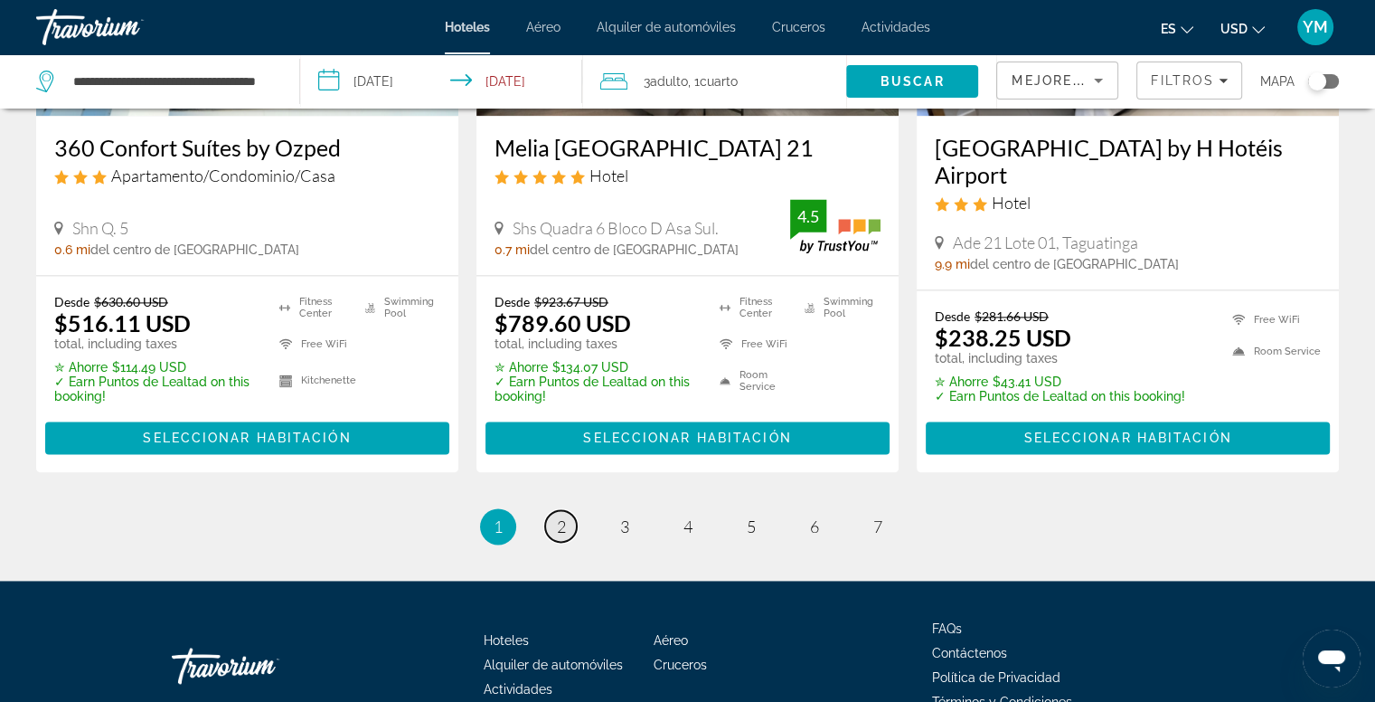
click at [560, 524] on span "2" at bounding box center [561, 526] width 9 height 20
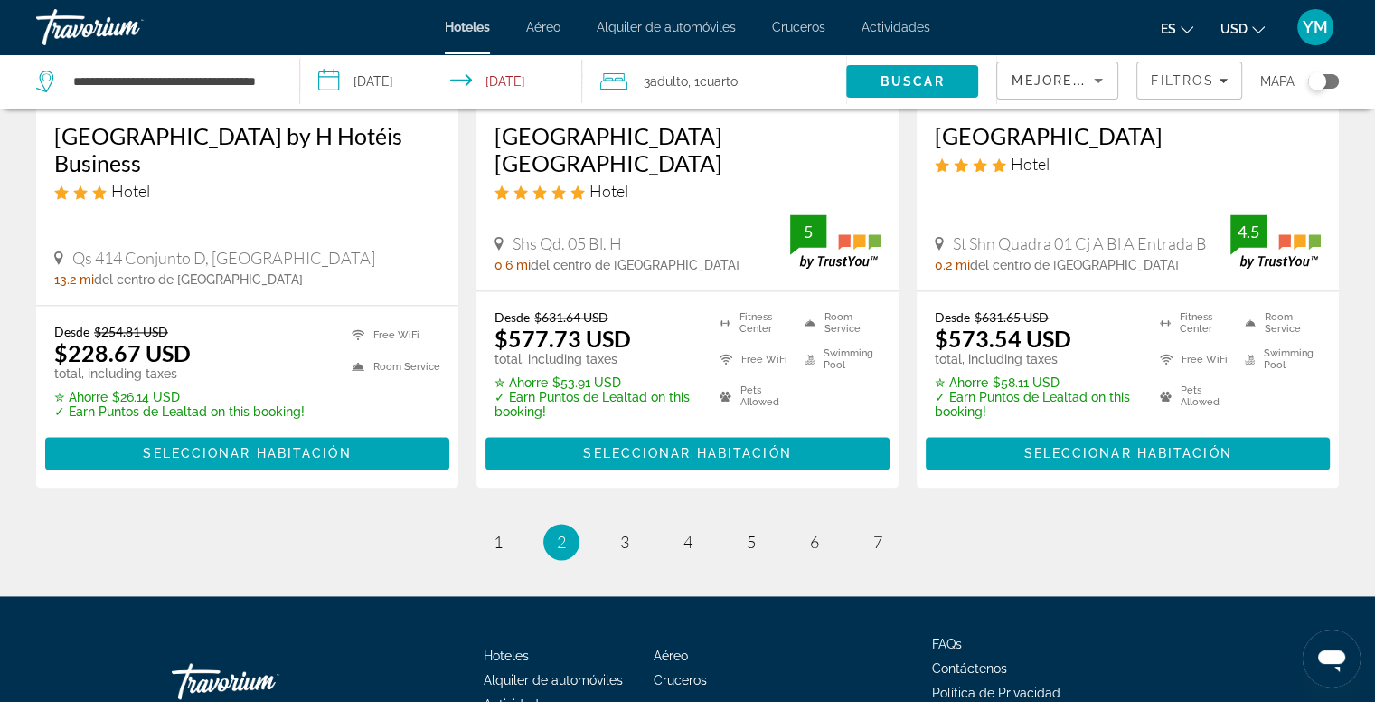
scroll to position [2483, 0]
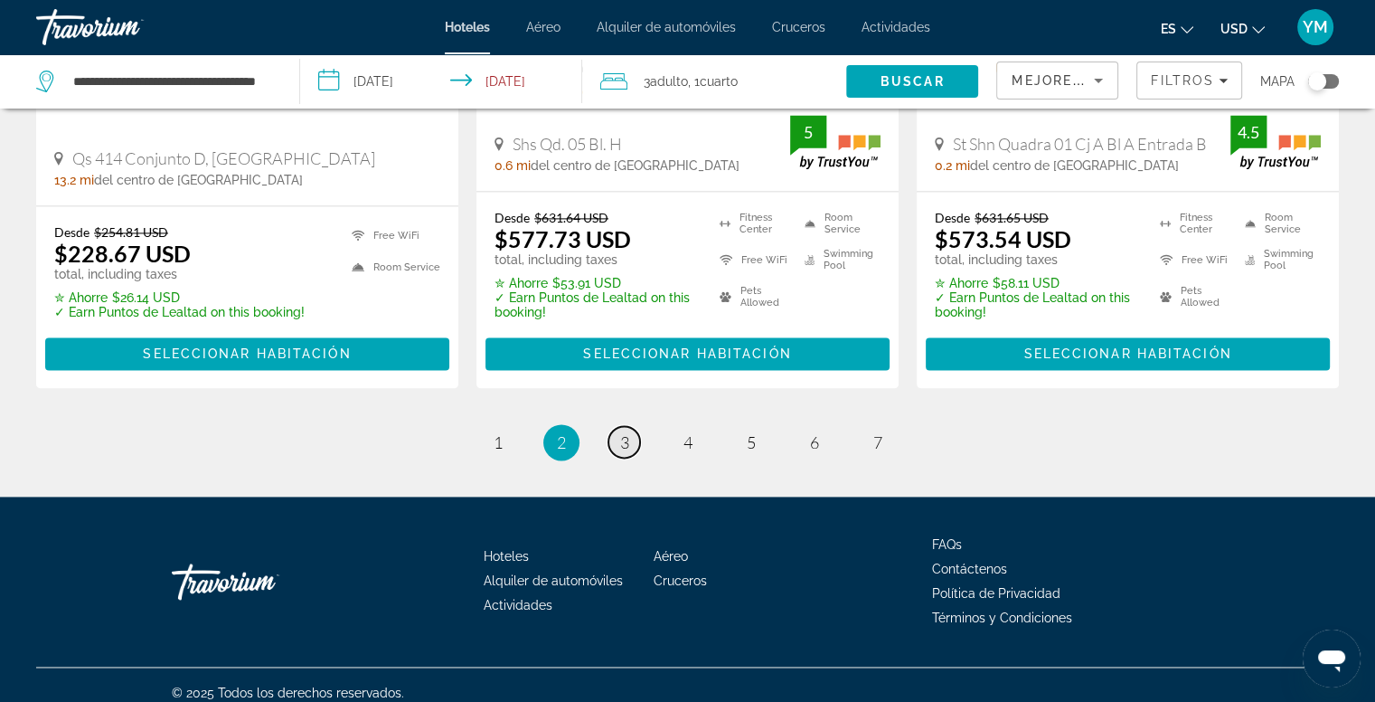
click at [633, 431] on link "page 3" at bounding box center [625, 442] width 32 height 32
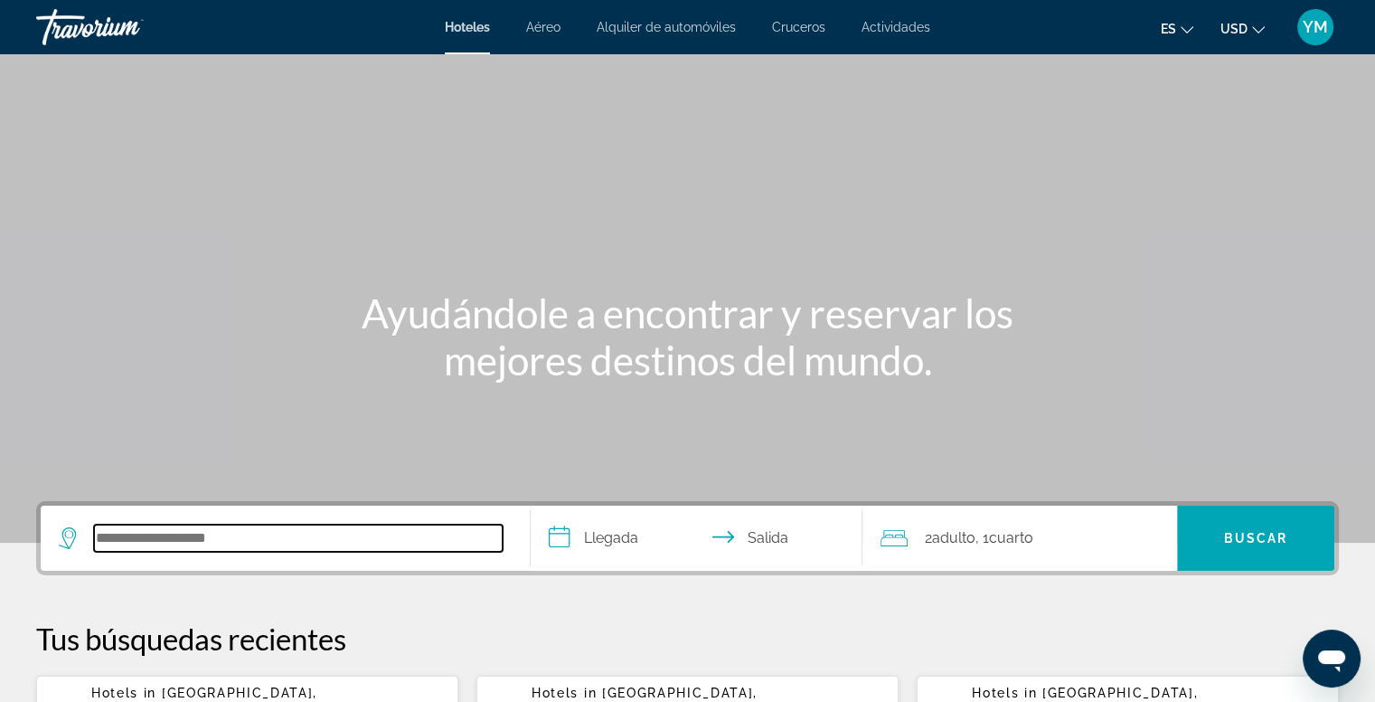
click at [104, 535] on input "Search hotel destination" at bounding box center [298, 537] width 409 height 27
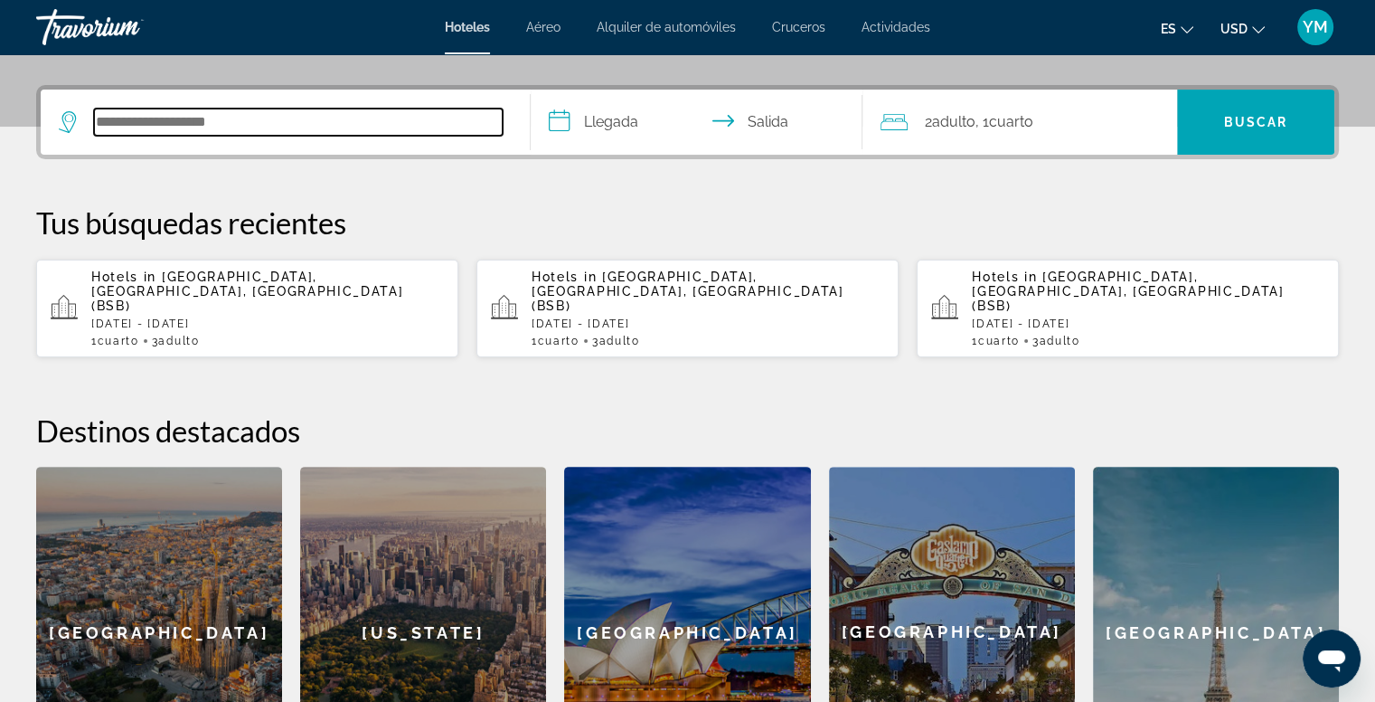
scroll to position [441, 0]
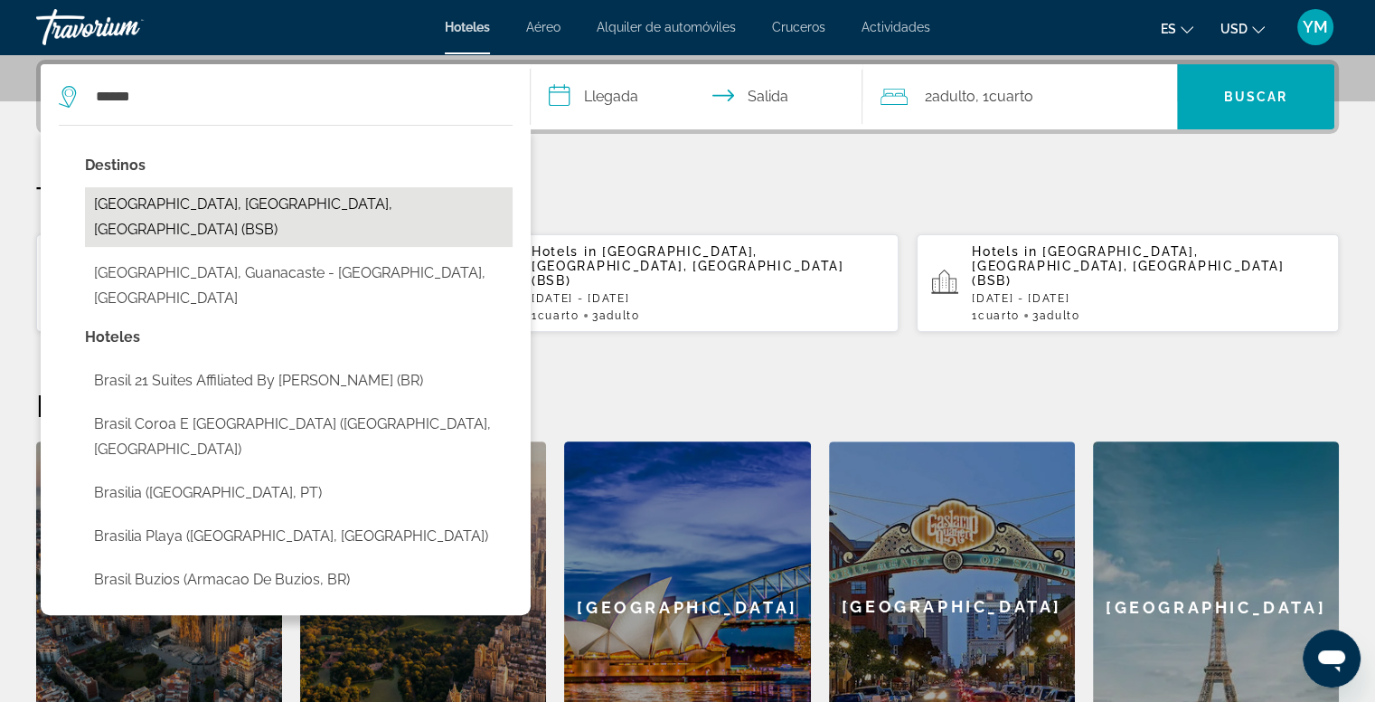
click at [277, 202] on button "[GEOGRAPHIC_DATA], [GEOGRAPHIC_DATA], [GEOGRAPHIC_DATA] (BSB)" at bounding box center [299, 217] width 428 height 60
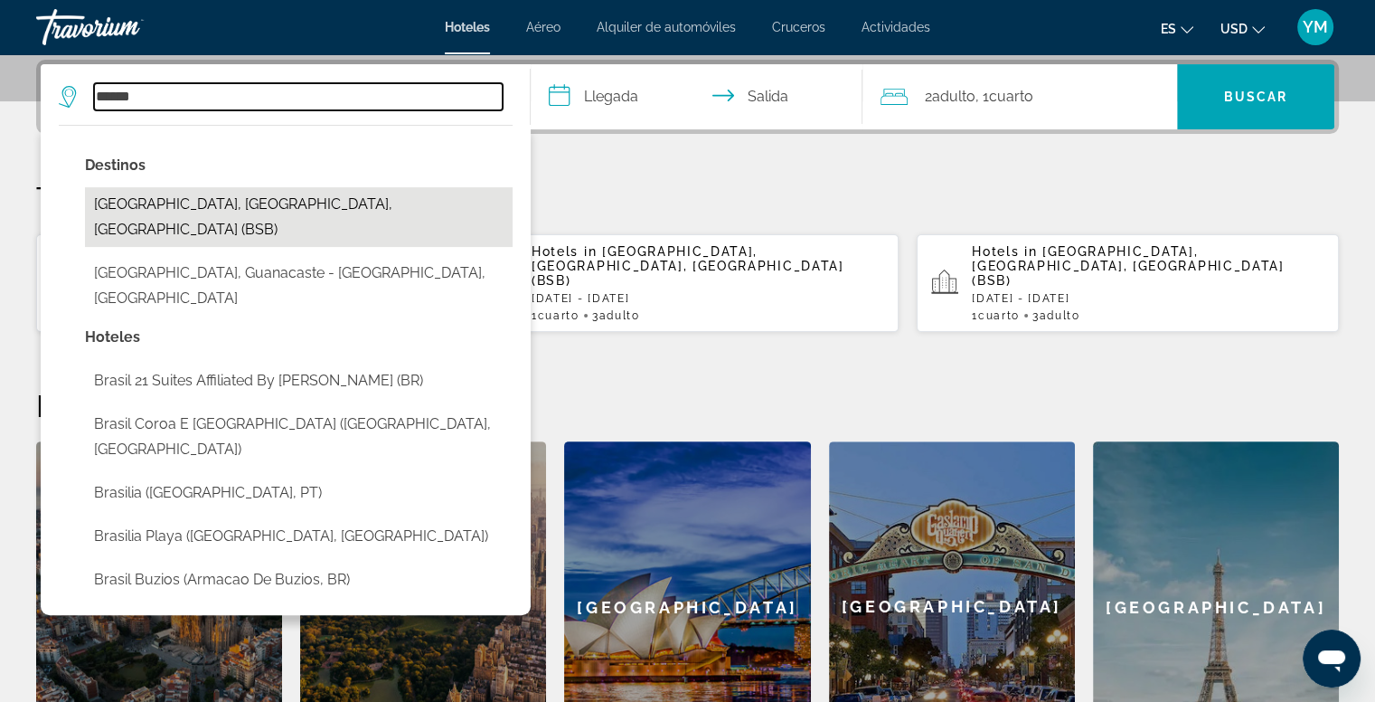
type input "**********"
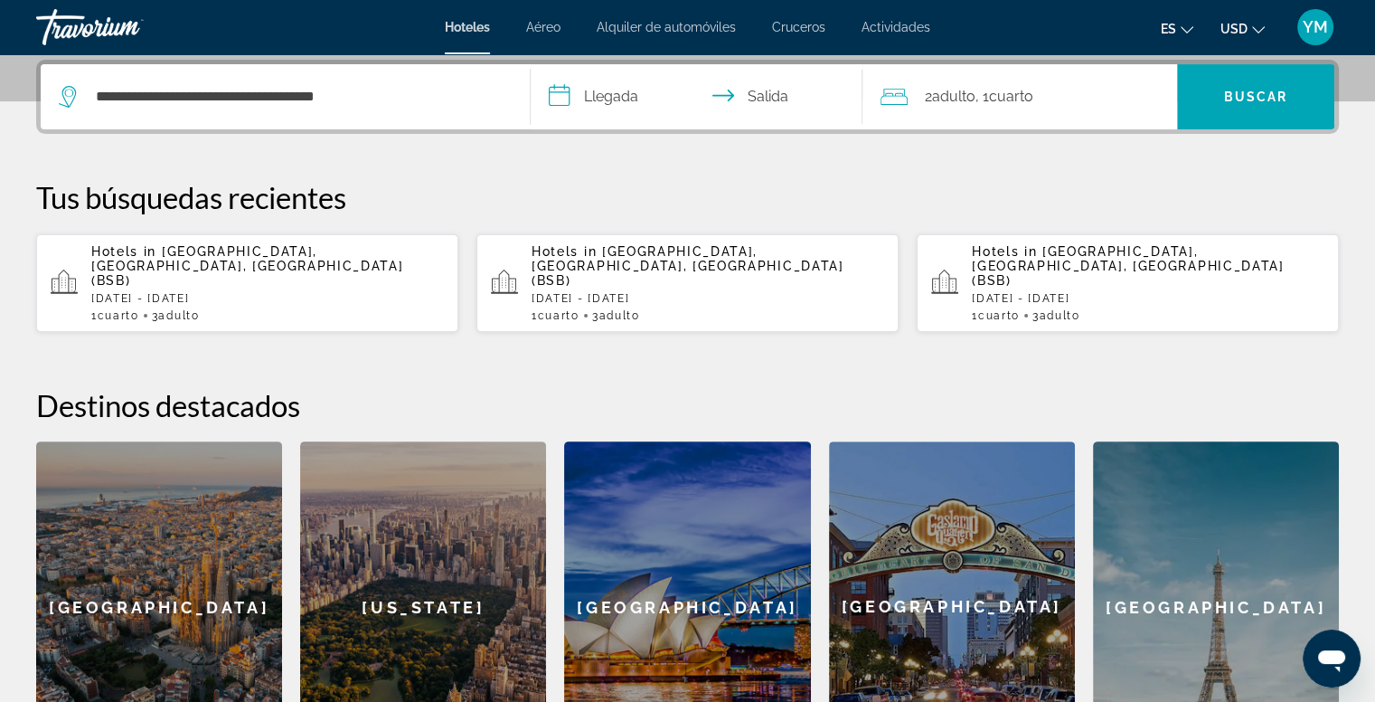
click at [553, 94] on input "**********" at bounding box center [701, 99] width 340 height 71
